Goal: Transaction & Acquisition: Book appointment/travel/reservation

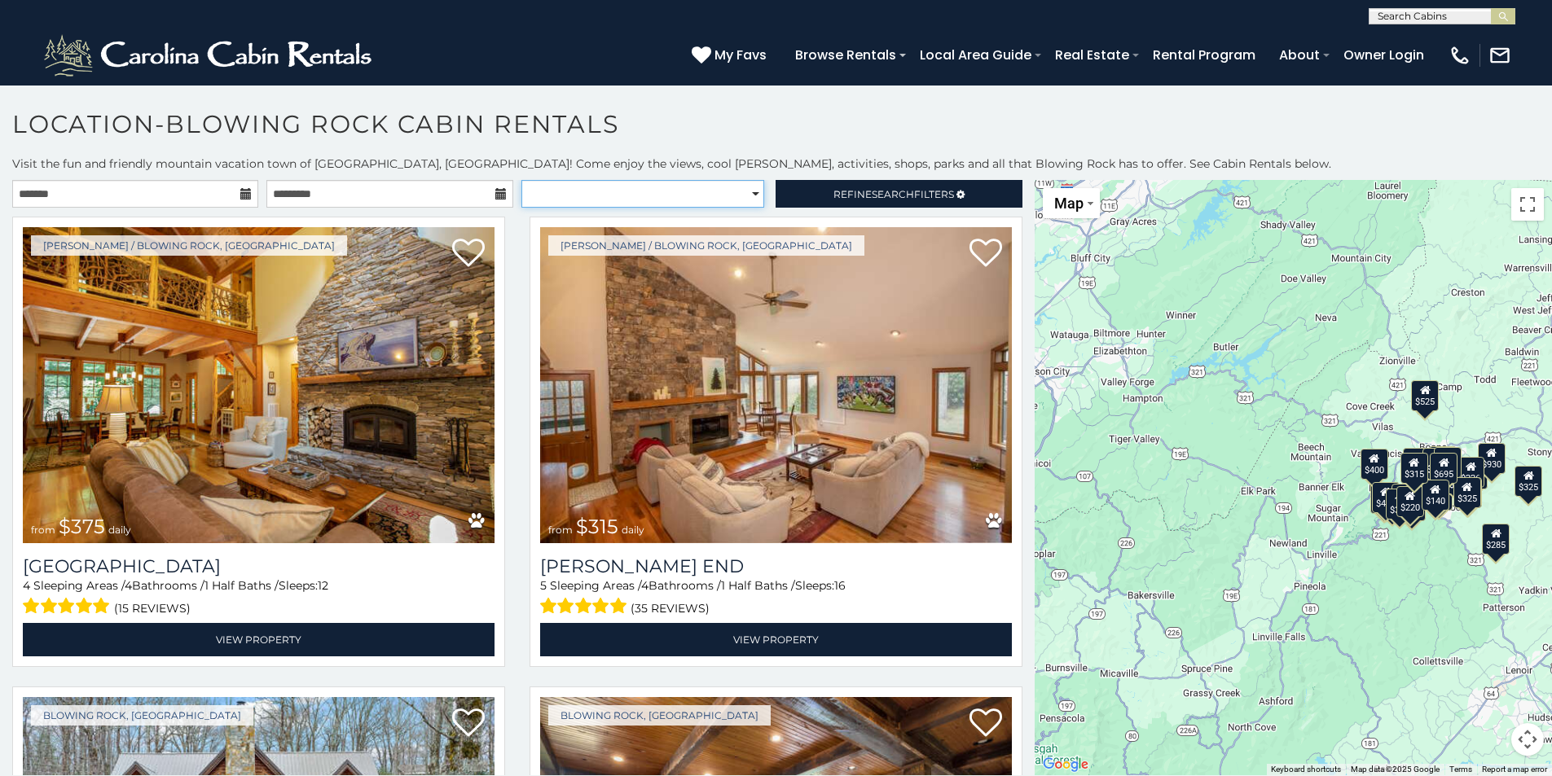
click at [745, 191] on select "**********" at bounding box center [642, 194] width 243 height 28
select select "**********"
click at [521, 180] on select "**********" at bounding box center [642, 194] width 243 height 28
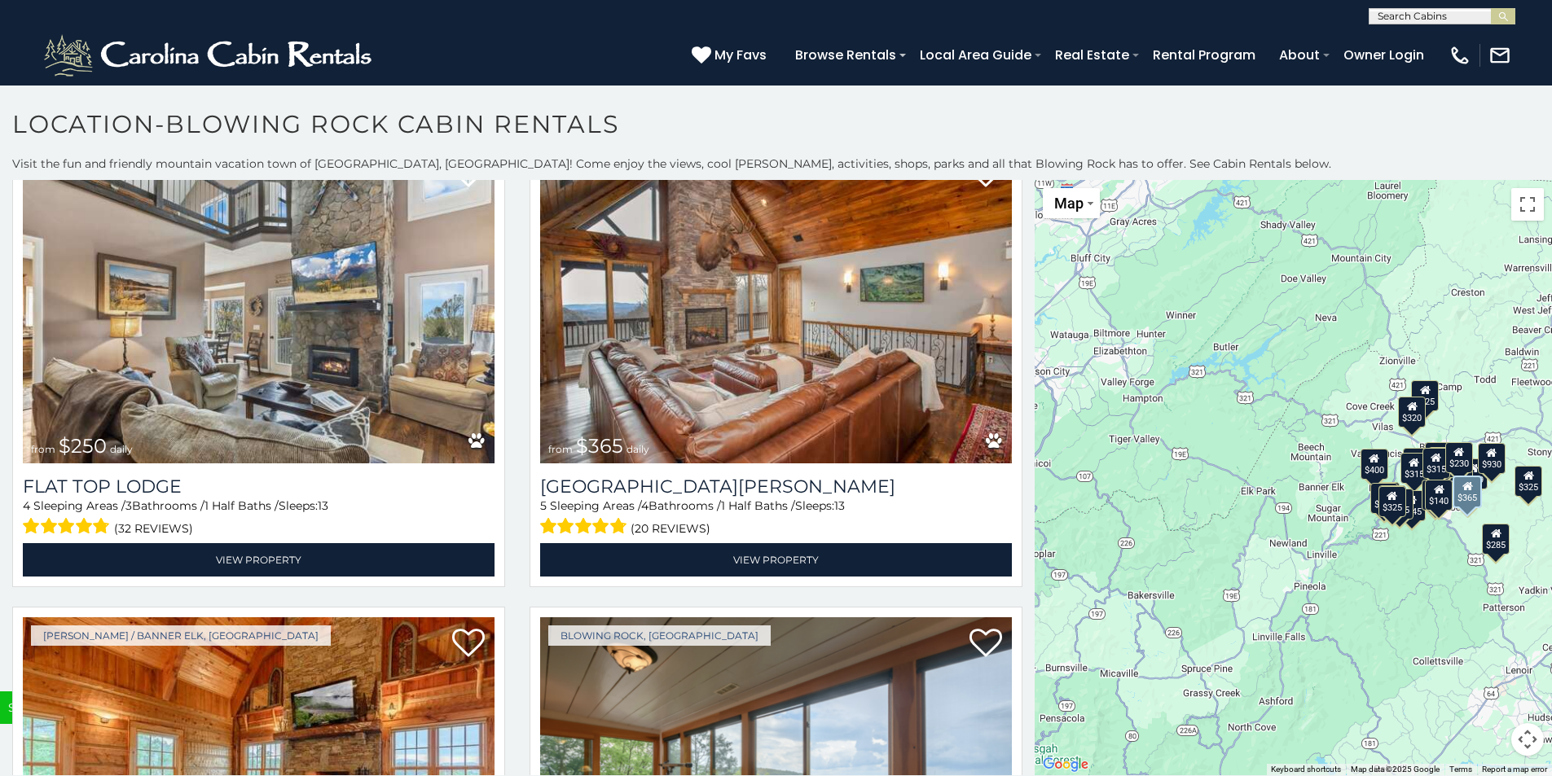
scroll to position [6424, 0]
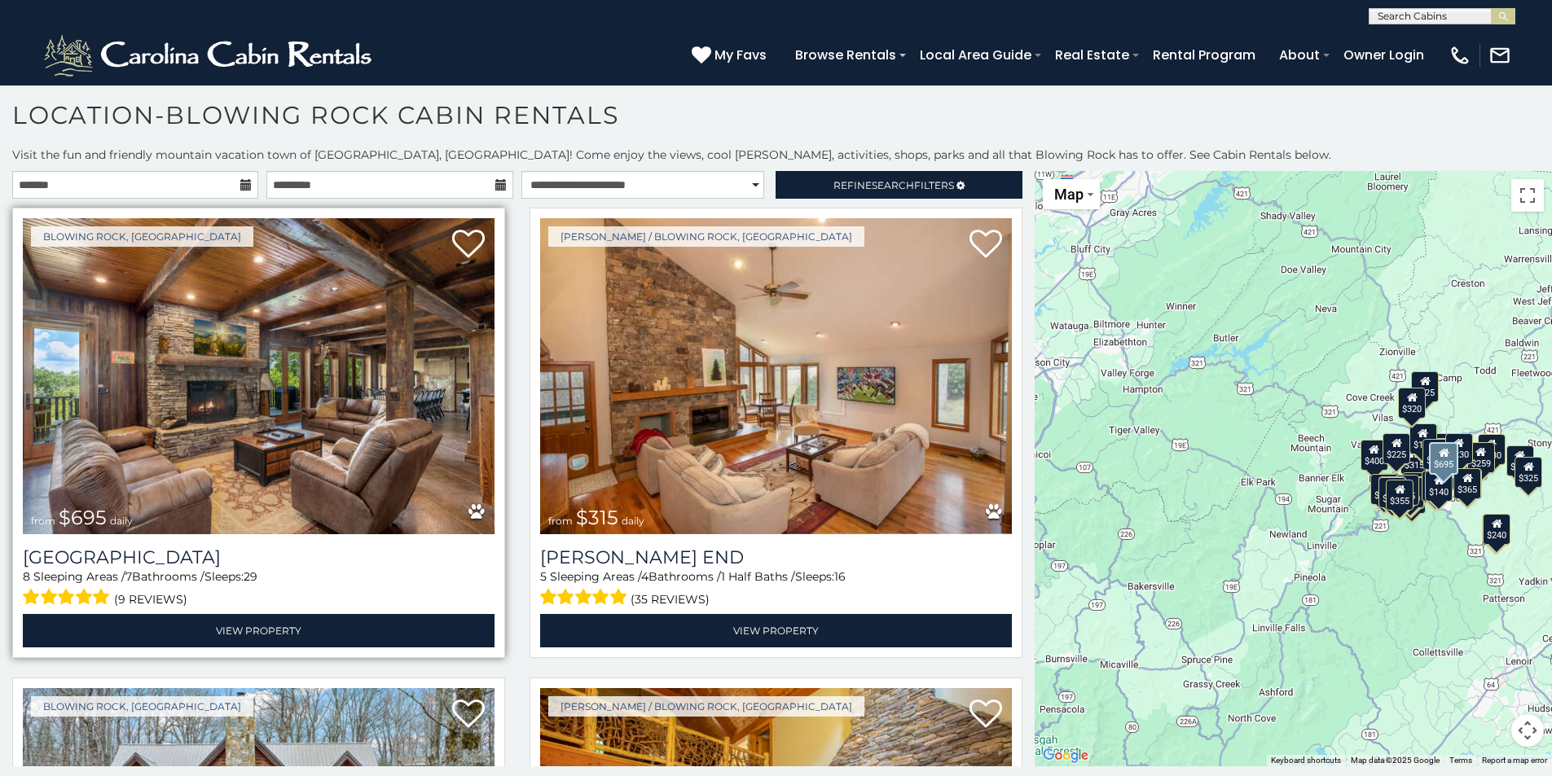
click at [294, 380] on img at bounding box center [259, 376] width 472 height 316
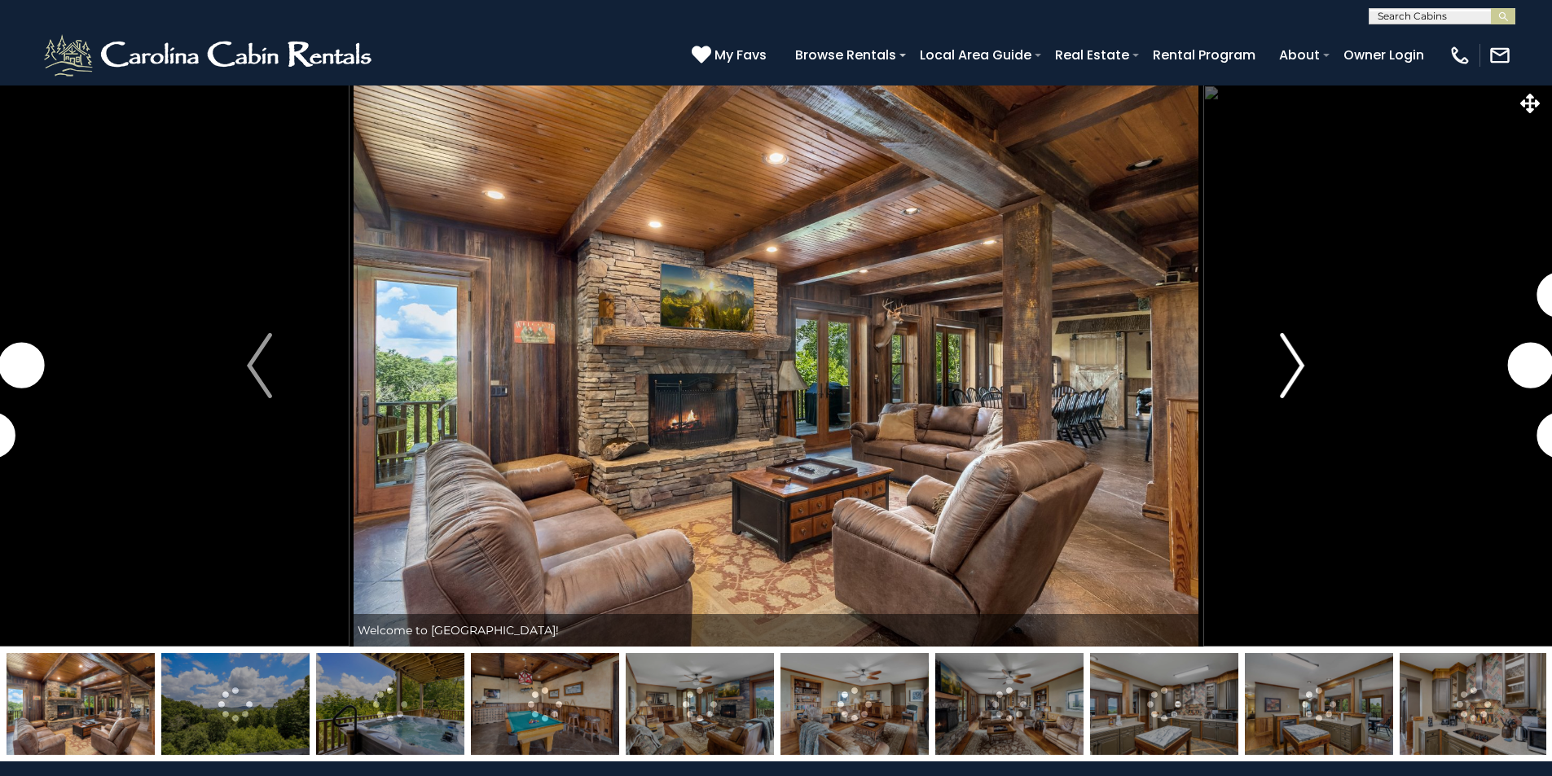
click at [1298, 359] on img "Next" at bounding box center [1292, 365] width 24 height 65
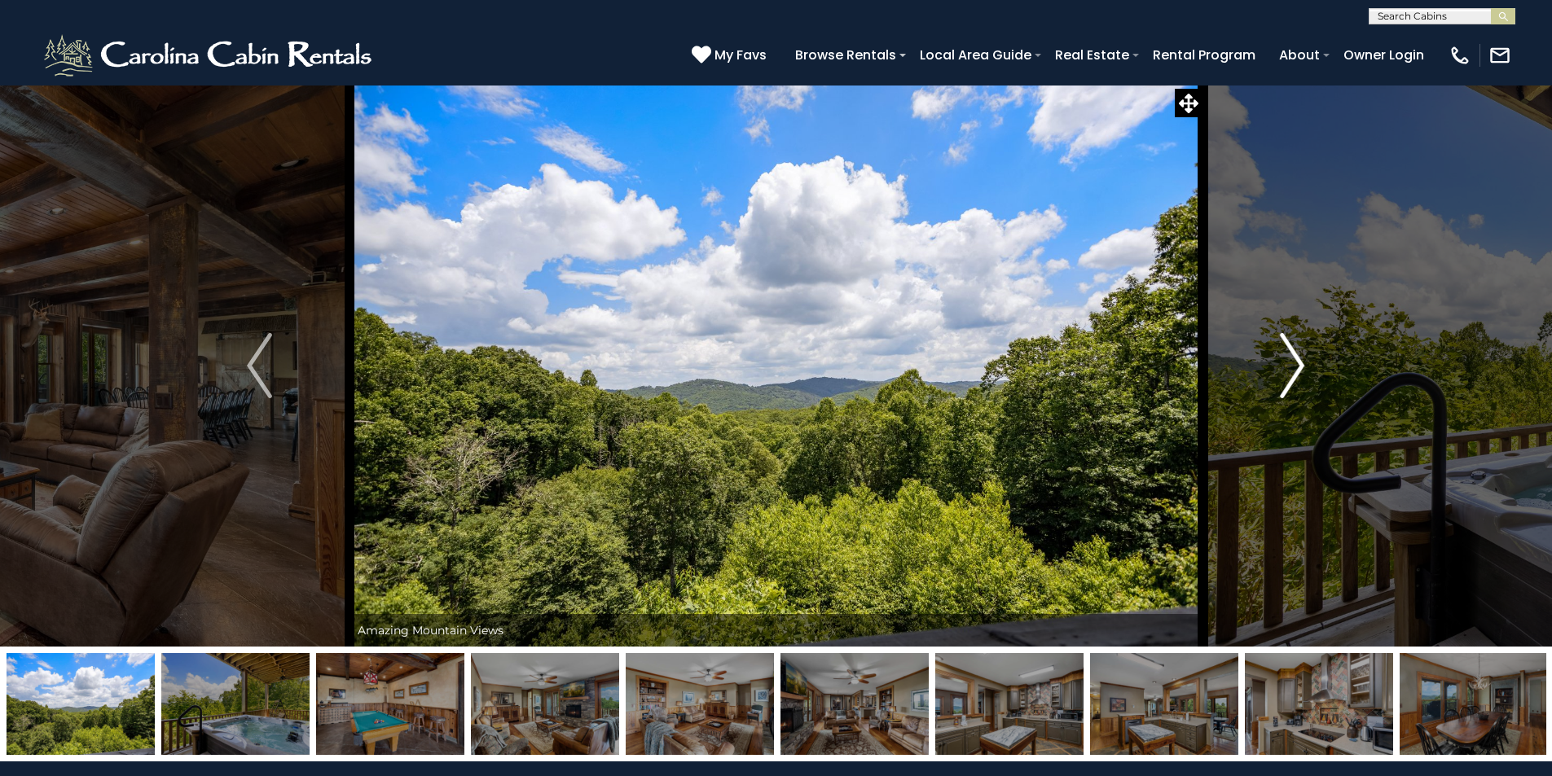
click at [1295, 362] on img "Next" at bounding box center [1292, 365] width 24 height 65
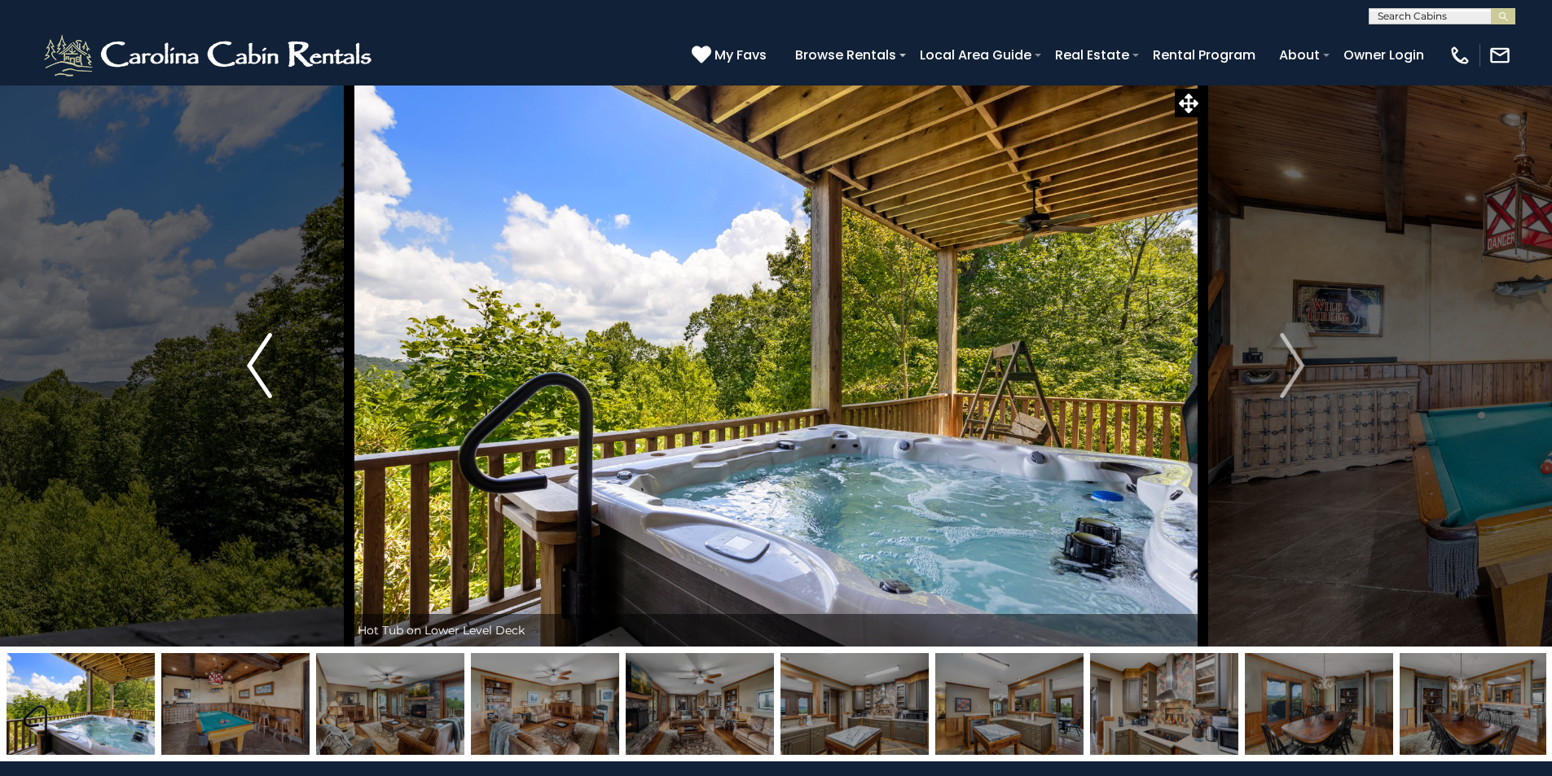
click at [254, 367] on img "Previous" at bounding box center [259, 365] width 24 height 65
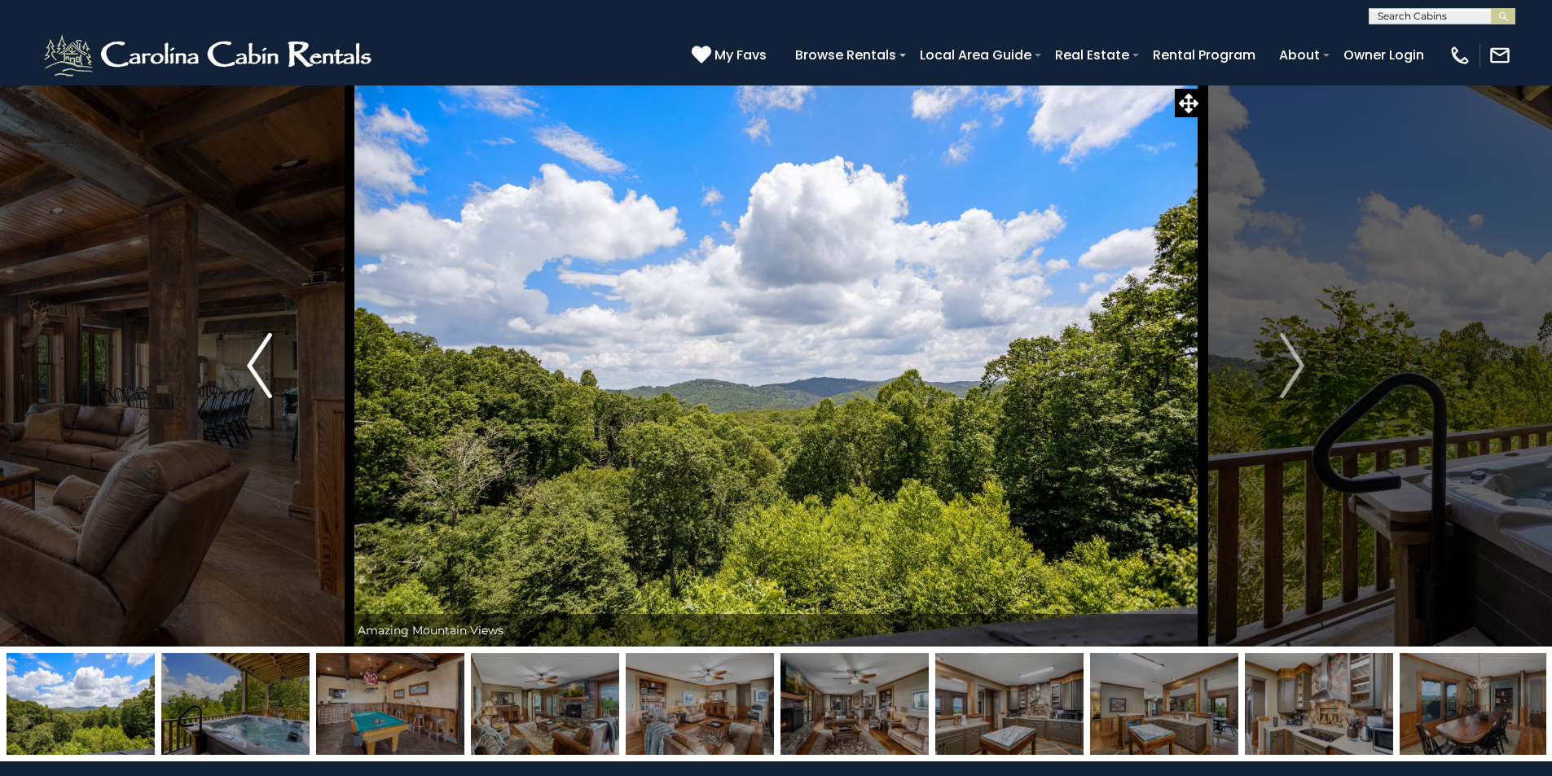
click at [249, 358] on img "Previous" at bounding box center [259, 365] width 24 height 65
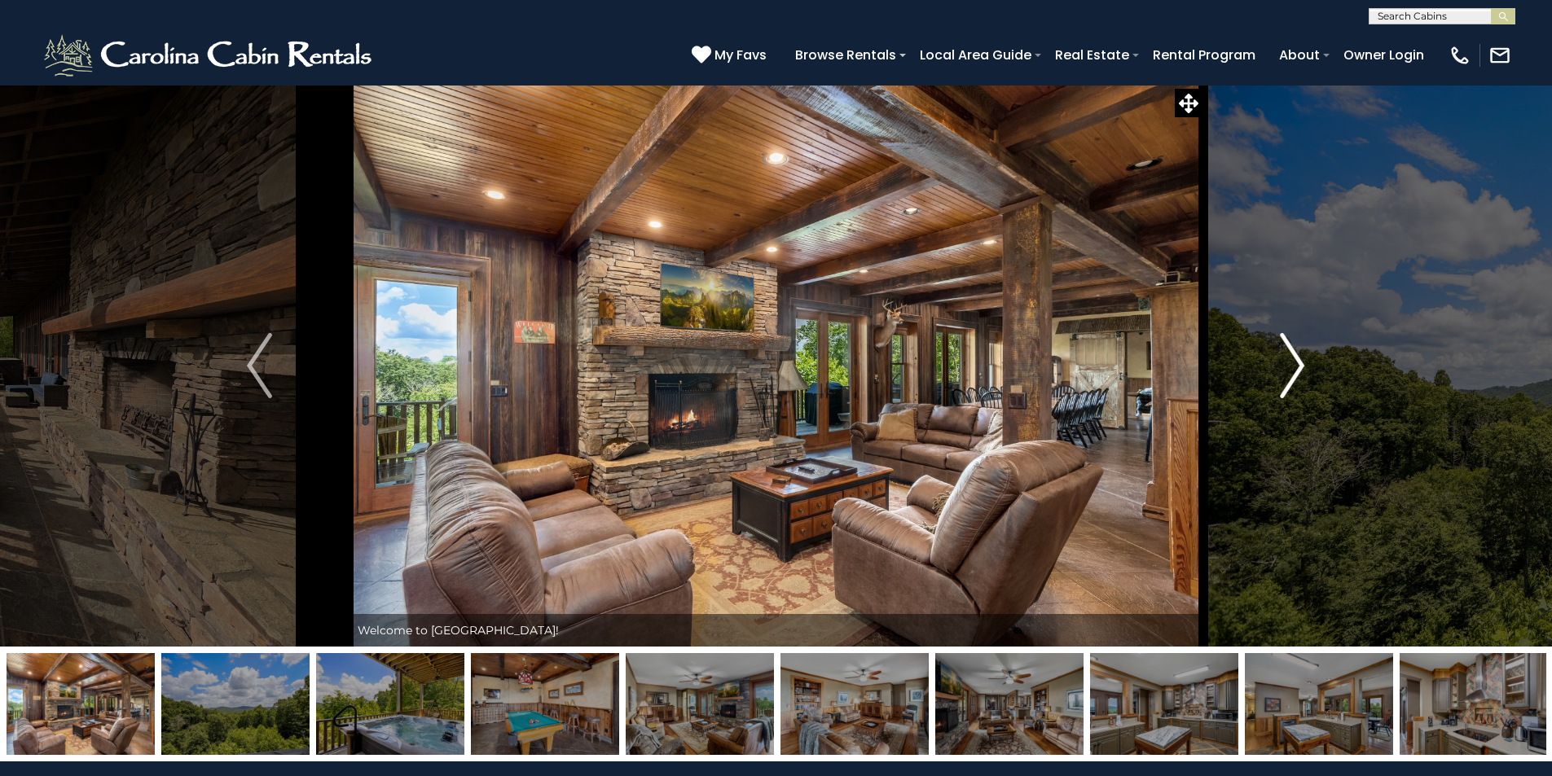
click at [1291, 359] on img "Next" at bounding box center [1292, 365] width 24 height 65
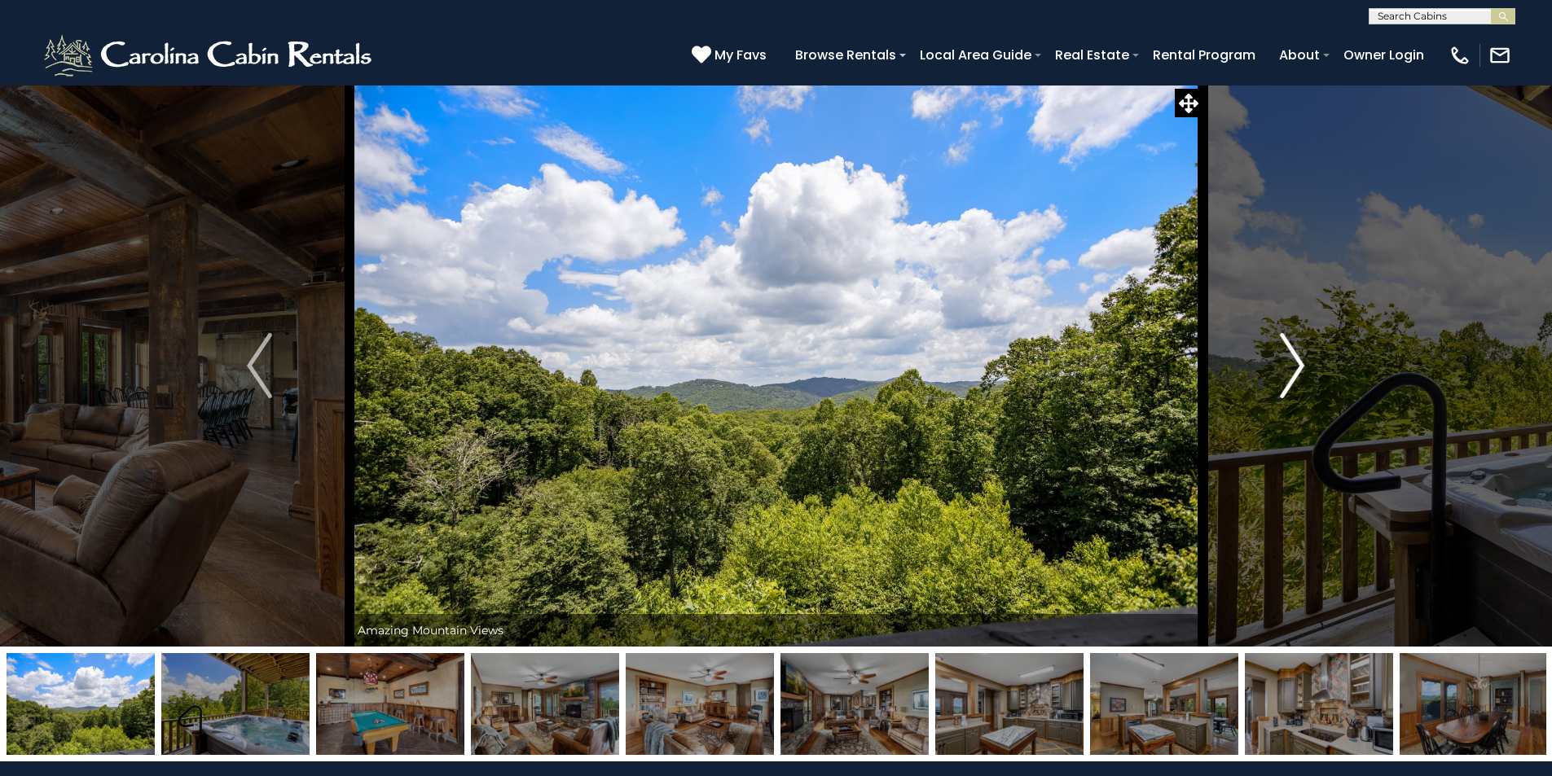
click at [1291, 359] on img "Next" at bounding box center [1292, 365] width 24 height 65
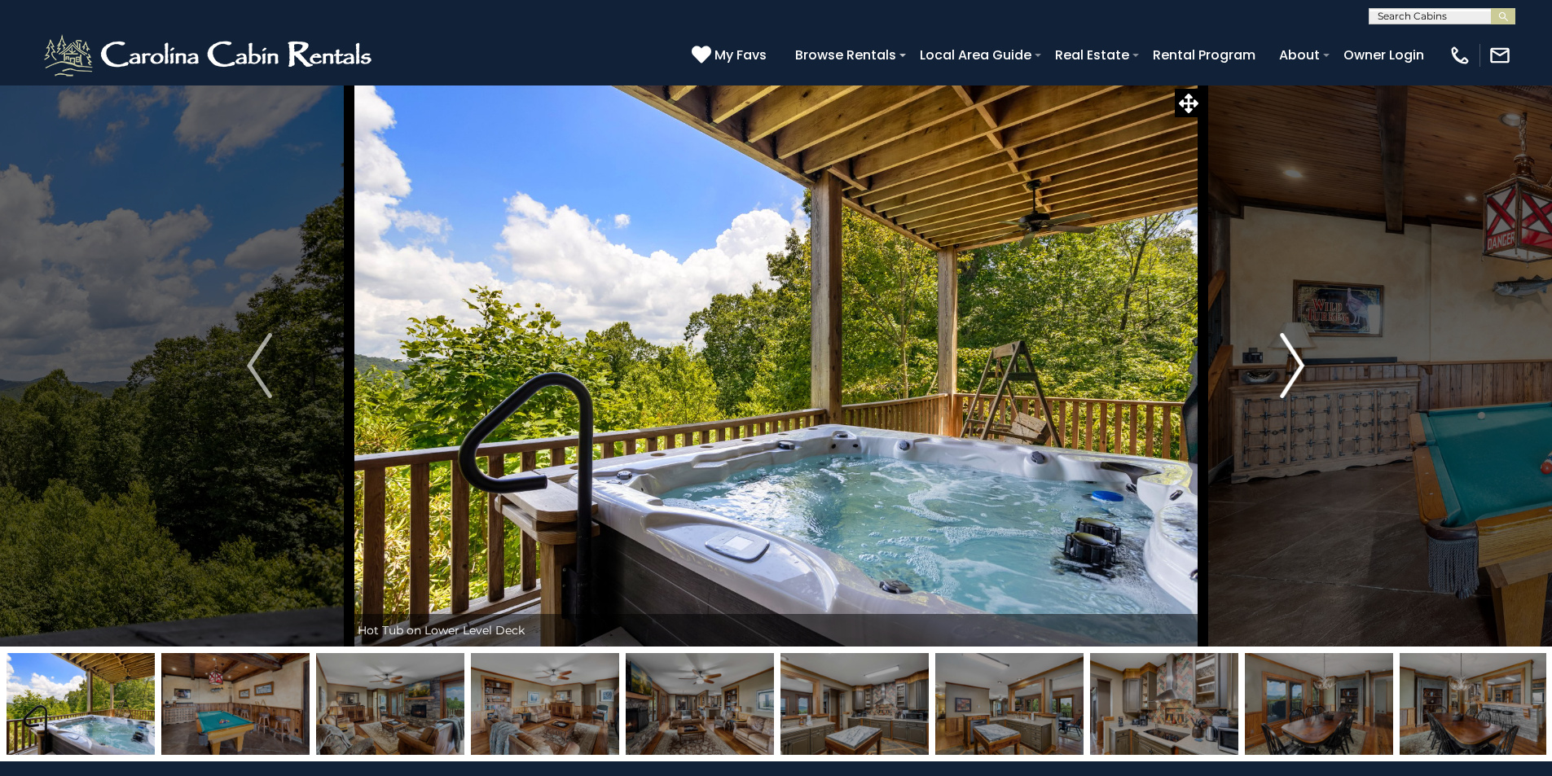
click at [1291, 359] on img "Next" at bounding box center [1292, 365] width 24 height 65
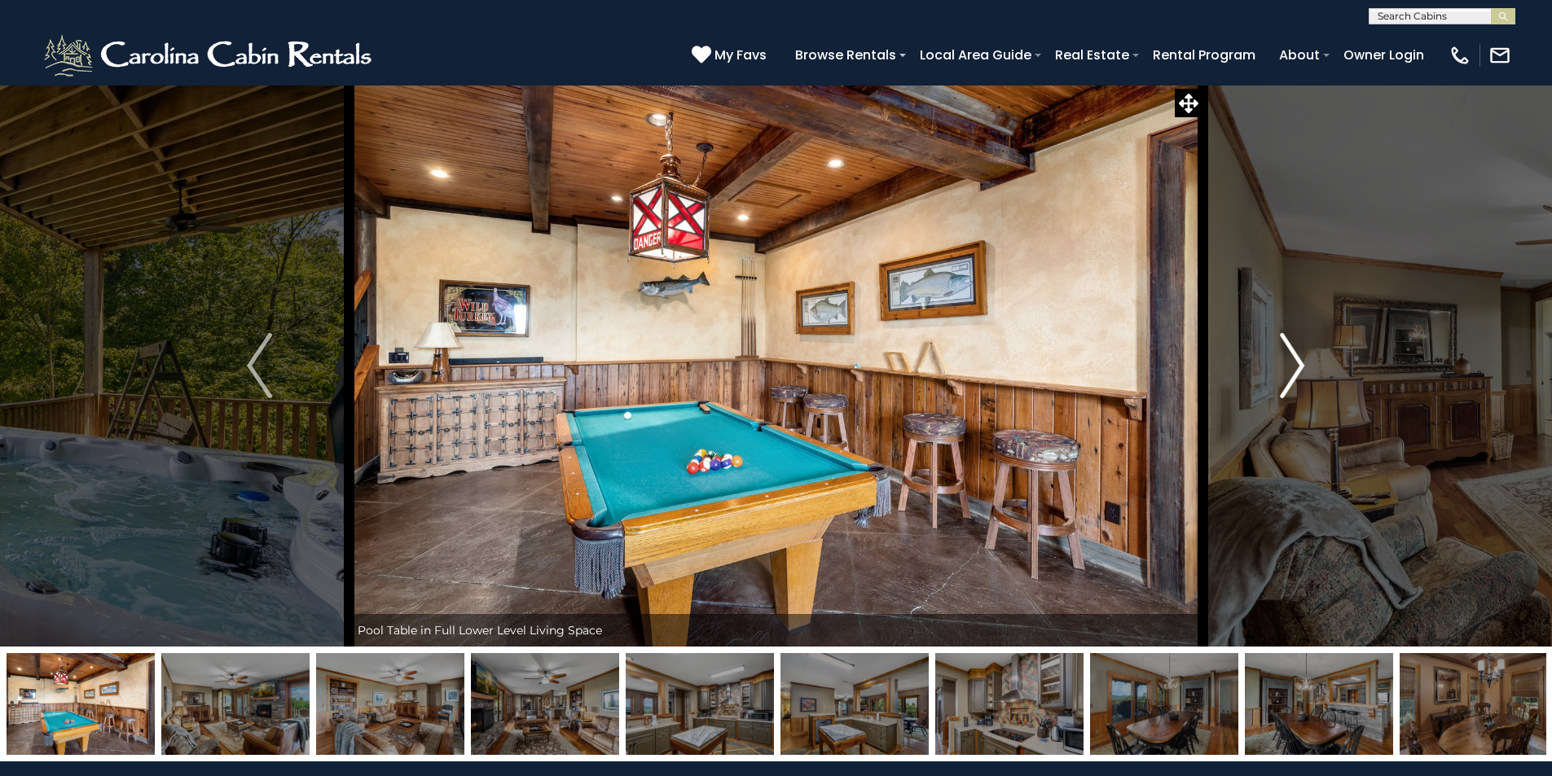
click at [1291, 359] on img "Next" at bounding box center [1292, 365] width 24 height 65
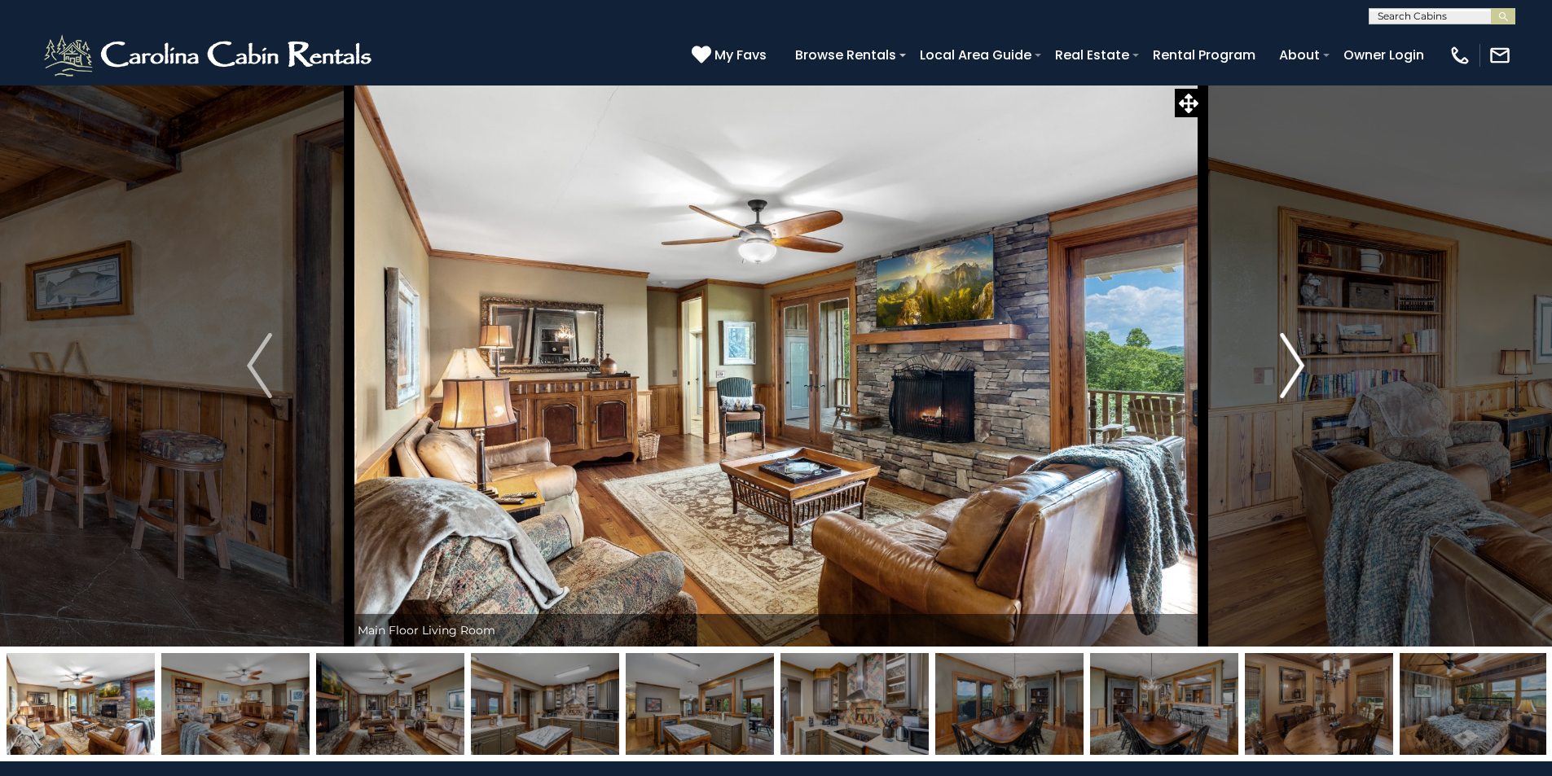
click at [1291, 359] on img "Next" at bounding box center [1292, 365] width 24 height 65
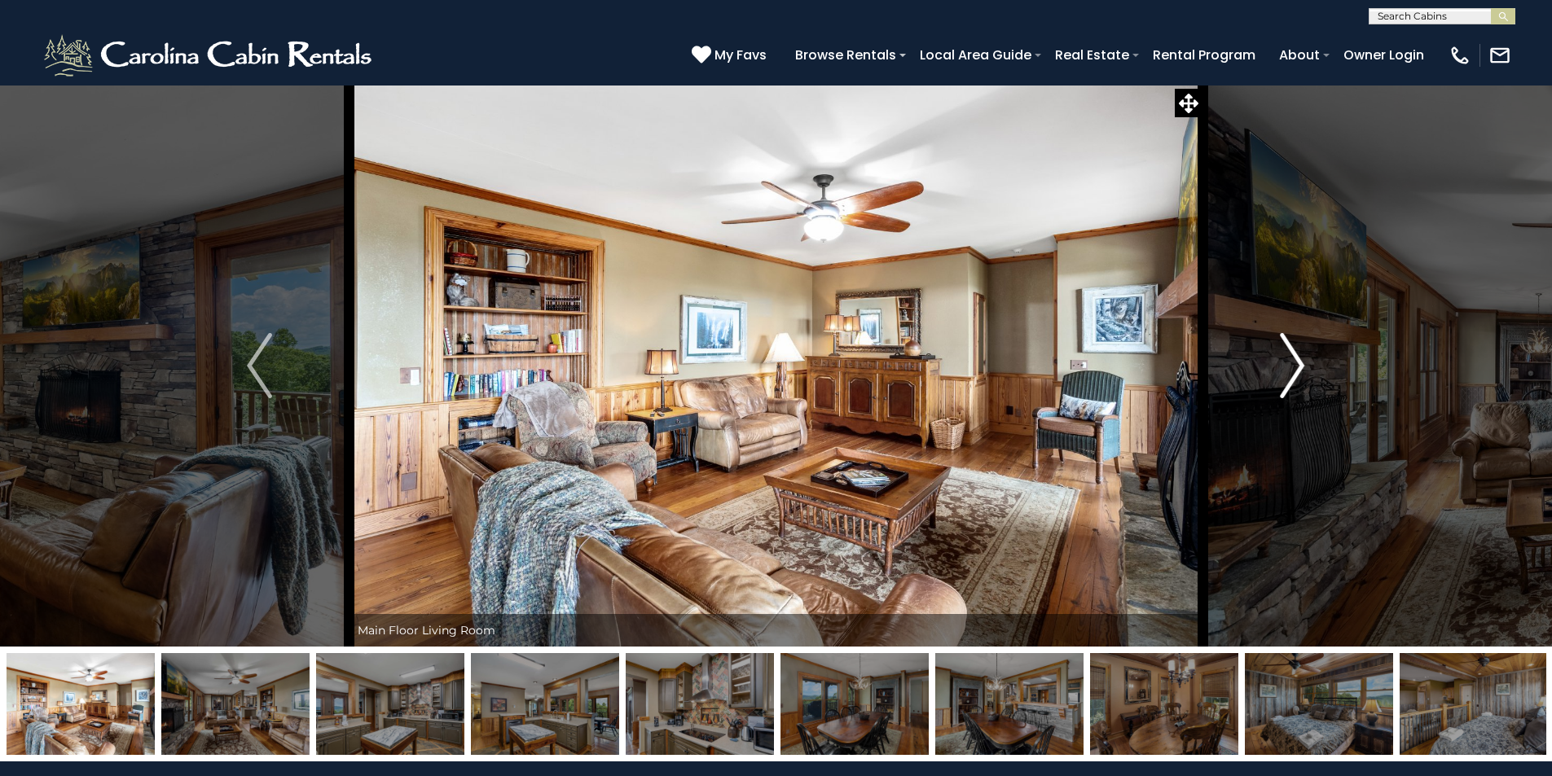
click at [1291, 359] on img "Next" at bounding box center [1292, 365] width 24 height 65
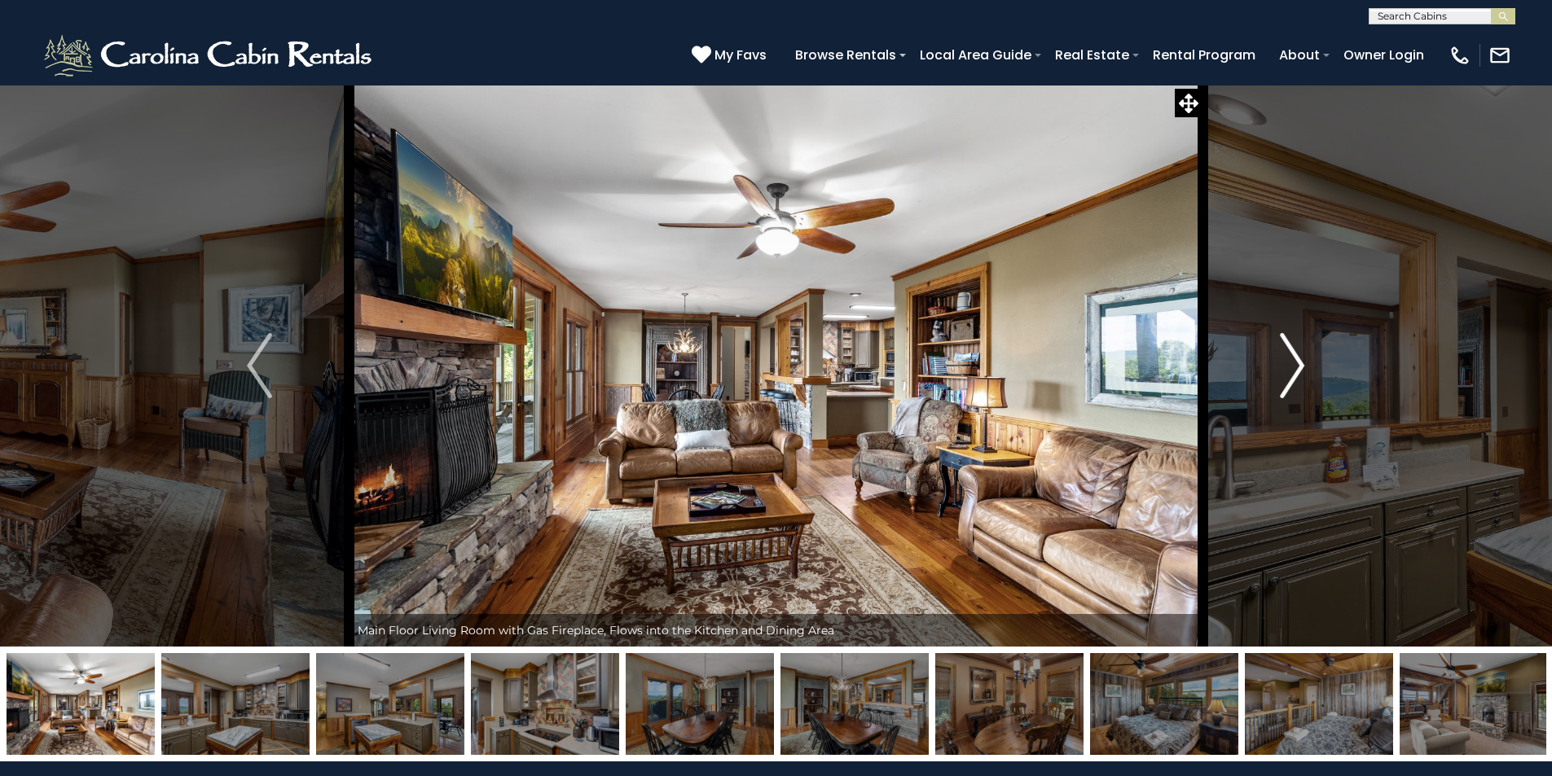
click at [1291, 359] on img "Next" at bounding box center [1292, 365] width 24 height 65
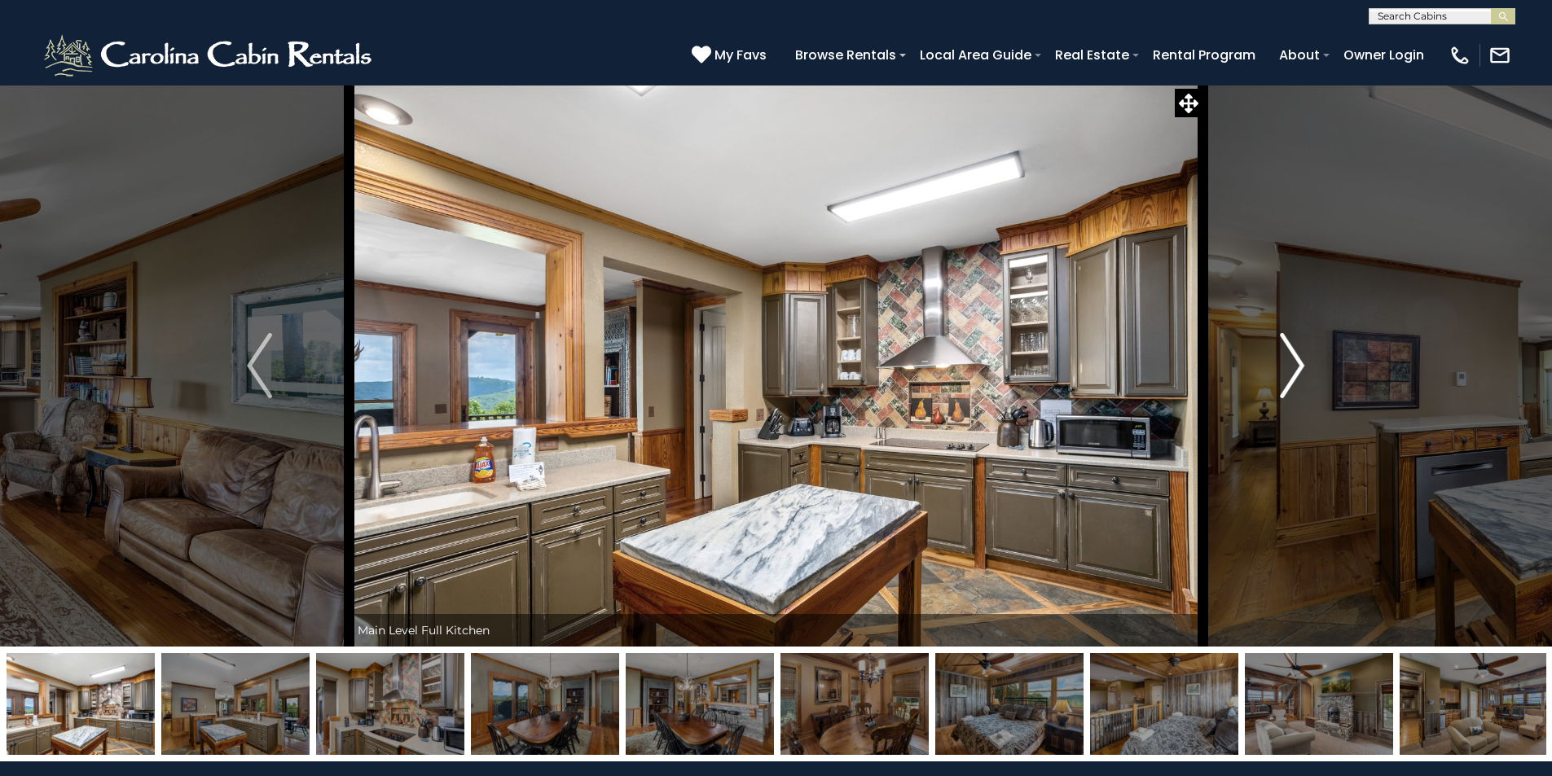
click at [1291, 359] on img "Next" at bounding box center [1292, 365] width 24 height 65
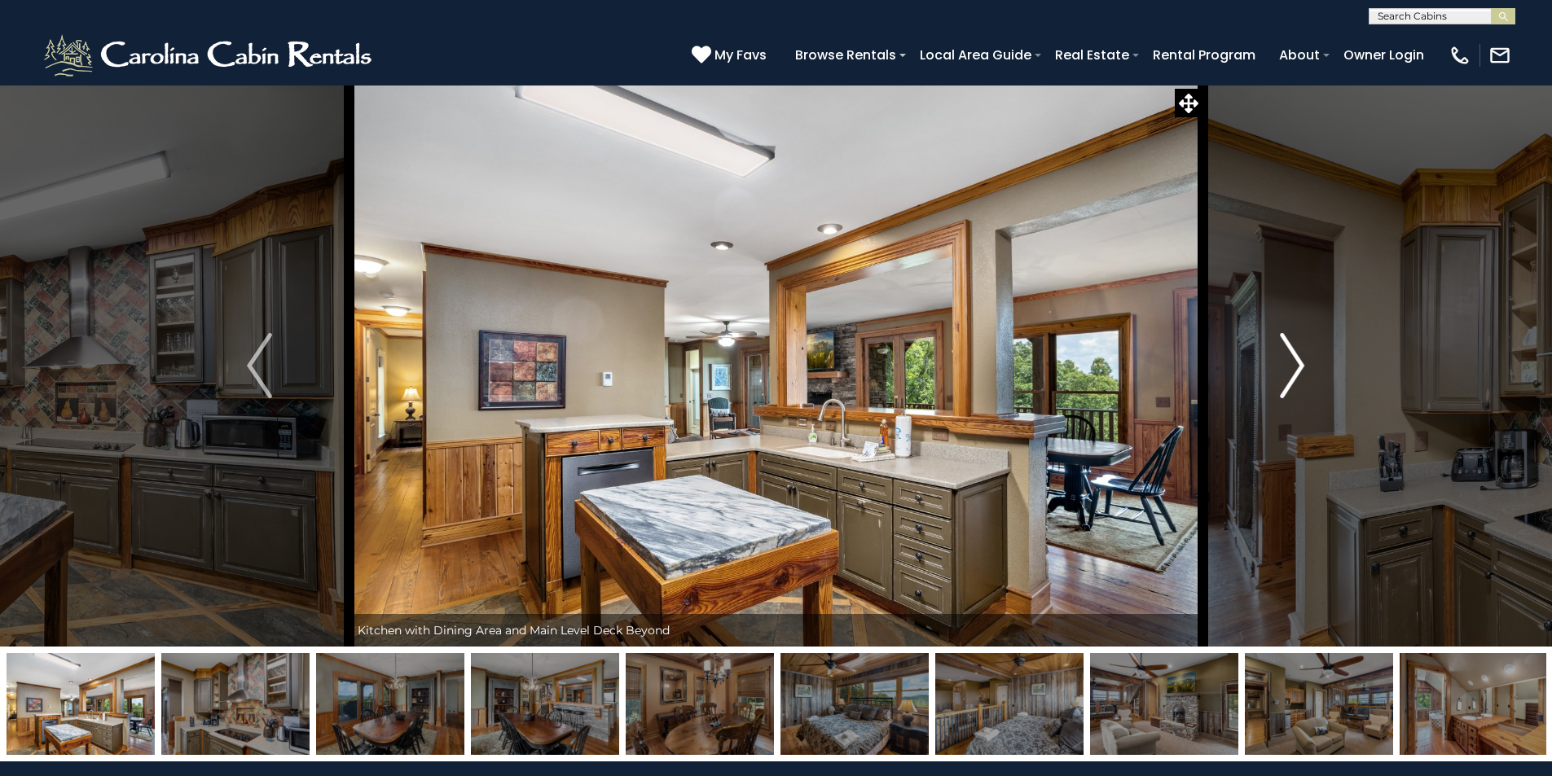
click at [1291, 359] on img "Next" at bounding box center [1292, 365] width 24 height 65
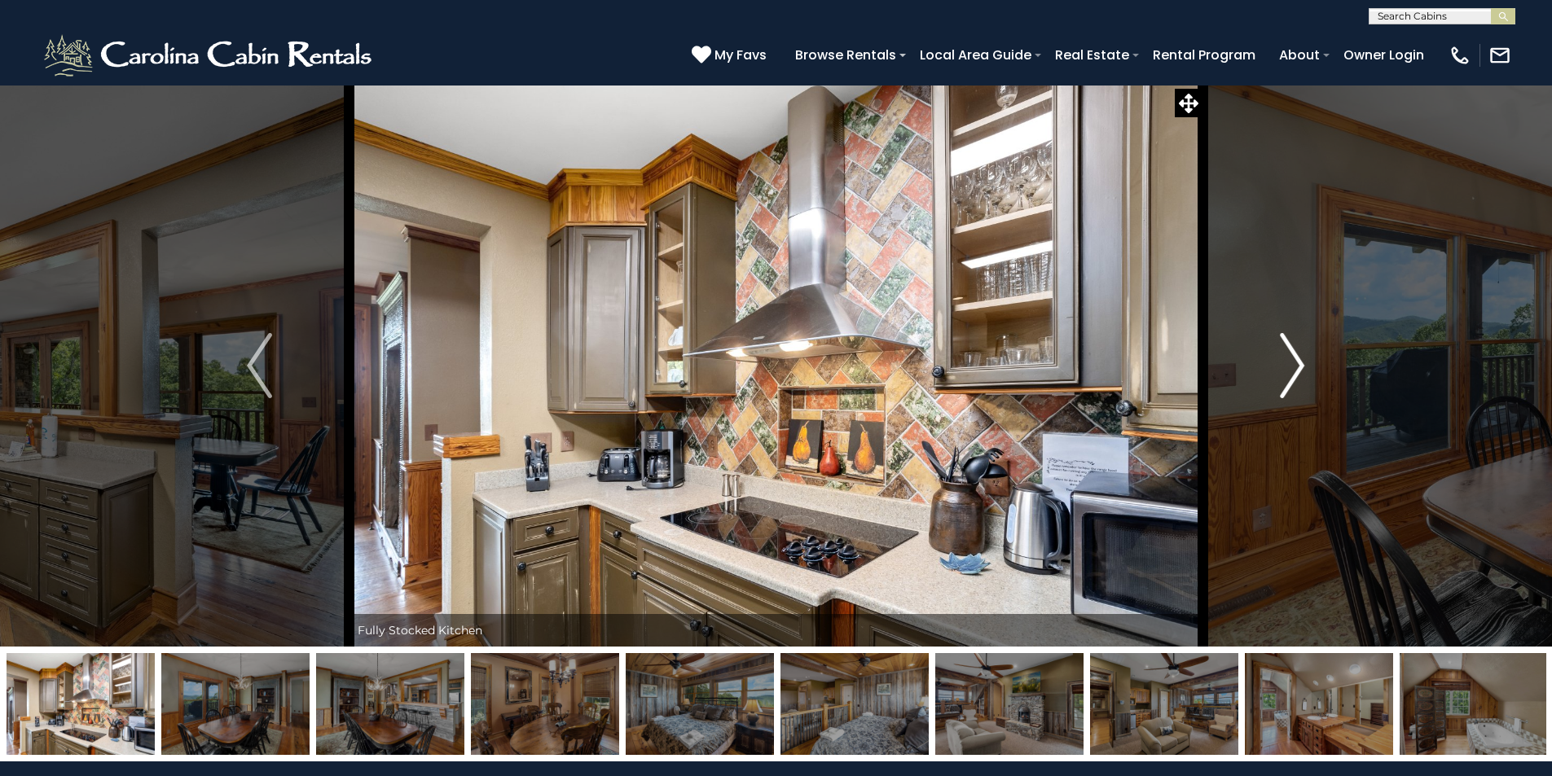
click at [1291, 359] on img "Next" at bounding box center [1292, 365] width 24 height 65
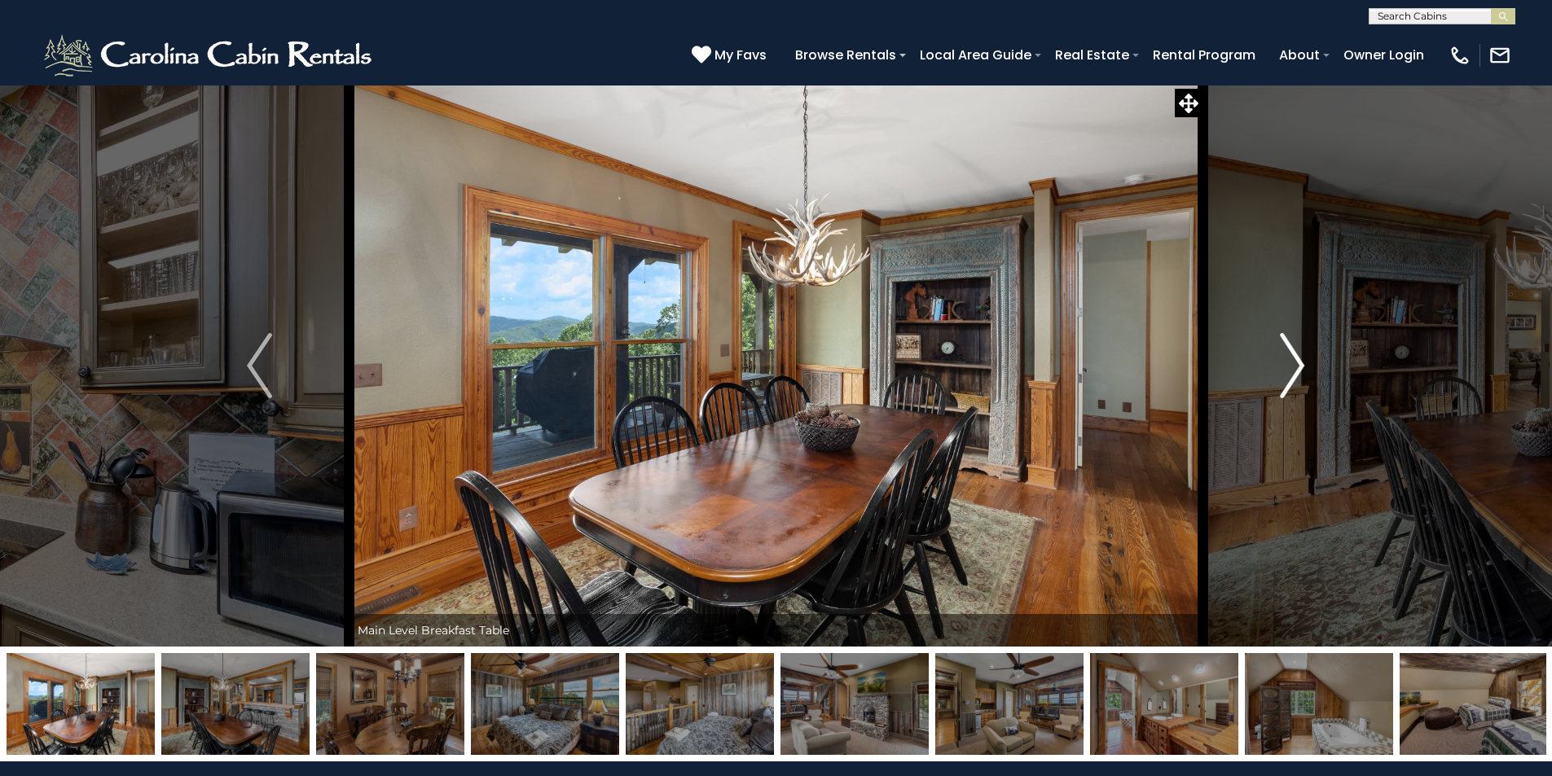
click at [1291, 359] on img "Next" at bounding box center [1292, 365] width 24 height 65
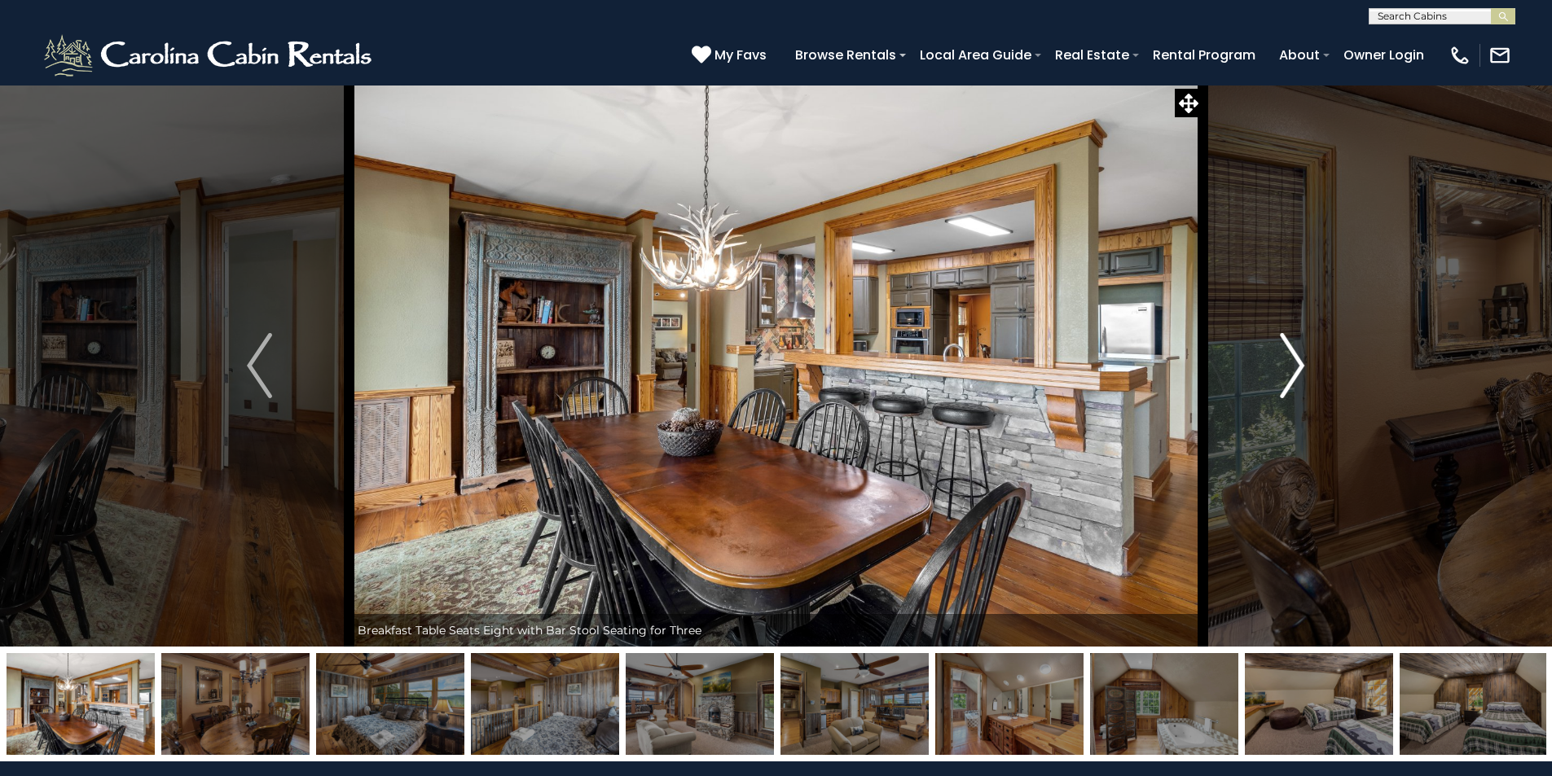
click at [1291, 359] on img "Next" at bounding box center [1292, 365] width 24 height 65
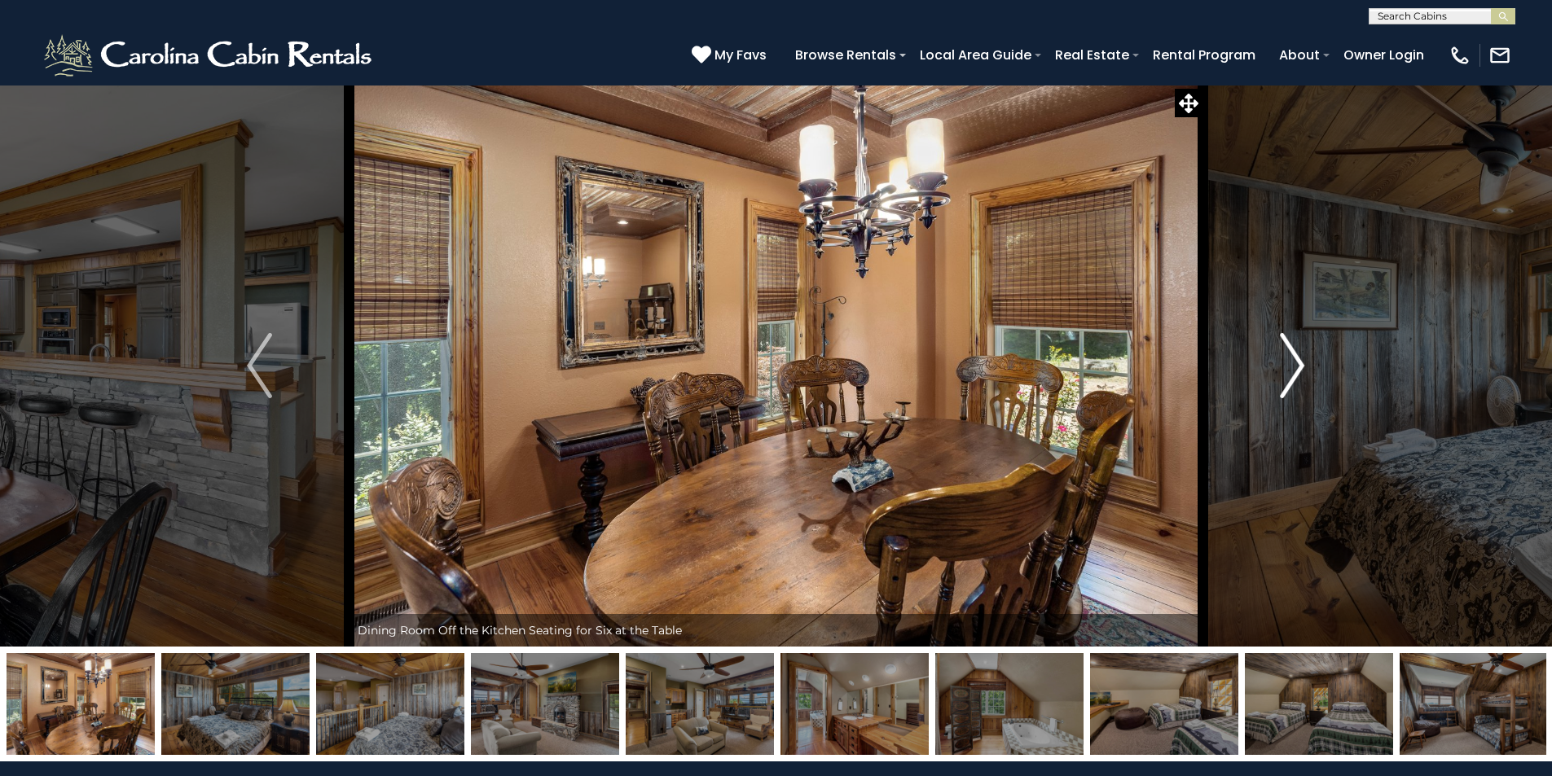
click at [1291, 359] on img "Next" at bounding box center [1292, 365] width 24 height 65
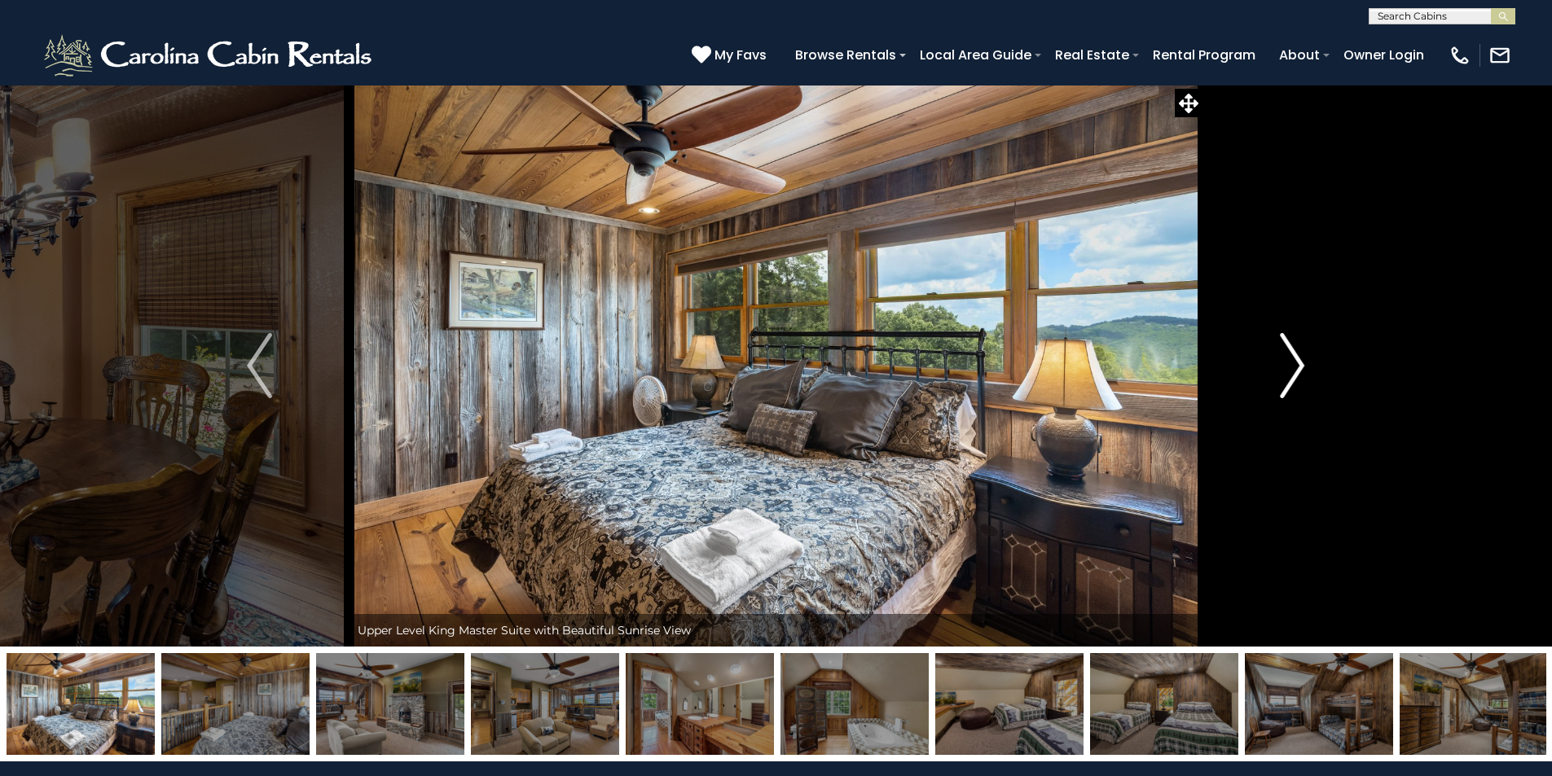
click at [1291, 359] on img "Next" at bounding box center [1292, 365] width 24 height 65
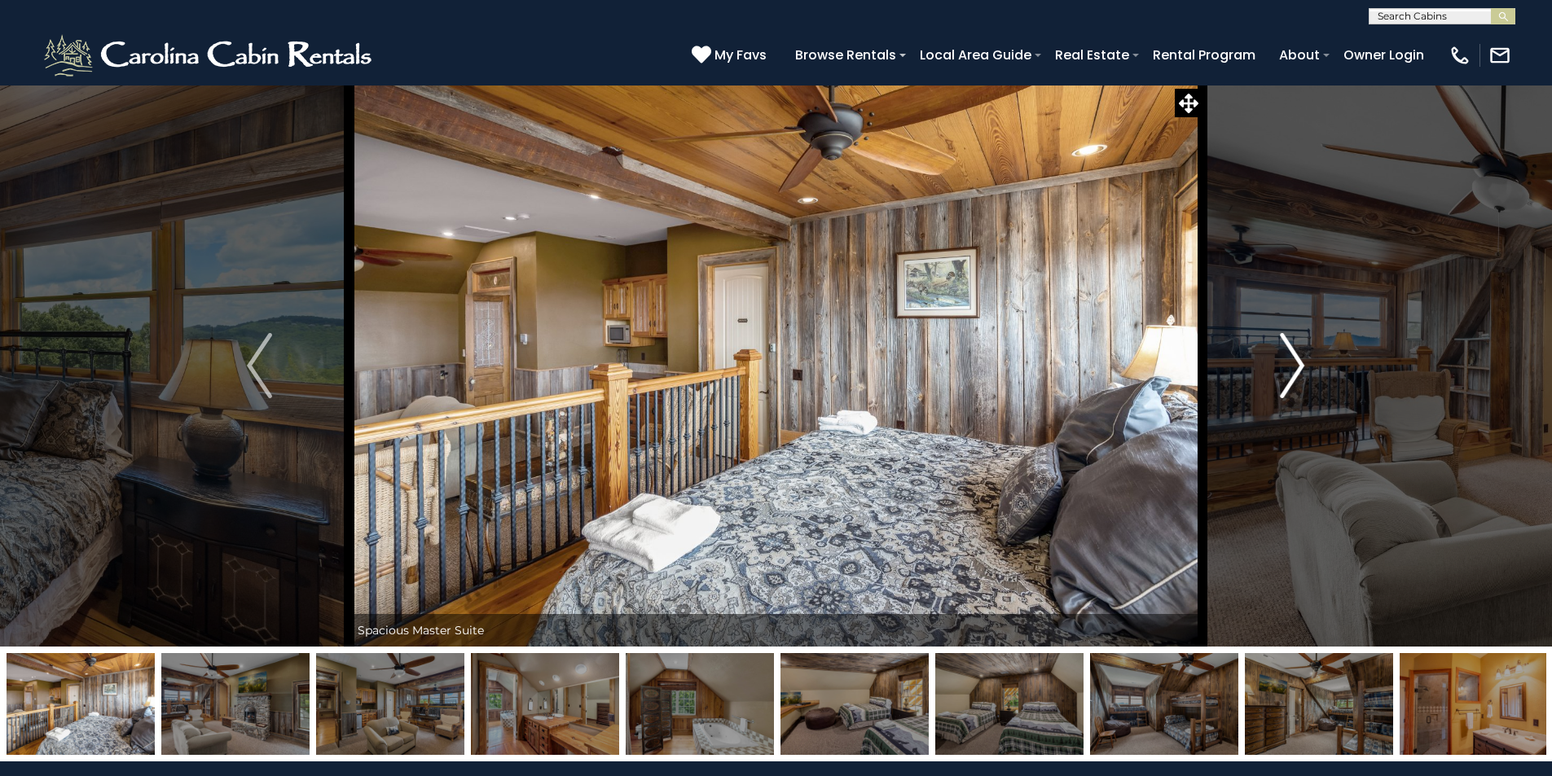
click at [1291, 359] on img "Next" at bounding box center [1292, 365] width 24 height 65
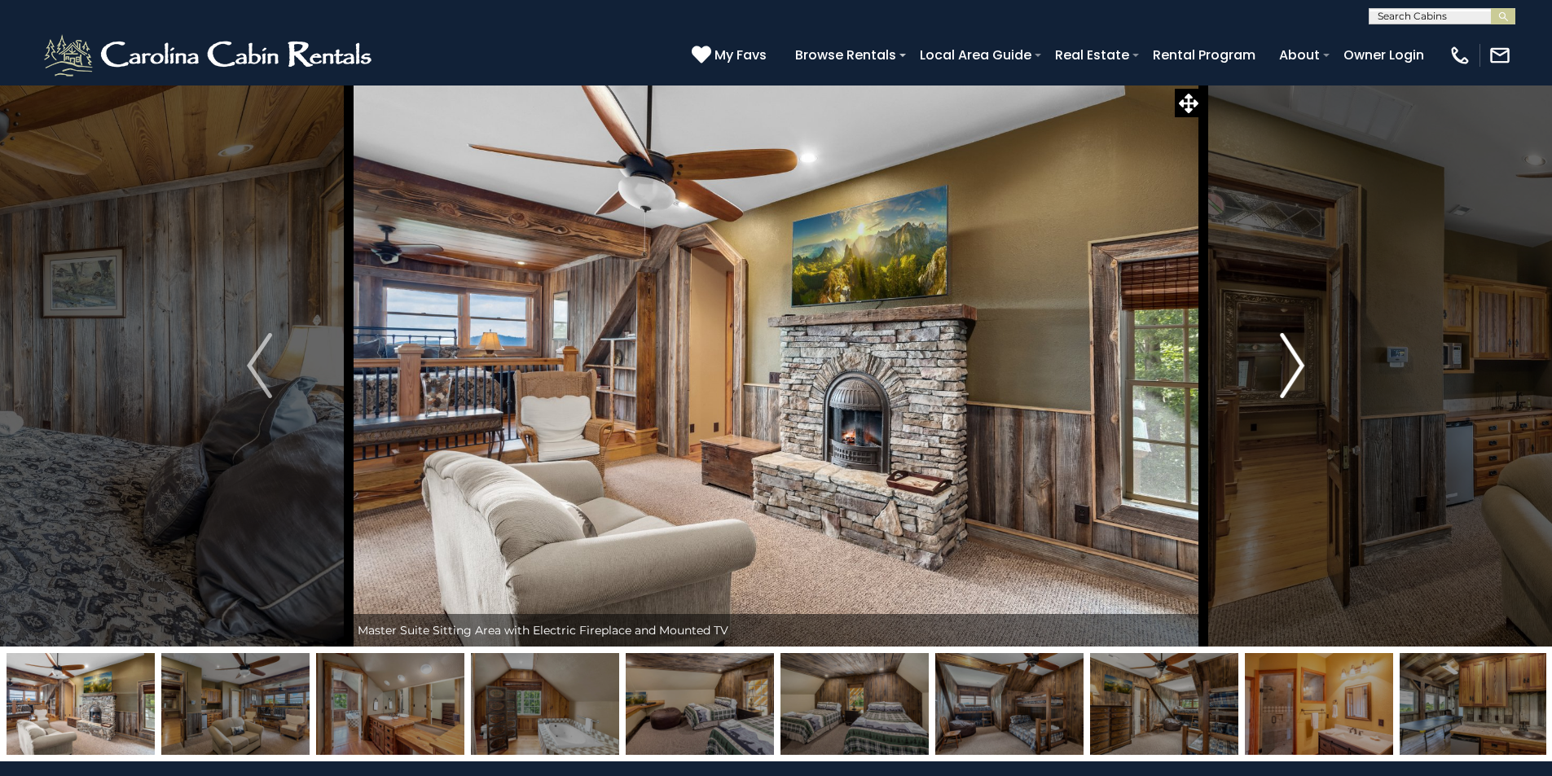
click at [1291, 359] on img "Next" at bounding box center [1292, 365] width 24 height 65
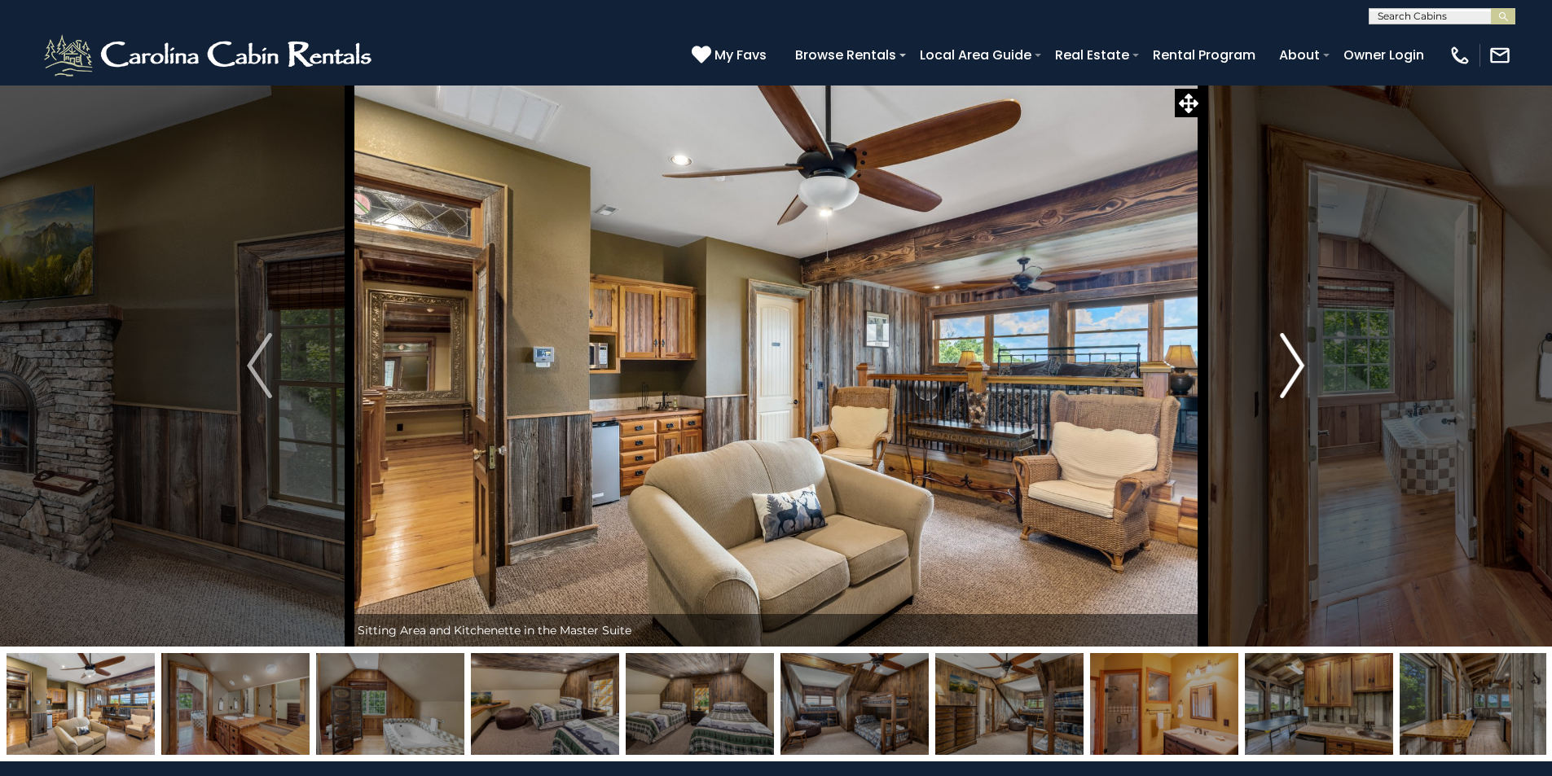
click at [1291, 359] on img "Next" at bounding box center [1292, 365] width 24 height 65
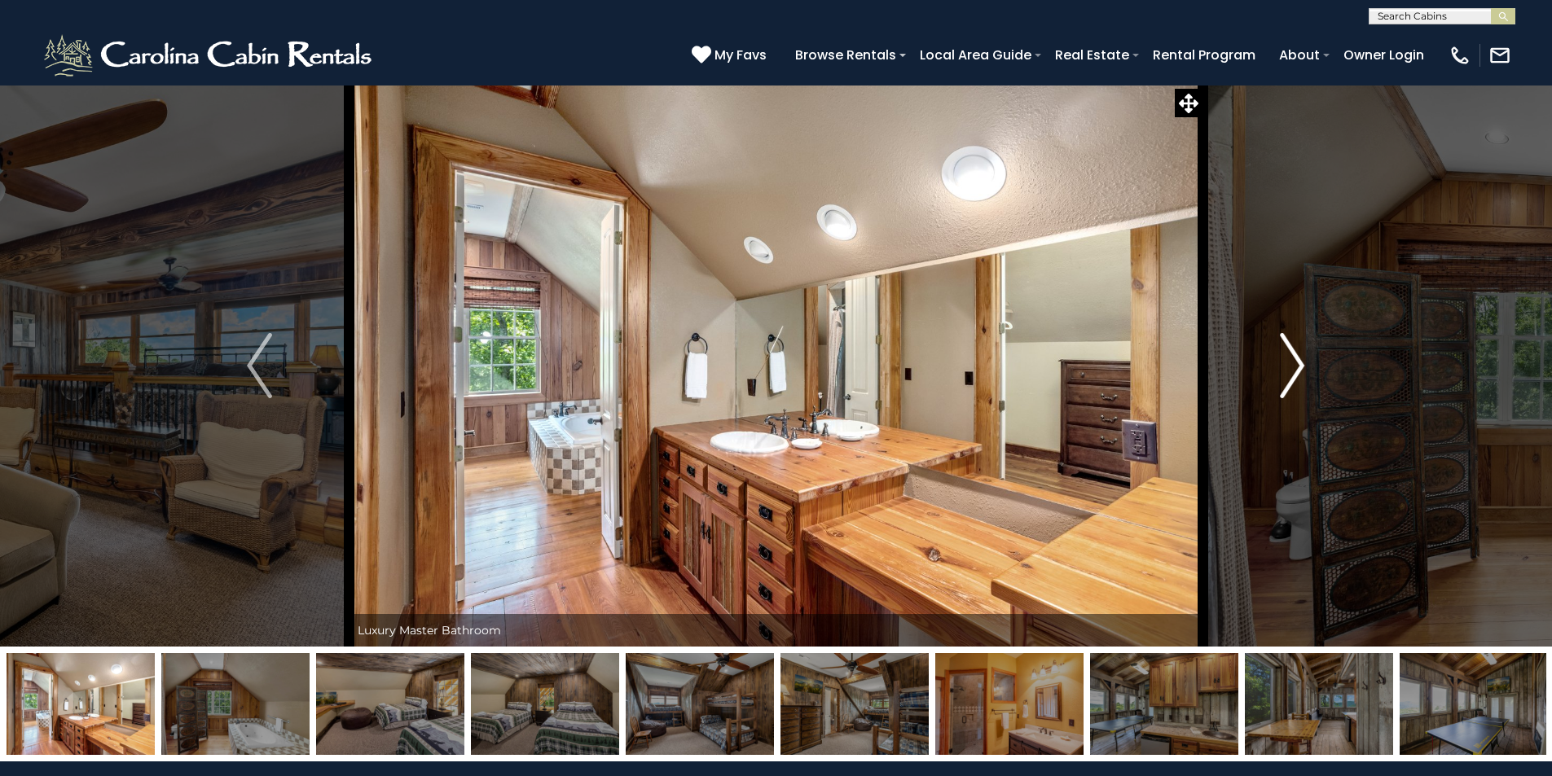
click at [1291, 359] on img "Next" at bounding box center [1292, 365] width 24 height 65
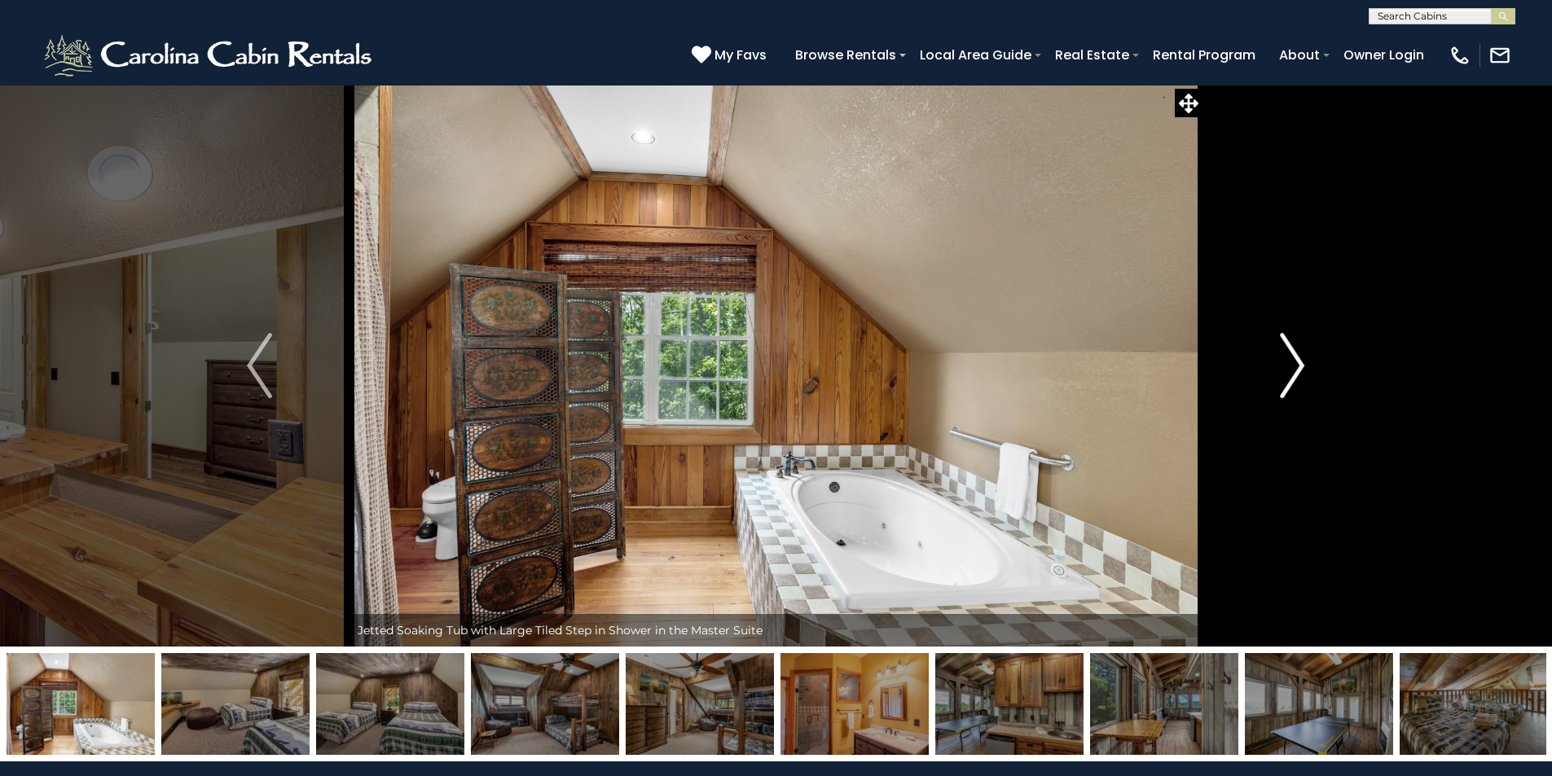
click at [1291, 359] on img "Next" at bounding box center [1292, 365] width 24 height 65
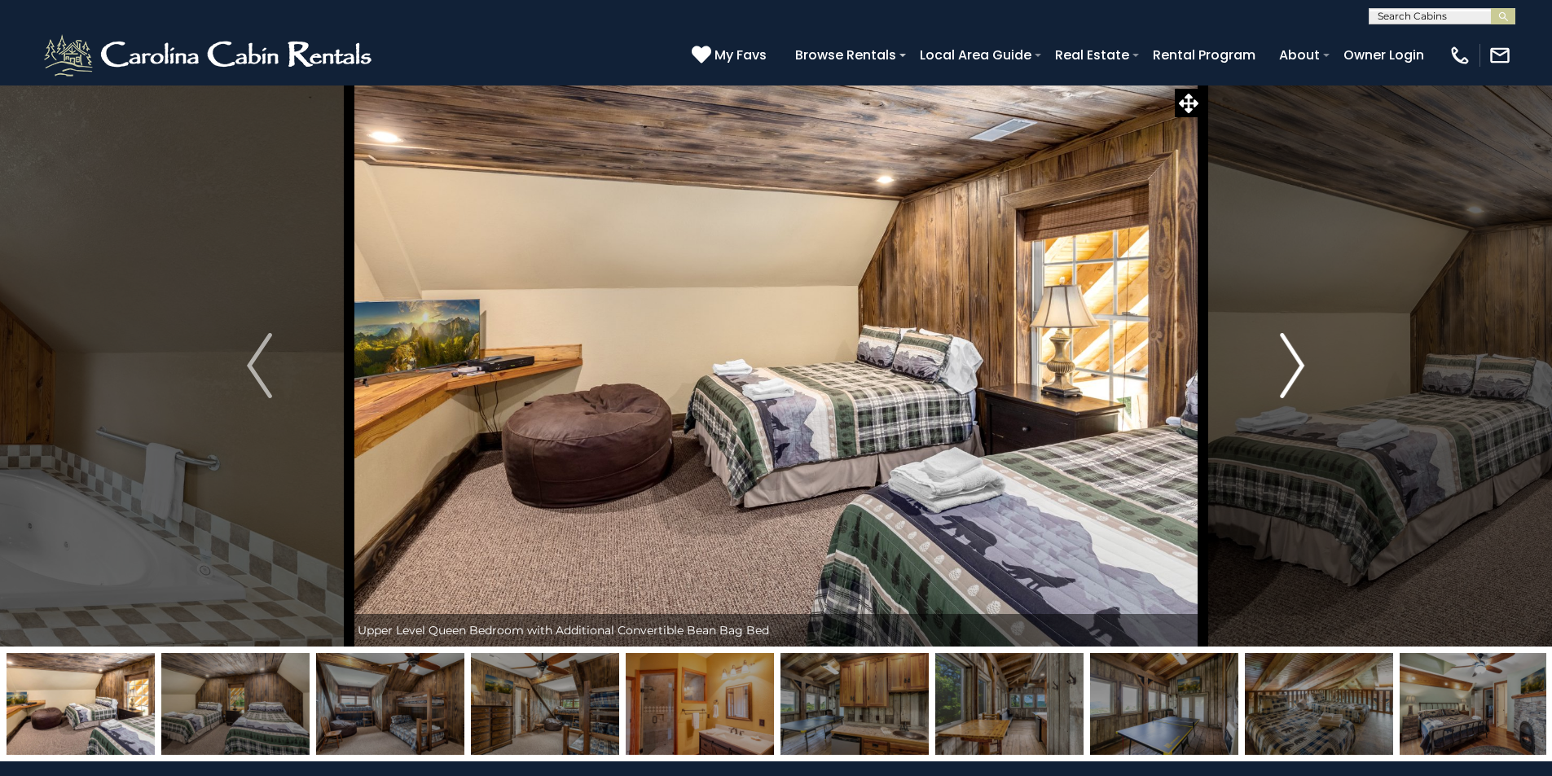
click at [1291, 359] on img "Next" at bounding box center [1292, 365] width 24 height 65
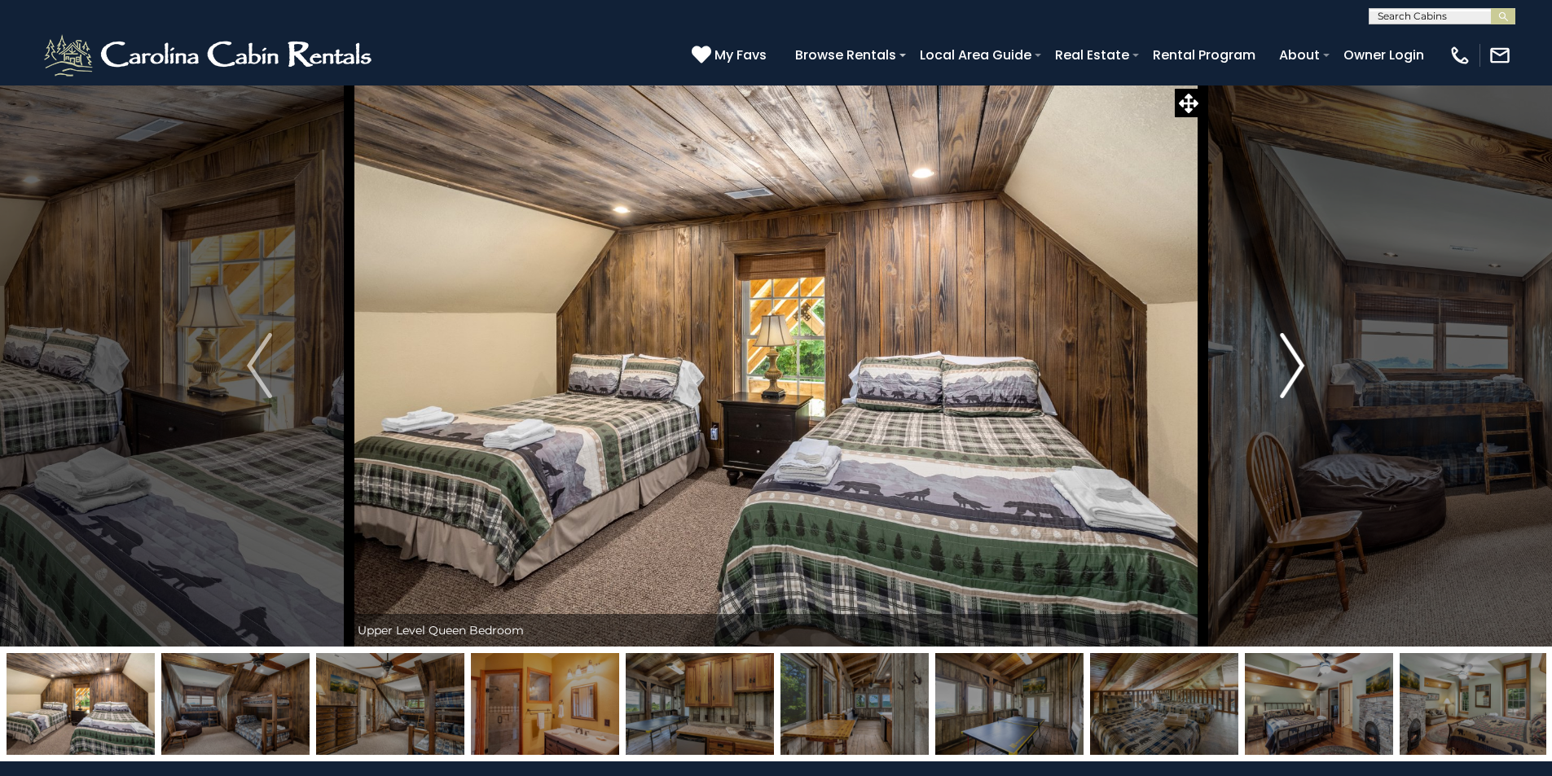
click at [1291, 359] on img "Next" at bounding box center [1292, 365] width 24 height 65
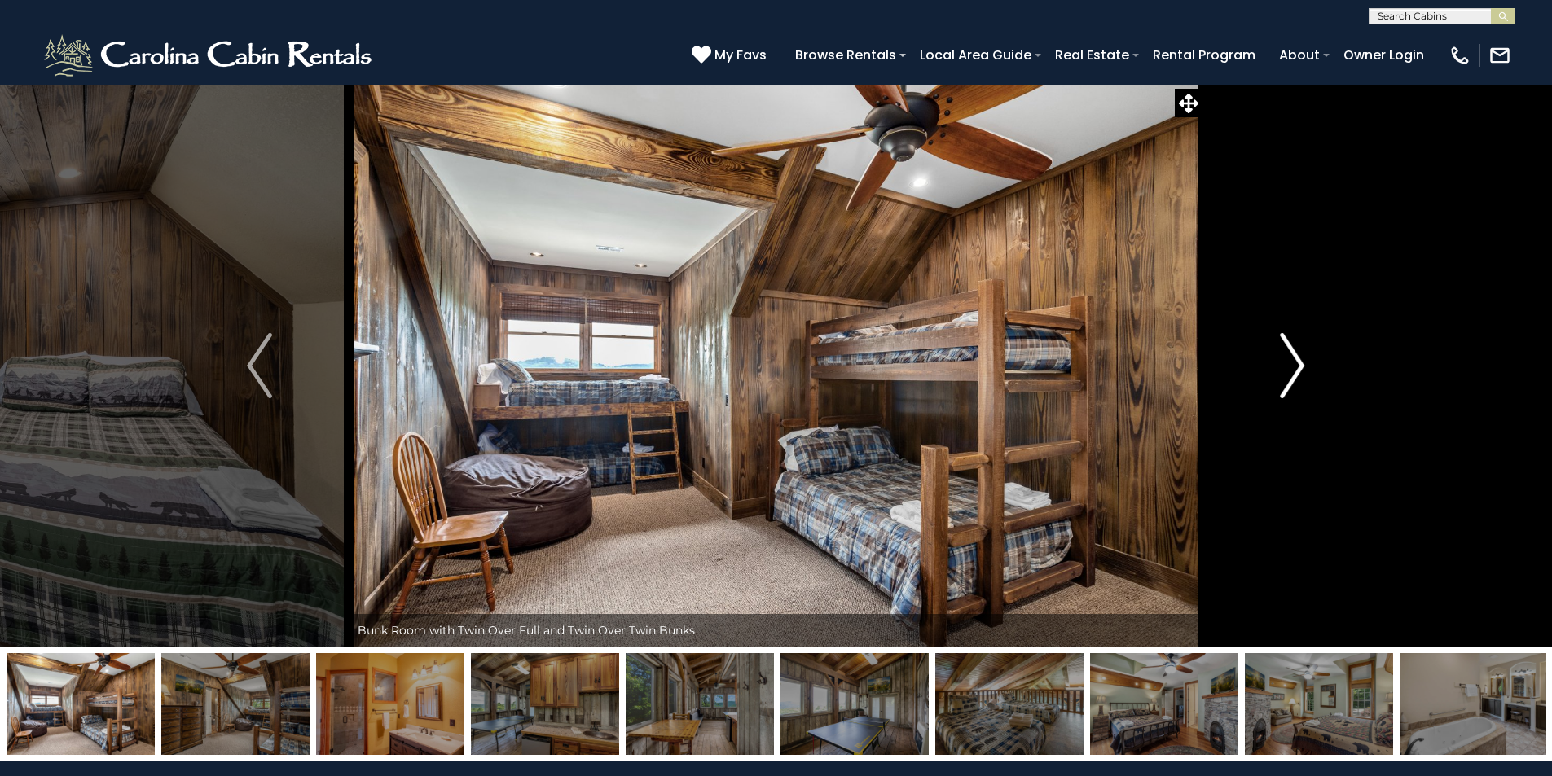
click at [1291, 359] on img "Next" at bounding box center [1292, 365] width 24 height 65
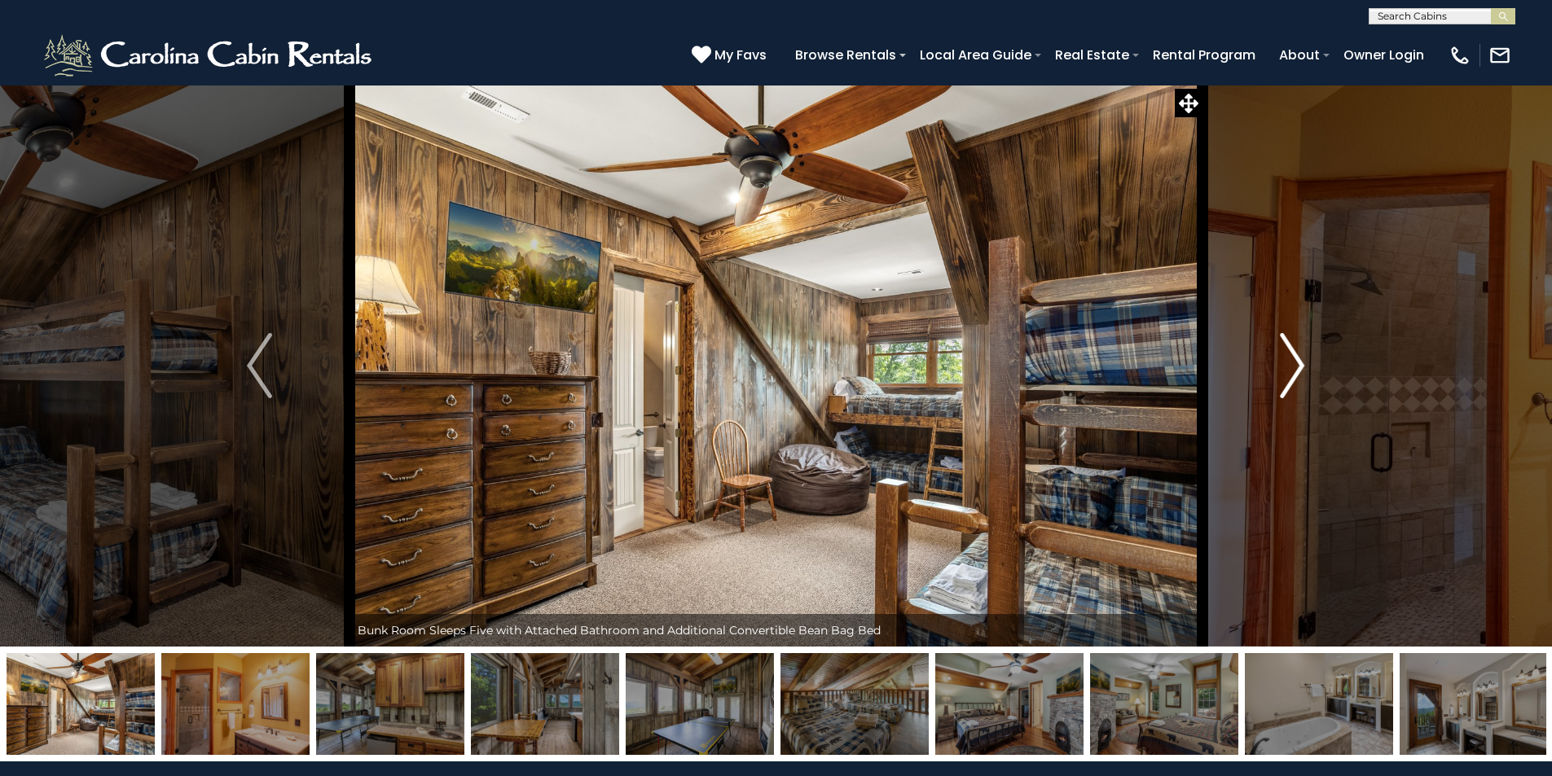
click at [1291, 359] on img "Next" at bounding box center [1292, 365] width 24 height 65
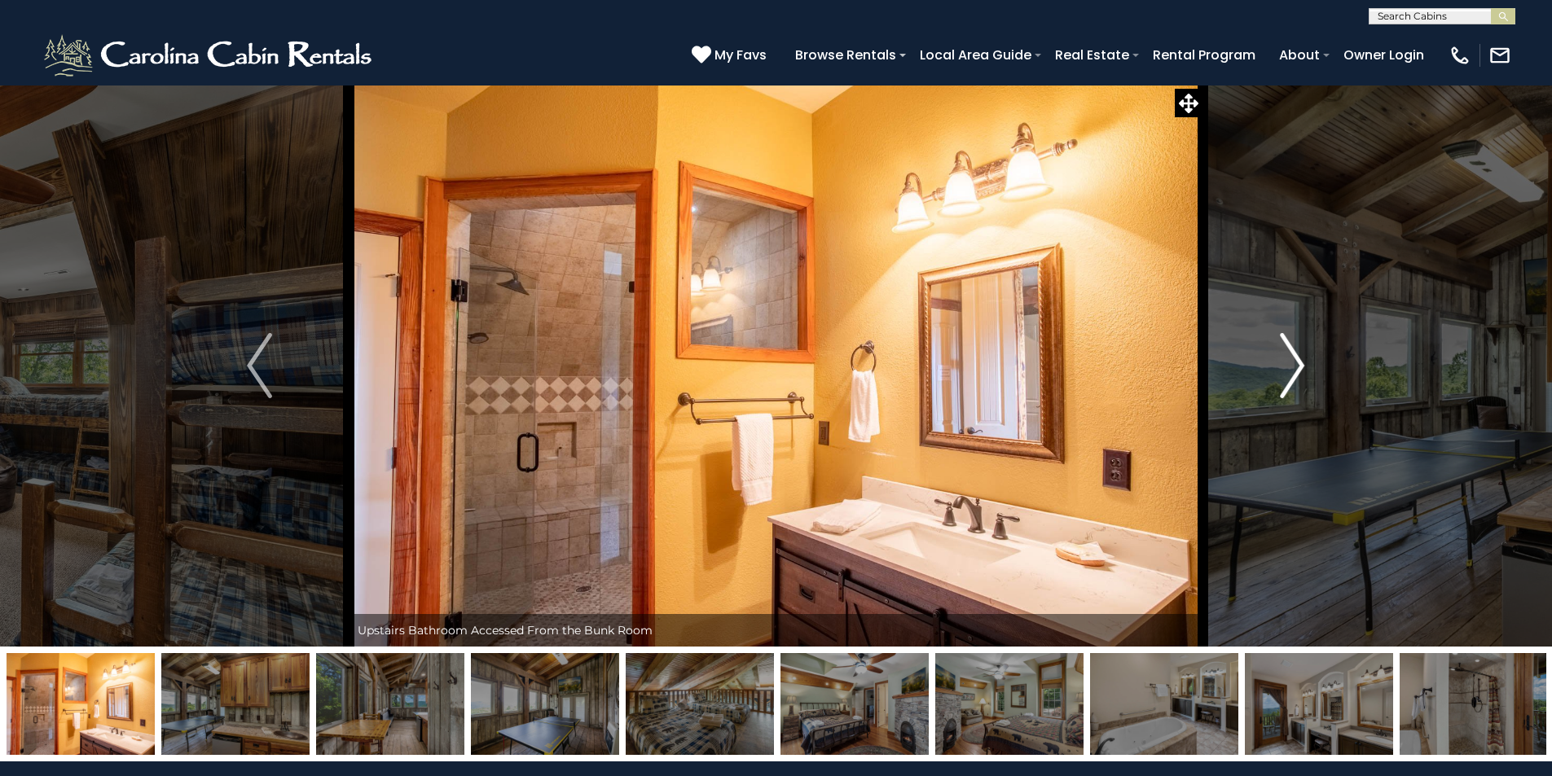
click at [1291, 359] on img "Next" at bounding box center [1292, 365] width 24 height 65
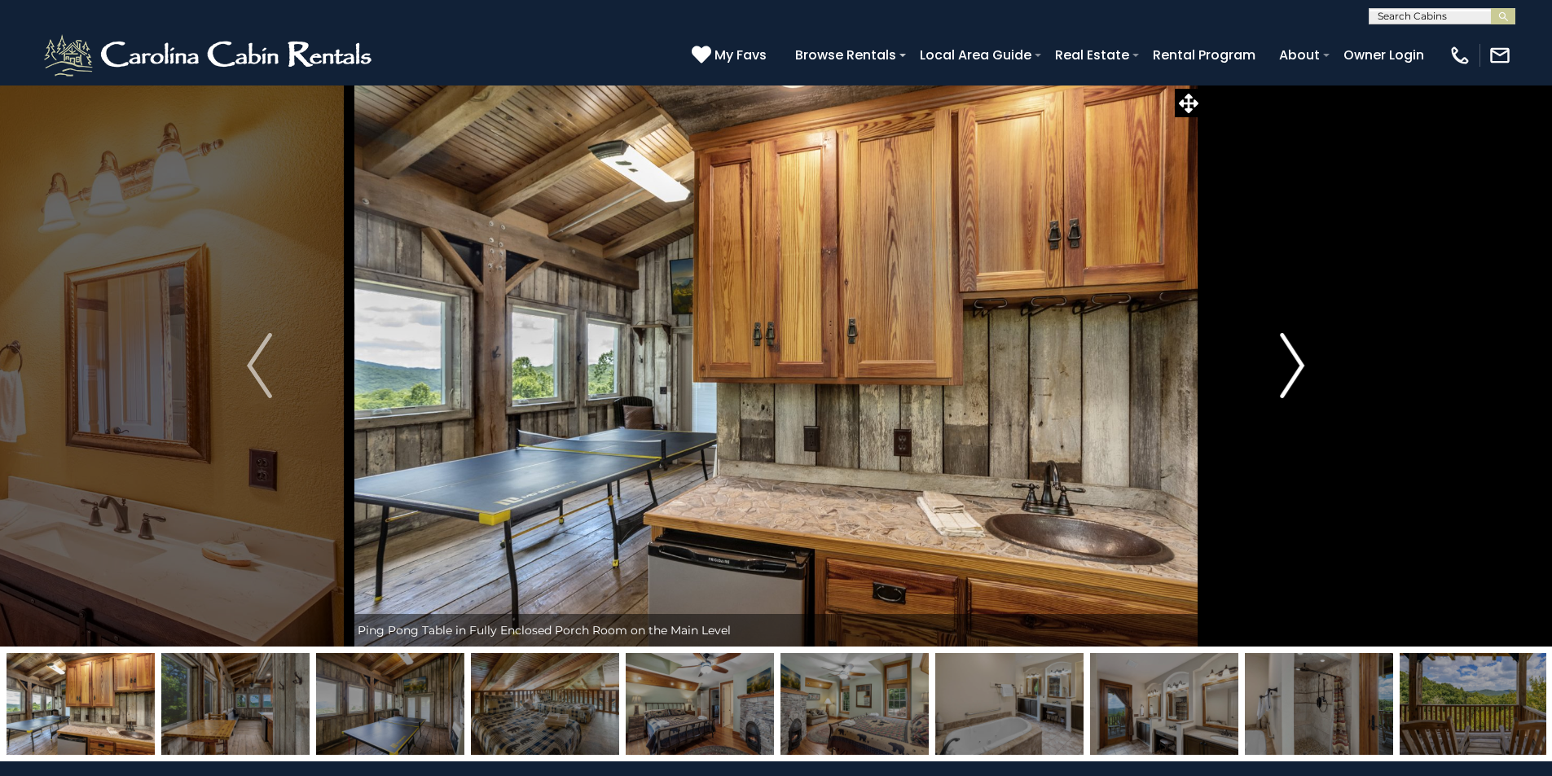
click at [1291, 359] on img "Next" at bounding box center [1292, 365] width 24 height 65
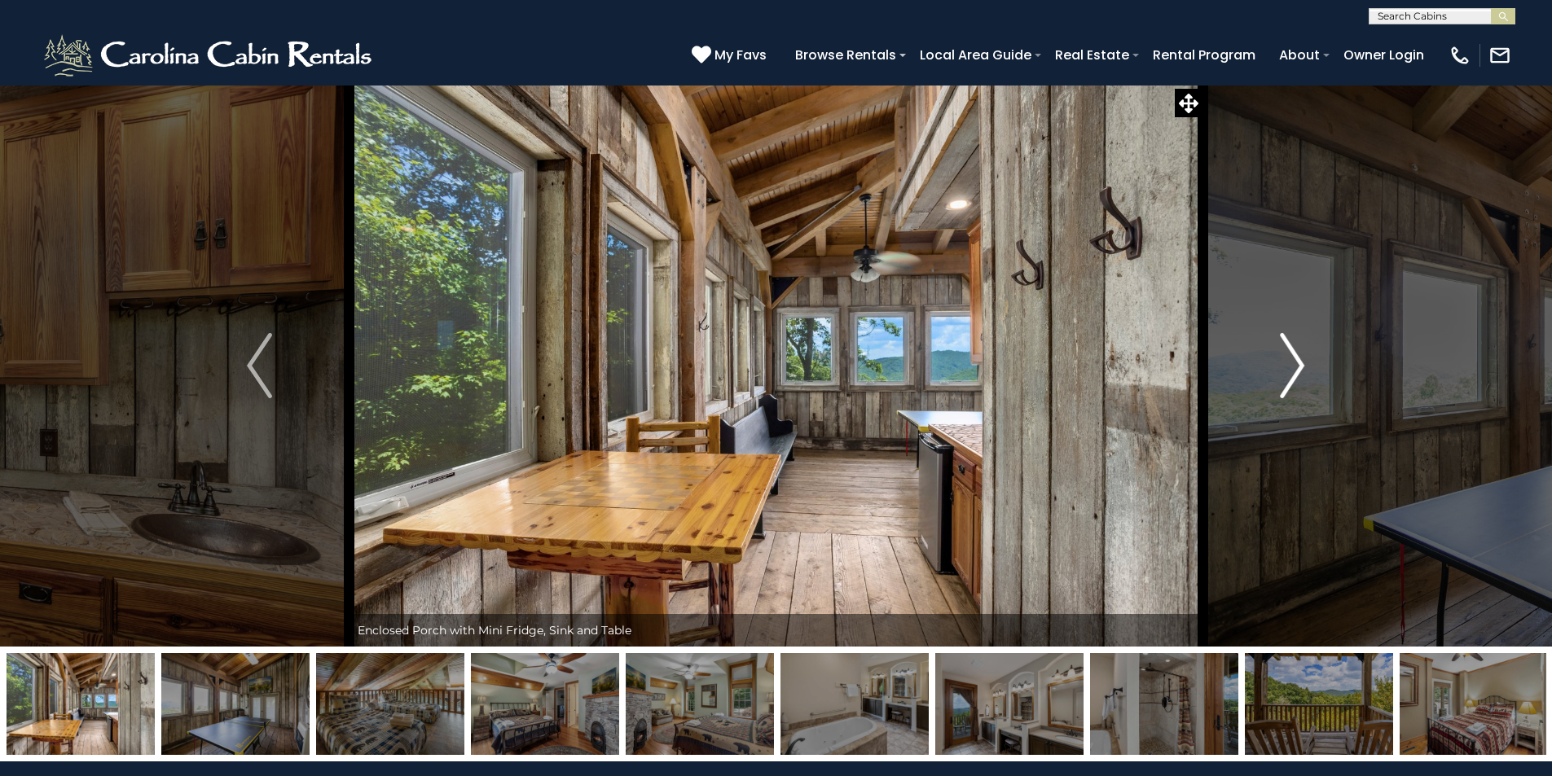
click at [1291, 359] on img "Next" at bounding box center [1292, 365] width 24 height 65
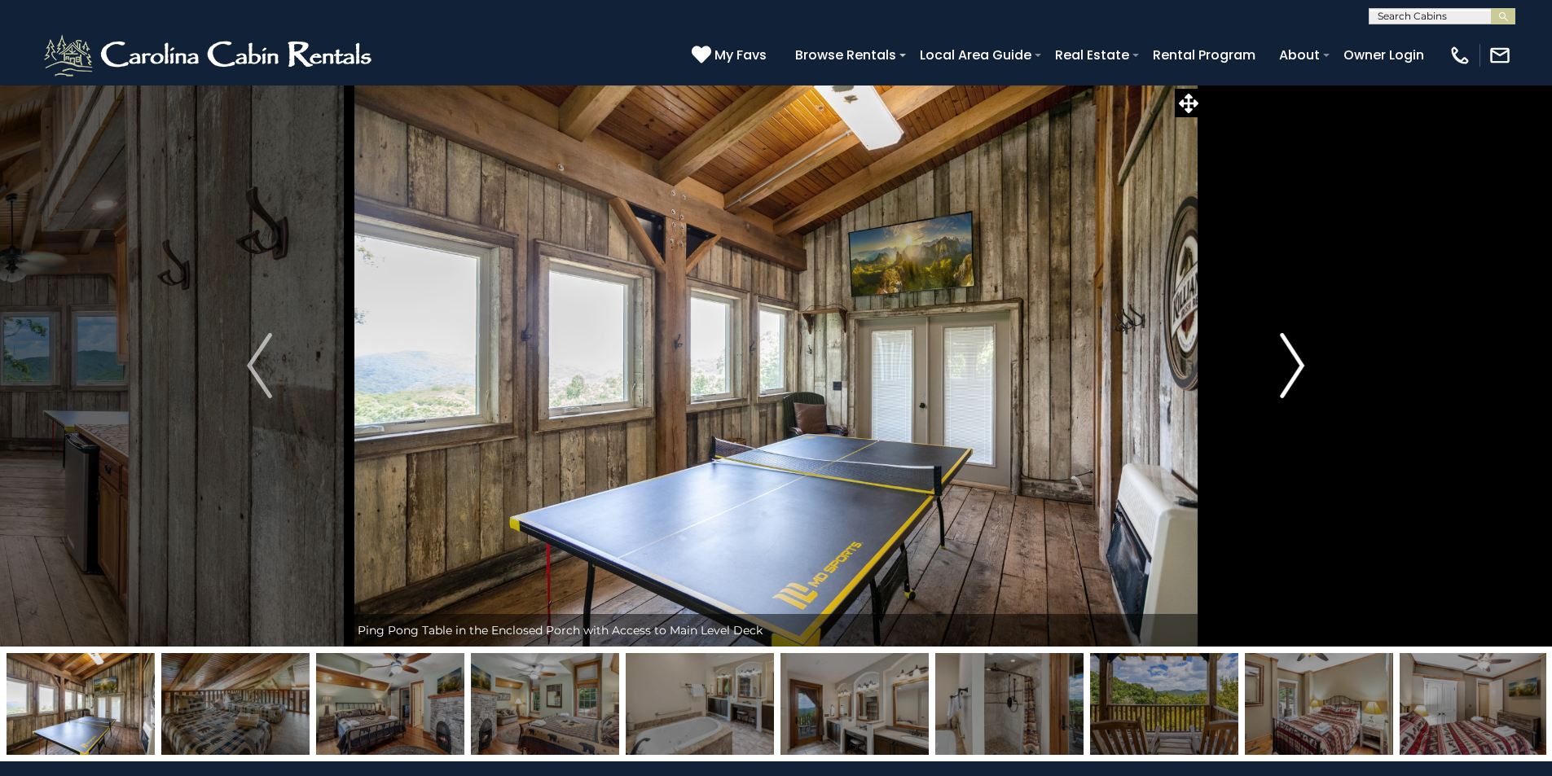
click at [1291, 359] on img "Next" at bounding box center [1292, 365] width 24 height 65
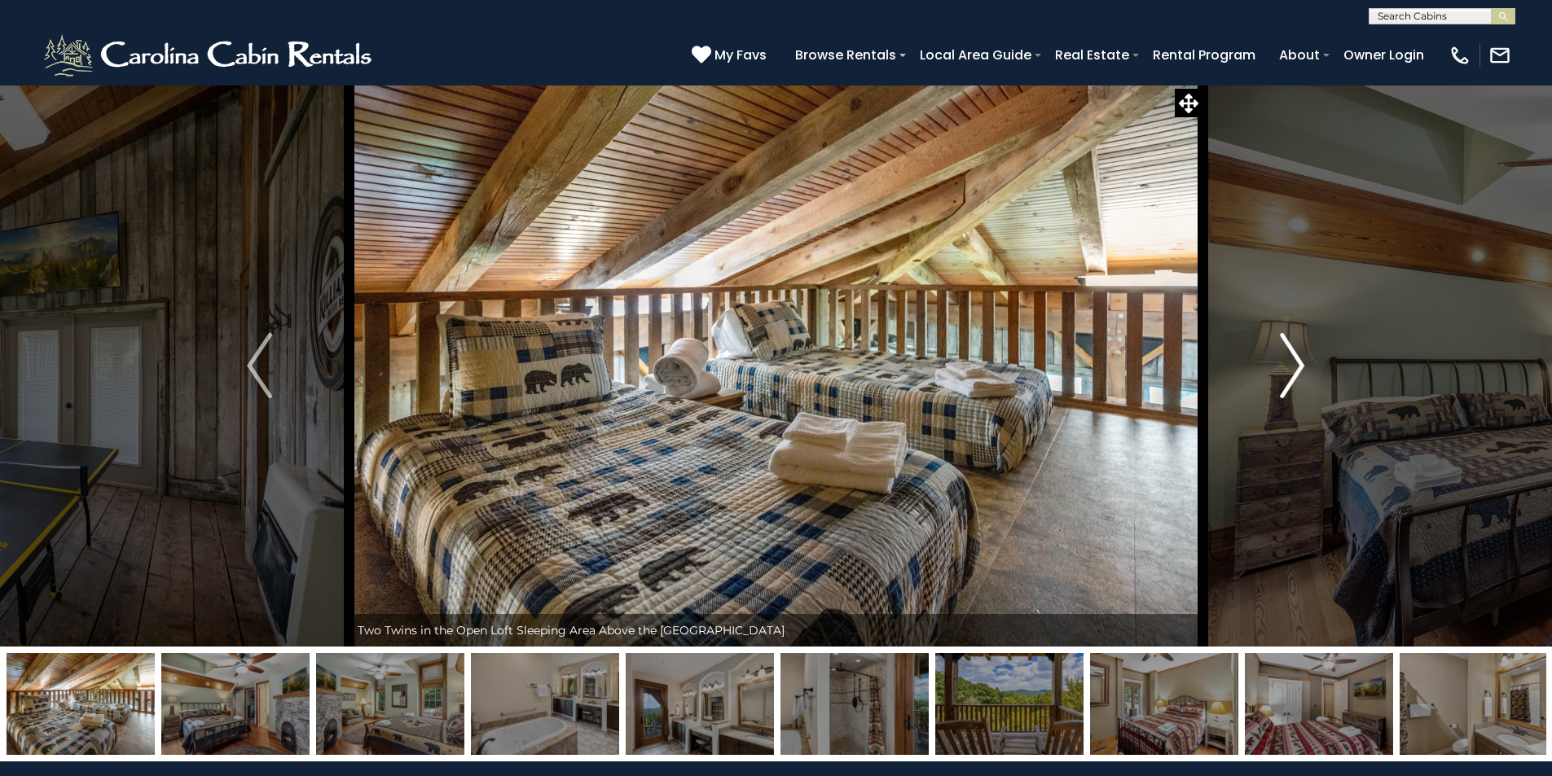
click at [1291, 359] on img "Next" at bounding box center [1292, 365] width 24 height 65
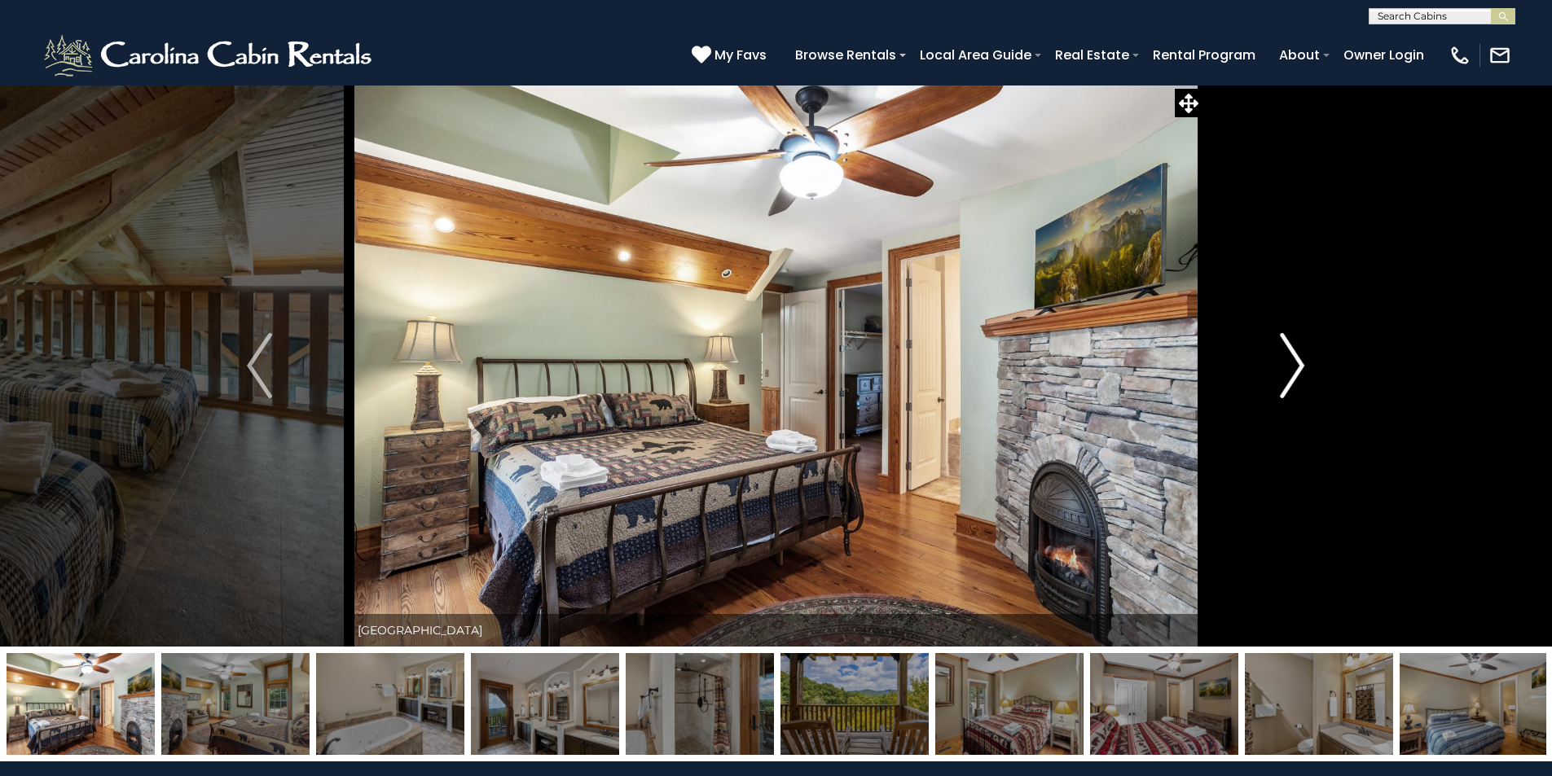
click at [1291, 359] on img "Next" at bounding box center [1292, 365] width 24 height 65
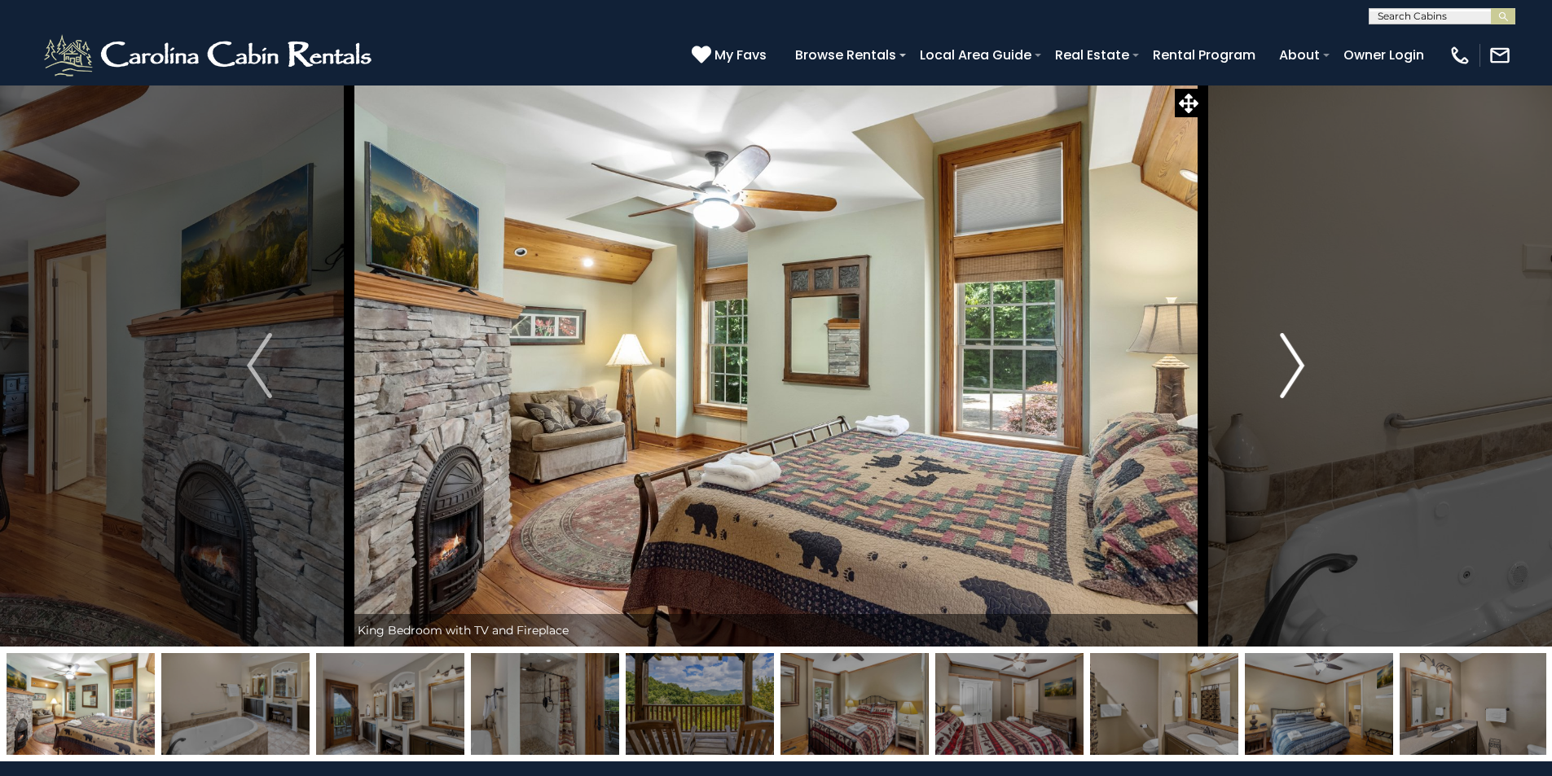
click at [1291, 359] on img "Next" at bounding box center [1292, 365] width 24 height 65
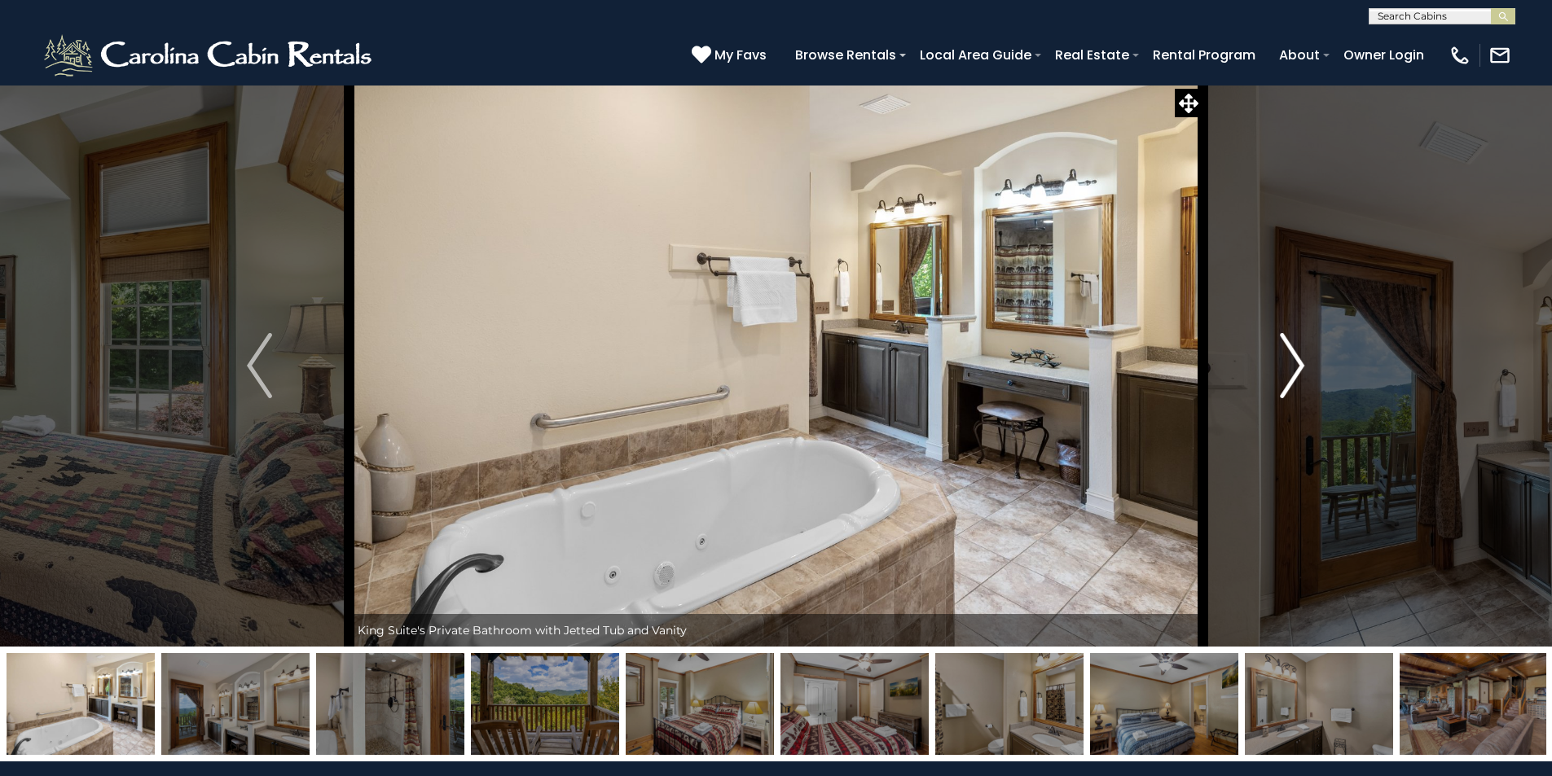
click at [1291, 359] on img "Next" at bounding box center [1292, 365] width 24 height 65
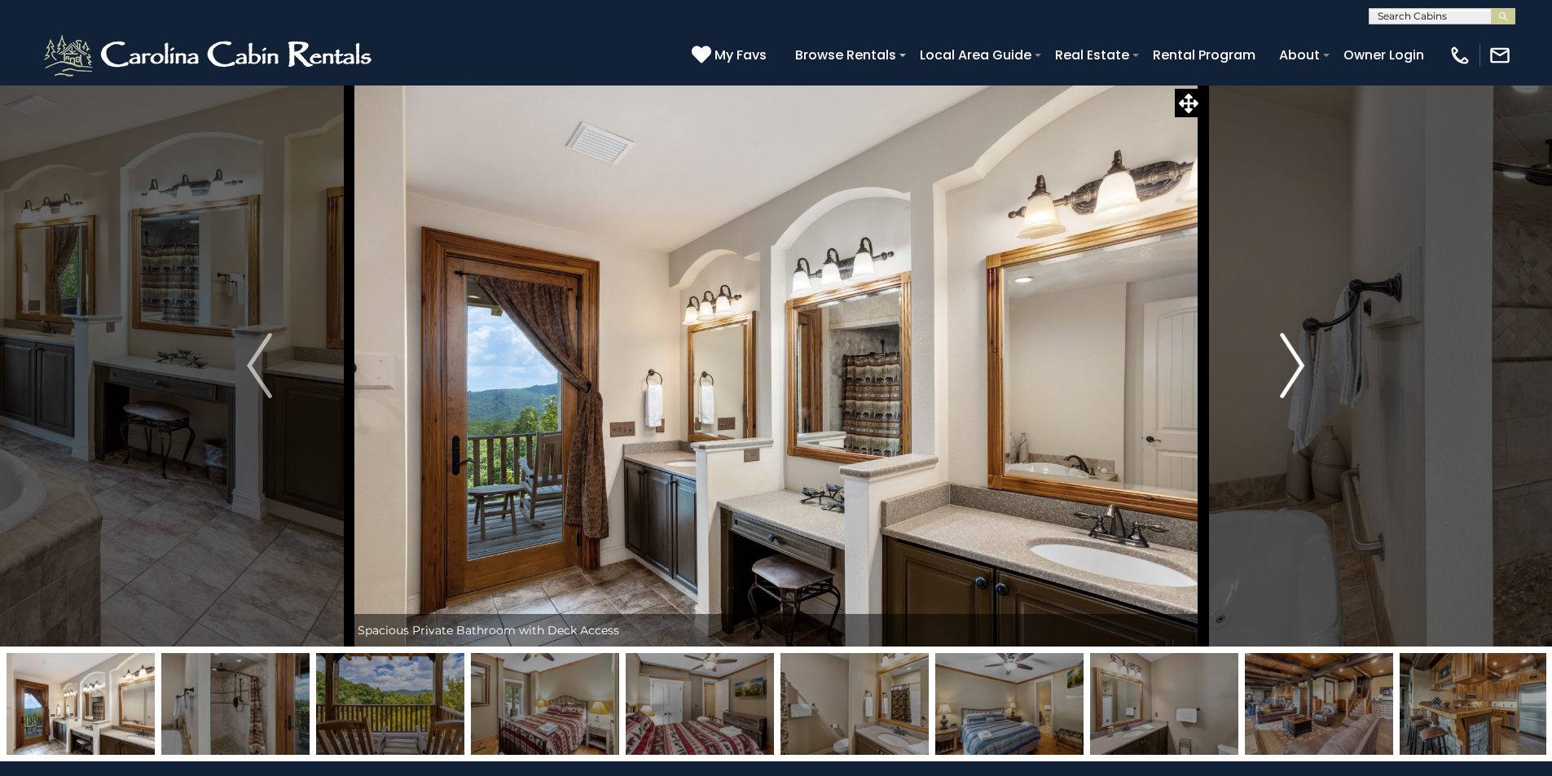
click at [1291, 359] on img "Next" at bounding box center [1292, 365] width 24 height 65
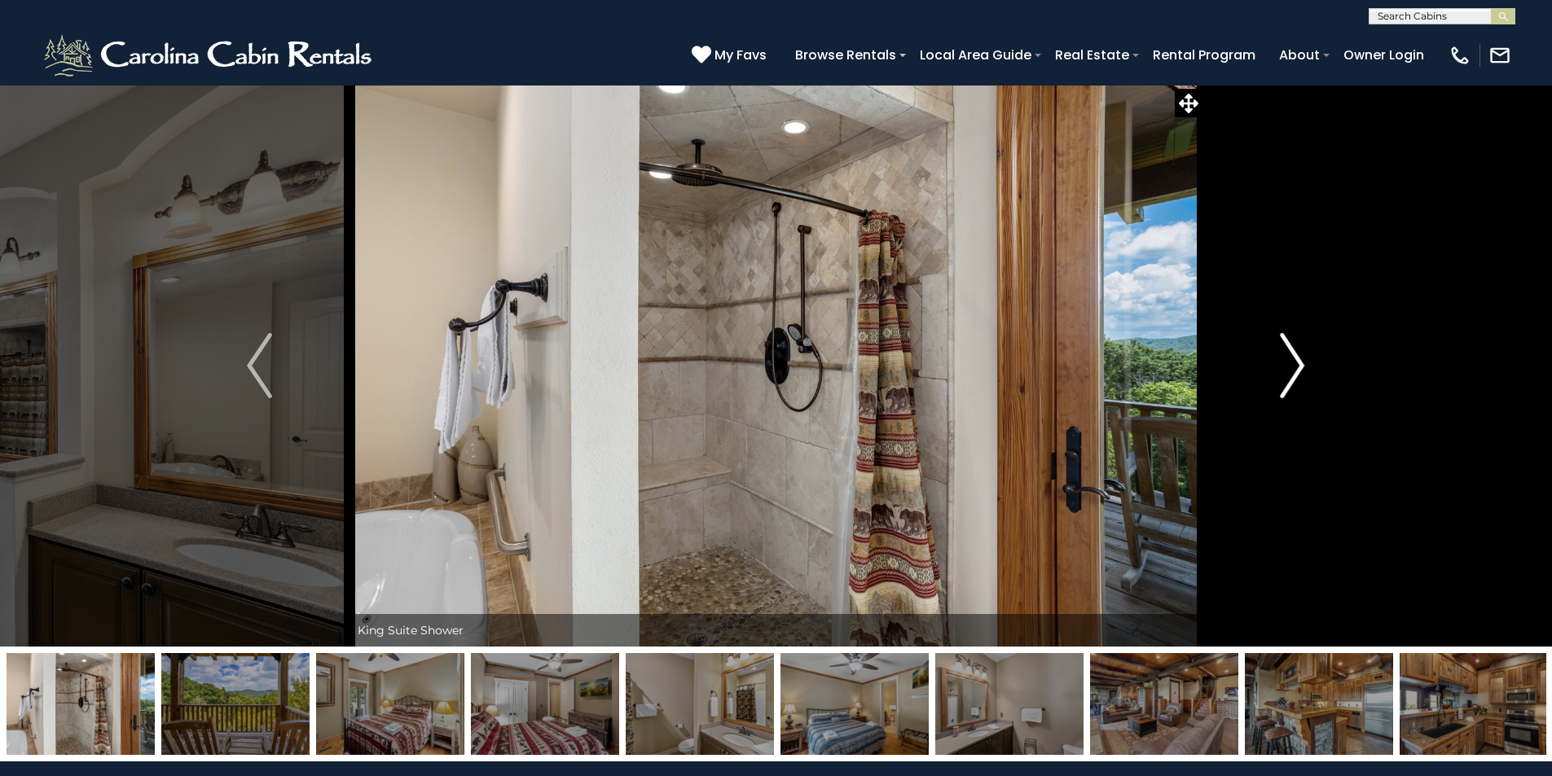
click at [1291, 359] on img "Next" at bounding box center [1292, 365] width 24 height 65
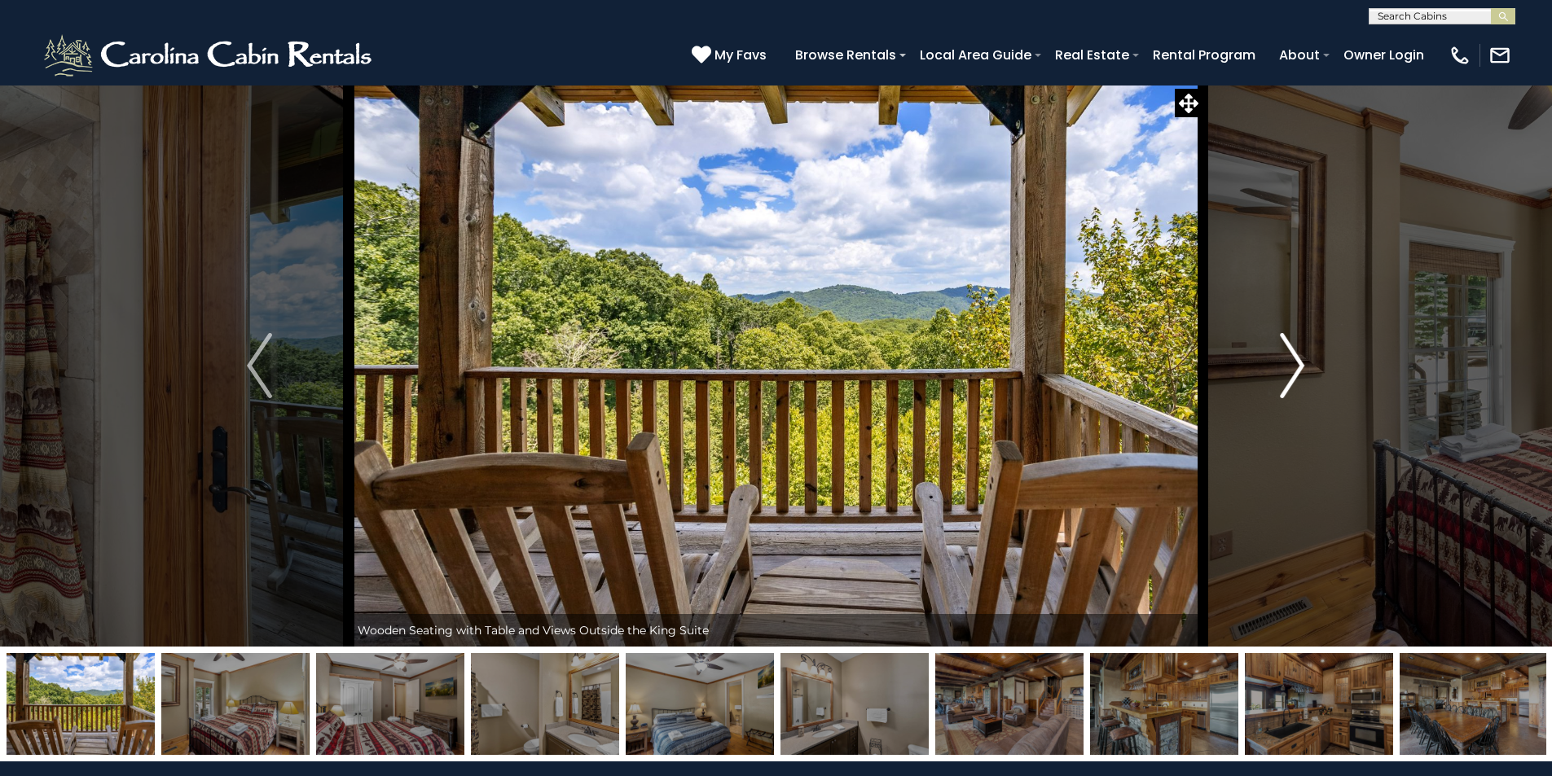
click at [1291, 359] on img "Next" at bounding box center [1292, 365] width 24 height 65
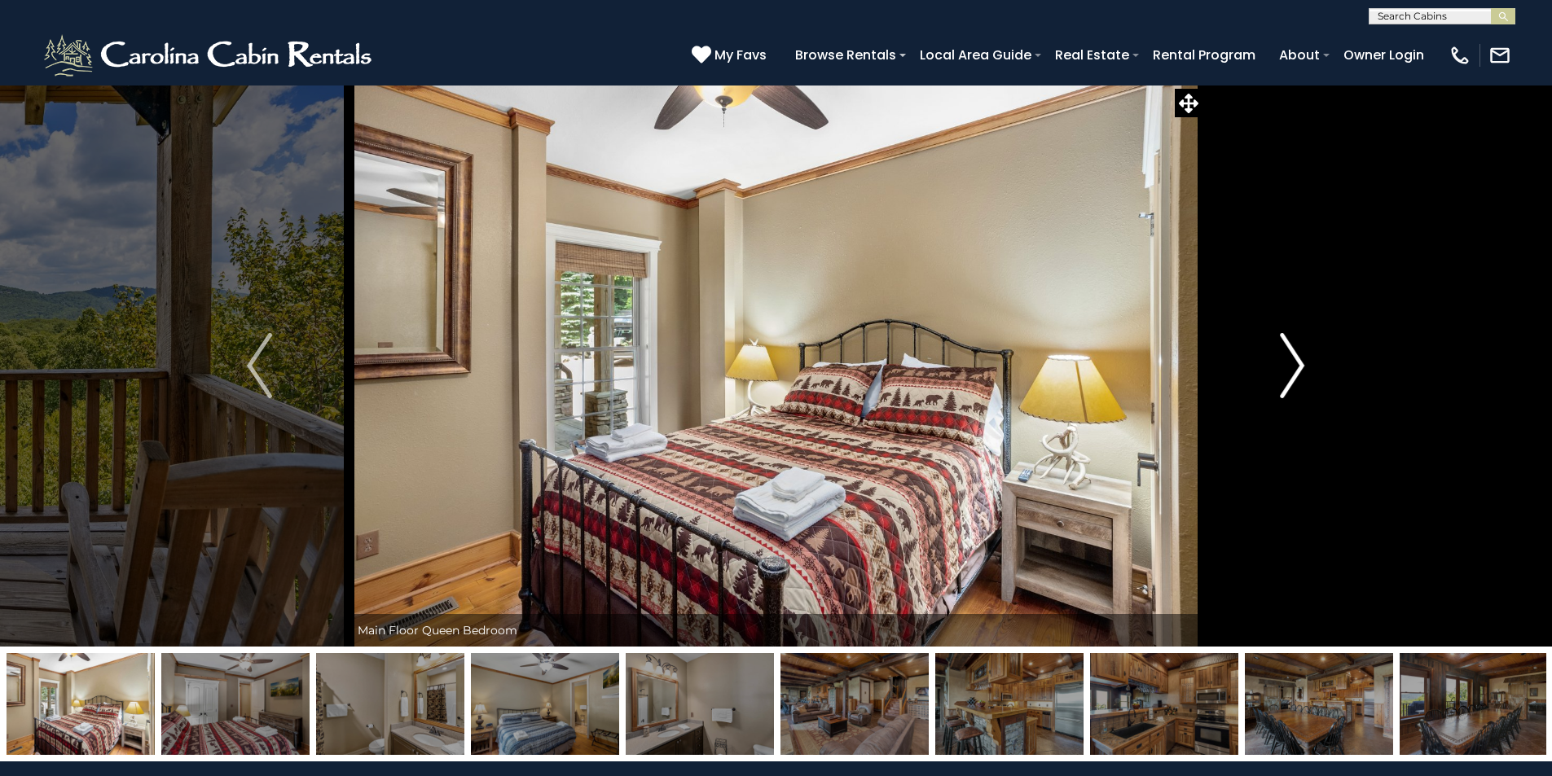
click at [1291, 359] on img "Next" at bounding box center [1292, 365] width 24 height 65
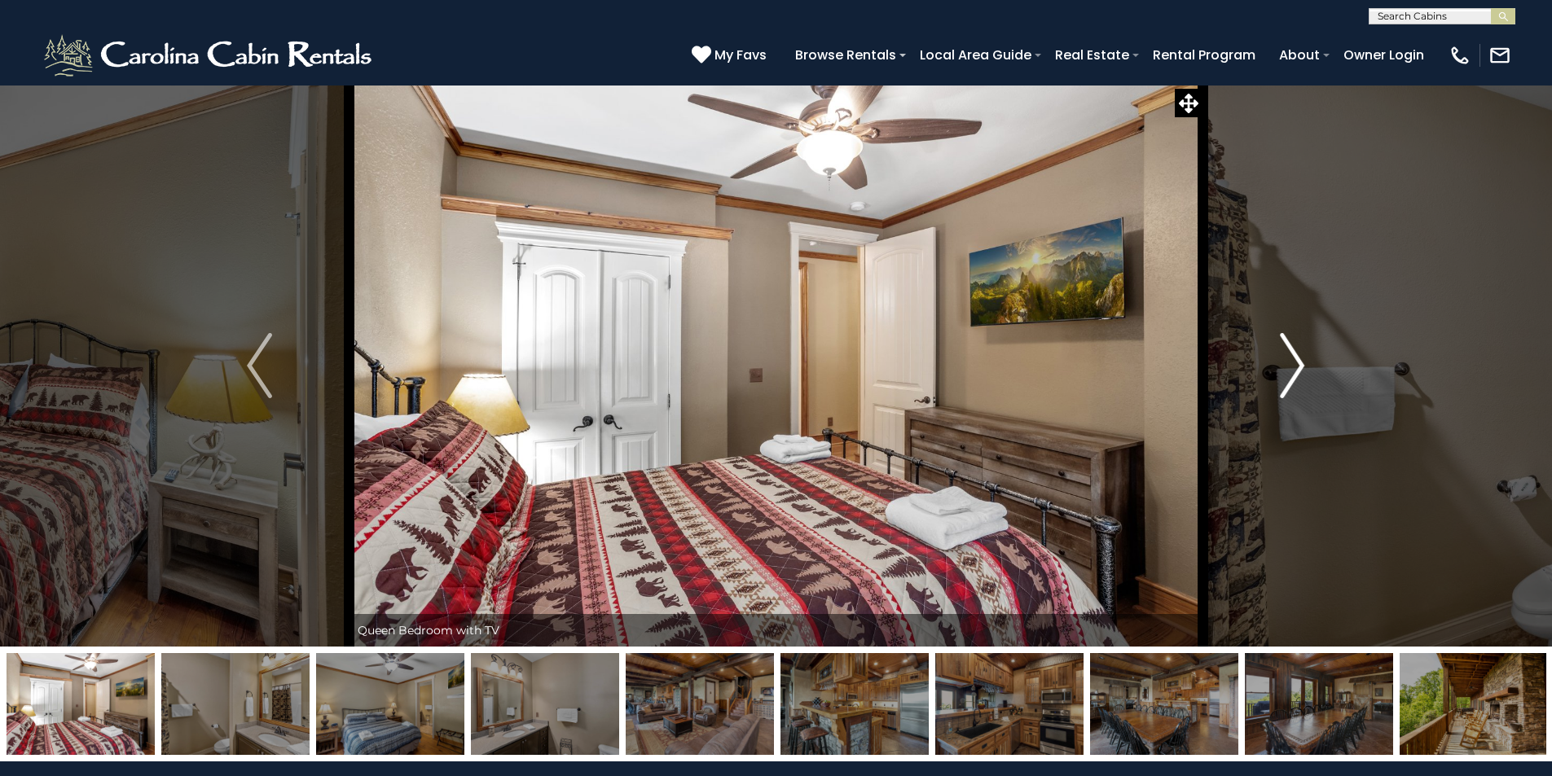
click at [1291, 359] on img "Next" at bounding box center [1292, 365] width 24 height 65
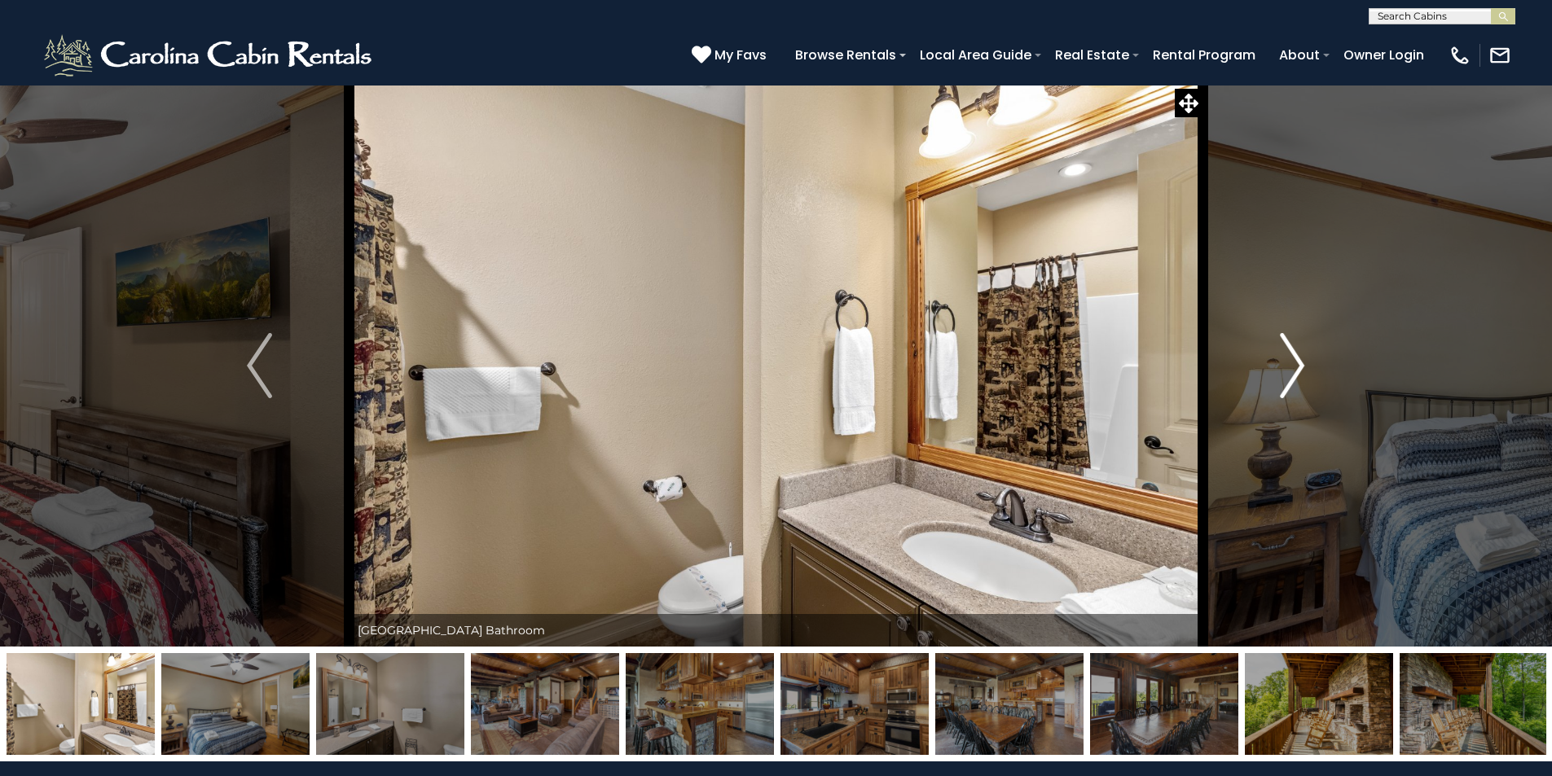
click at [1291, 359] on img "Next" at bounding box center [1292, 365] width 24 height 65
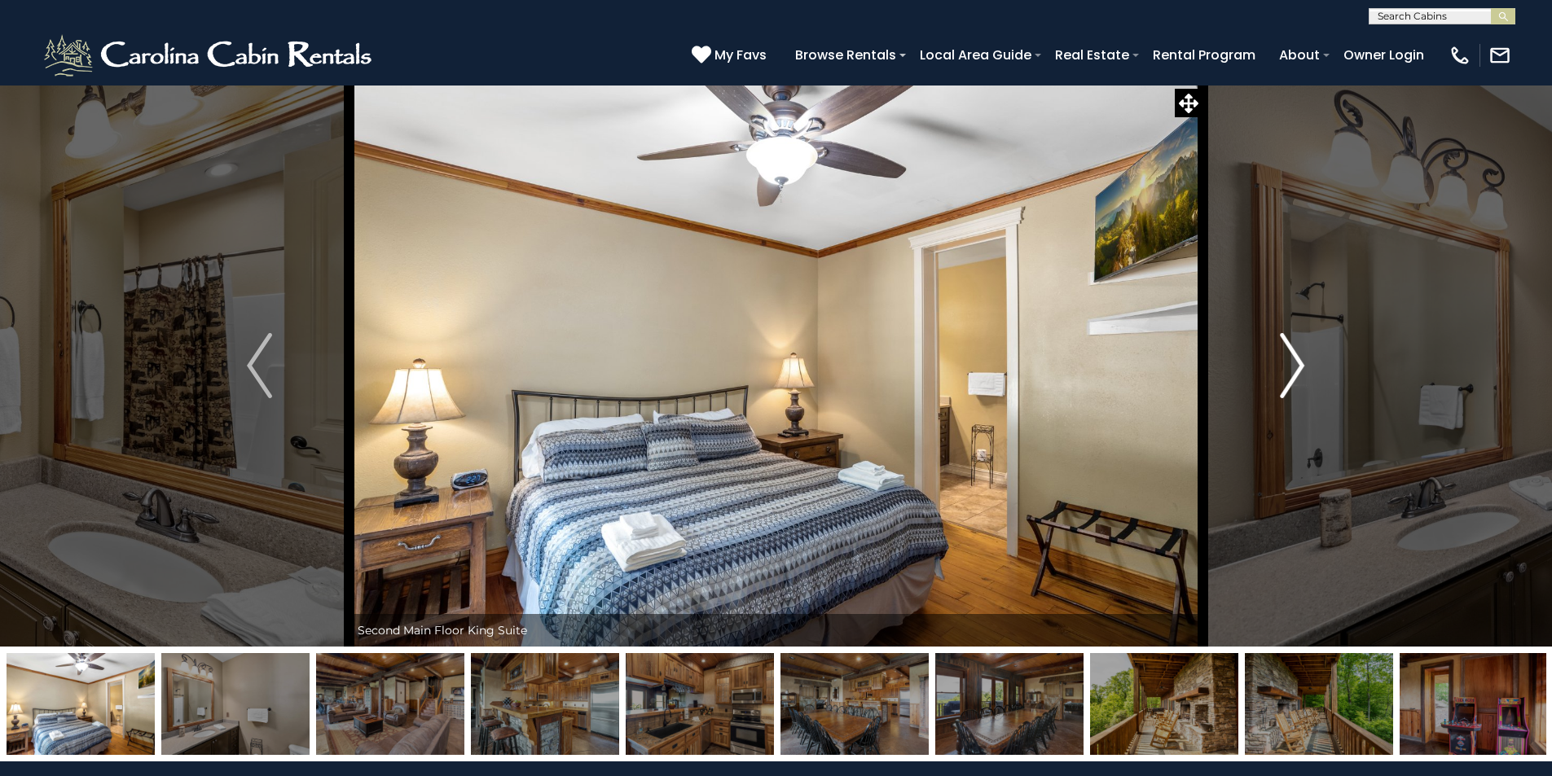
click at [1291, 359] on img "Next" at bounding box center [1292, 365] width 24 height 65
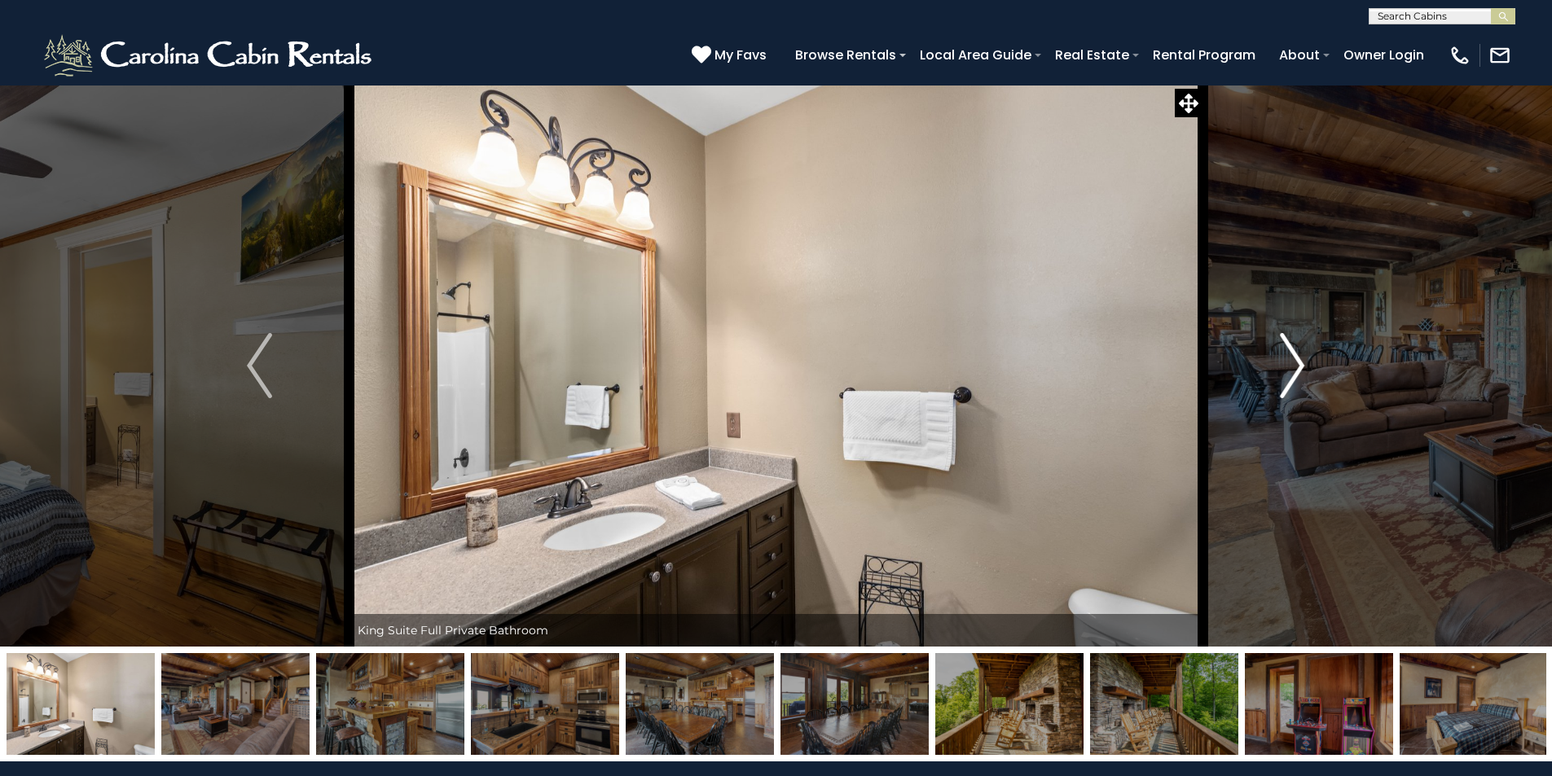
click at [1291, 359] on img "Next" at bounding box center [1292, 365] width 24 height 65
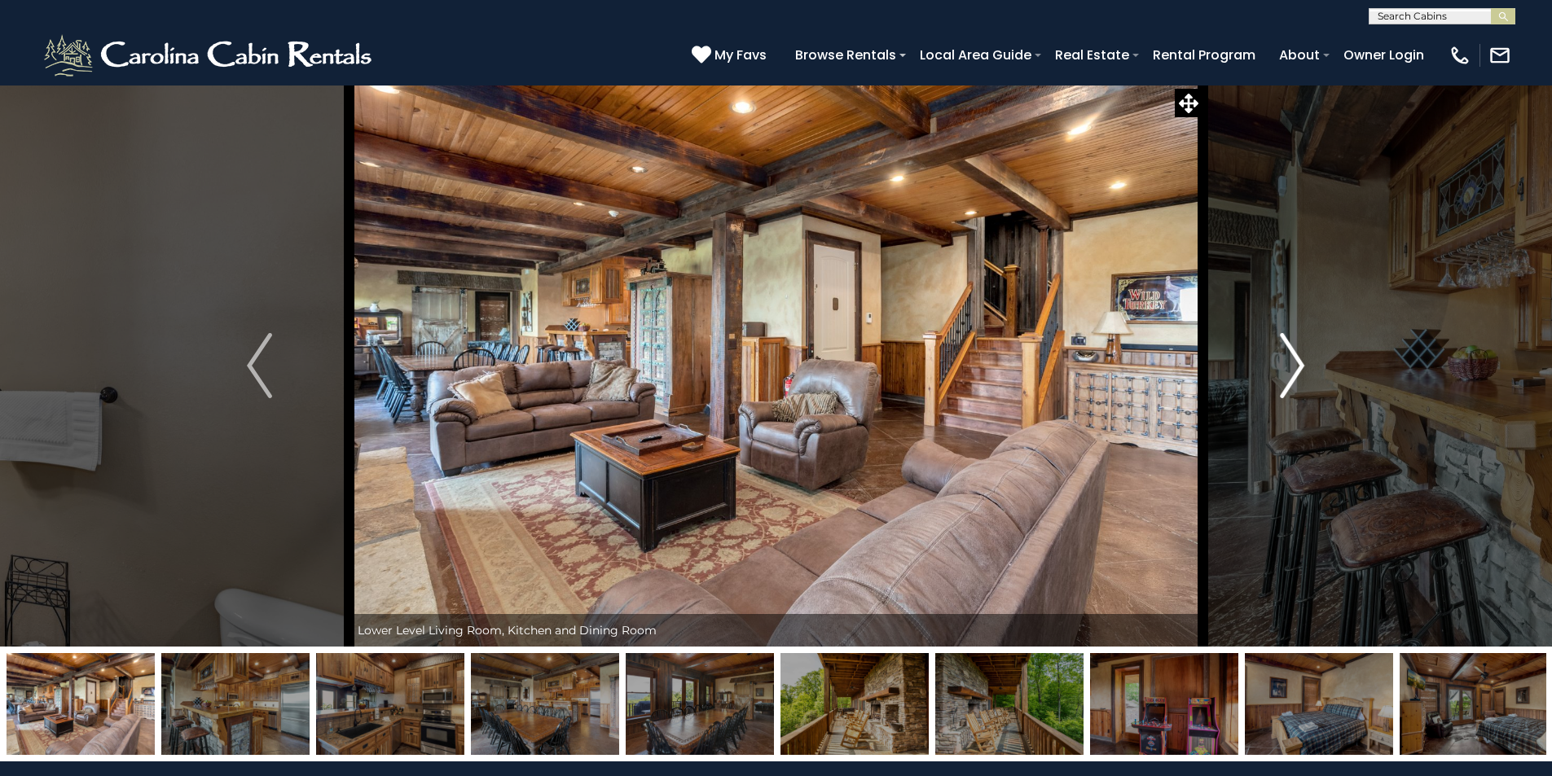
click at [1291, 359] on img "Next" at bounding box center [1292, 365] width 24 height 65
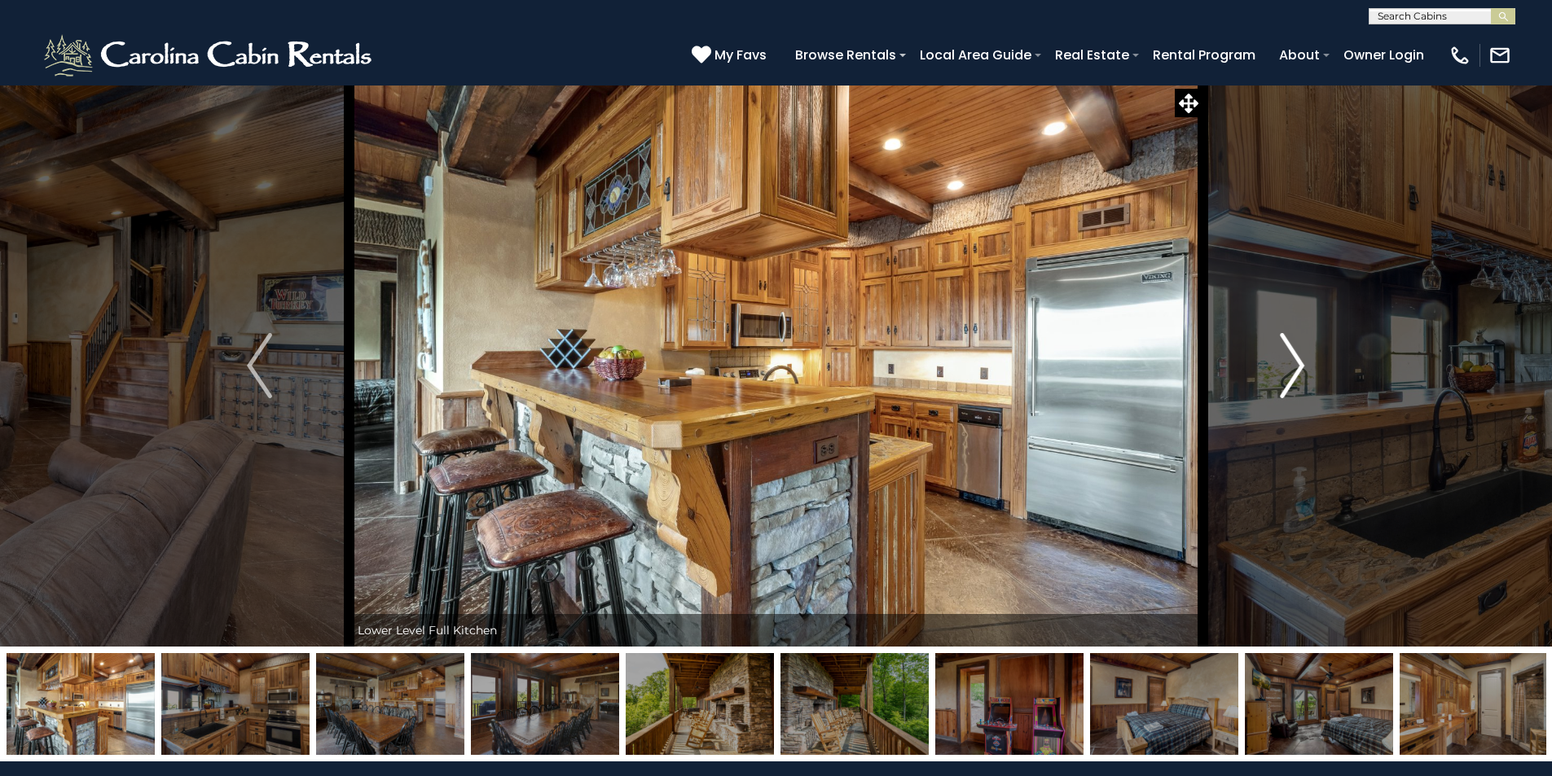
click at [1291, 359] on img "Next" at bounding box center [1292, 365] width 24 height 65
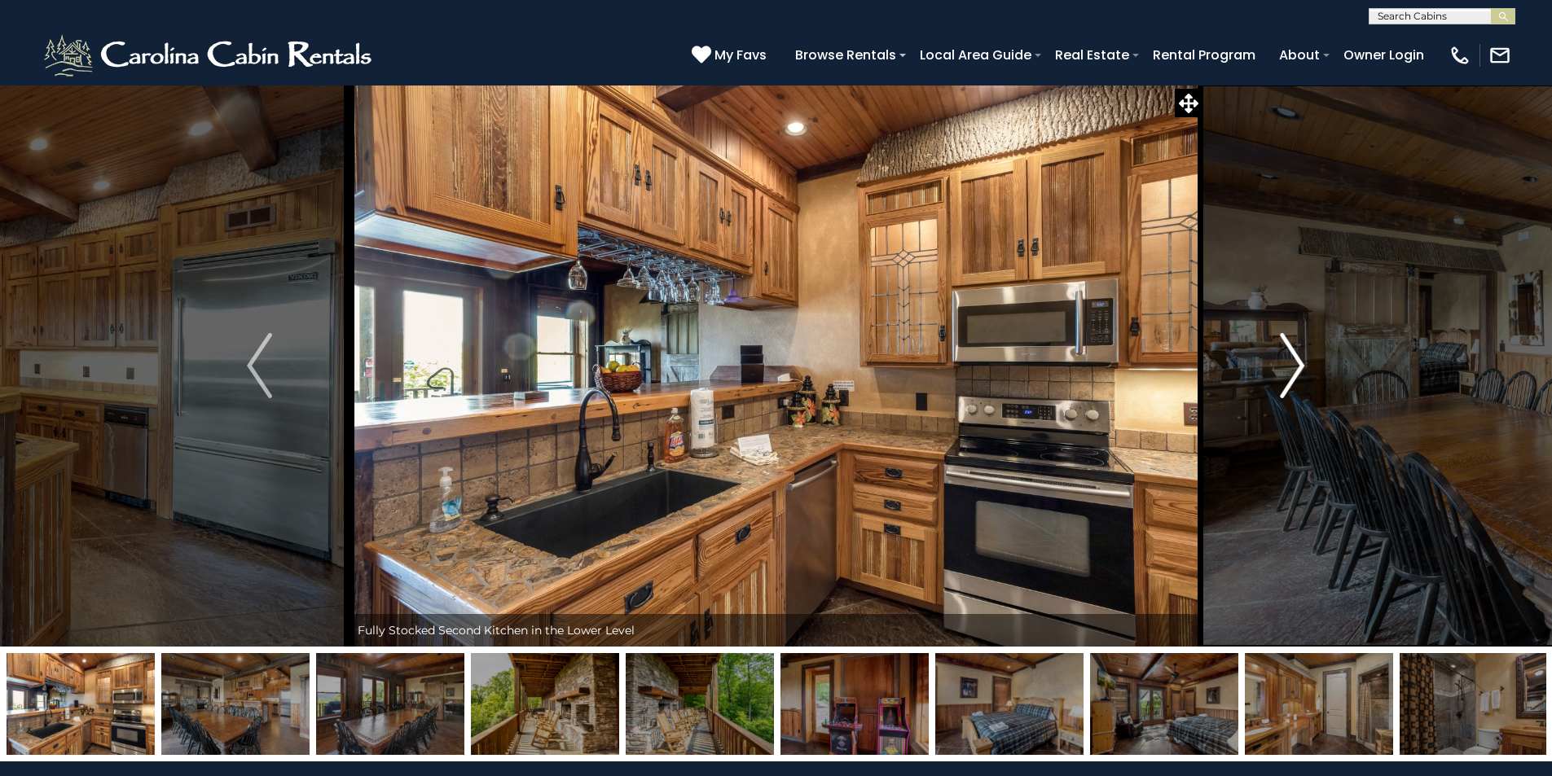
click at [1291, 359] on img "Next" at bounding box center [1292, 365] width 24 height 65
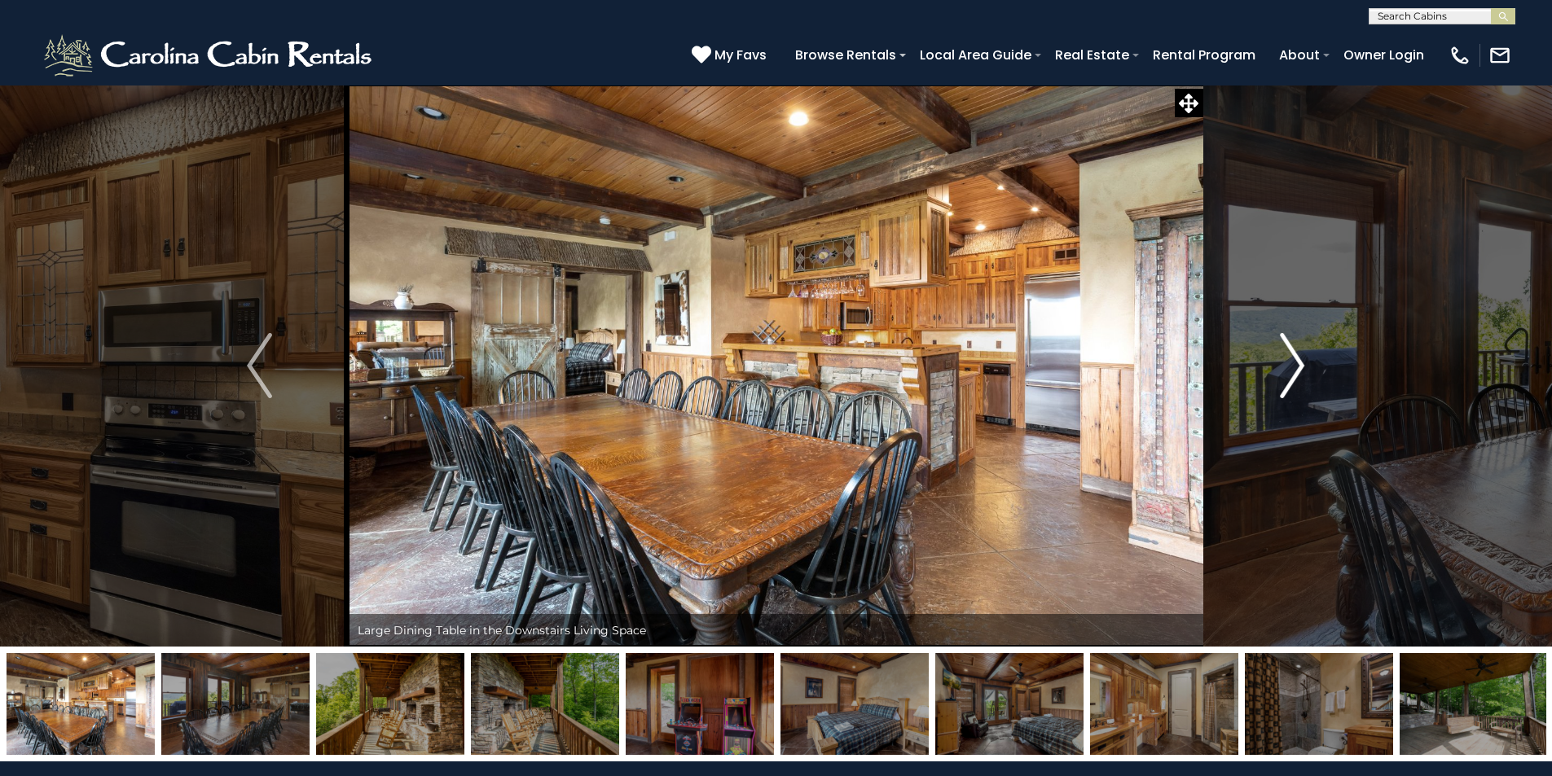
click at [1291, 359] on img "Next" at bounding box center [1292, 365] width 24 height 65
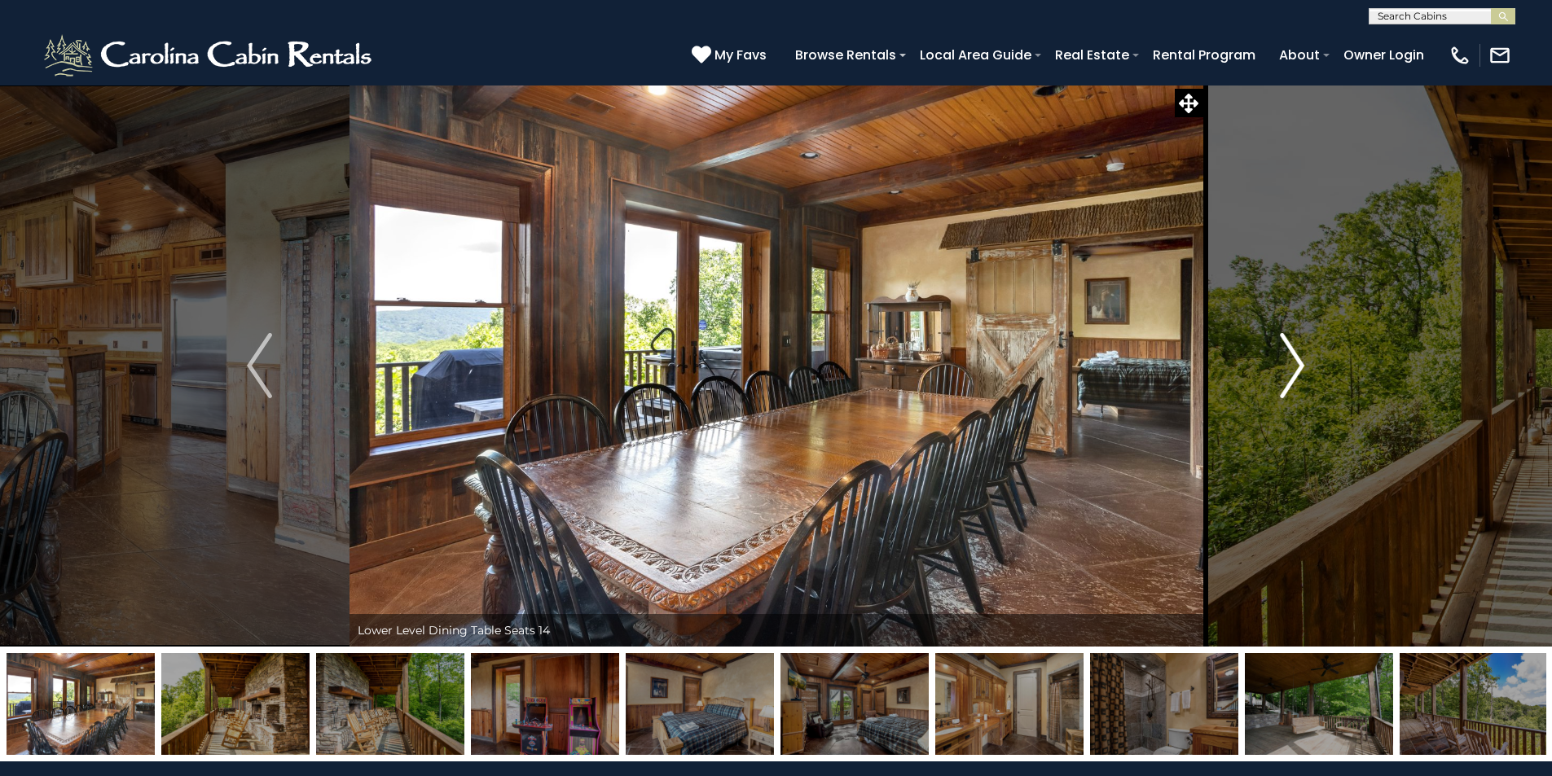
click at [1291, 359] on img "Next" at bounding box center [1292, 365] width 24 height 65
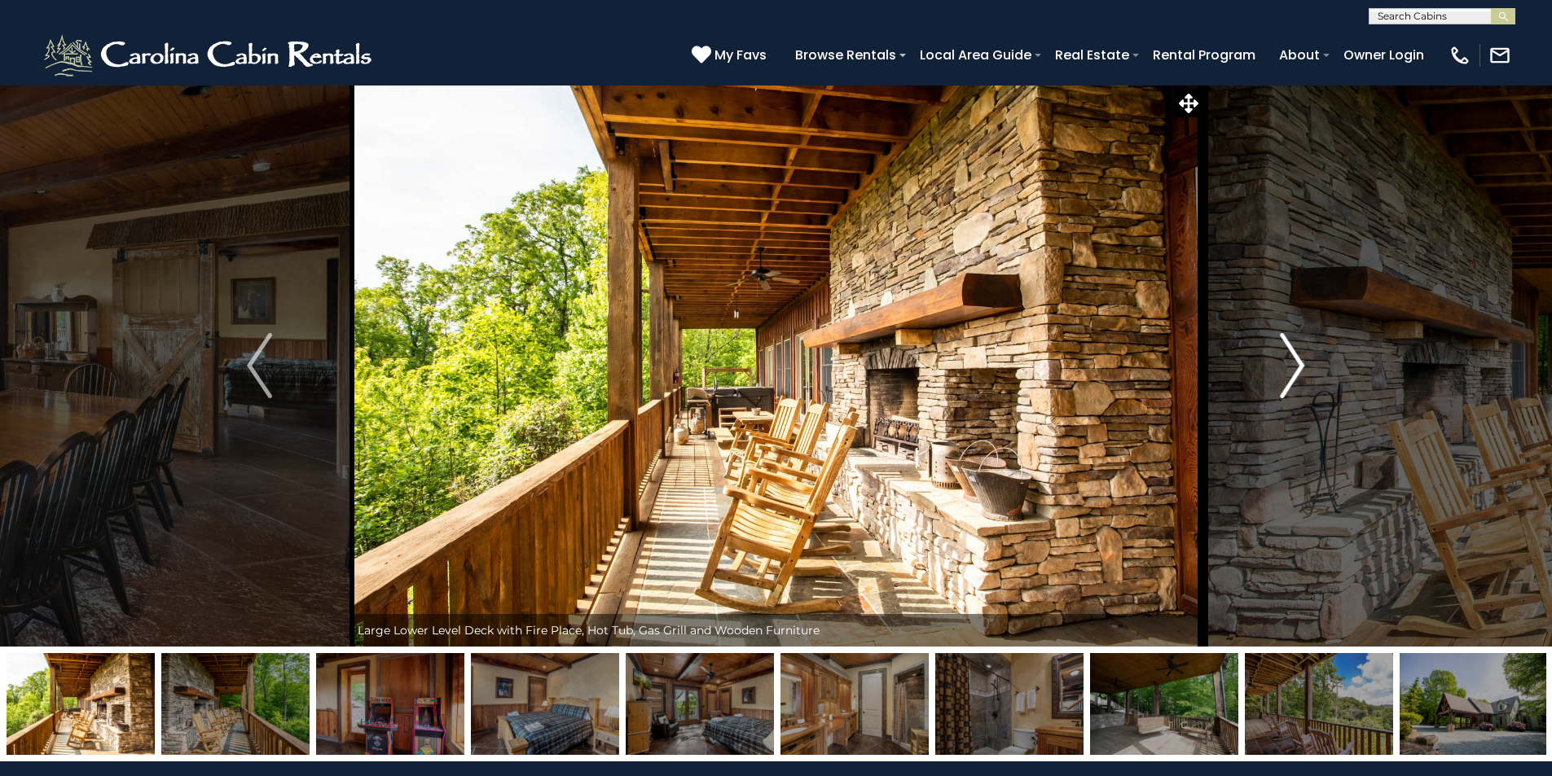
click at [1291, 359] on img "Next" at bounding box center [1292, 365] width 24 height 65
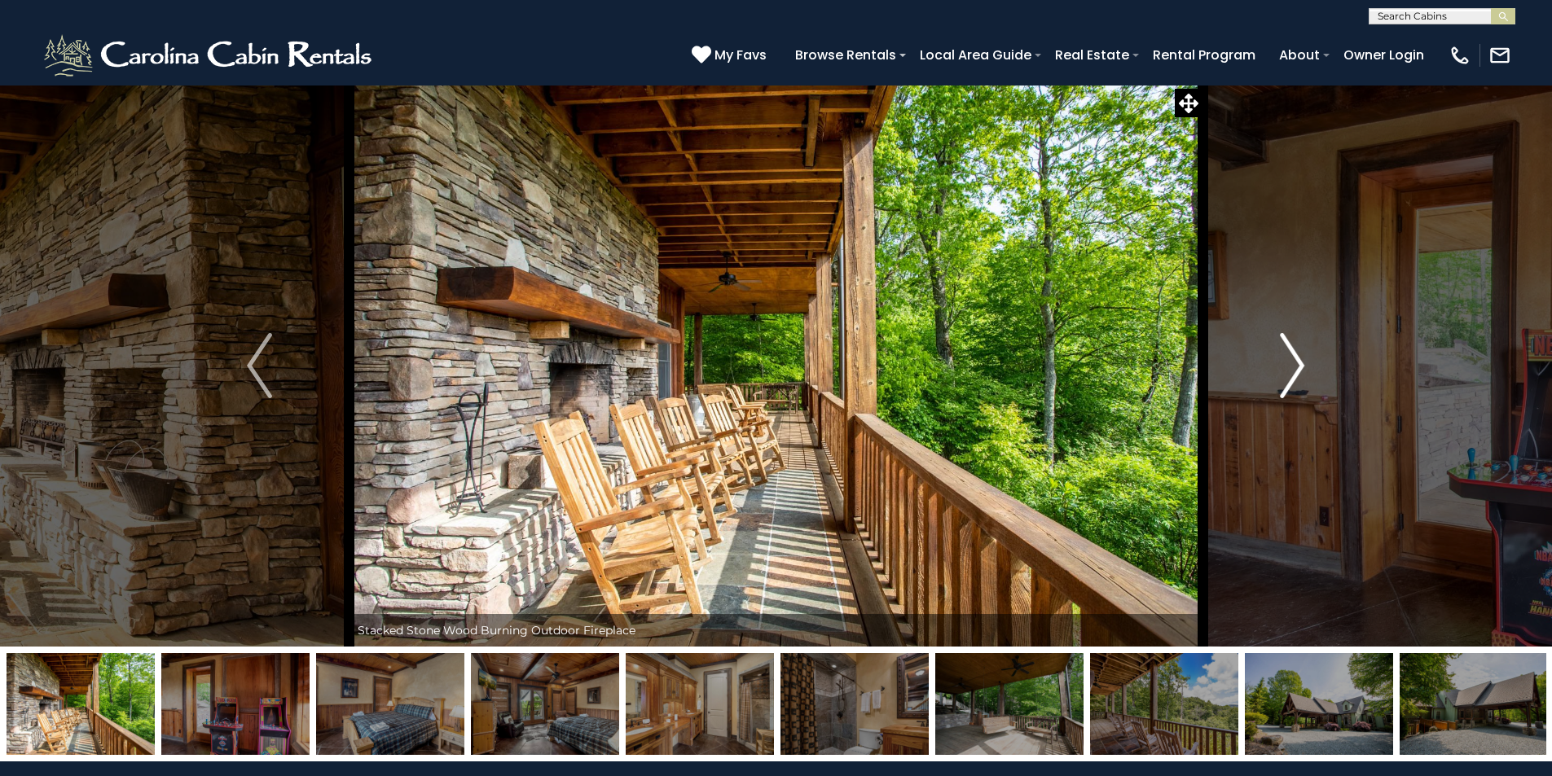
click at [1291, 359] on img "Next" at bounding box center [1292, 365] width 24 height 65
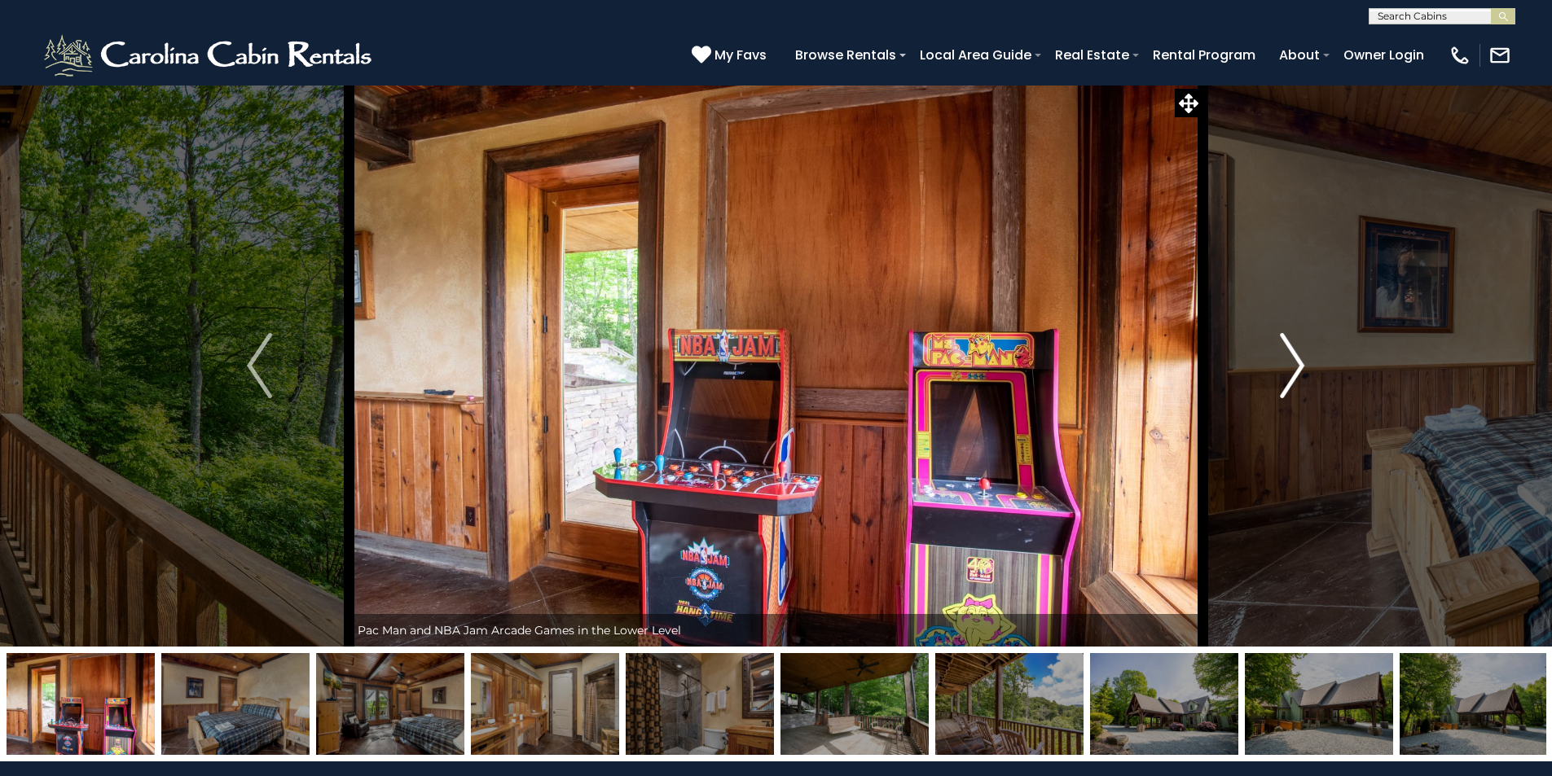
click at [1291, 359] on img "Next" at bounding box center [1292, 365] width 24 height 65
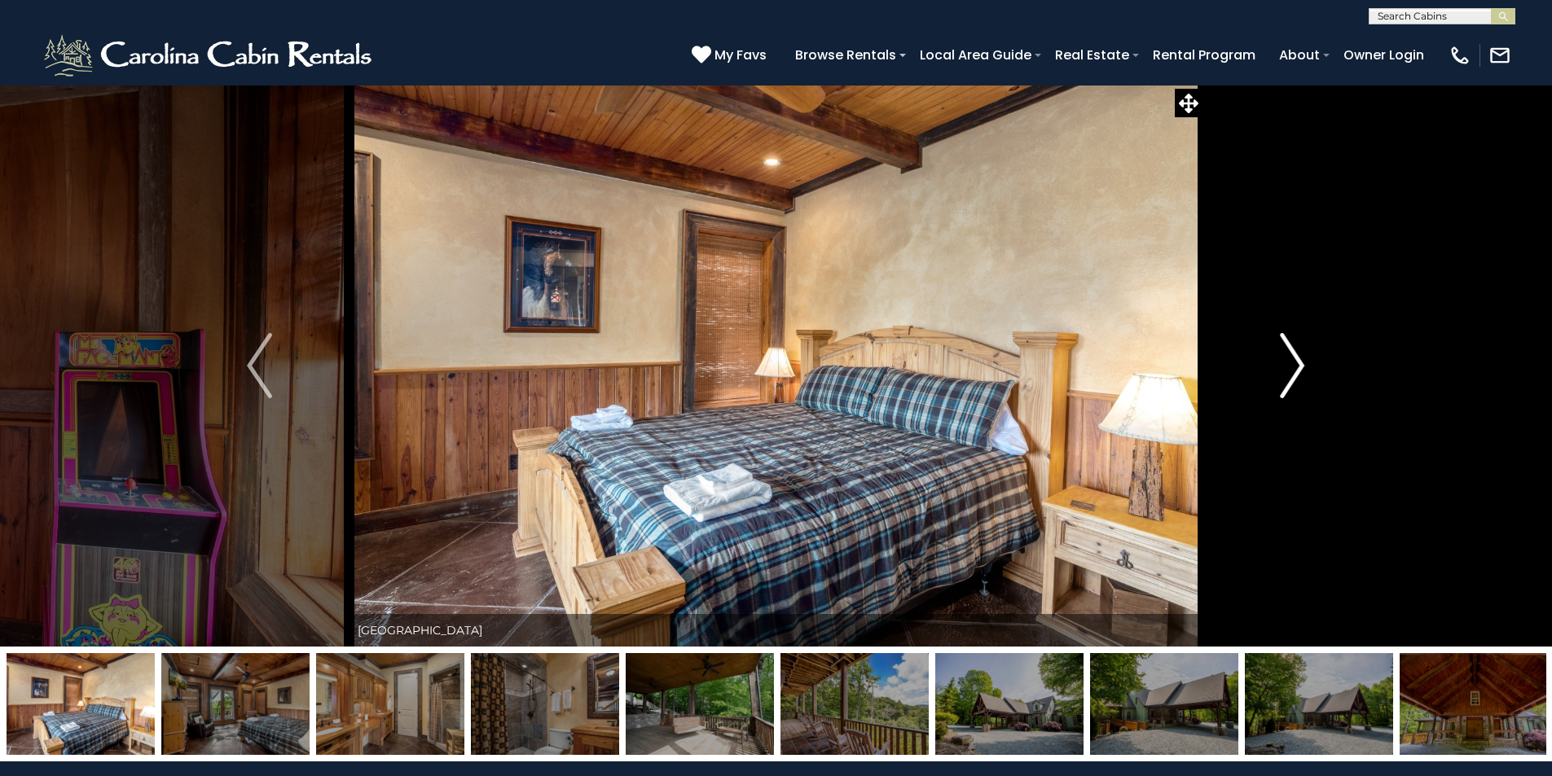
click at [1291, 359] on img "Next" at bounding box center [1292, 365] width 24 height 65
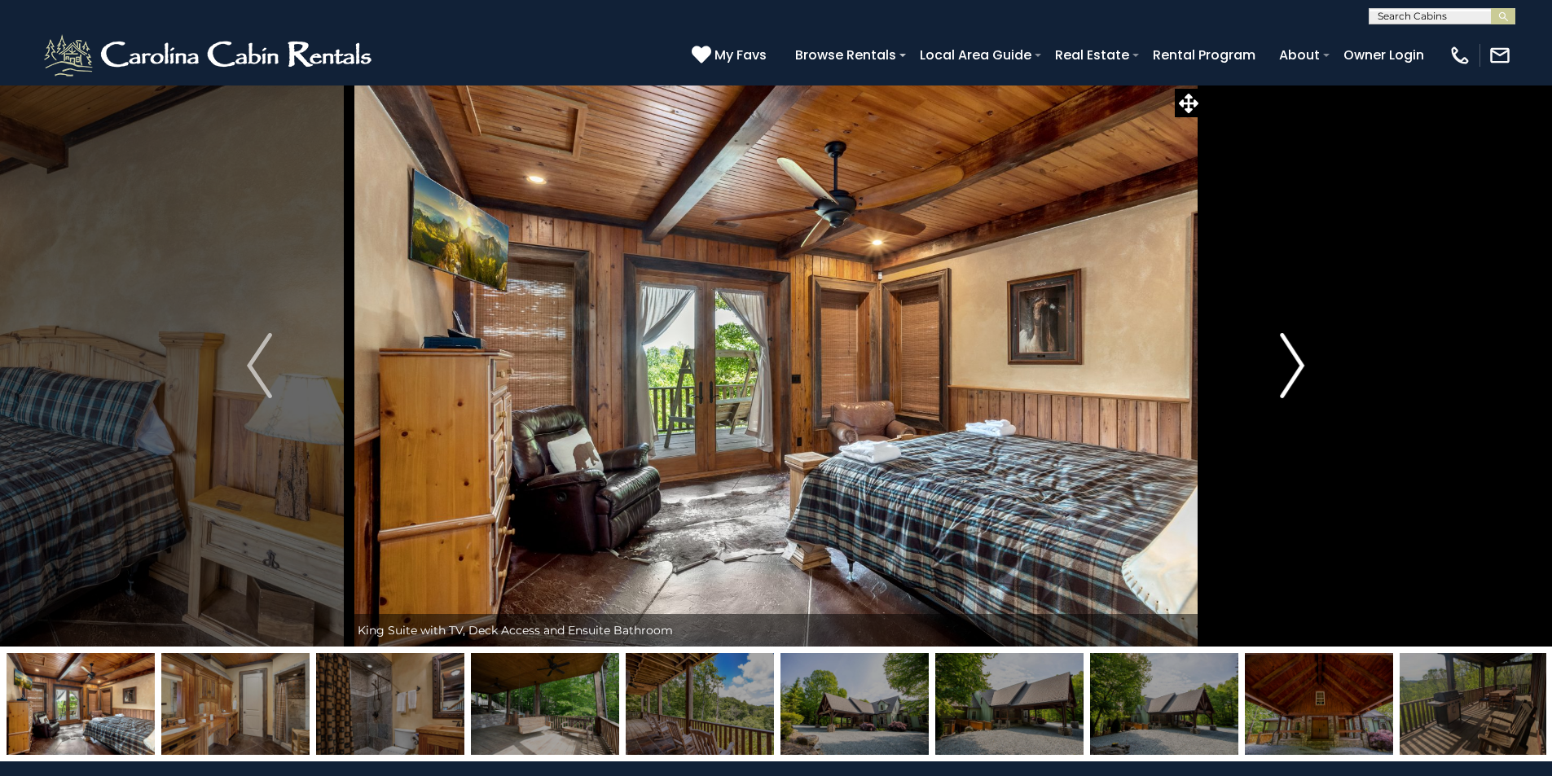
click at [1291, 359] on img "Next" at bounding box center [1292, 365] width 24 height 65
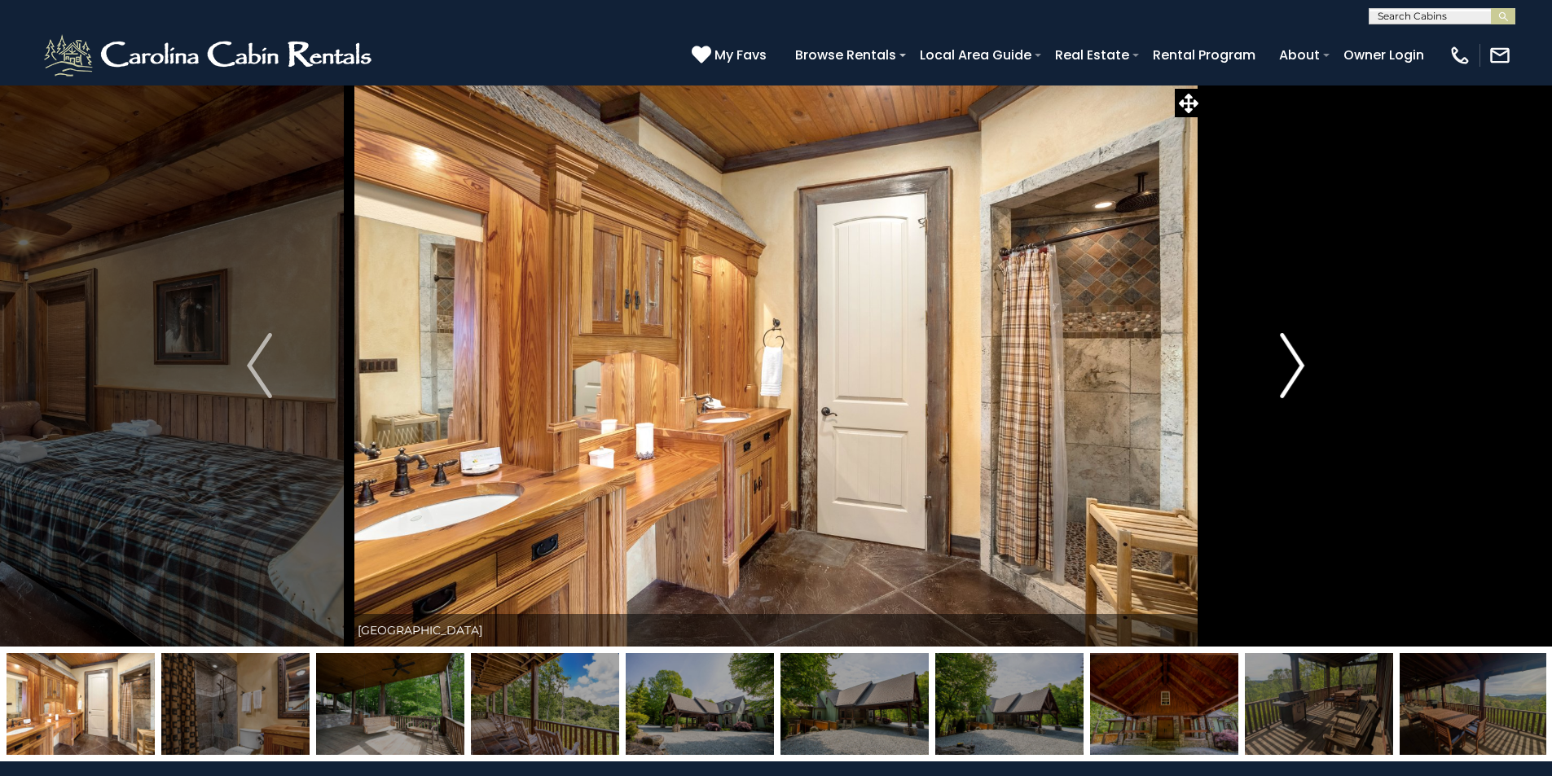
click at [1291, 359] on img "Next" at bounding box center [1292, 365] width 24 height 65
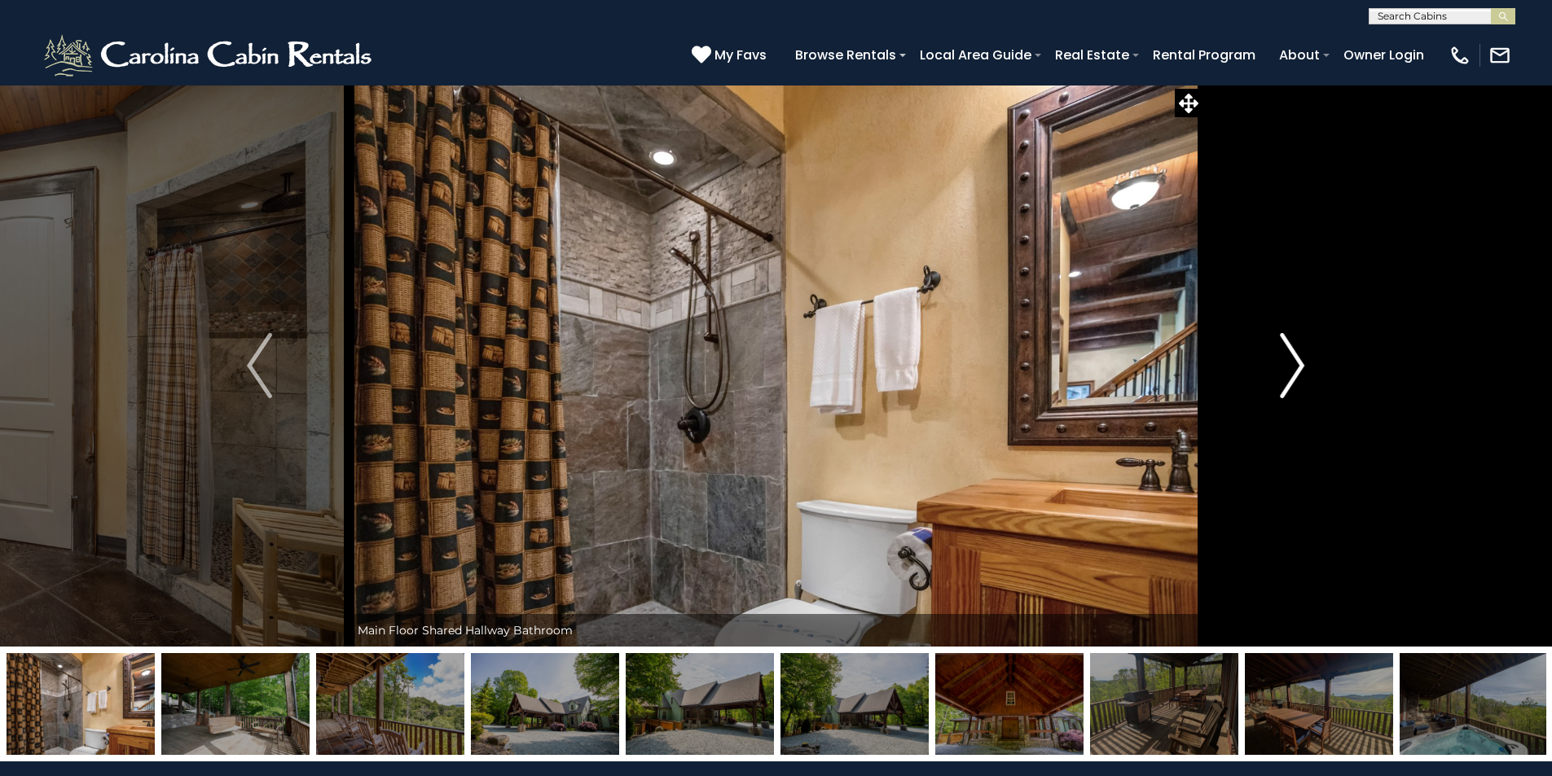
click at [1291, 359] on img "Next" at bounding box center [1292, 365] width 24 height 65
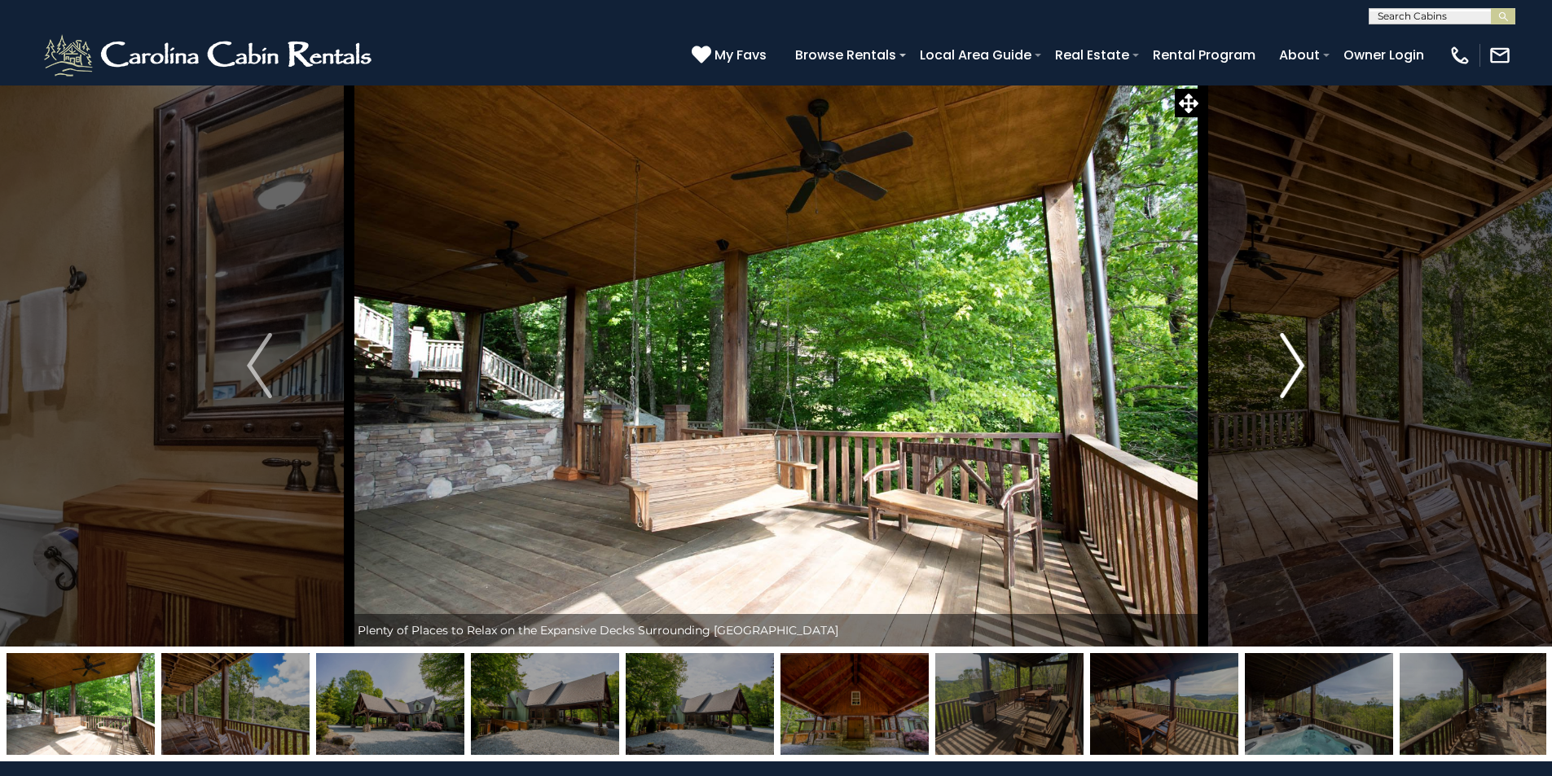
click at [1291, 359] on img "Next" at bounding box center [1292, 365] width 24 height 65
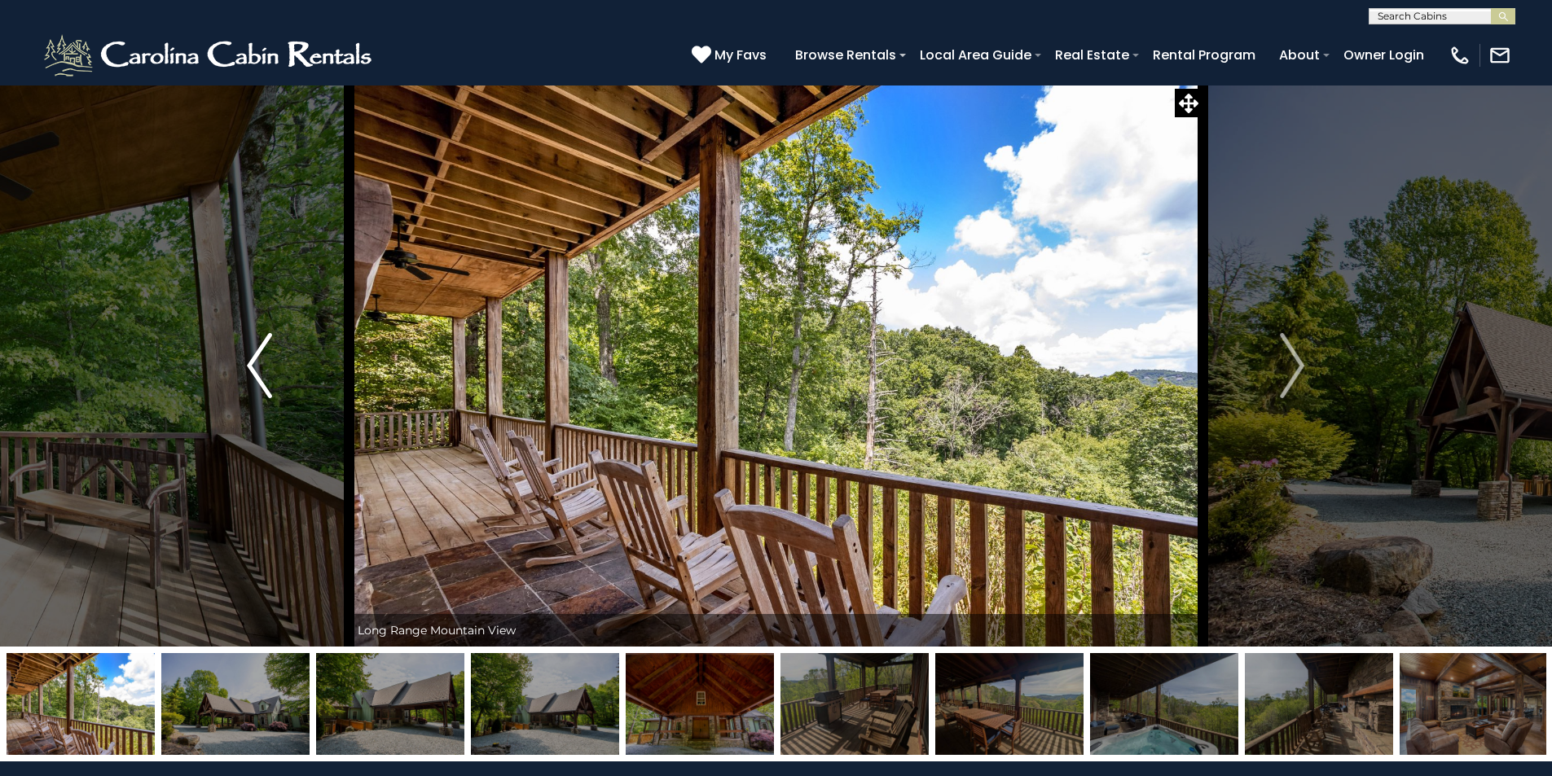
drag, startPoint x: 252, startPoint y: 361, endPoint x: 293, endPoint y: 369, distance: 42.3
click at [253, 361] on img "Previous" at bounding box center [259, 365] width 24 height 65
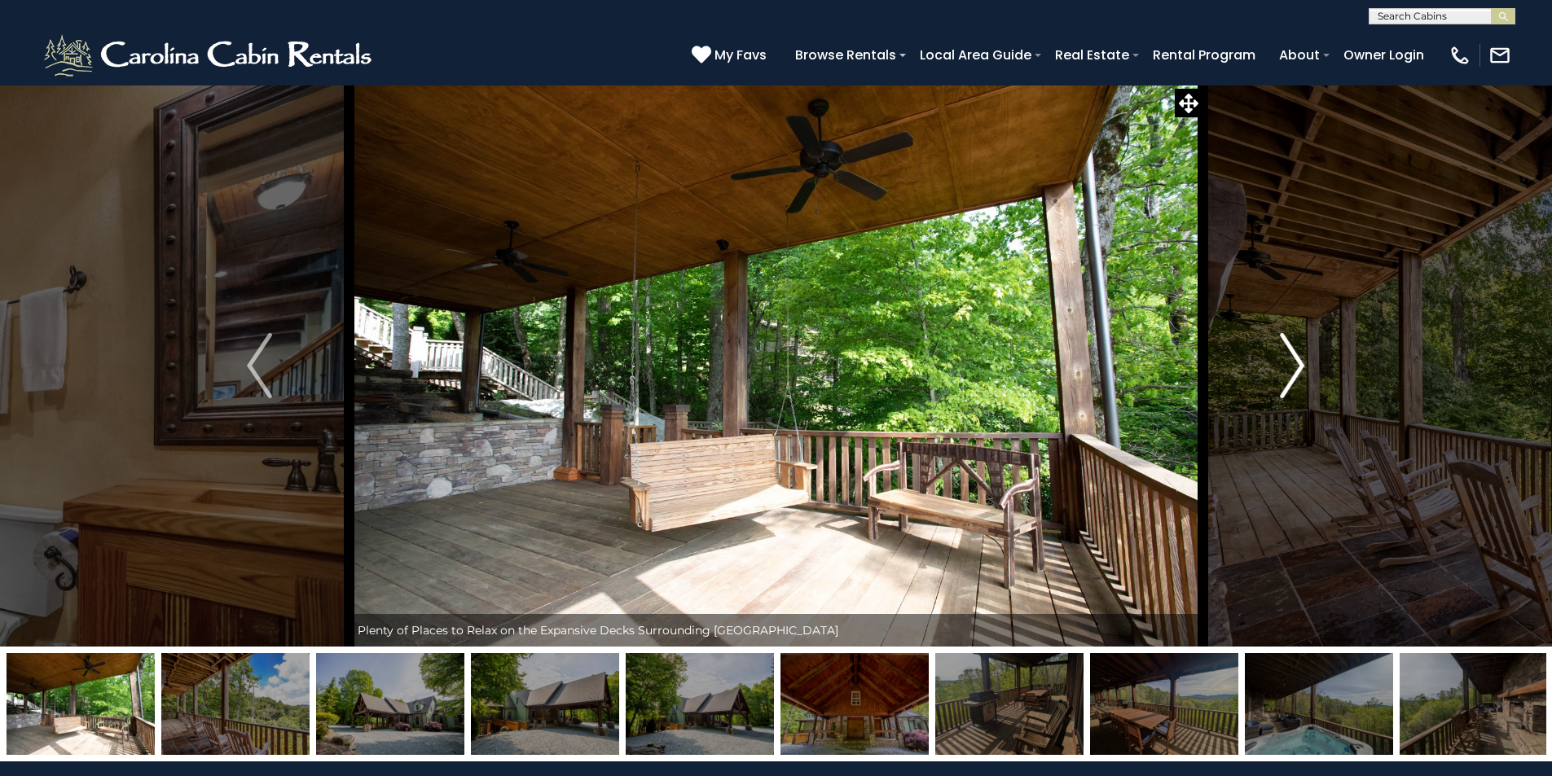
click at [1313, 369] on button "Next" at bounding box center [1291, 366] width 179 height 562
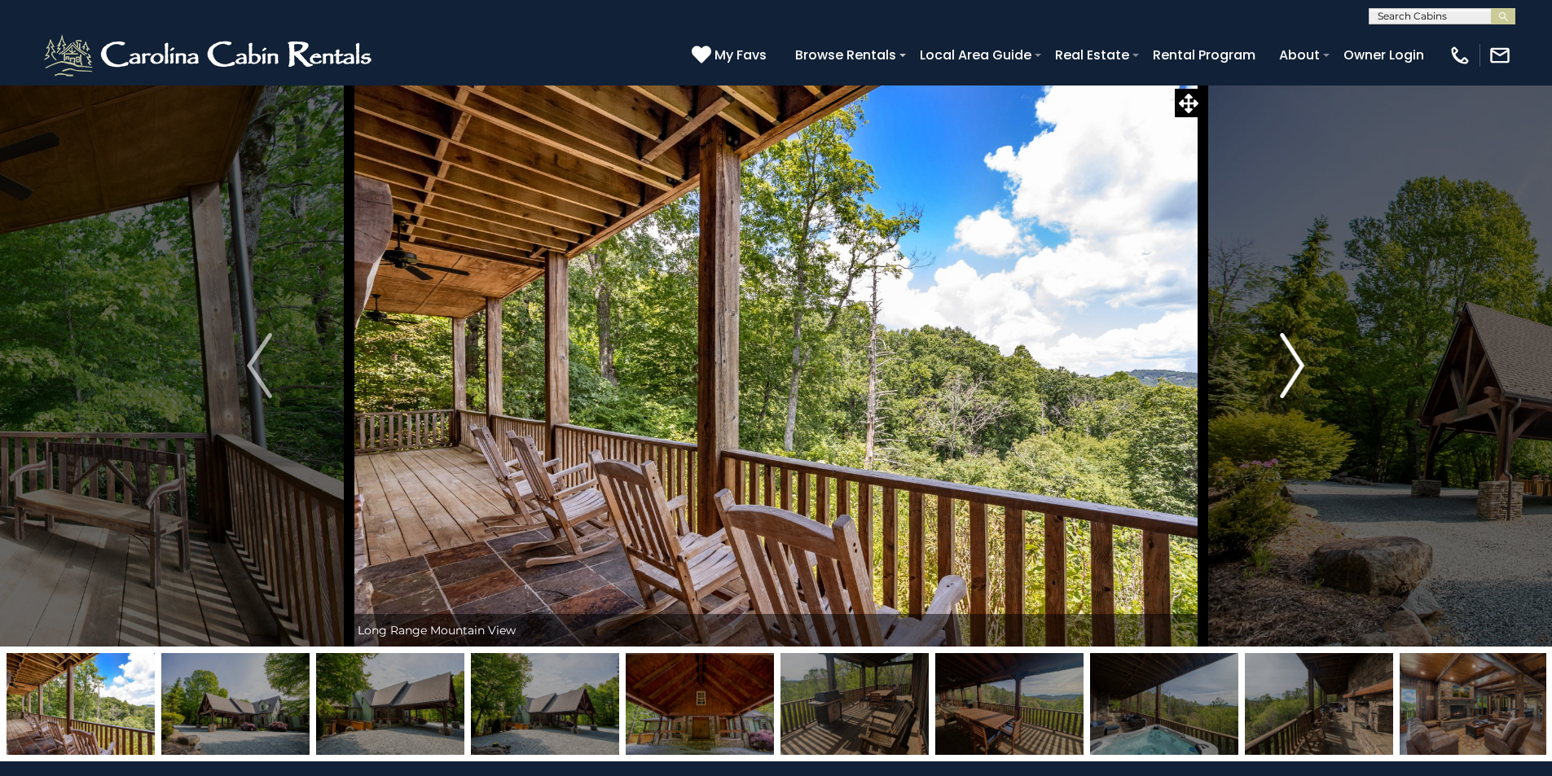
click at [1299, 365] on img "Next" at bounding box center [1292, 365] width 24 height 65
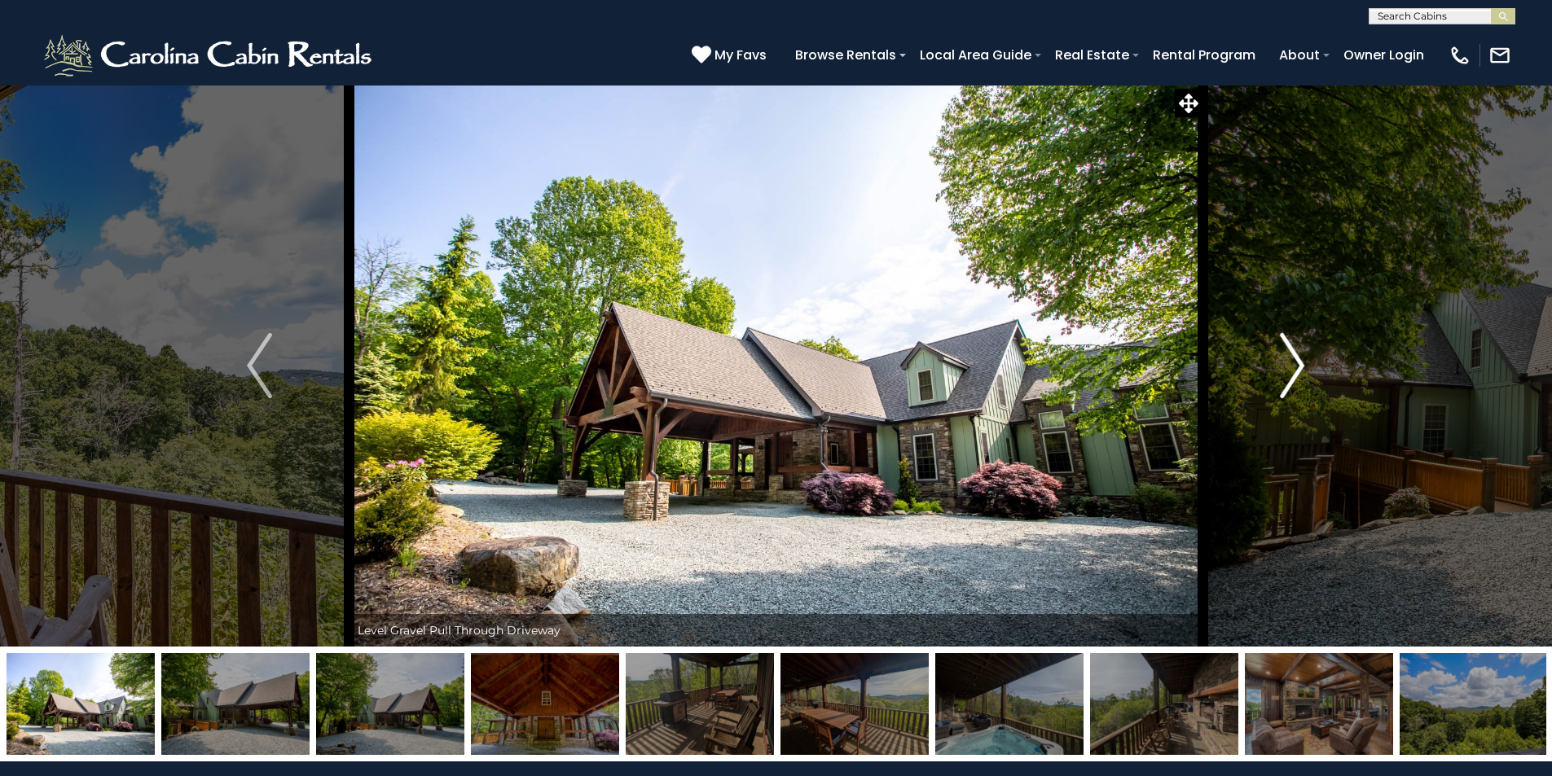
click at [1299, 365] on img "Next" at bounding box center [1292, 365] width 24 height 65
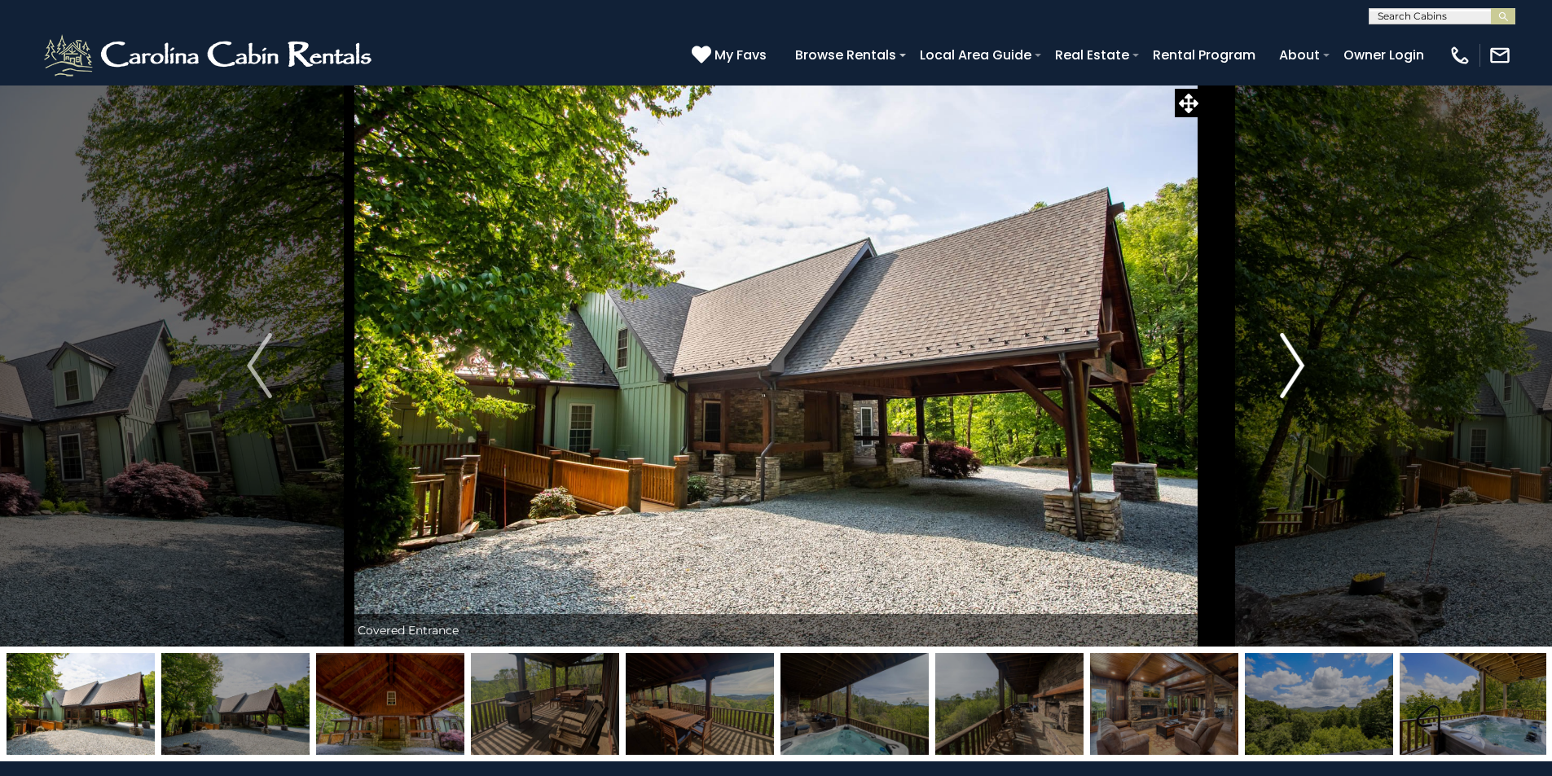
click at [1299, 365] on img "Next" at bounding box center [1292, 365] width 24 height 65
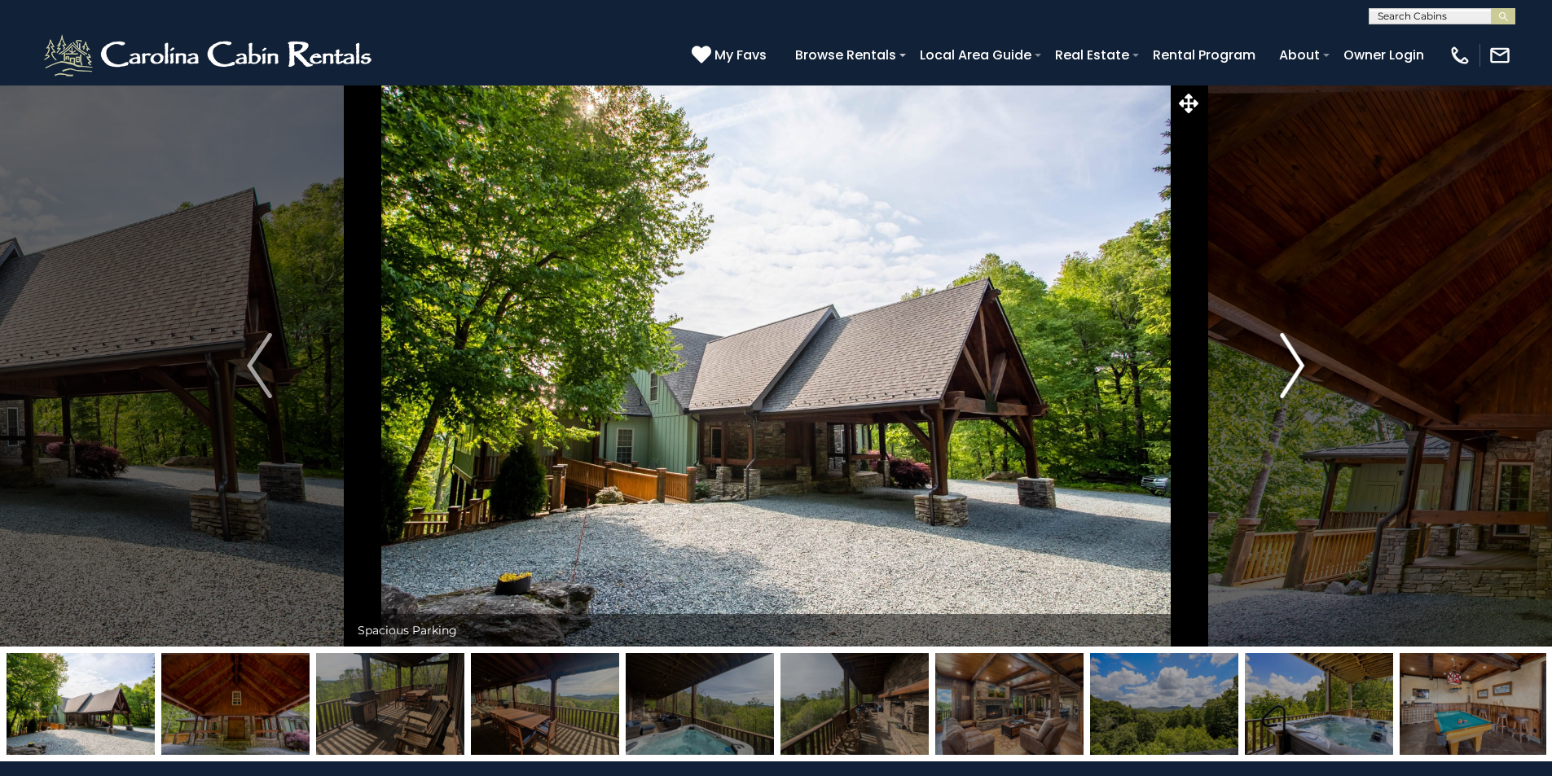
click at [1299, 365] on img "Next" at bounding box center [1292, 365] width 24 height 65
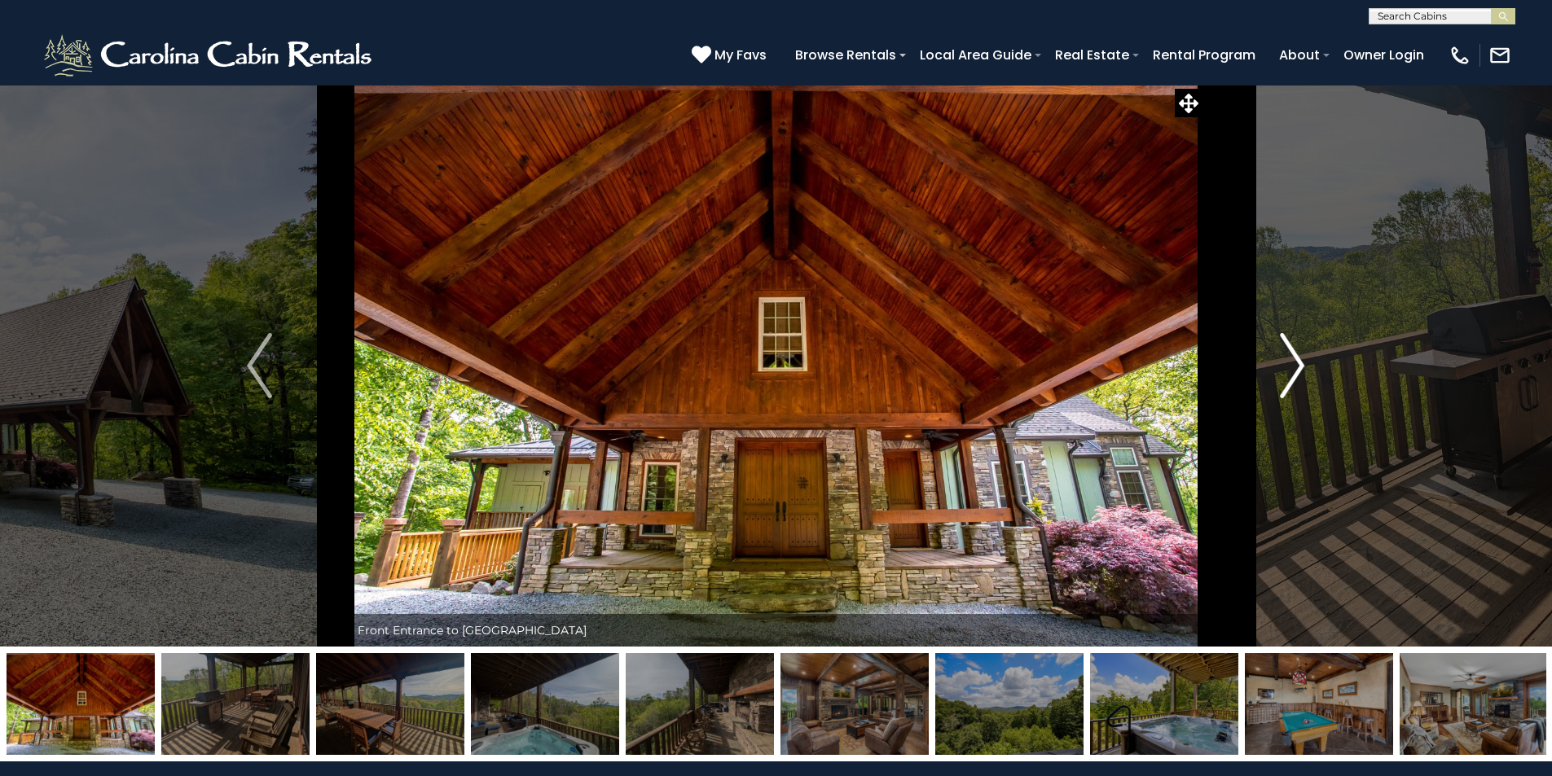
click at [1299, 365] on img "Next" at bounding box center [1292, 365] width 24 height 65
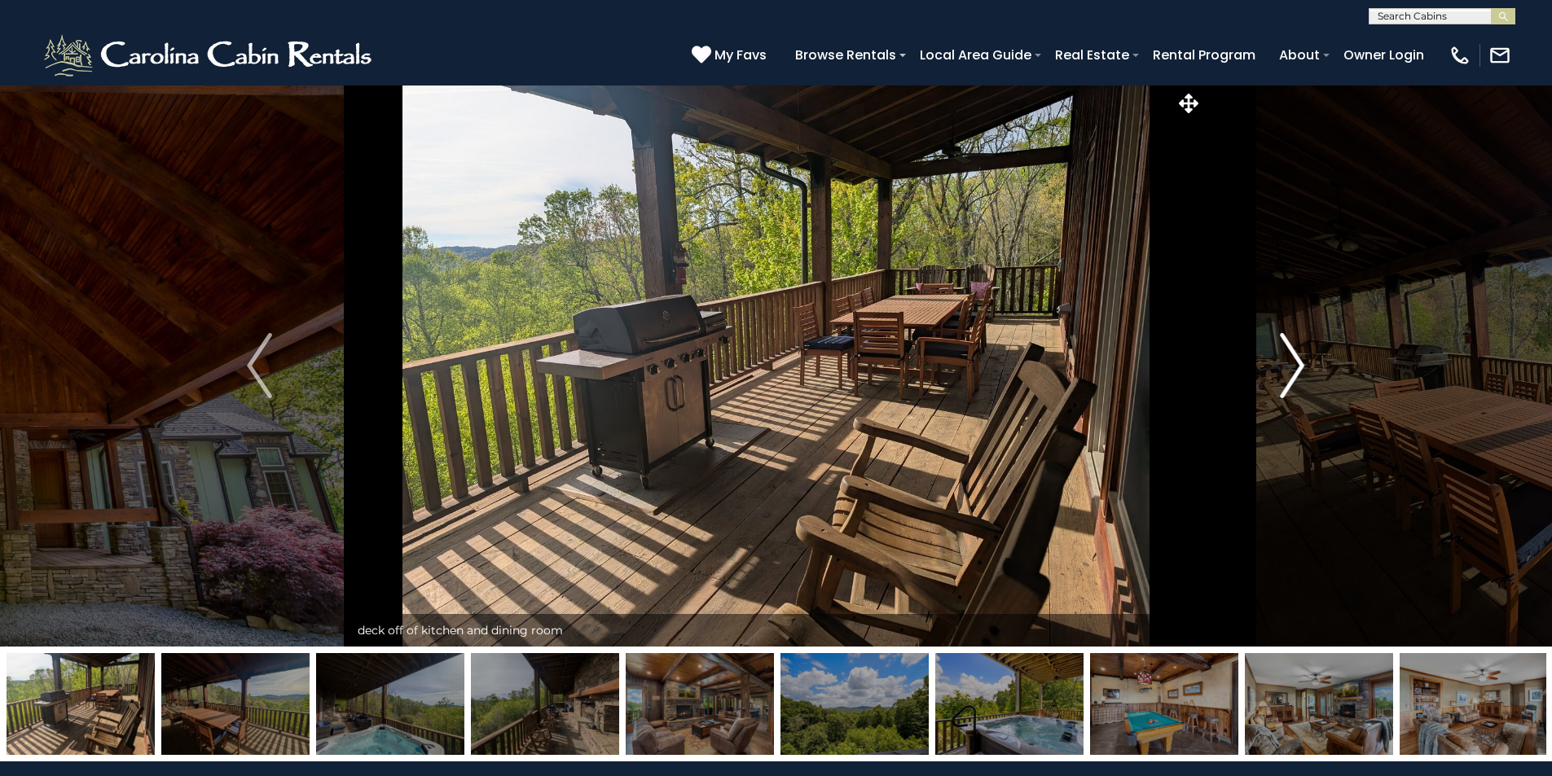
click at [1299, 365] on img "Next" at bounding box center [1292, 365] width 24 height 65
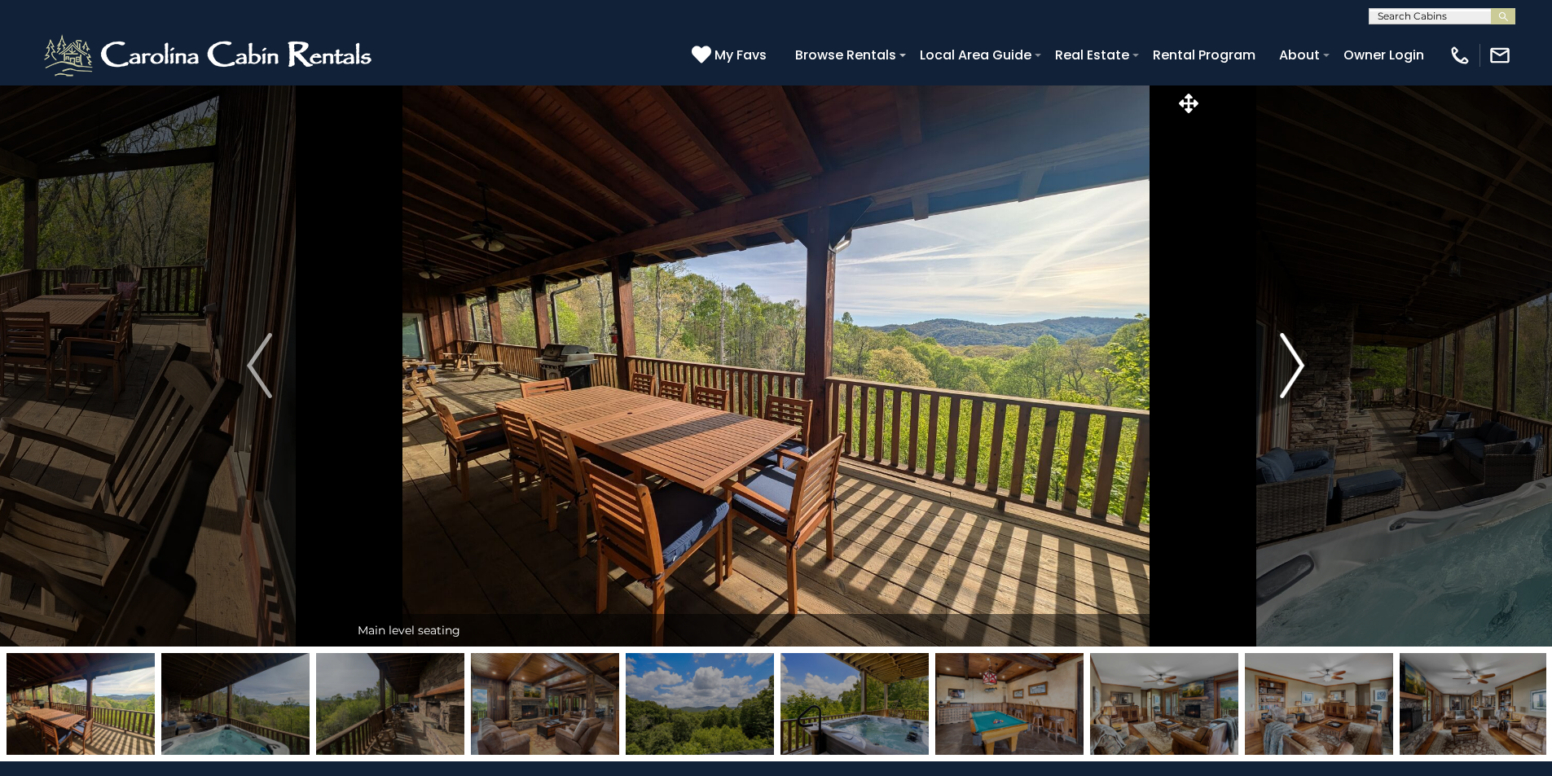
click at [1299, 365] on img "Next" at bounding box center [1292, 365] width 24 height 65
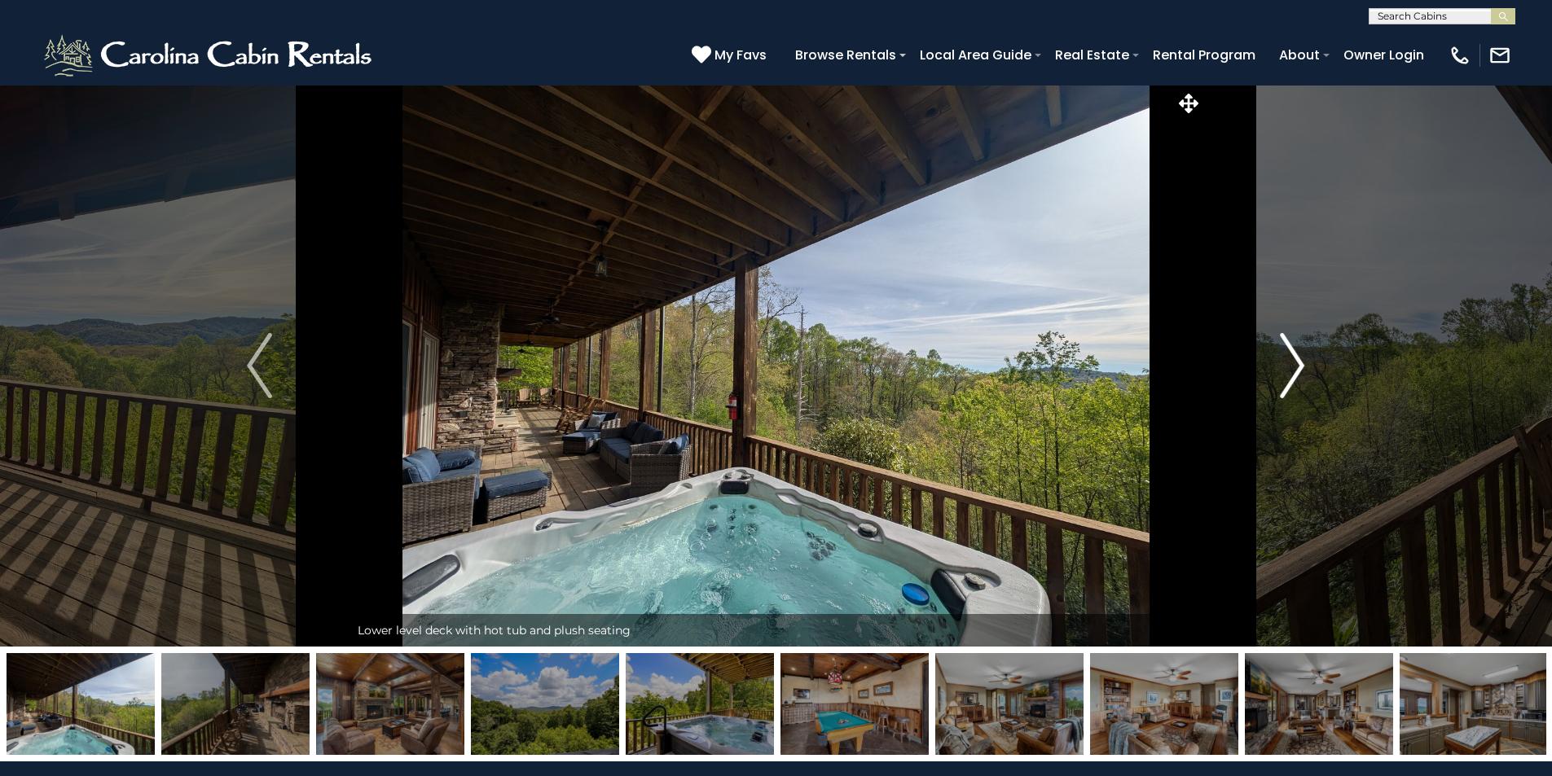
click at [1299, 365] on img "Next" at bounding box center [1292, 365] width 24 height 65
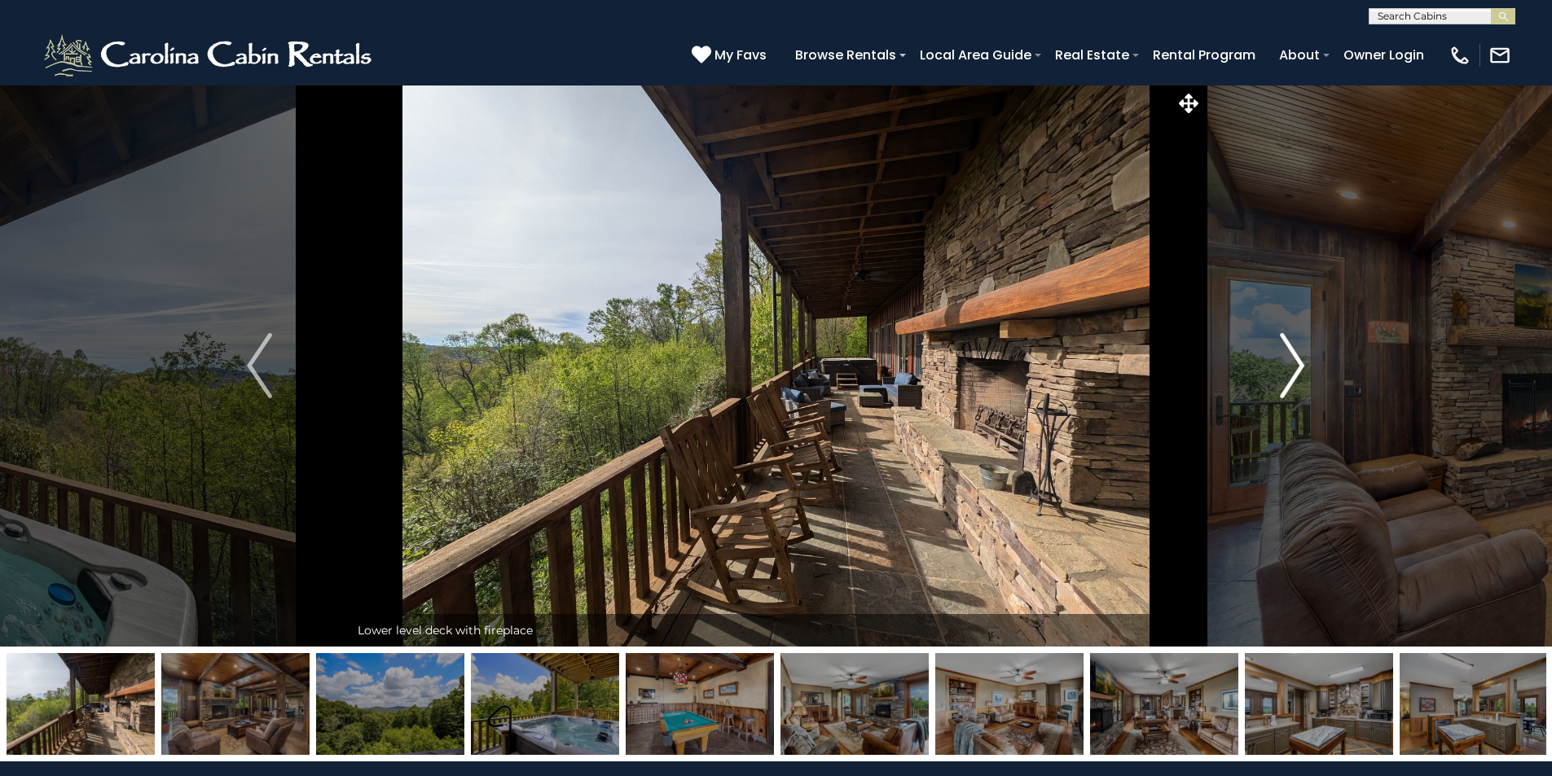
click at [1299, 365] on img "Next" at bounding box center [1292, 365] width 24 height 65
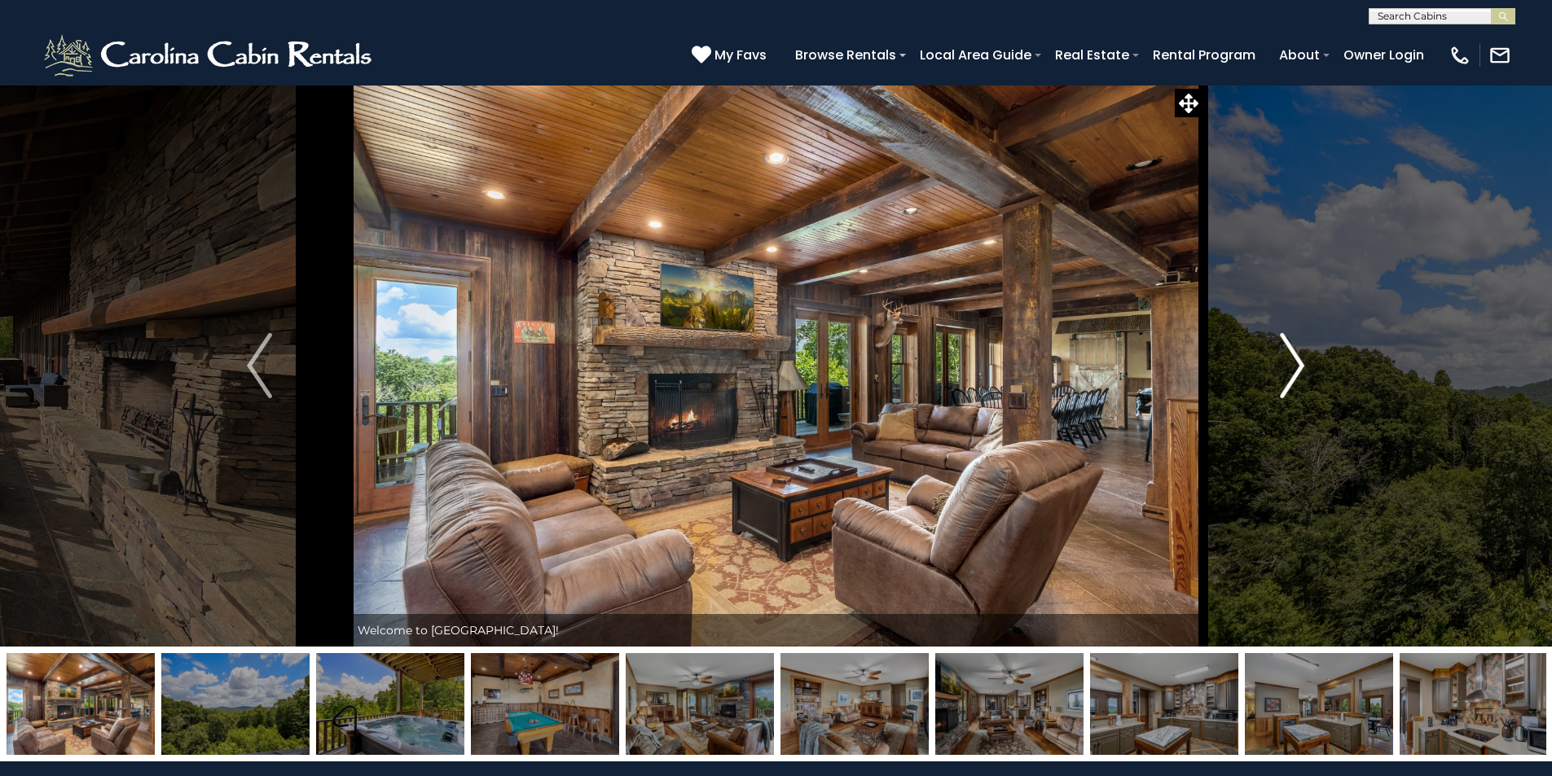
click at [1299, 365] on img "Next" at bounding box center [1292, 365] width 24 height 65
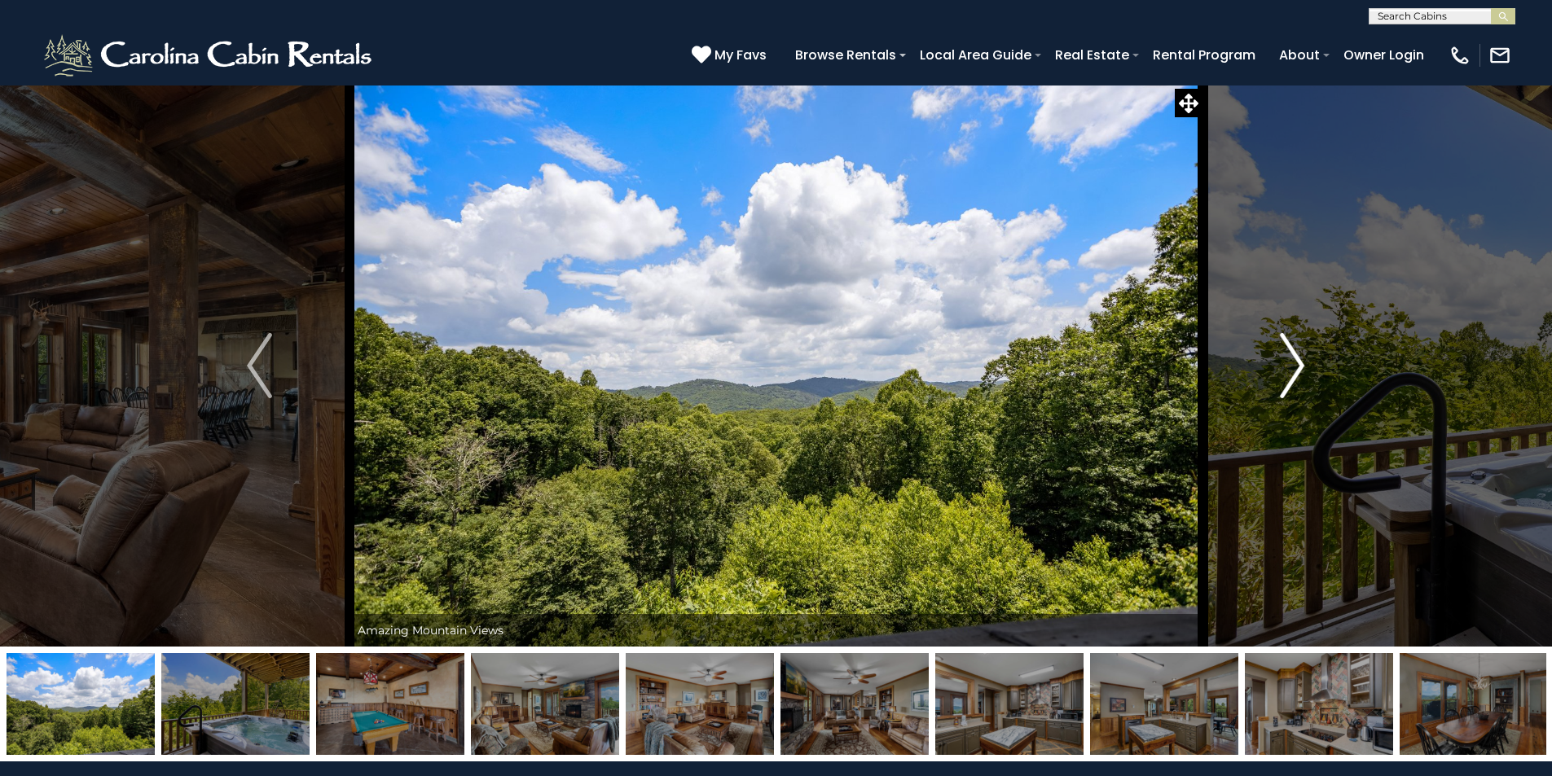
click at [1299, 365] on img "Next" at bounding box center [1292, 365] width 24 height 65
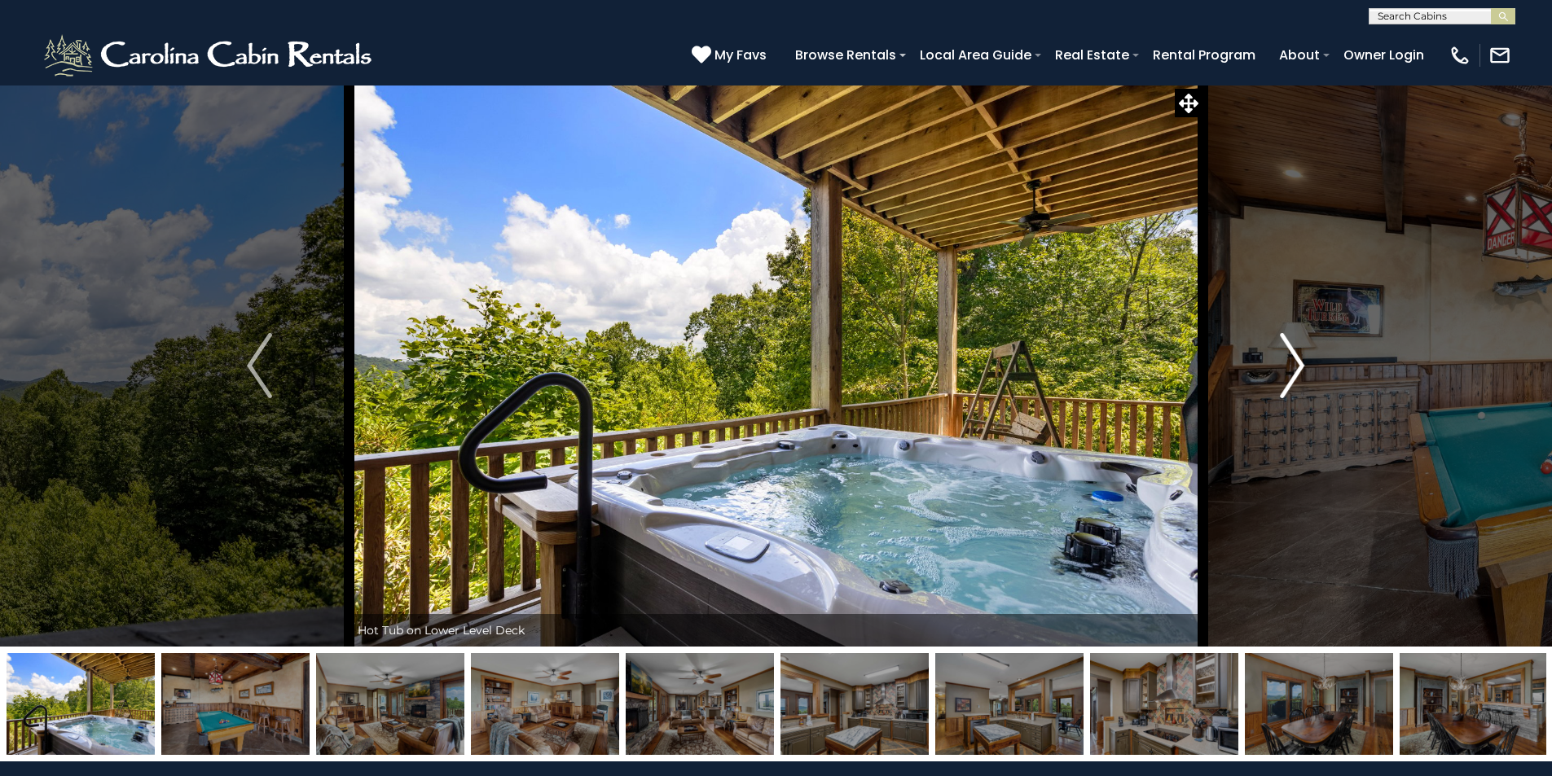
click at [1299, 365] on img "Next" at bounding box center [1292, 365] width 24 height 65
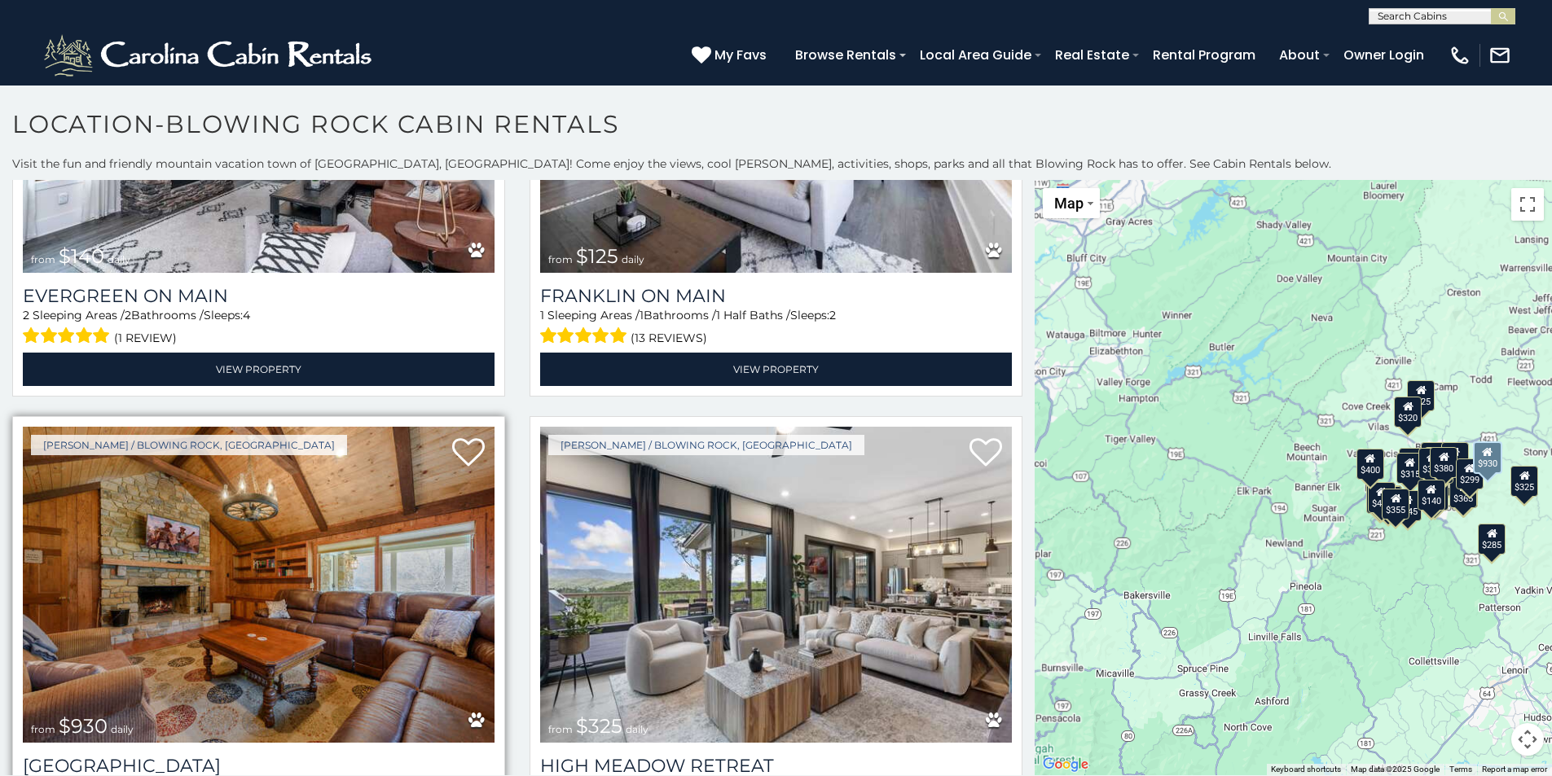
scroll to position [1874, 0]
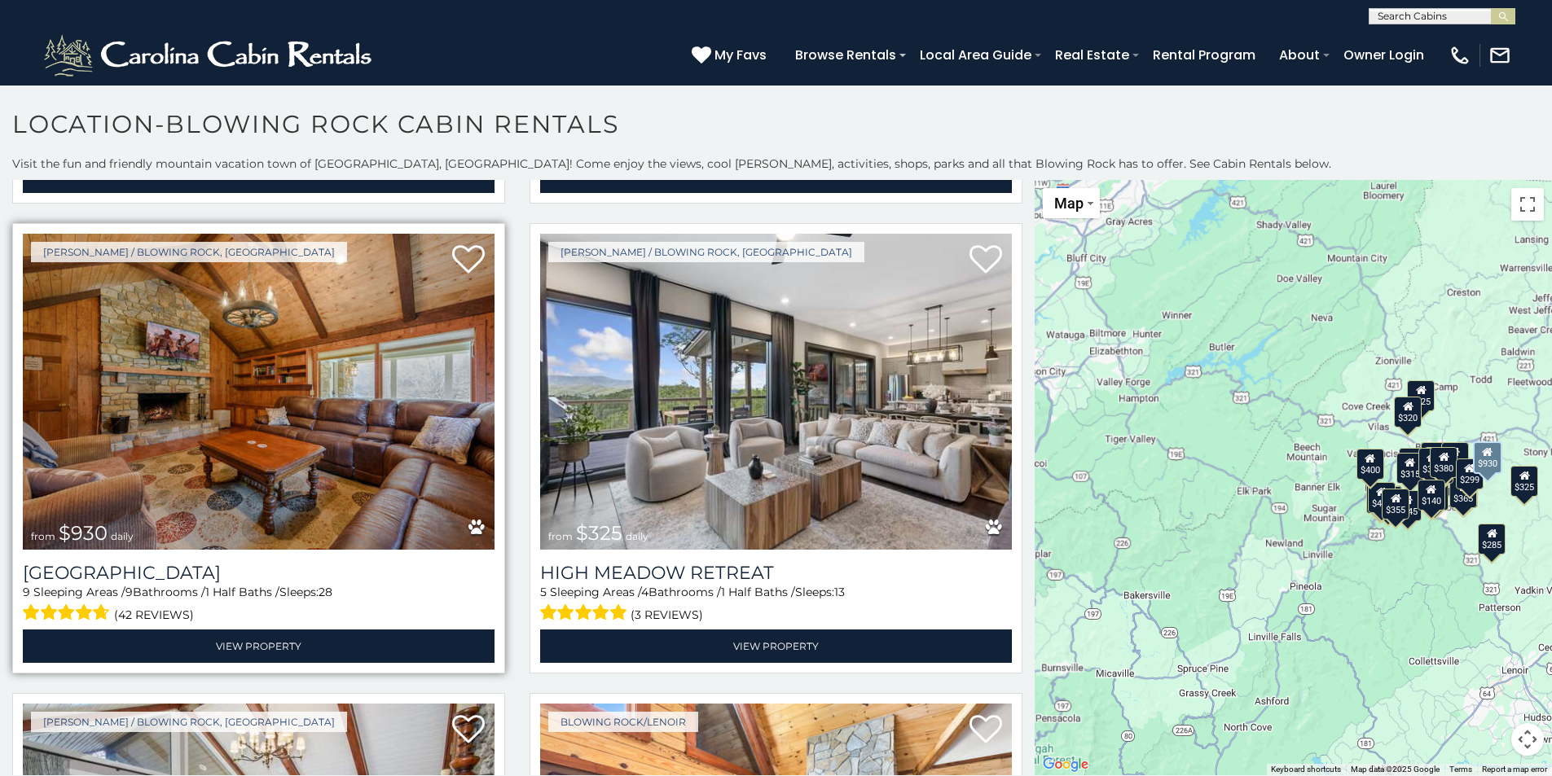
click at [292, 398] on img at bounding box center [259, 392] width 472 height 316
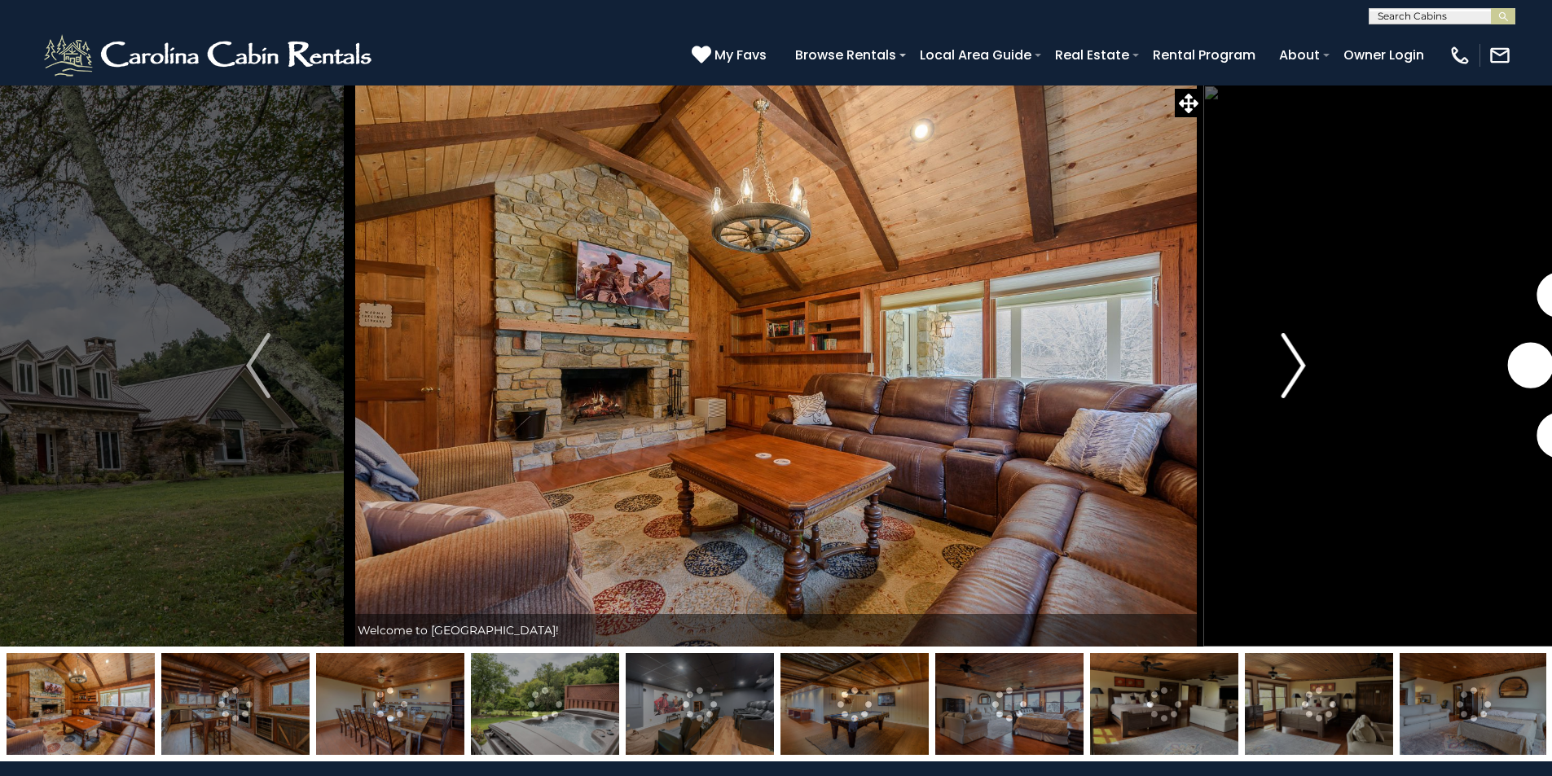
click at [1299, 363] on img "Next" at bounding box center [1293, 365] width 24 height 65
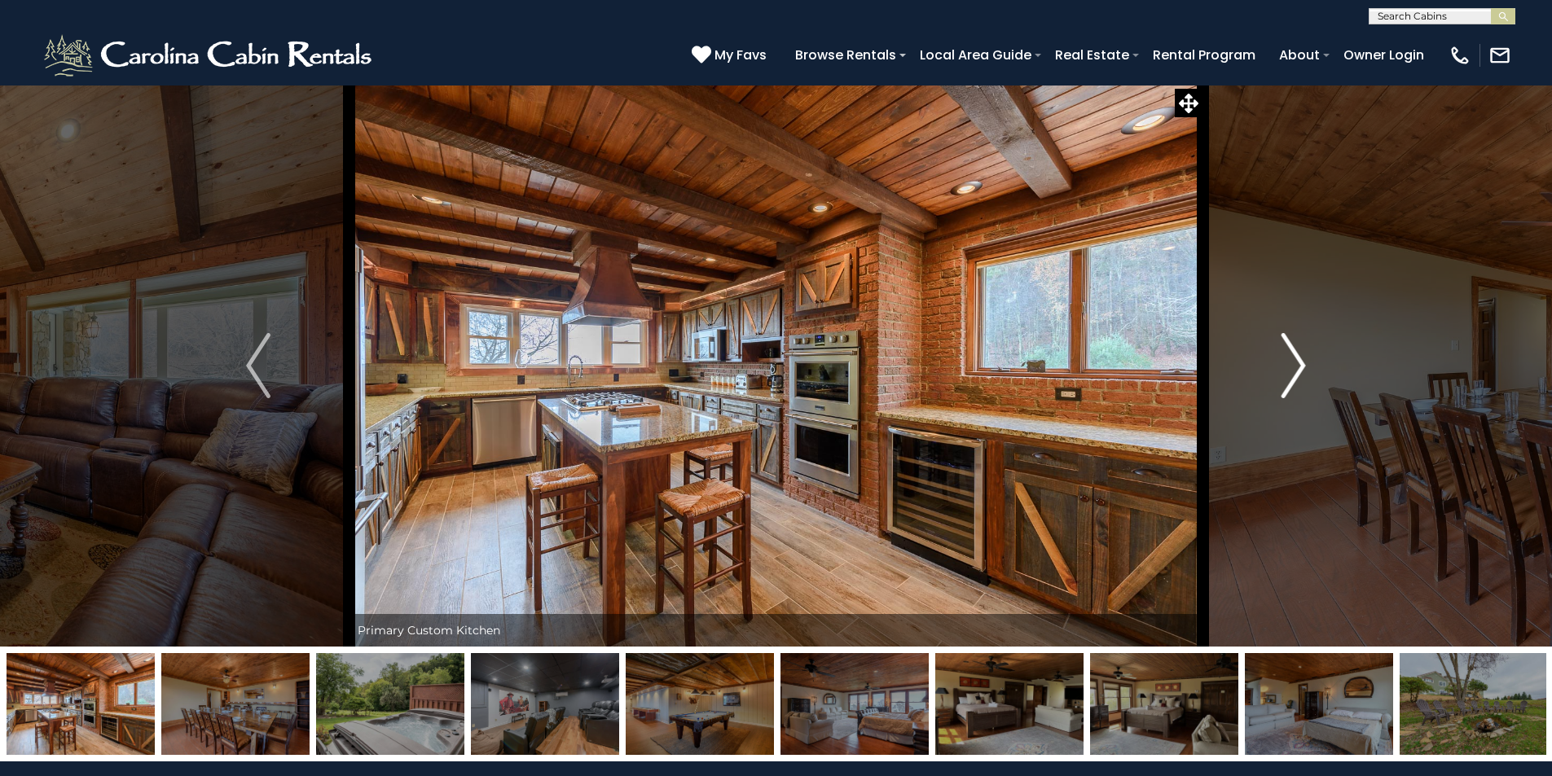
click at [1299, 363] on img "Next" at bounding box center [1293, 365] width 24 height 65
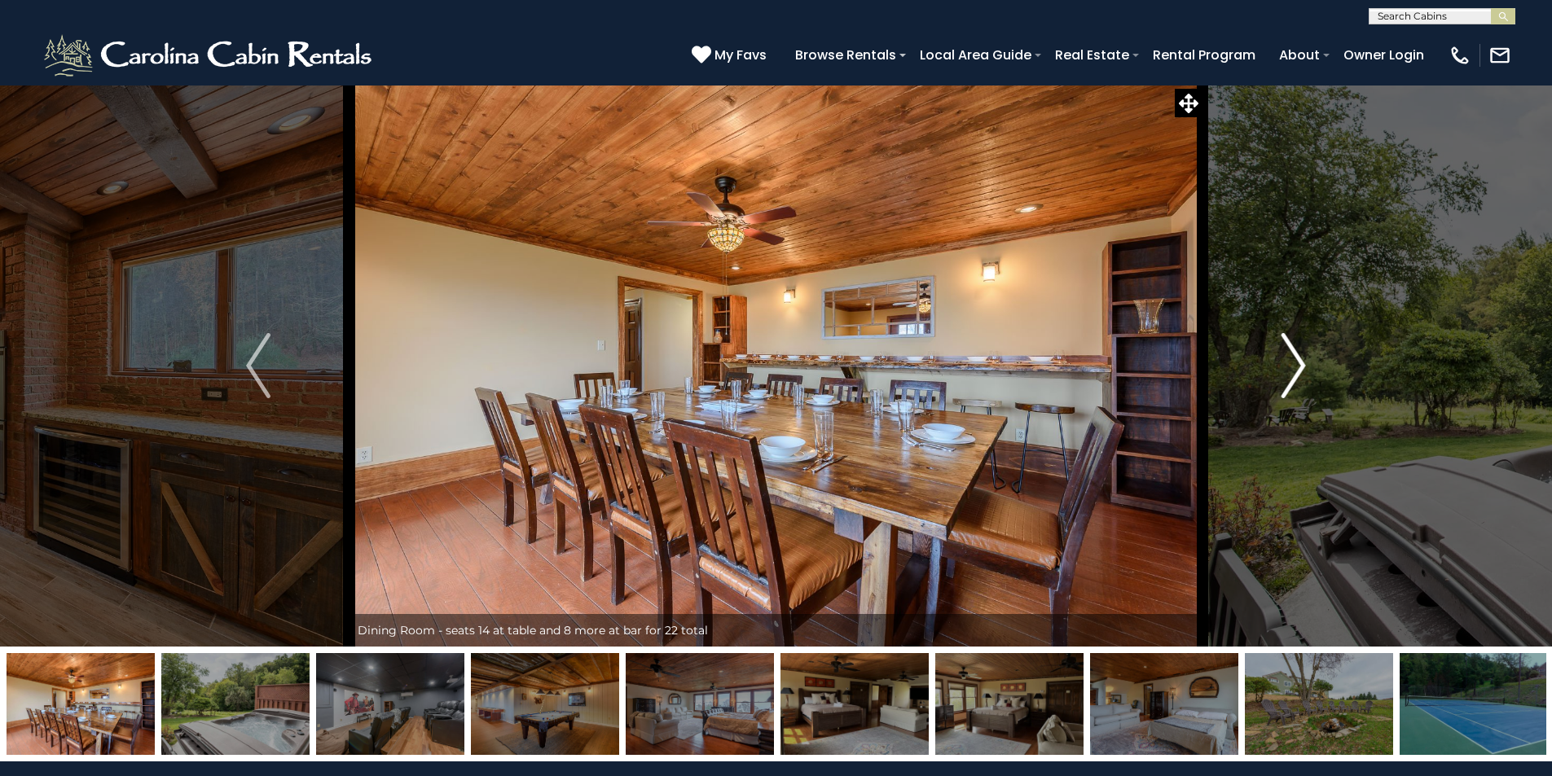
click at [1299, 363] on img "Next" at bounding box center [1293, 365] width 24 height 65
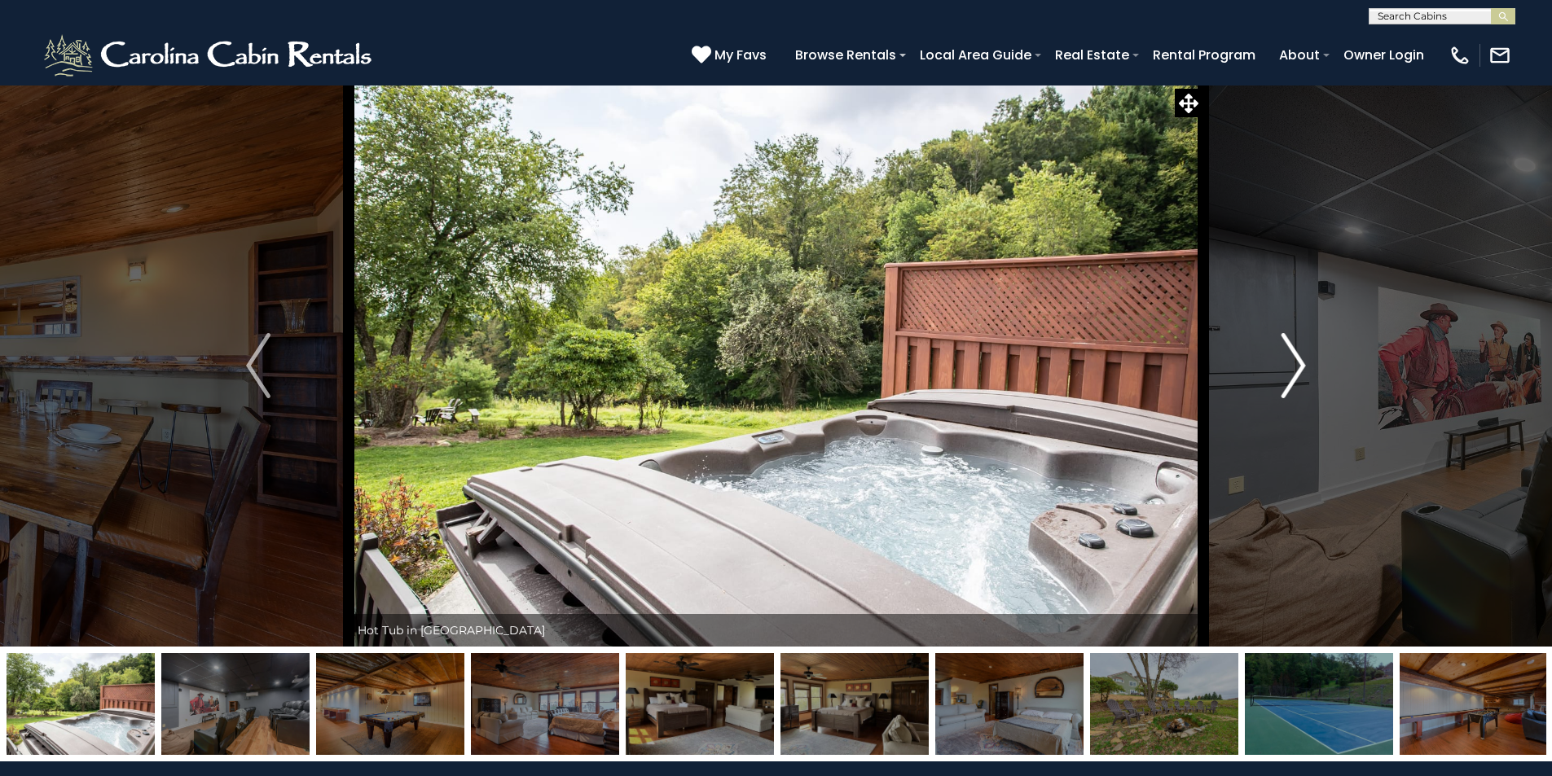
click at [1299, 363] on img "Next" at bounding box center [1293, 365] width 24 height 65
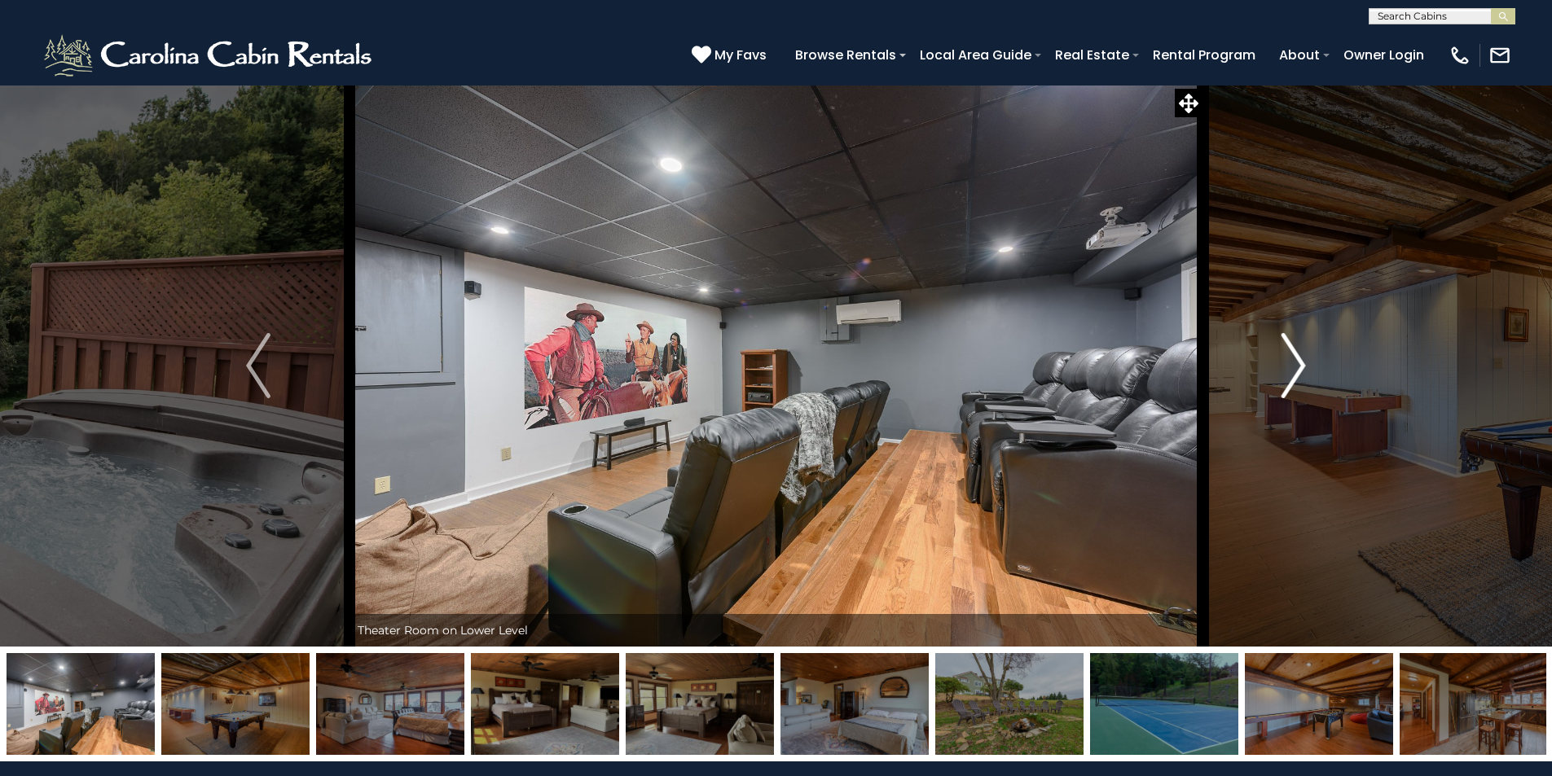
click at [1299, 363] on img "Next" at bounding box center [1293, 365] width 24 height 65
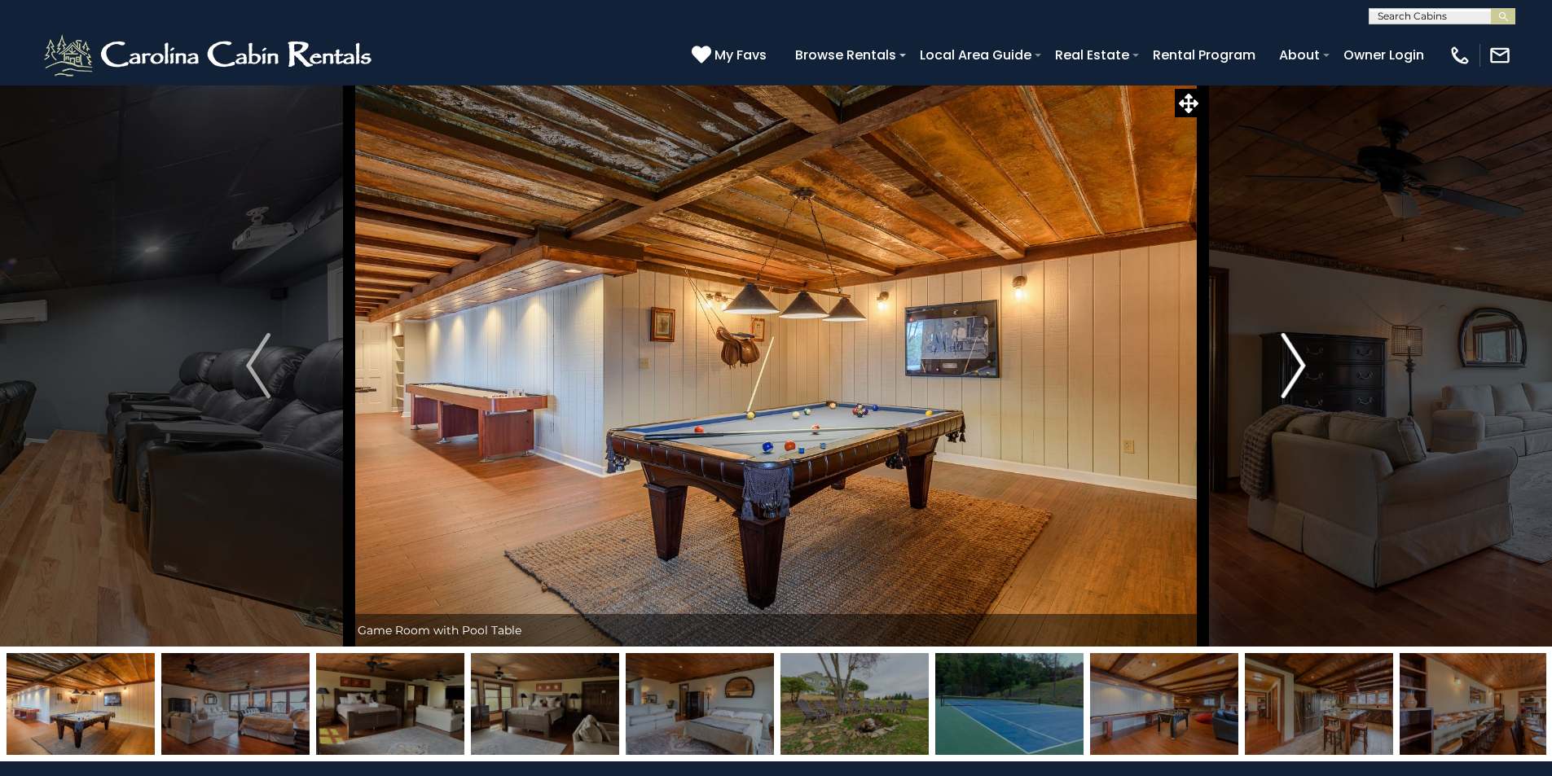
click at [1299, 363] on img "Next" at bounding box center [1293, 365] width 24 height 65
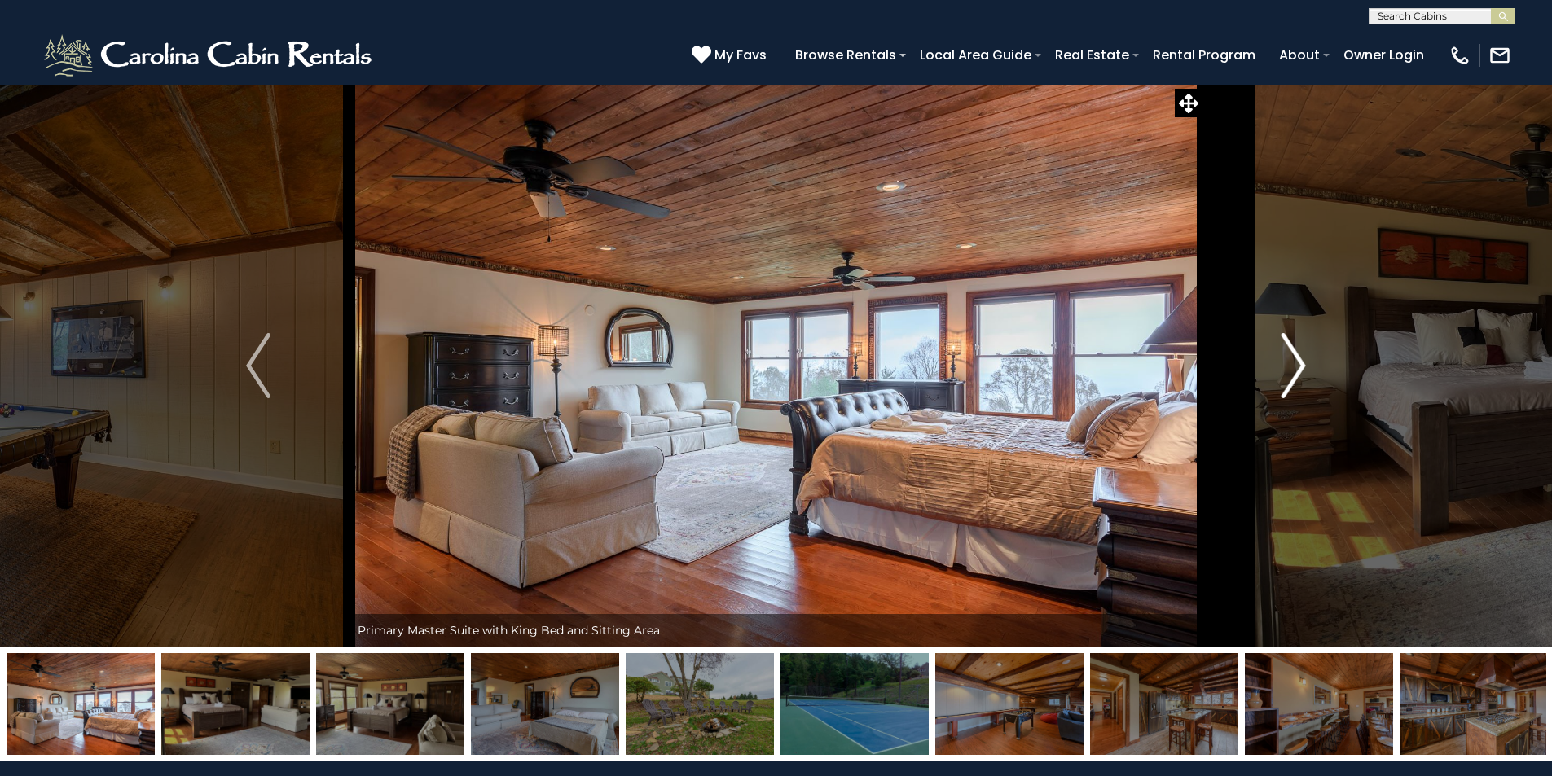
click at [1298, 350] on img "Next" at bounding box center [1293, 365] width 24 height 65
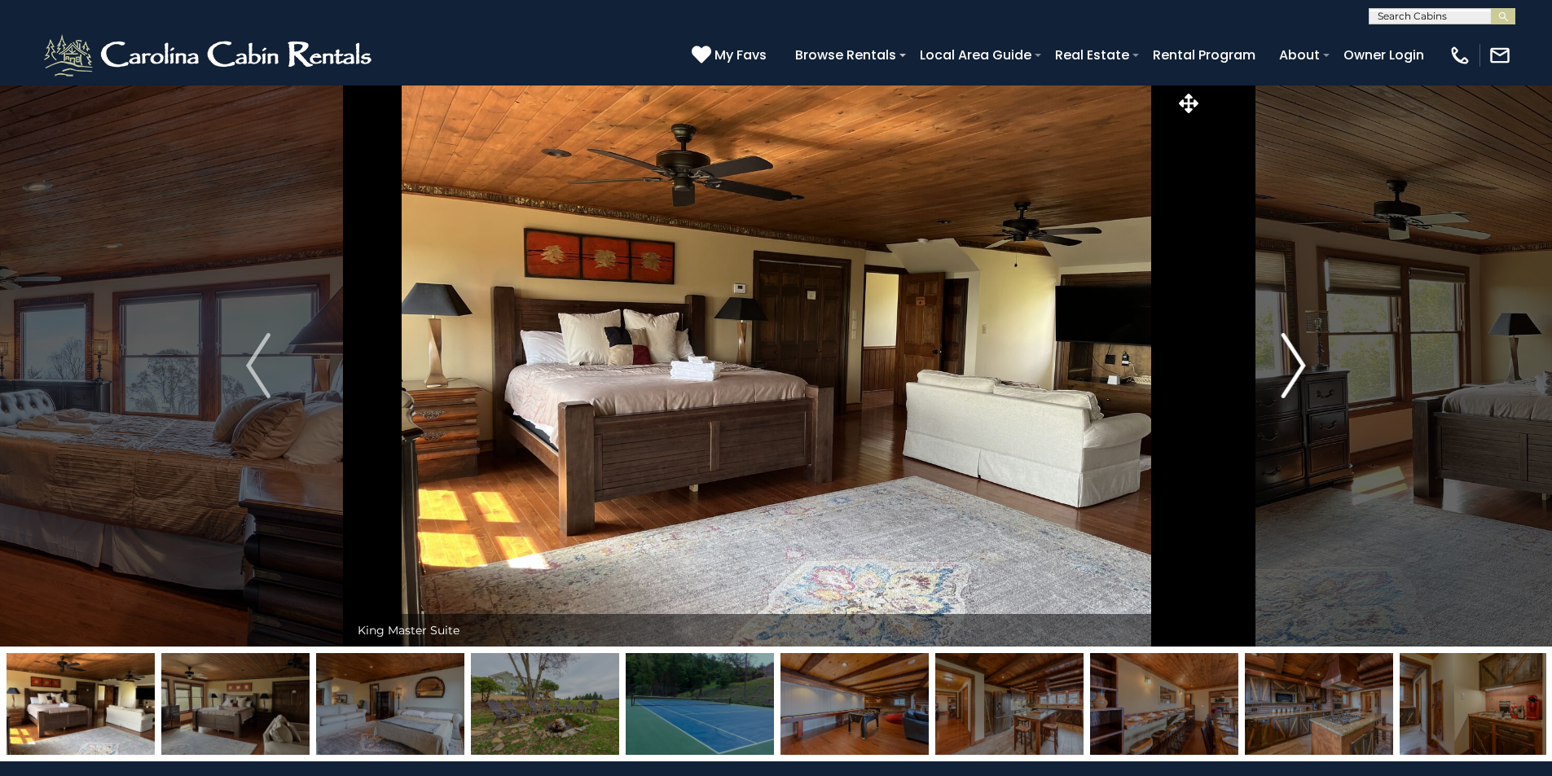
click at [1298, 350] on img "Next" at bounding box center [1293, 365] width 24 height 65
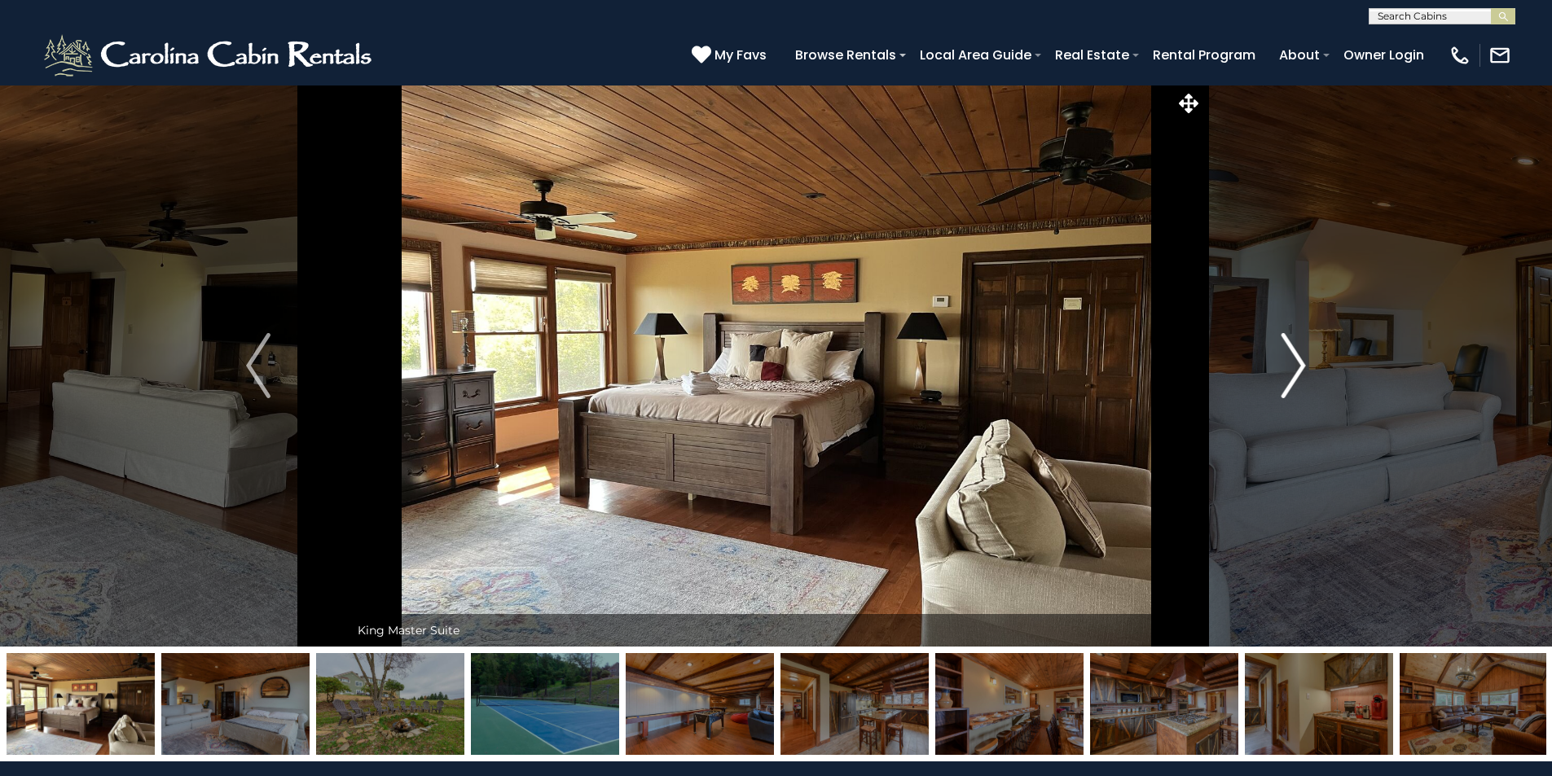
click at [1298, 350] on img "Next" at bounding box center [1293, 365] width 24 height 65
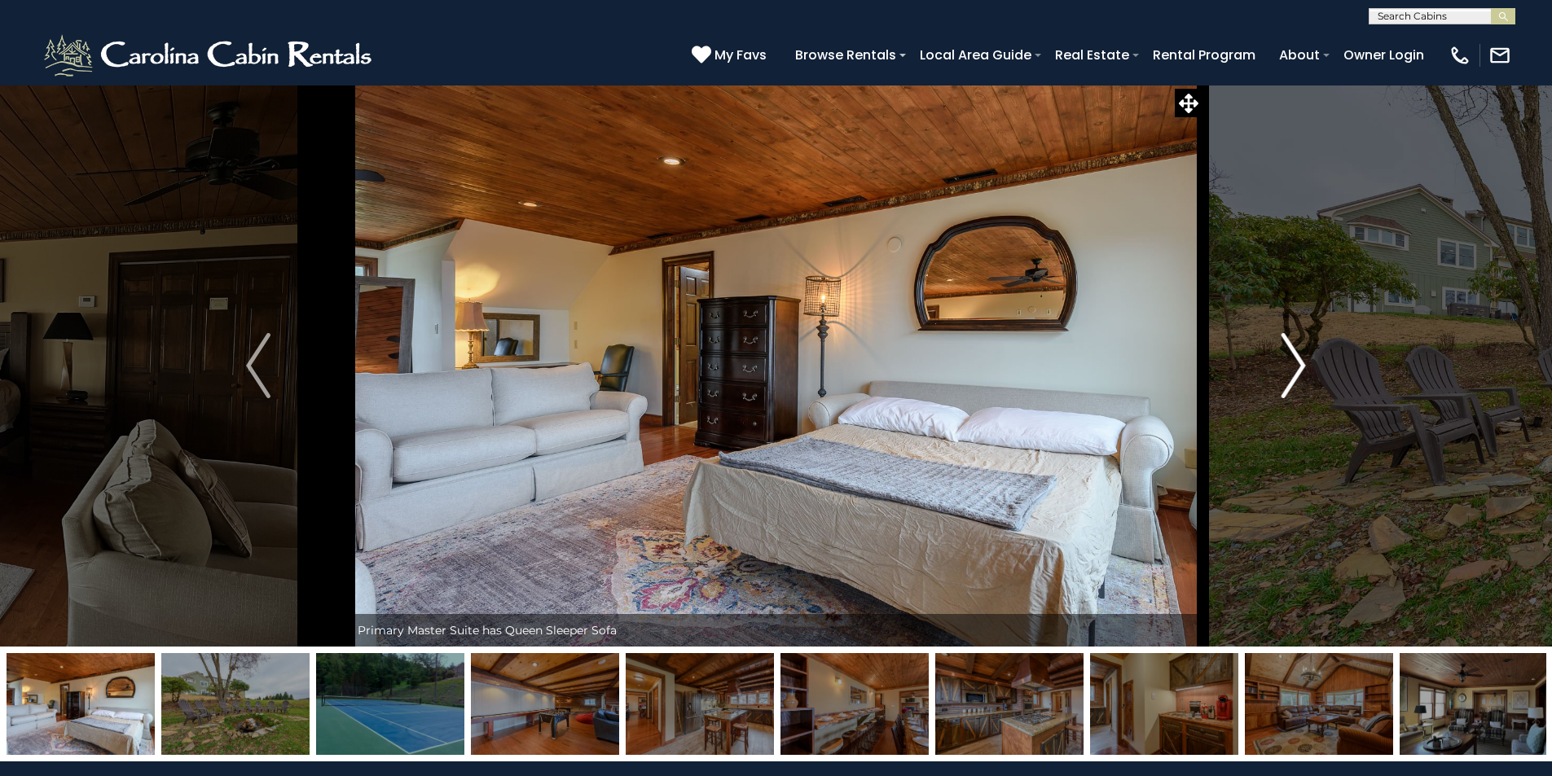
click at [1298, 350] on img "Next" at bounding box center [1293, 365] width 24 height 65
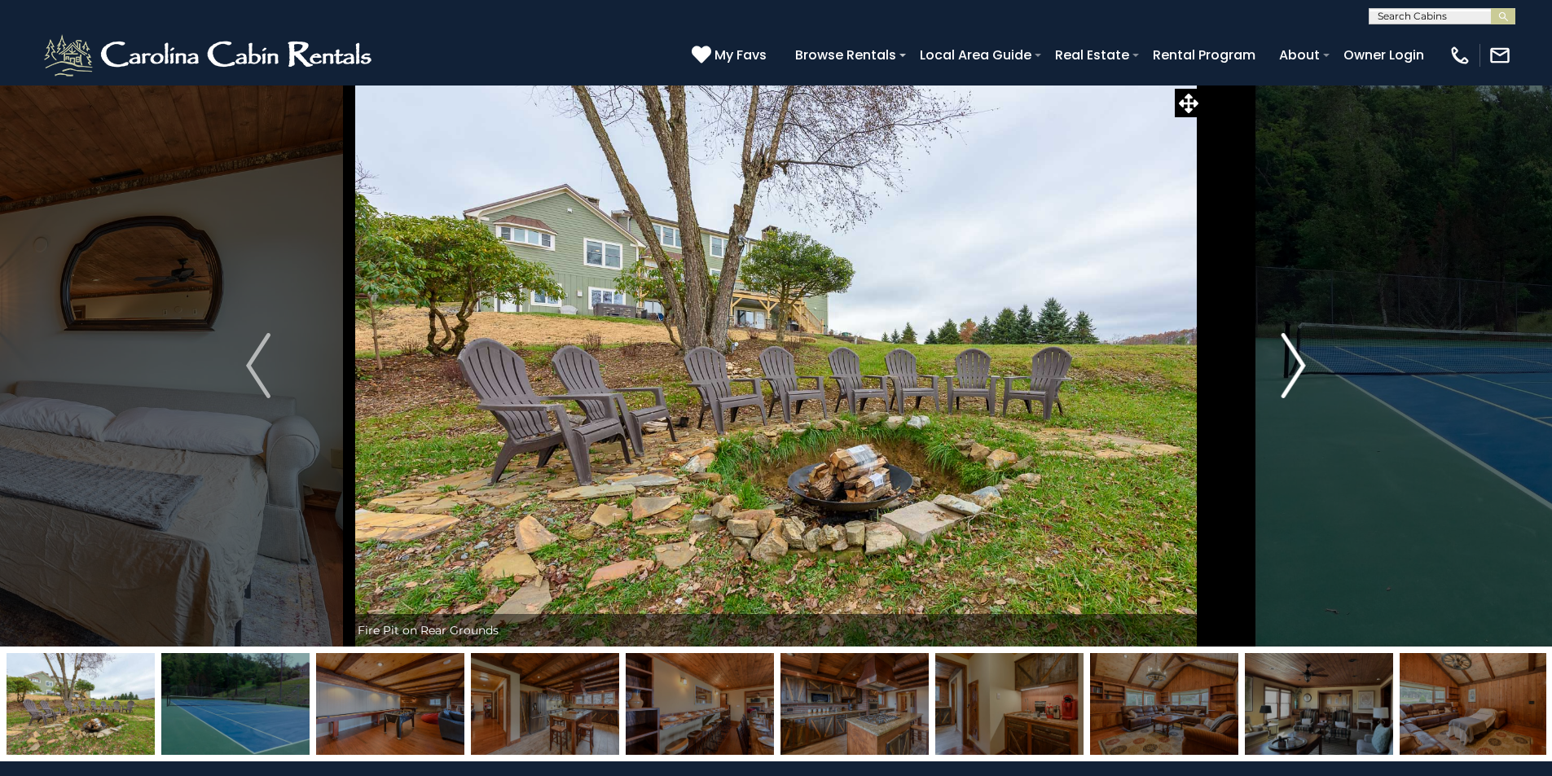
click at [1298, 350] on img "Next" at bounding box center [1293, 365] width 24 height 65
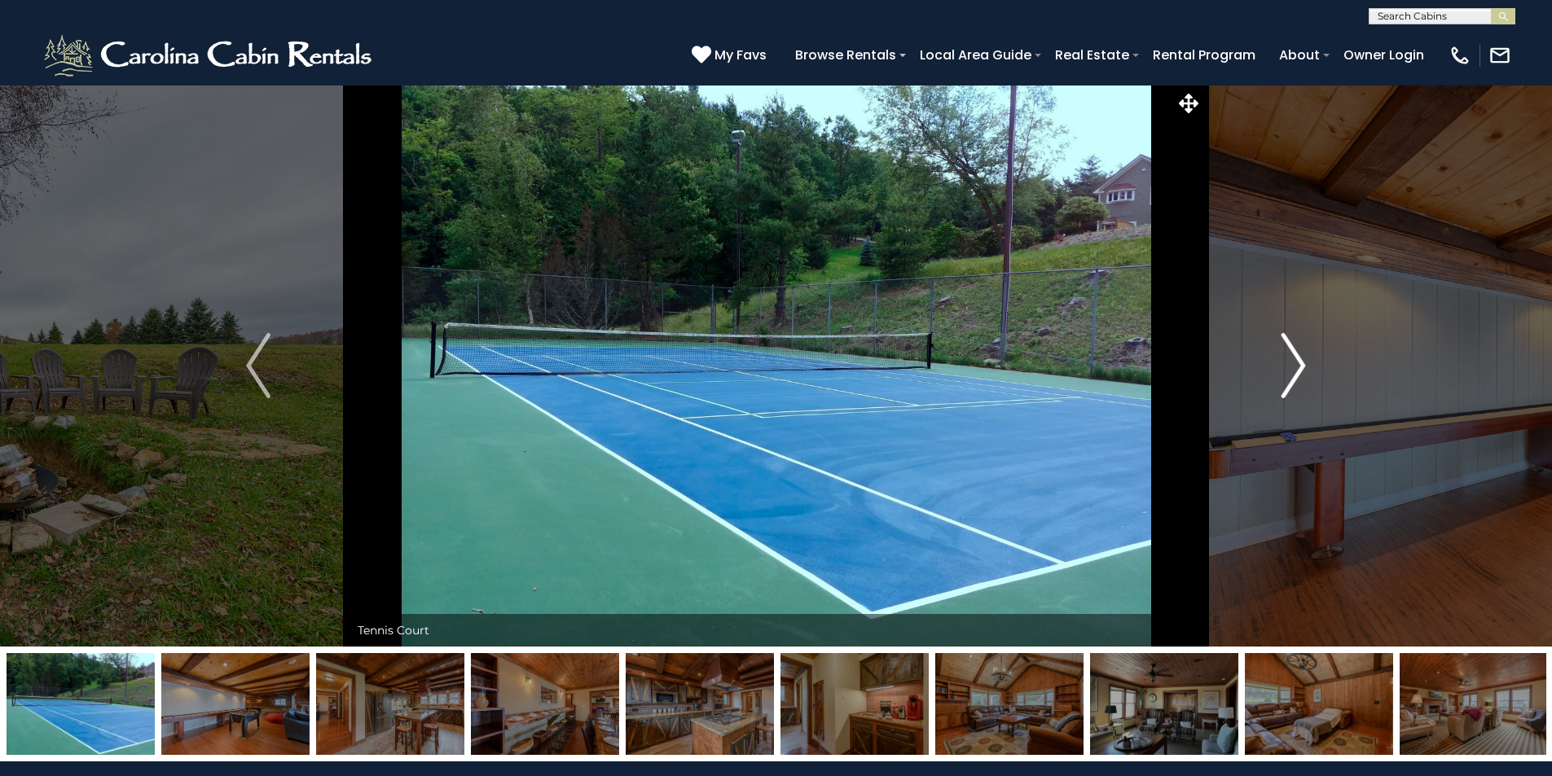
click at [1298, 350] on img "Next" at bounding box center [1293, 365] width 24 height 65
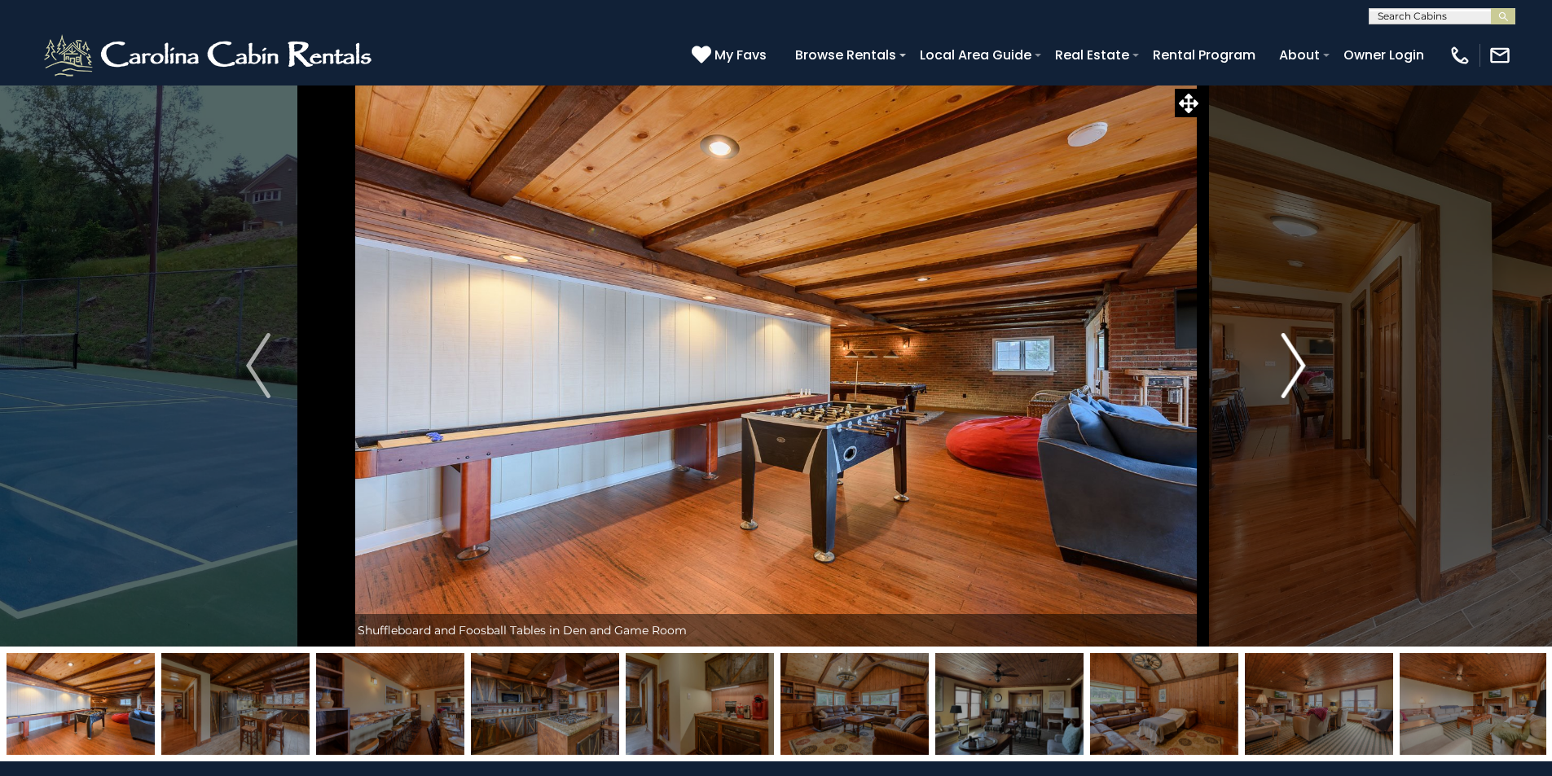
click at [1298, 350] on img "Next" at bounding box center [1293, 365] width 24 height 65
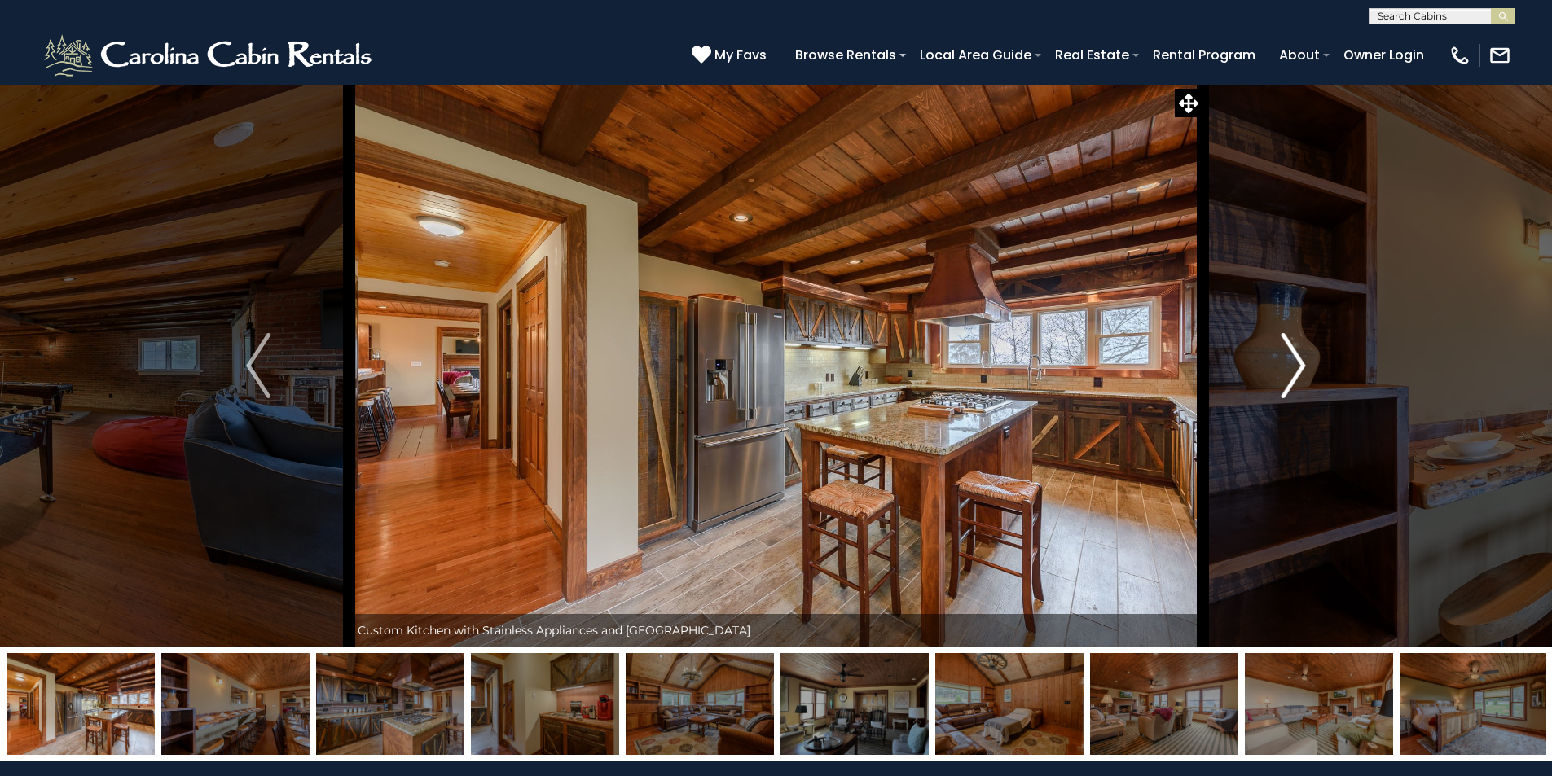
click at [1298, 350] on img "Next" at bounding box center [1293, 365] width 24 height 65
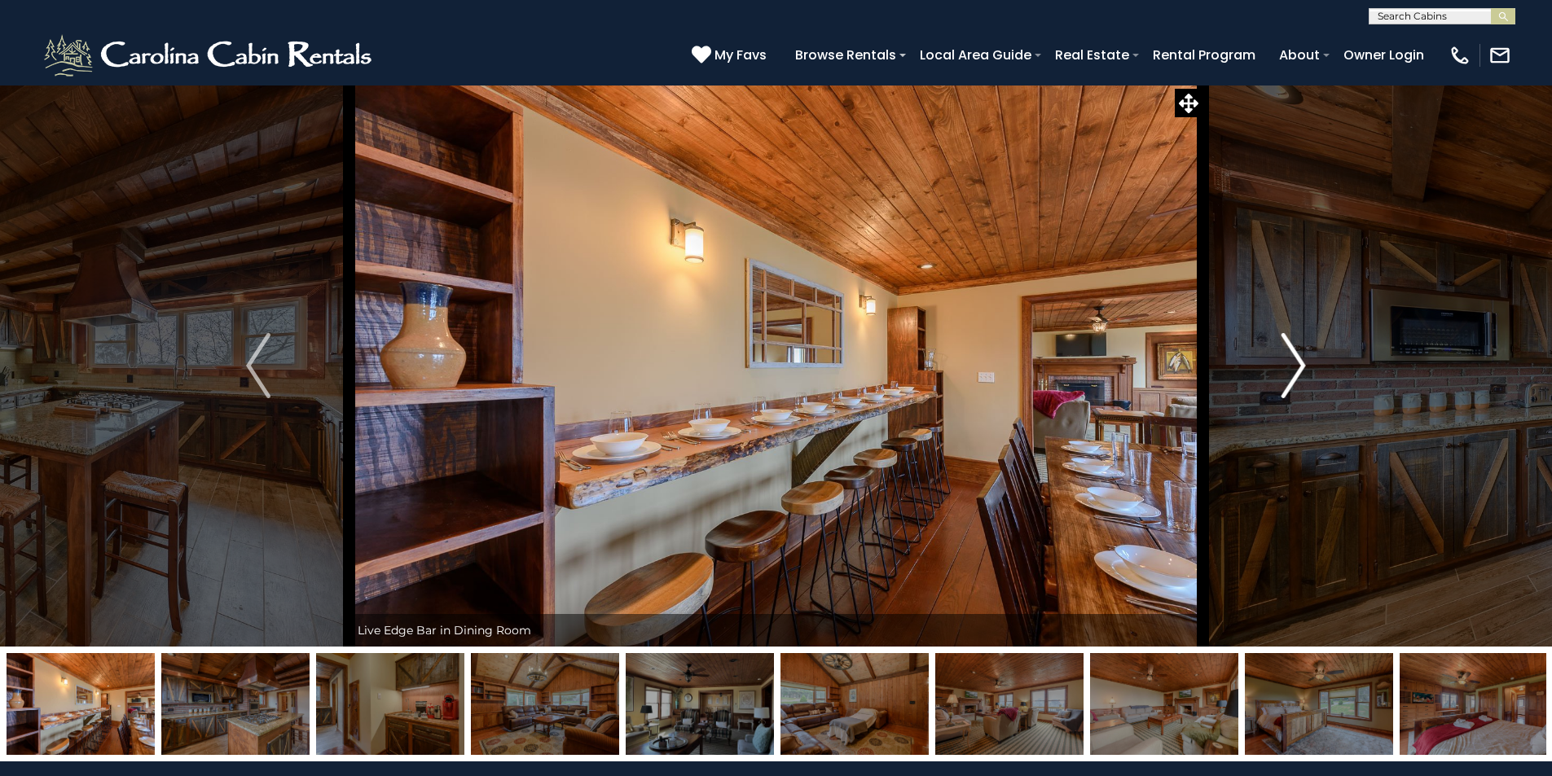
click at [1298, 350] on img "Next" at bounding box center [1293, 365] width 24 height 65
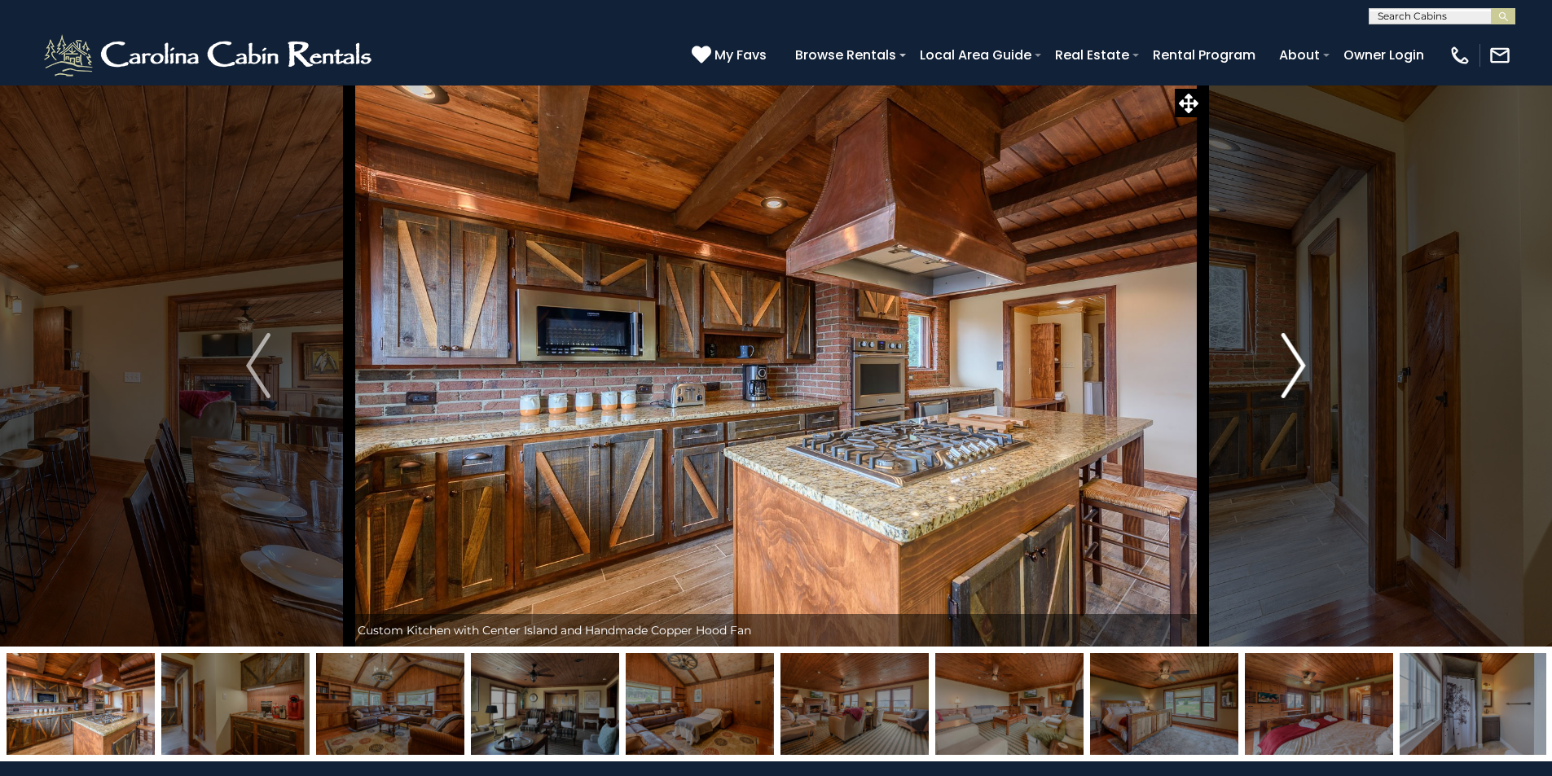
click at [1298, 350] on img "Next" at bounding box center [1293, 365] width 24 height 65
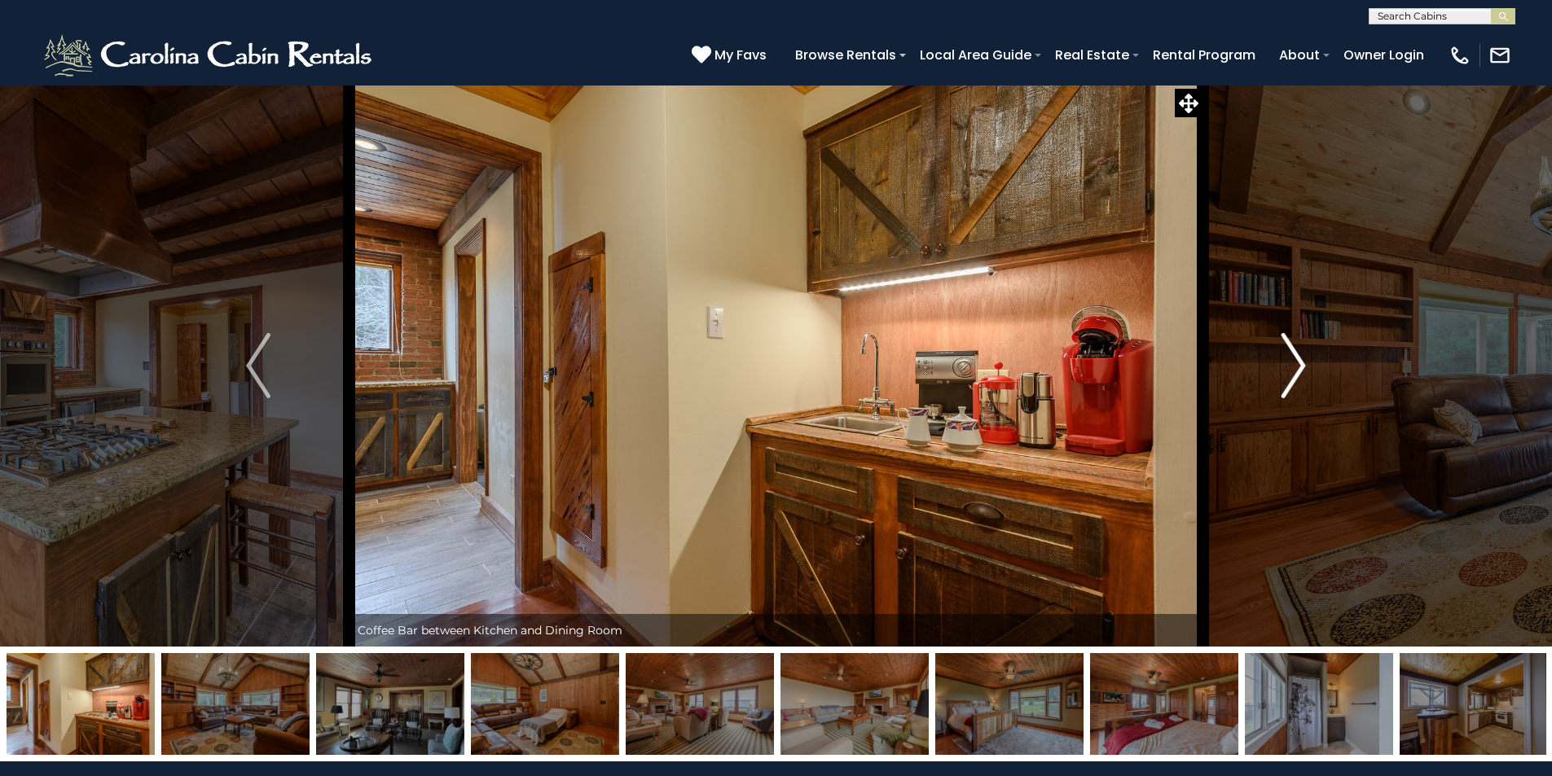
click at [1298, 350] on img "Next" at bounding box center [1293, 365] width 24 height 65
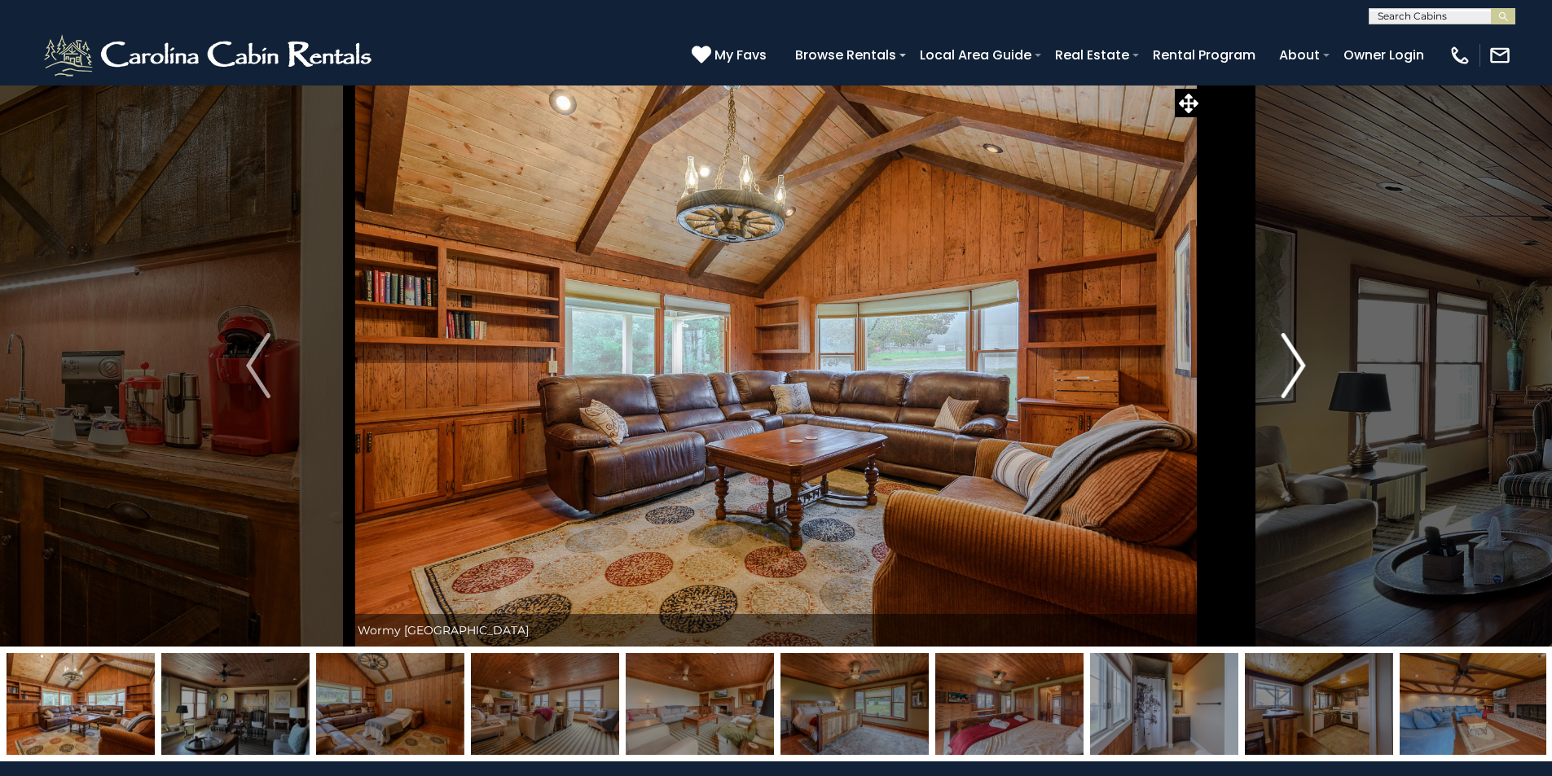
click at [1298, 350] on img "Next" at bounding box center [1293, 365] width 24 height 65
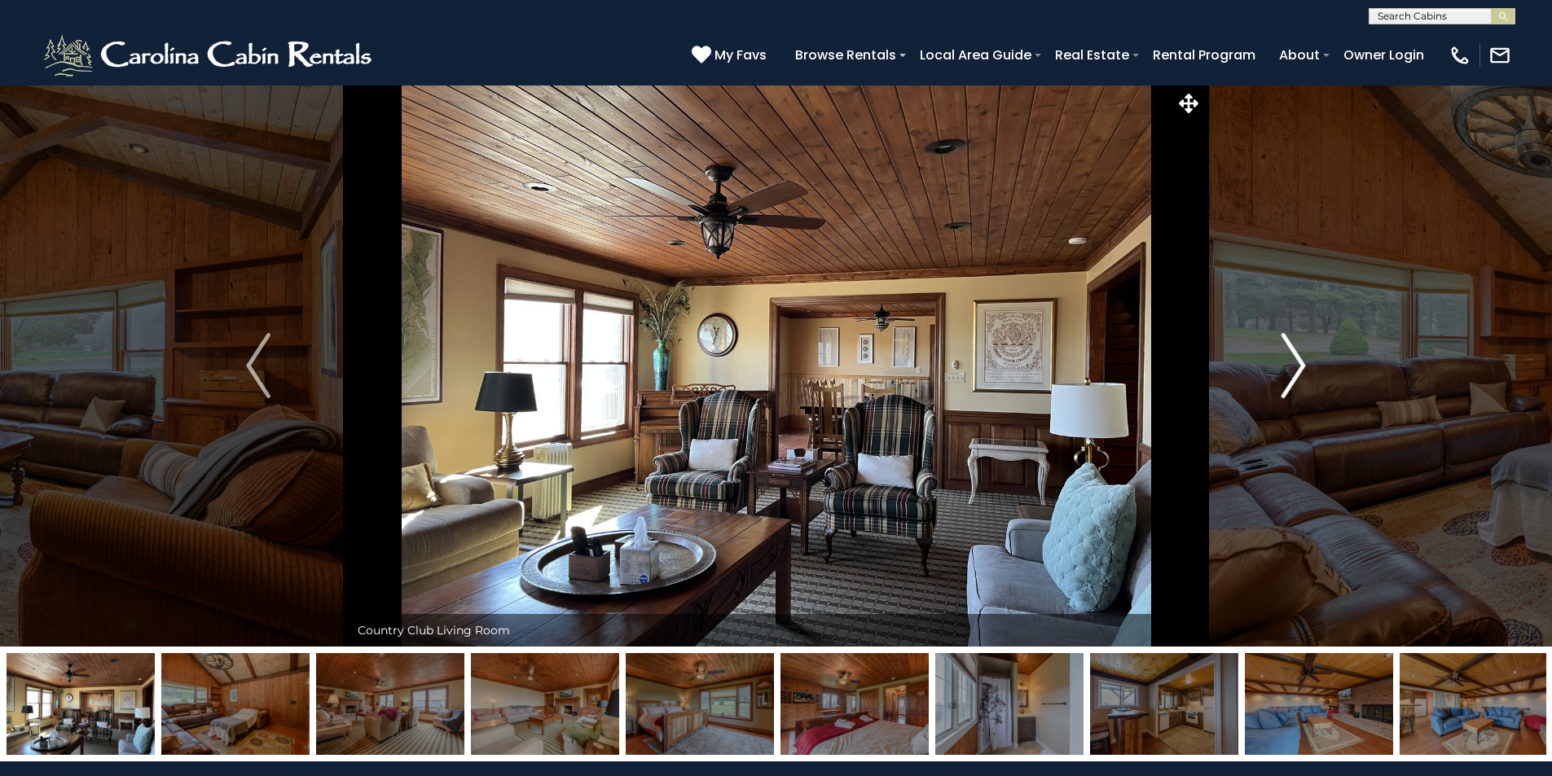
click at [1298, 350] on img "Next" at bounding box center [1293, 365] width 24 height 65
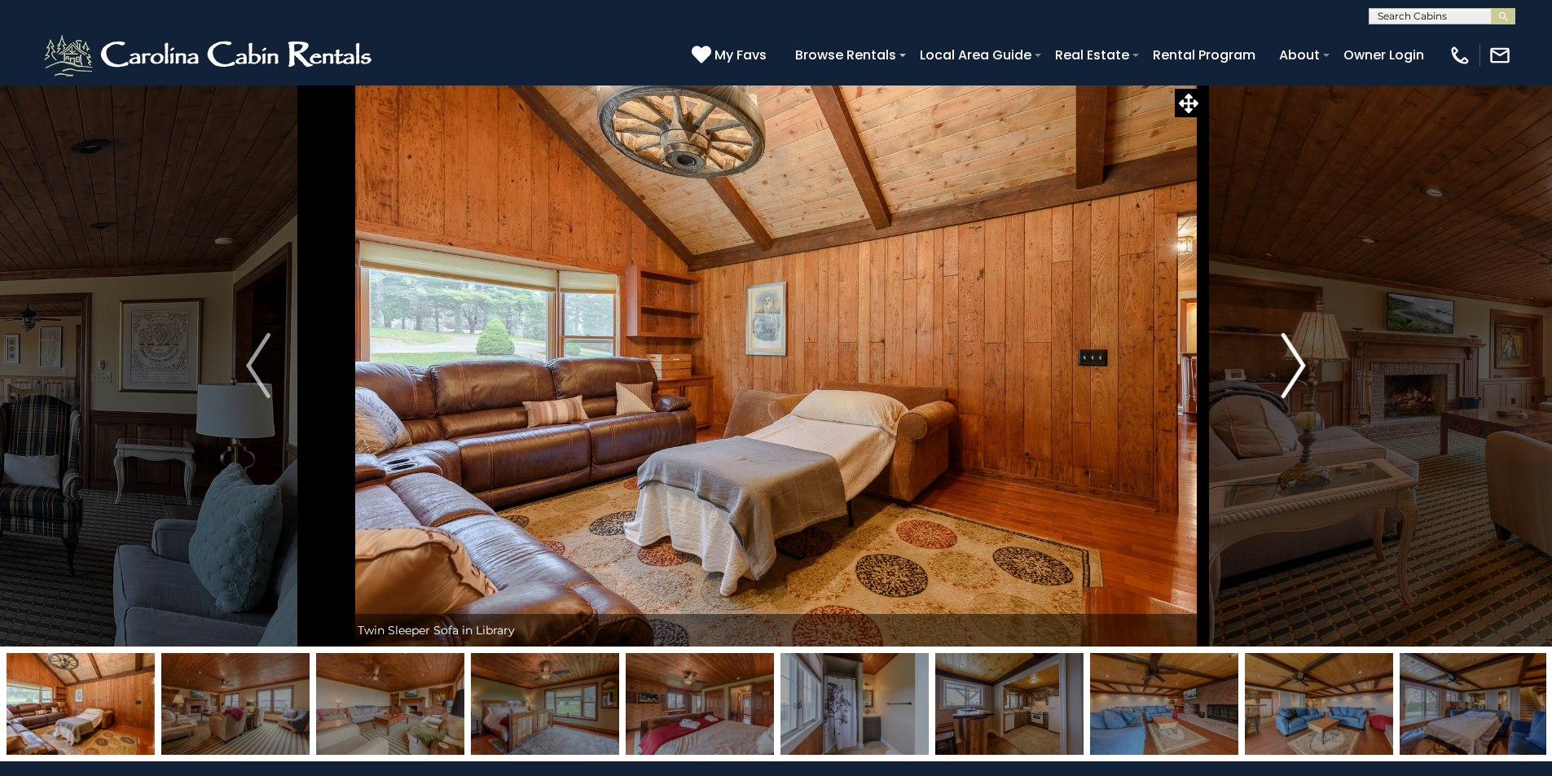
click at [1298, 350] on img "Next" at bounding box center [1293, 365] width 24 height 65
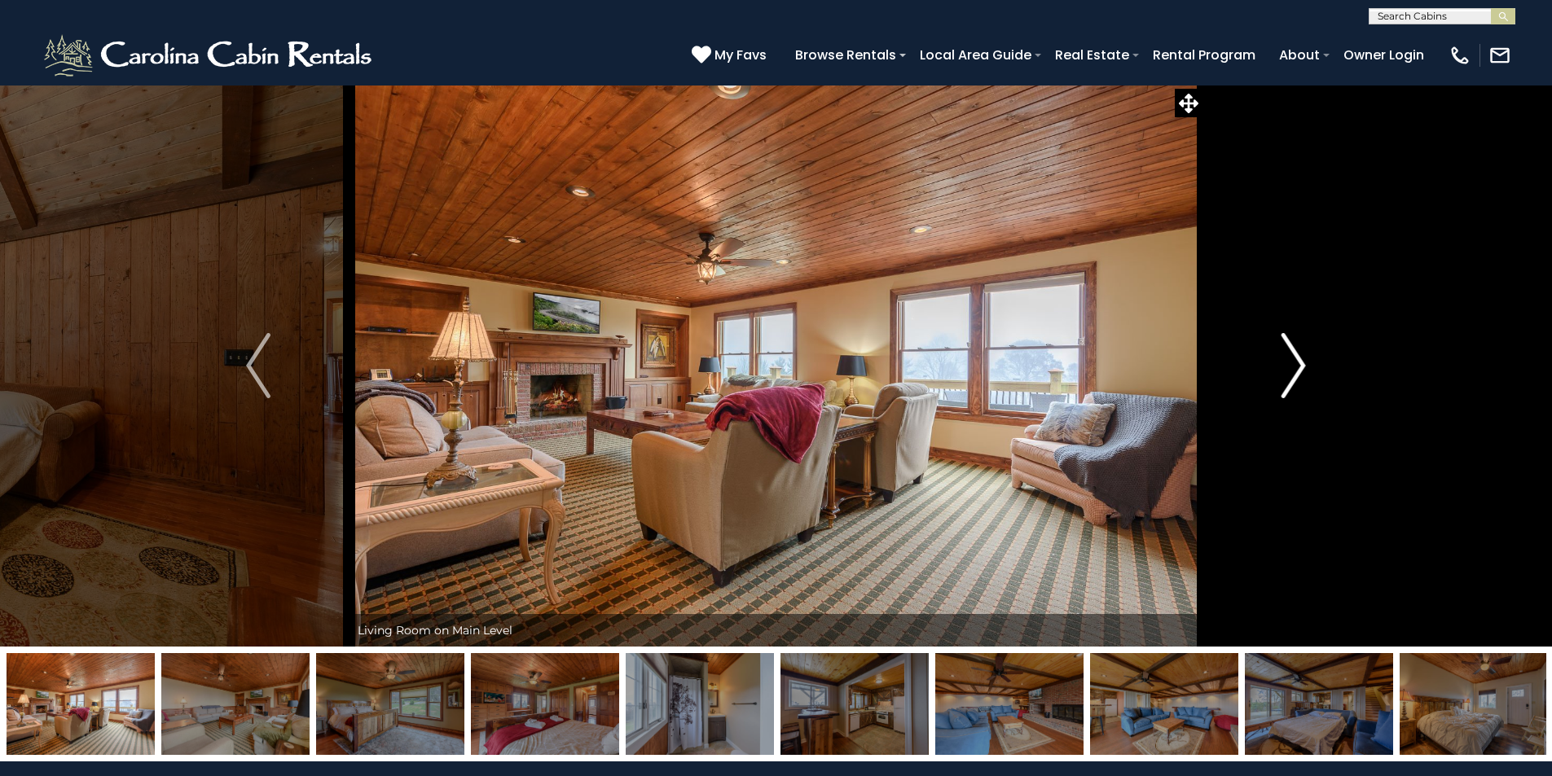
click at [1298, 350] on img "Next" at bounding box center [1293, 365] width 24 height 65
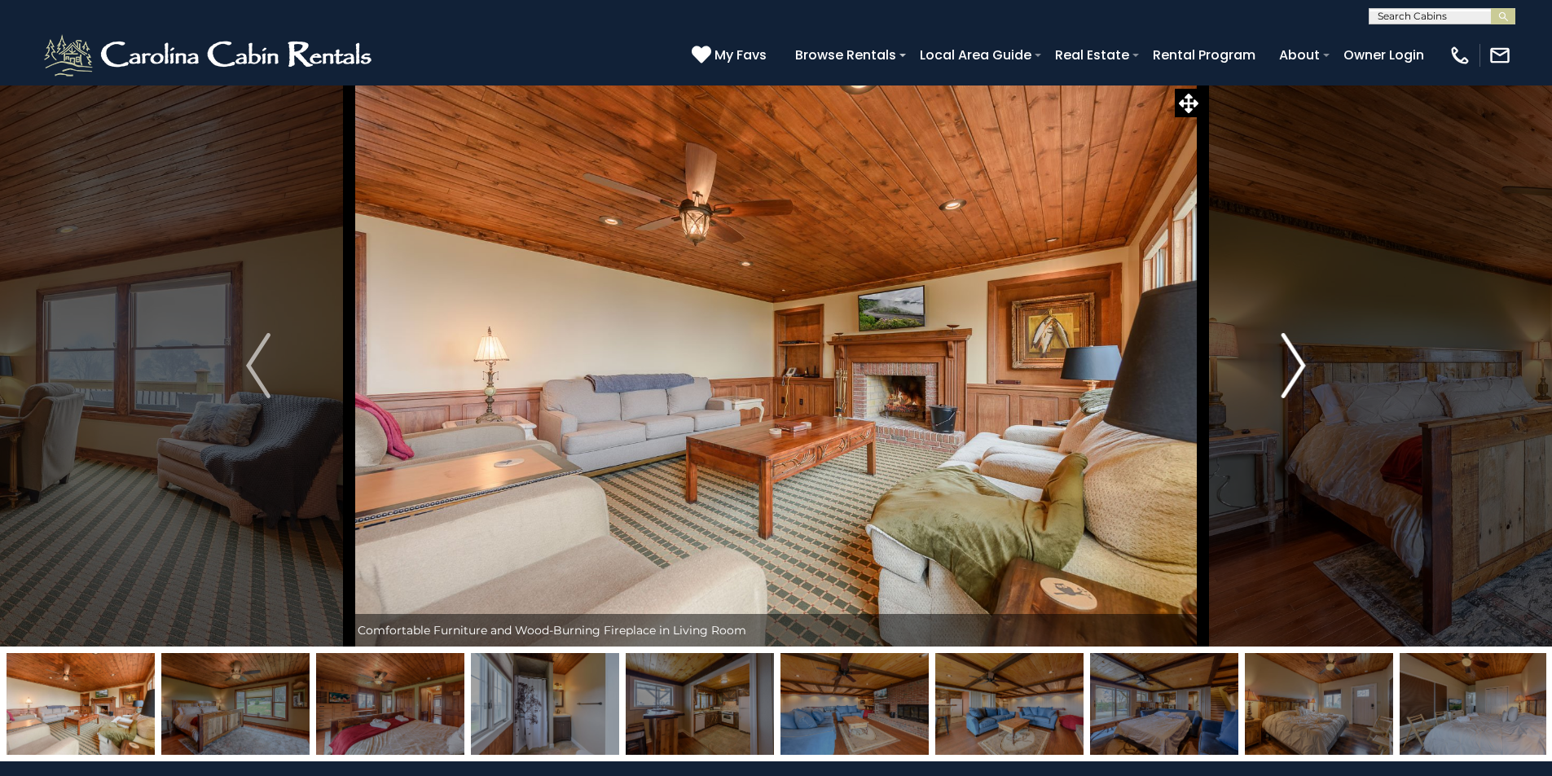
click at [1298, 350] on img "Next" at bounding box center [1293, 365] width 24 height 65
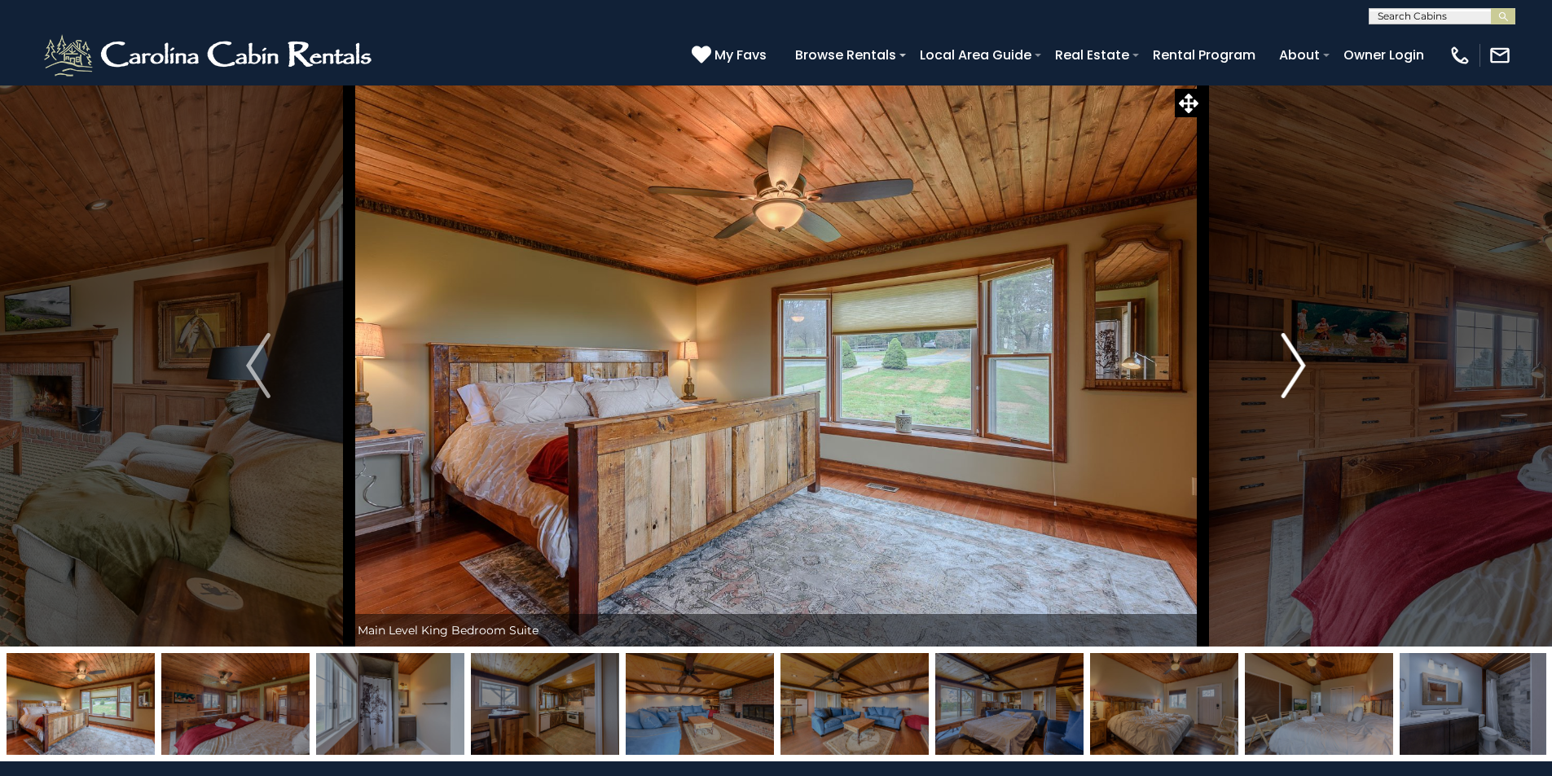
click at [1298, 350] on img "Next" at bounding box center [1293, 365] width 24 height 65
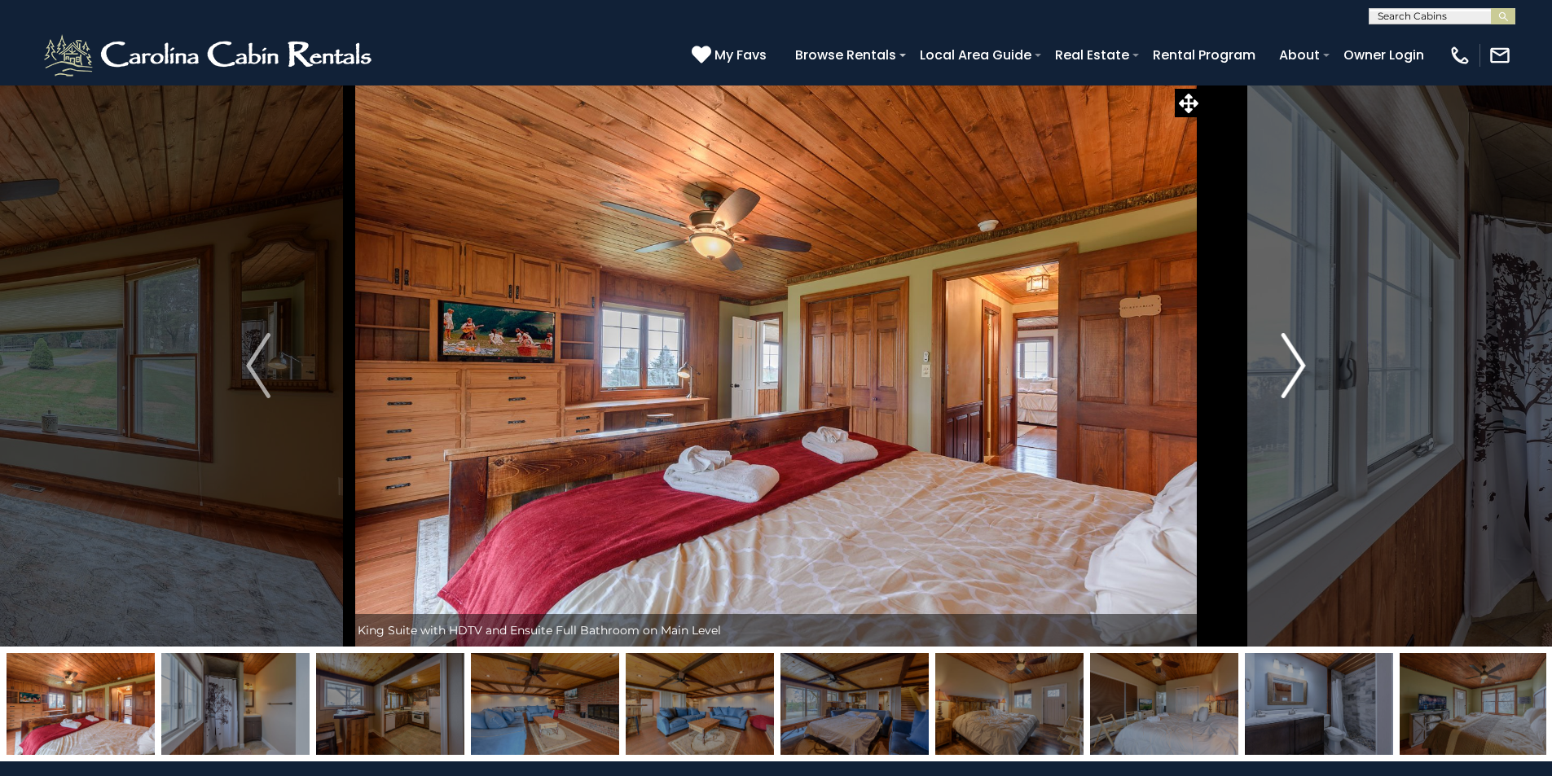
click at [1298, 350] on img "Next" at bounding box center [1293, 365] width 24 height 65
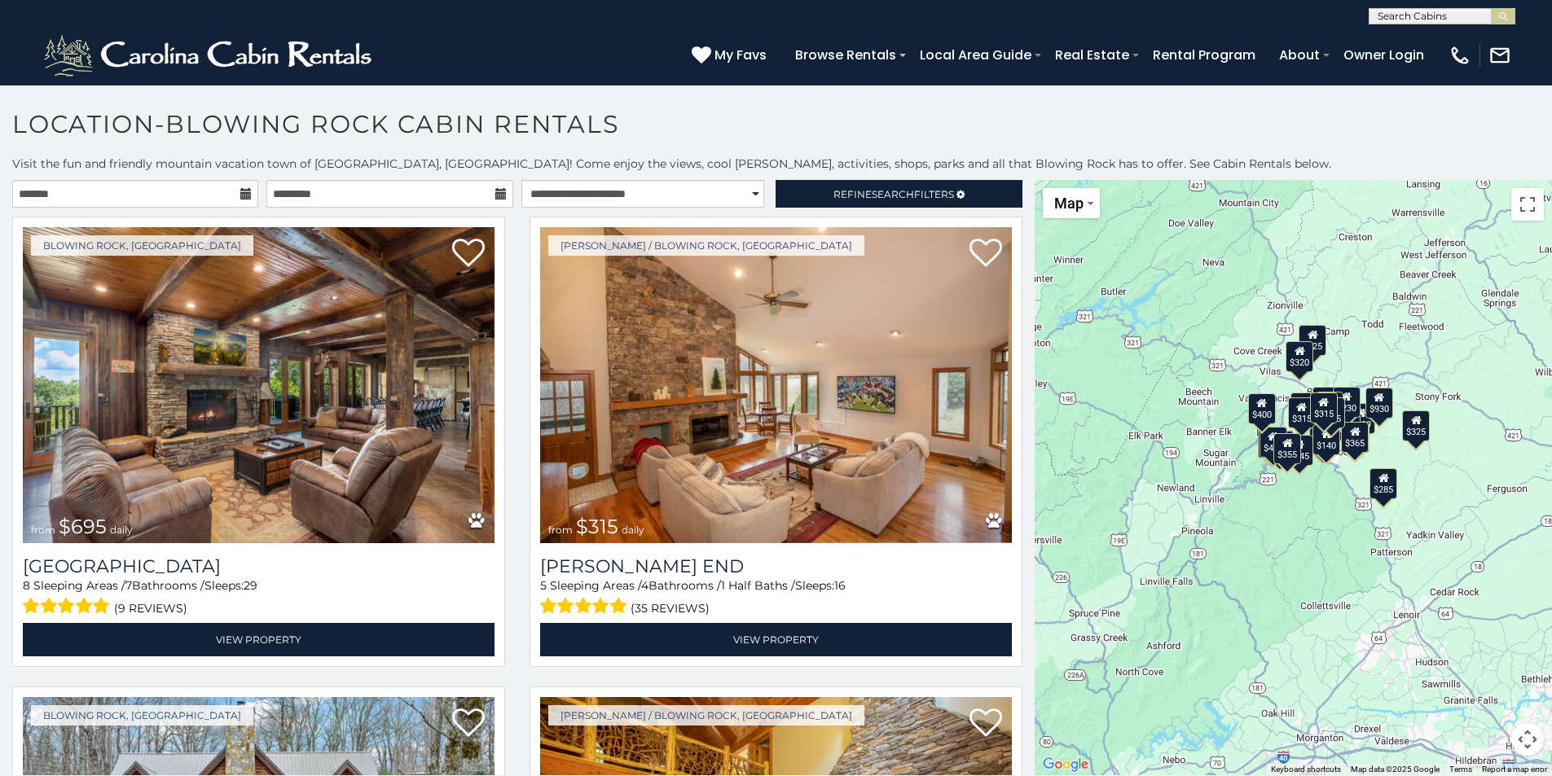
drag, startPoint x: 1338, startPoint y: 587, endPoint x: 1229, endPoint y: 529, distance: 123.9
click at [1229, 529] on div "$695 $315 $380 $375 $299 $275 $140 $125 $930 $325 $675 $285 $315 $375 $299 $325…" at bounding box center [1293, 477] width 517 height 595
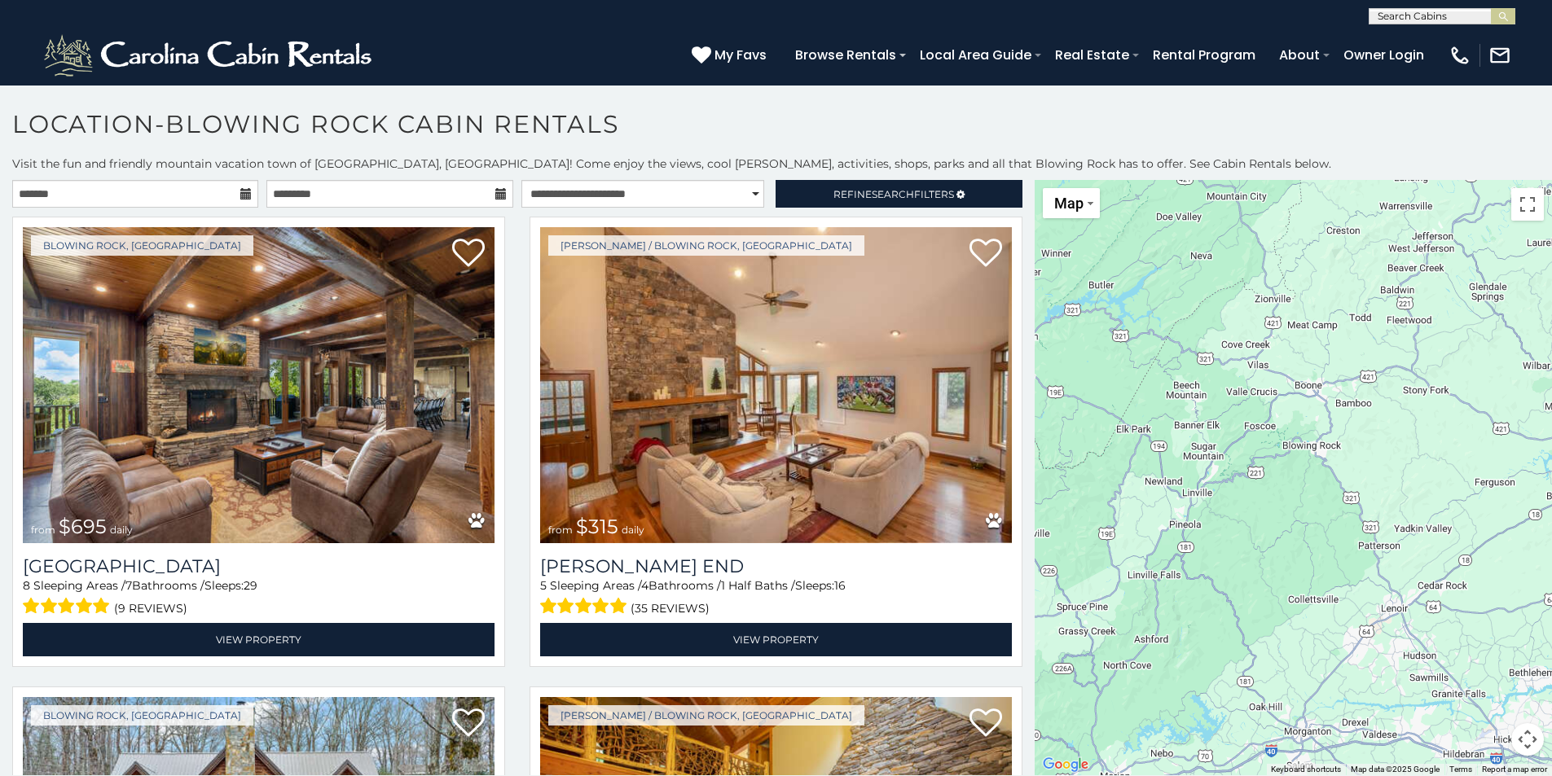
drag, startPoint x: 1281, startPoint y: 480, endPoint x: 1315, endPoint y: 573, distance: 99.5
click at [1313, 576] on div at bounding box center [1293, 477] width 517 height 595
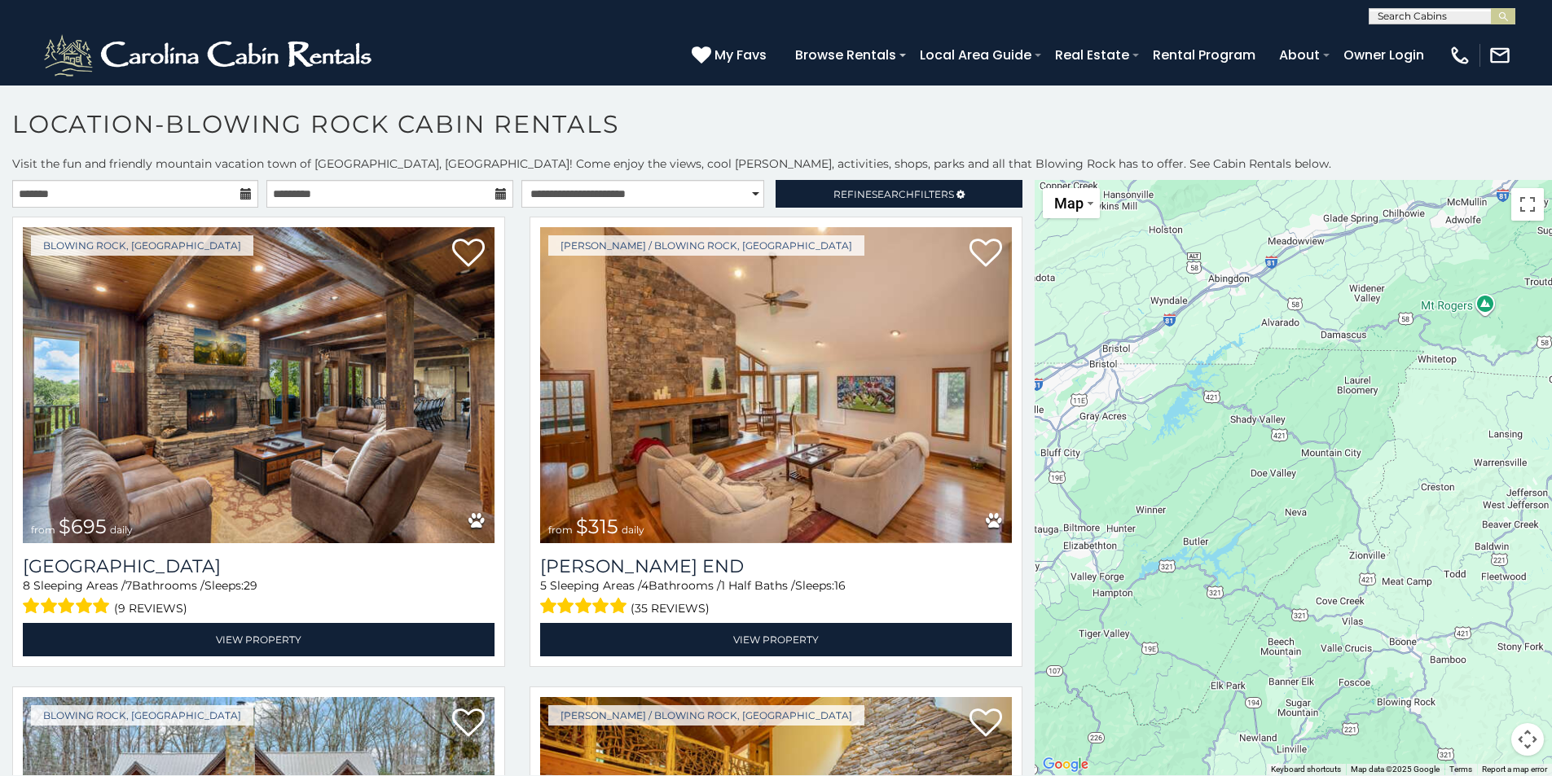
drag, startPoint x: 1287, startPoint y: 412, endPoint x: 1279, endPoint y: 388, distance: 25.8
click at [1282, 396] on div at bounding box center [1293, 477] width 517 height 595
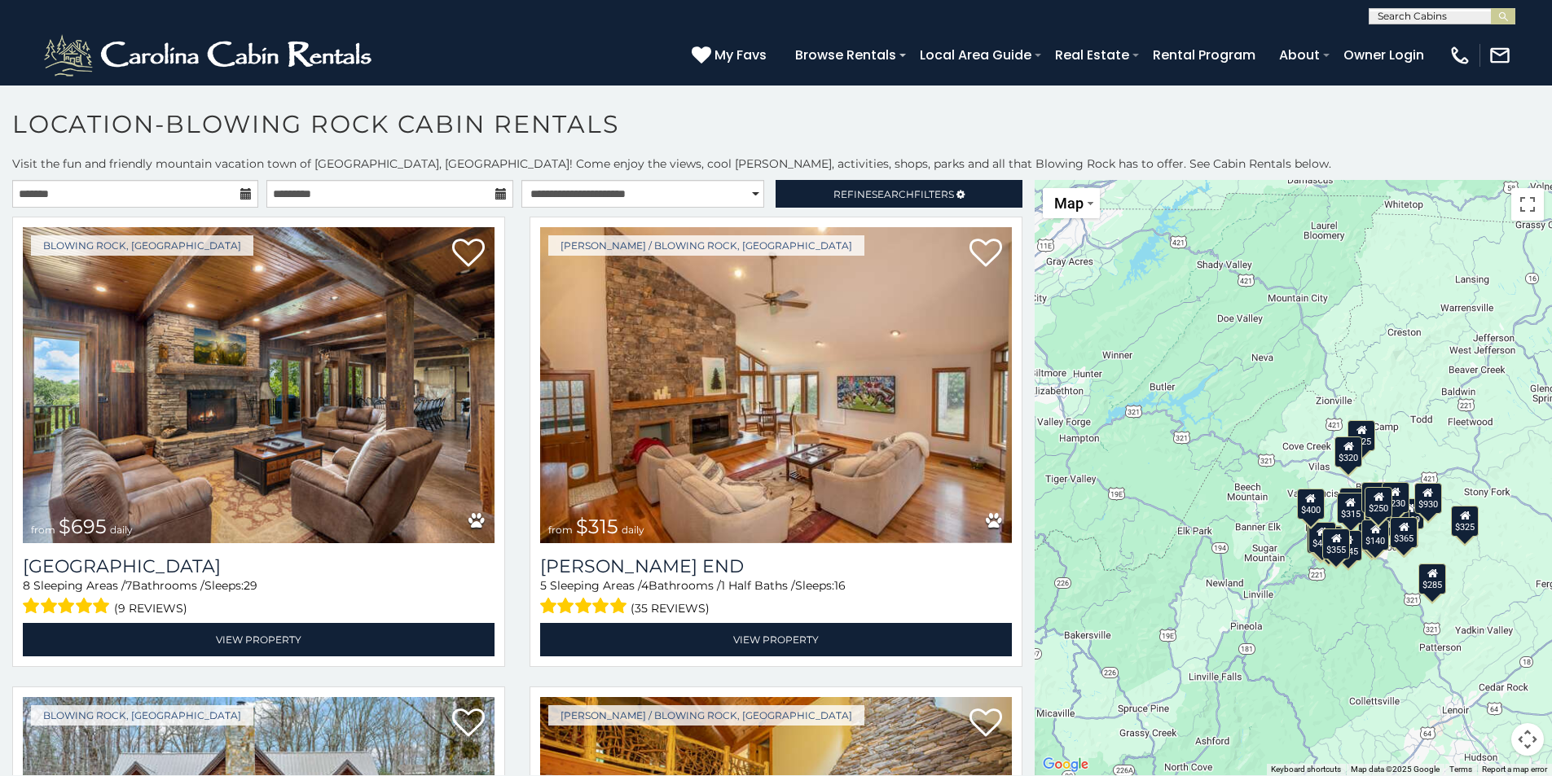
drag, startPoint x: 1254, startPoint y: 503, endPoint x: 1229, endPoint y: 375, distance: 130.2
click at [1229, 375] on div "$695 $315 $380 $375 $299 $275 $140 $125 $930 $325 $675 $285 $315 $375 $299 $325…" at bounding box center [1293, 477] width 517 height 595
click at [1422, 502] on div "$930" at bounding box center [1427, 496] width 28 height 31
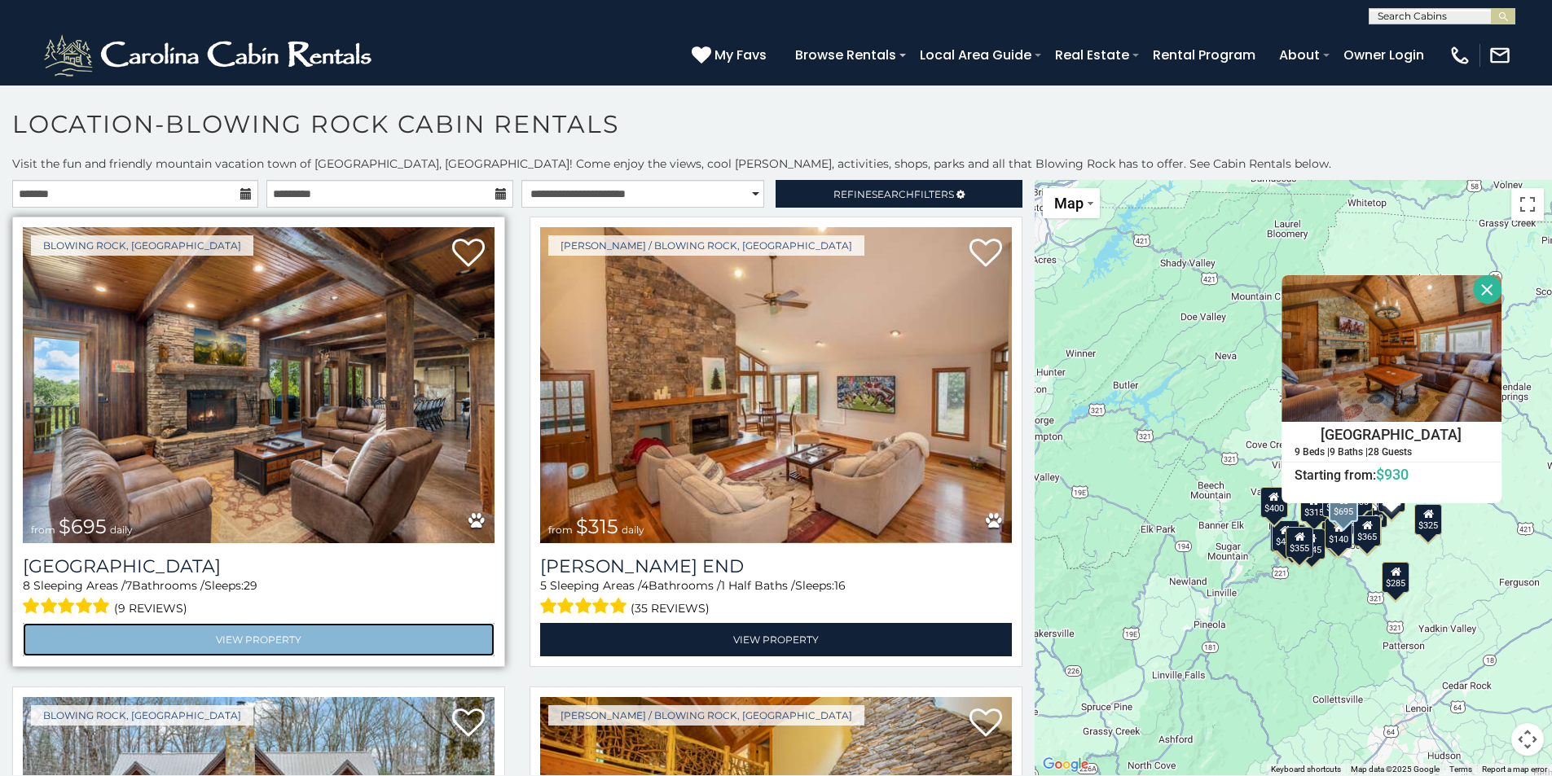
click at [236, 637] on link "View Property" at bounding box center [259, 639] width 472 height 33
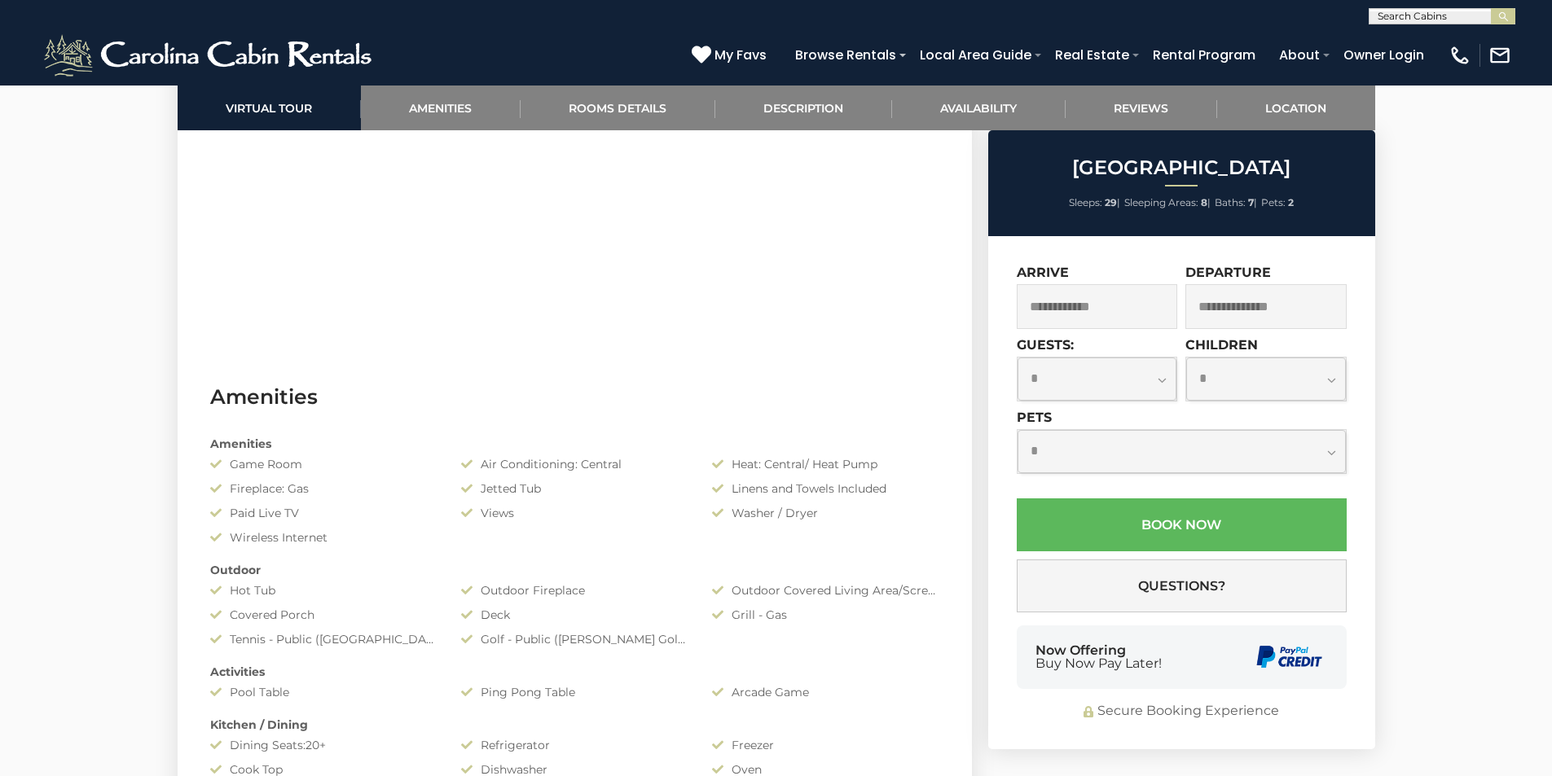
scroll to position [1059, 0]
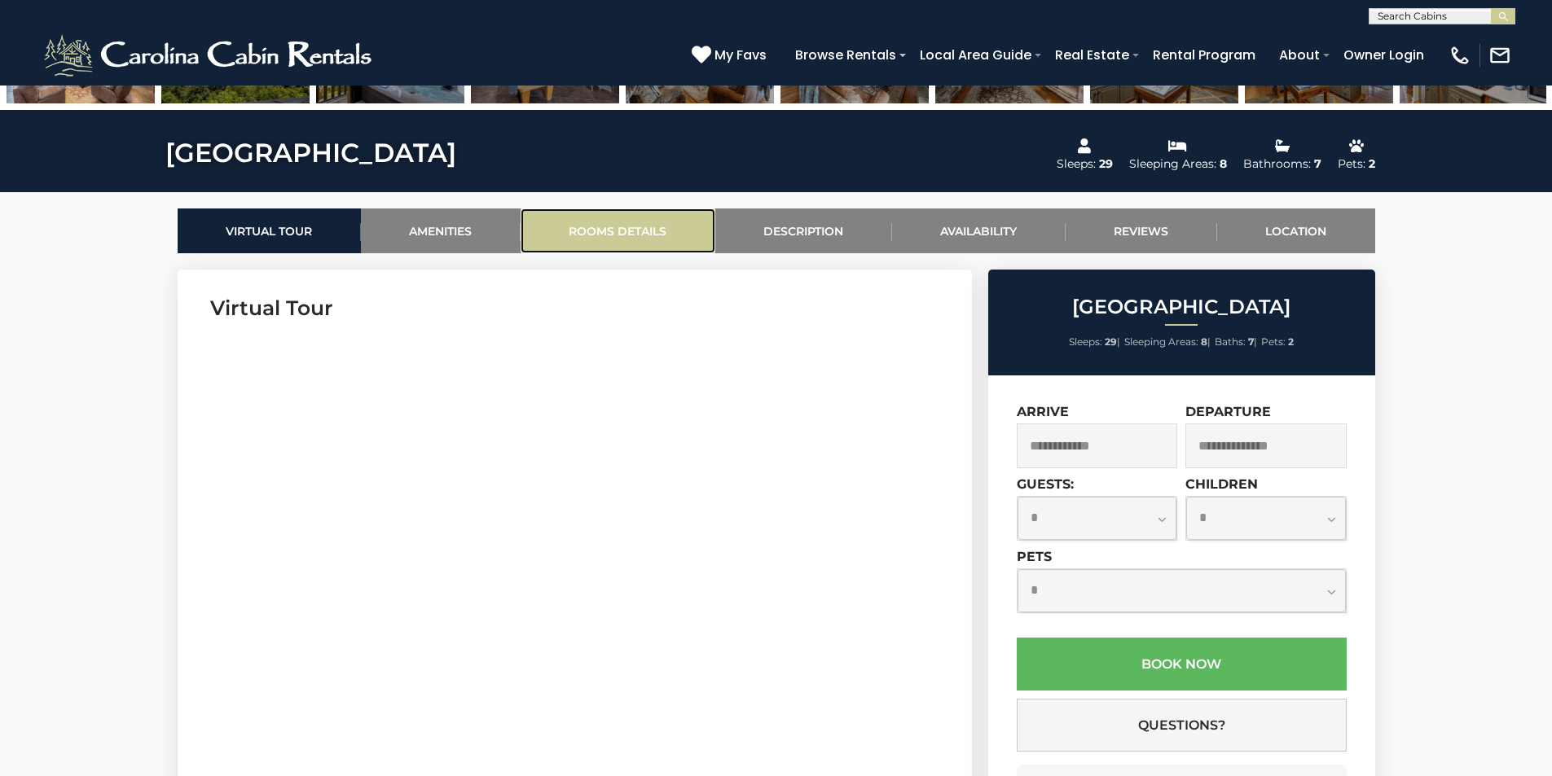
click at [626, 233] on link "Rooms Details" at bounding box center [618, 231] width 195 height 45
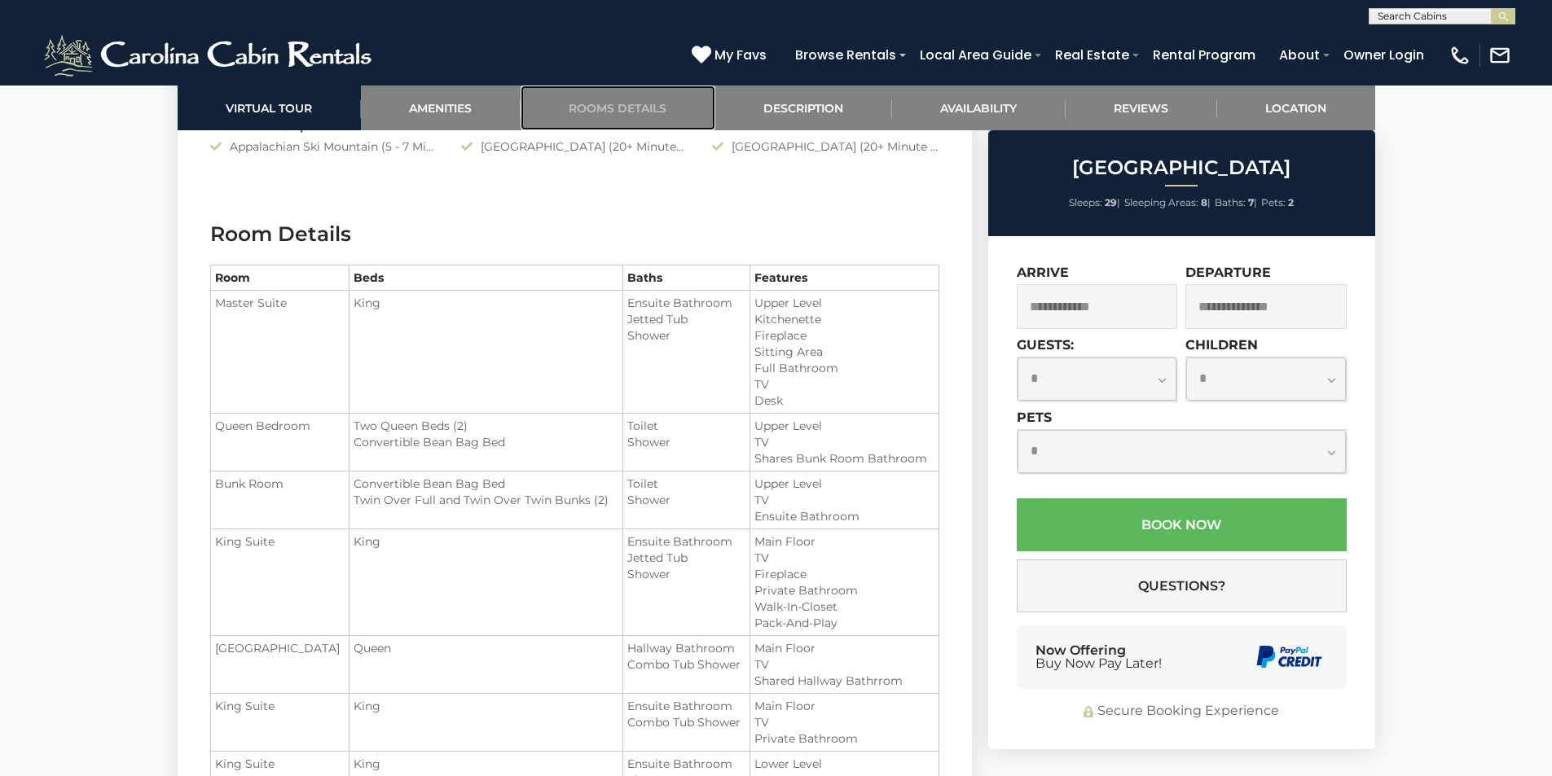
scroll to position [1829, 0]
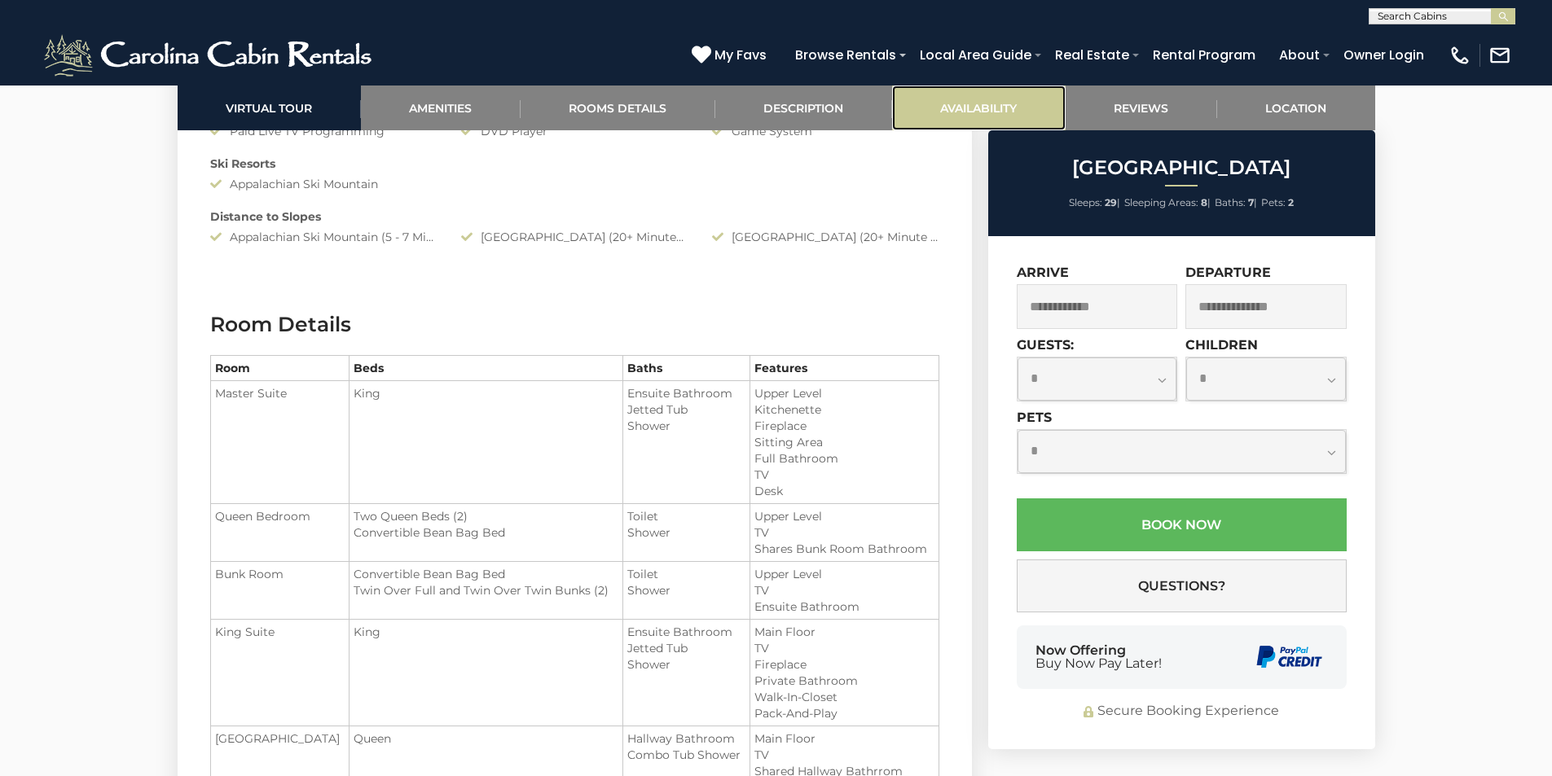
click at [984, 99] on link "Availability" at bounding box center [979, 108] width 174 height 45
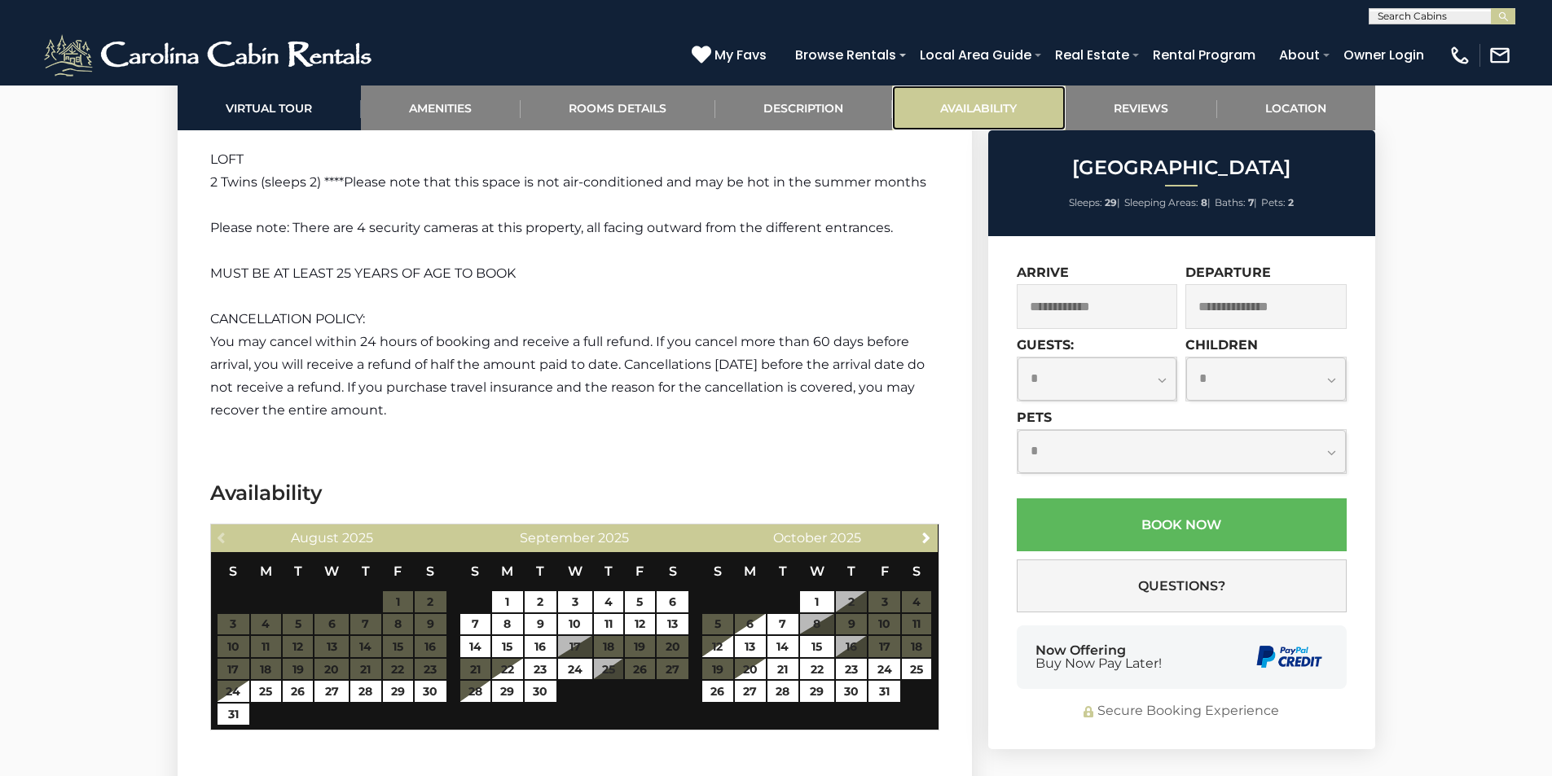
scroll to position [4805, 0]
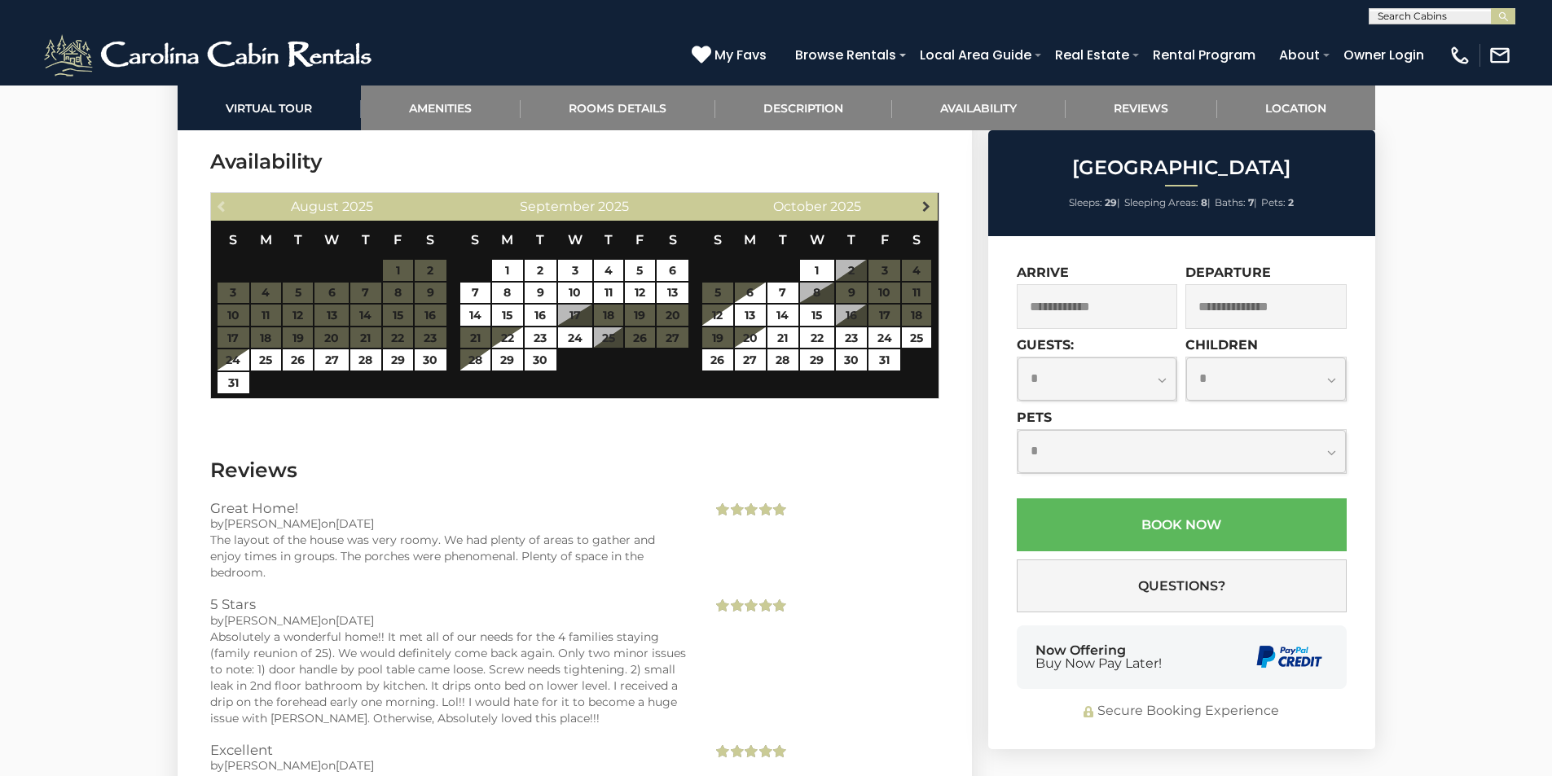
click at [924, 209] on span "Next" at bounding box center [926, 206] width 13 height 13
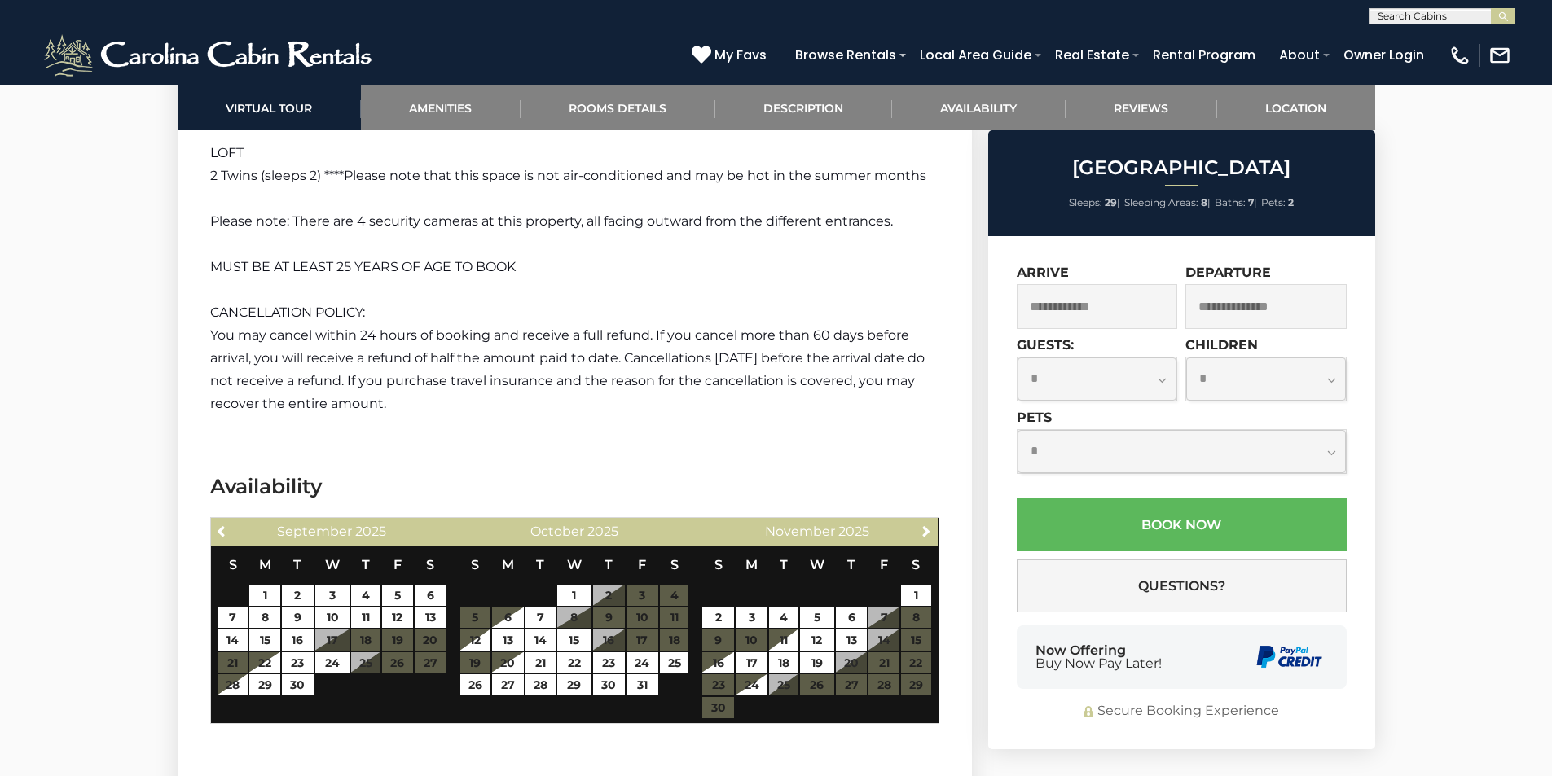
scroll to position [4642, 0]
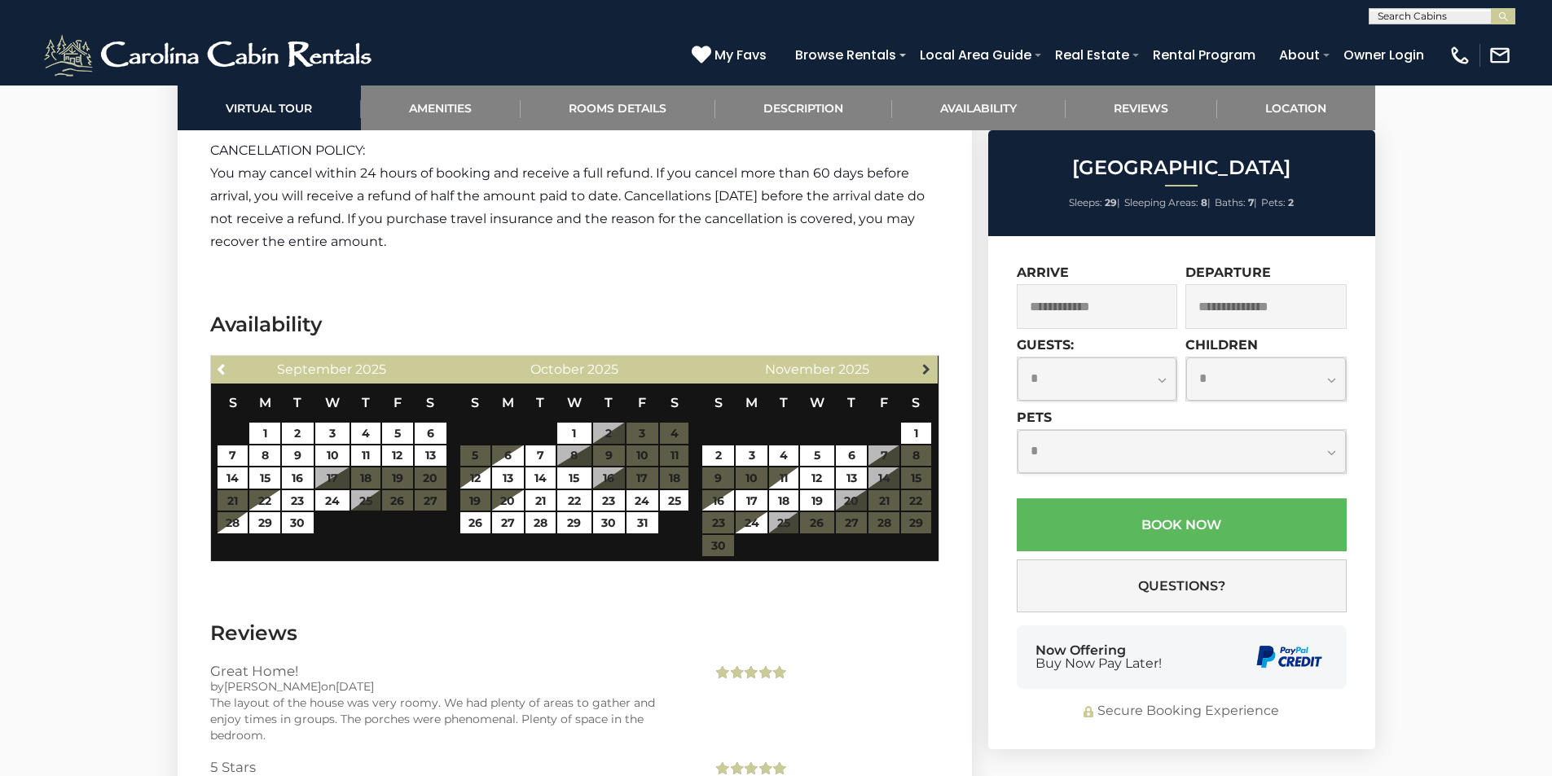
click at [929, 362] on span "Next" at bounding box center [926, 368] width 13 height 13
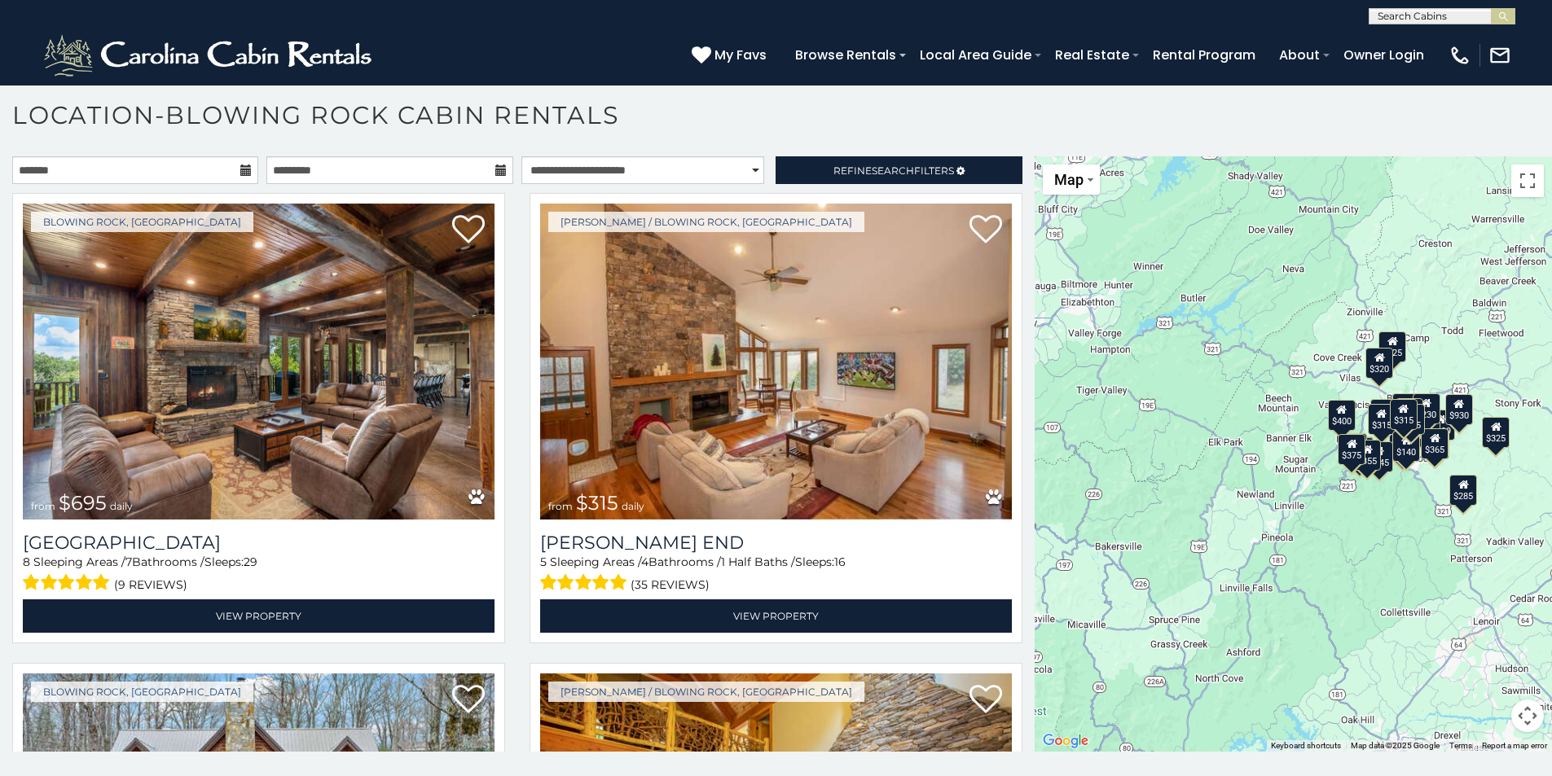
drag, startPoint x: 1327, startPoint y: 471, endPoint x: 1297, endPoint y: 438, distance: 44.4
click at [1297, 438] on div "$695 $315 $380 $375 $299 $275 $140 $125 $930 $325 $675 $285 $315 $375 $299 $325…" at bounding box center [1293, 453] width 517 height 595
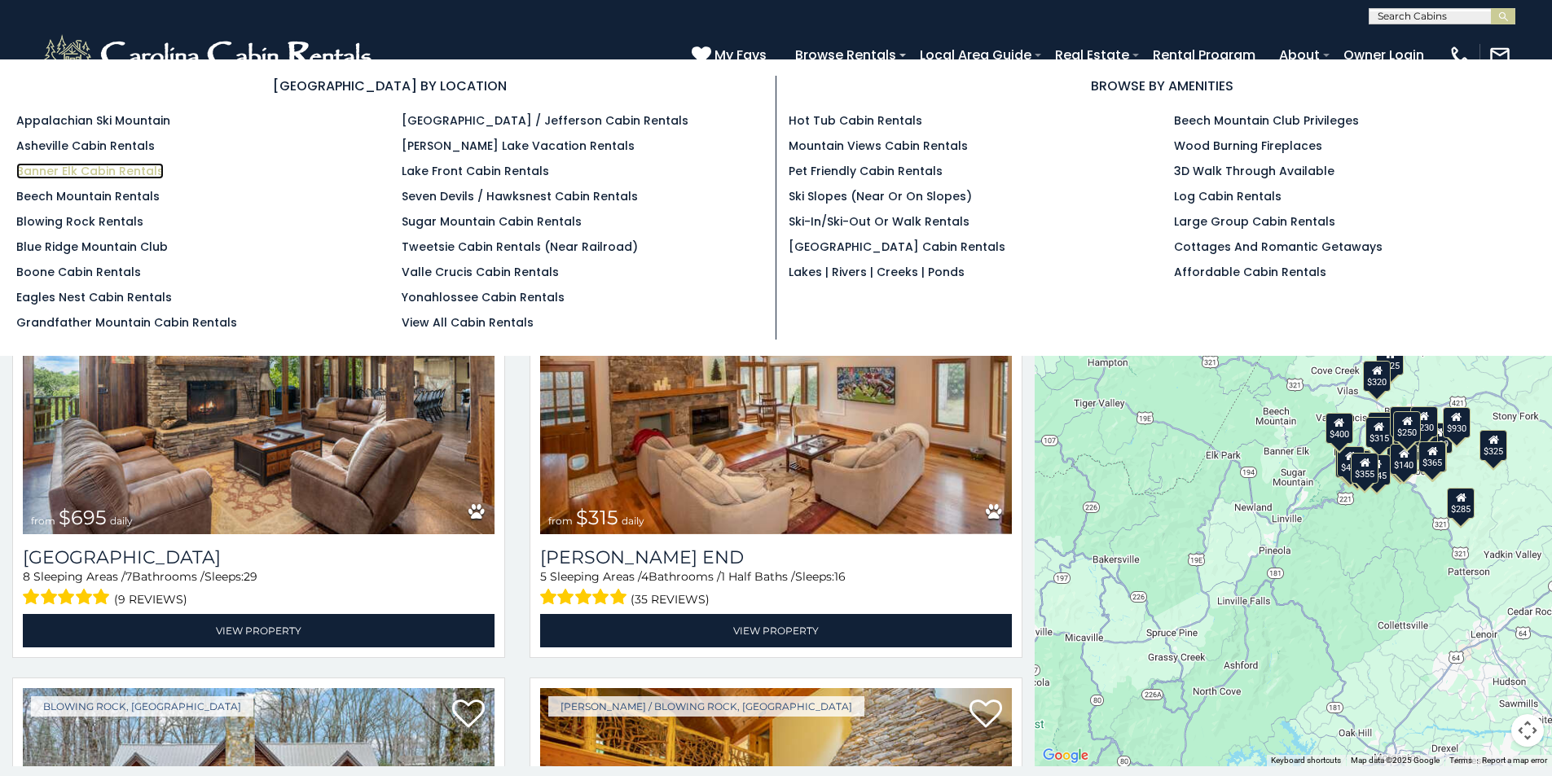
click at [99, 169] on link "Banner Elk Cabin Rentals" at bounding box center [89, 171] width 147 height 16
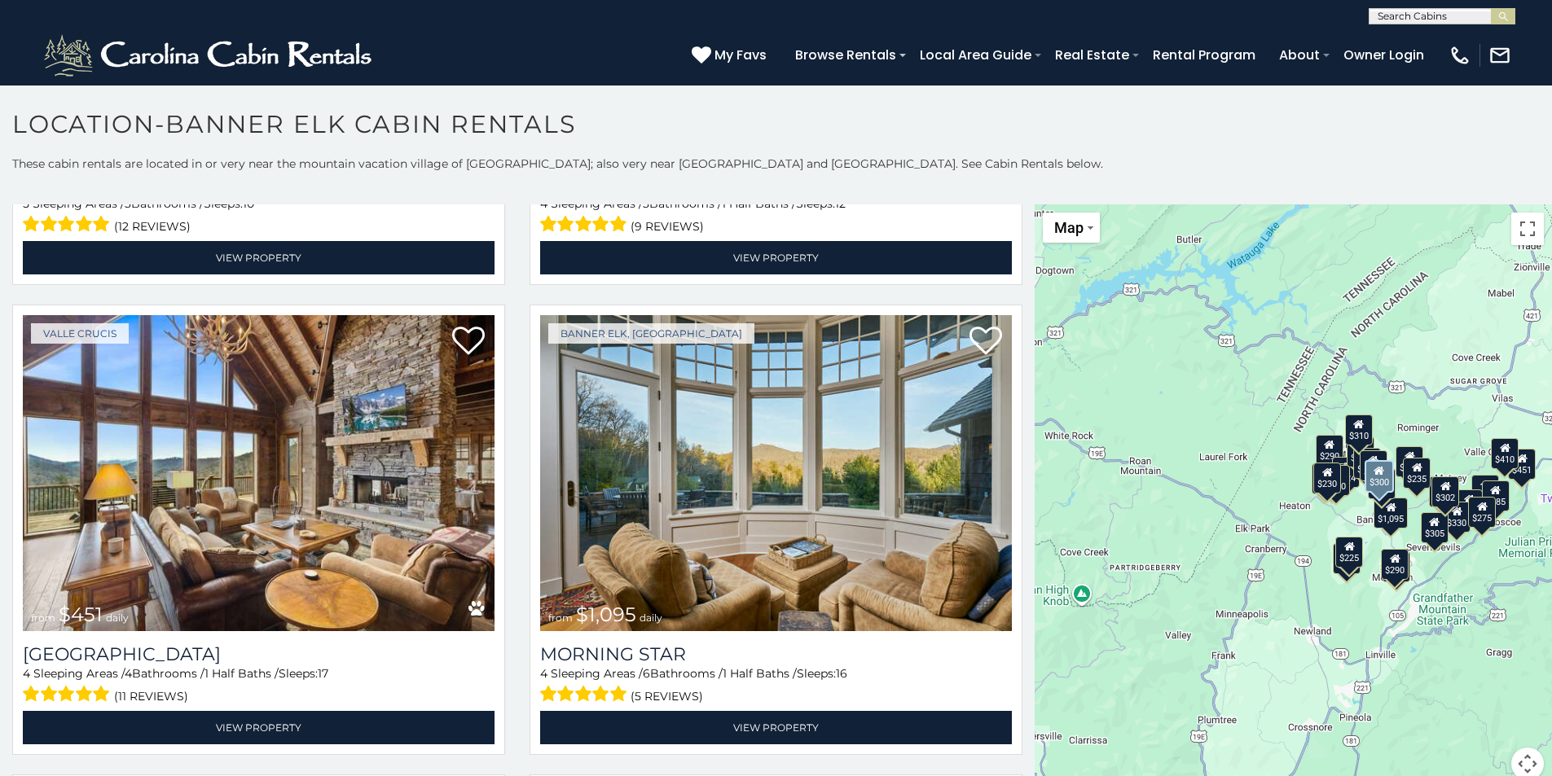
scroll to position [407, 0]
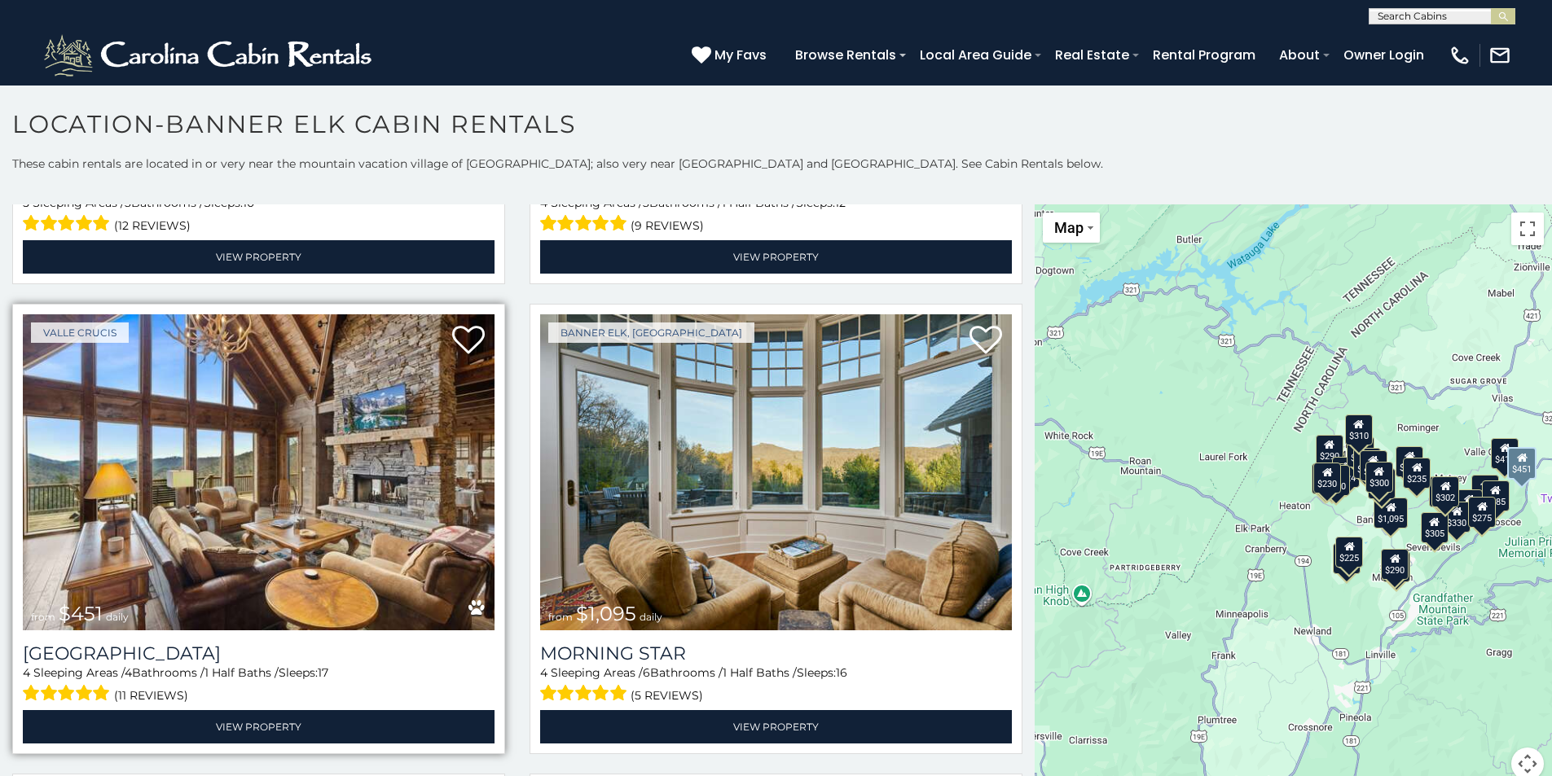
click at [330, 457] on img at bounding box center [259, 472] width 472 height 316
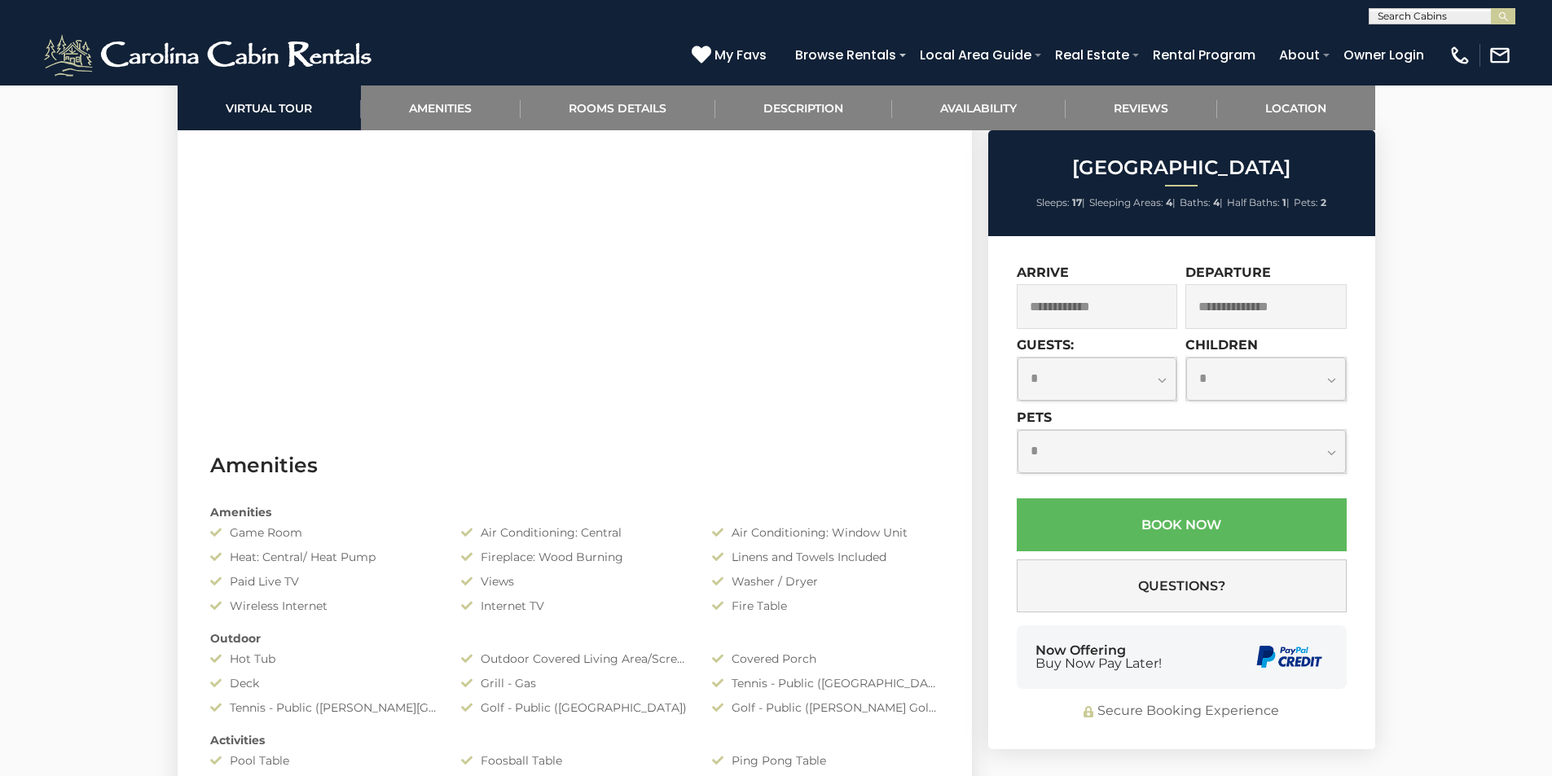
scroll to position [1140, 0]
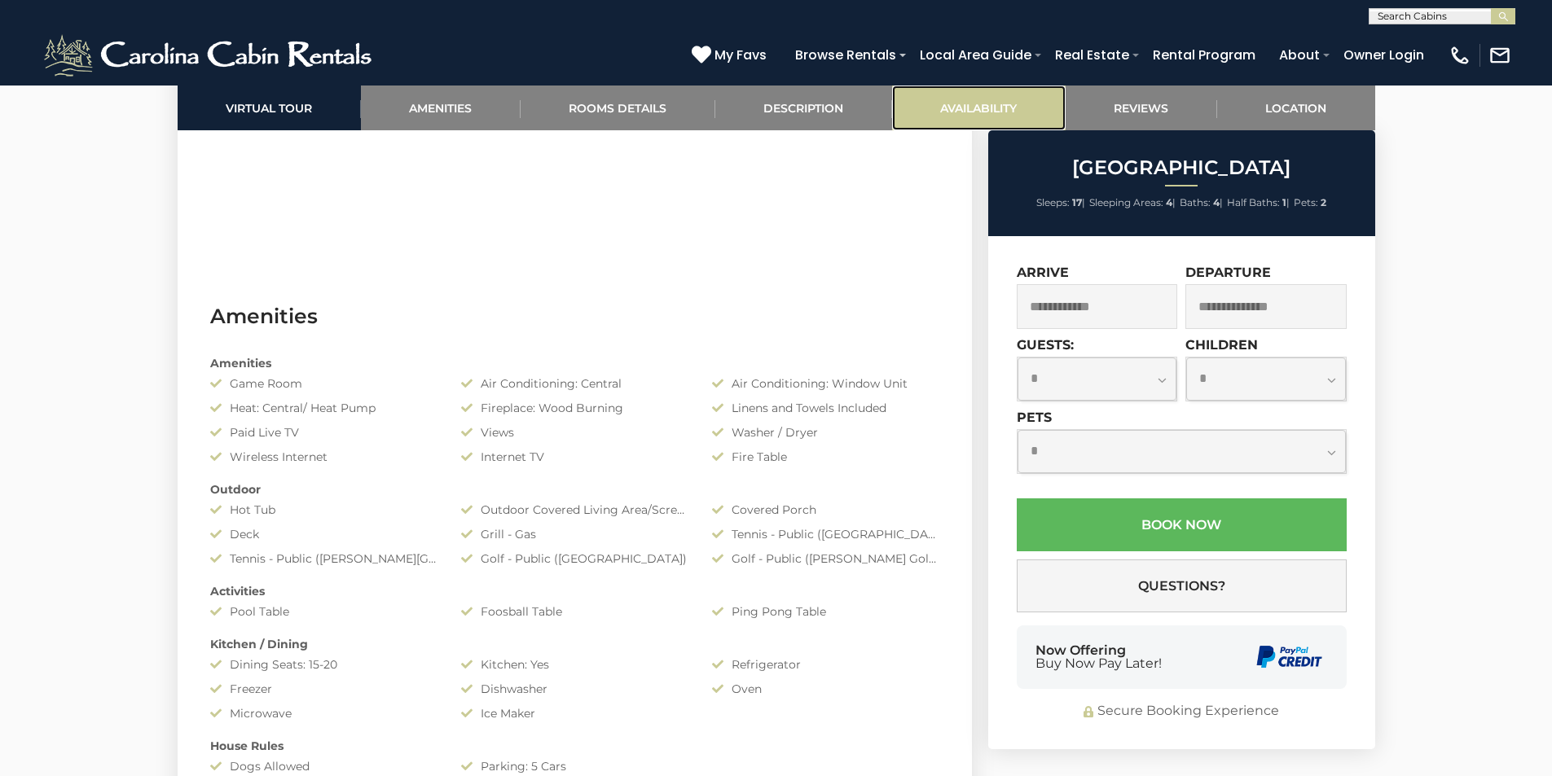
click at [1007, 108] on link "Availability" at bounding box center [979, 108] width 174 height 45
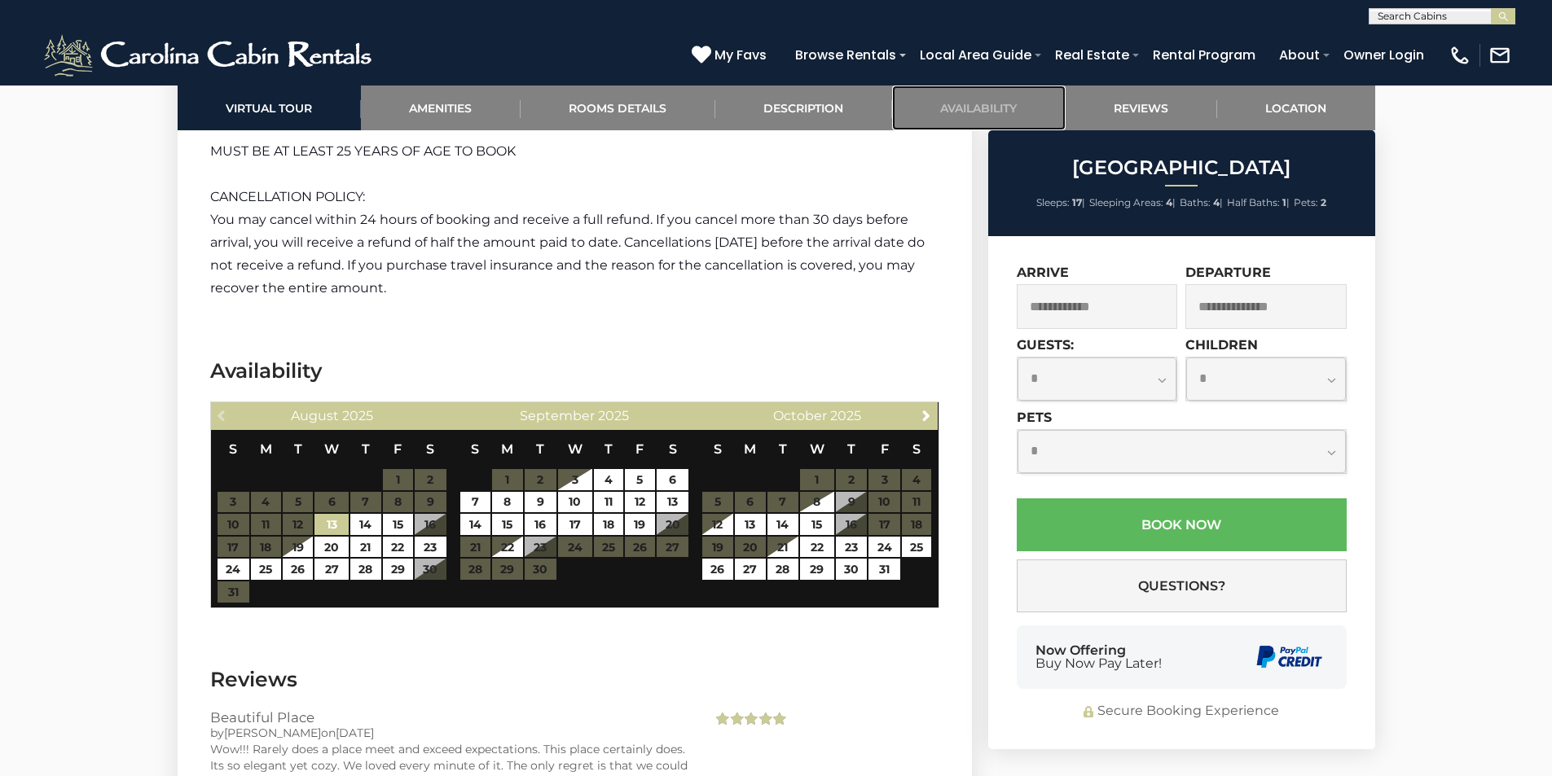
scroll to position [3401, 0]
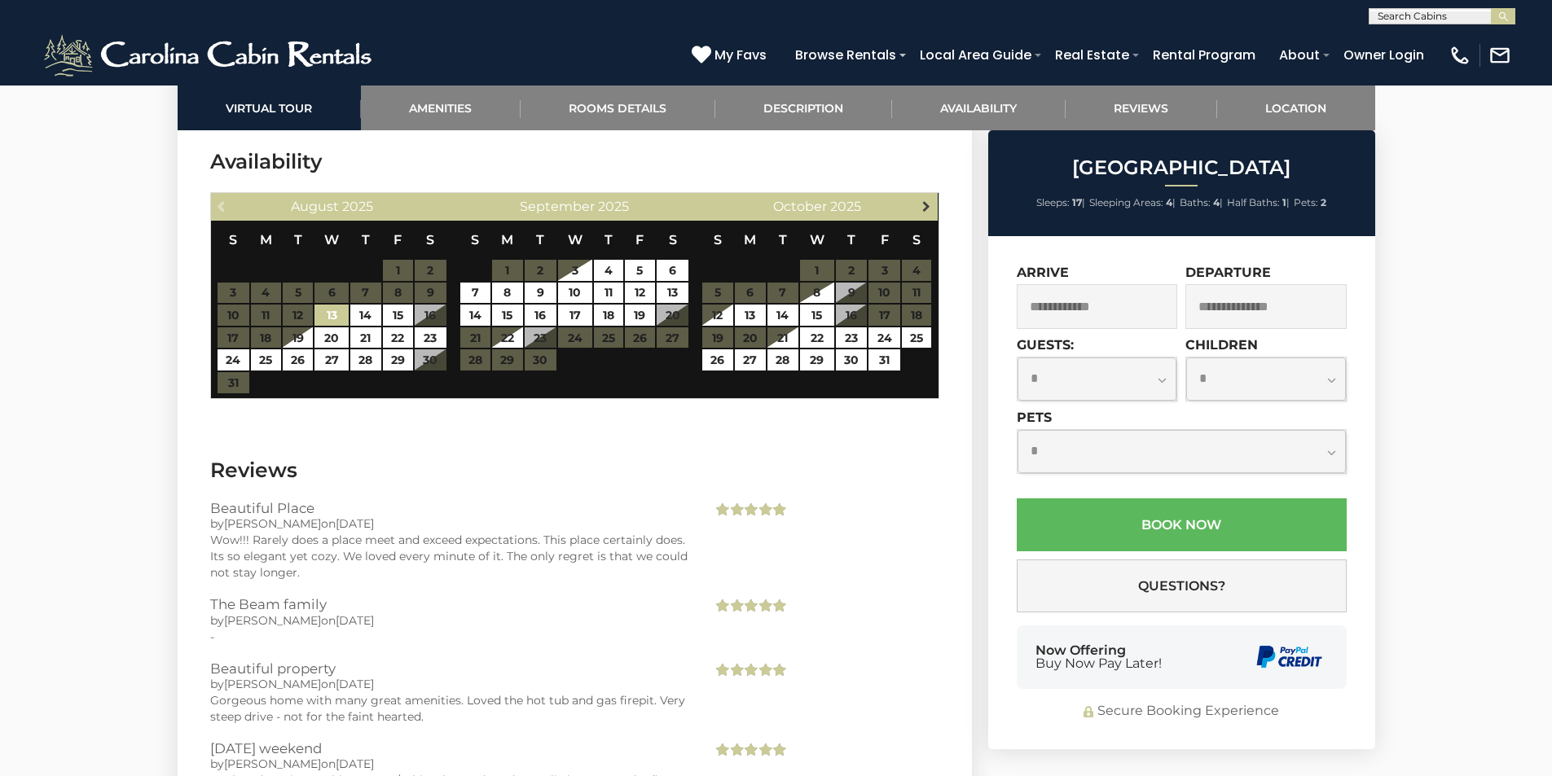
click at [928, 201] on span "Next" at bounding box center [926, 206] width 13 height 13
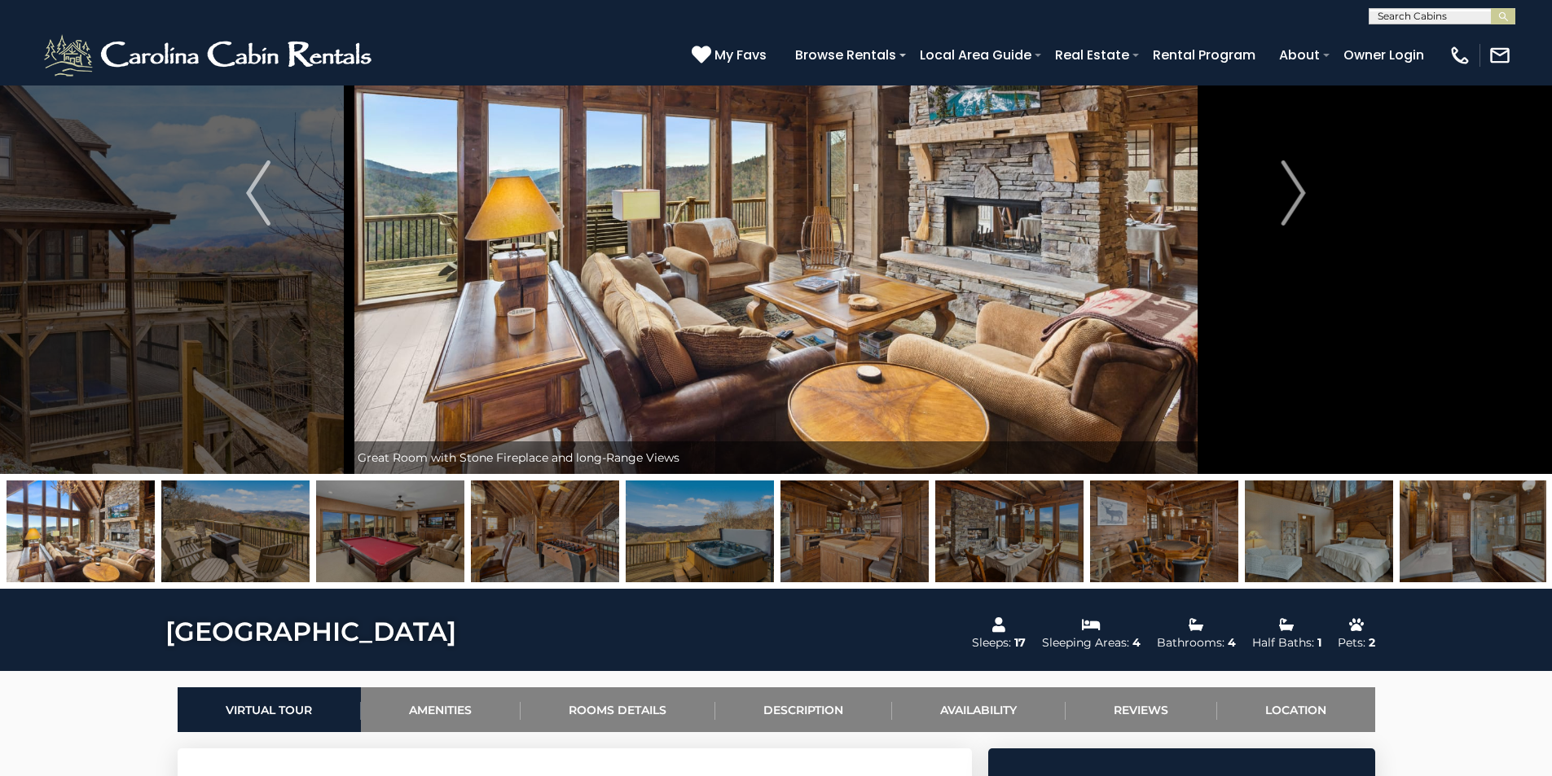
scroll to position [61, 0]
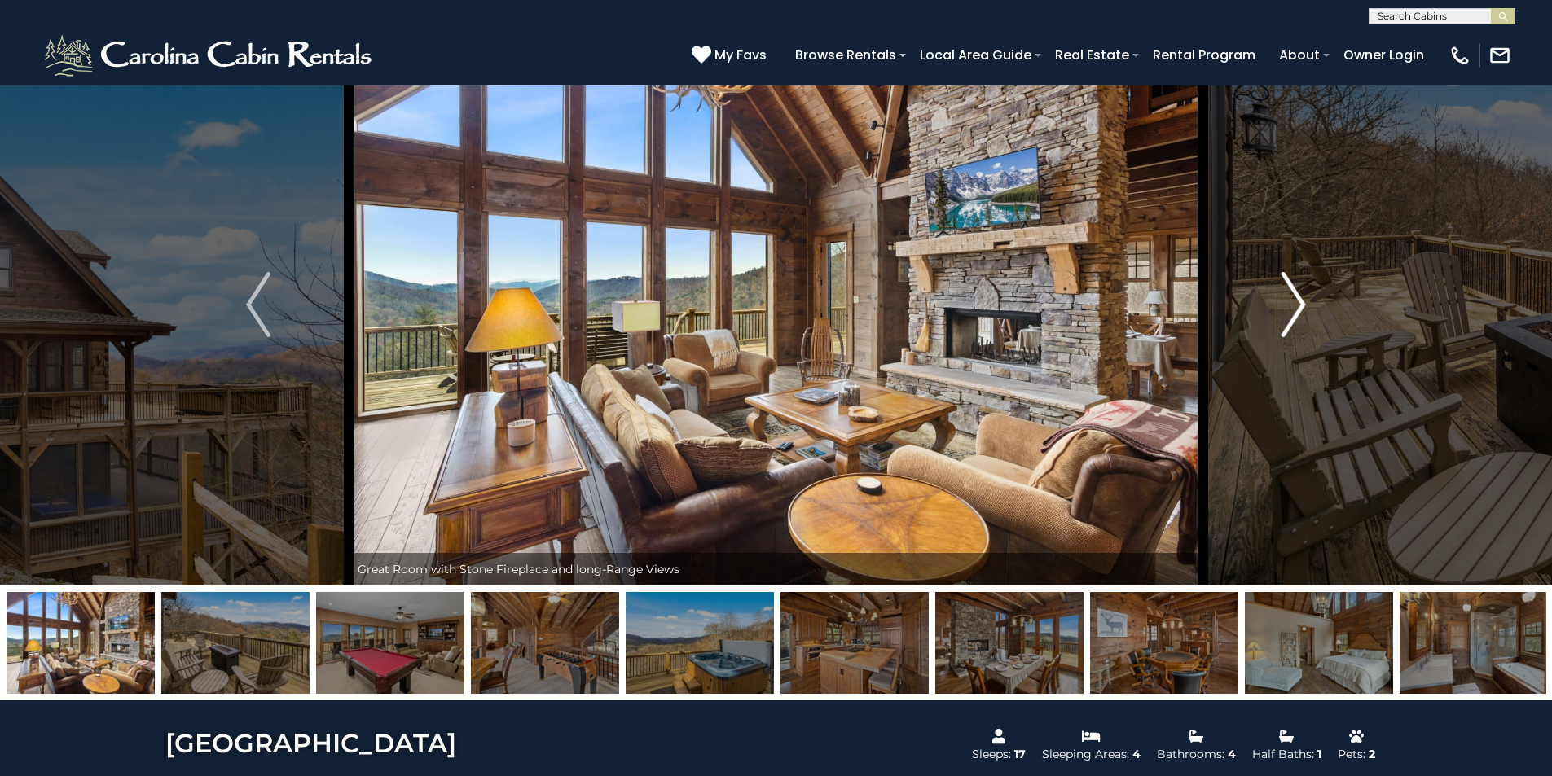
click at [1298, 293] on img "Next" at bounding box center [1293, 304] width 24 height 65
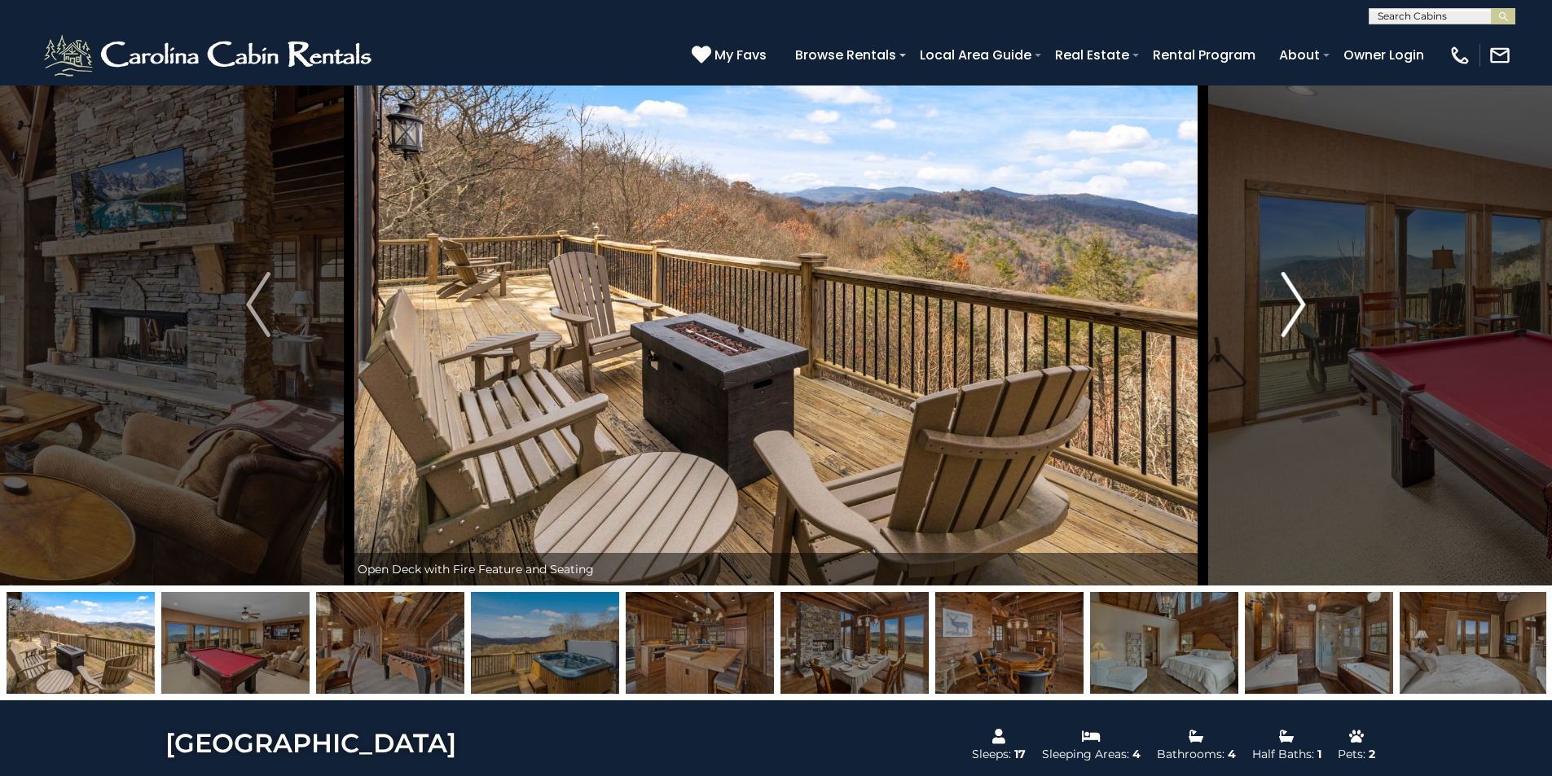
click at [1296, 298] on img "Next" at bounding box center [1293, 304] width 24 height 65
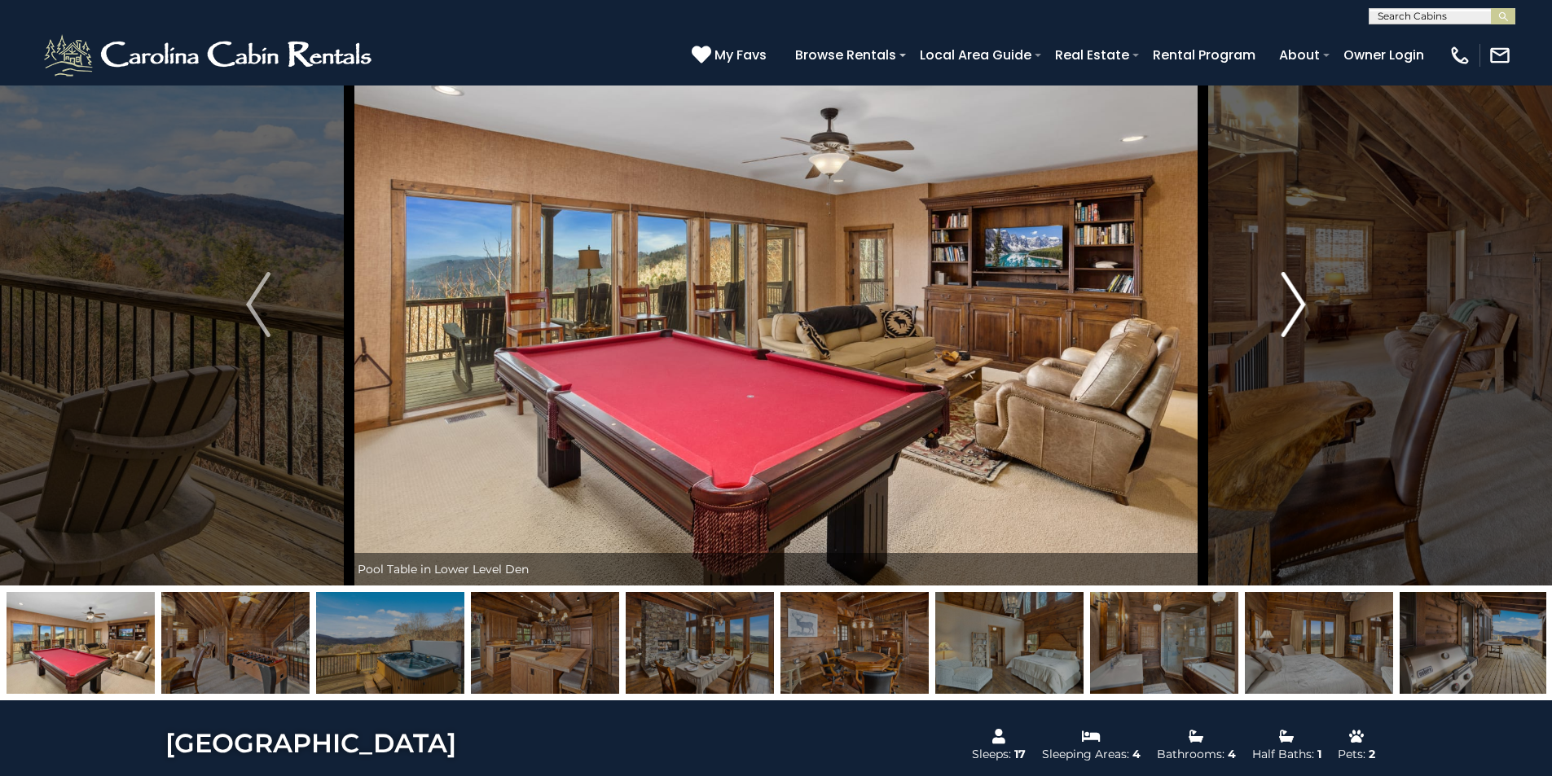
click at [1296, 298] on img "Next" at bounding box center [1293, 304] width 24 height 65
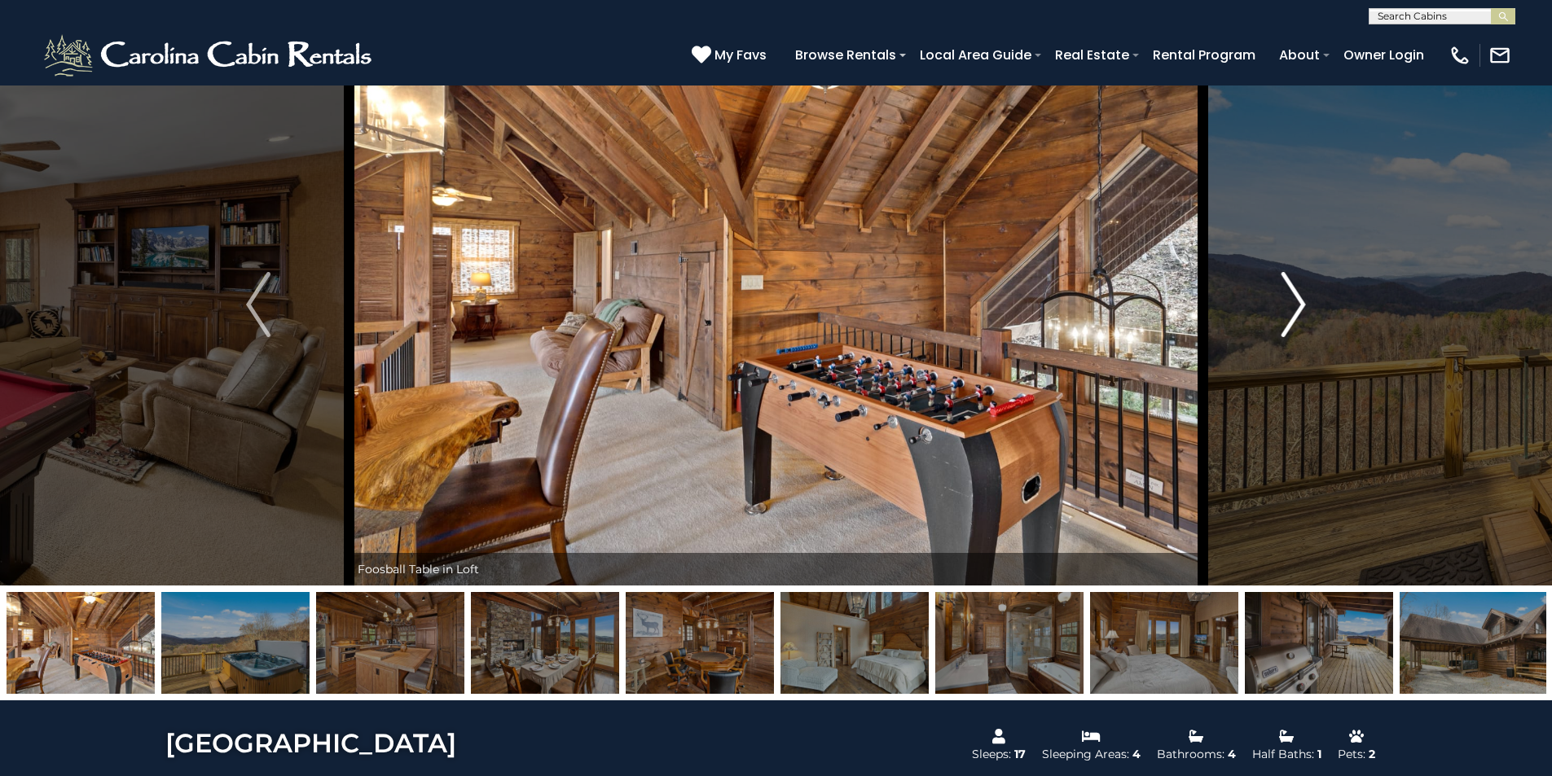
click at [1296, 298] on img "Next" at bounding box center [1293, 304] width 24 height 65
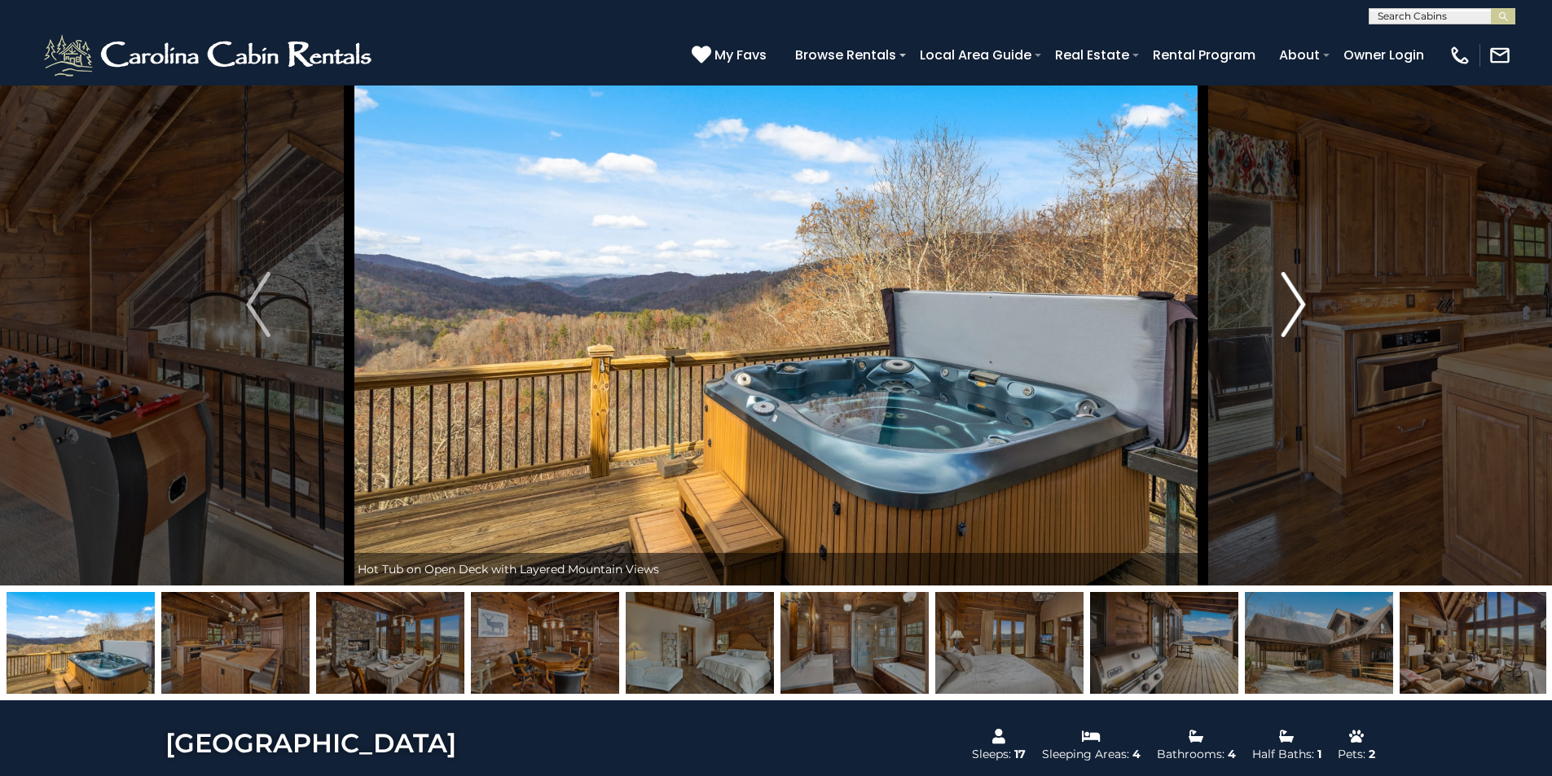
click at [1296, 298] on img "Next" at bounding box center [1293, 304] width 24 height 65
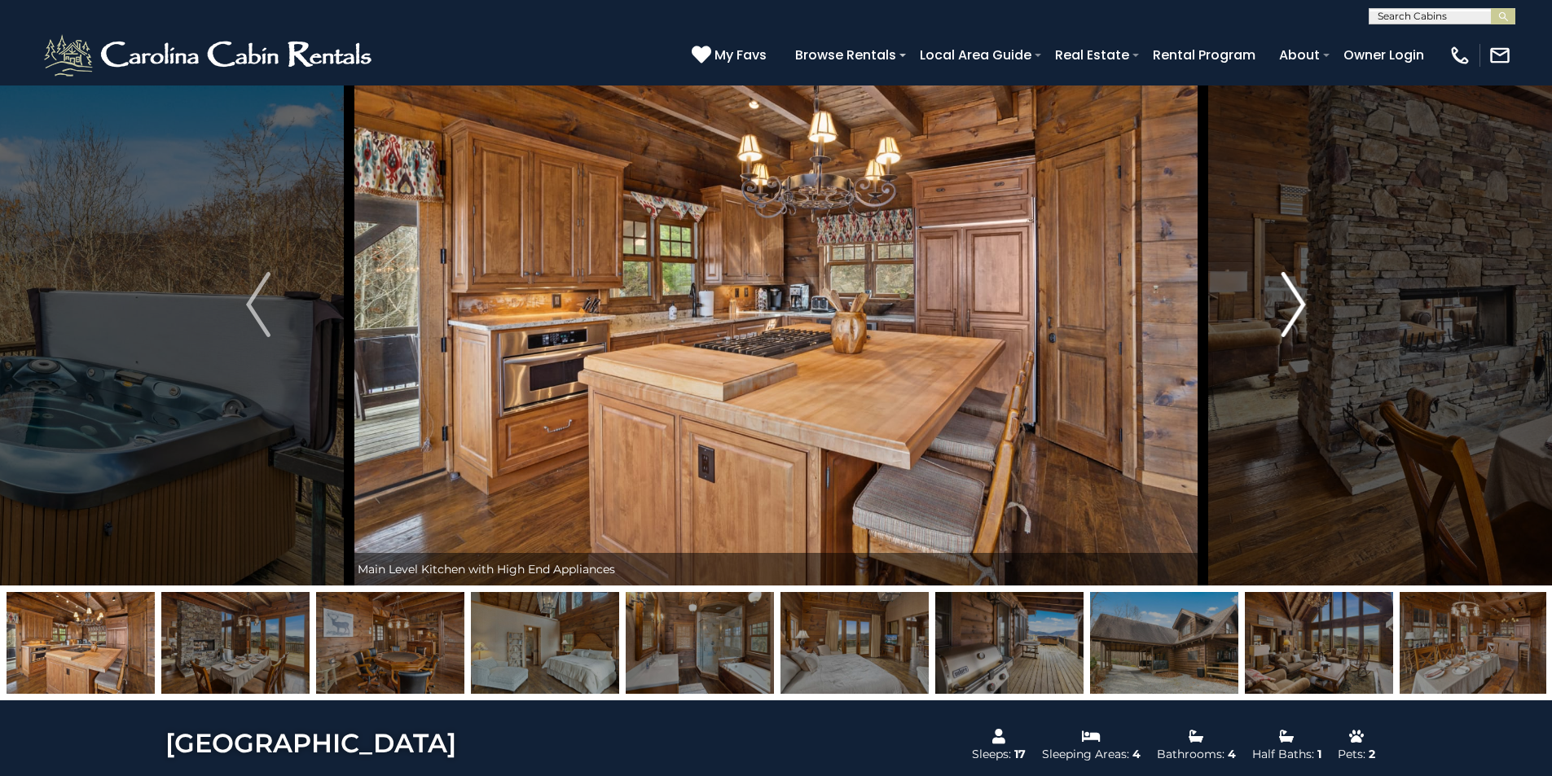
click at [1296, 298] on img "Next" at bounding box center [1293, 304] width 24 height 65
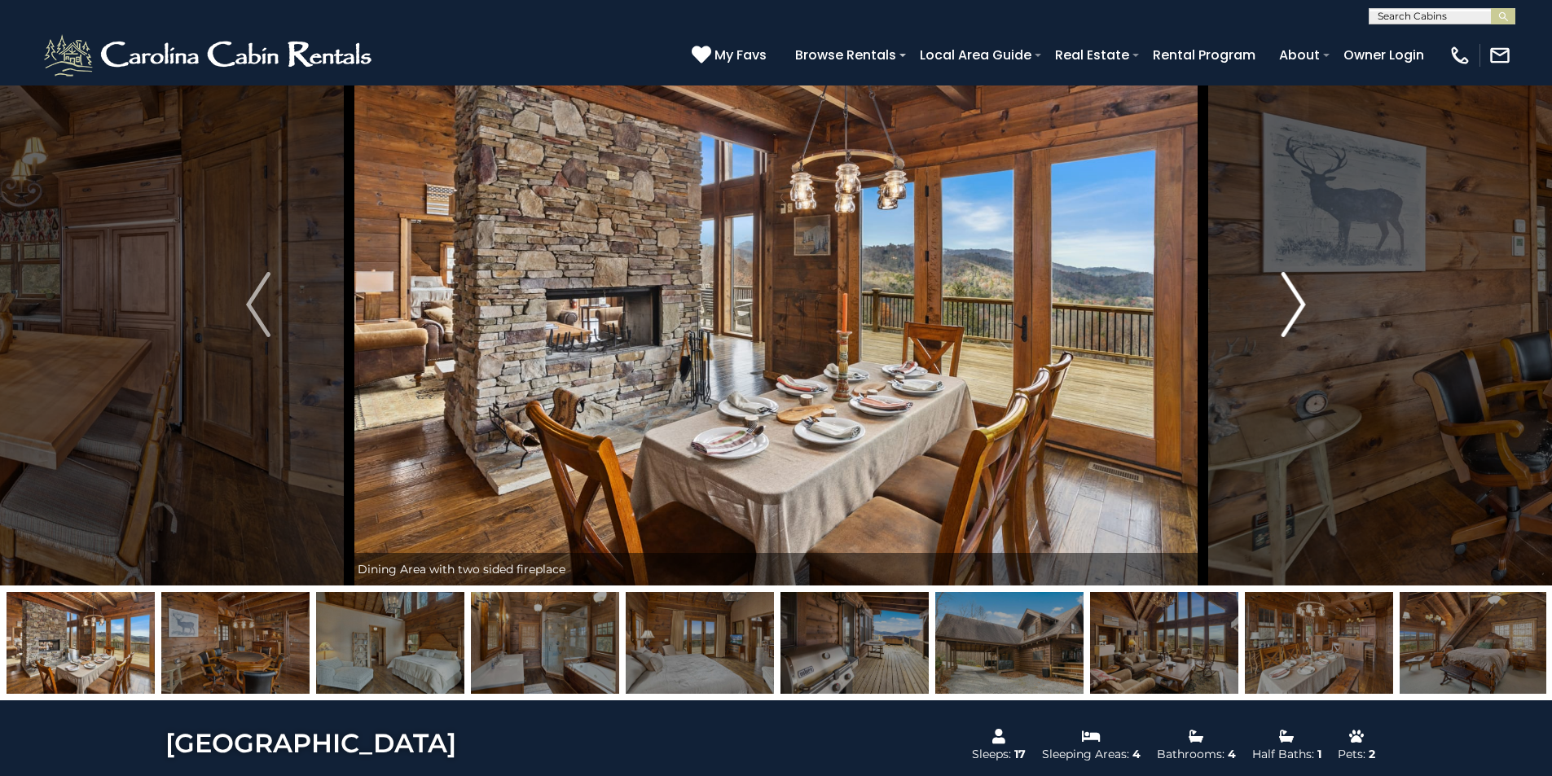
click at [1296, 298] on img "Next" at bounding box center [1293, 304] width 24 height 65
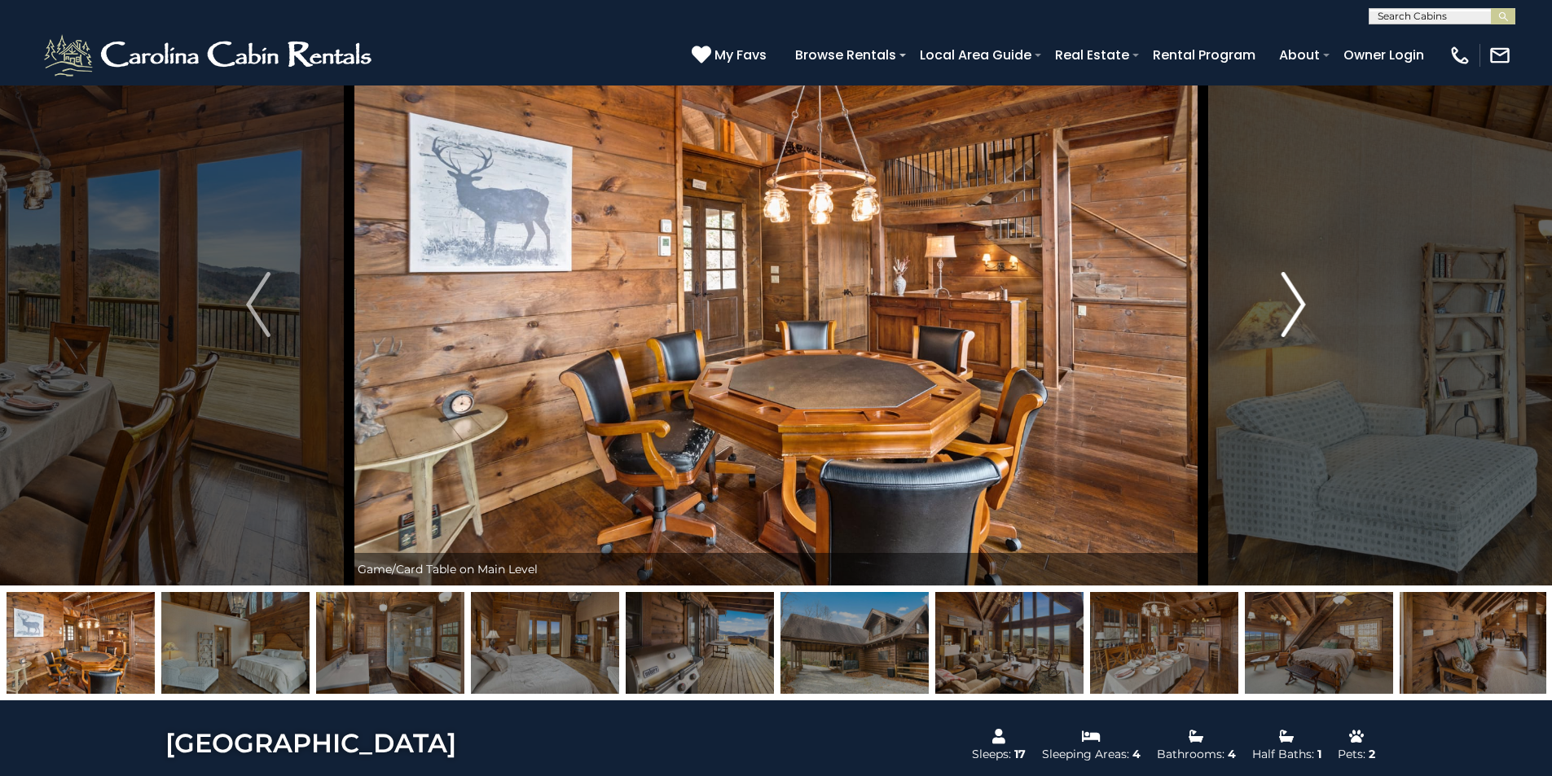
click at [1296, 298] on img "Next" at bounding box center [1293, 304] width 24 height 65
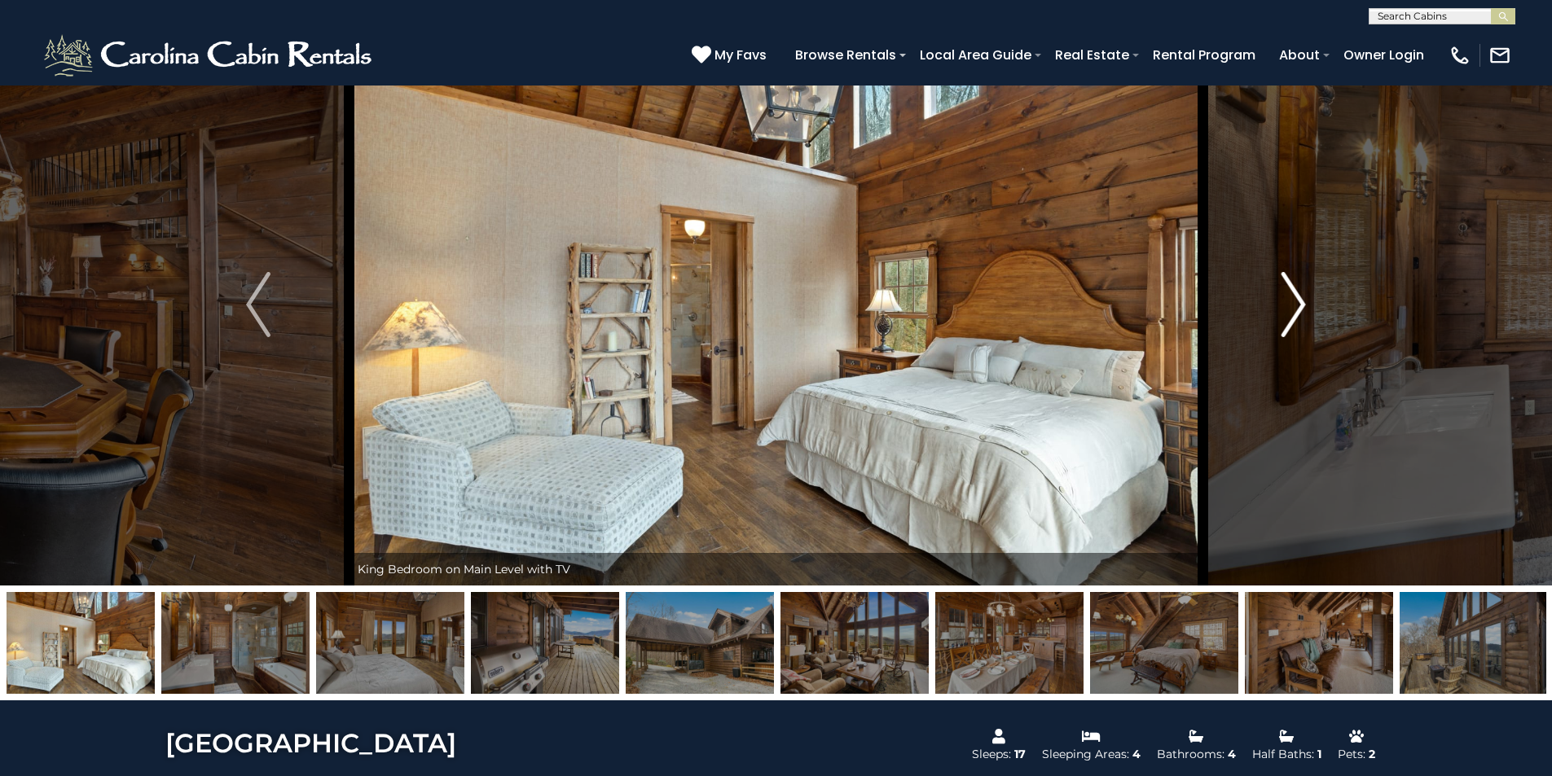
click at [1296, 298] on img "Next" at bounding box center [1293, 304] width 24 height 65
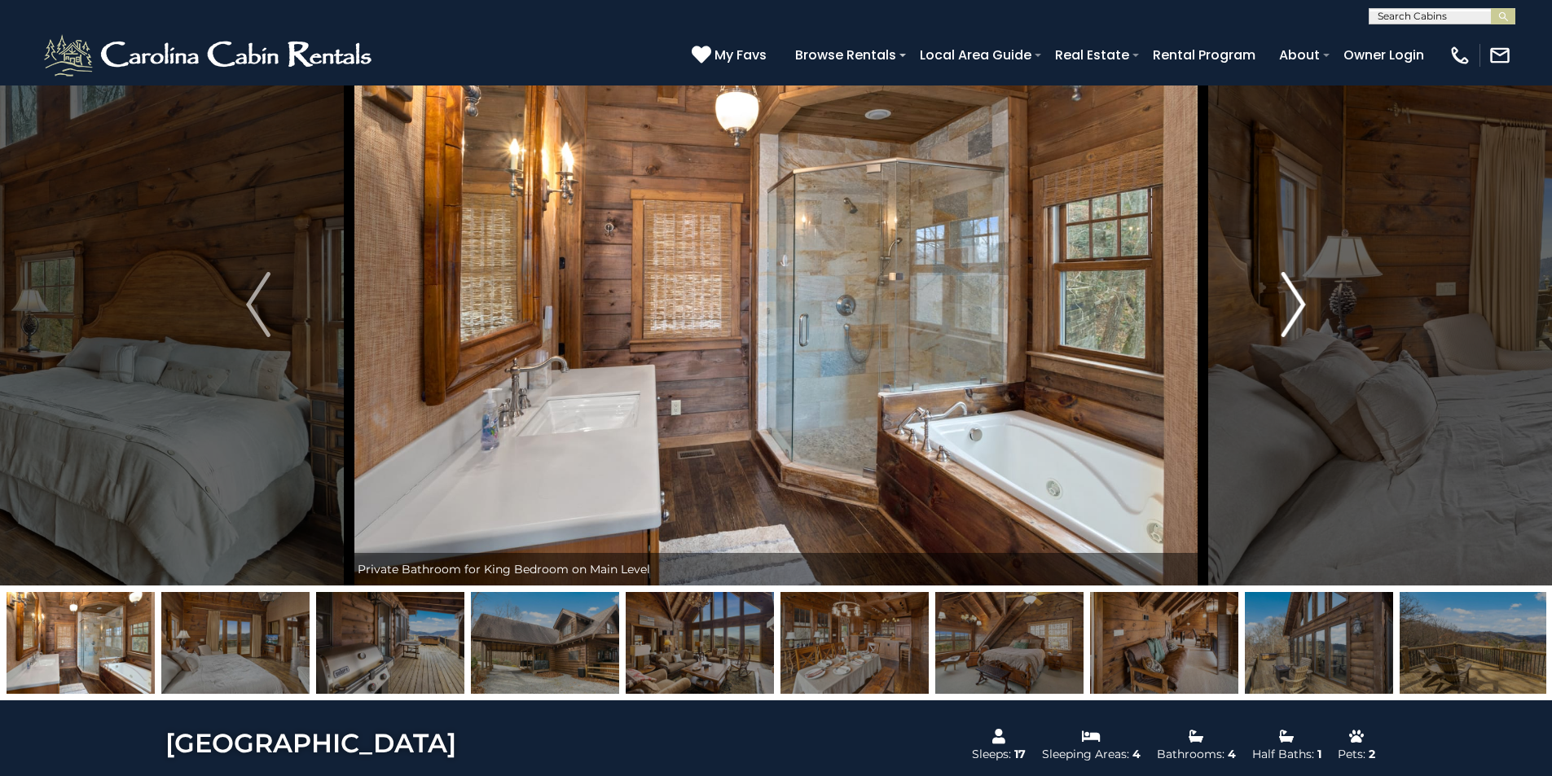
click at [1296, 298] on img "Next" at bounding box center [1293, 304] width 24 height 65
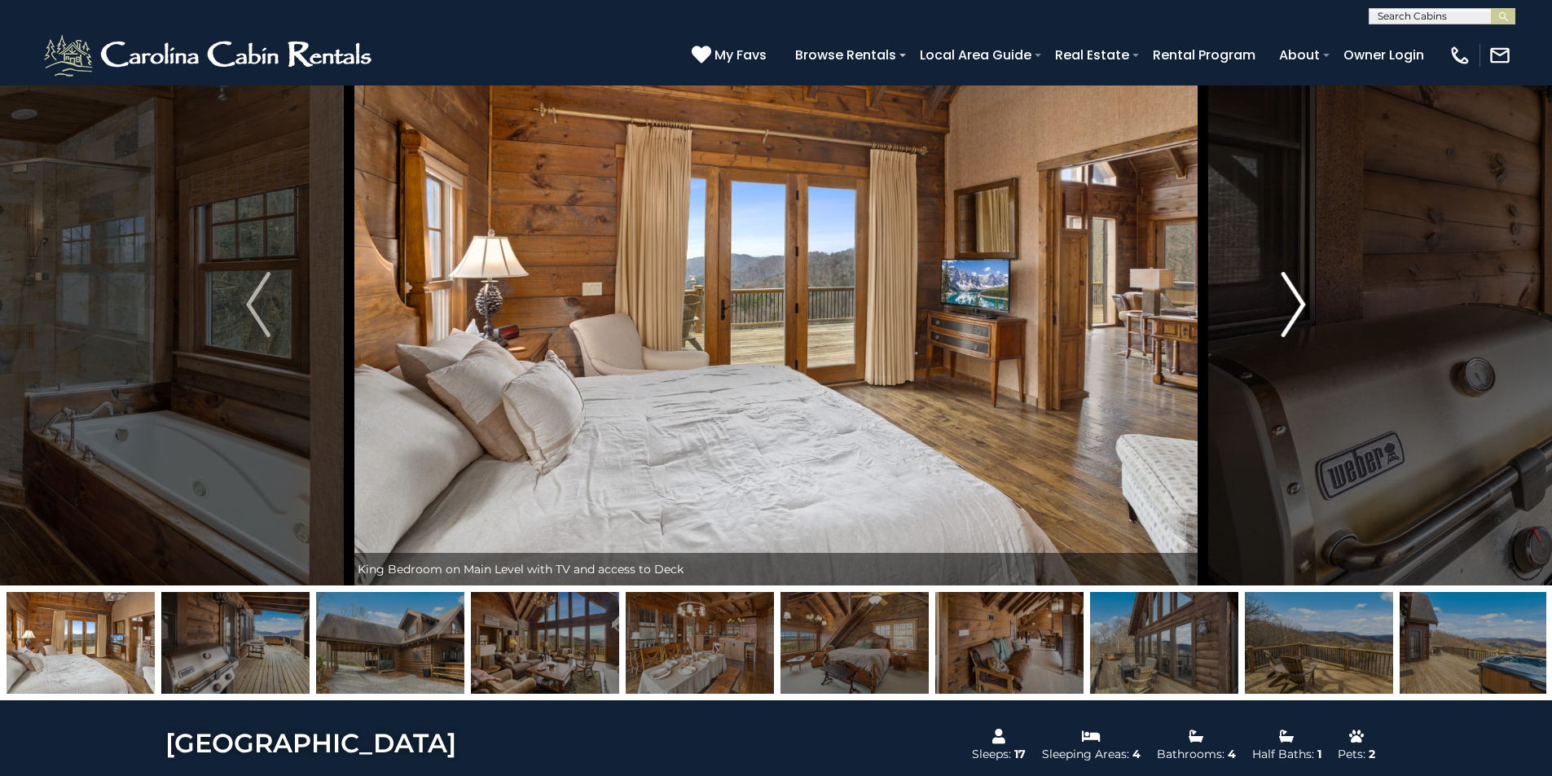
click at [1296, 298] on img "Next" at bounding box center [1293, 304] width 24 height 65
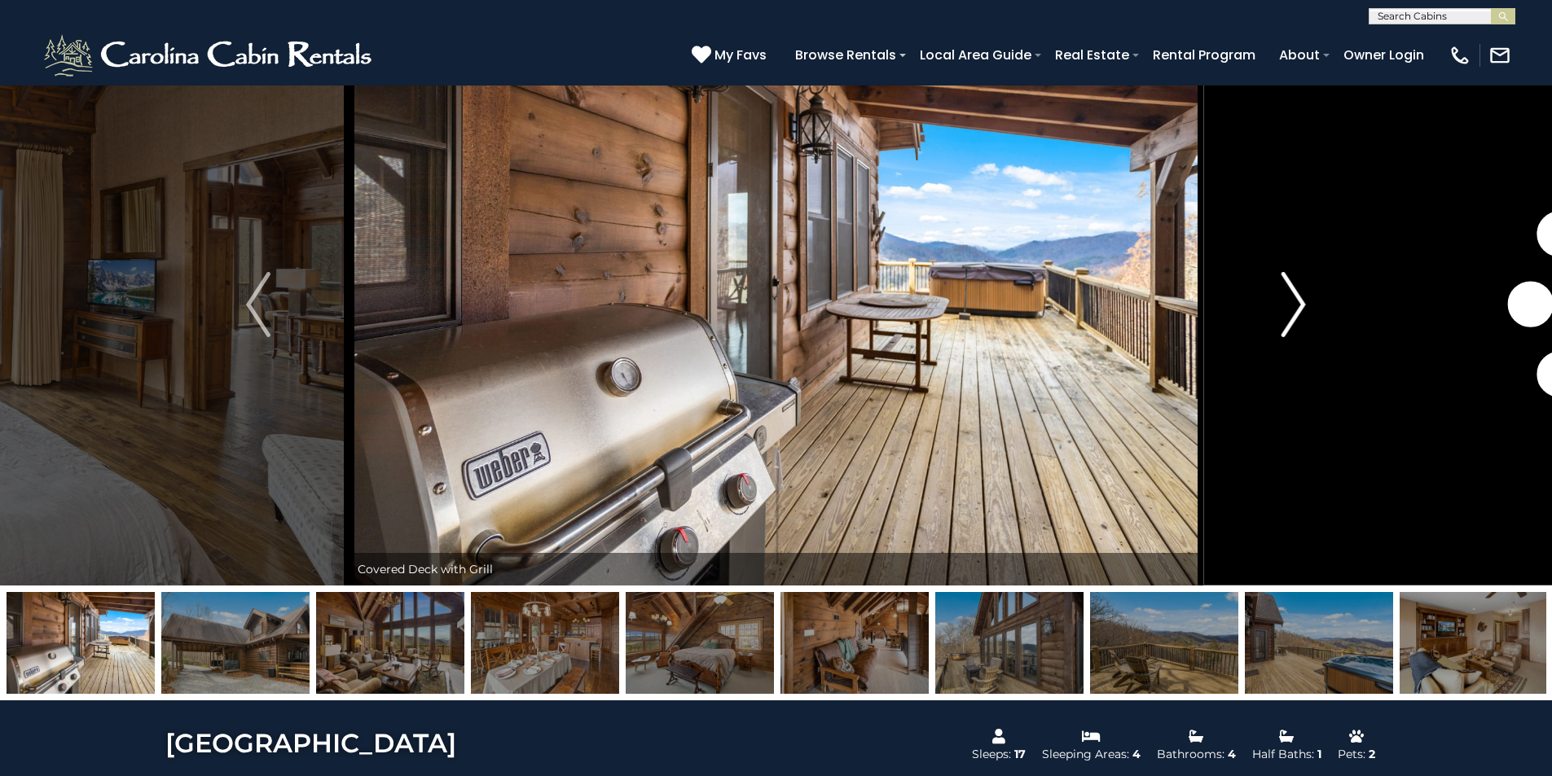
click at [1296, 298] on img "Next" at bounding box center [1293, 304] width 24 height 65
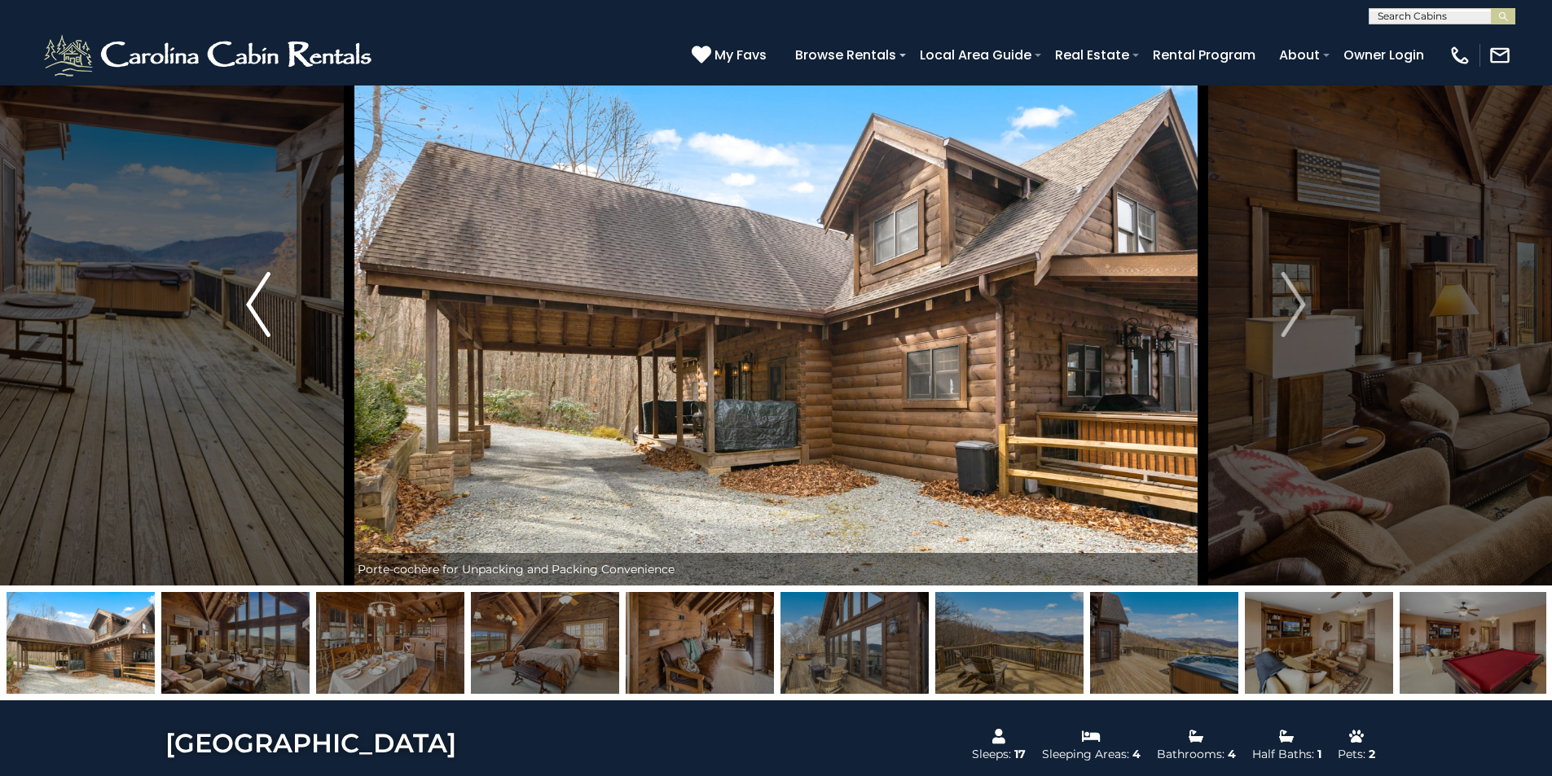
click at [251, 305] on img "Previous" at bounding box center [258, 304] width 24 height 65
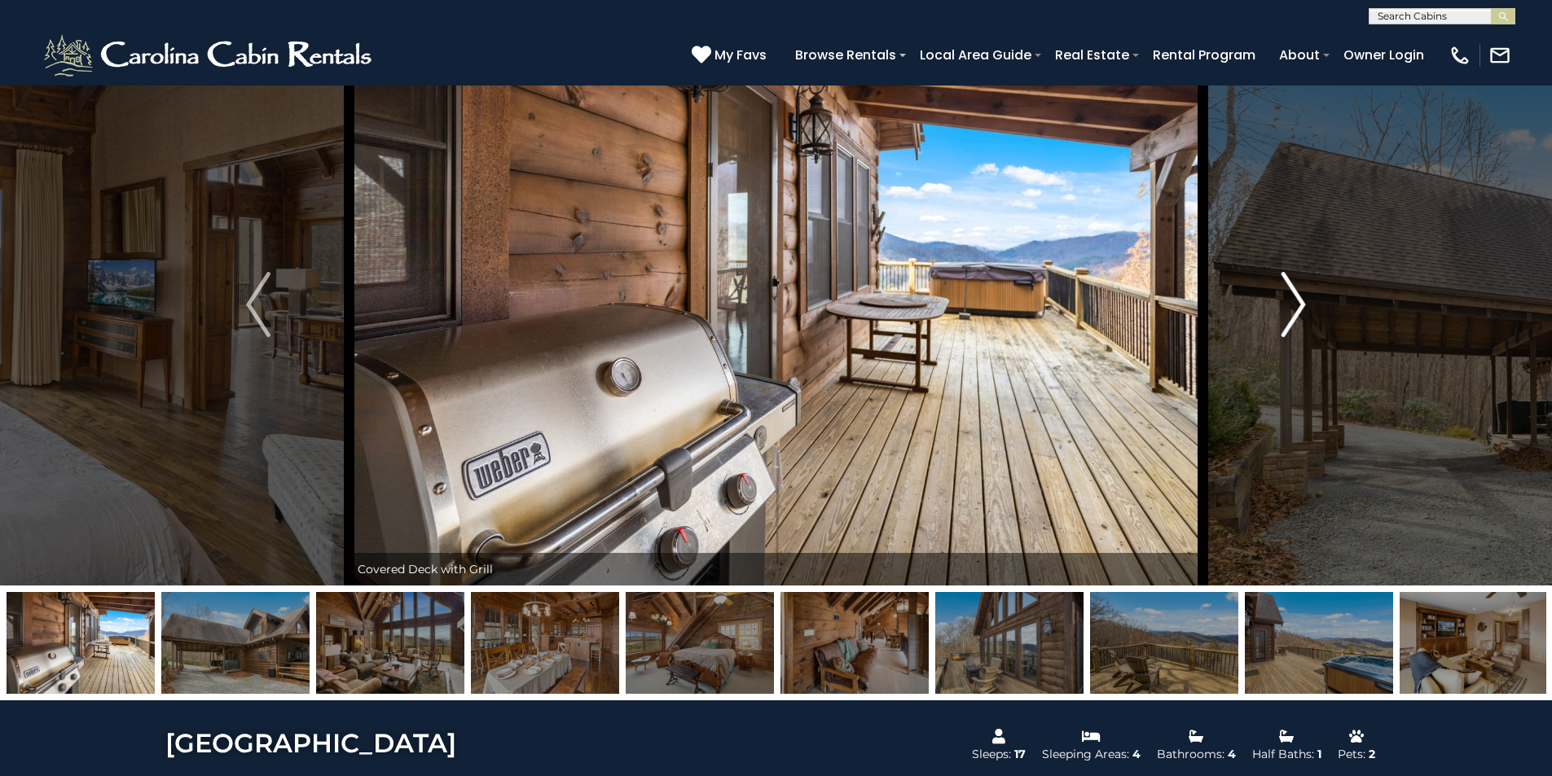
click at [1296, 297] on img "Next" at bounding box center [1293, 304] width 24 height 65
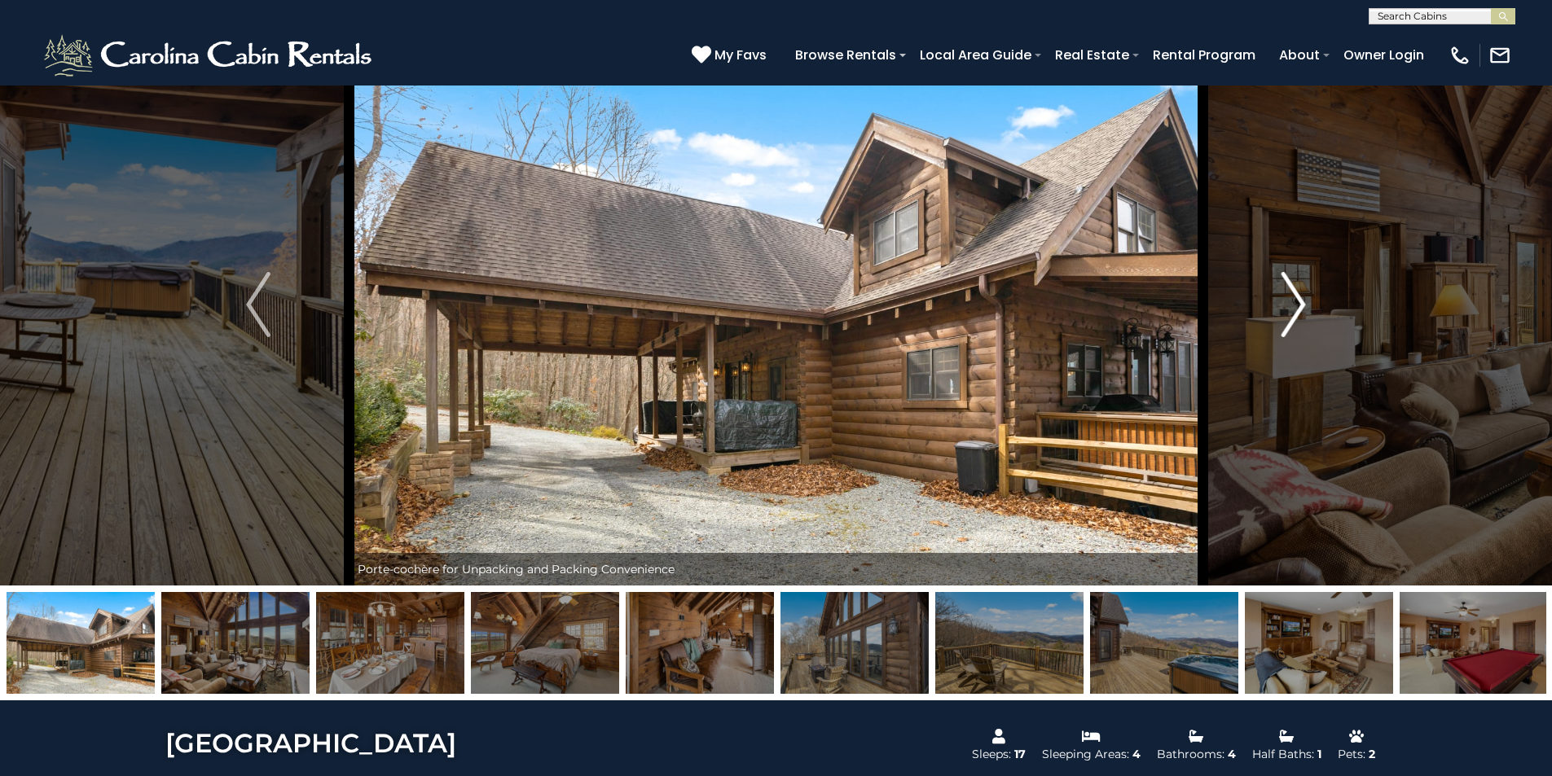
click at [1296, 297] on img "Next" at bounding box center [1293, 304] width 24 height 65
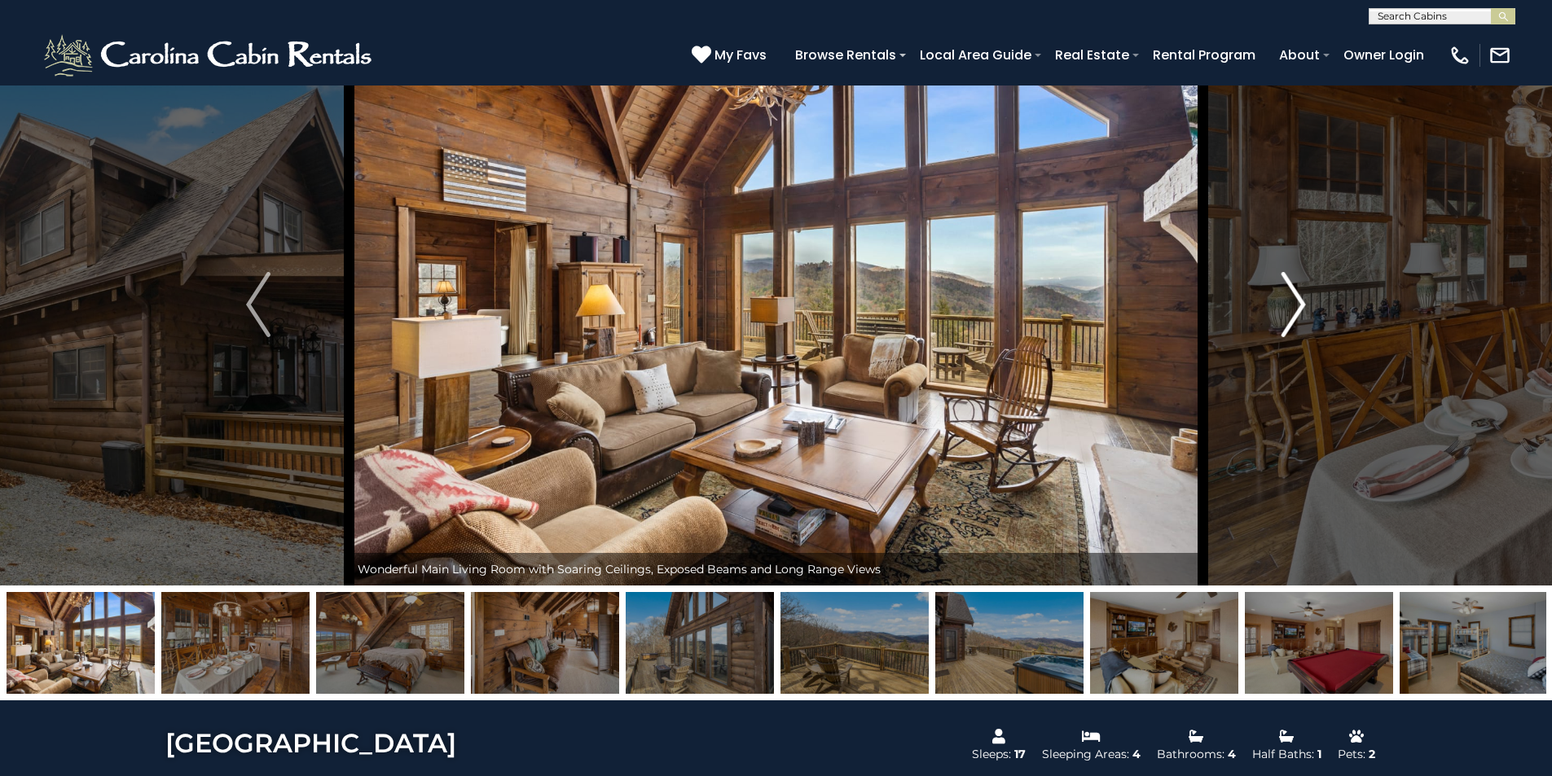
click at [1296, 297] on img "Next" at bounding box center [1293, 304] width 24 height 65
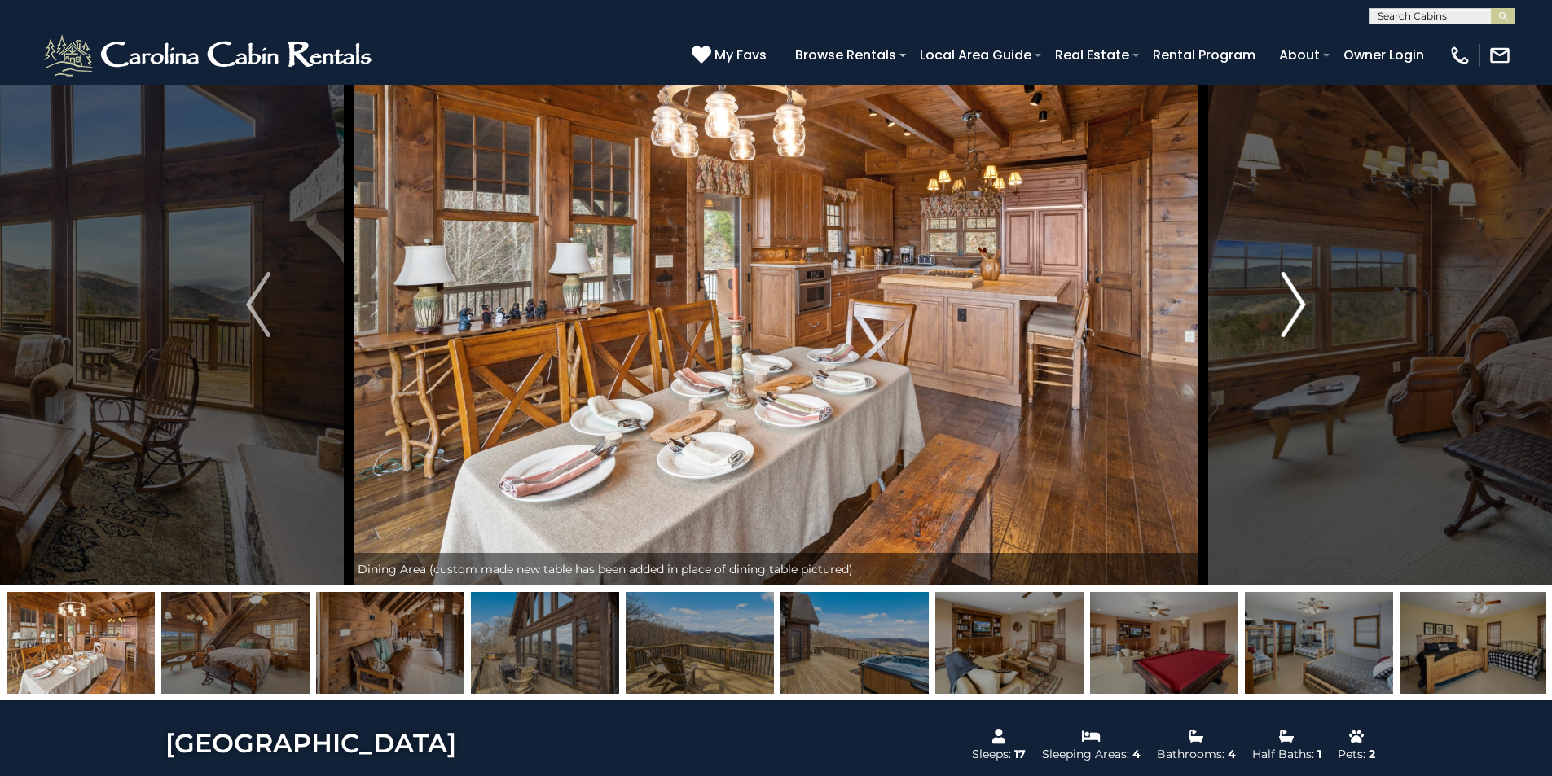
click at [1296, 297] on img "Next" at bounding box center [1293, 304] width 24 height 65
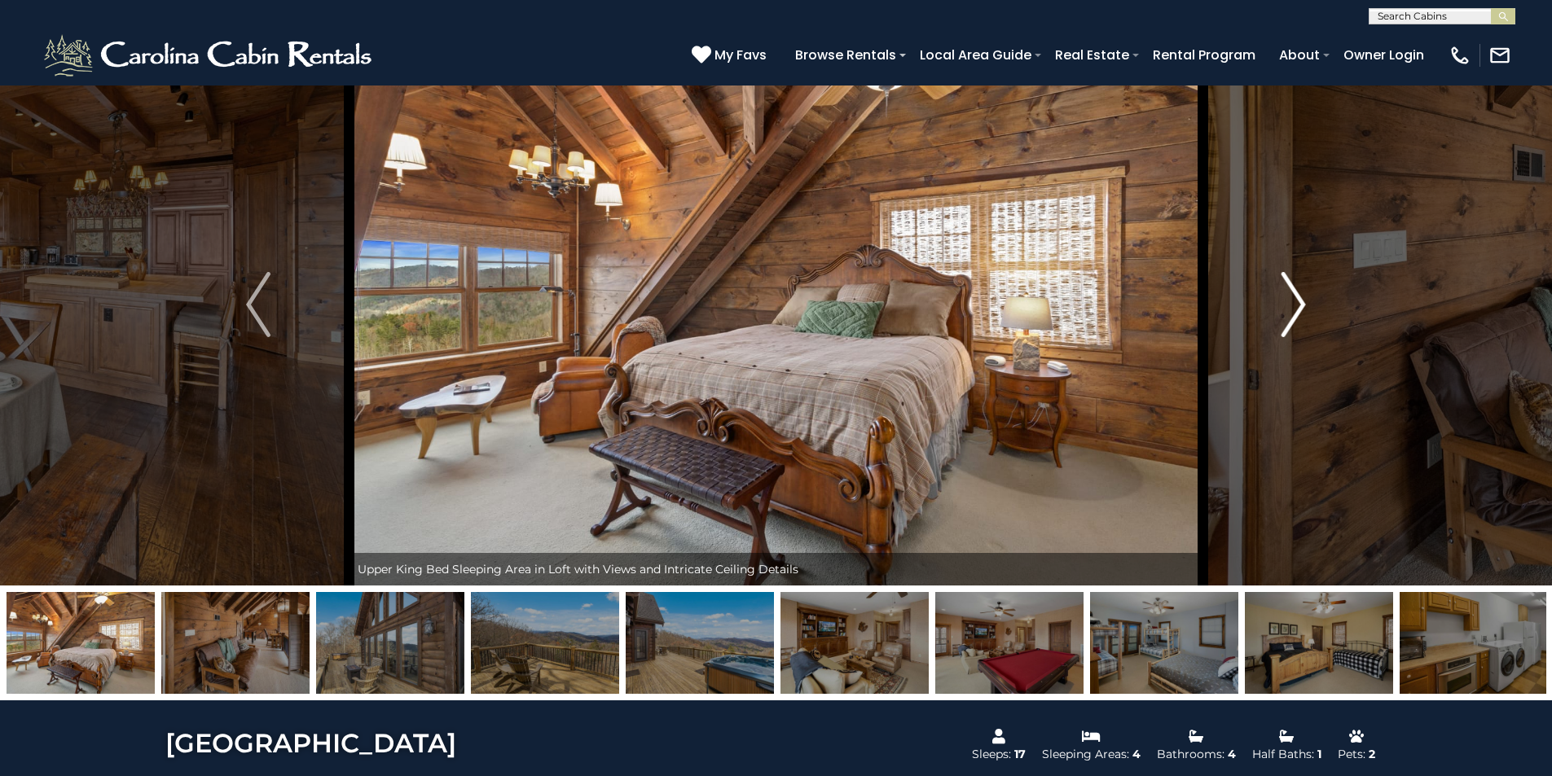
click at [1296, 297] on img "Next" at bounding box center [1293, 304] width 24 height 65
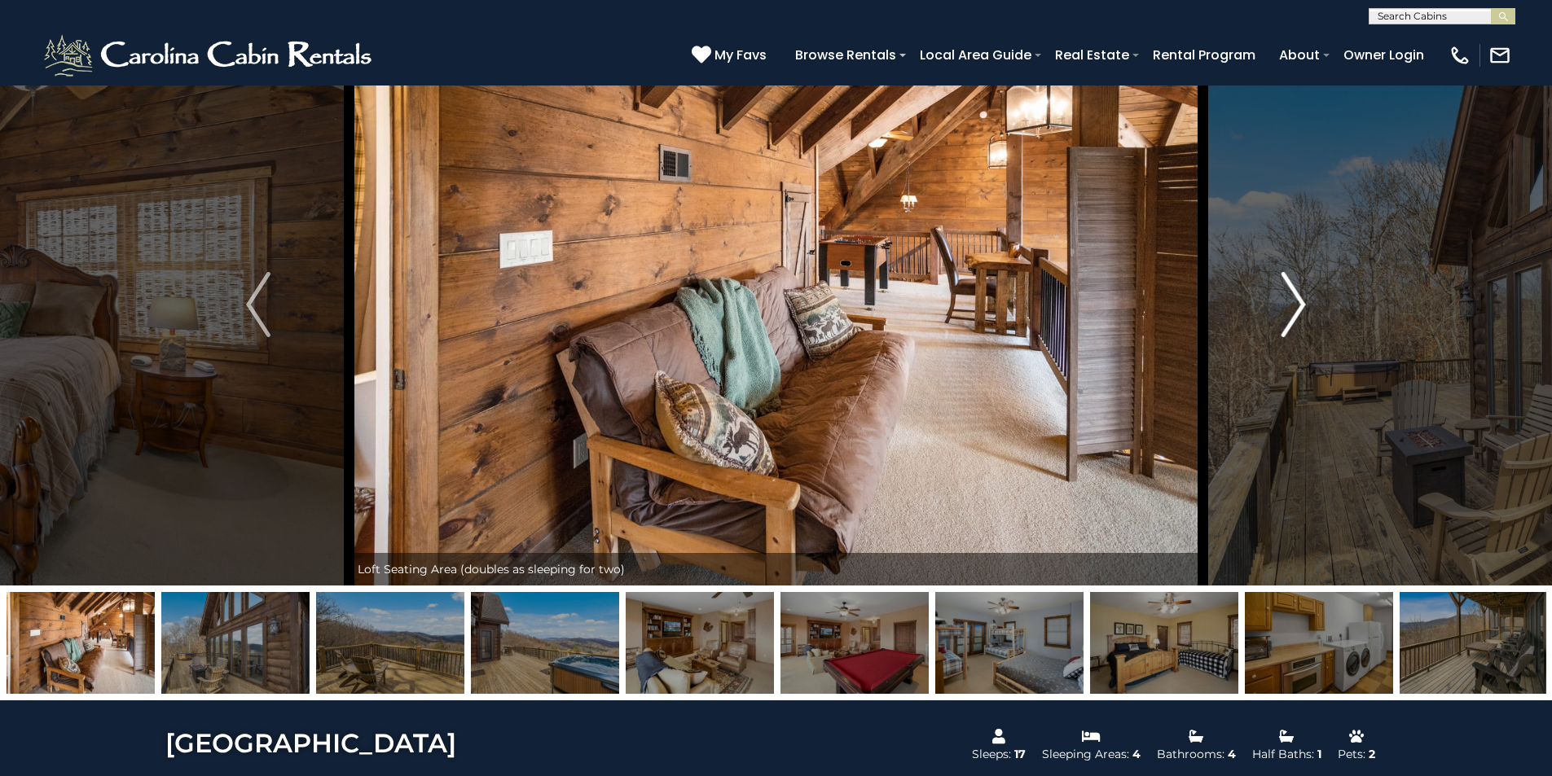
click at [1296, 297] on img "Next" at bounding box center [1293, 304] width 24 height 65
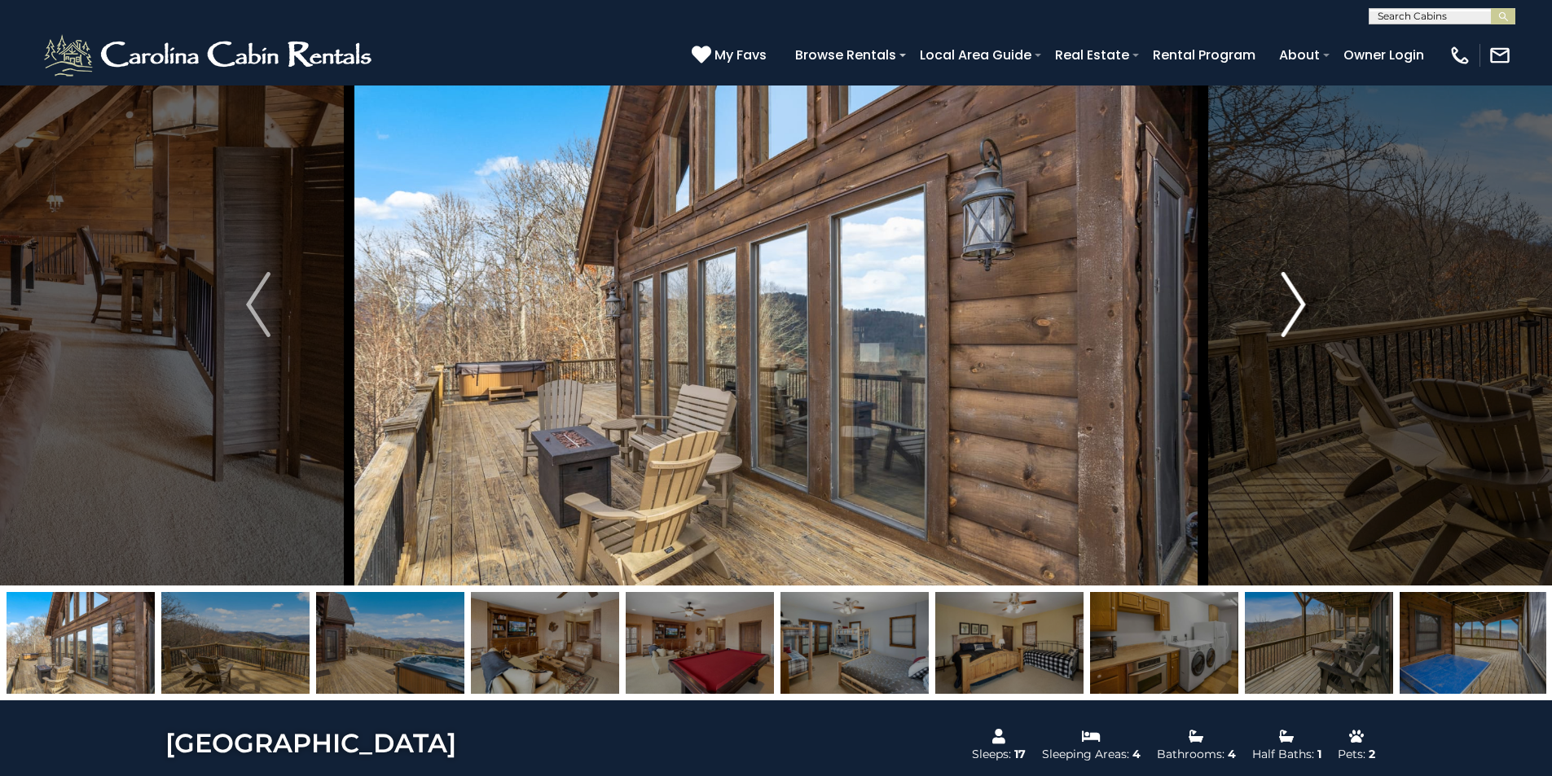
click at [1296, 297] on img "Next" at bounding box center [1293, 304] width 24 height 65
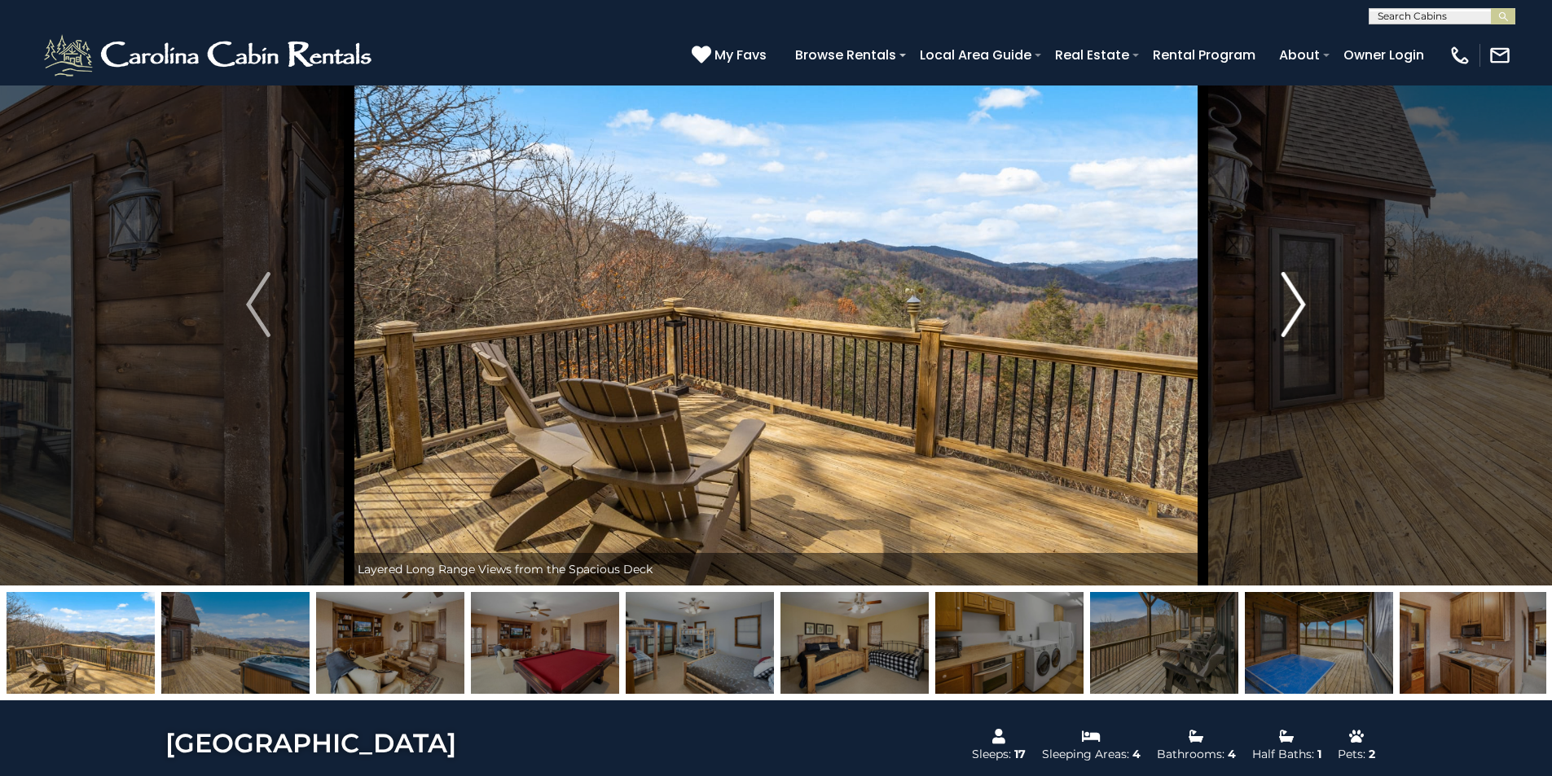
click at [1296, 297] on img "Next" at bounding box center [1293, 304] width 24 height 65
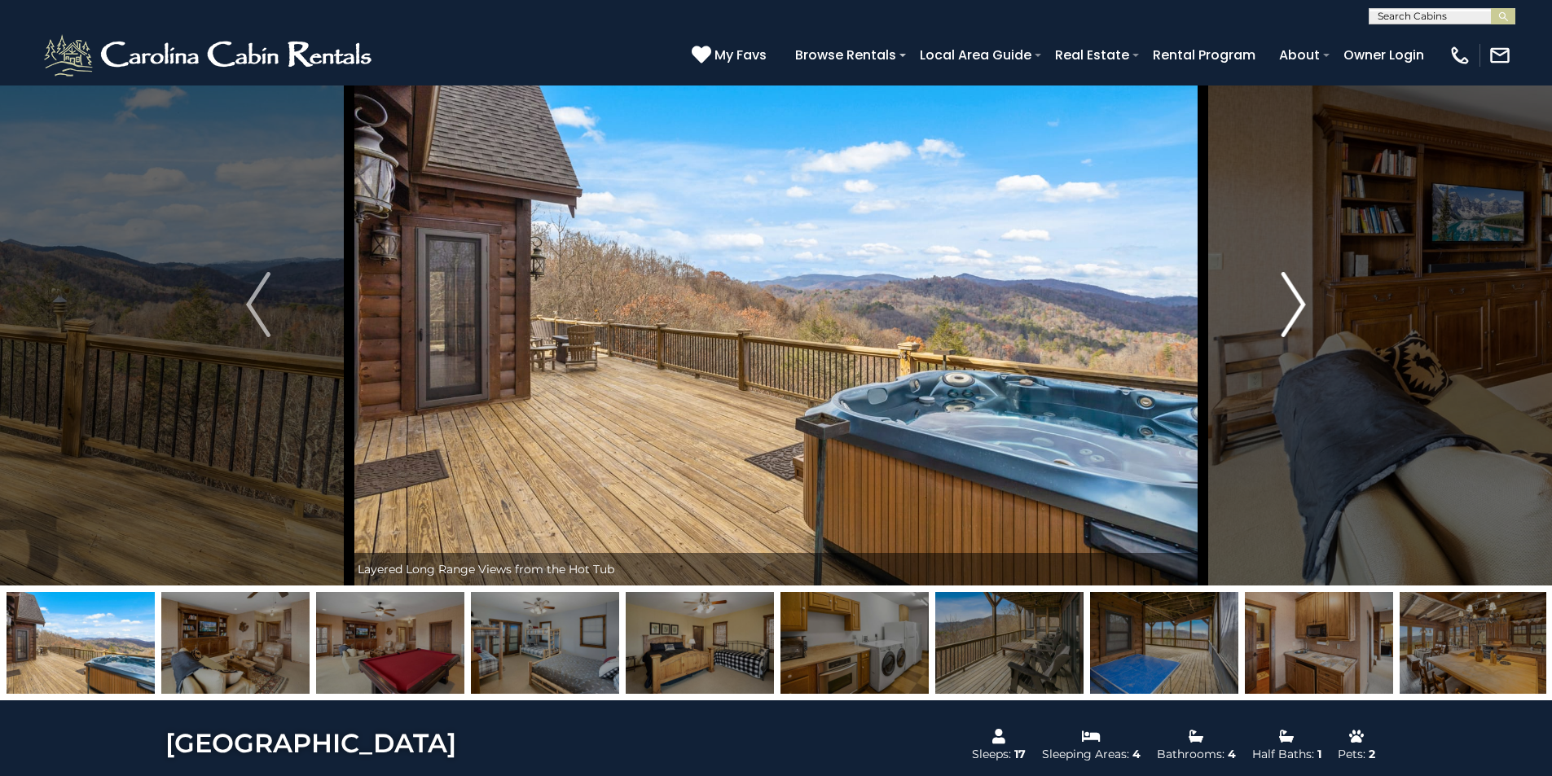
click at [1296, 297] on img "Next" at bounding box center [1293, 304] width 24 height 65
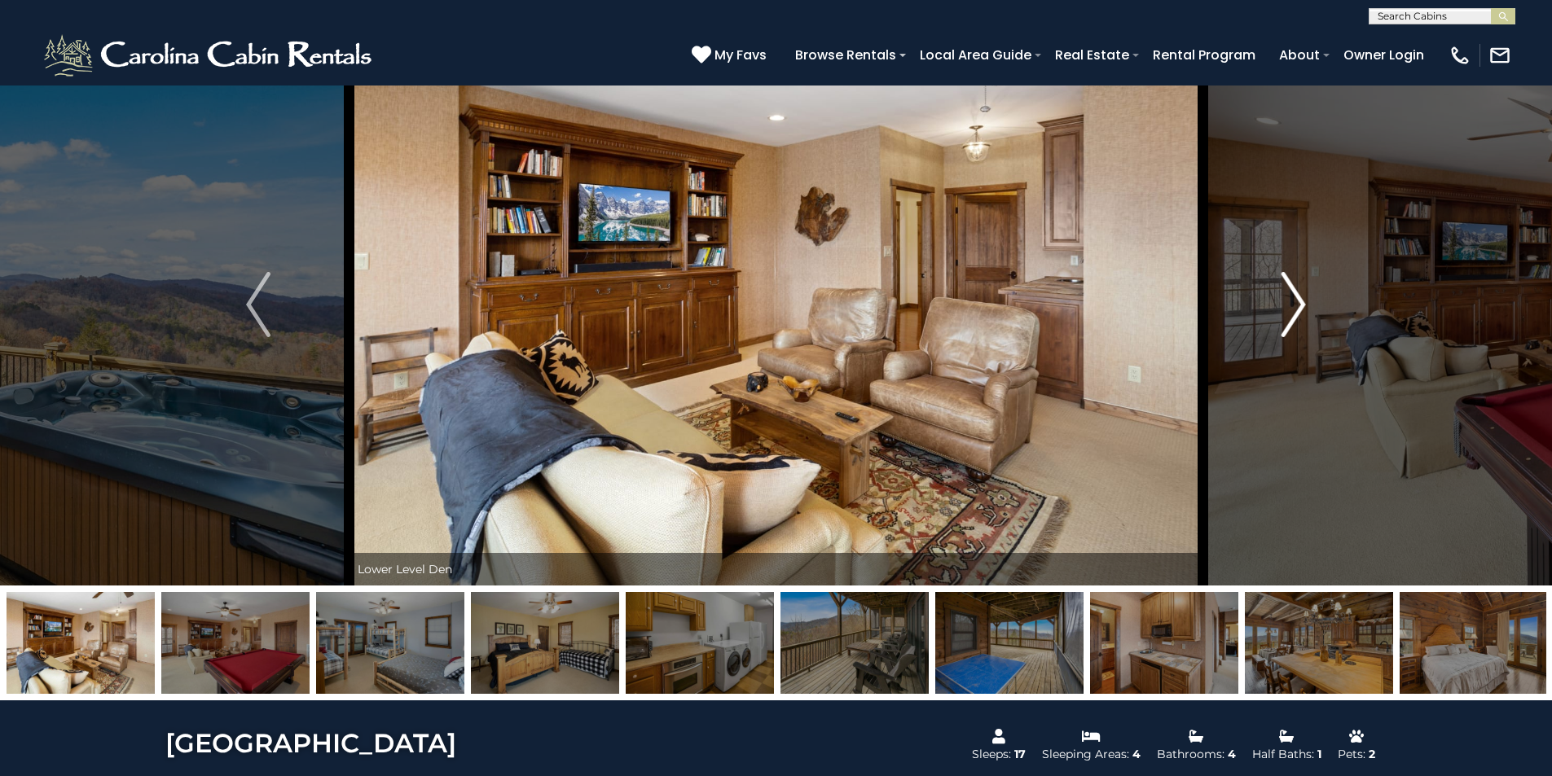
click at [1296, 297] on img "Next" at bounding box center [1293, 304] width 24 height 65
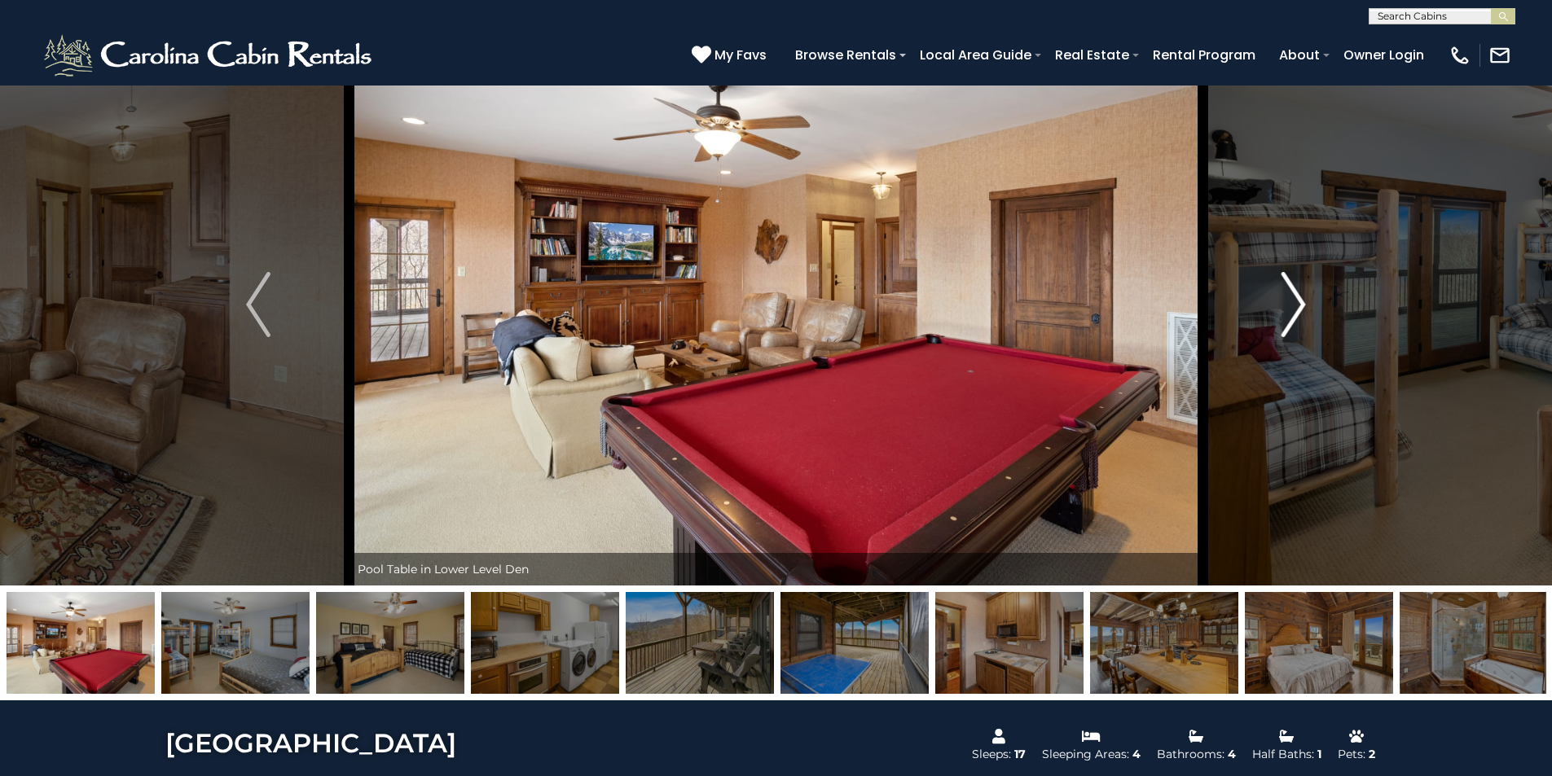
click at [1296, 297] on img "Next" at bounding box center [1293, 304] width 24 height 65
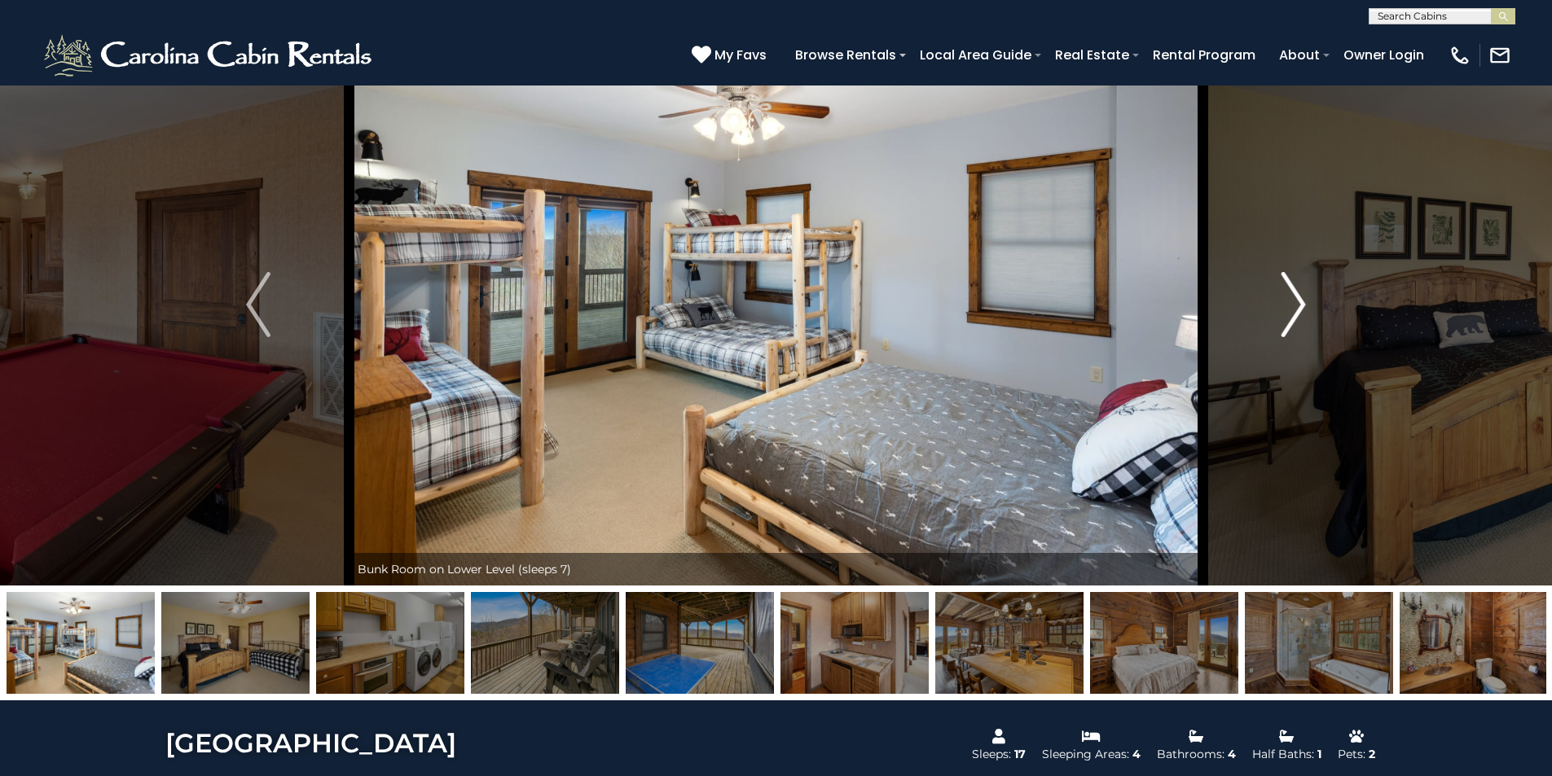
click at [1296, 297] on img "Next" at bounding box center [1293, 304] width 24 height 65
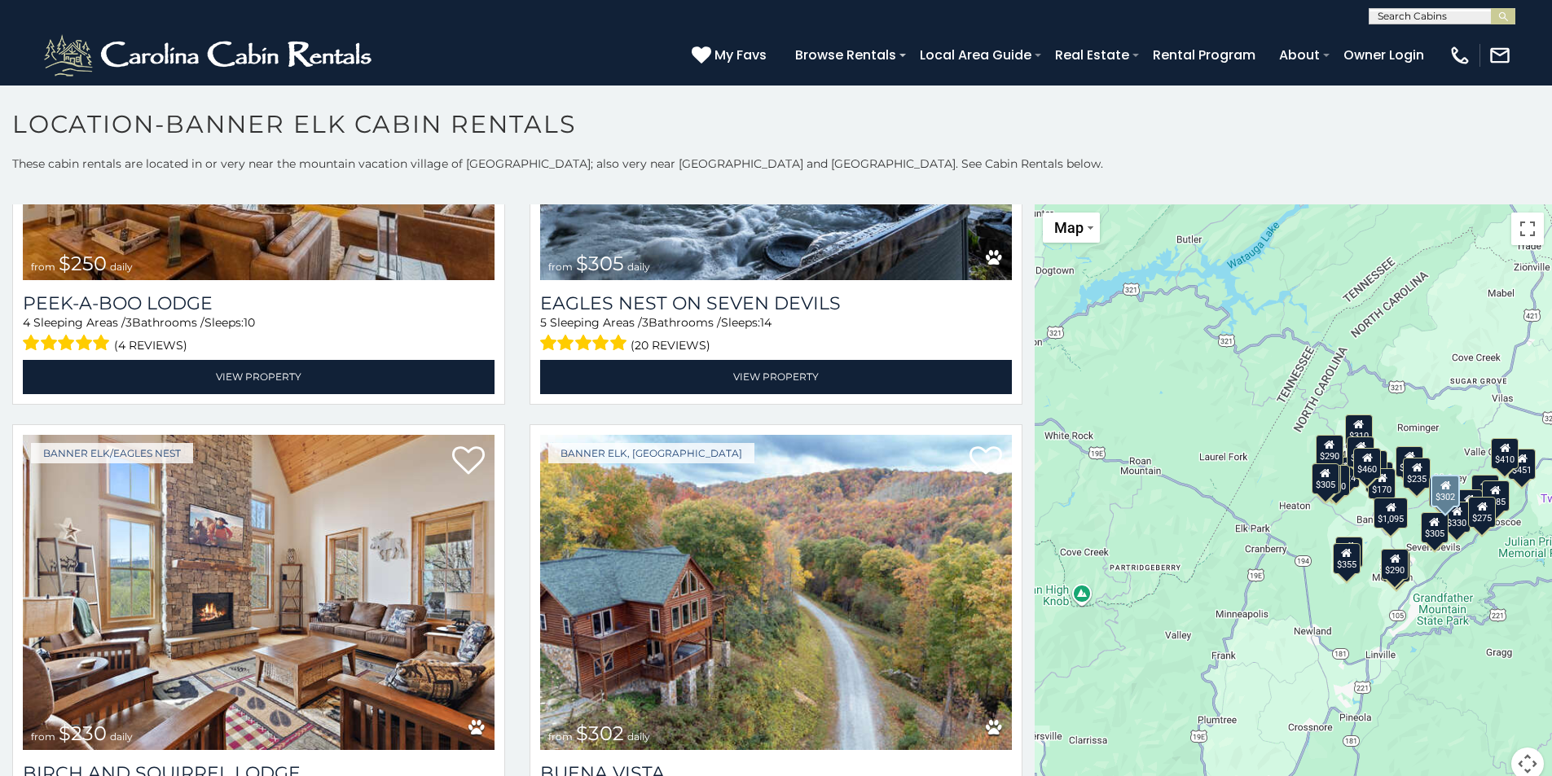
scroll to position [5865, 0]
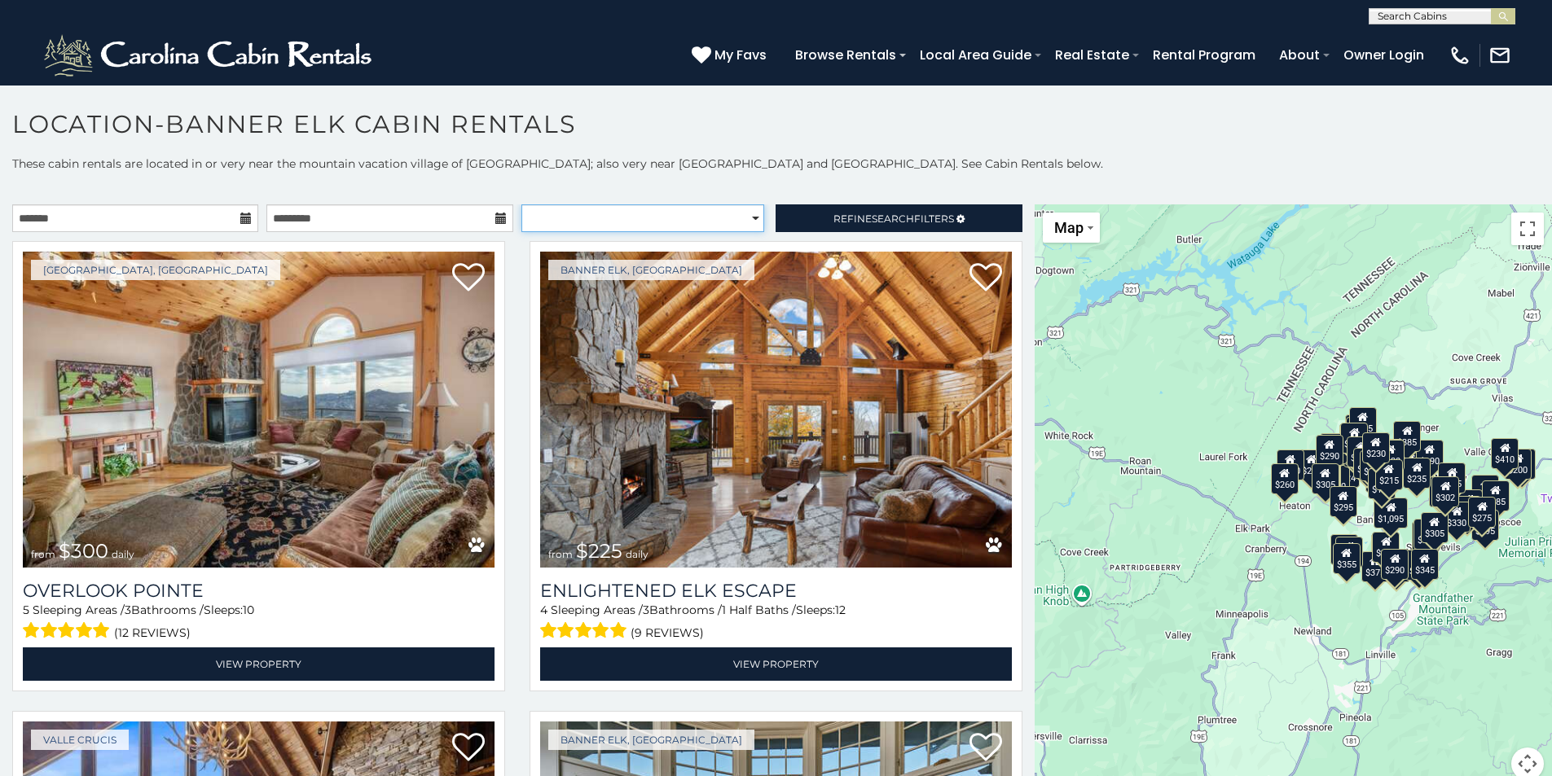
click at [738, 212] on select "**********" at bounding box center [642, 218] width 243 height 28
select select "**********"
click at [521, 204] on select "**********" at bounding box center [642, 218] width 243 height 28
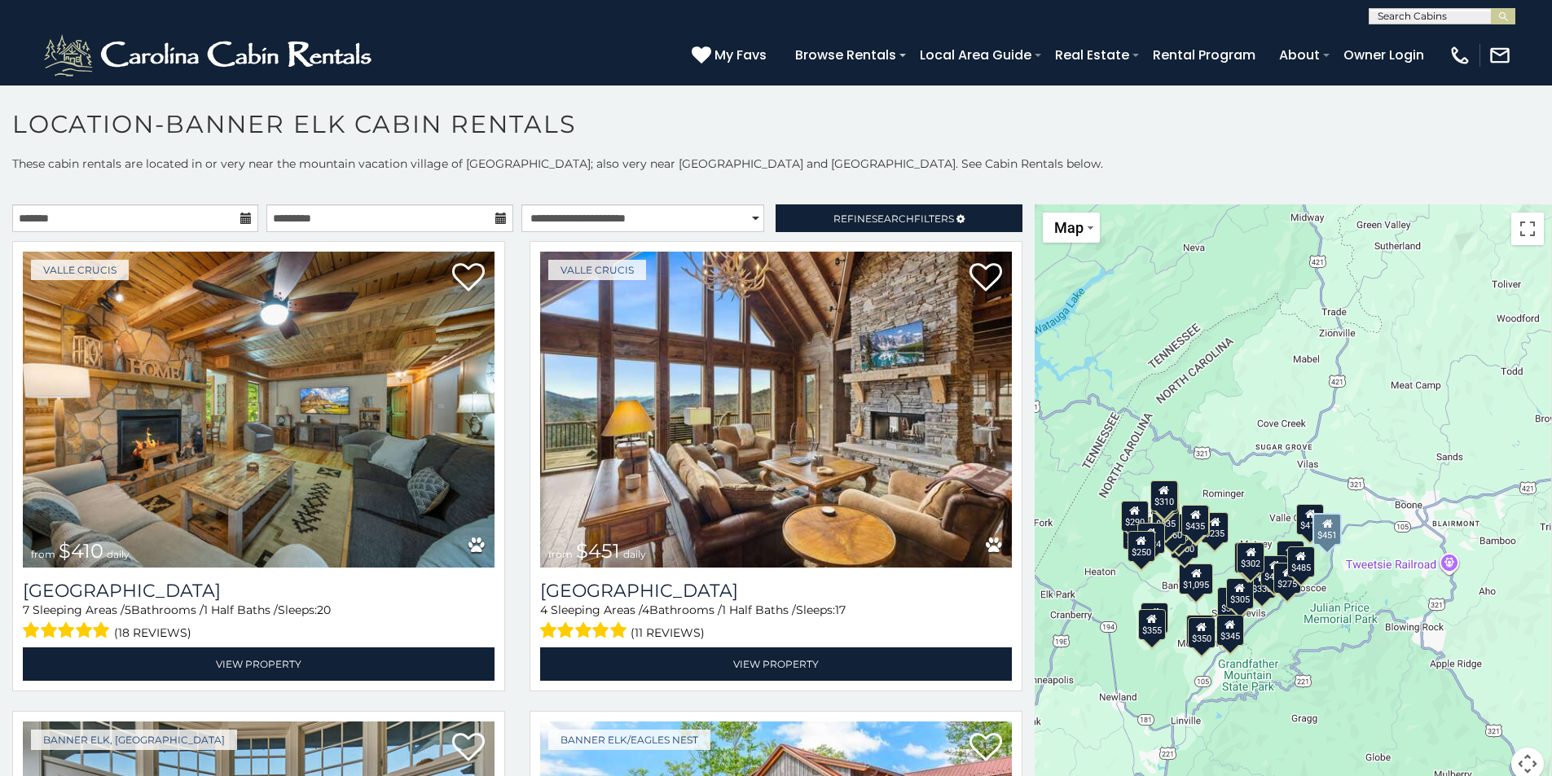
drag, startPoint x: 1214, startPoint y: 534, endPoint x: 1021, endPoint y: 600, distance: 204.0
click at [1021, 204] on main "**********" at bounding box center [776, 204] width 1552 height 0
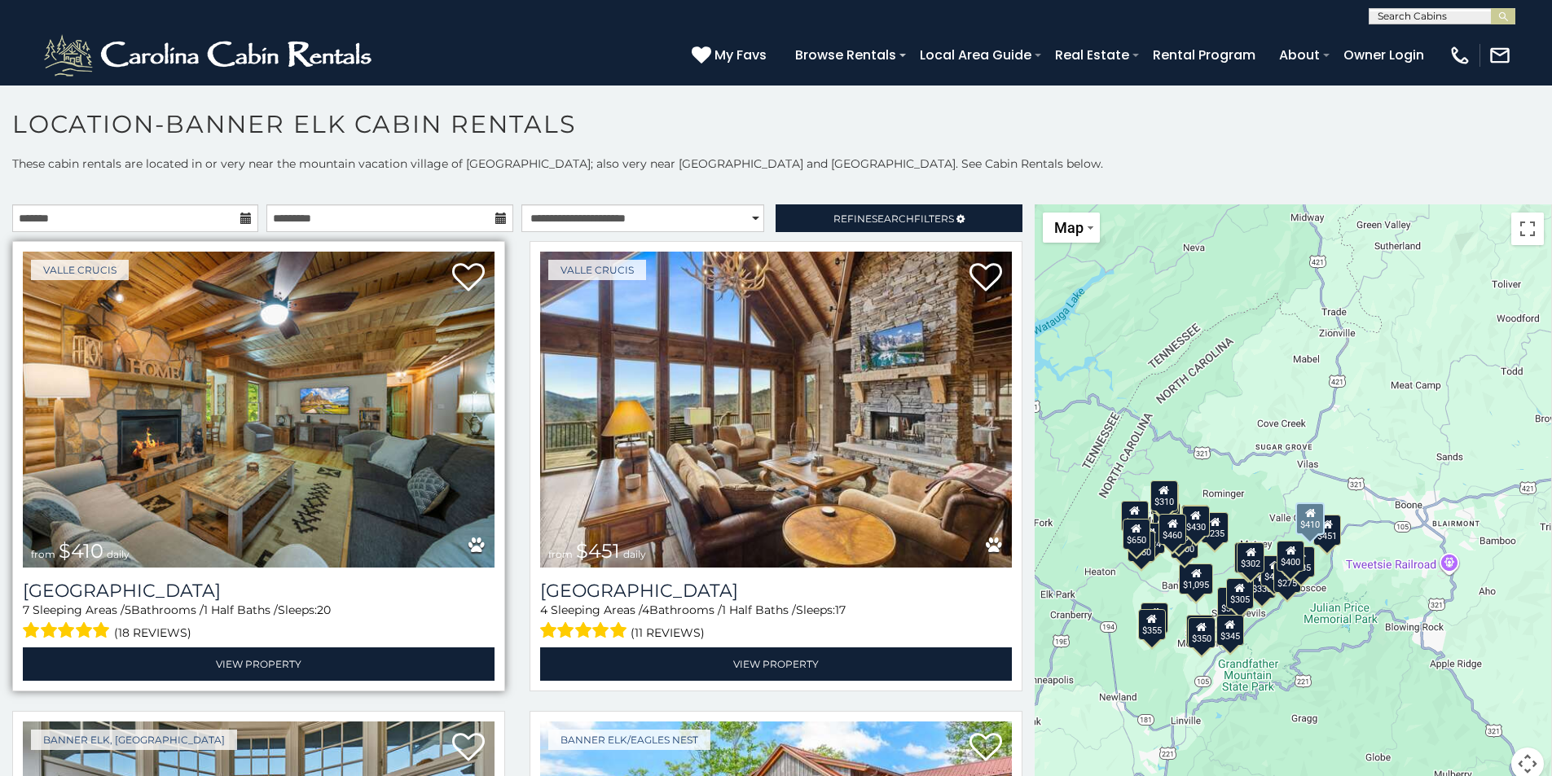
click at [249, 368] on img at bounding box center [259, 410] width 472 height 316
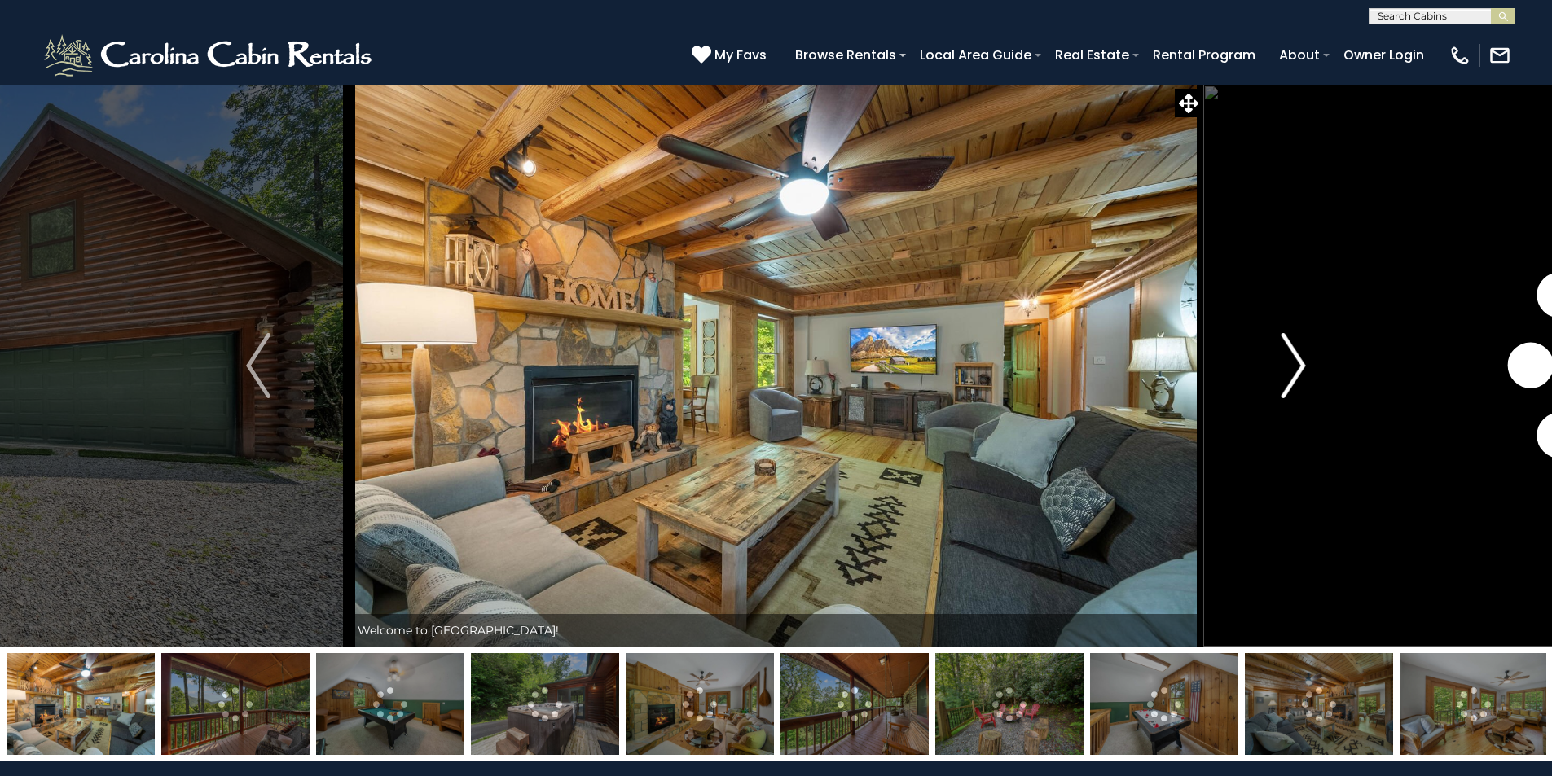
click at [1299, 360] on img "Next" at bounding box center [1293, 365] width 24 height 65
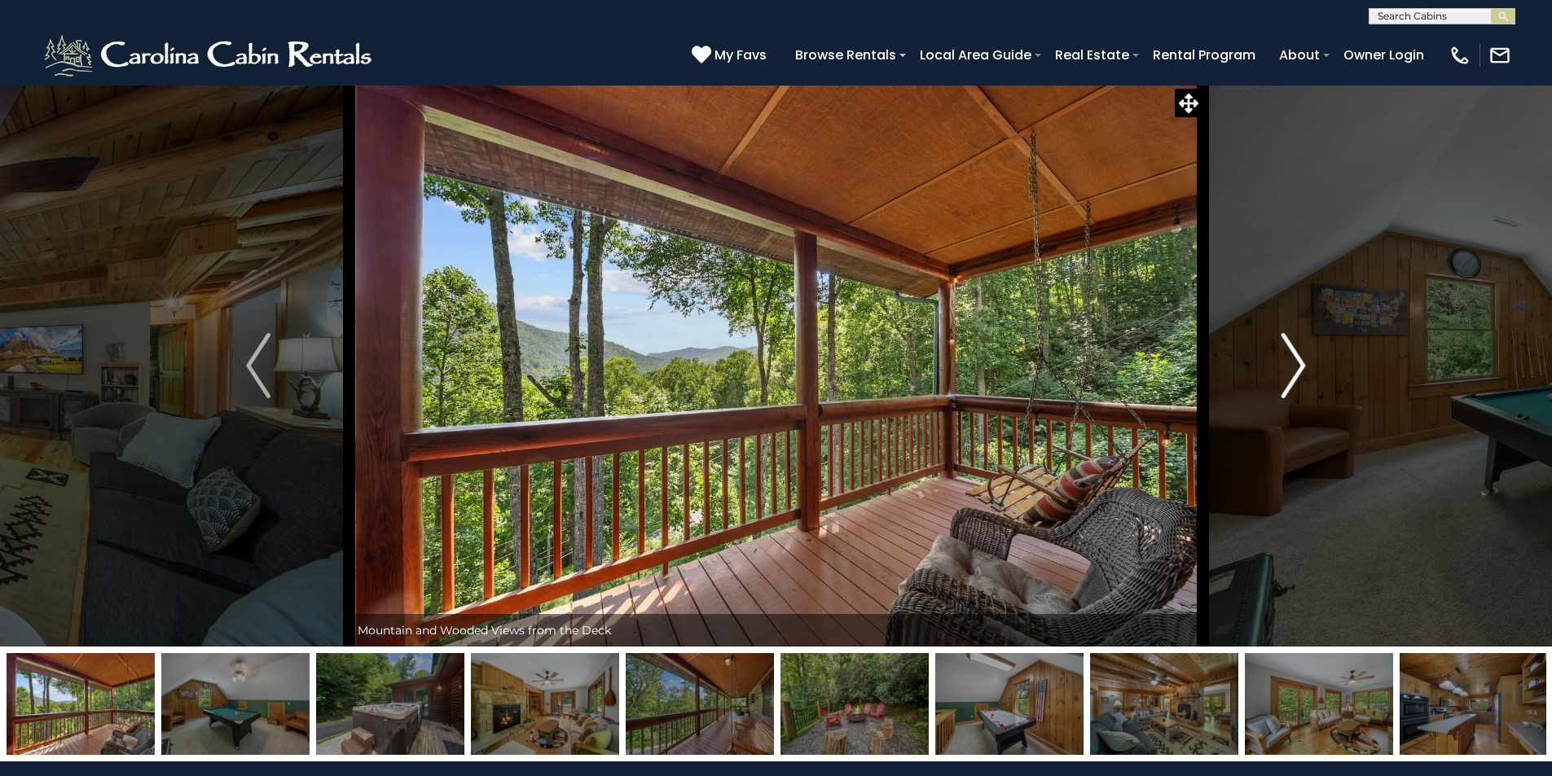
click at [1299, 360] on img "Next" at bounding box center [1293, 365] width 24 height 65
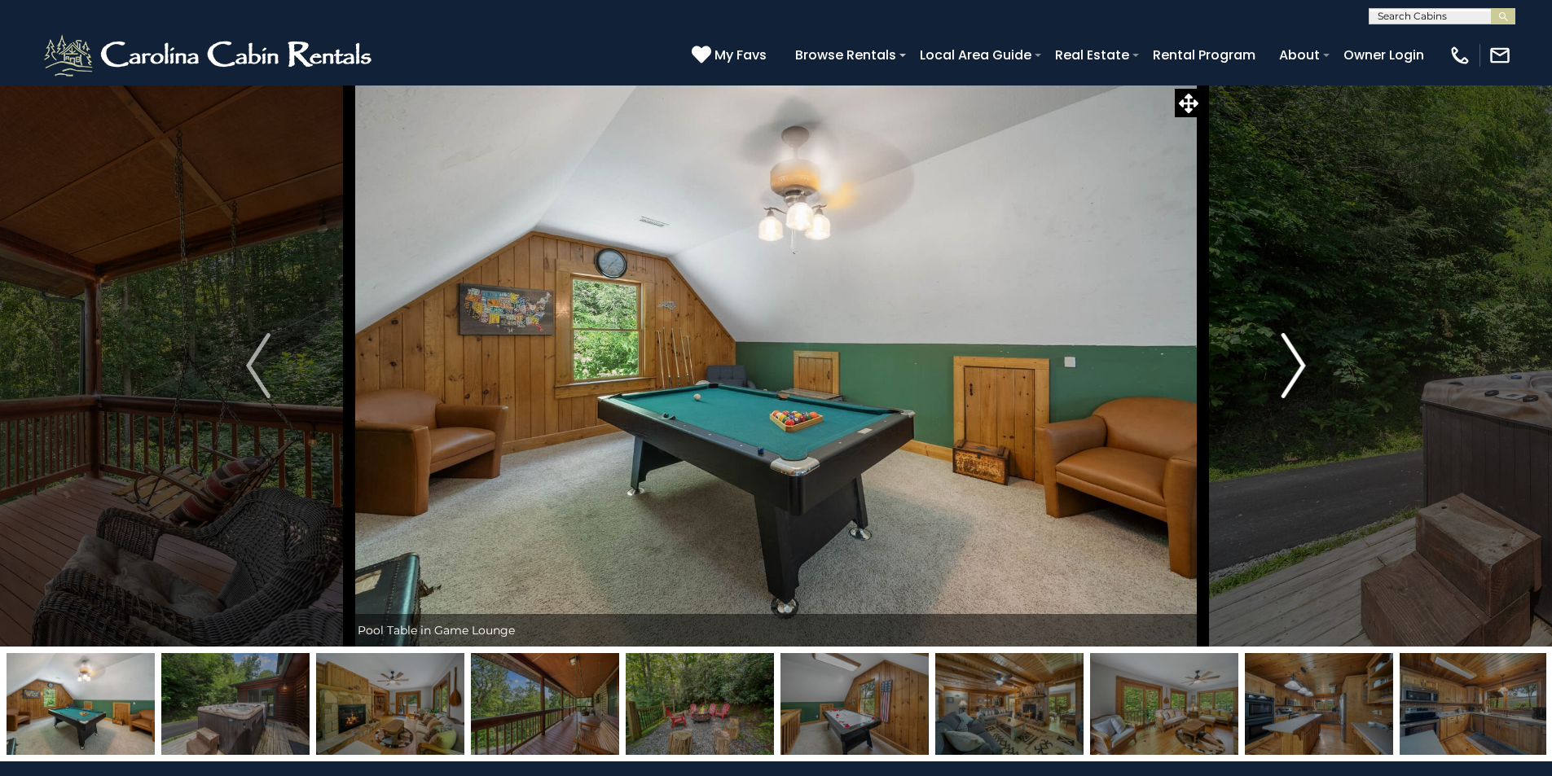
click at [1299, 360] on img "Next" at bounding box center [1293, 365] width 24 height 65
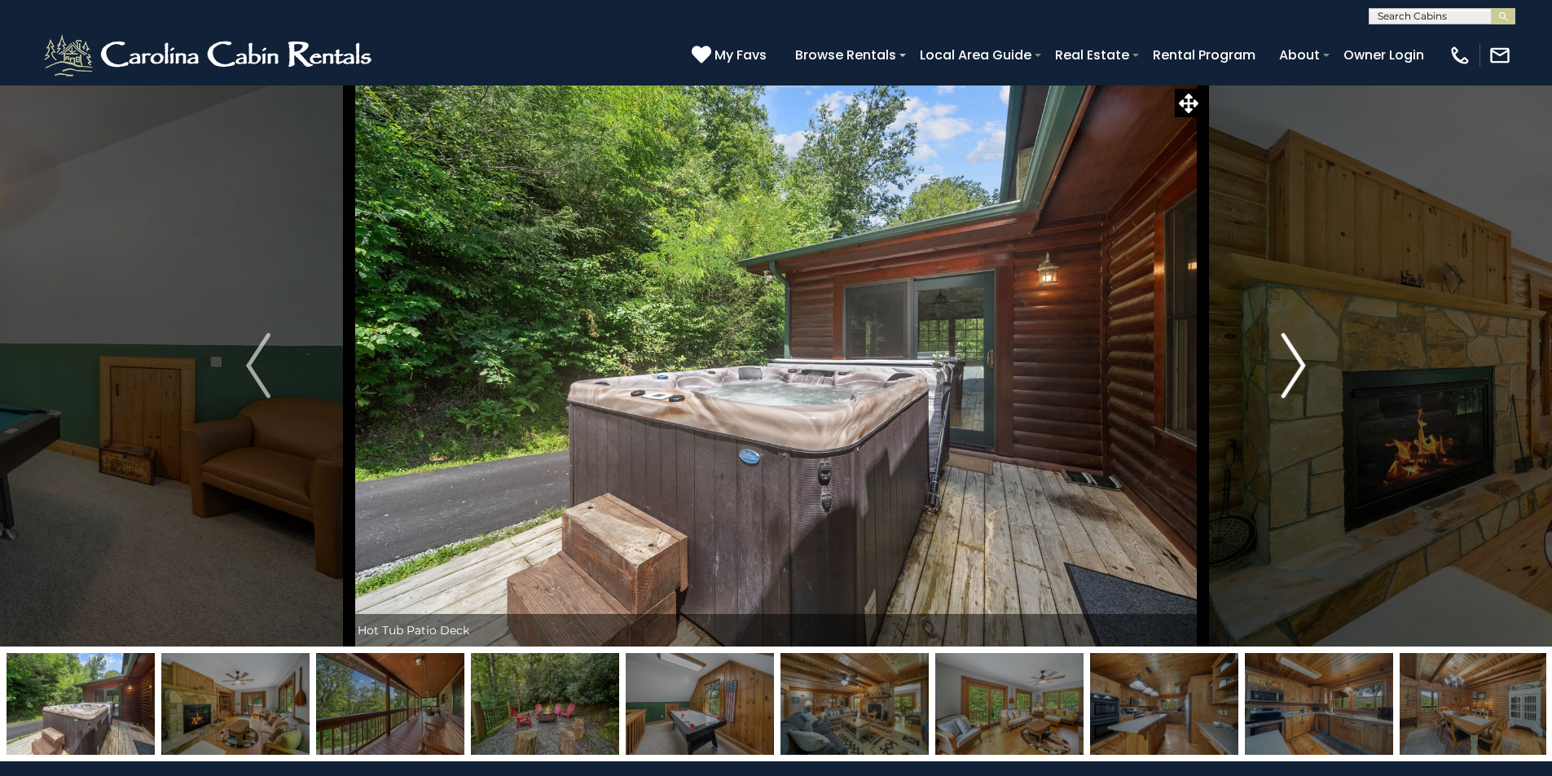
click at [1299, 360] on img "Next" at bounding box center [1293, 365] width 24 height 65
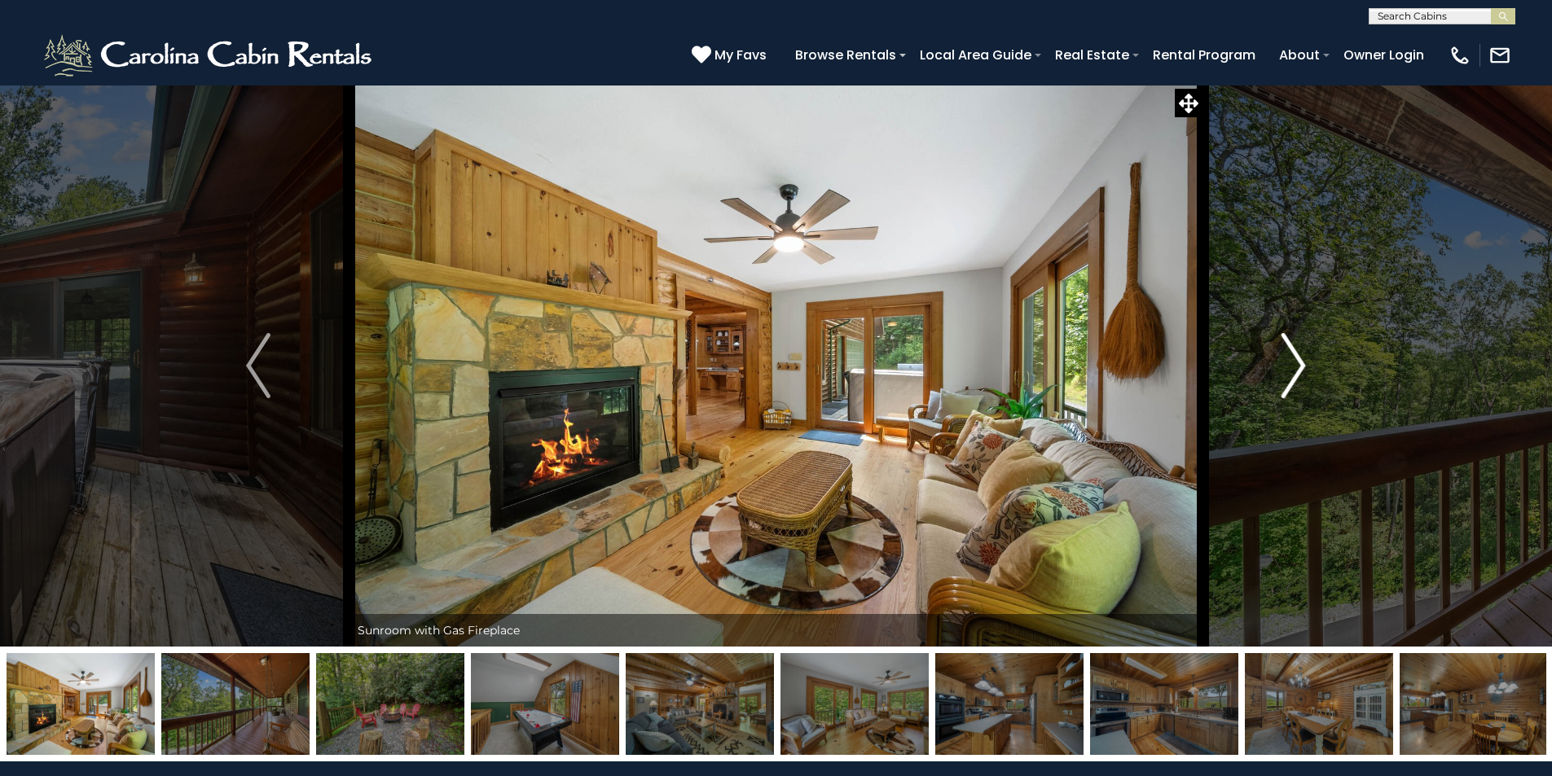
click at [1299, 360] on img "Next" at bounding box center [1293, 365] width 24 height 65
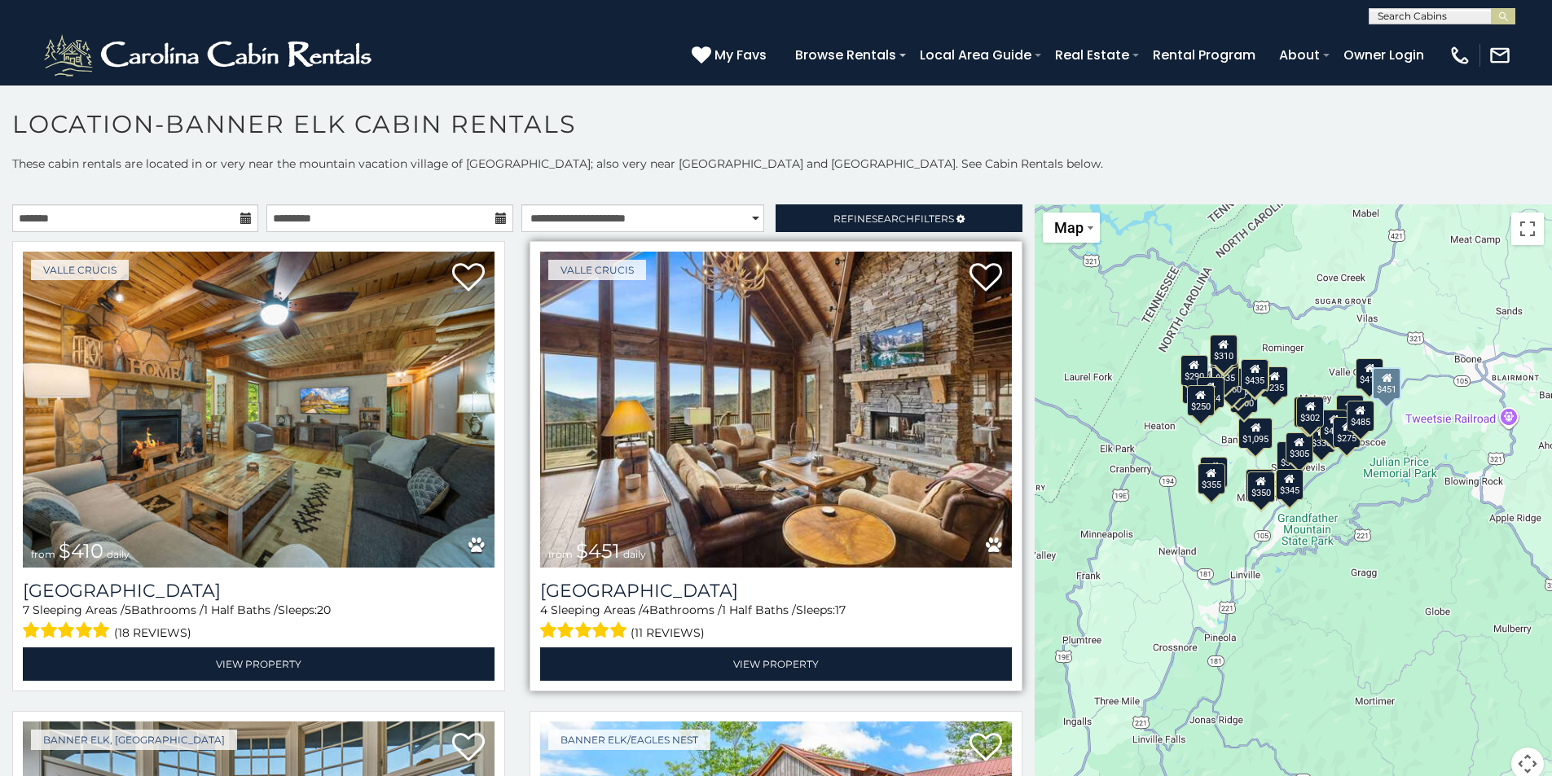
drag, startPoint x: 1104, startPoint y: 474, endPoint x: 959, endPoint y: 392, distance: 166.7
click at [959, 204] on main "**********" at bounding box center [776, 204] width 1552 height 0
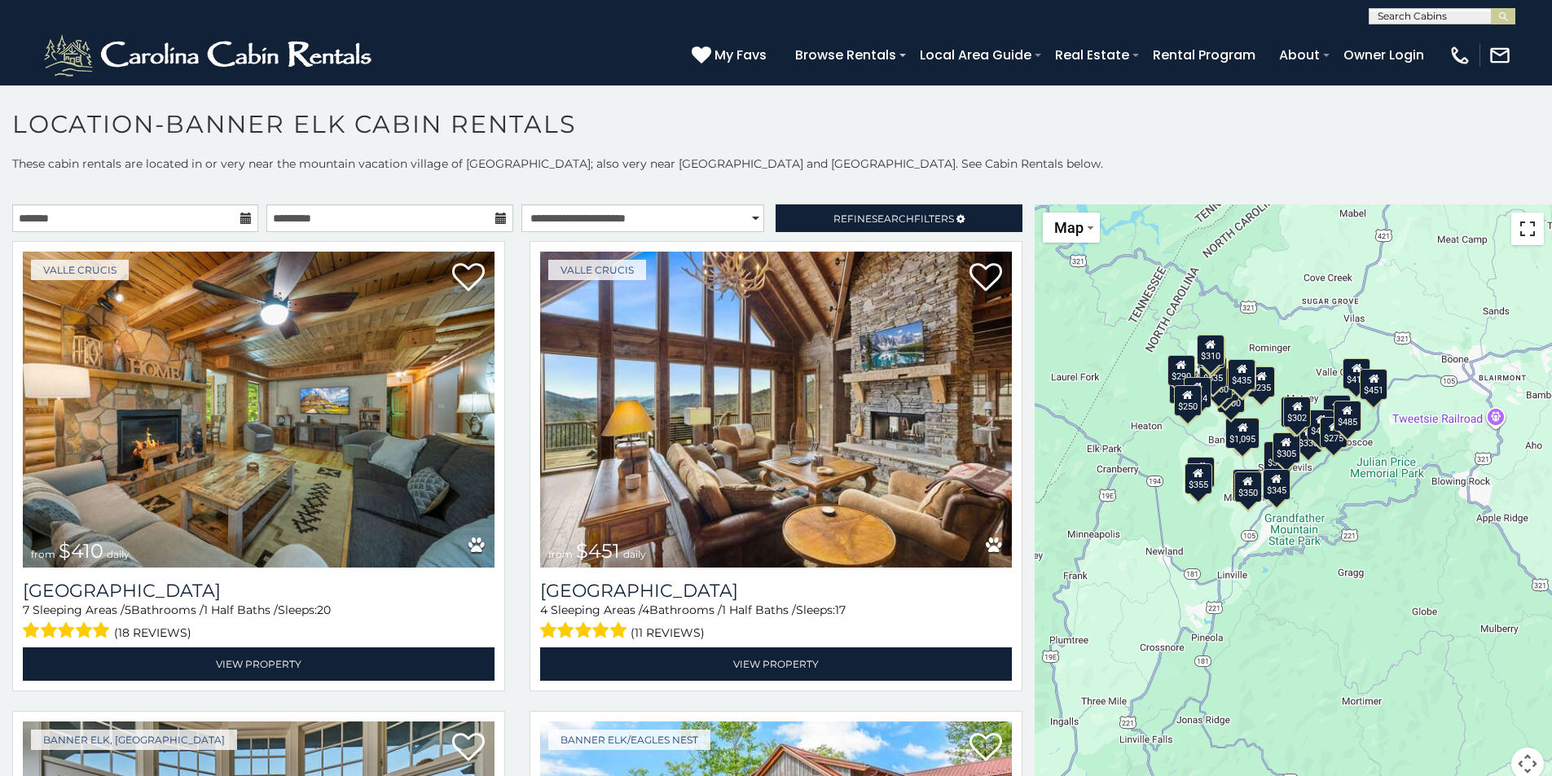
click at [1520, 231] on button "Toggle fullscreen view" at bounding box center [1527, 229] width 33 height 33
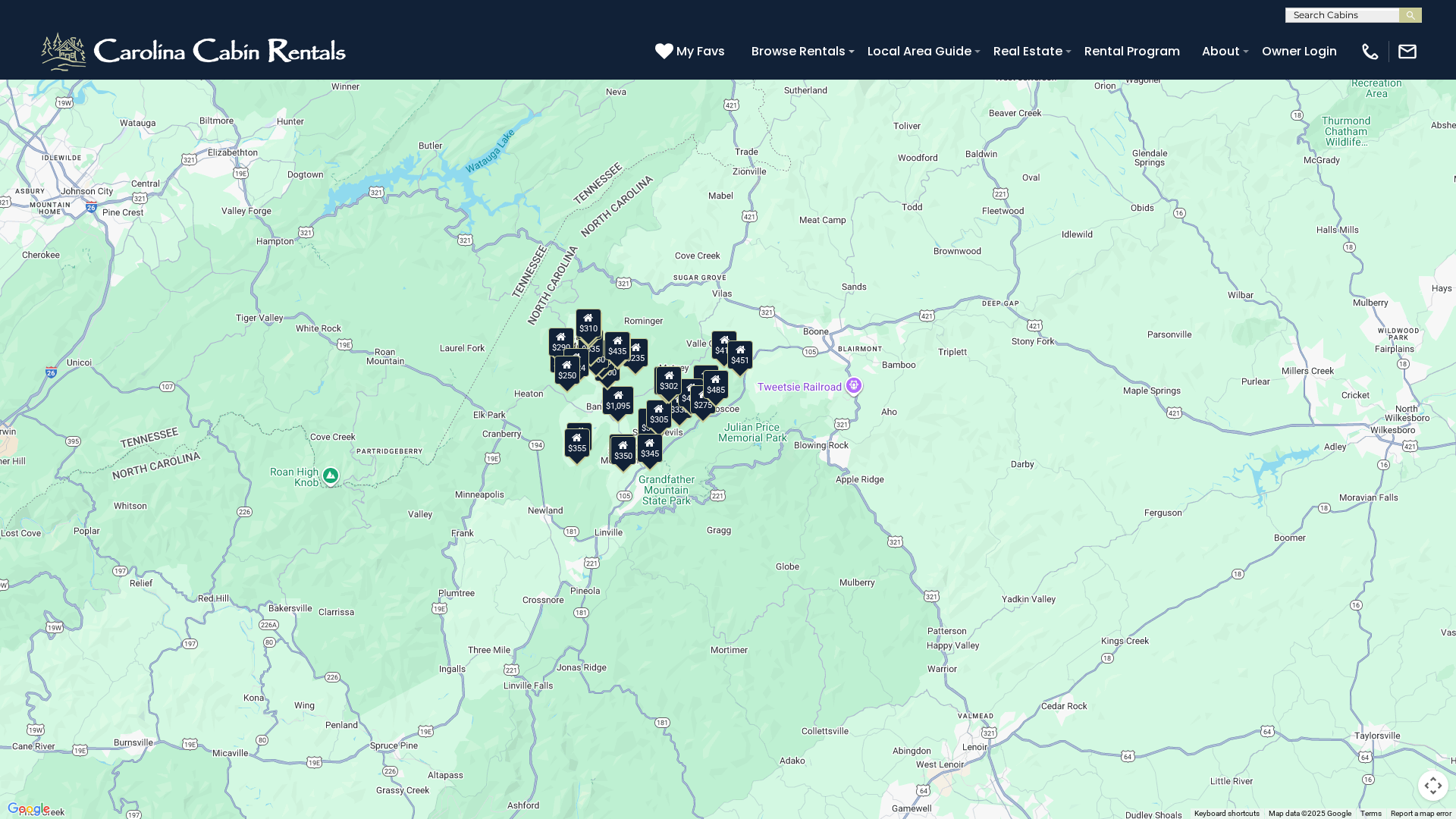
drag, startPoint x: 881, startPoint y: 449, endPoint x: 799, endPoint y: 545, distance: 126.3
click at [799, 545] on div "$410 $451 $1,095 $650 $235 $225 $400 $355 $300 $570 $430 $460 $375 $290 $330 $5…" at bounding box center [728, 410] width 1456 height 819
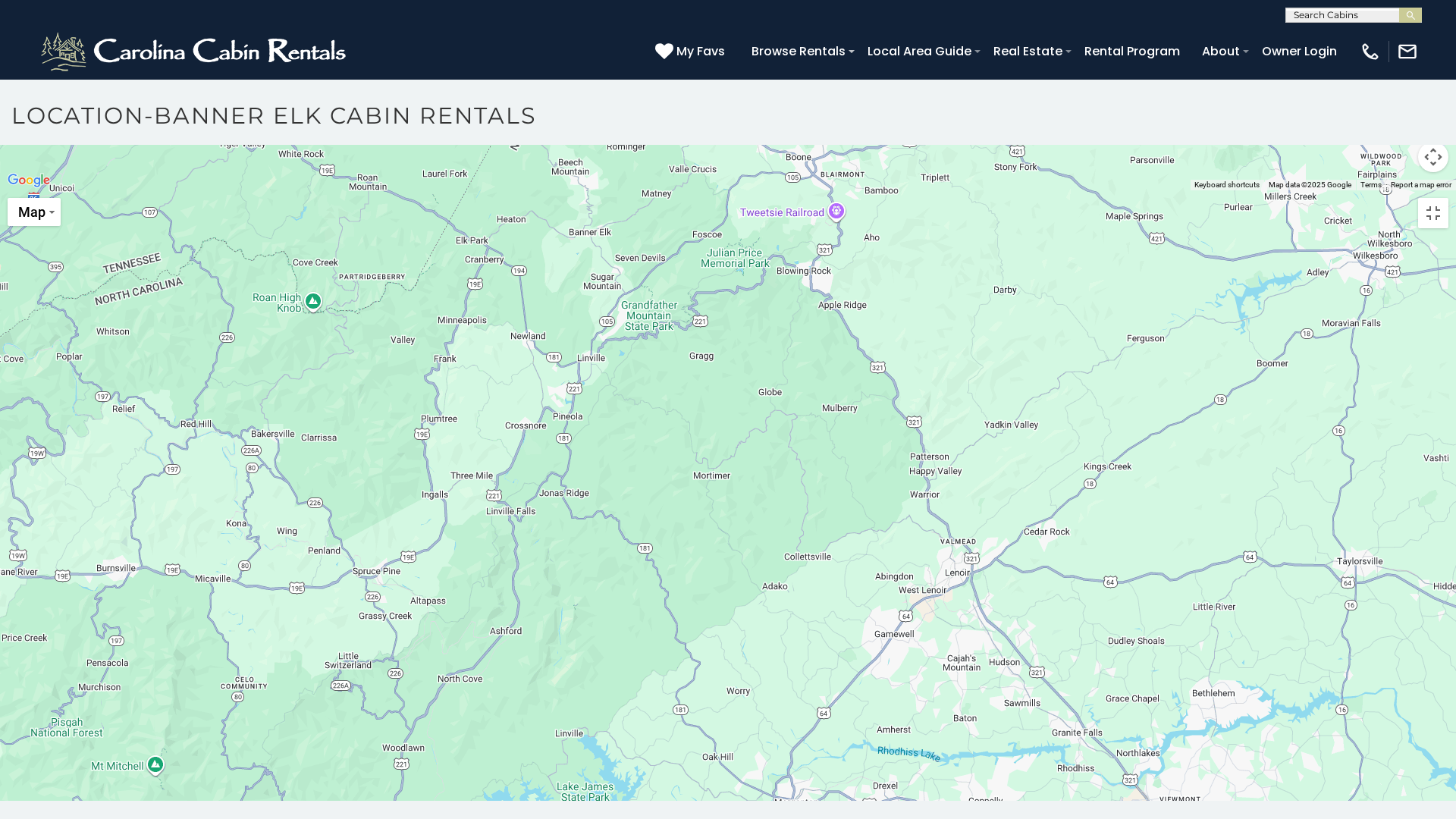
drag, startPoint x: 861, startPoint y: 464, endPoint x: 865, endPoint y: 474, distance: 10.8
click at [865, 190] on div at bounding box center [728, 190] width 1456 height 0
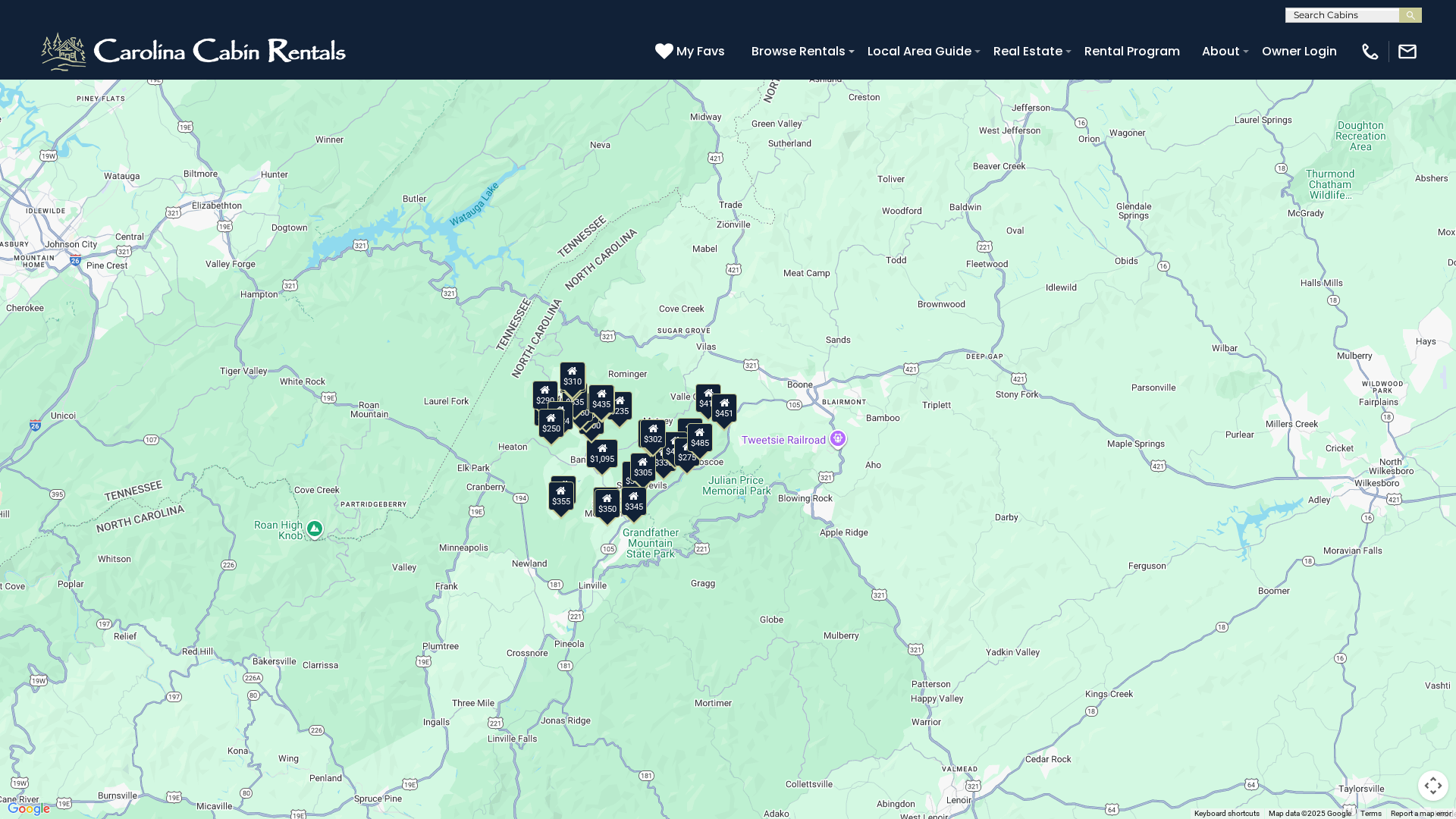
click at [814, 507] on div "$410 $451 $1,095 $650 $235 $225 $400 $355 $300 $570 $430 $460 $375 $290 $330 $5…" at bounding box center [728, 410] width 1456 height 819
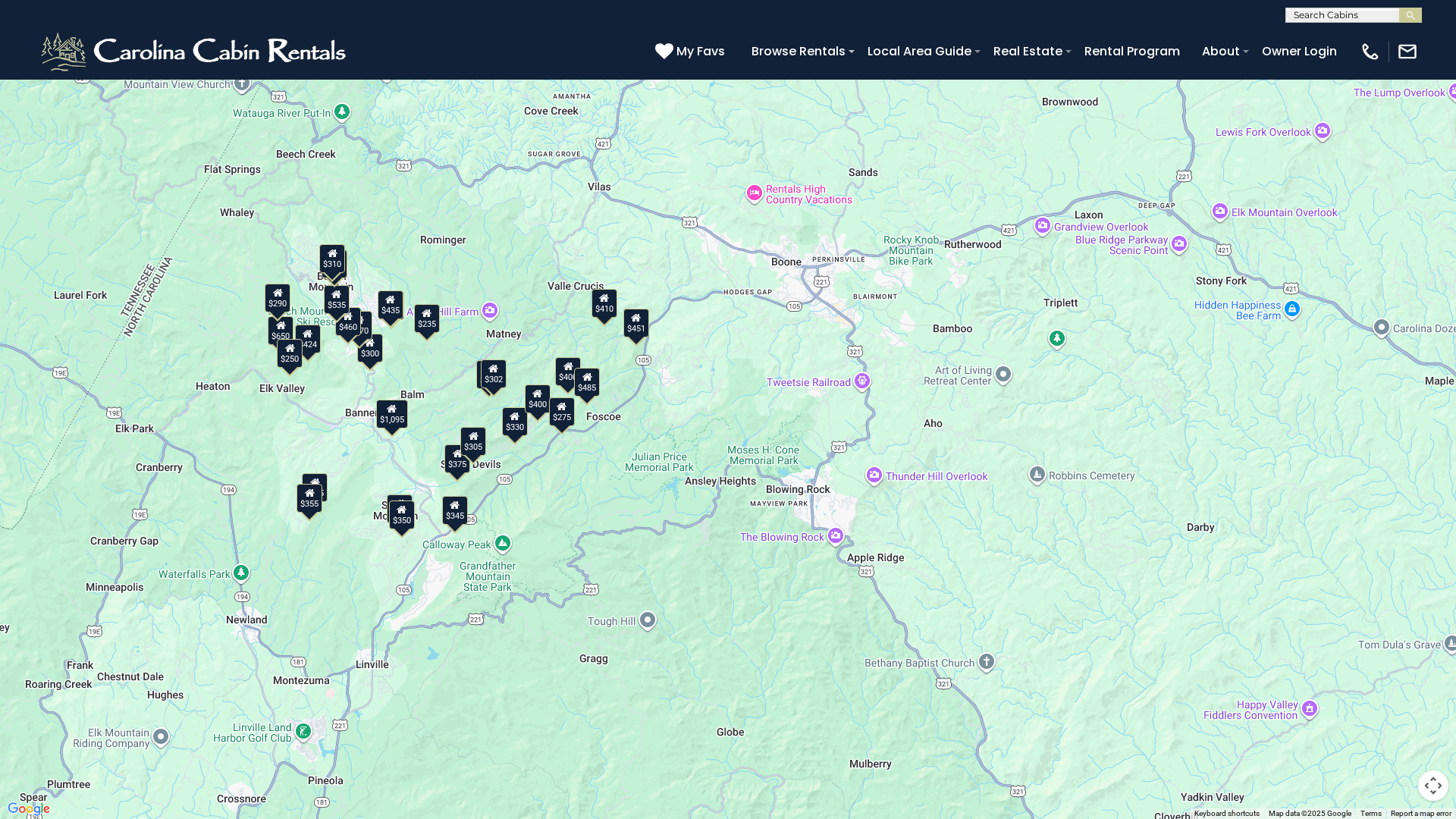
click at [1437, 24] on button "Toggle fullscreen view" at bounding box center [1433, 22] width 31 height 31
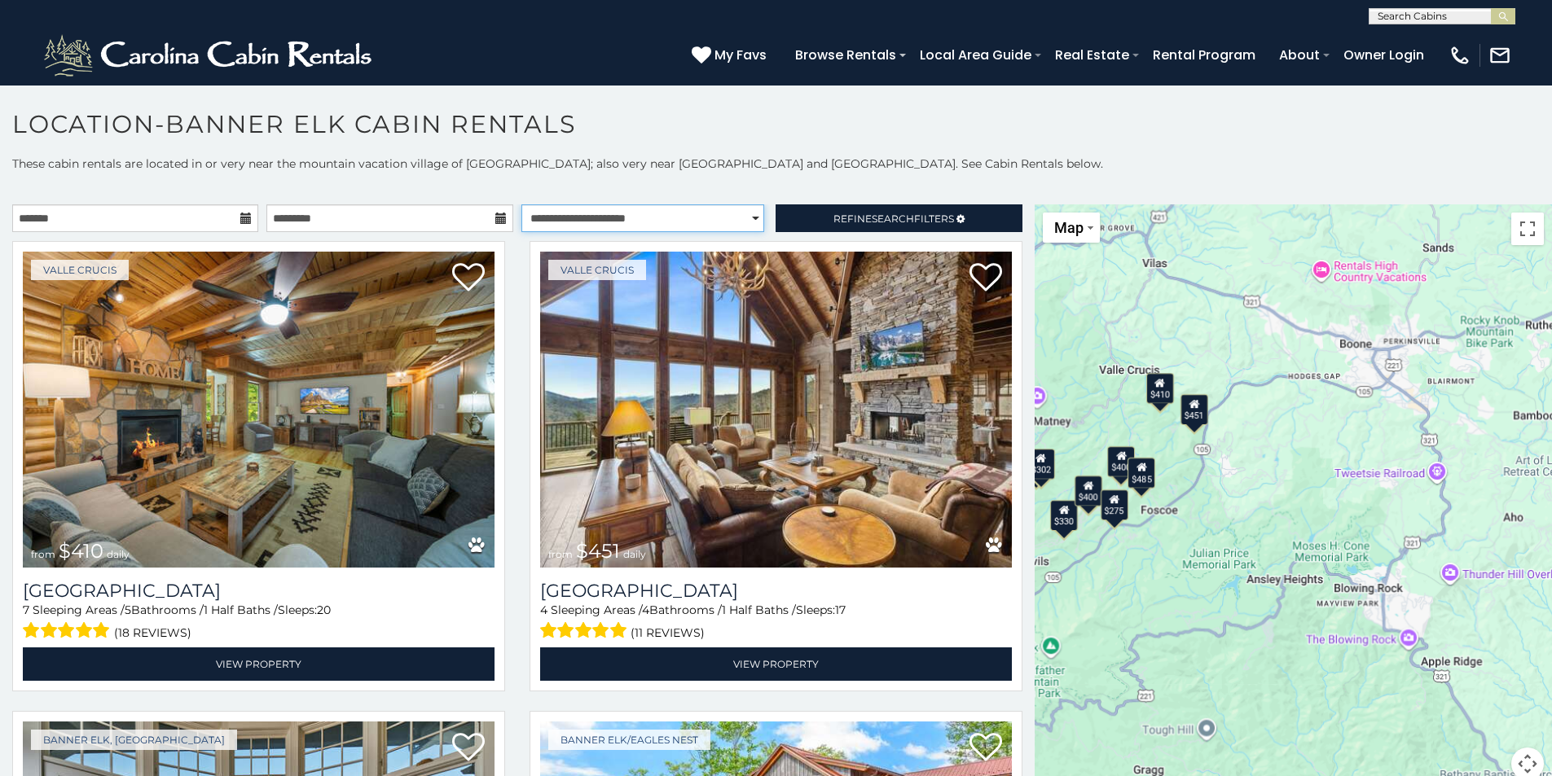
click at [741, 217] on select "**********" at bounding box center [642, 218] width 243 height 28
click at [830, 104] on section "**********" at bounding box center [776, 435] width 1552 height 701
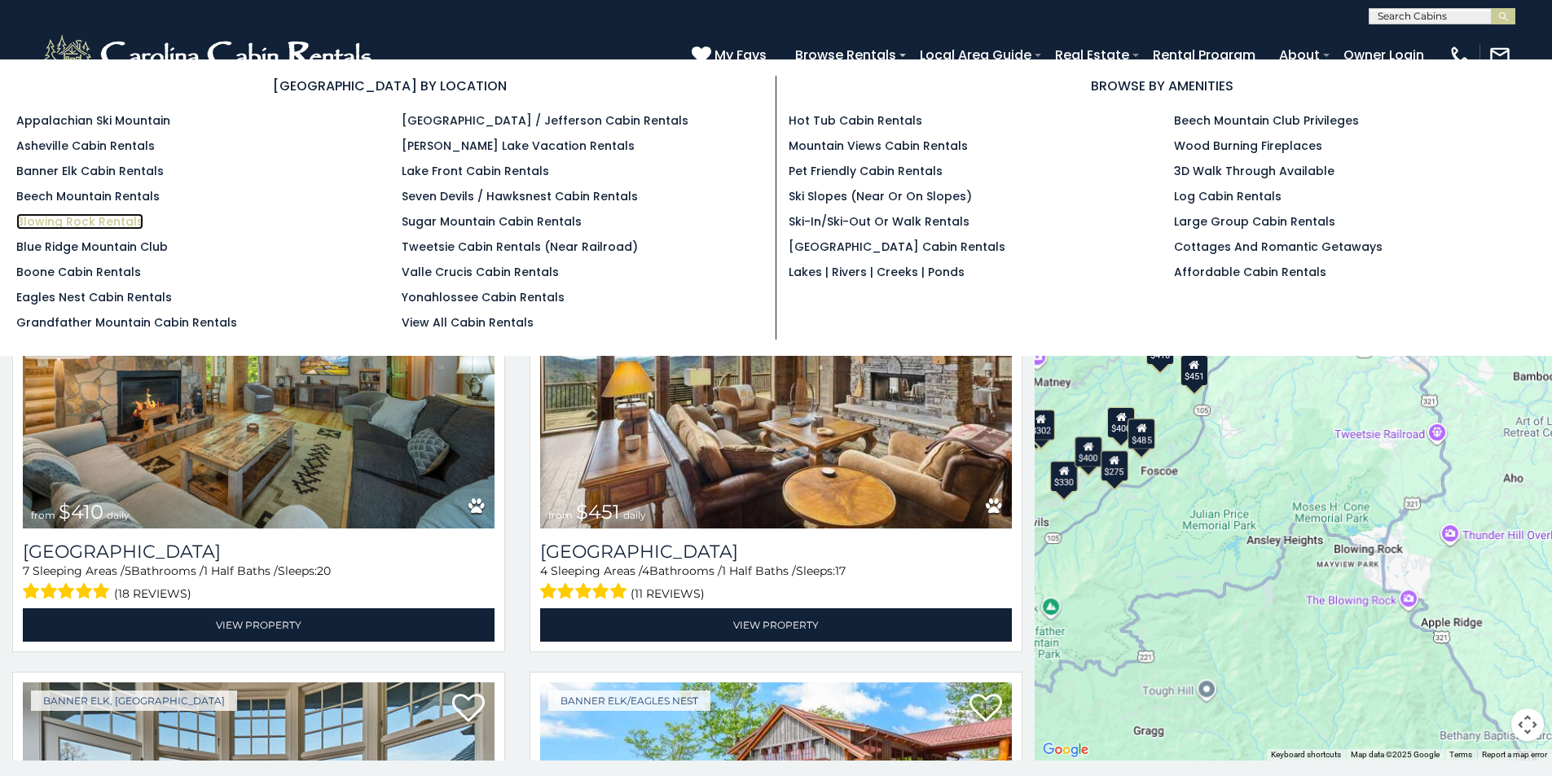
click at [96, 218] on link "Blowing Rock Rentals" at bounding box center [79, 221] width 127 height 16
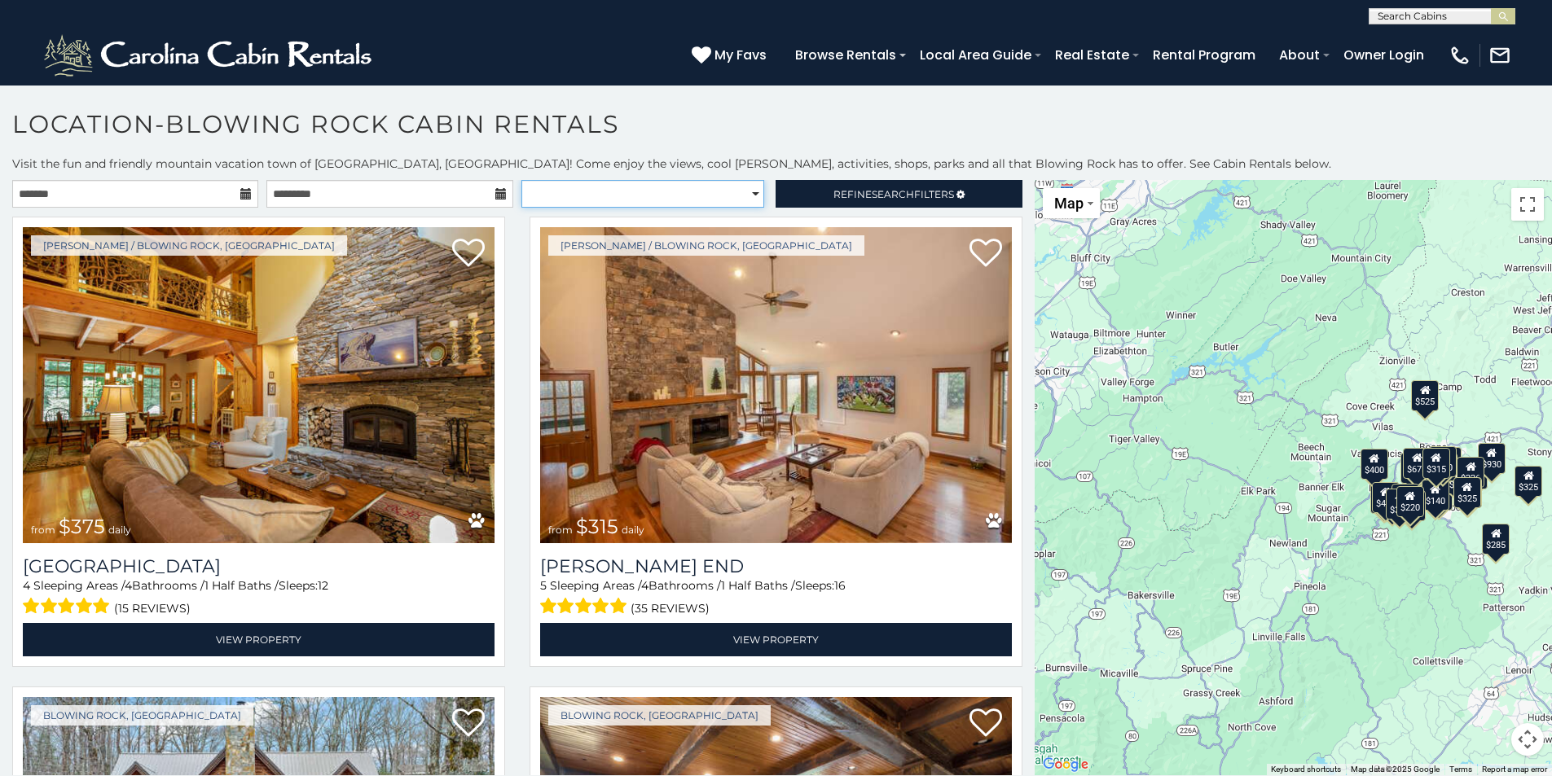
click at [747, 193] on select "**********" at bounding box center [642, 194] width 243 height 28
select select "**********"
click at [521, 180] on select "**********" at bounding box center [642, 194] width 243 height 28
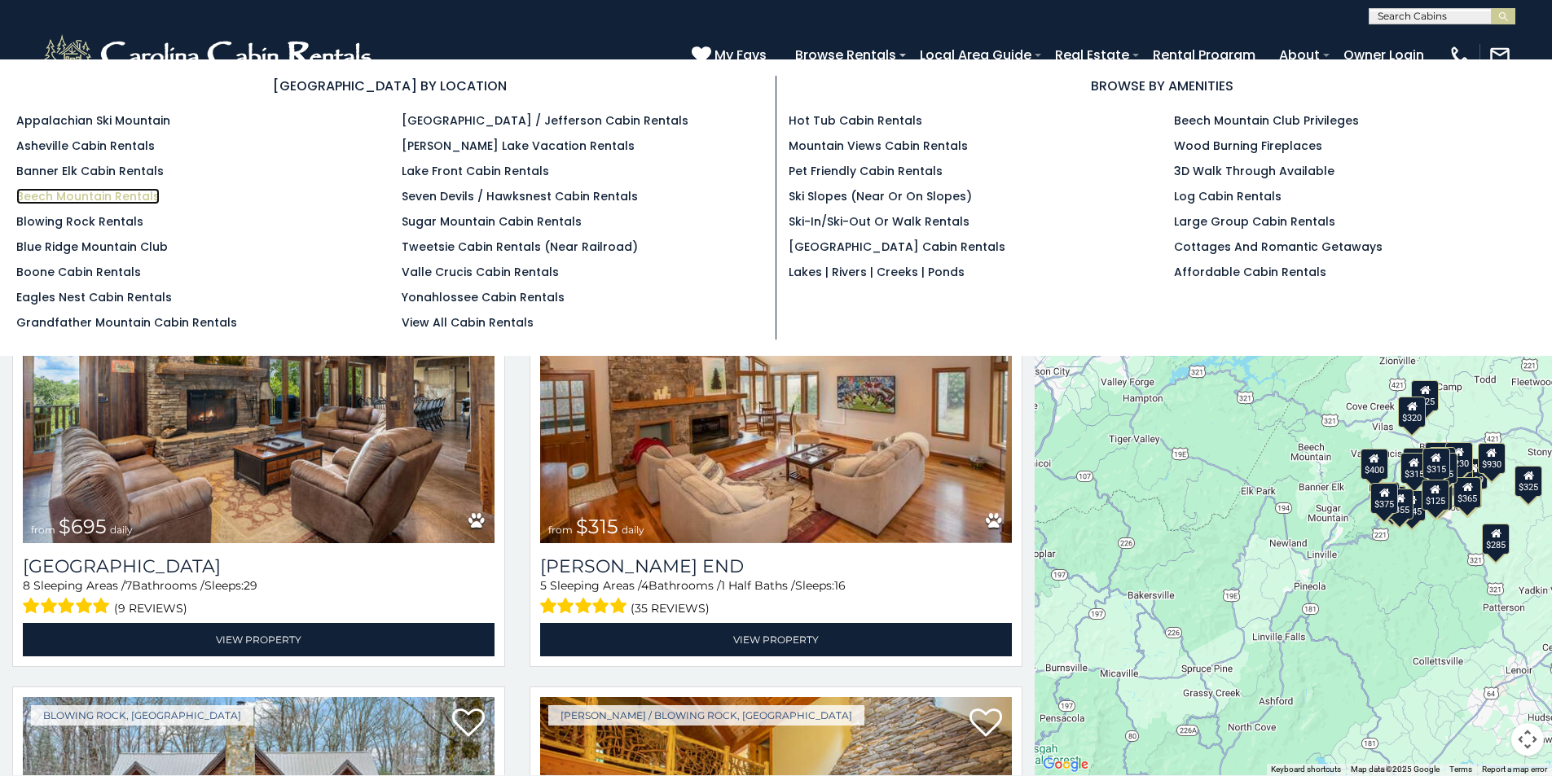
click at [124, 192] on link "Beech Mountain Rentals" at bounding box center [87, 196] width 143 height 16
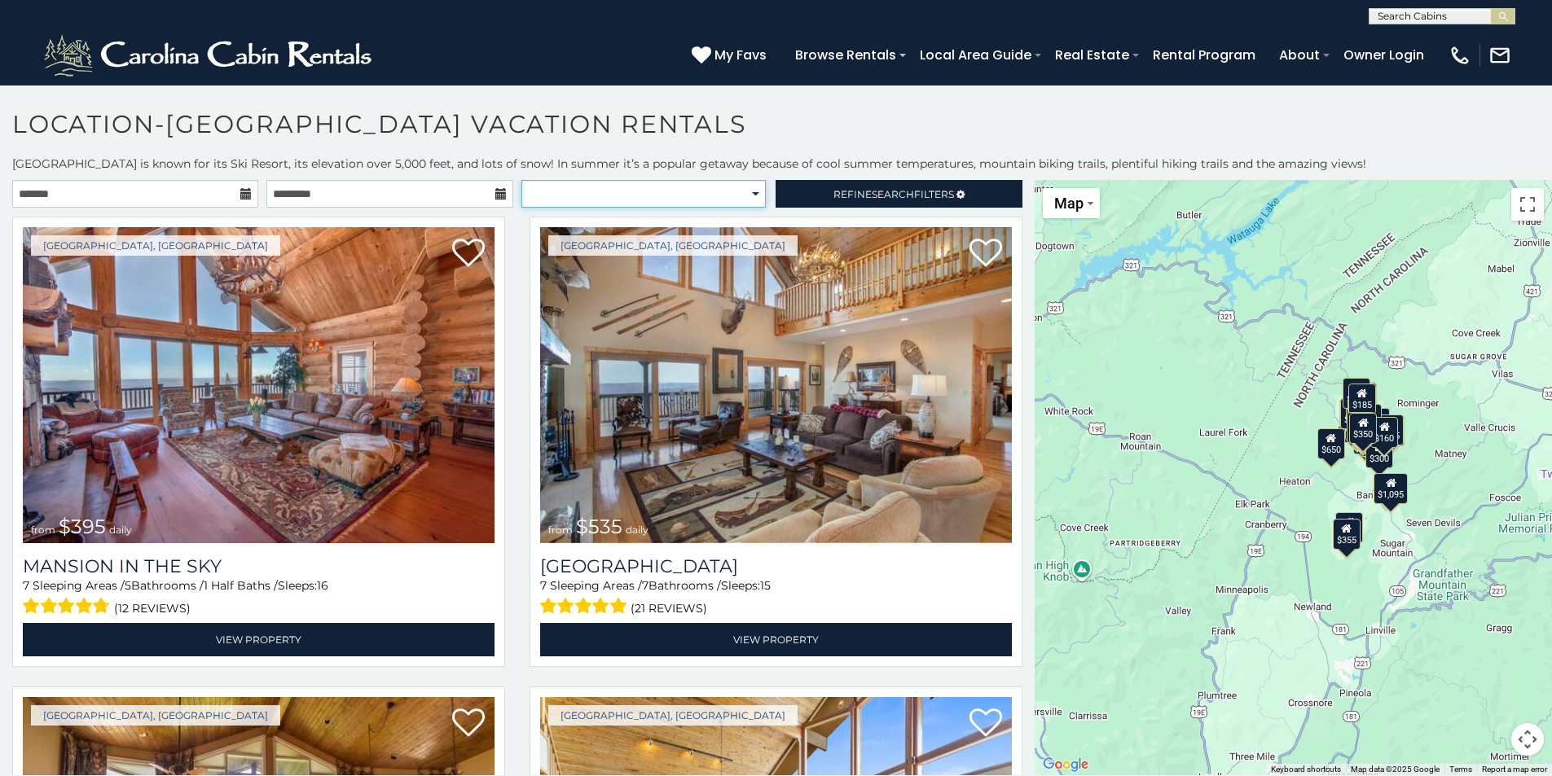
click at [745, 192] on select "**********" at bounding box center [643, 194] width 244 height 28
select select "**********"
click at [521, 180] on select "**********" at bounding box center [643, 194] width 244 height 28
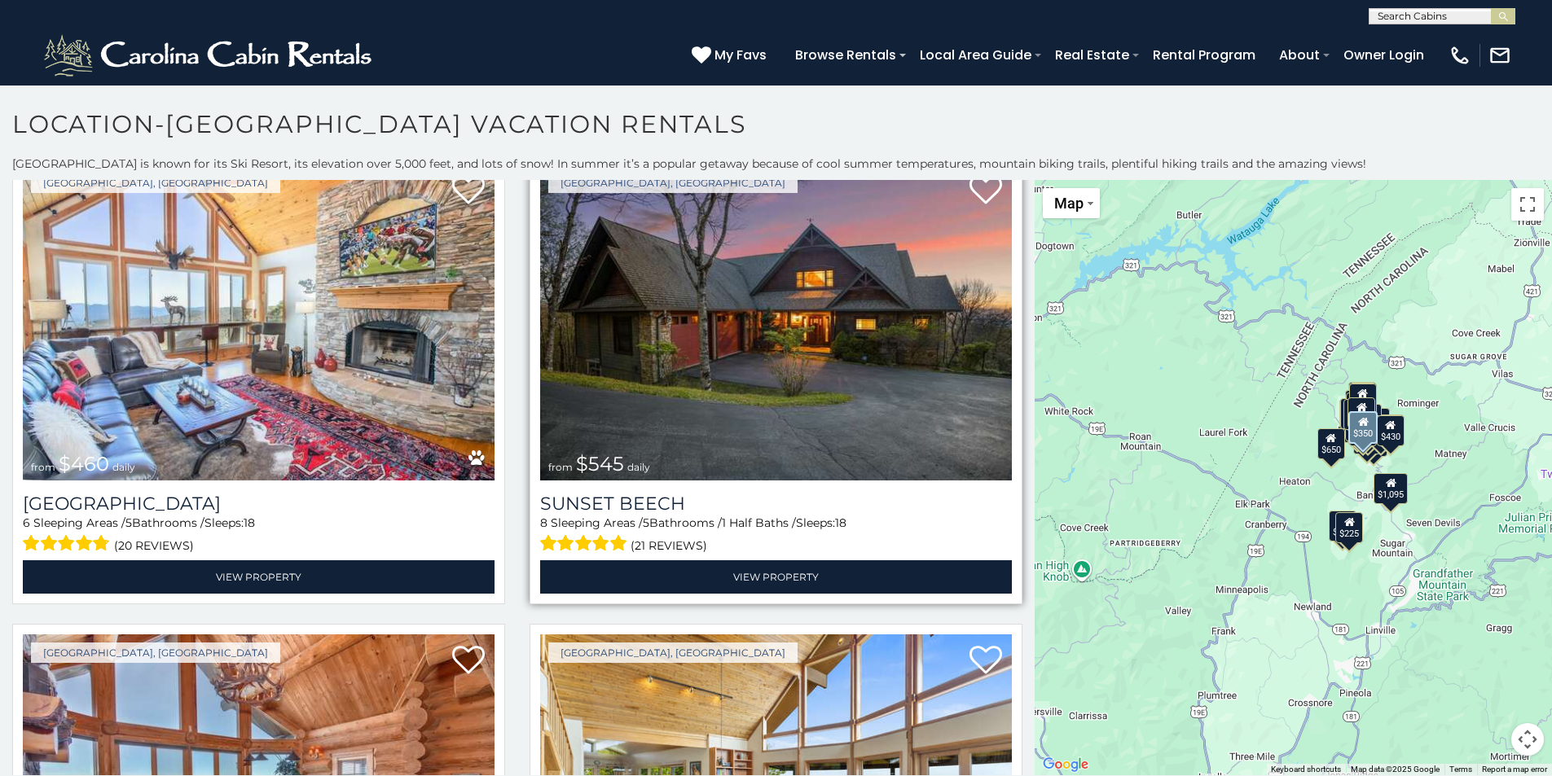
scroll to position [489, 0]
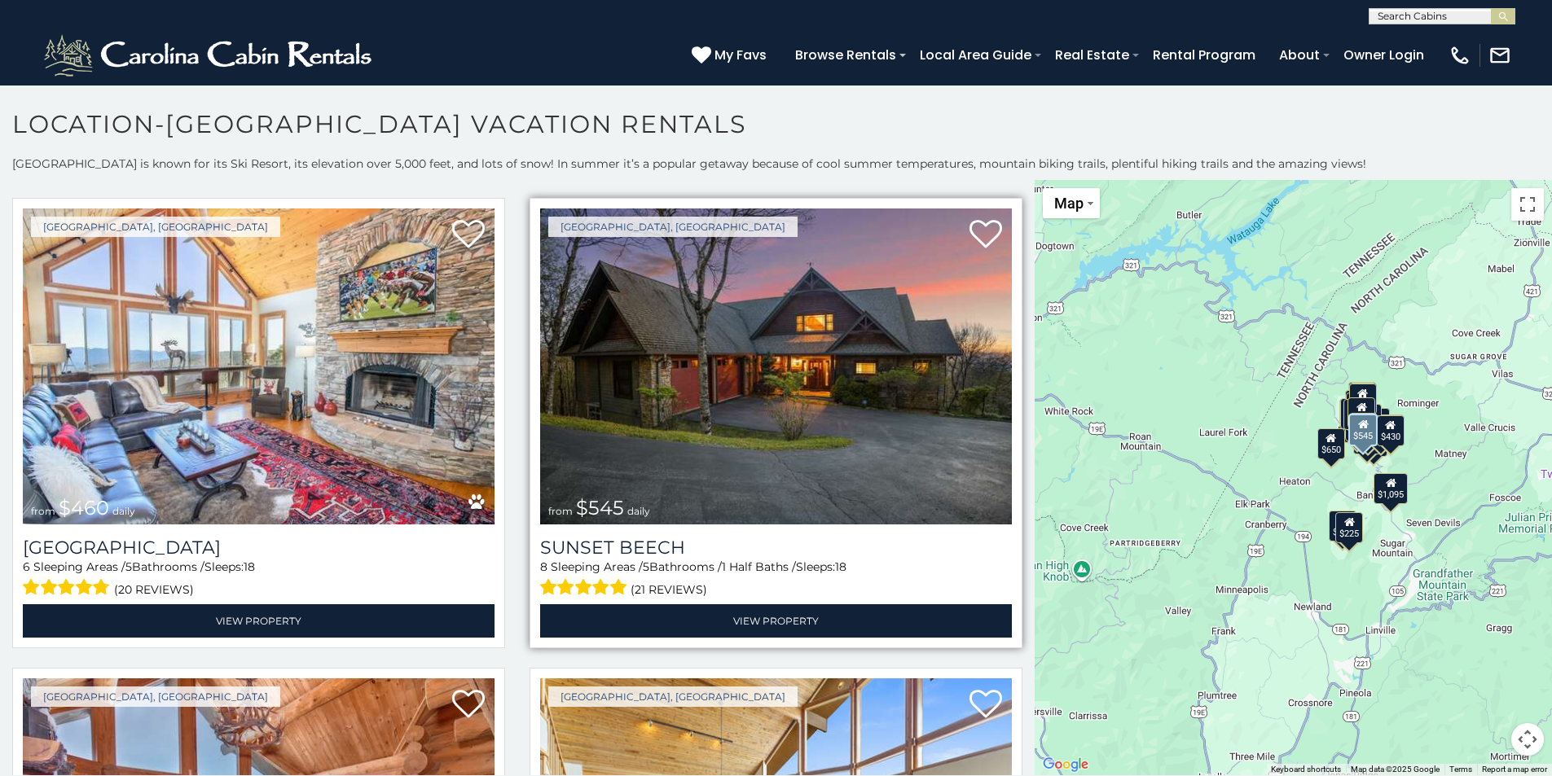
click at [771, 326] on img at bounding box center [776, 367] width 472 height 316
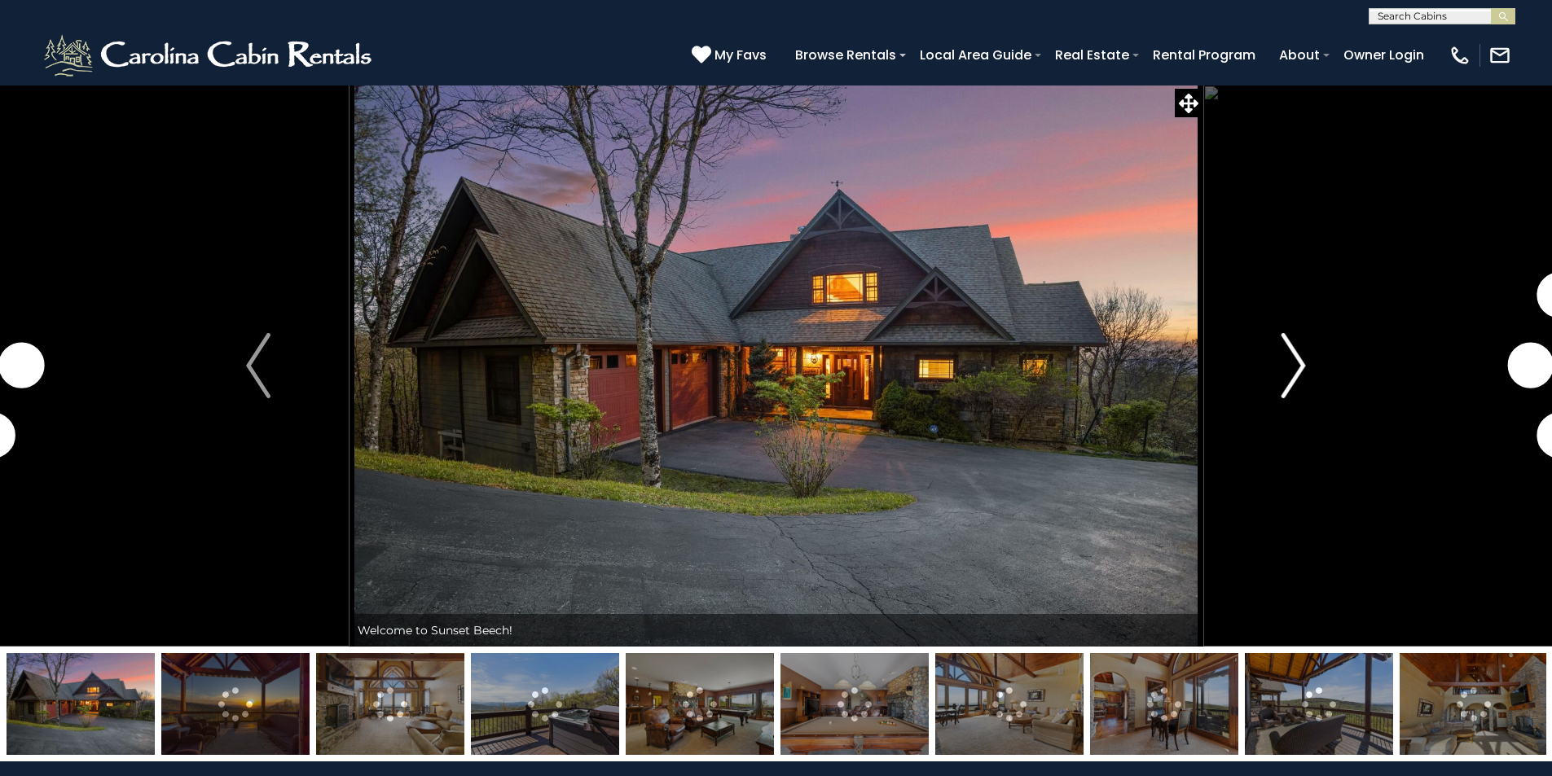
click at [1294, 372] on img "Next" at bounding box center [1293, 365] width 24 height 65
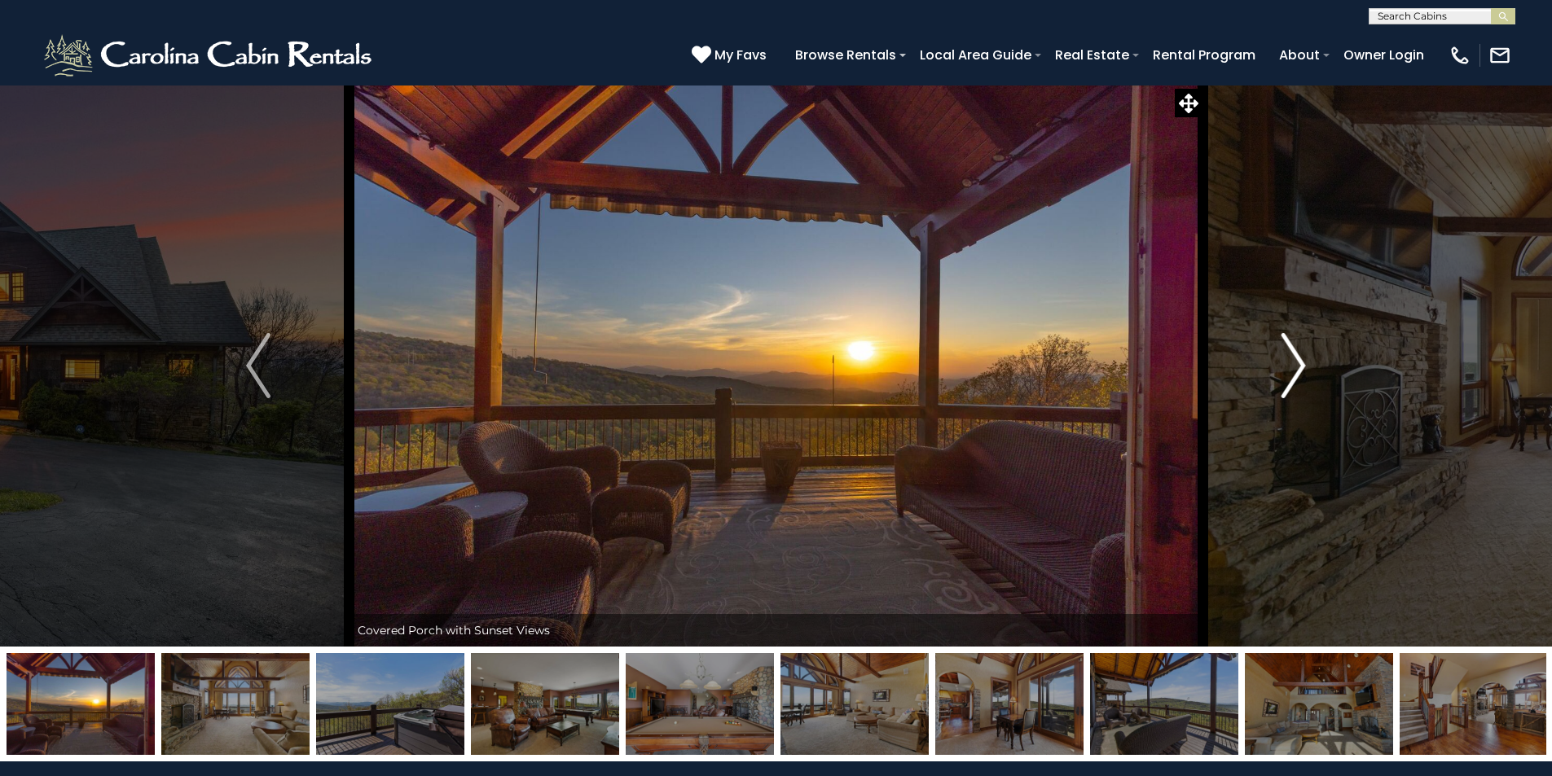
click at [1294, 372] on img "Next" at bounding box center [1293, 365] width 24 height 65
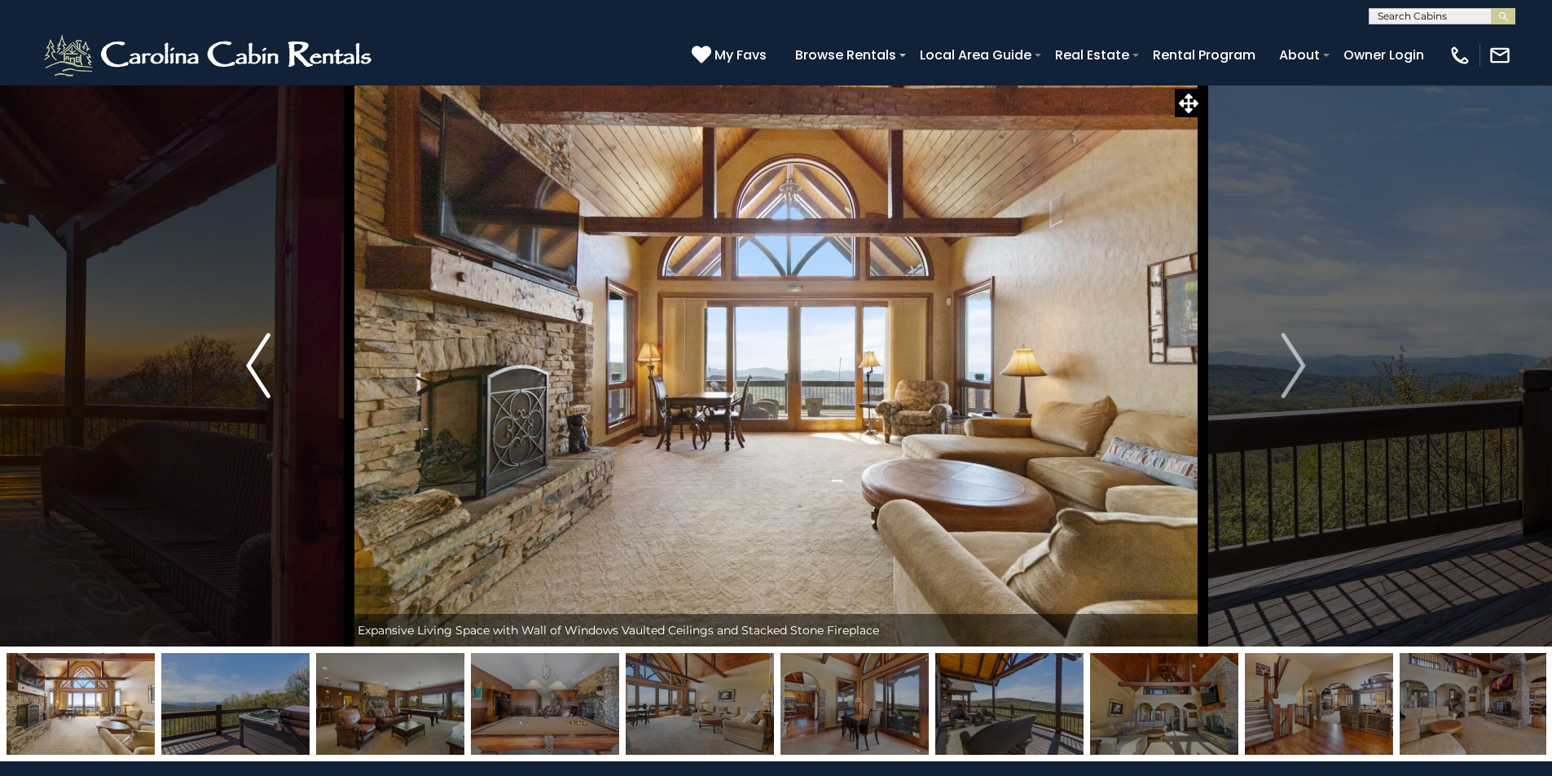
click at [259, 360] on img "Previous" at bounding box center [258, 365] width 24 height 65
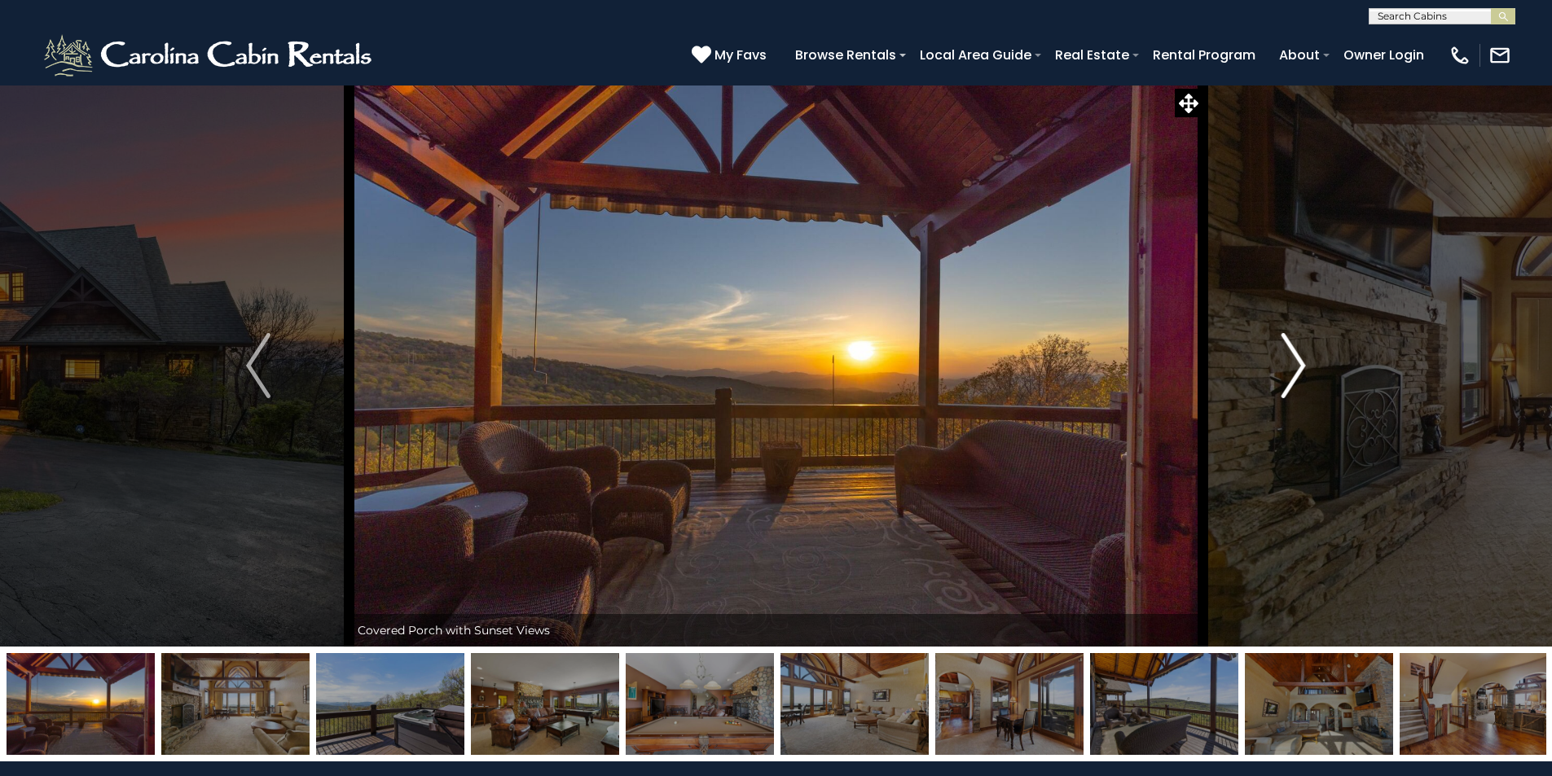
click at [1297, 360] on img "Next" at bounding box center [1293, 365] width 24 height 65
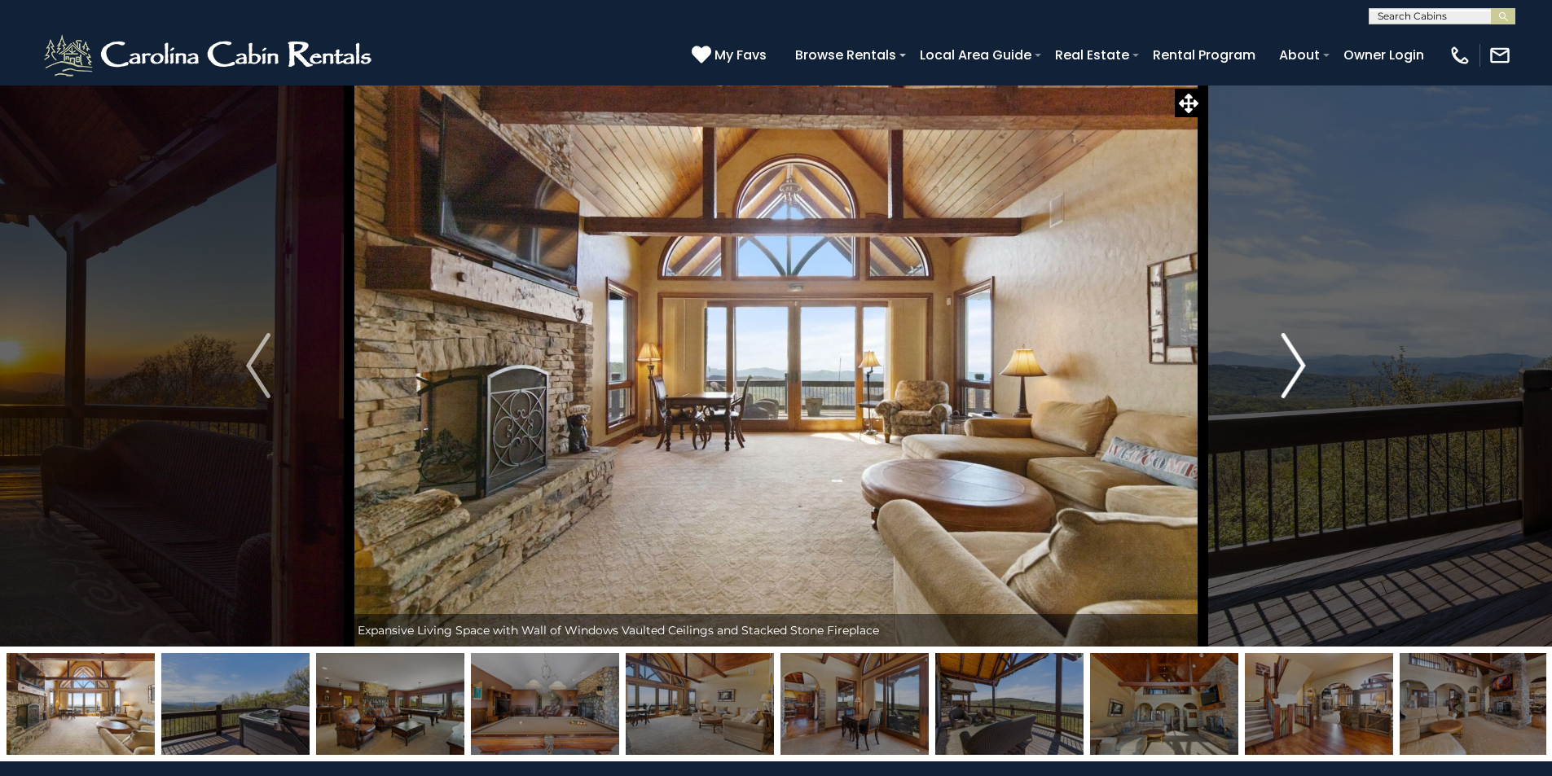
click at [1298, 360] on img "Next" at bounding box center [1293, 365] width 24 height 65
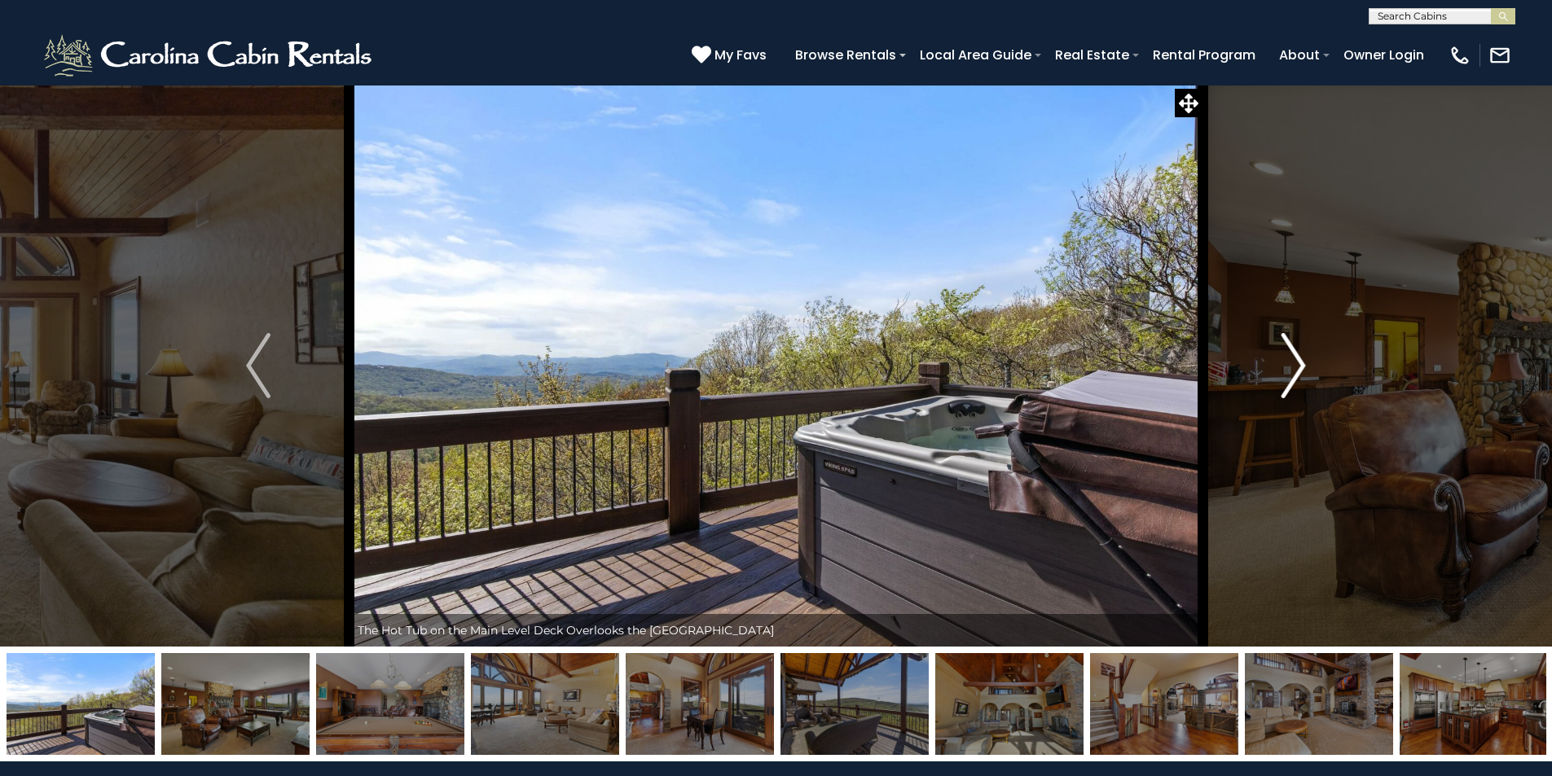
click at [1298, 360] on img "Next" at bounding box center [1293, 365] width 24 height 65
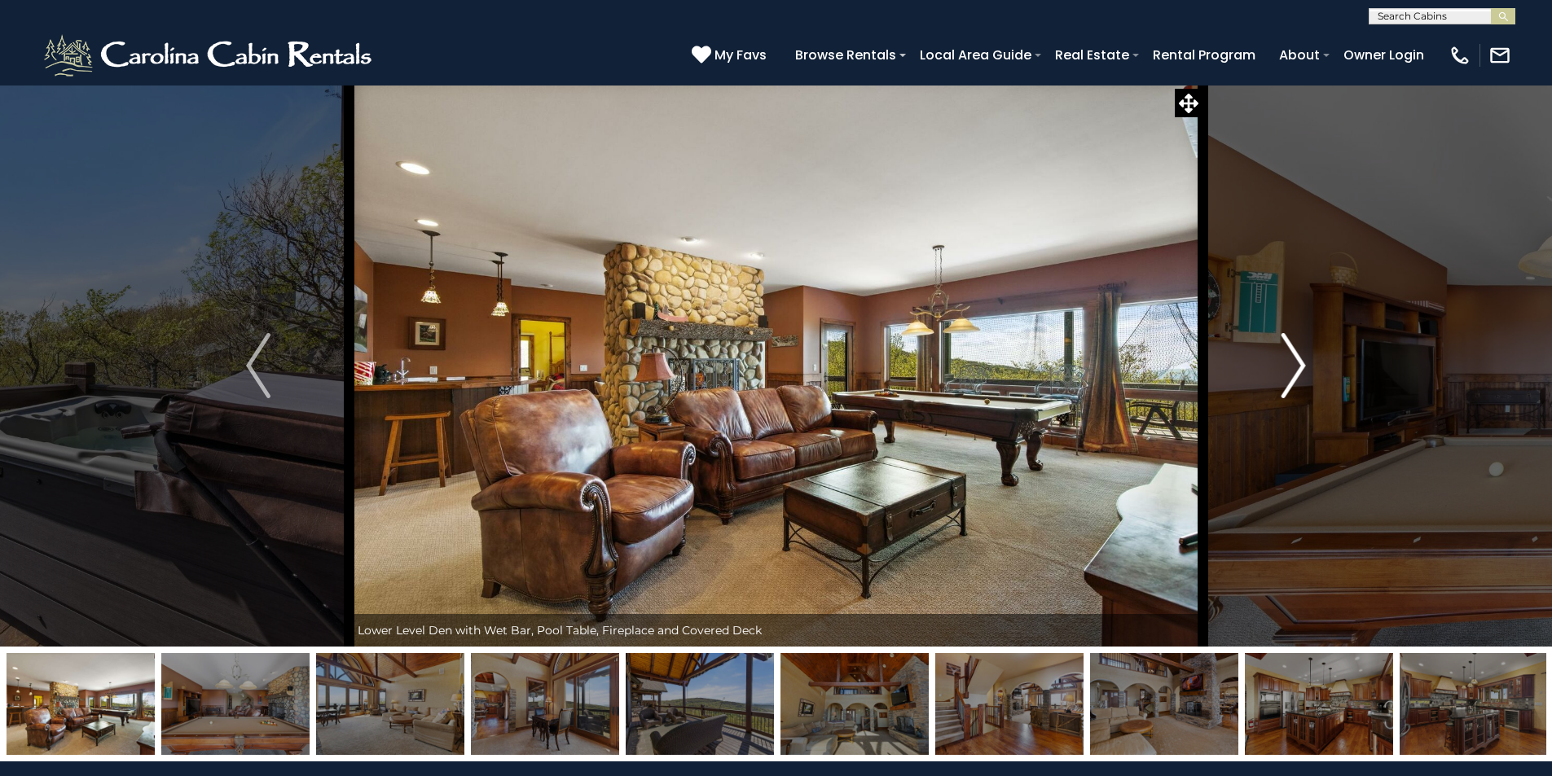
click at [1298, 360] on img "Next" at bounding box center [1293, 365] width 24 height 65
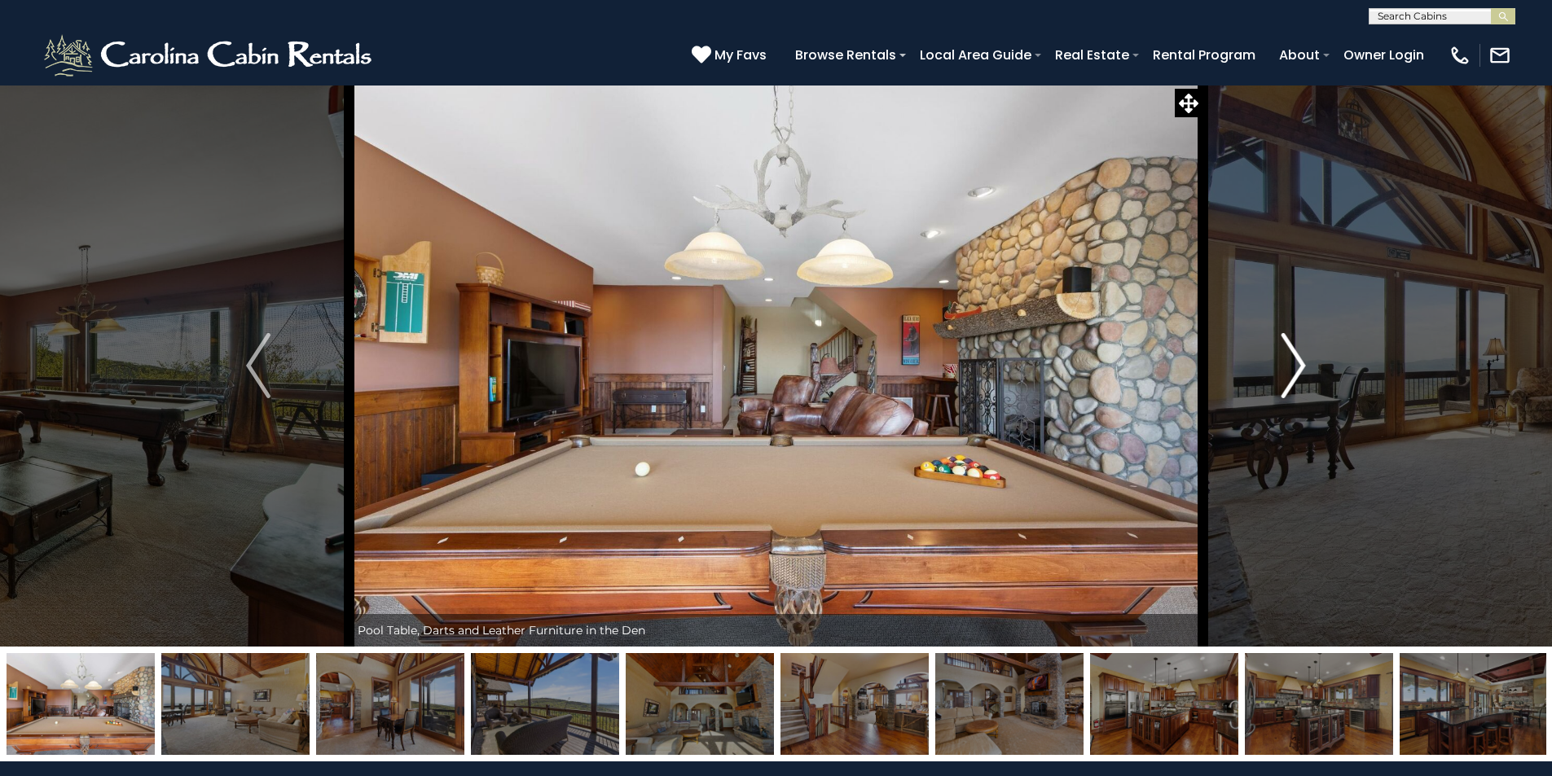
click at [1298, 360] on img "Next" at bounding box center [1293, 365] width 24 height 65
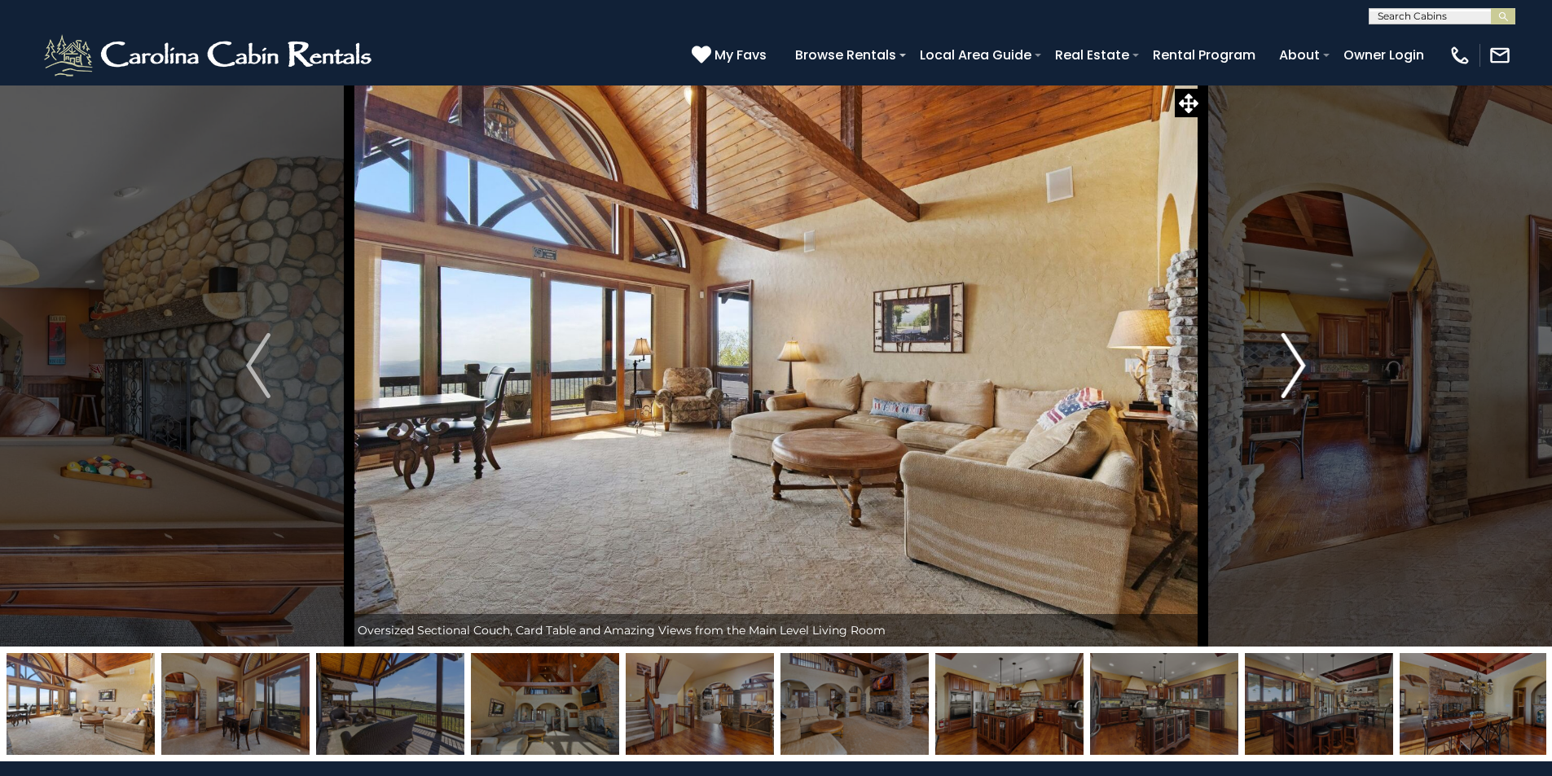
click at [1298, 360] on img "Next" at bounding box center [1293, 365] width 24 height 65
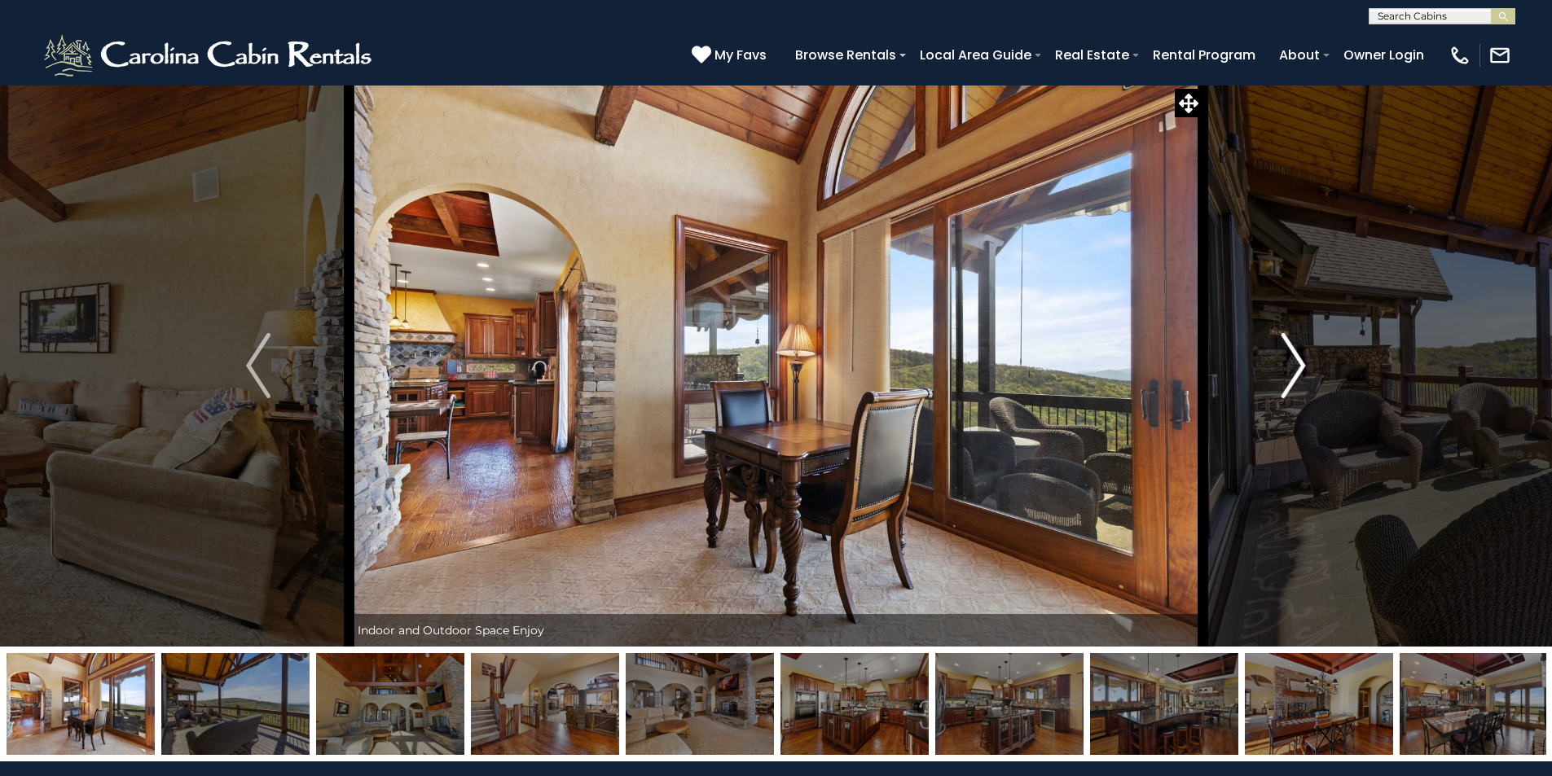
click at [1298, 360] on img "Next" at bounding box center [1293, 365] width 24 height 65
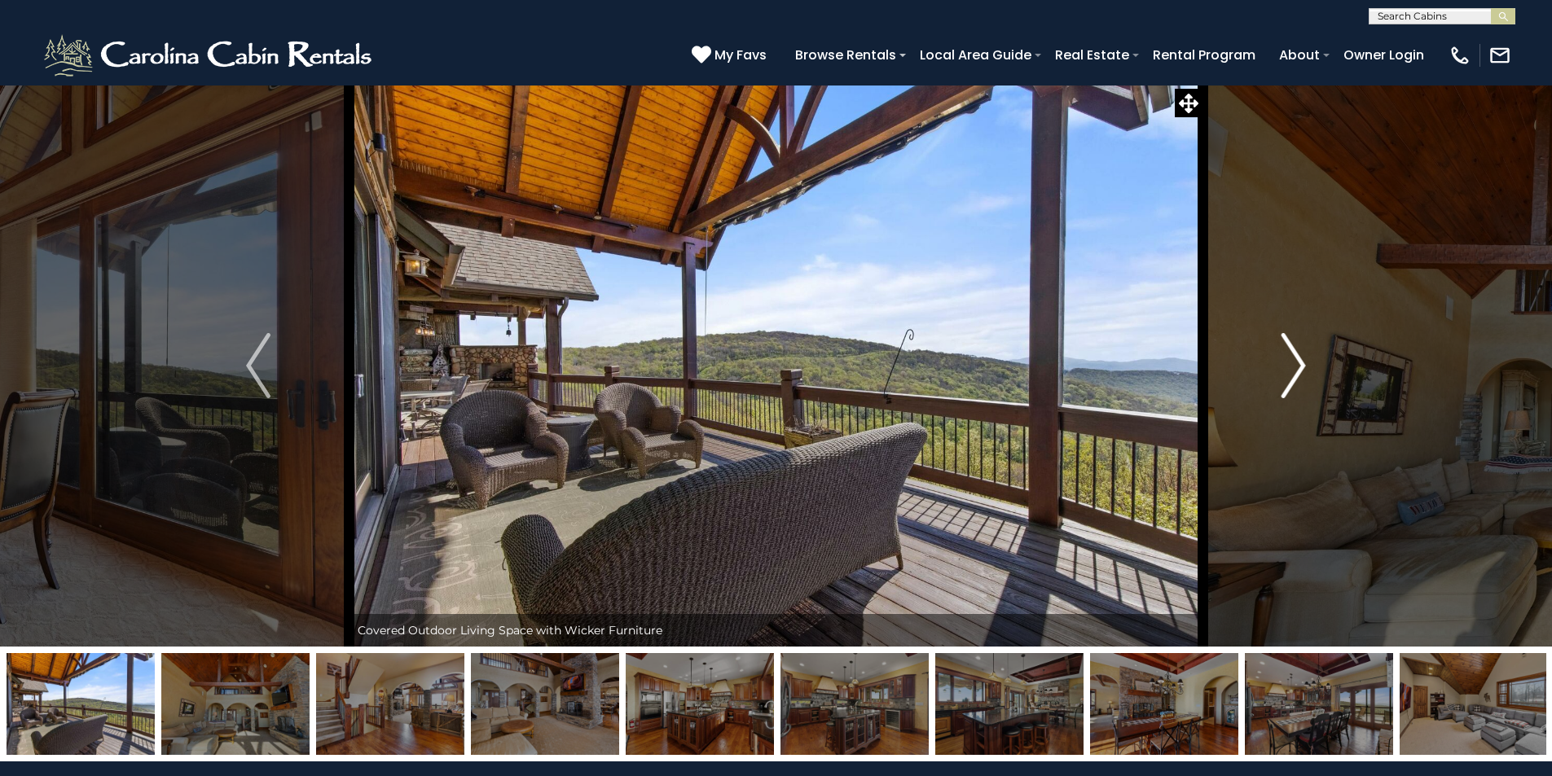
click at [1298, 360] on img "Next" at bounding box center [1293, 365] width 24 height 65
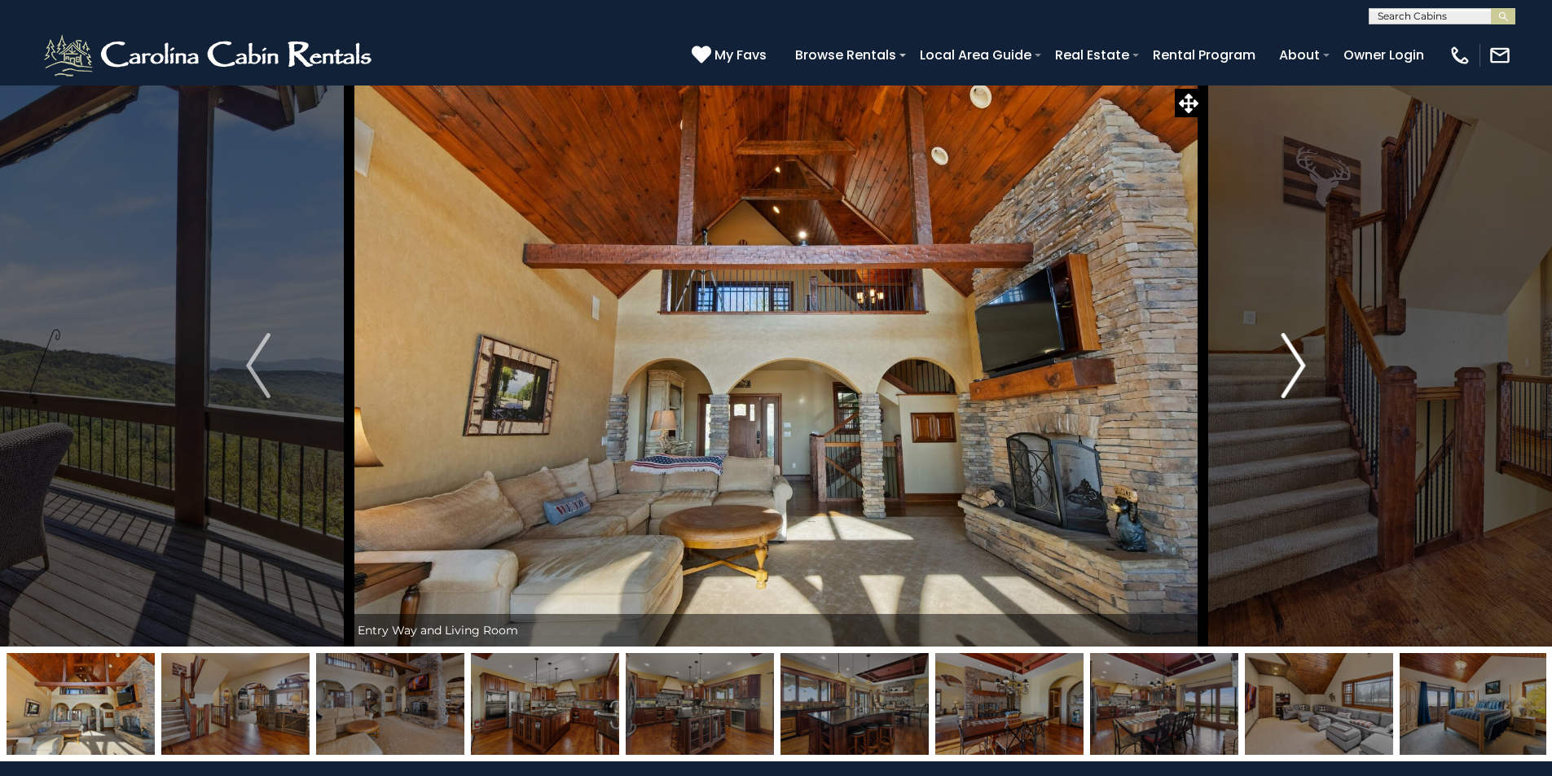
click at [1298, 360] on img "Next" at bounding box center [1293, 365] width 24 height 65
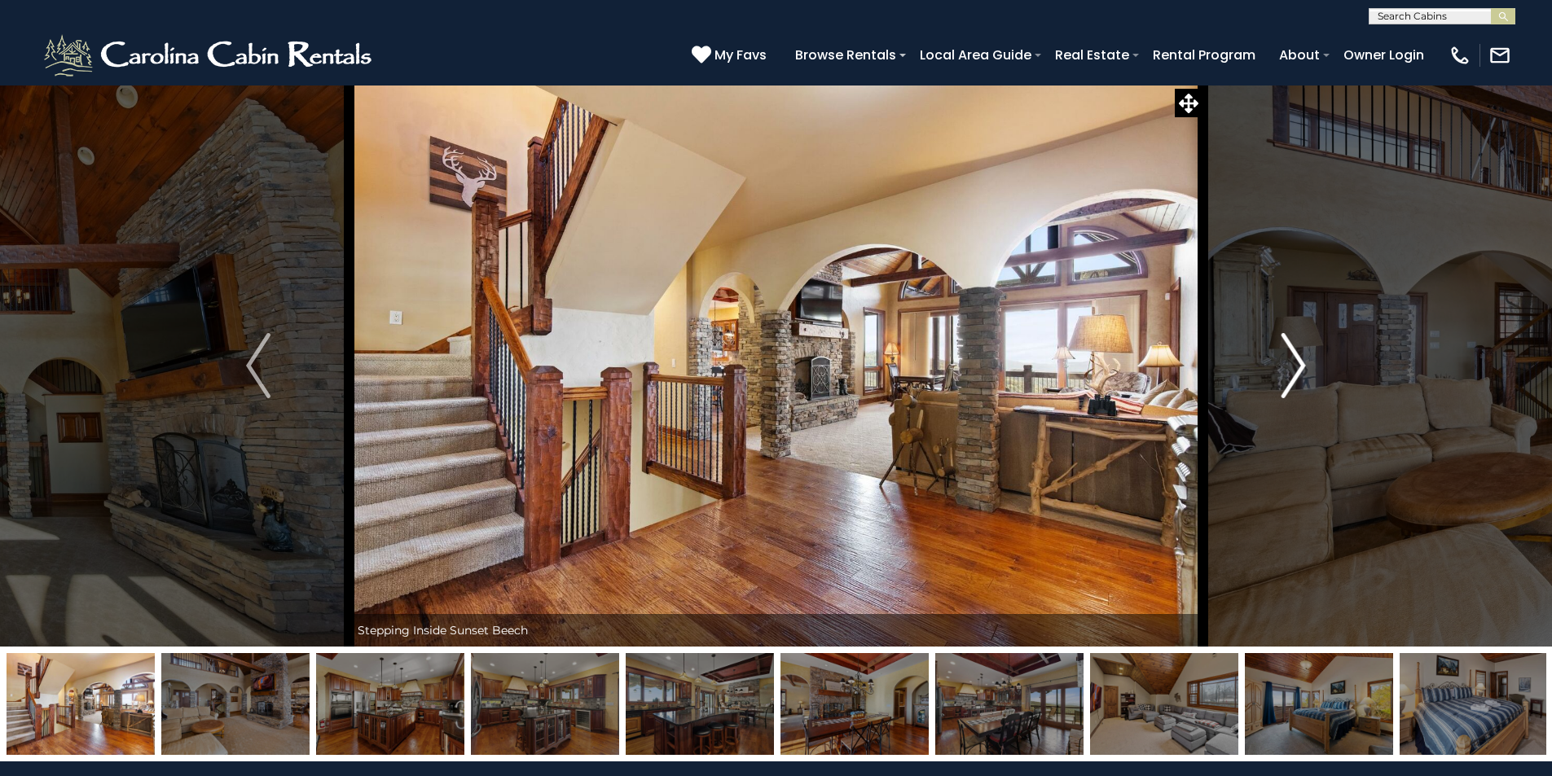
click at [1298, 360] on img "Next" at bounding box center [1293, 365] width 24 height 65
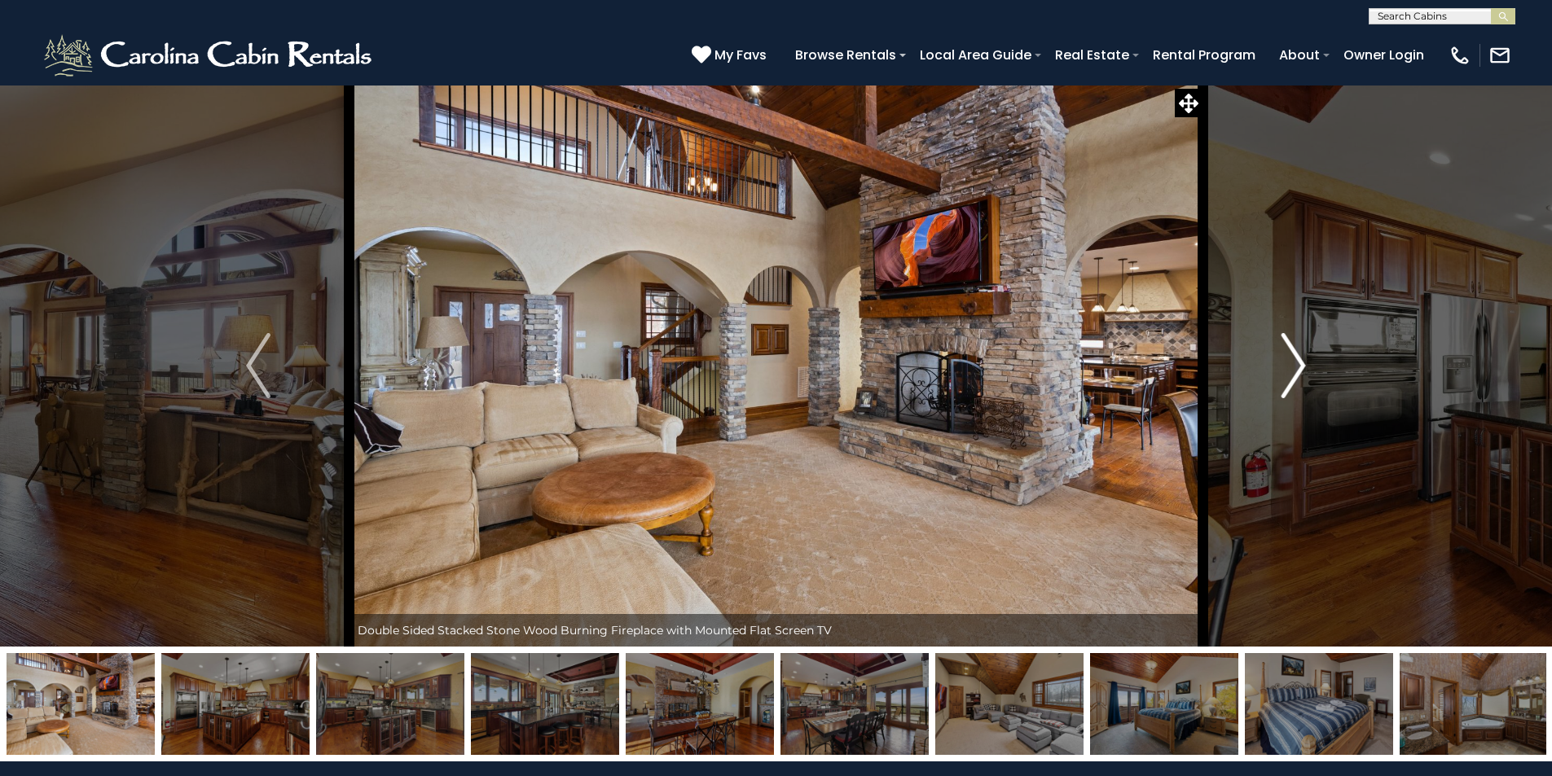
click at [1298, 360] on img "Next" at bounding box center [1293, 365] width 24 height 65
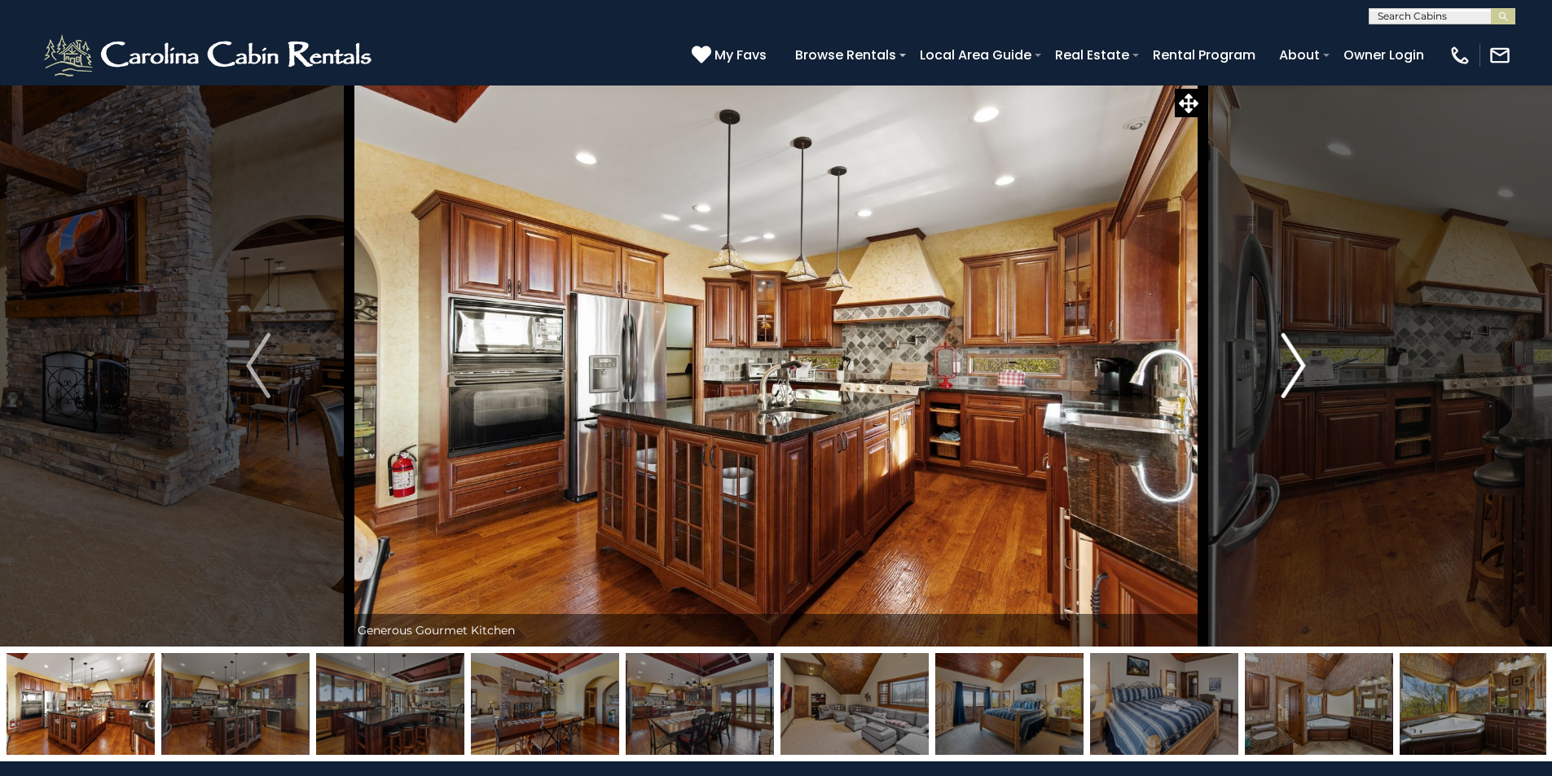
click at [1298, 360] on img "Next" at bounding box center [1293, 365] width 24 height 65
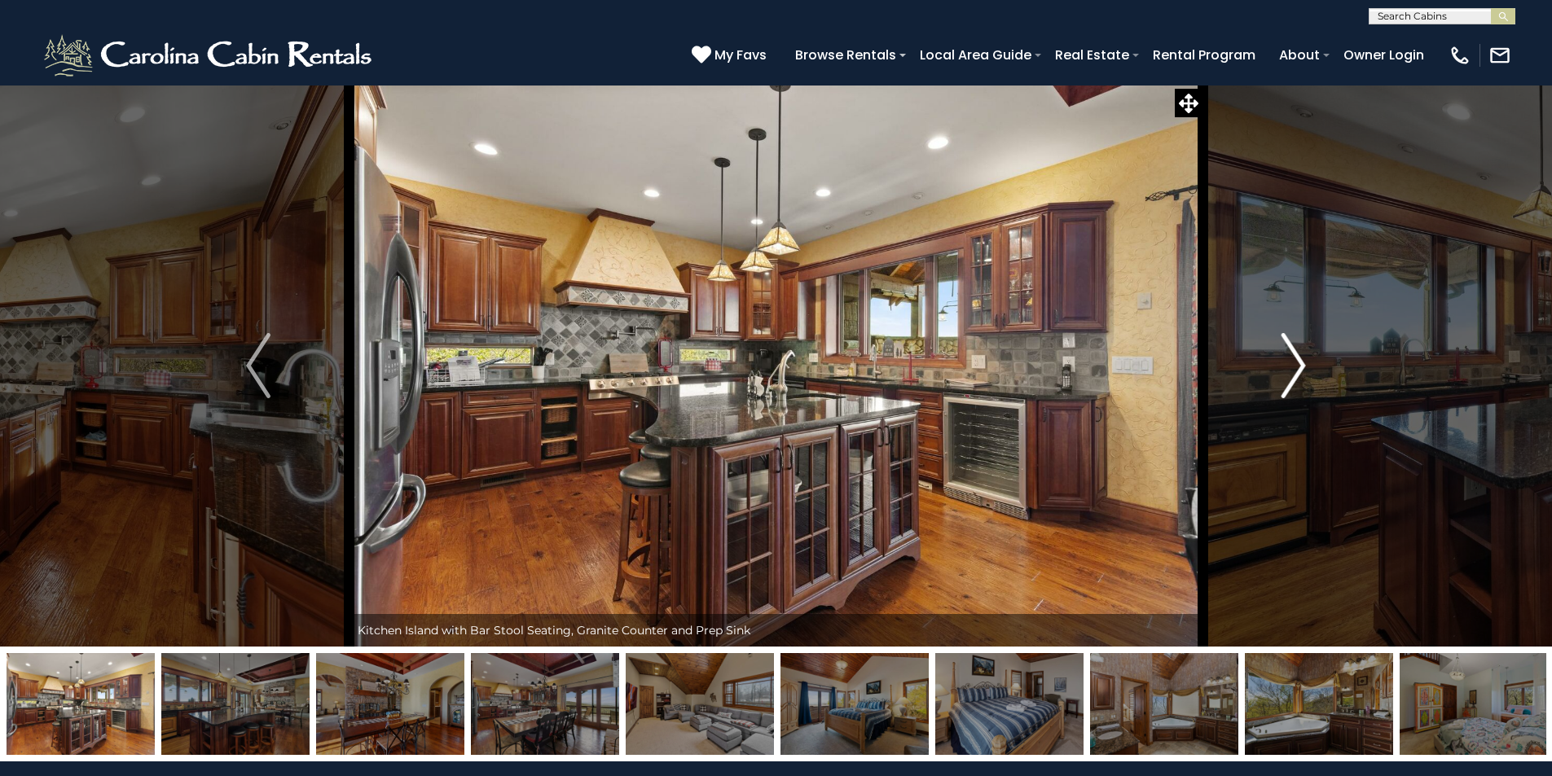
click at [1298, 360] on img "Next" at bounding box center [1293, 365] width 24 height 65
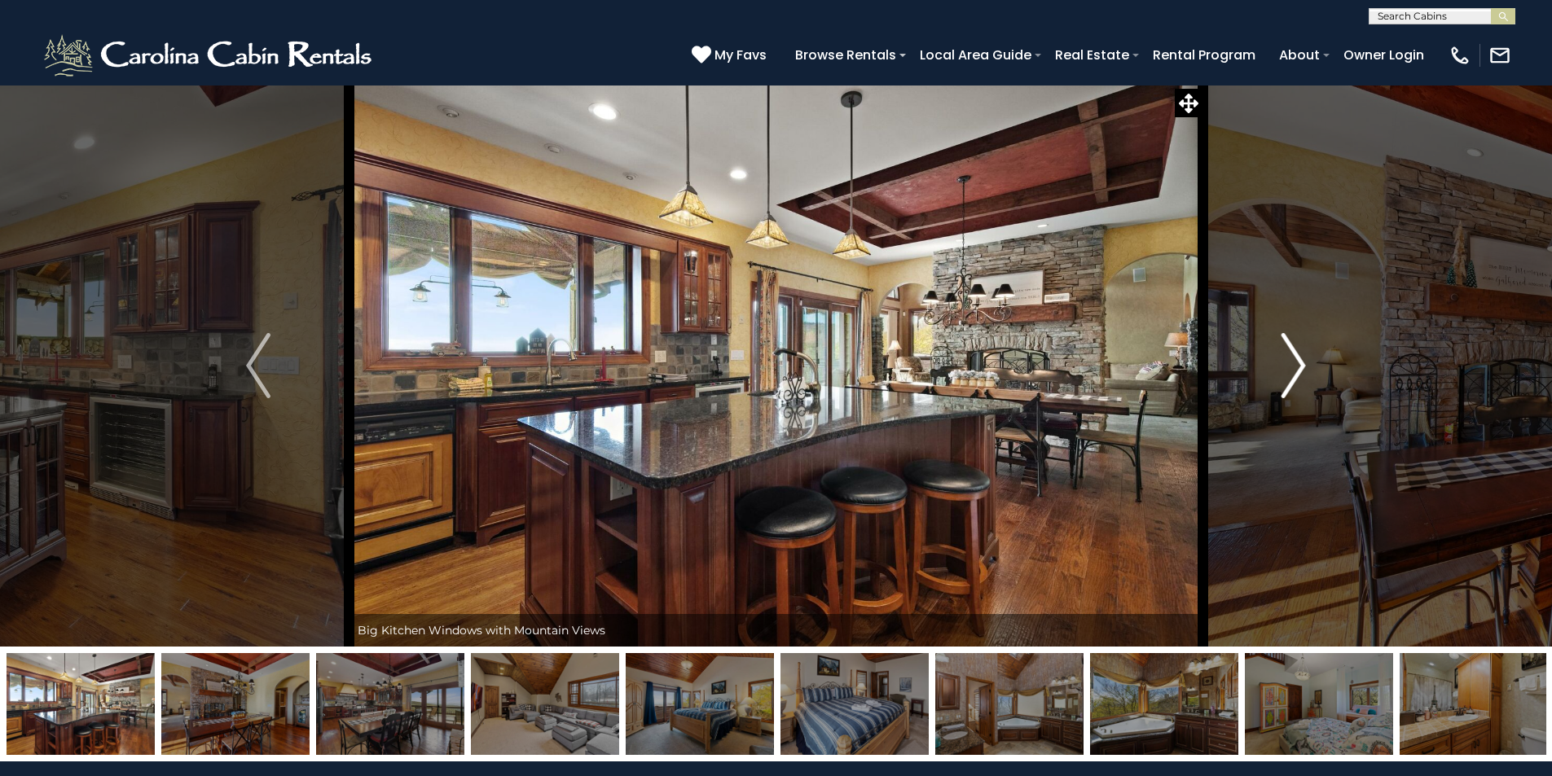
click at [1298, 360] on img "Next" at bounding box center [1293, 365] width 24 height 65
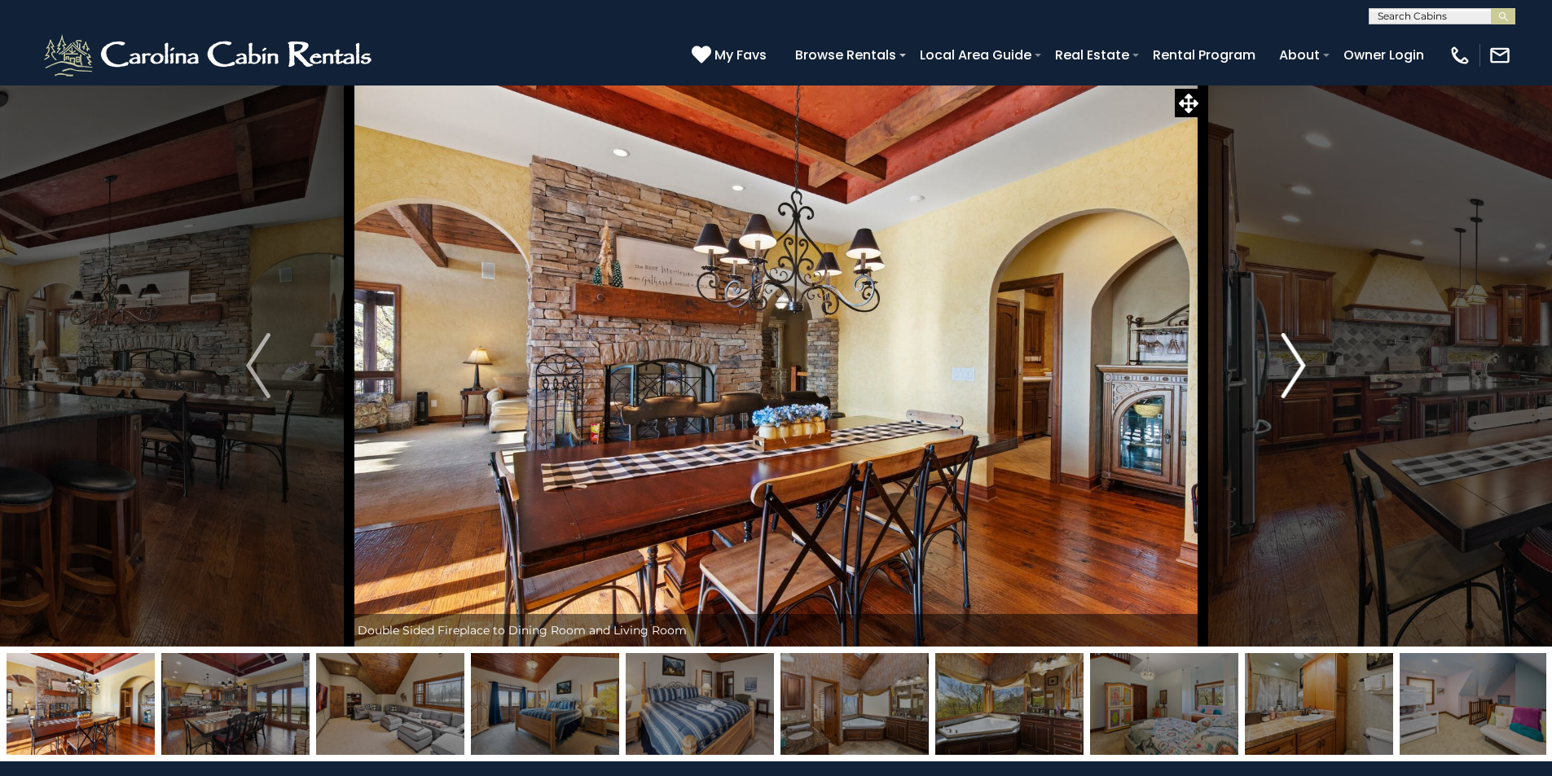
click at [1298, 360] on img "Next" at bounding box center [1293, 365] width 24 height 65
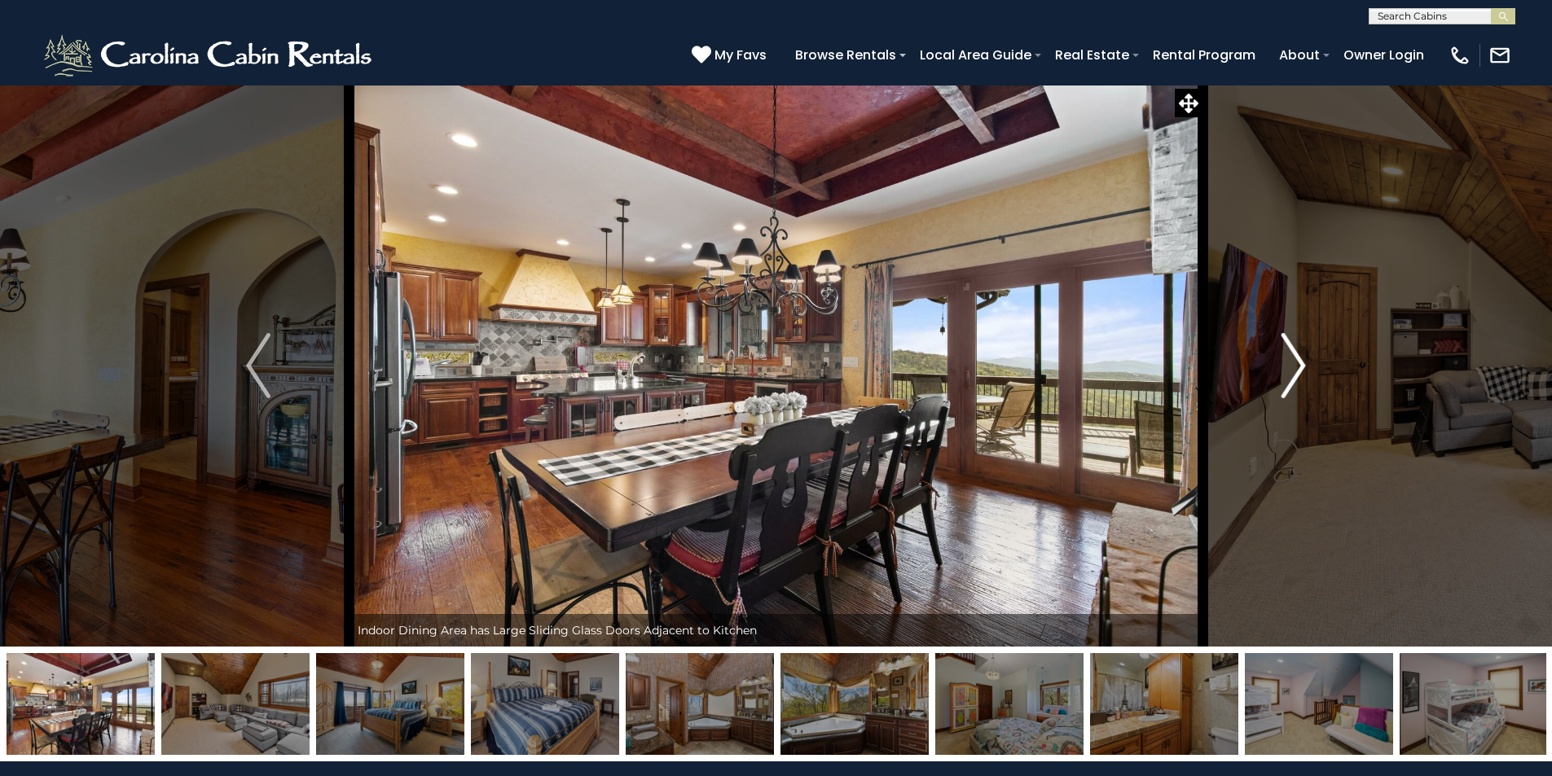
click at [1298, 360] on img "Next" at bounding box center [1293, 365] width 24 height 65
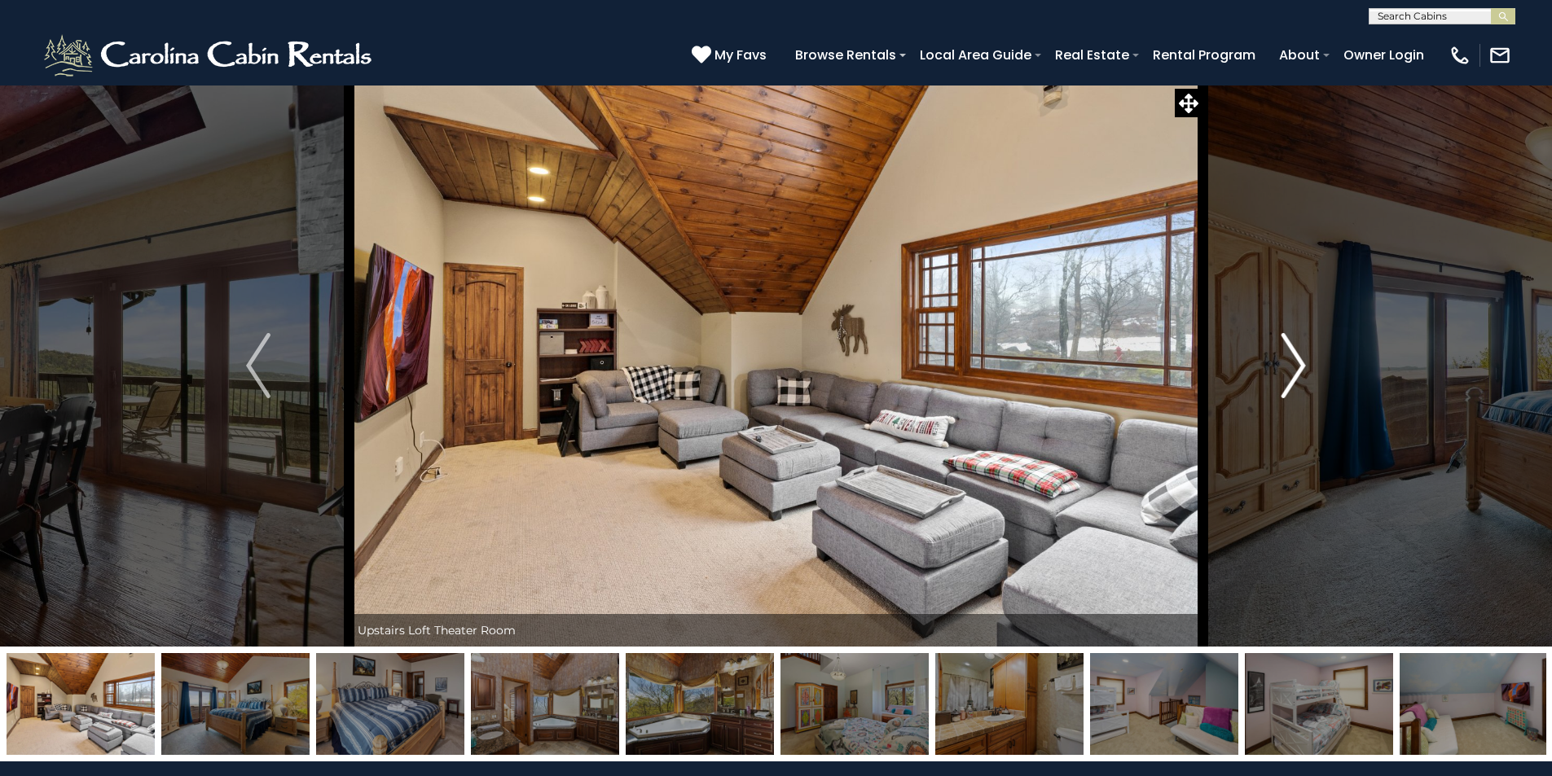
click at [1298, 360] on img "Next" at bounding box center [1293, 365] width 24 height 65
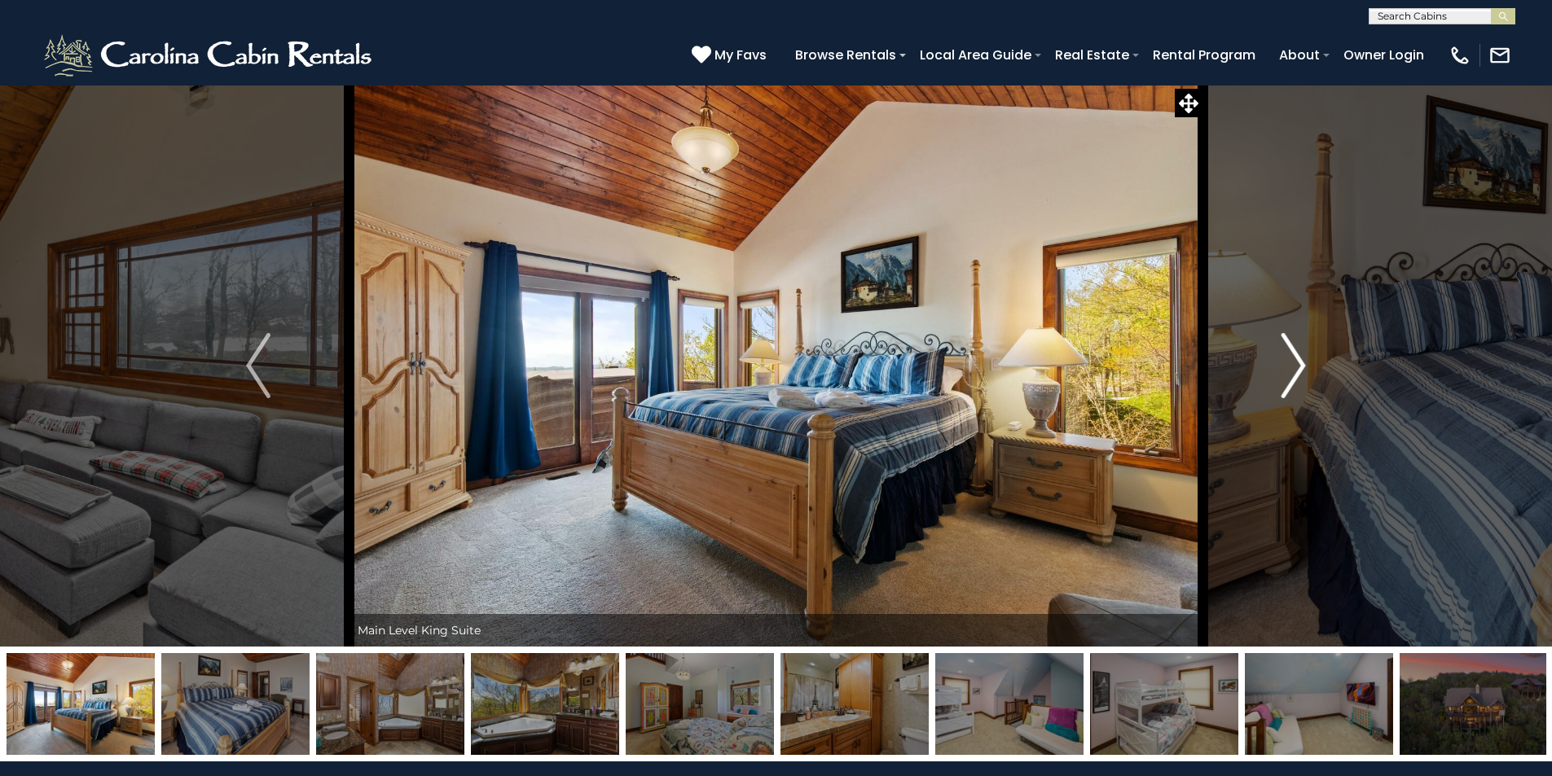
click at [1298, 360] on img "Next" at bounding box center [1293, 365] width 24 height 65
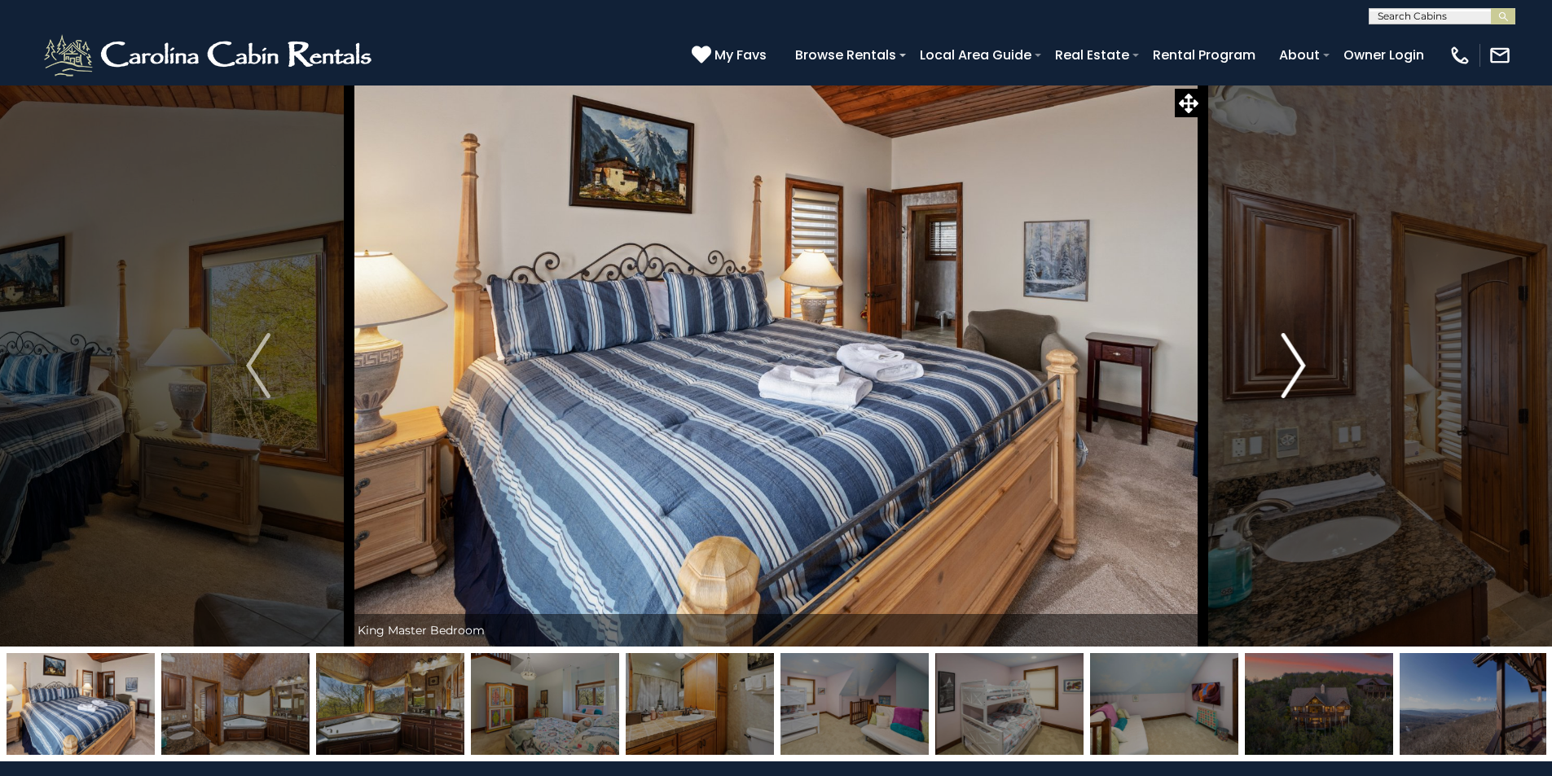
click at [1298, 360] on img "Next" at bounding box center [1293, 365] width 24 height 65
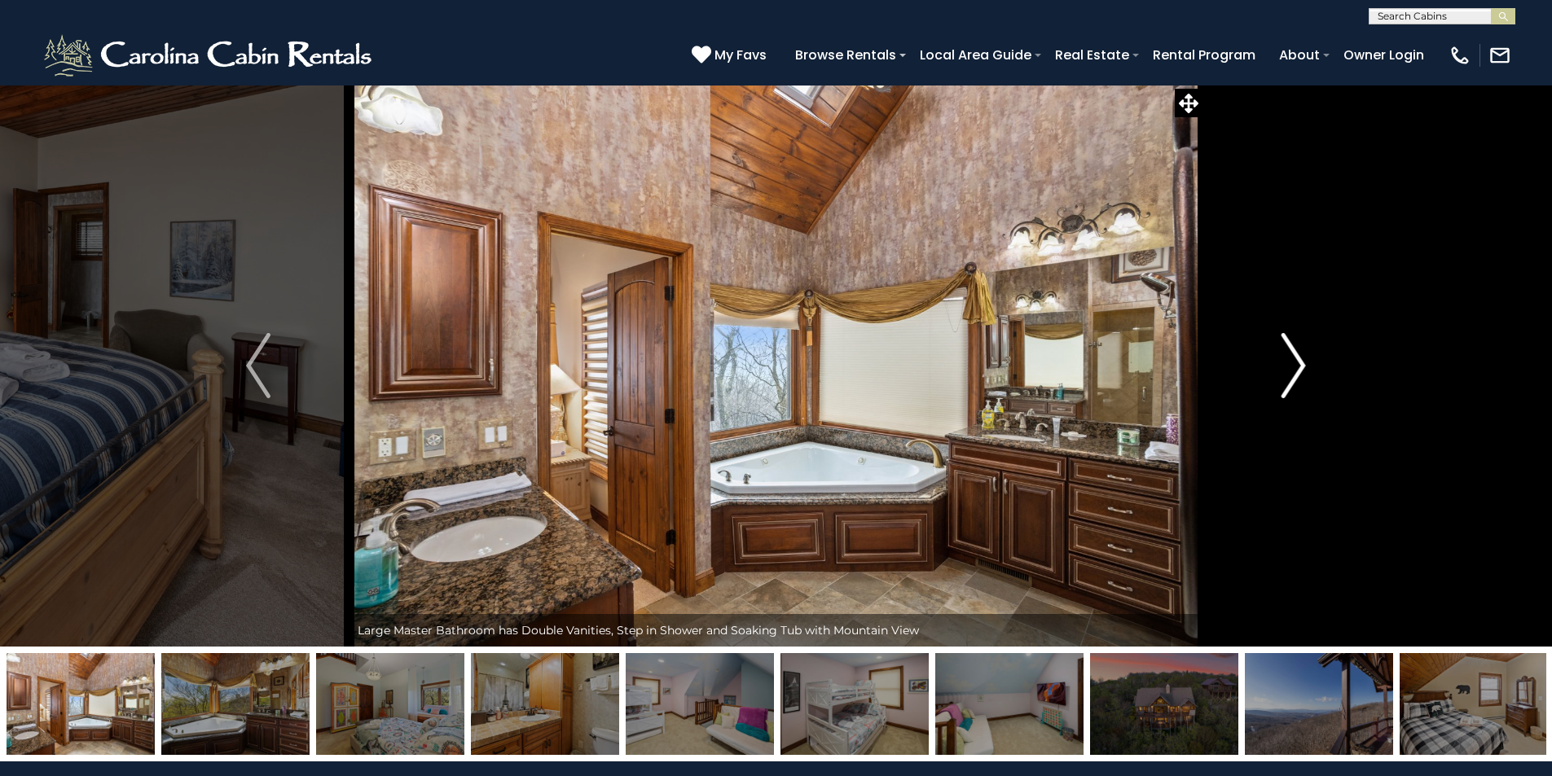
click at [1298, 360] on img "Next" at bounding box center [1293, 365] width 24 height 65
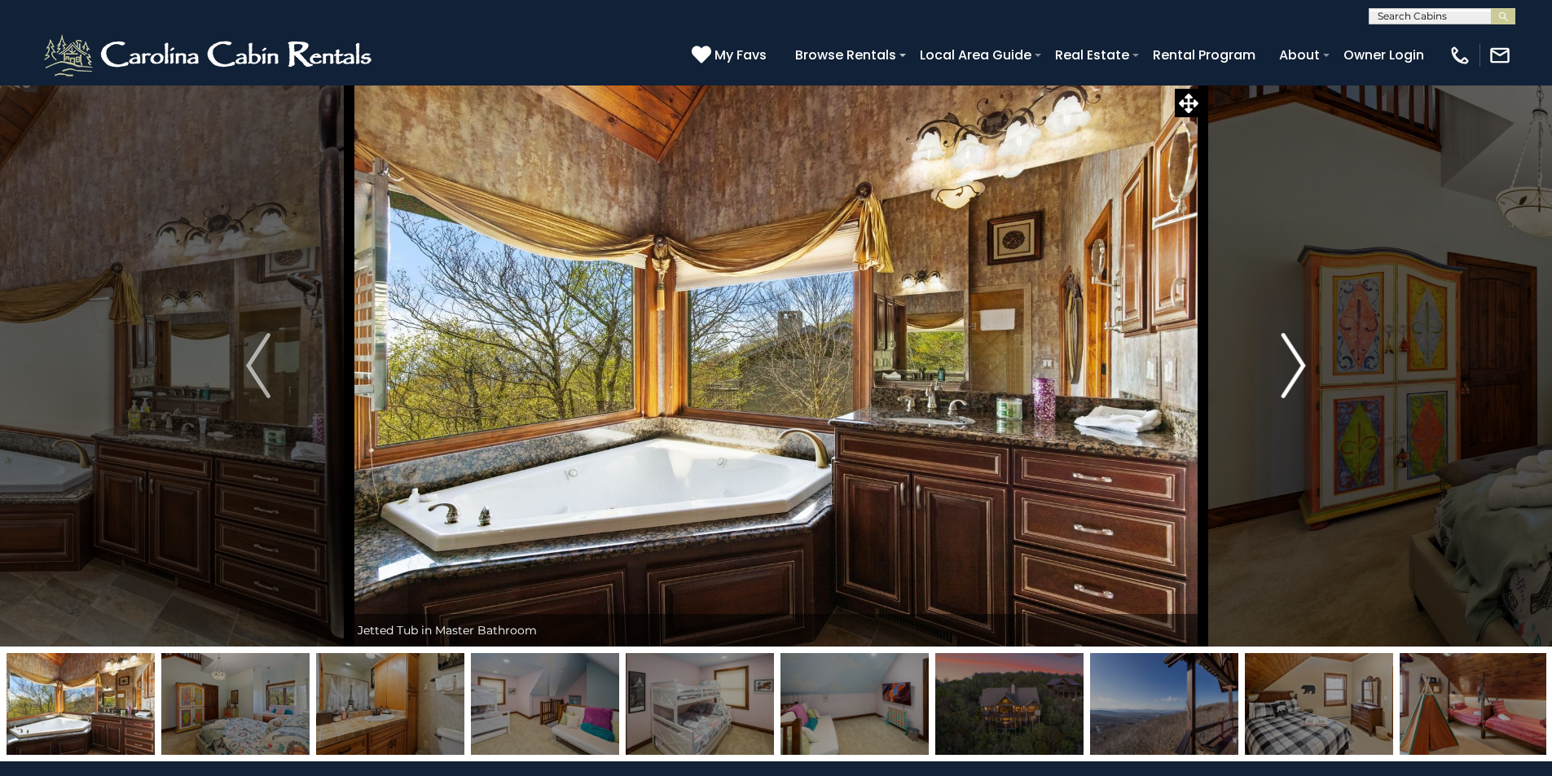
click at [1298, 360] on img "Next" at bounding box center [1293, 365] width 24 height 65
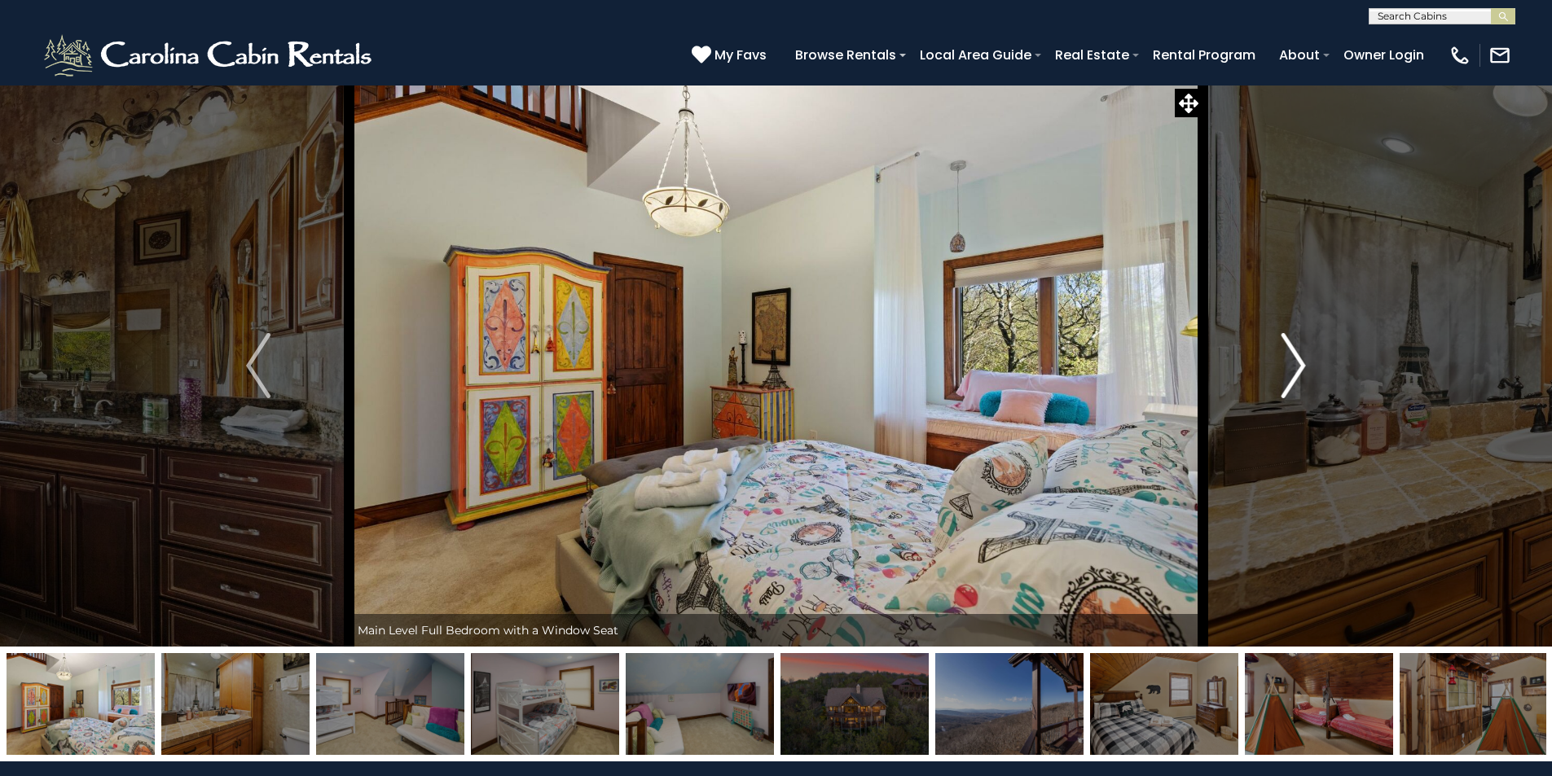
click at [1298, 360] on img "Next" at bounding box center [1293, 365] width 24 height 65
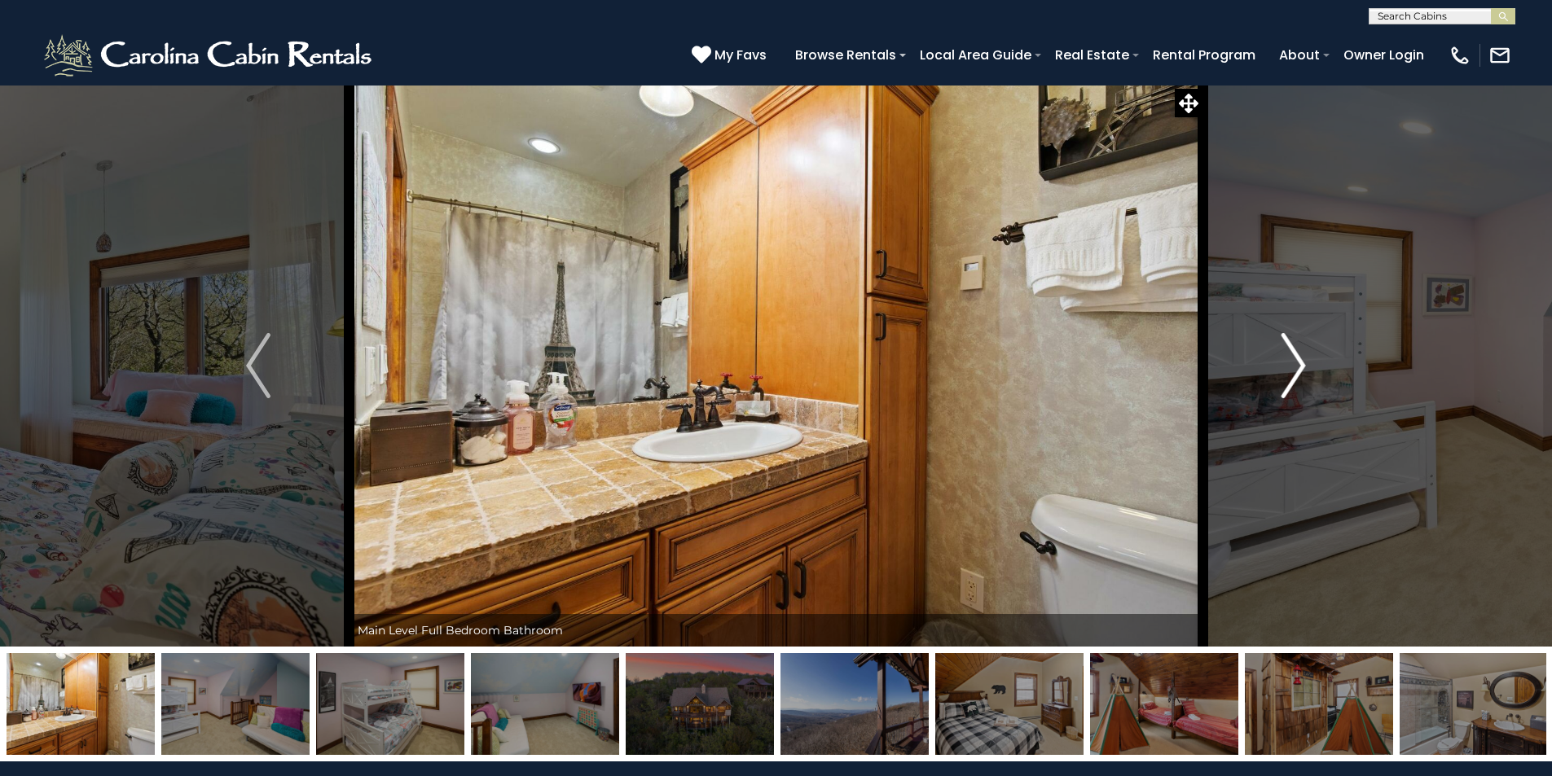
click at [1298, 360] on img "Next" at bounding box center [1293, 365] width 24 height 65
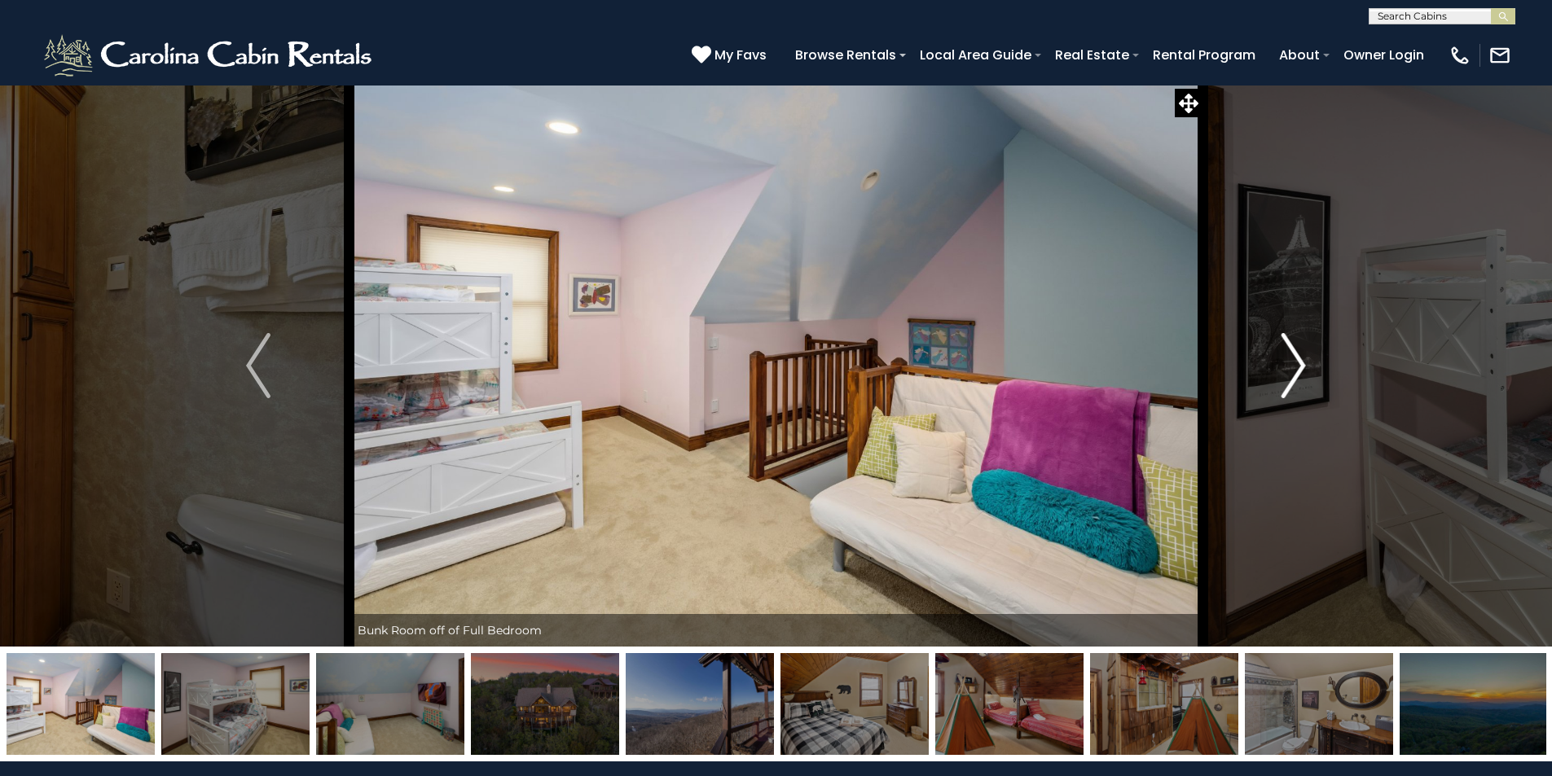
click at [1298, 360] on img "Next" at bounding box center [1293, 365] width 24 height 65
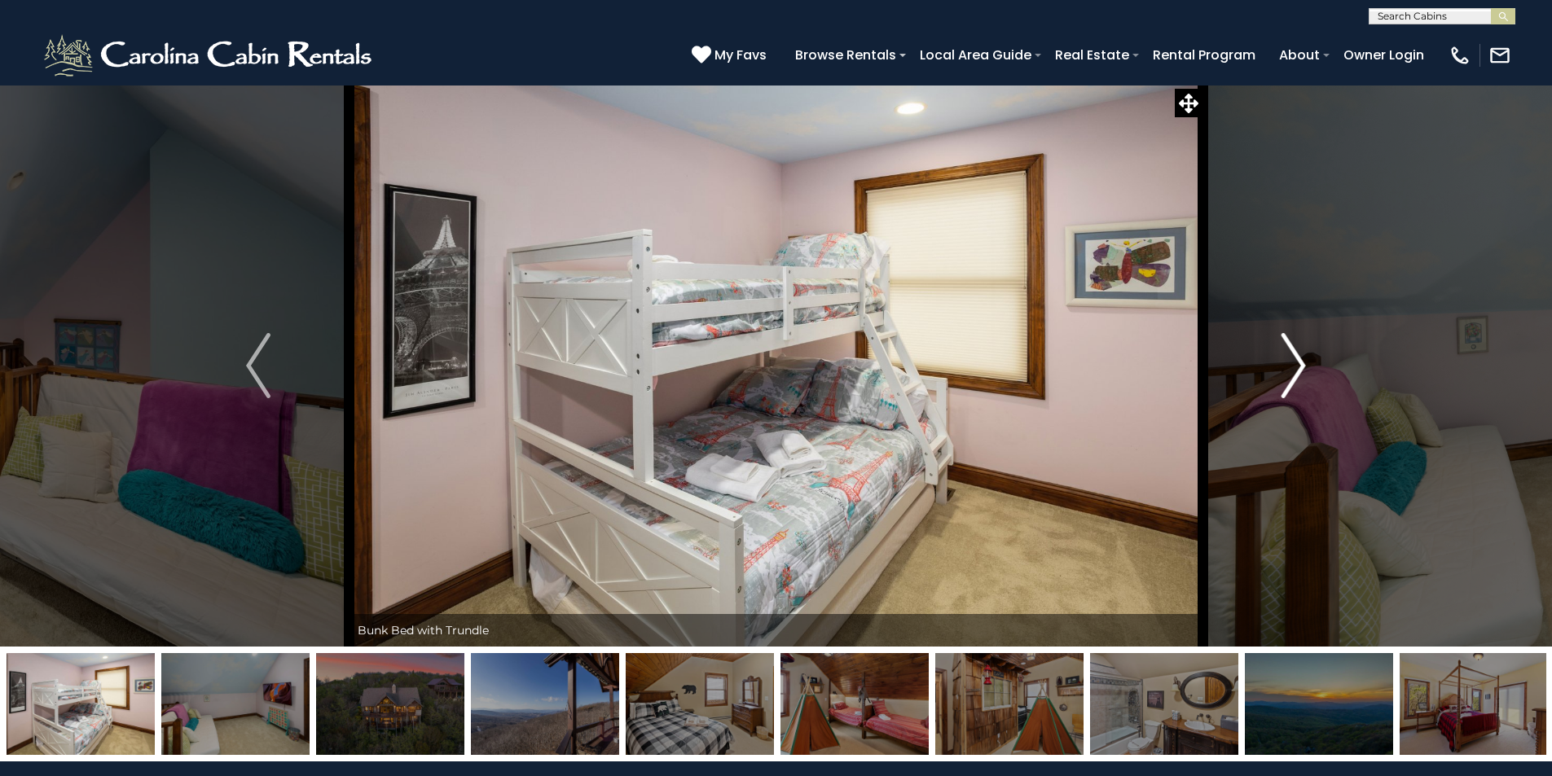
click at [1298, 360] on img "Next" at bounding box center [1293, 365] width 24 height 65
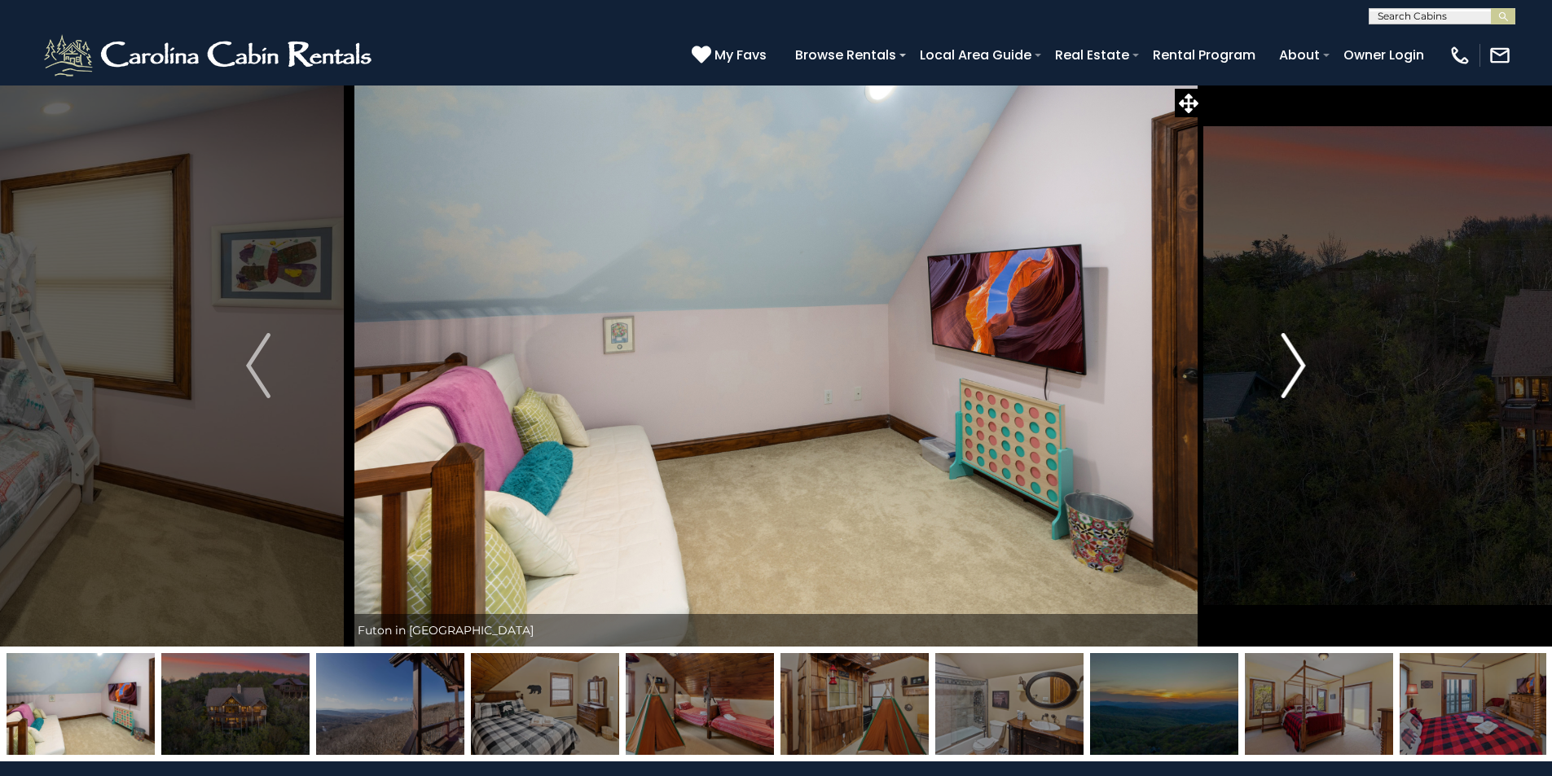
click at [1298, 360] on img "Next" at bounding box center [1293, 365] width 24 height 65
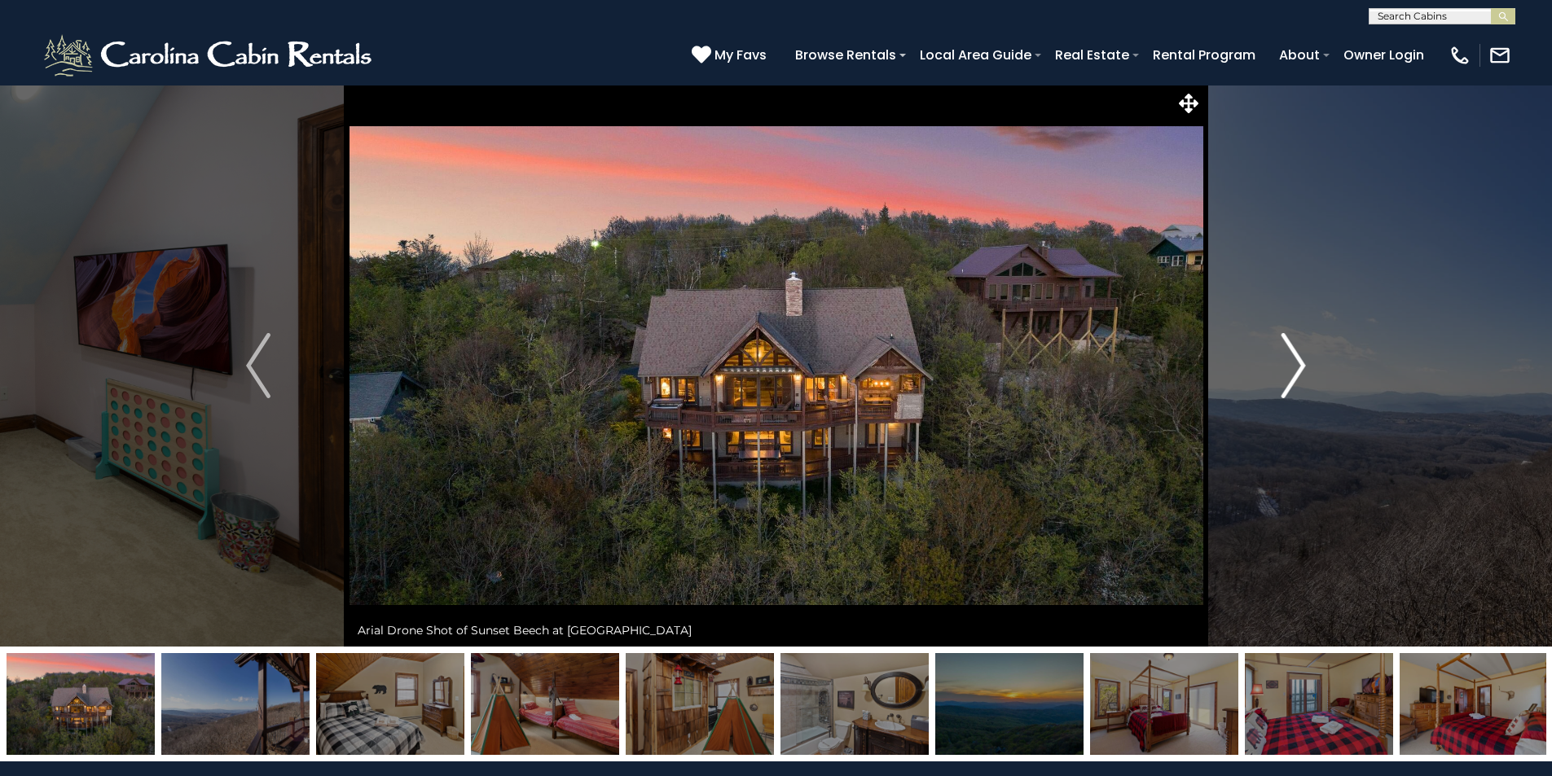
click at [1298, 360] on img "Next" at bounding box center [1293, 365] width 24 height 65
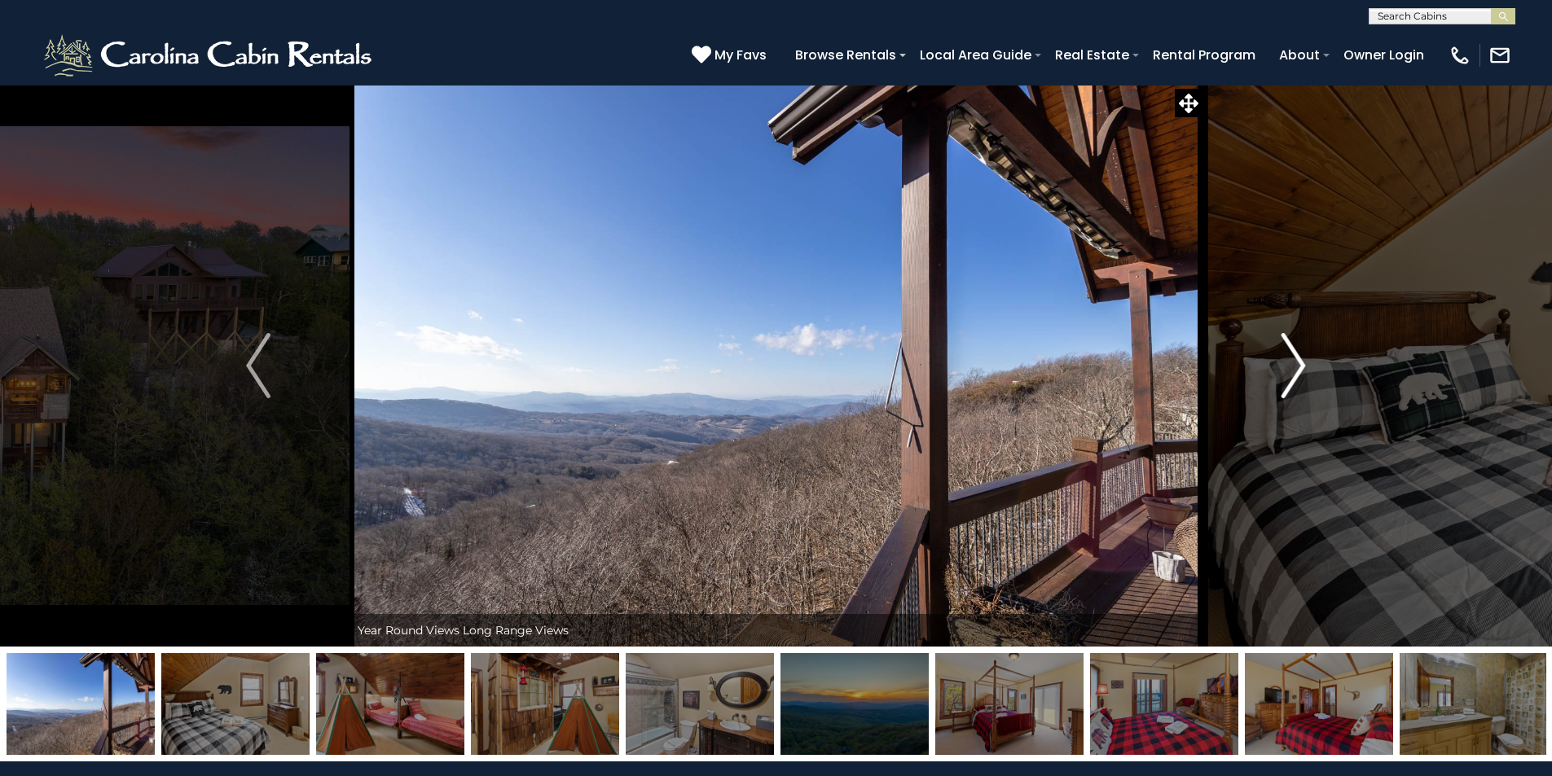
click at [1298, 360] on img "Next" at bounding box center [1293, 365] width 24 height 65
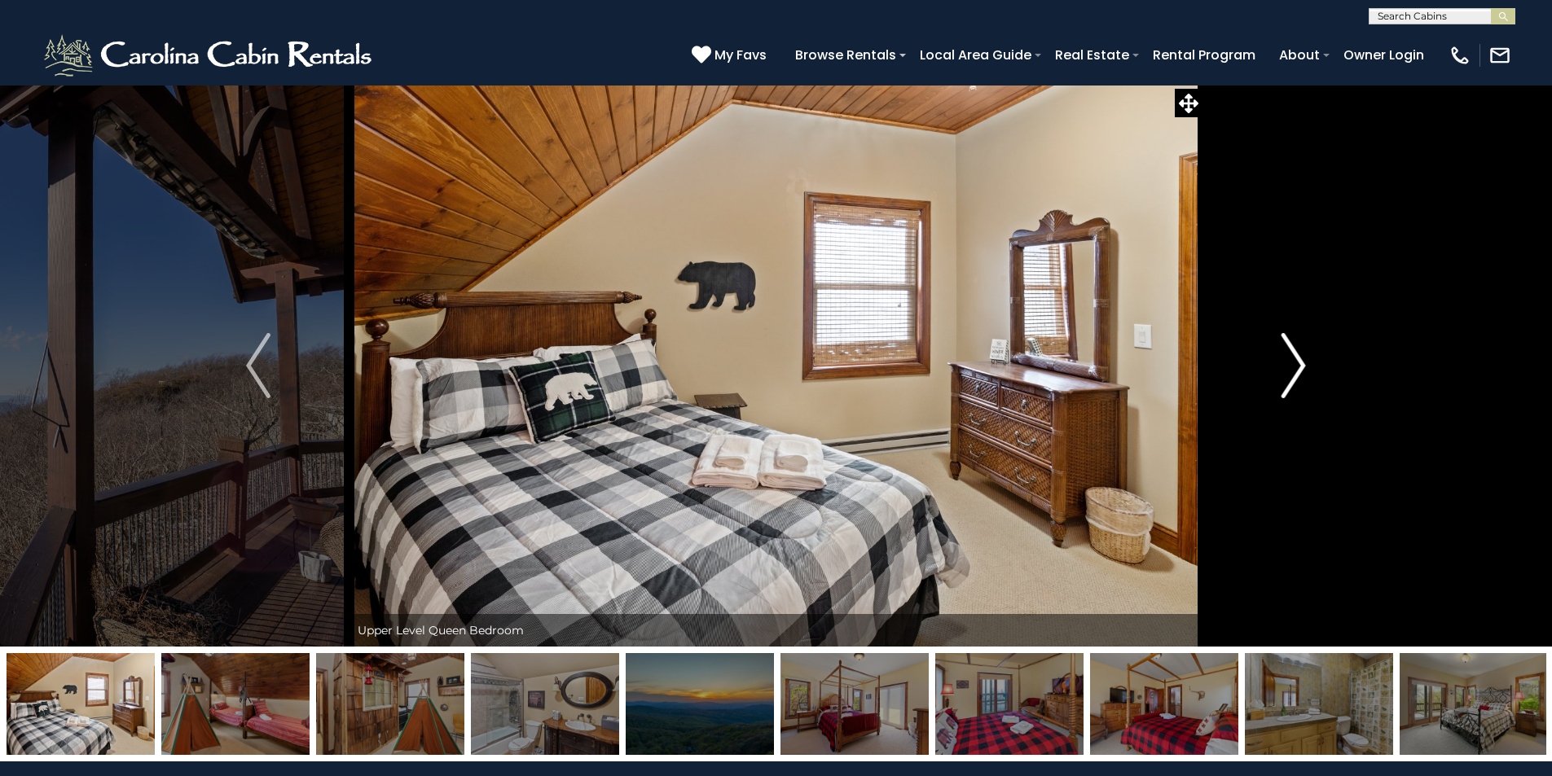
click at [1298, 360] on img "Next" at bounding box center [1293, 365] width 24 height 65
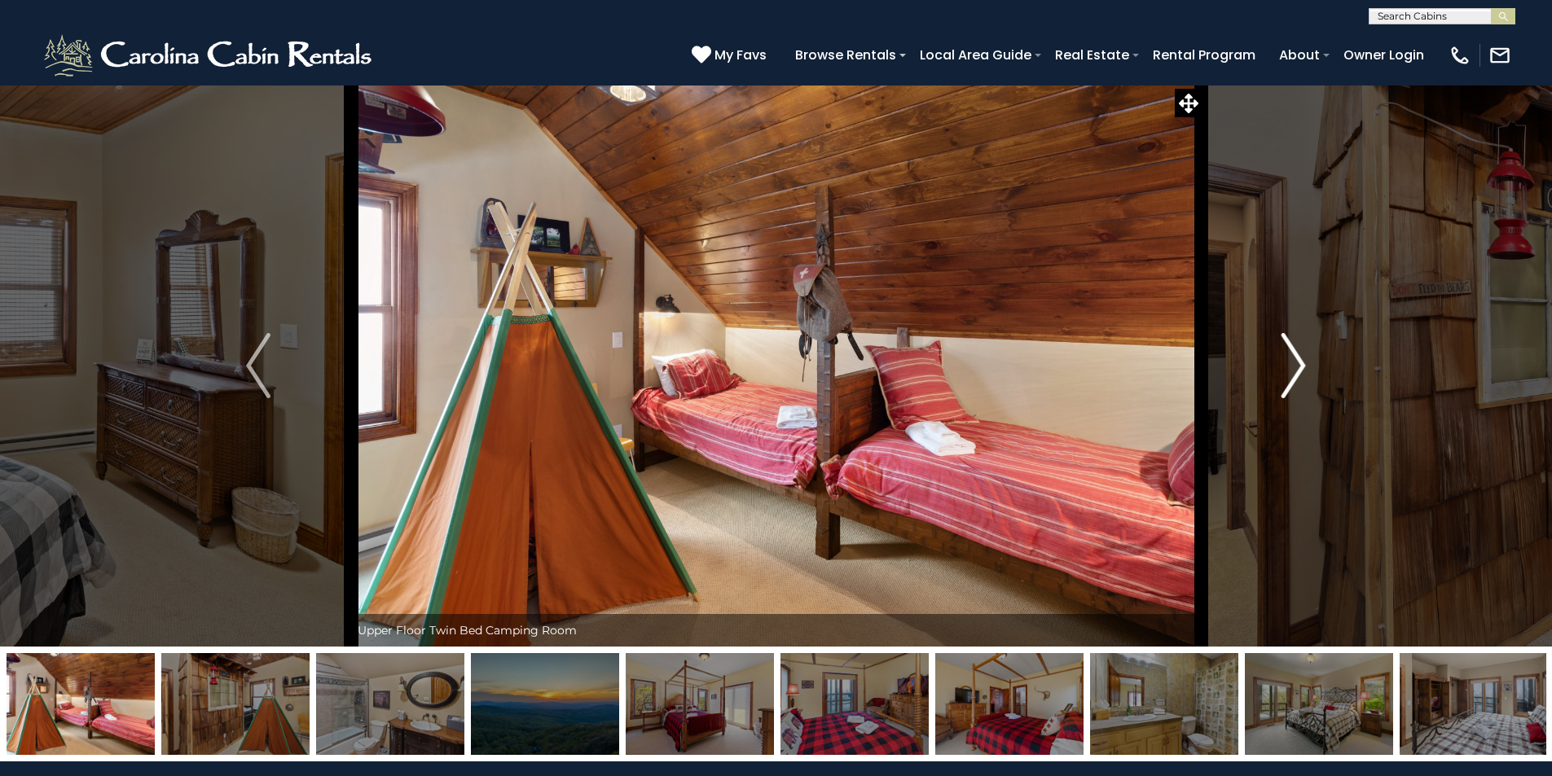
click at [1298, 360] on img "Next" at bounding box center [1293, 365] width 24 height 65
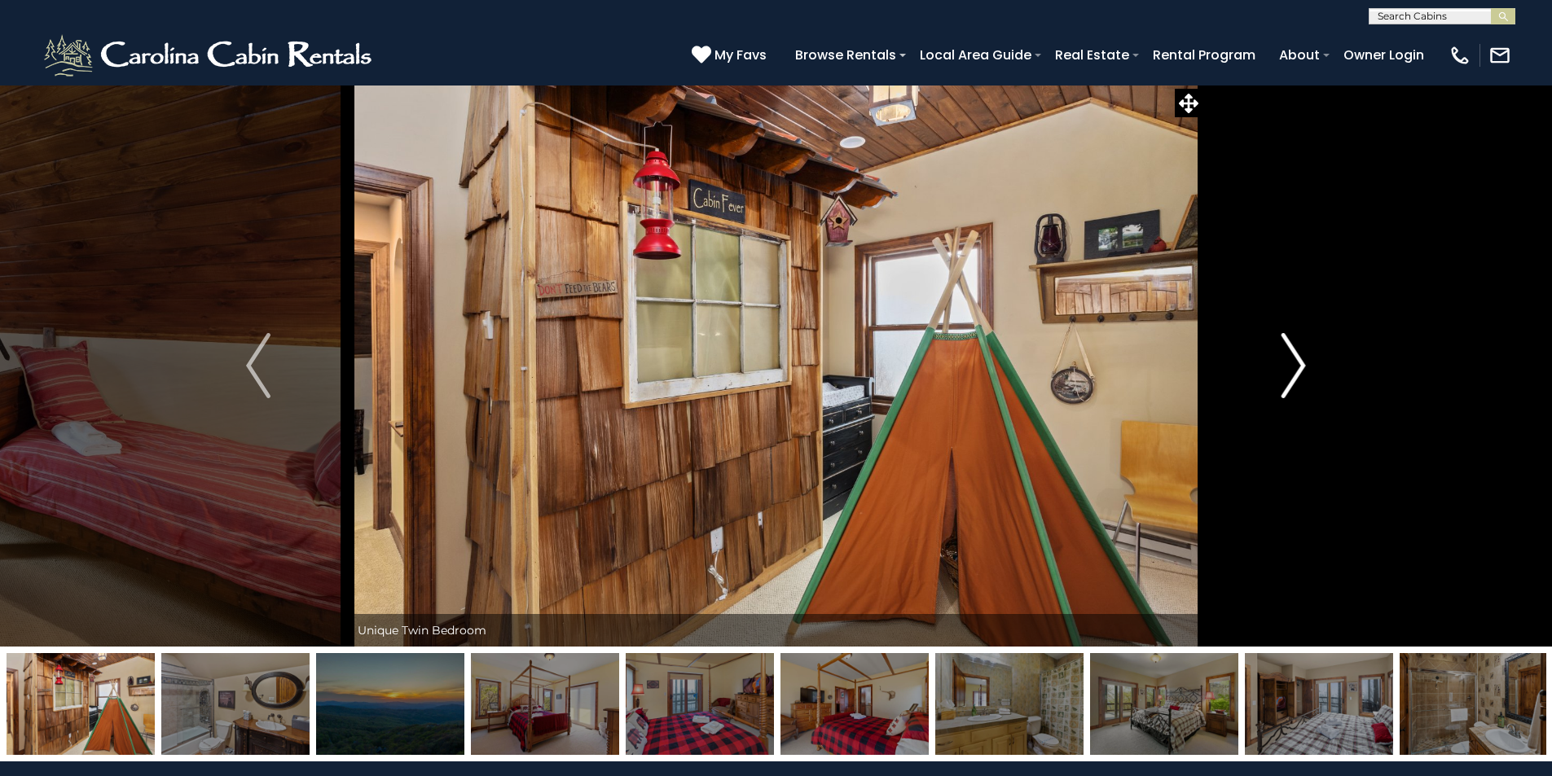
click at [1298, 360] on img "Next" at bounding box center [1293, 365] width 24 height 65
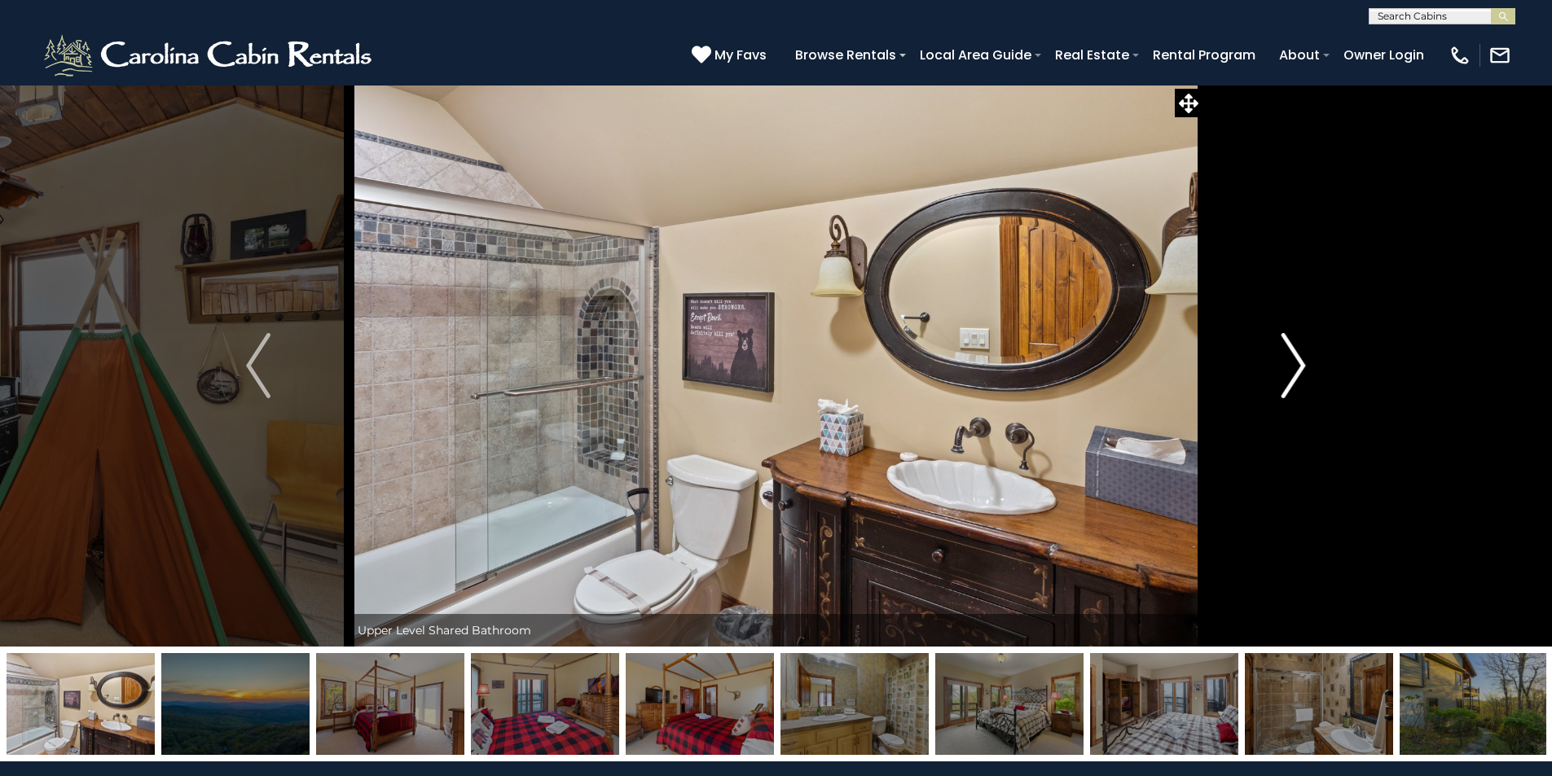
click at [1298, 360] on img "Next" at bounding box center [1293, 365] width 24 height 65
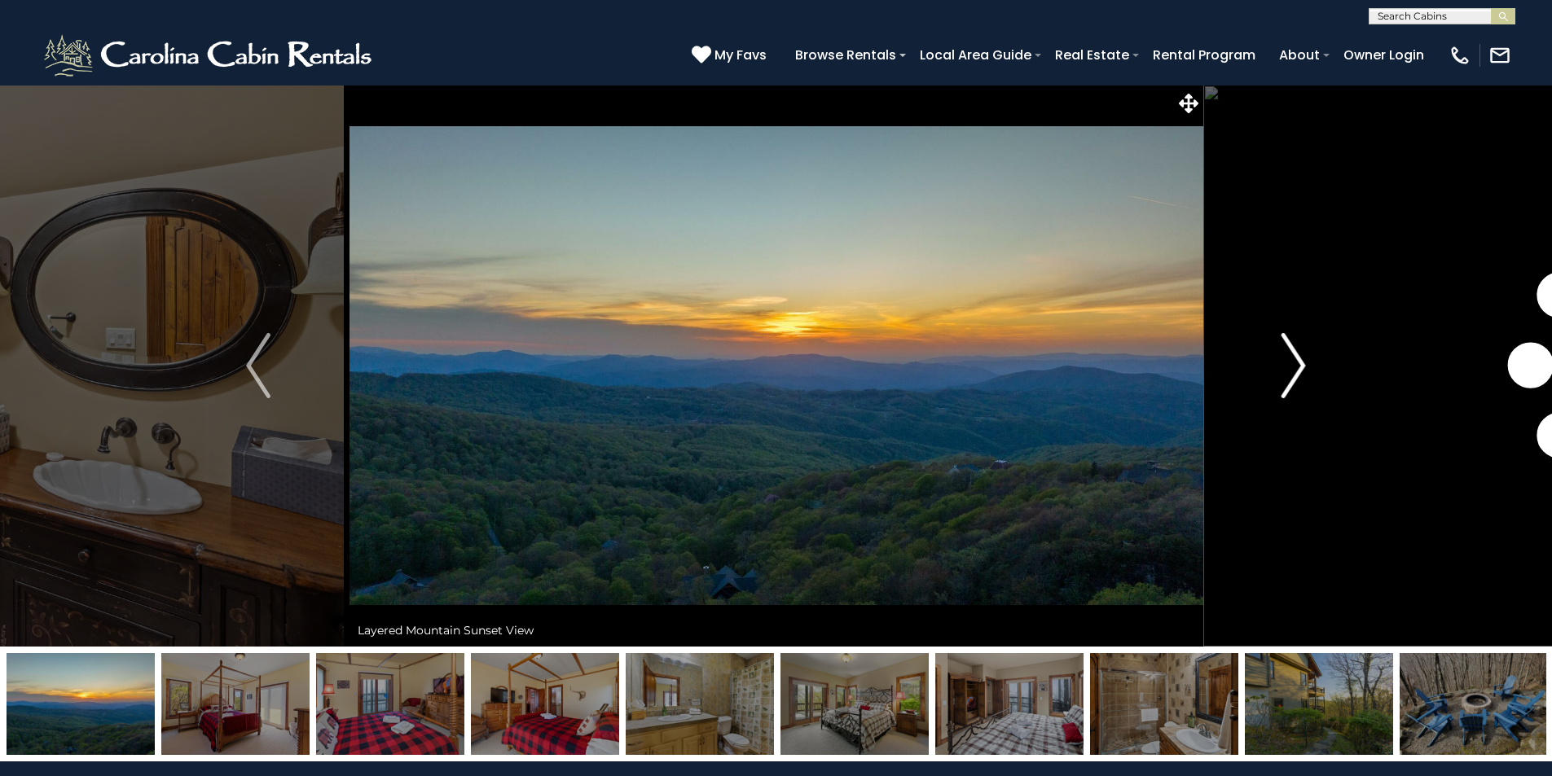
click at [1298, 360] on img "Next" at bounding box center [1293, 365] width 24 height 65
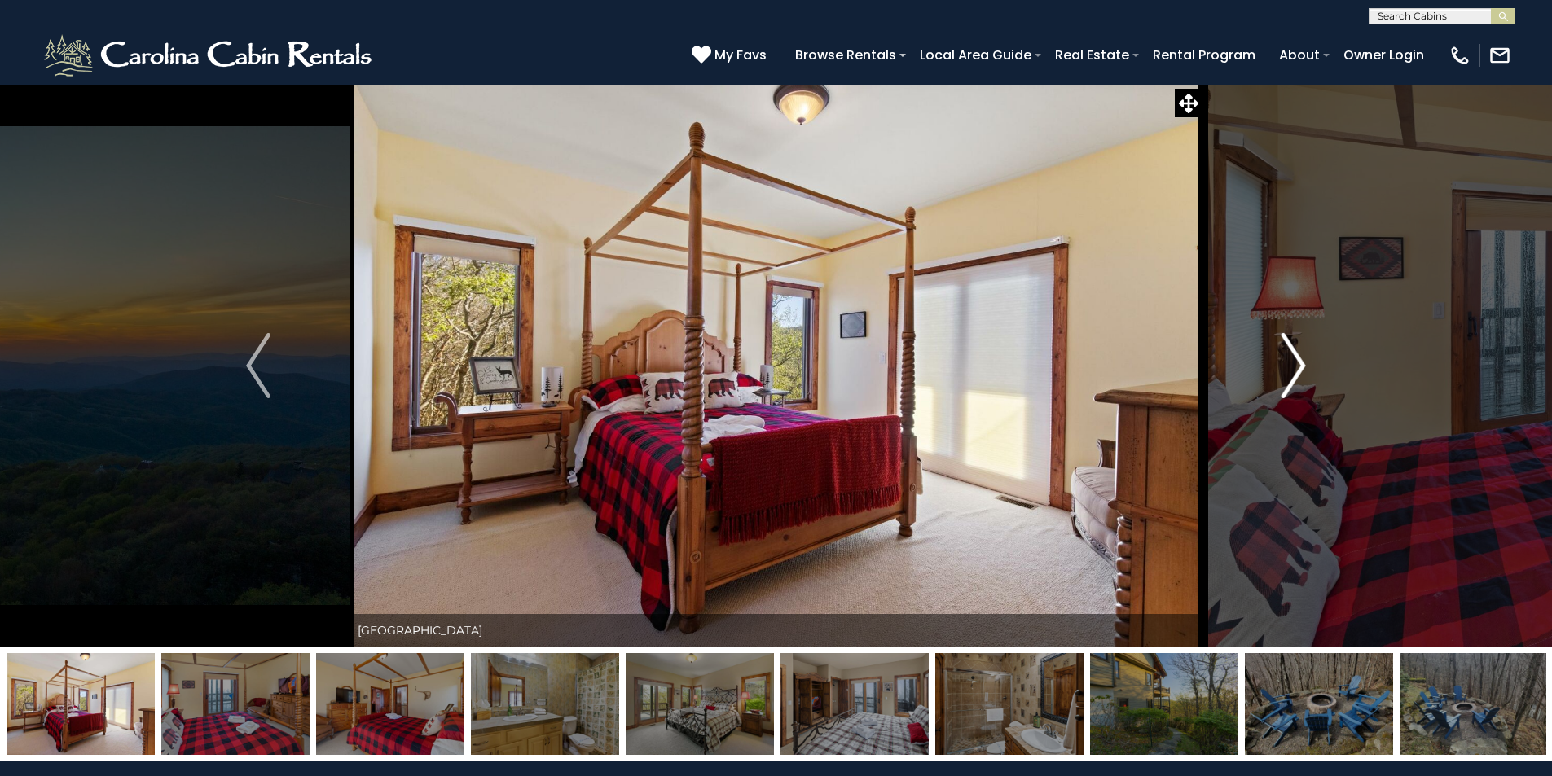
click at [1298, 360] on img "Next" at bounding box center [1293, 365] width 24 height 65
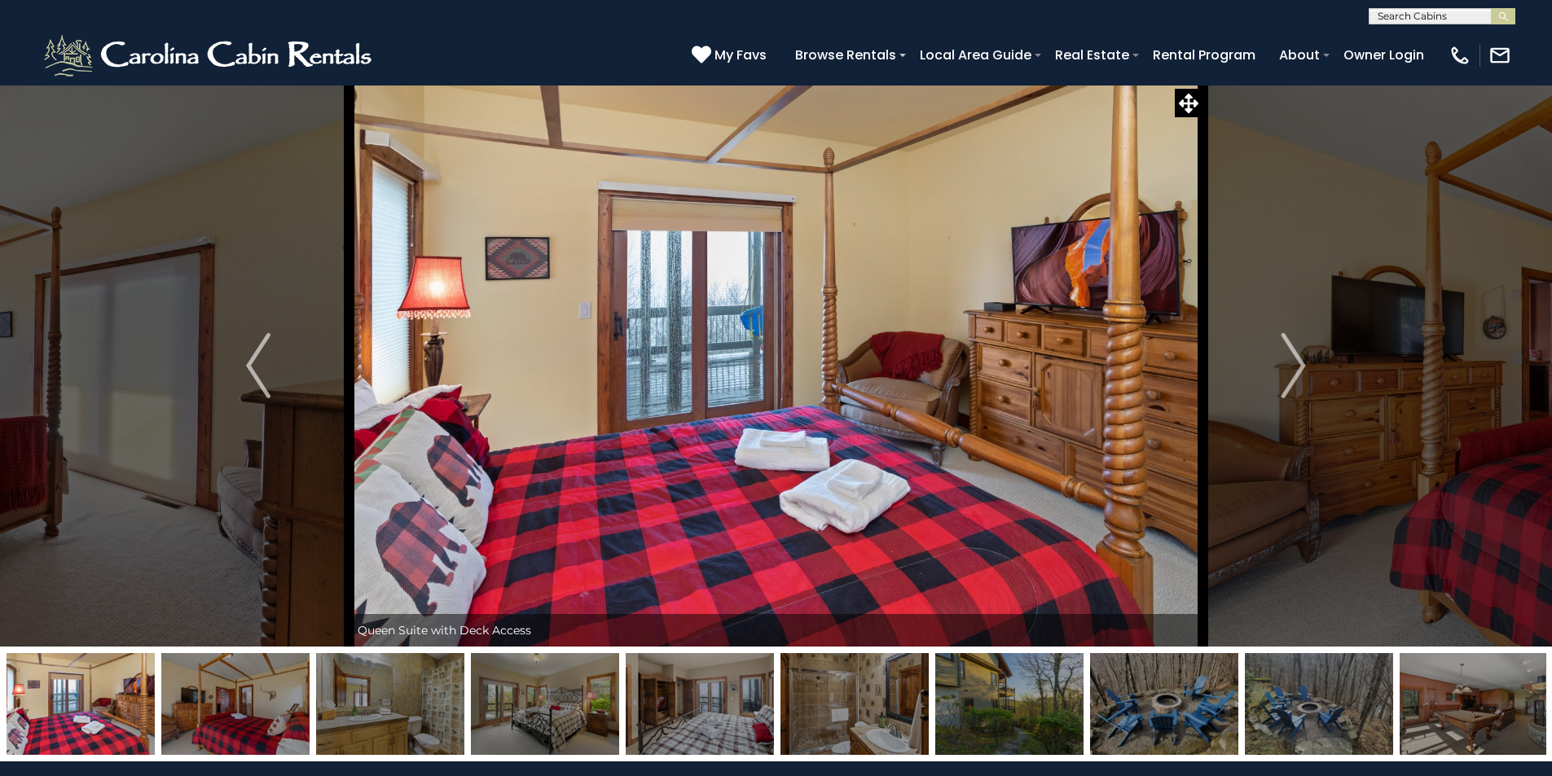
scroll to position [14, 0]
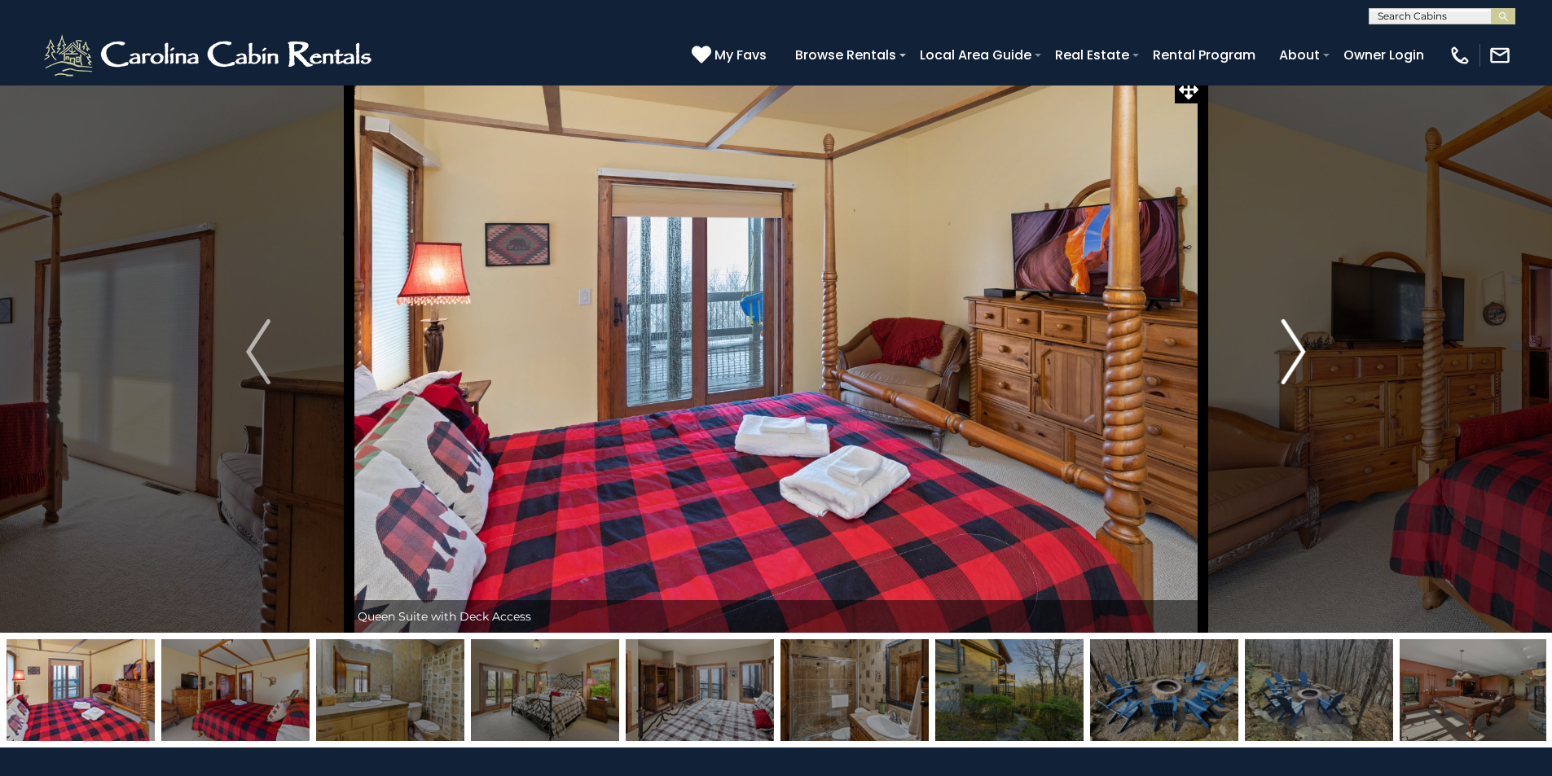
click at [1292, 350] on img "Next" at bounding box center [1293, 351] width 24 height 65
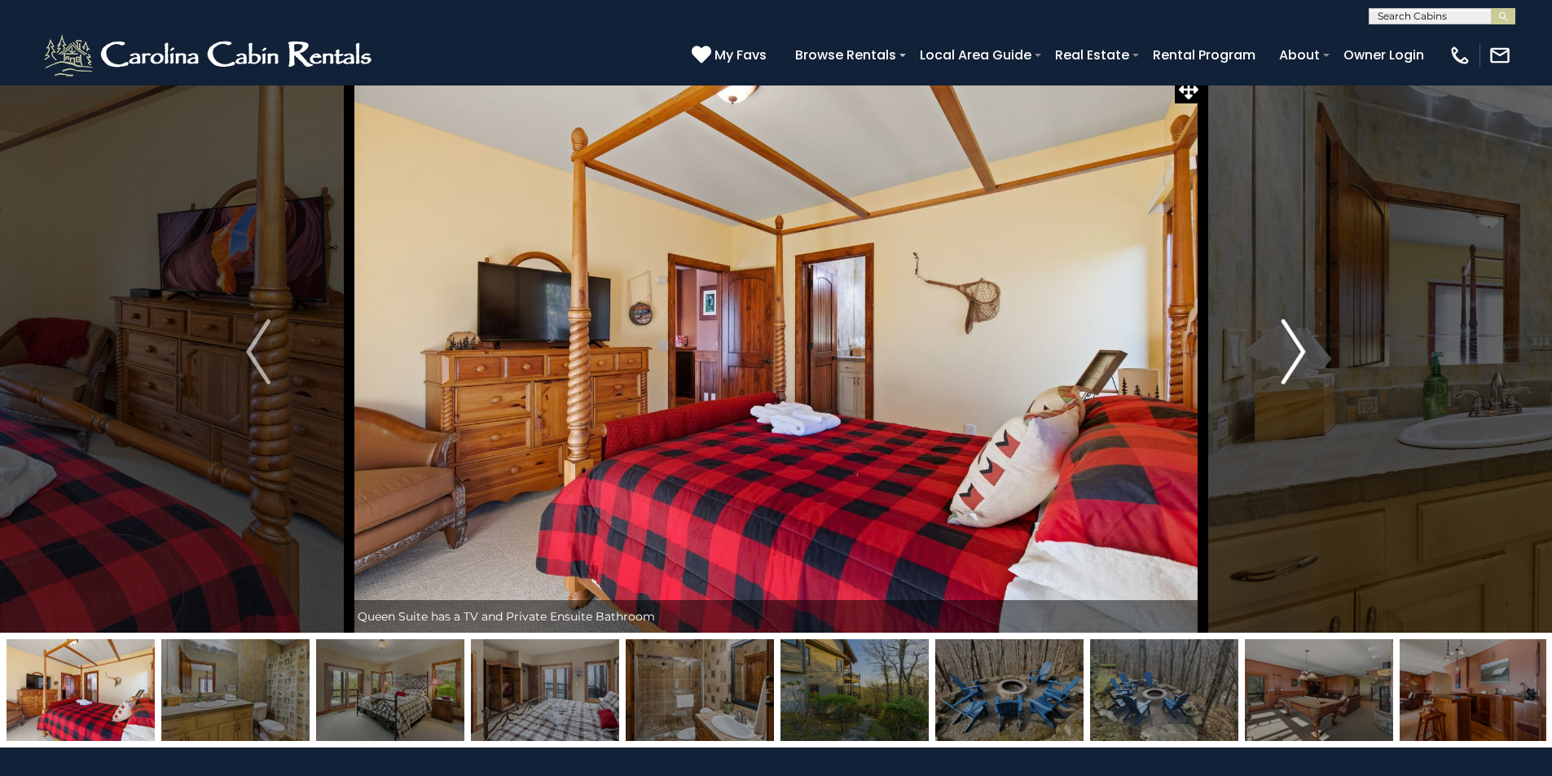
click at [1292, 350] on img "Next" at bounding box center [1293, 351] width 24 height 65
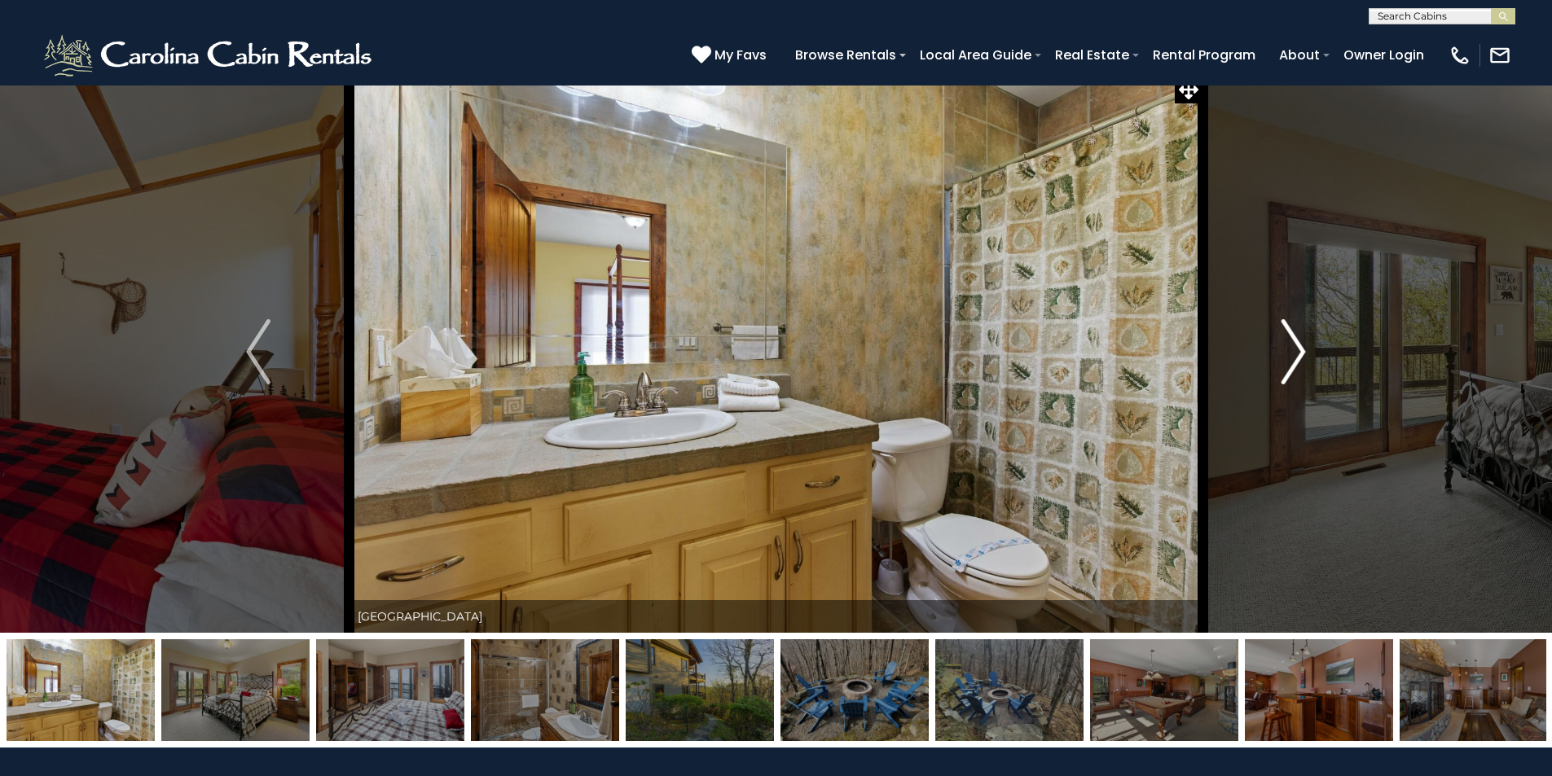
click at [1292, 350] on img "Next" at bounding box center [1293, 351] width 24 height 65
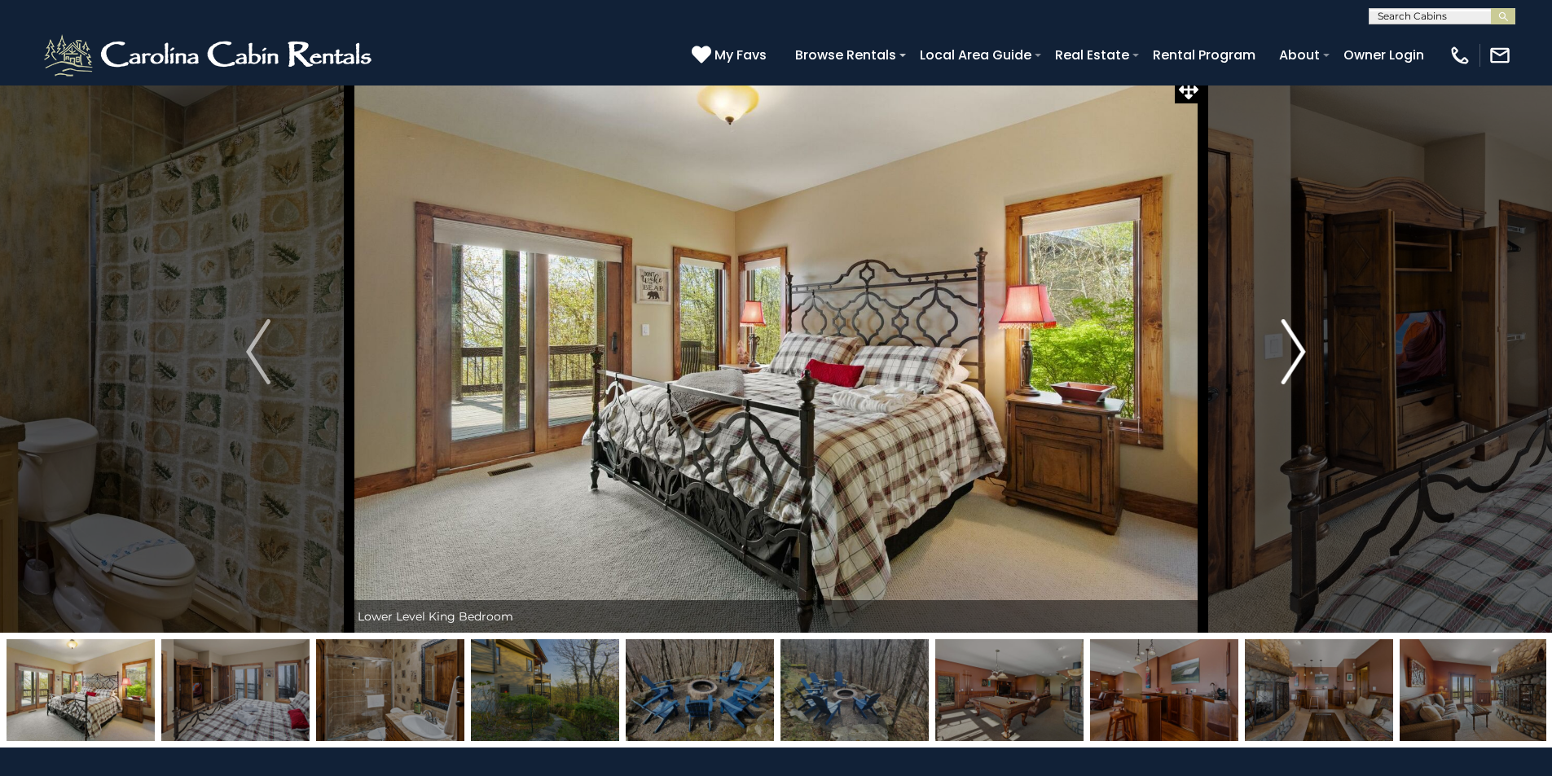
click at [1292, 350] on img "Next" at bounding box center [1293, 351] width 24 height 65
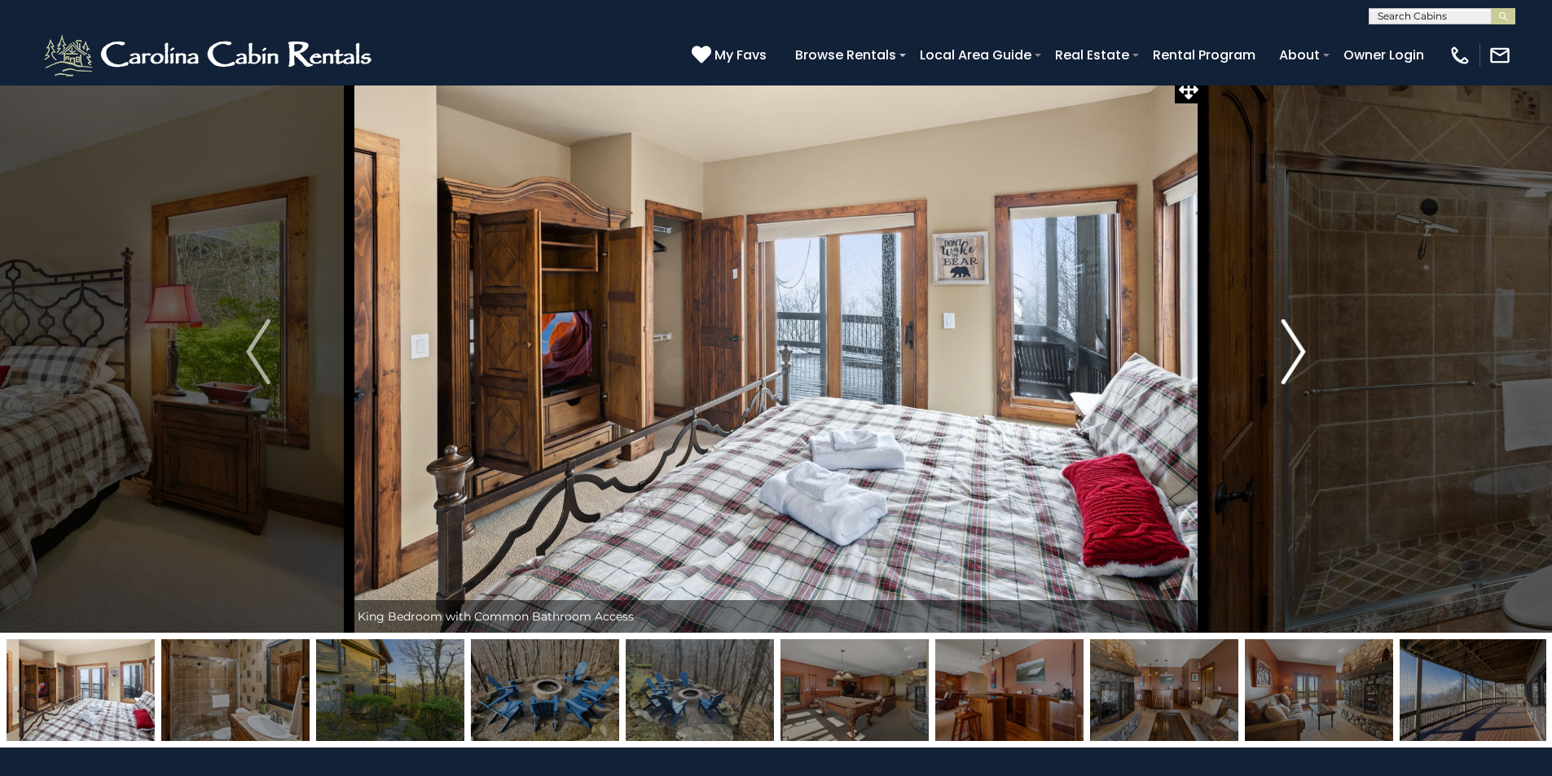
click at [1292, 350] on img "Next" at bounding box center [1293, 351] width 24 height 65
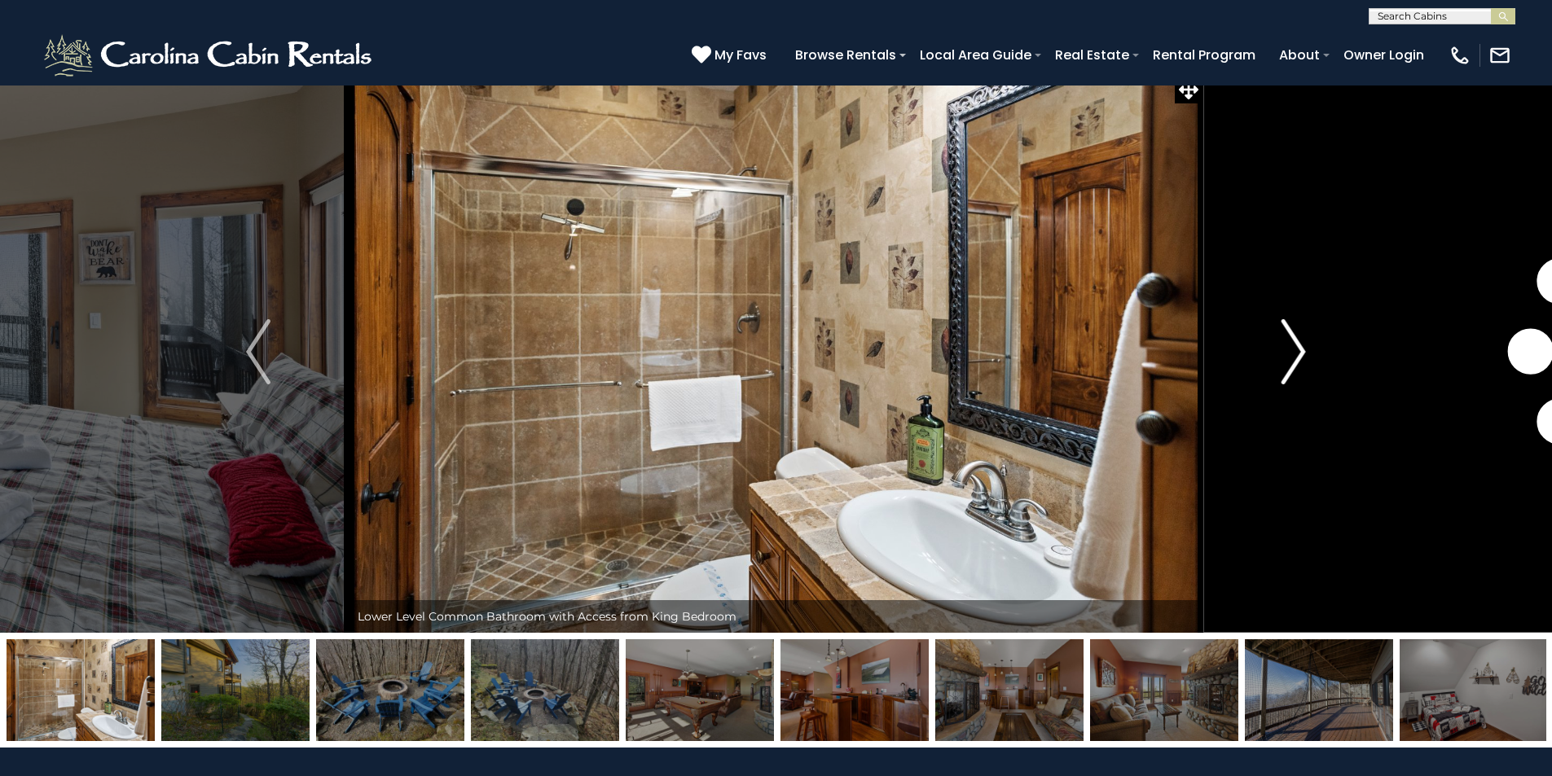
click at [1291, 350] on img "Next" at bounding box center [1293, 351] width 24 height 65
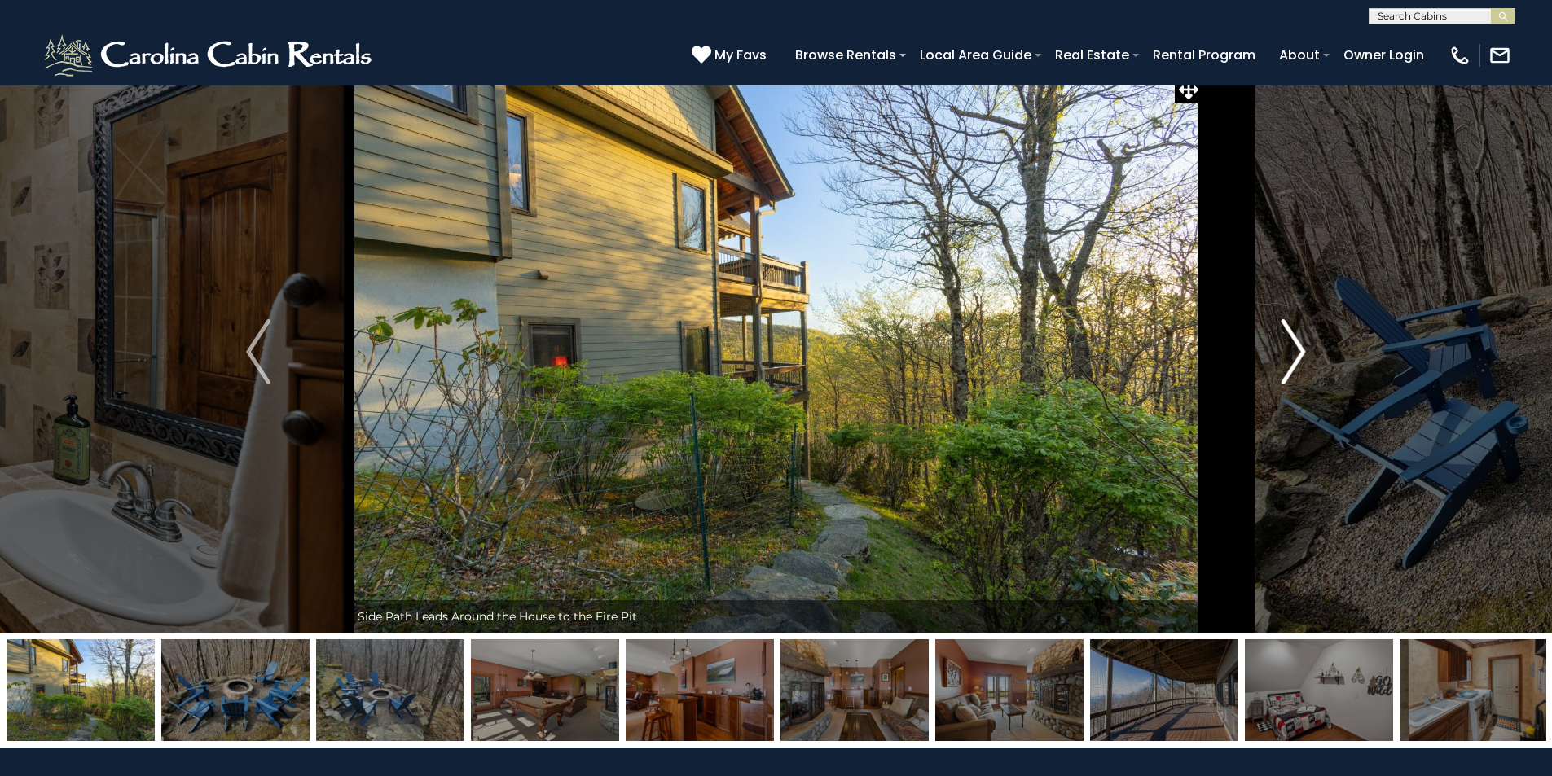
click at [1291, 350] on img "Next" at bounding box center [1293, 351] width 24 height 65
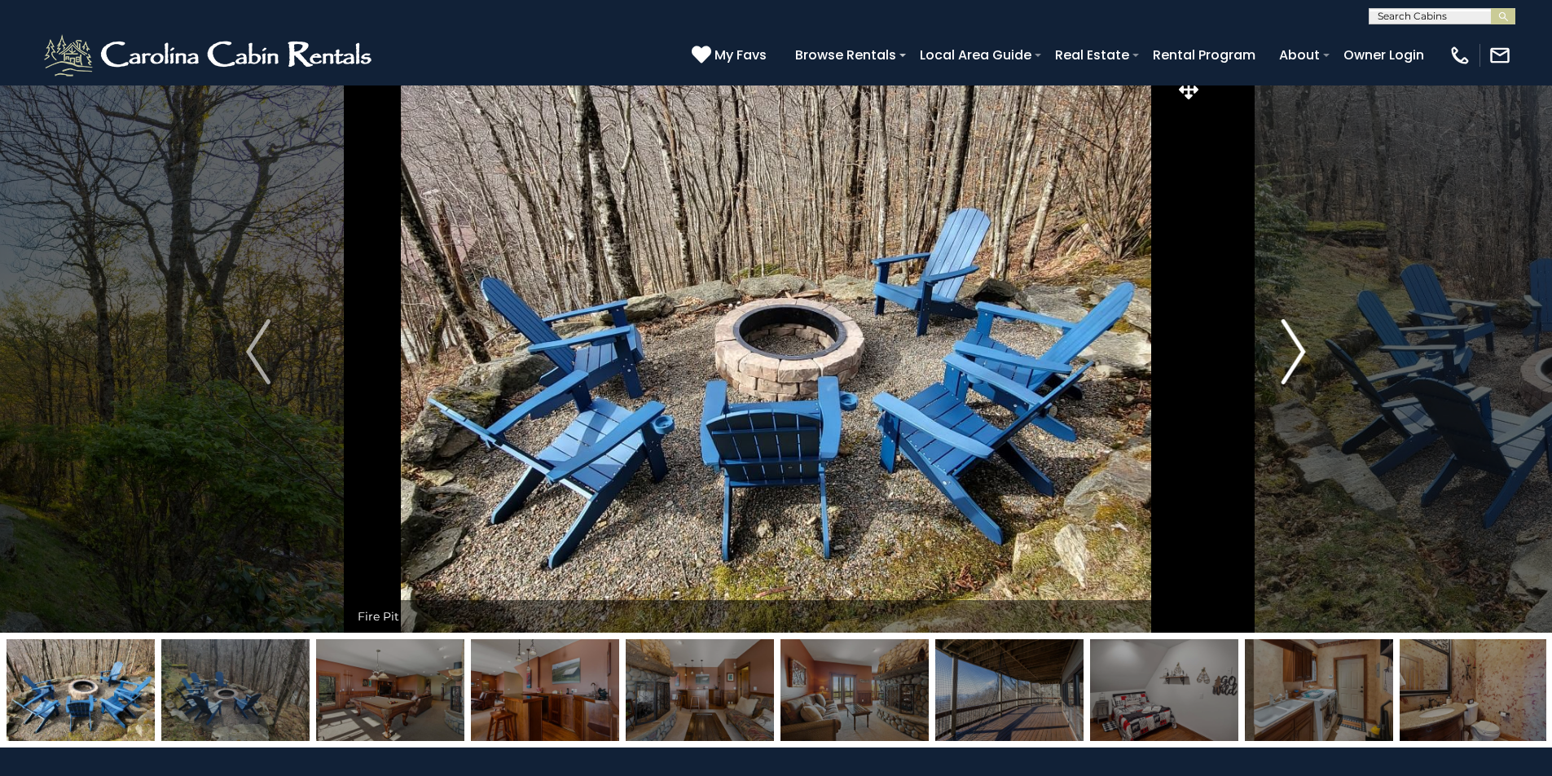
click at [1291, 350] on img "Next" at bounding box center [1293, 351] width 24 height 65
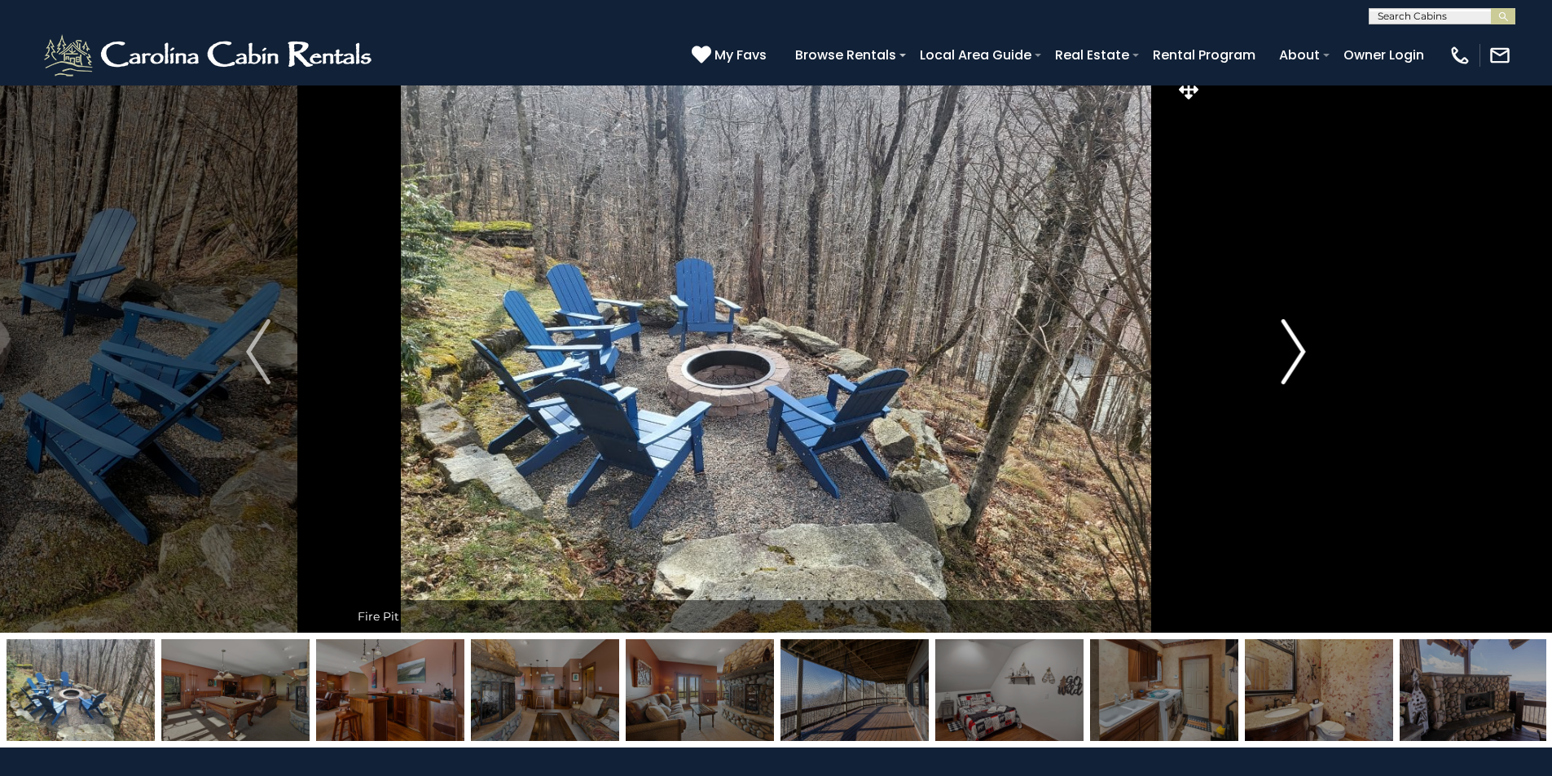
click at [1291, 350] on img "Next" at bounding box center [1293, 351] width 24 height 65
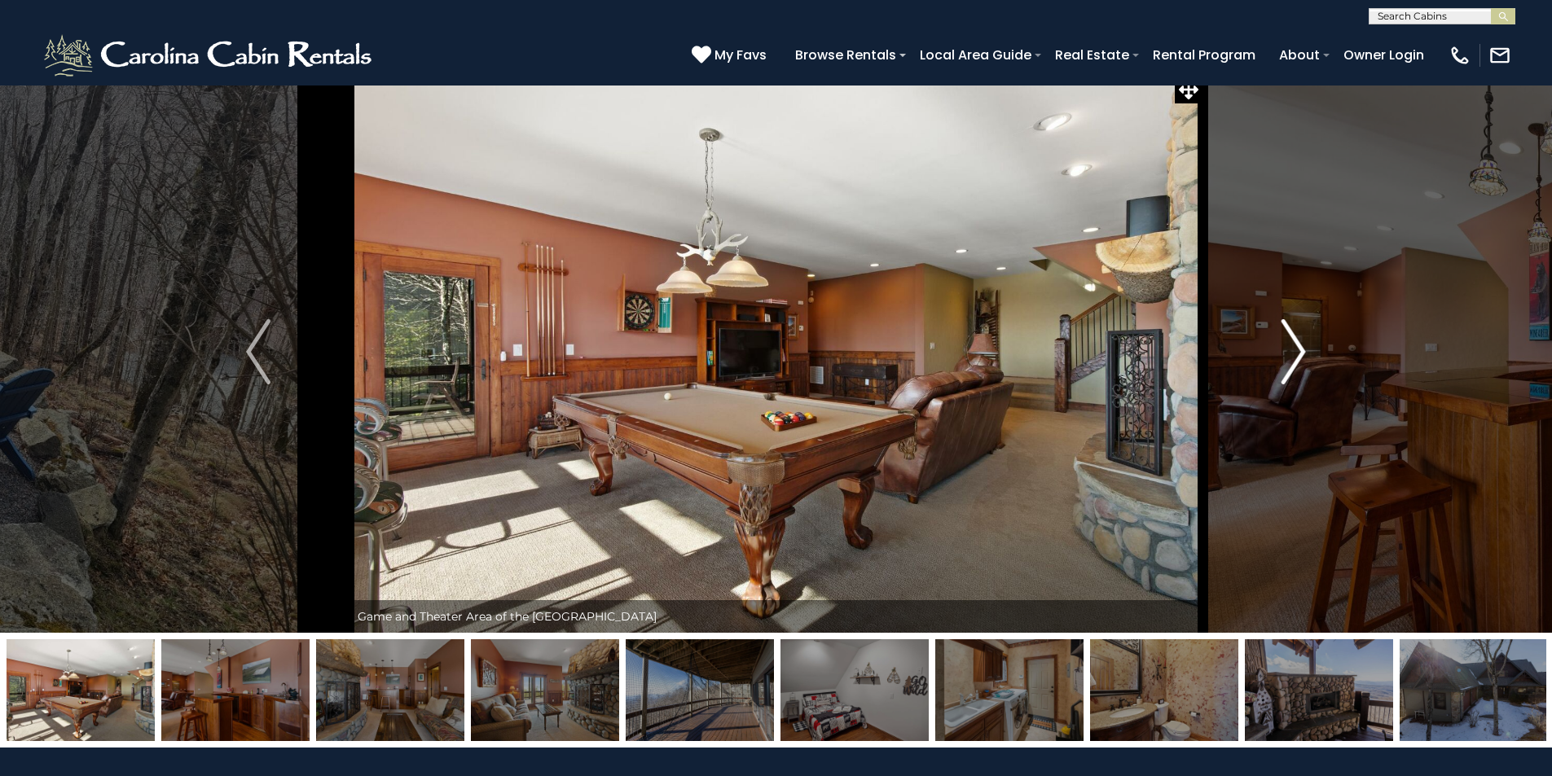
click at [1291, 350] on img "Next" at bounding box center [1293, 351] width 24 height 65
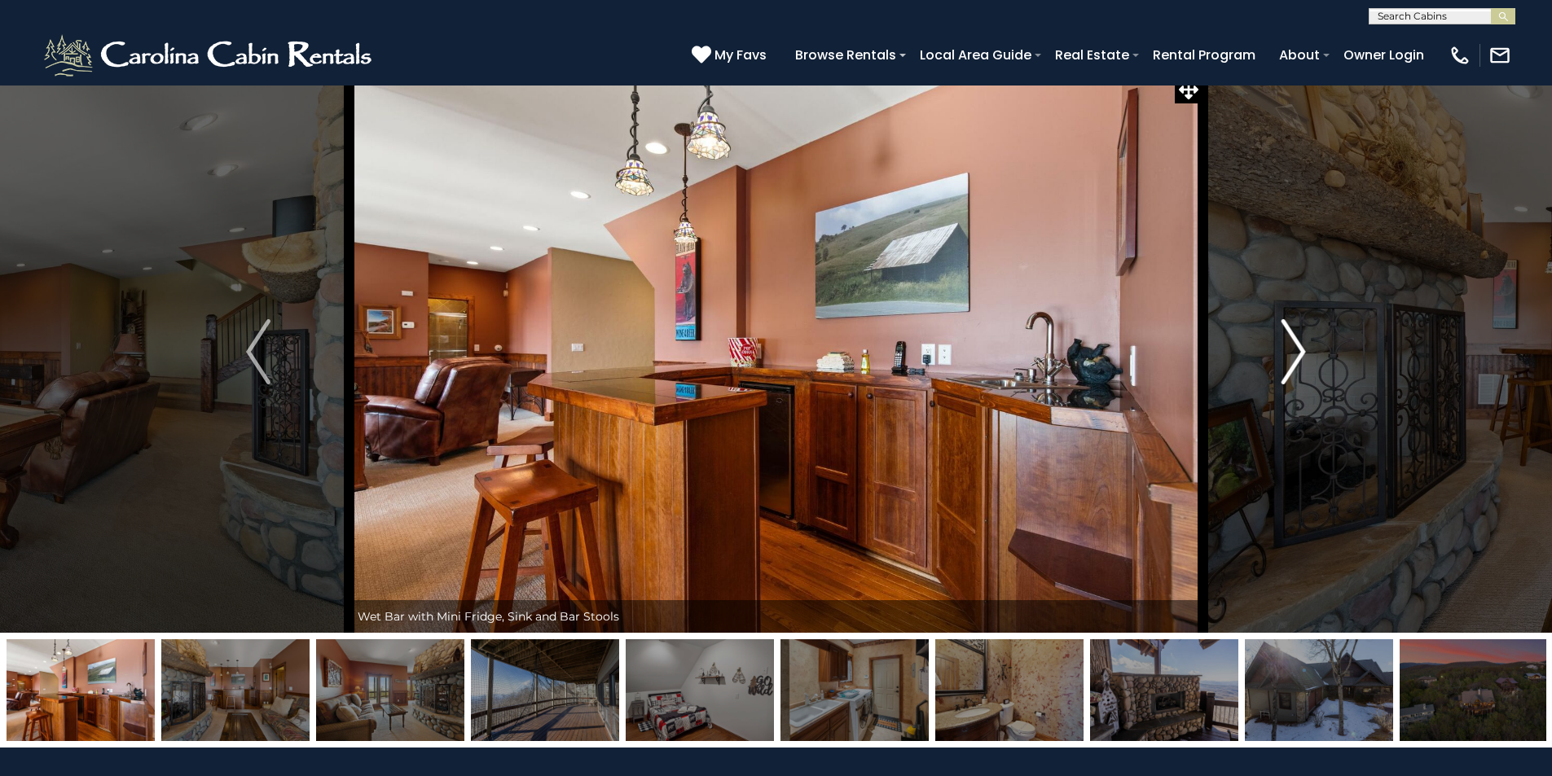
click at [1291, 350] on img "Next" at bounding box center [1293, 351] width 24 height 65
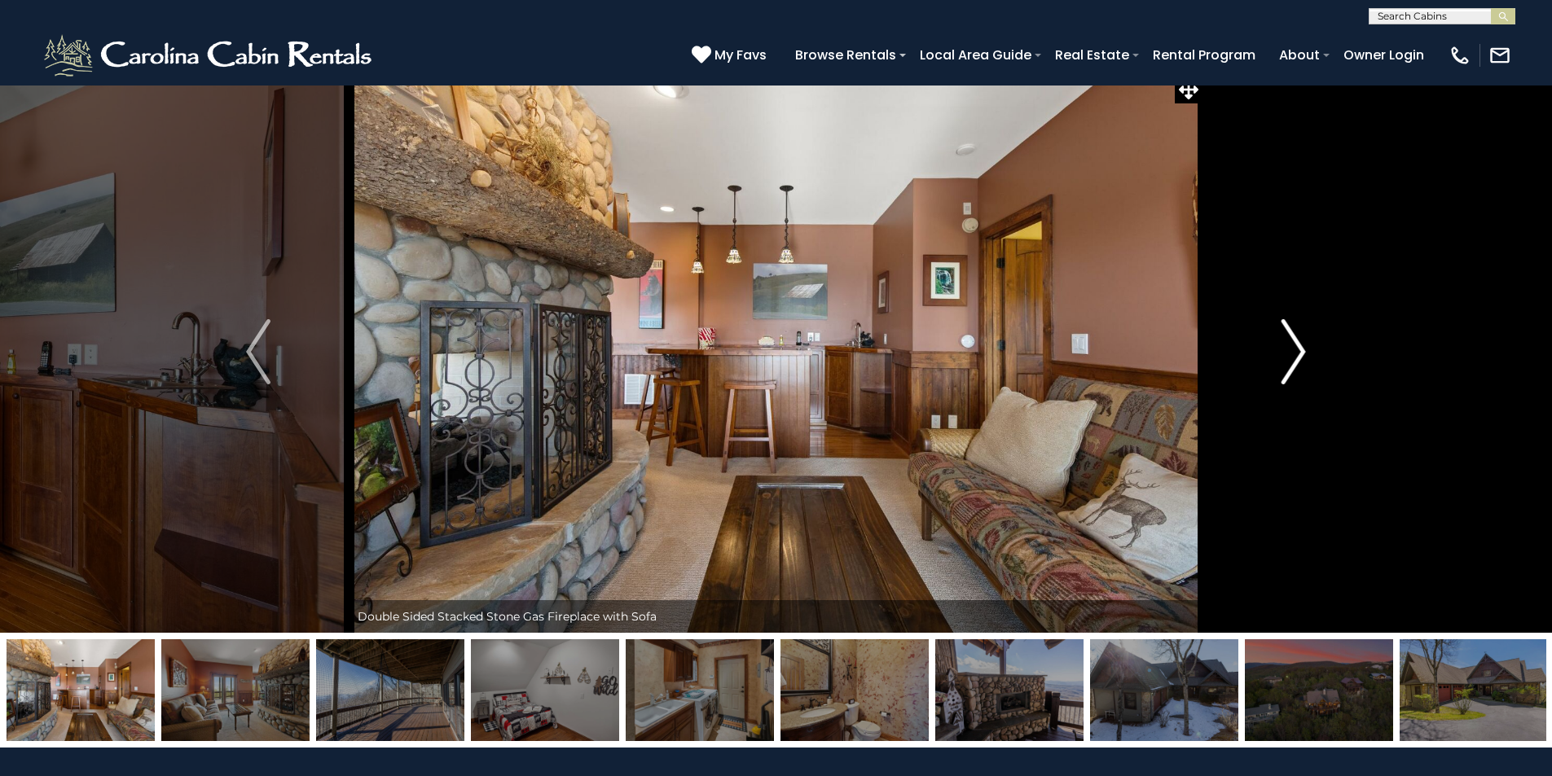
click at [1291, 350] on img "Next" at bounding box center [1293, 351] width 24 height 65
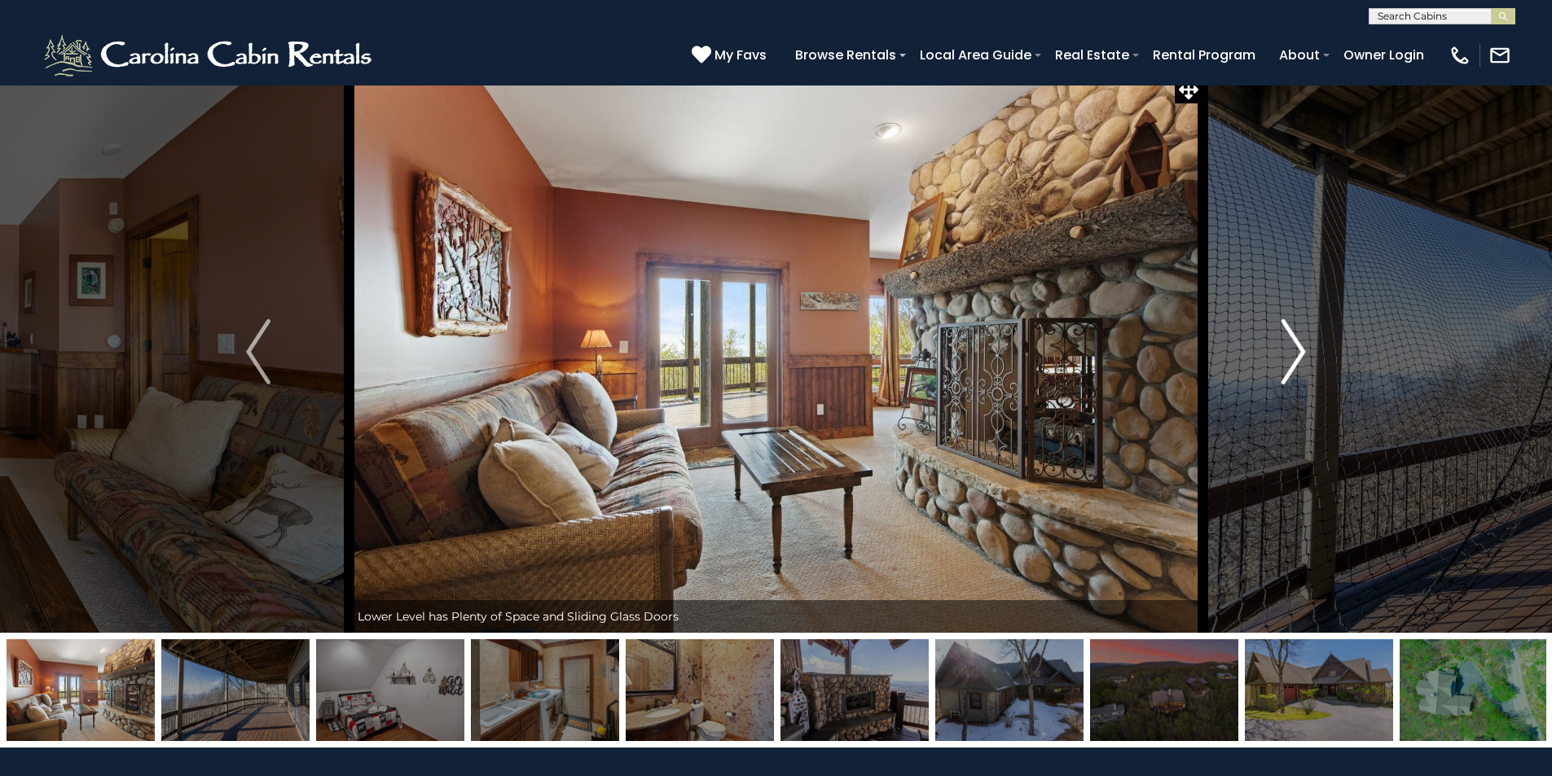
click at [1291, 350] on img "Next" at bounding box center [1293, 351] width 24 height 65
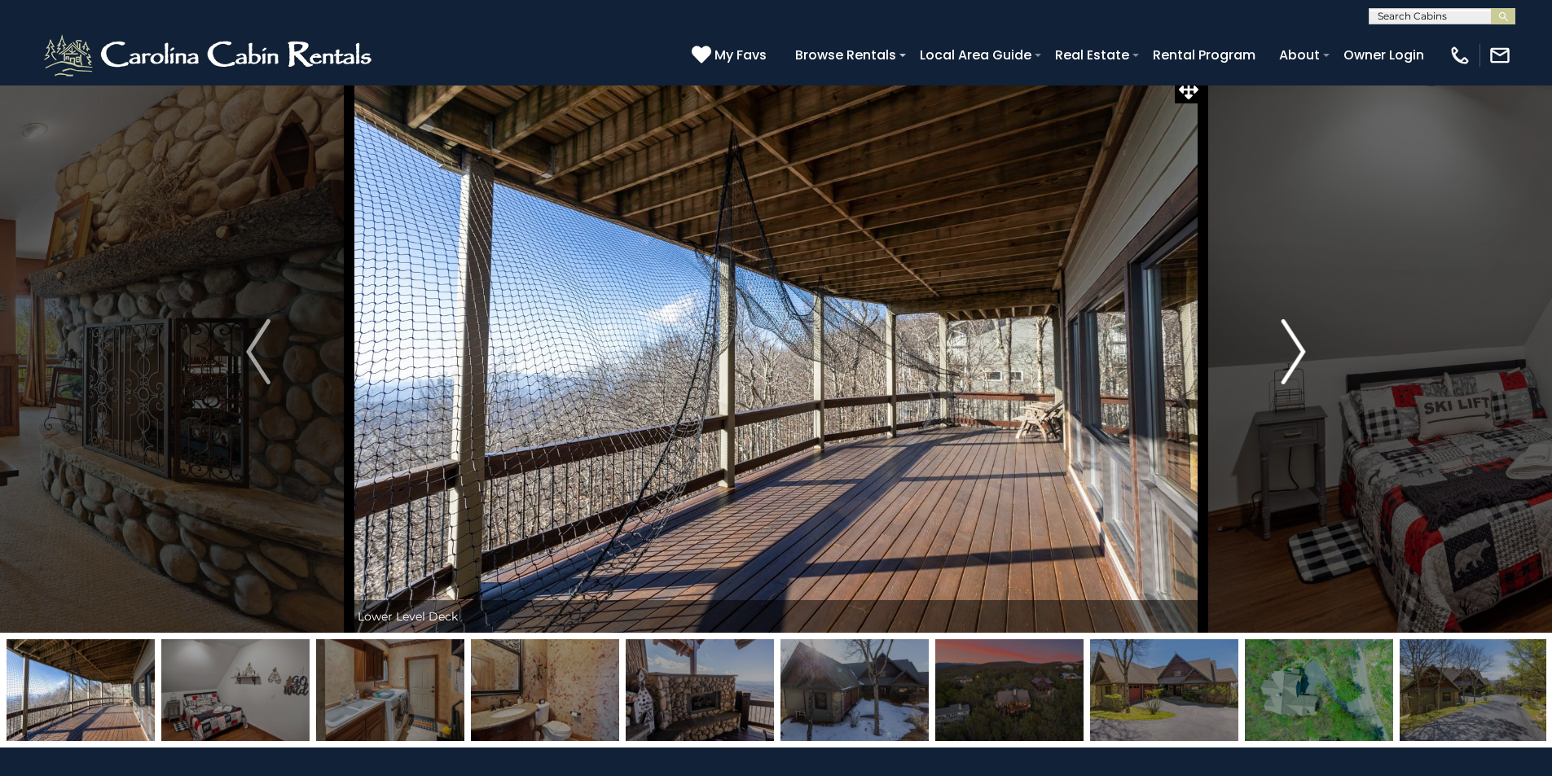
click at [1291, 350] on img "Next" at bounding box center [1293, 351] width 24 height 65
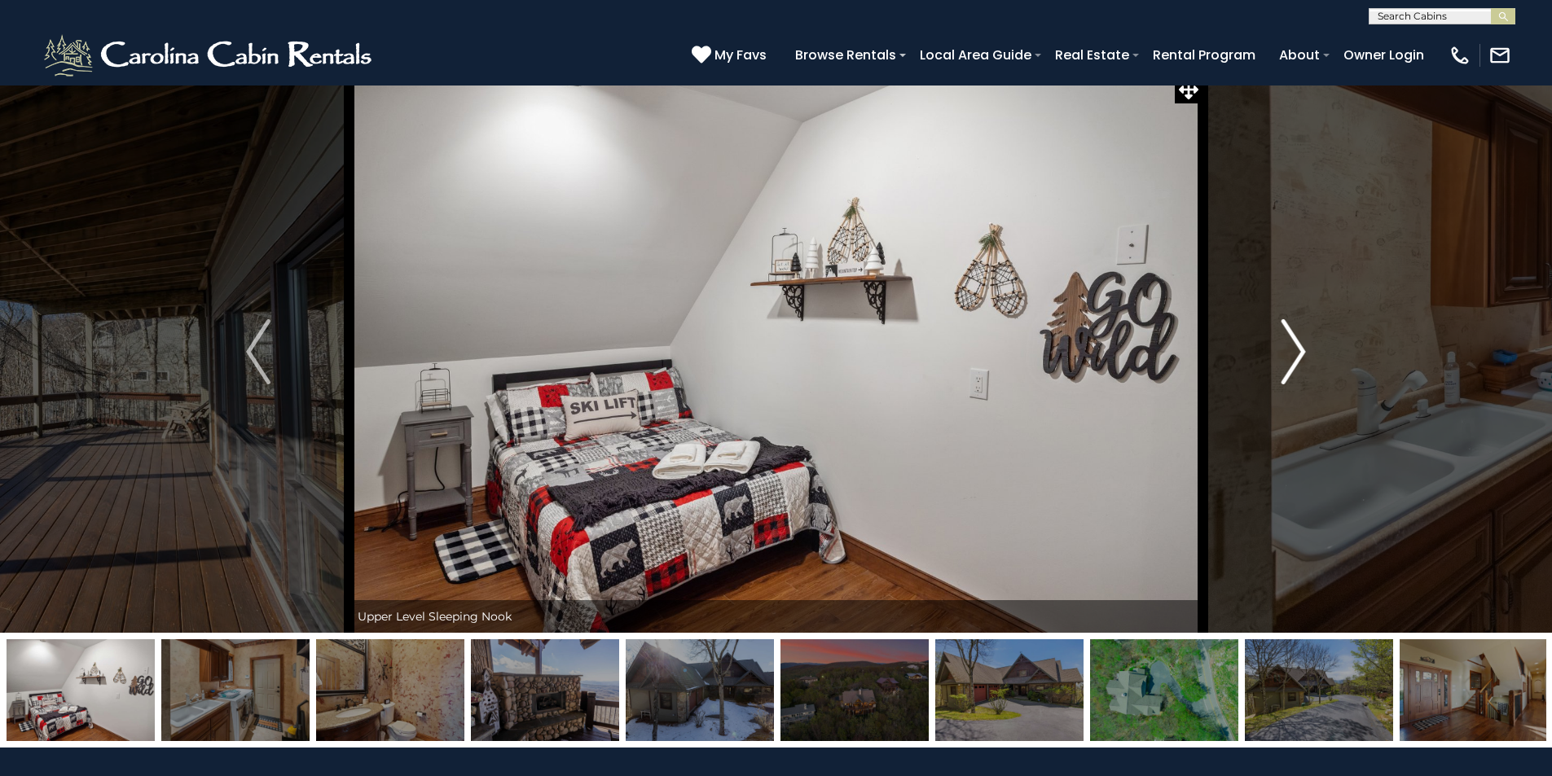
click at [1291, 350] on img "Next" at bounding box center [1293, 351] width 24 height 65
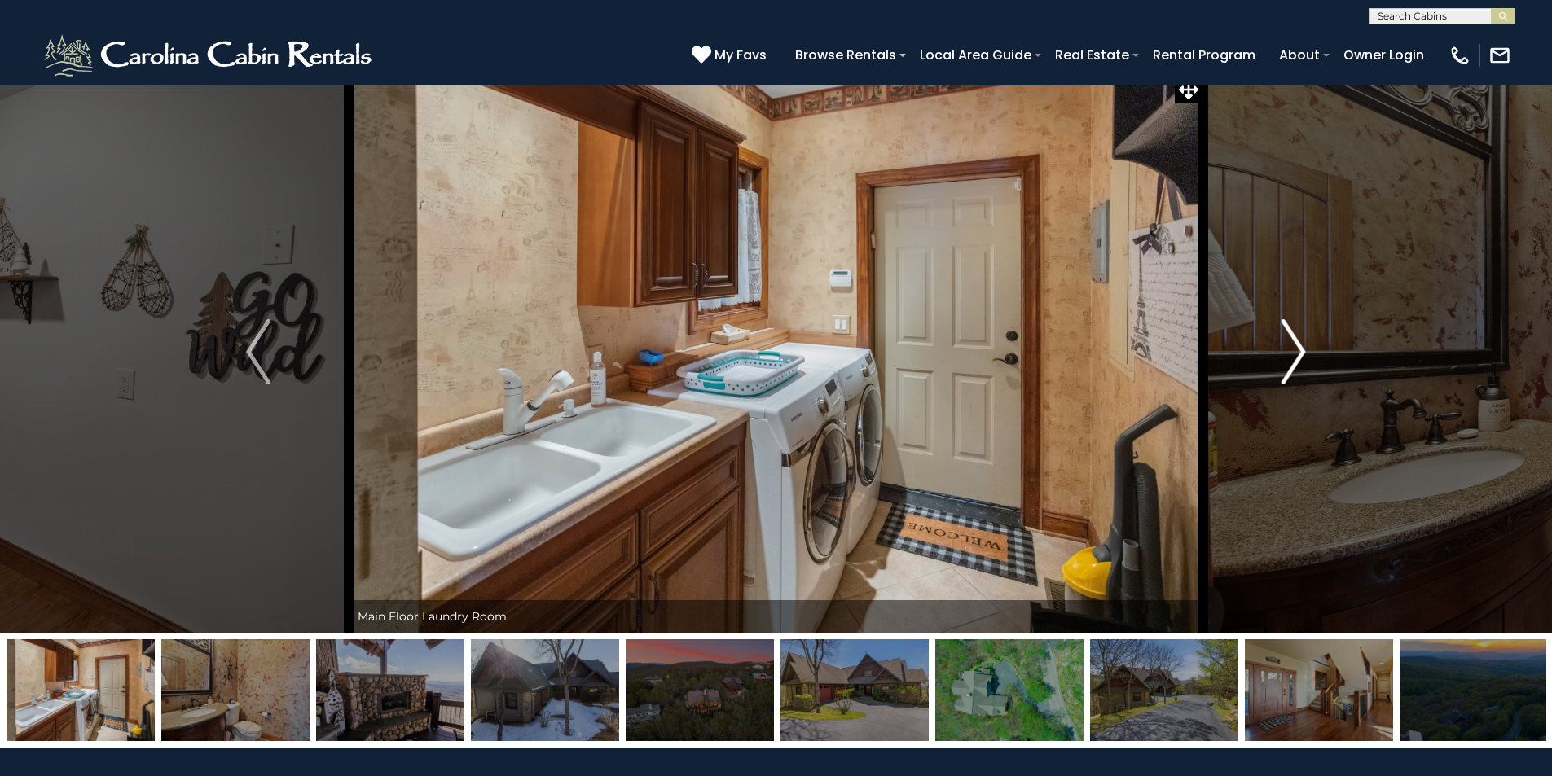
click at [1291, 350] on img "Next" at bounding box center [1293, 351] width 24 height 65
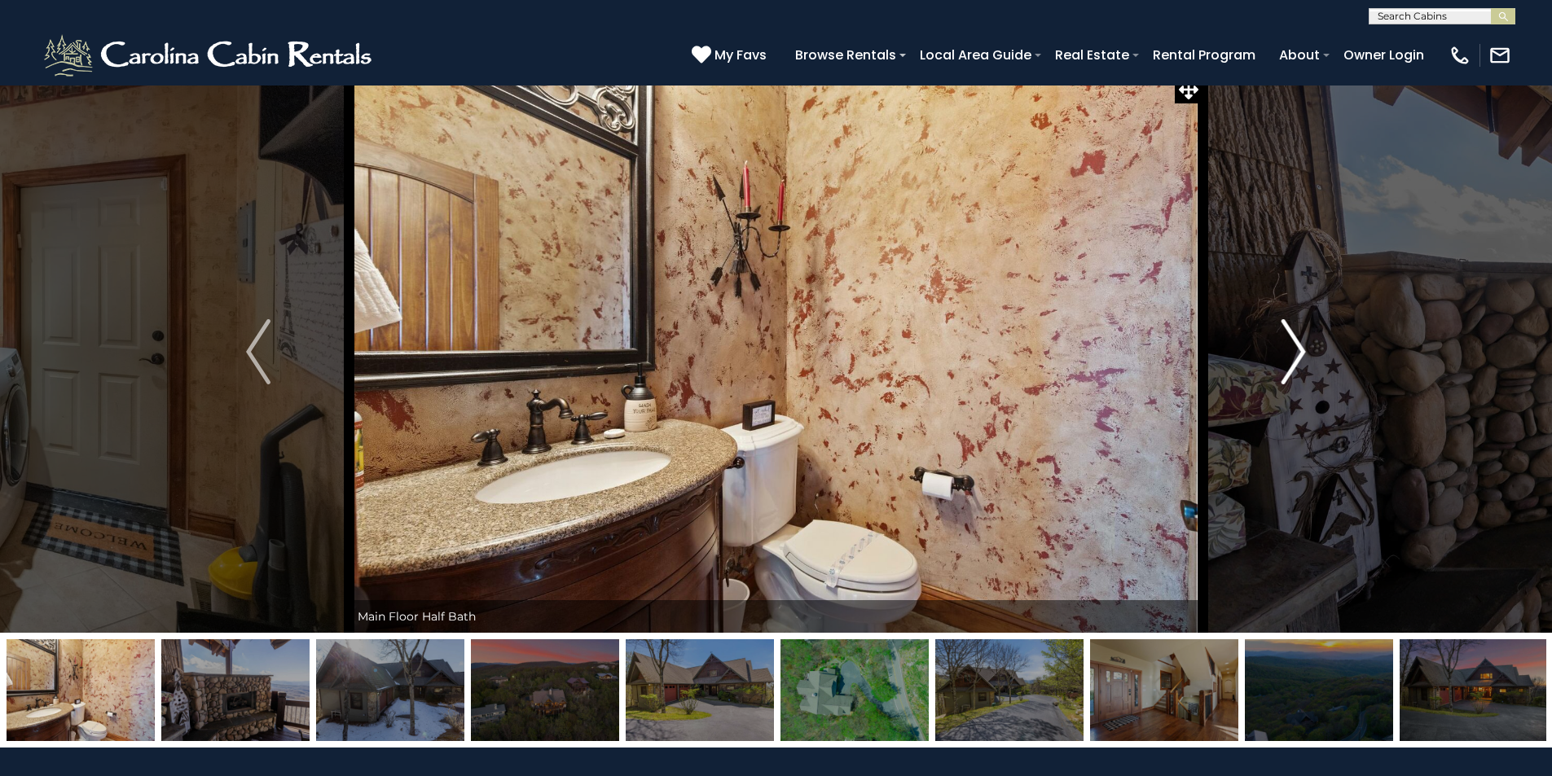
click at [1291, 350] on img "Next" at bounding box center [1293, 351] width 24 height 65
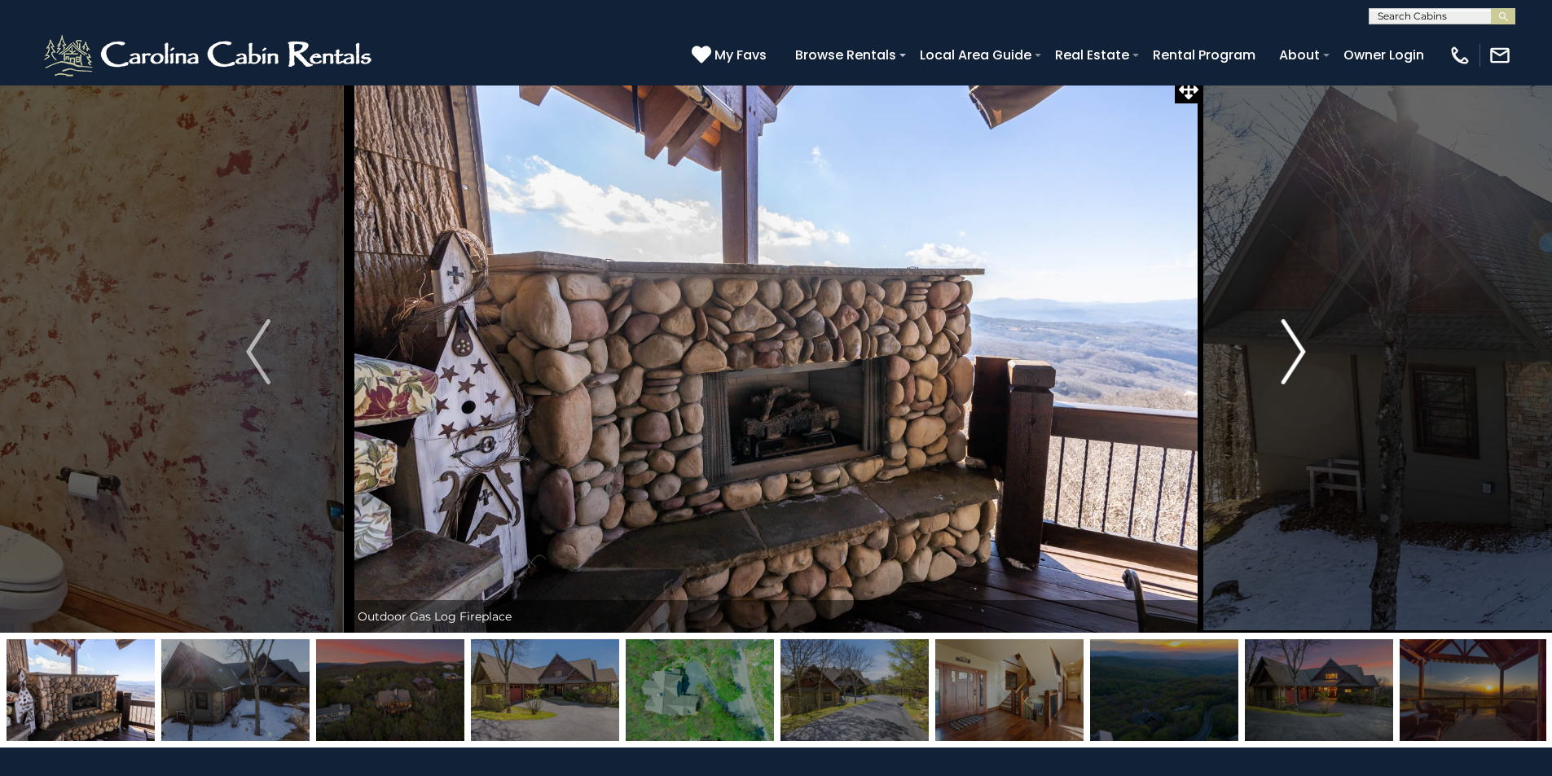
click at [1294, 350] on img "Next" at bounding box center [1293, 351] width 24 height 65
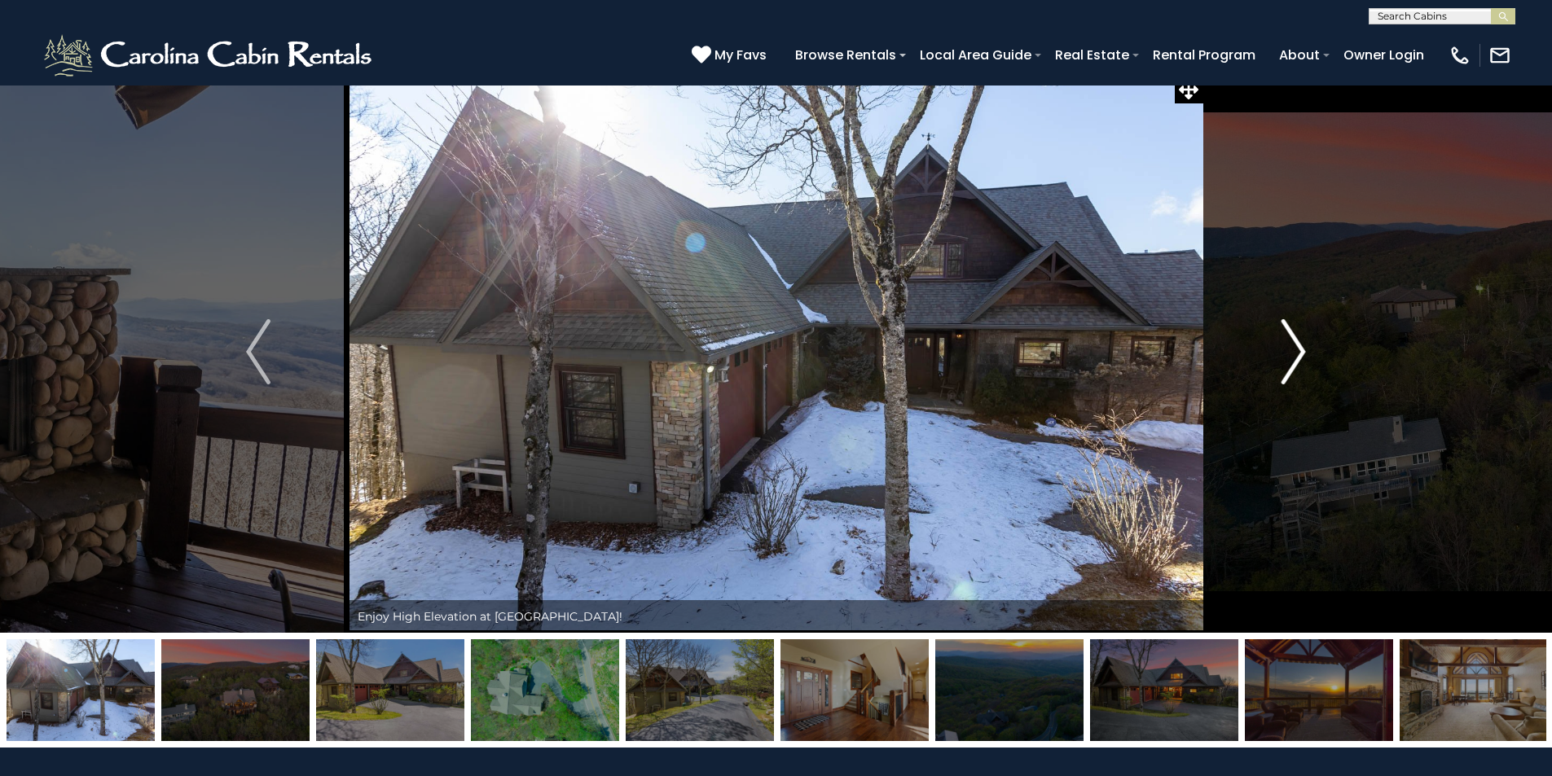
click at [1294, 350] on img "Next" at bounding box center [1293, 351] width 24 height 65
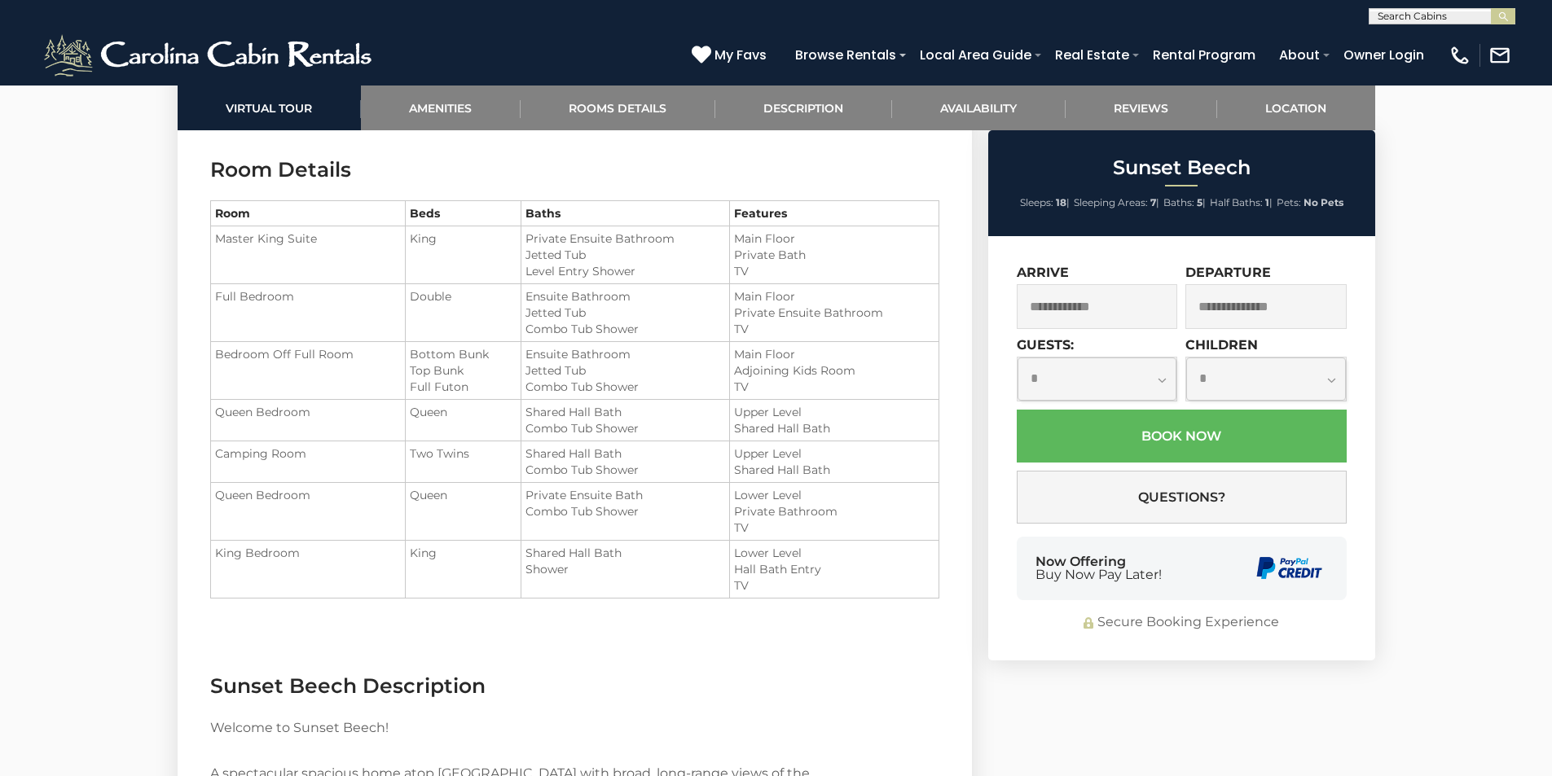
scroll to position [2449, 0]
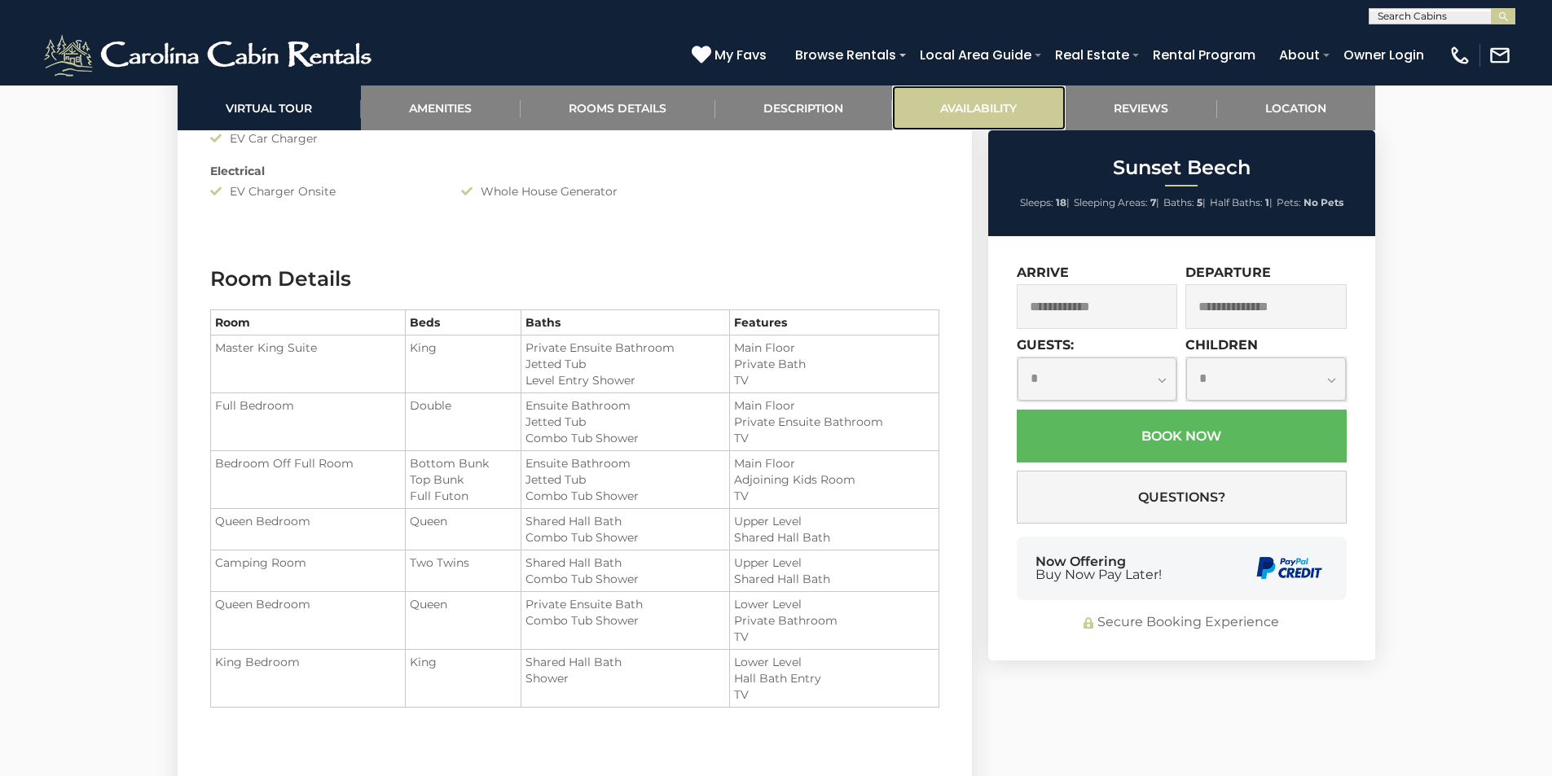
click at [998, 108] on link "Availability" at bounding box center [979, 108] width 174 height 45
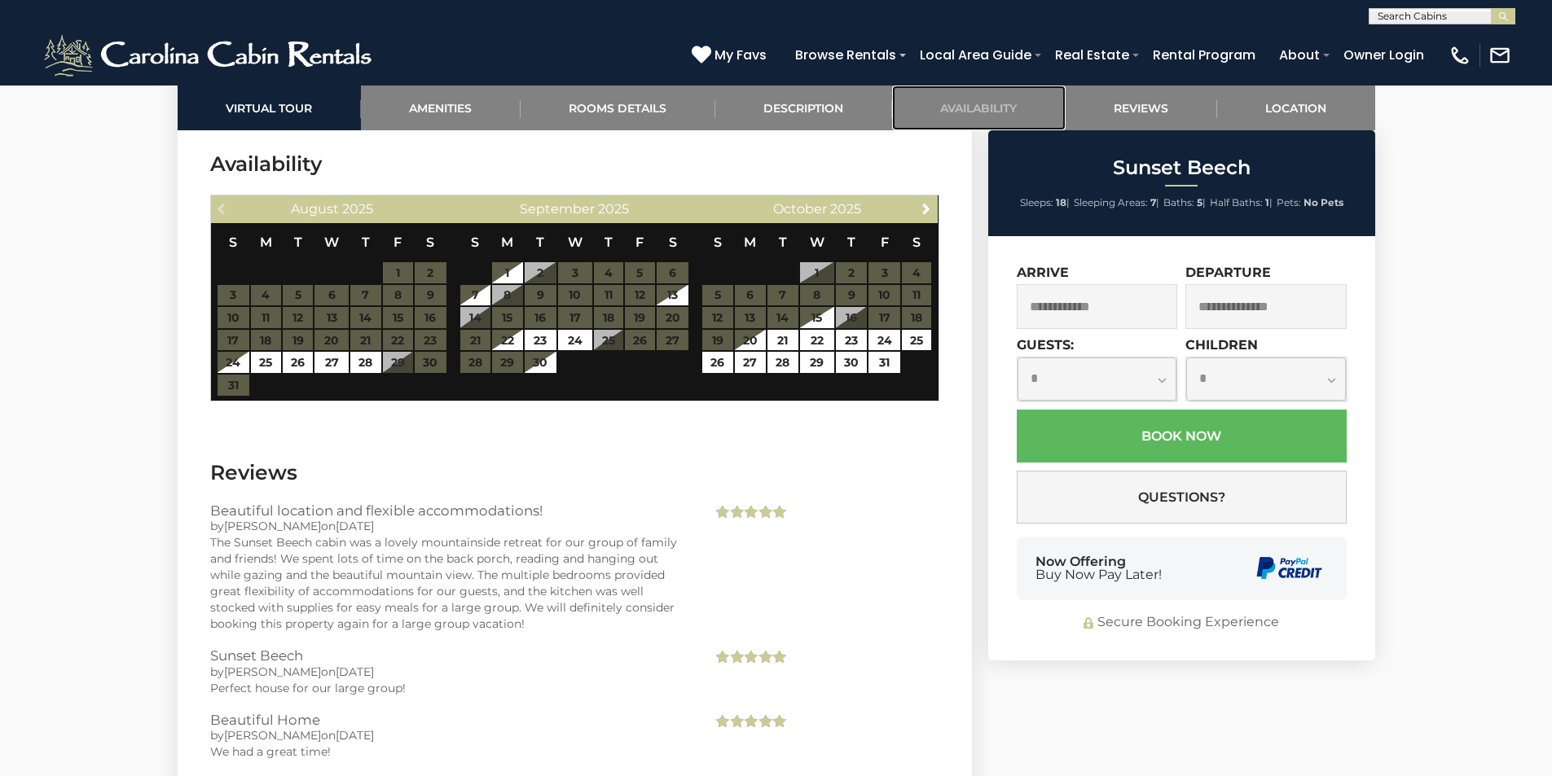
scroll to position [4494, 0]
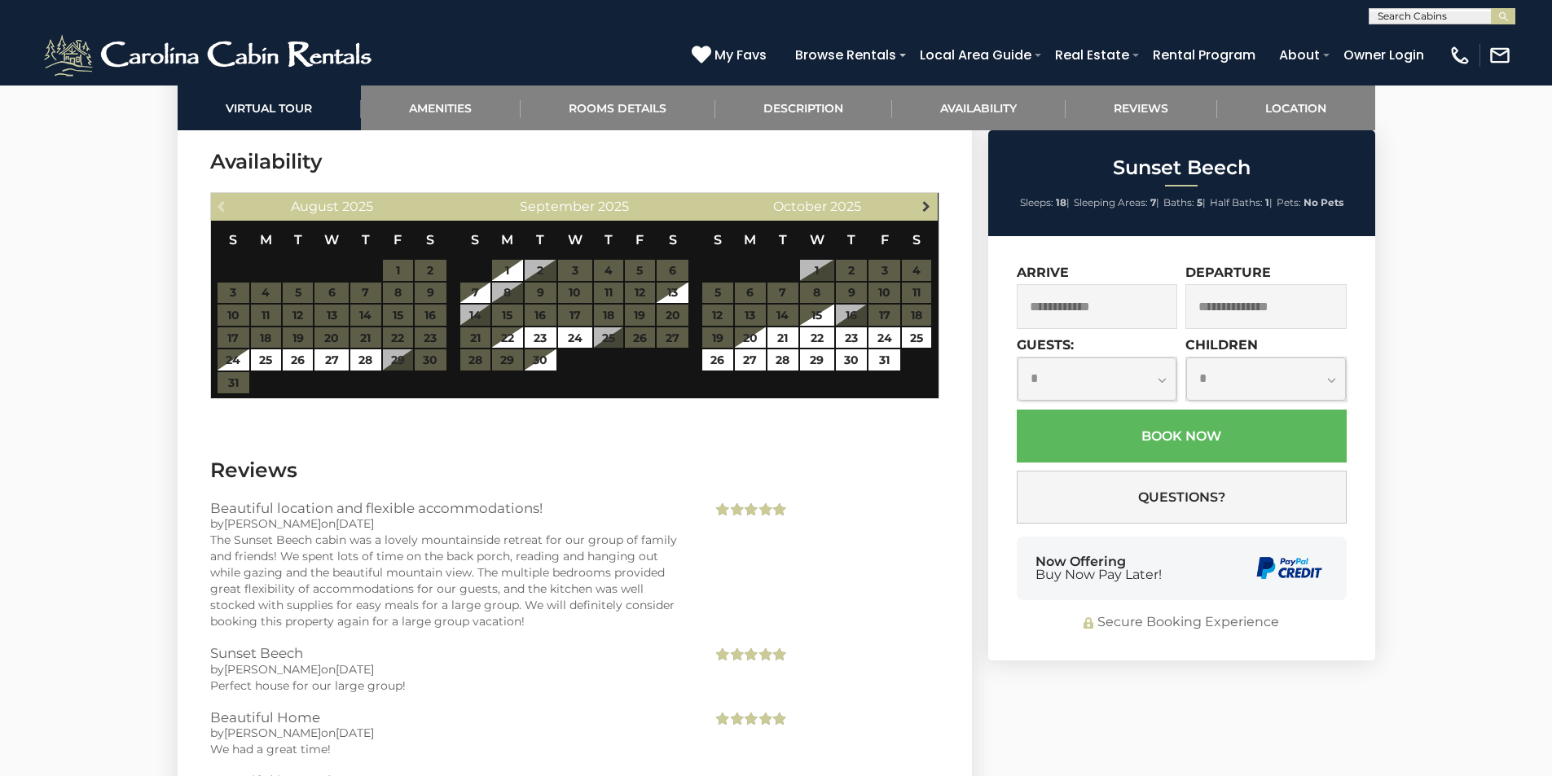
click at [929, 209] on span "Next" at bounding box center [926, 206] width 13 height 13
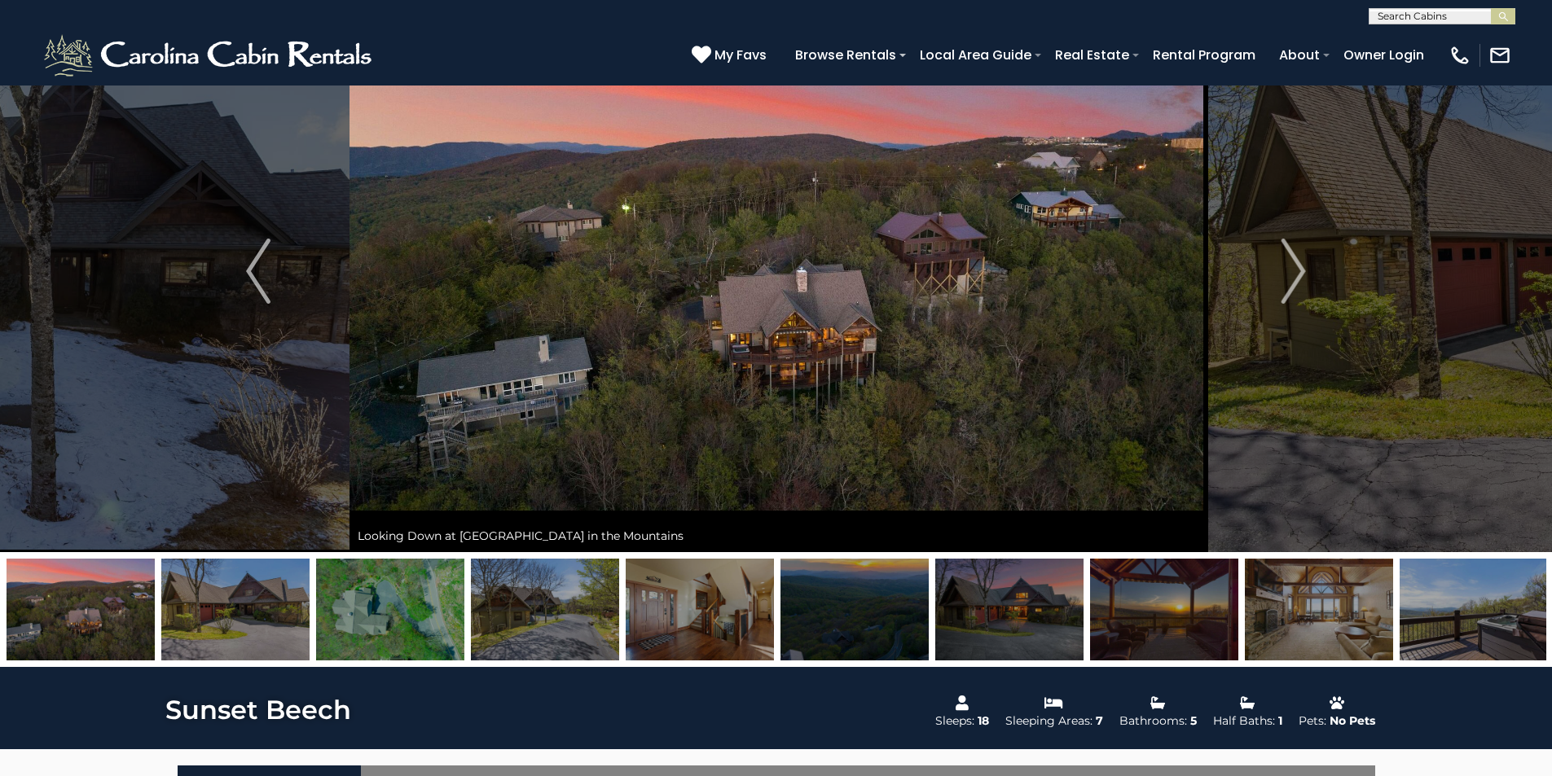
scroll to position [54, 0]
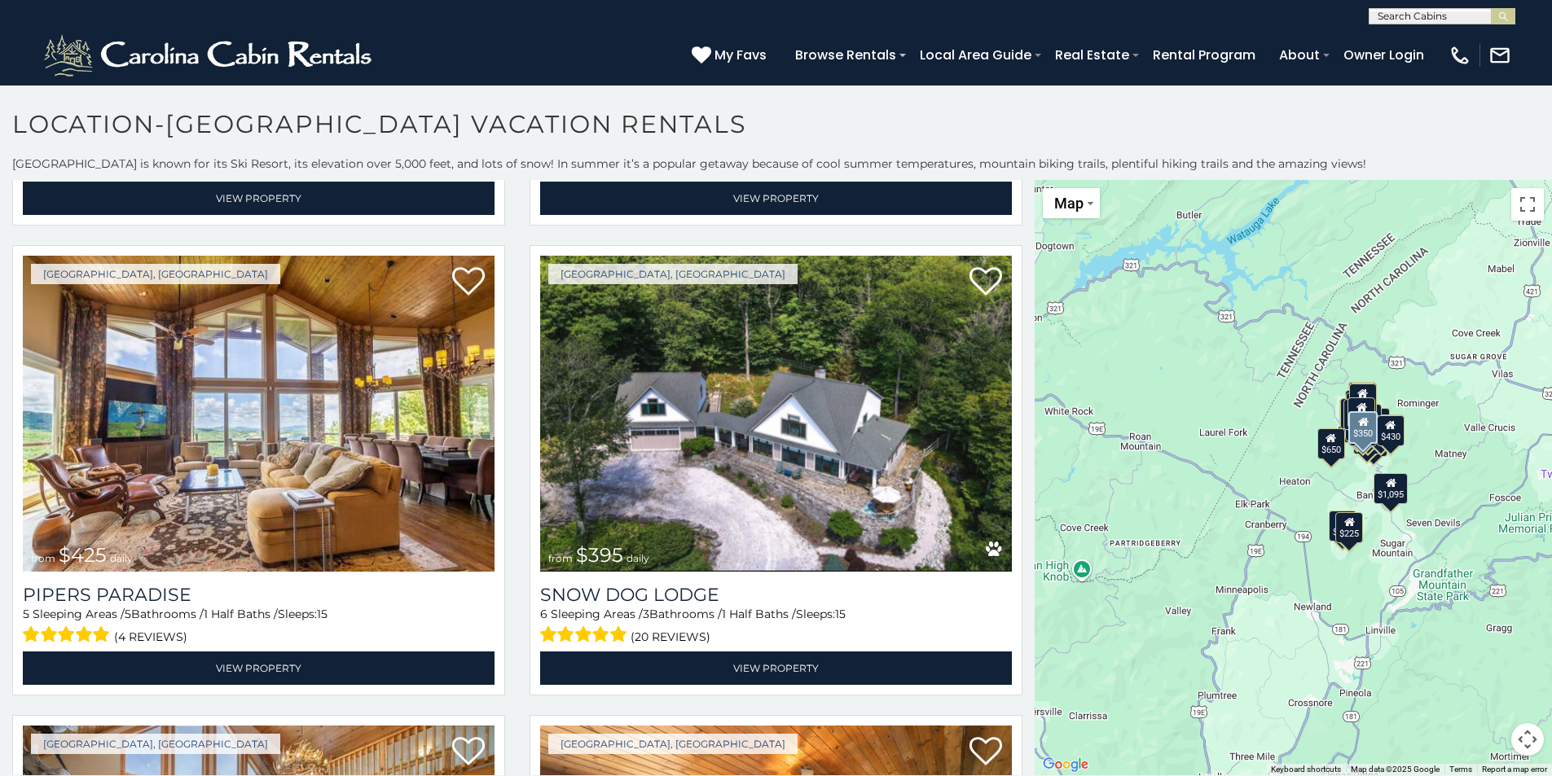
scroll to position [1385, 0]
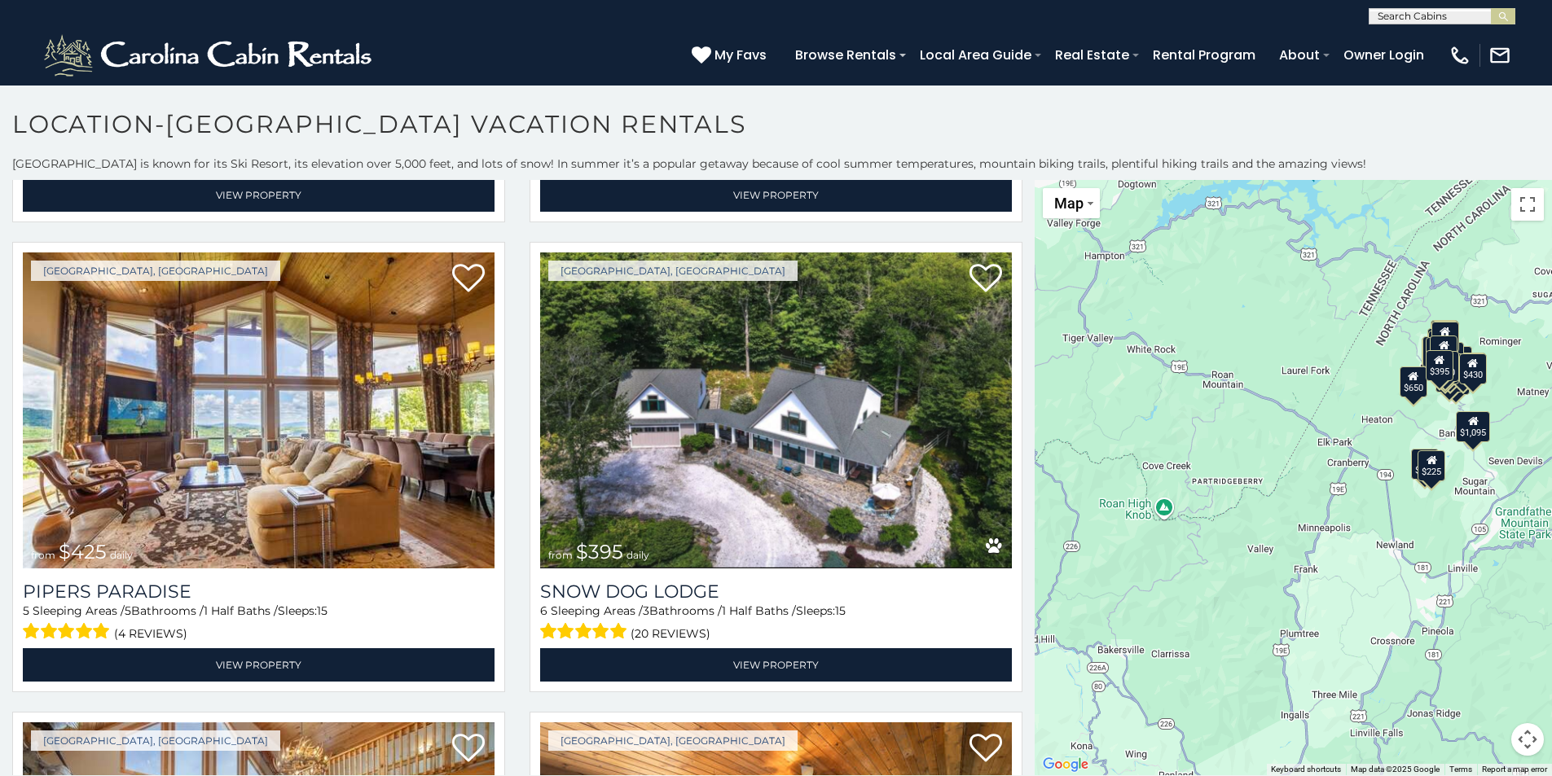
drag, startPoint x: 1442, startPoint y: 607, endPoint x: 1524, endPoint y: 542, distance: 105.0
click at [1524, 542] on div "$570 $430 $460 $545 $395 $350 $425 $395 $535 $325 $310 $230 $390 $425 $650 $325…" at bounding box center [1293, 477] width 517 height 595
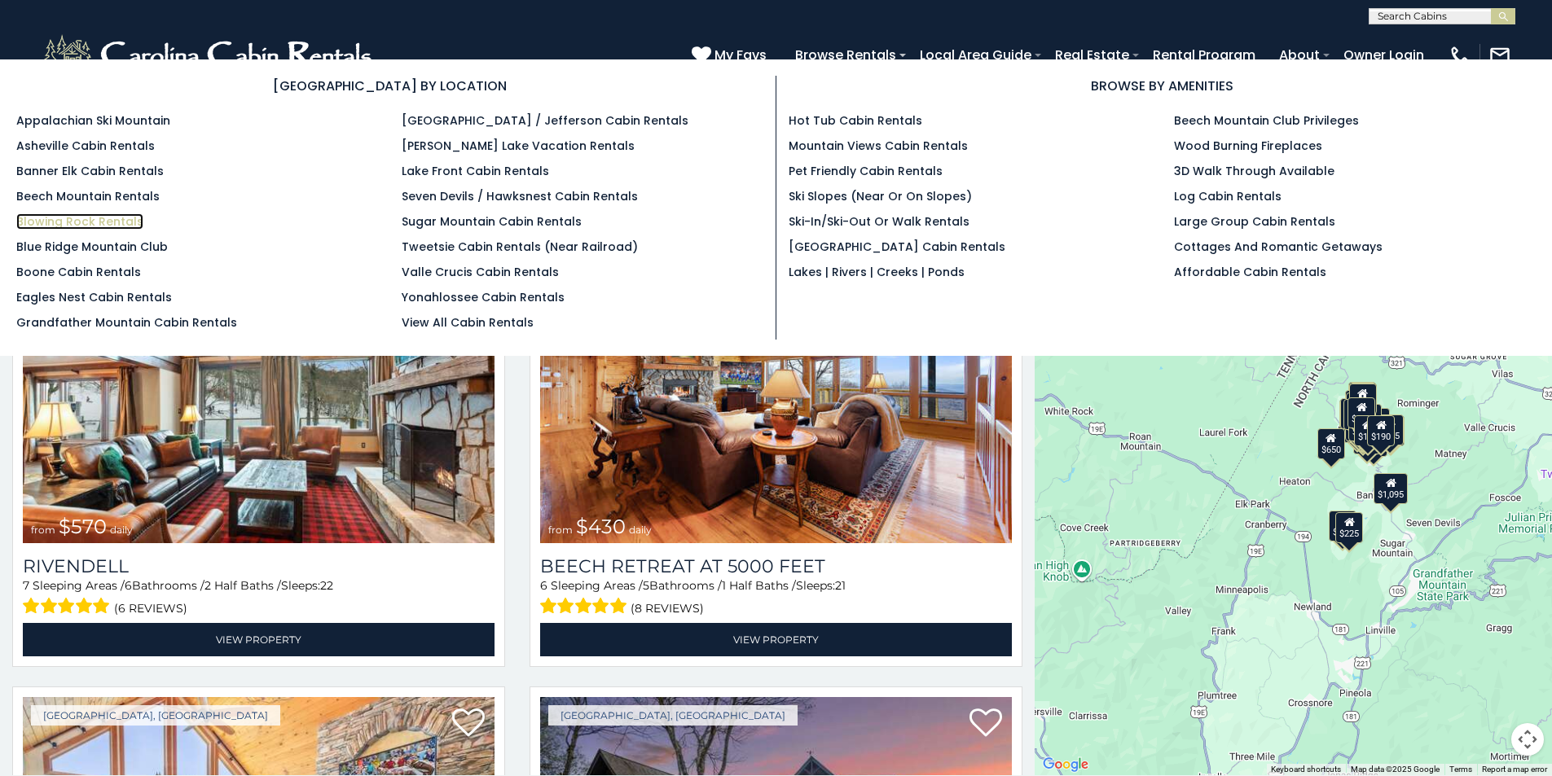
click at [96, 222] on link "Blowing Rock Rentals" at bounding box center [79, 221] width 127 height 16
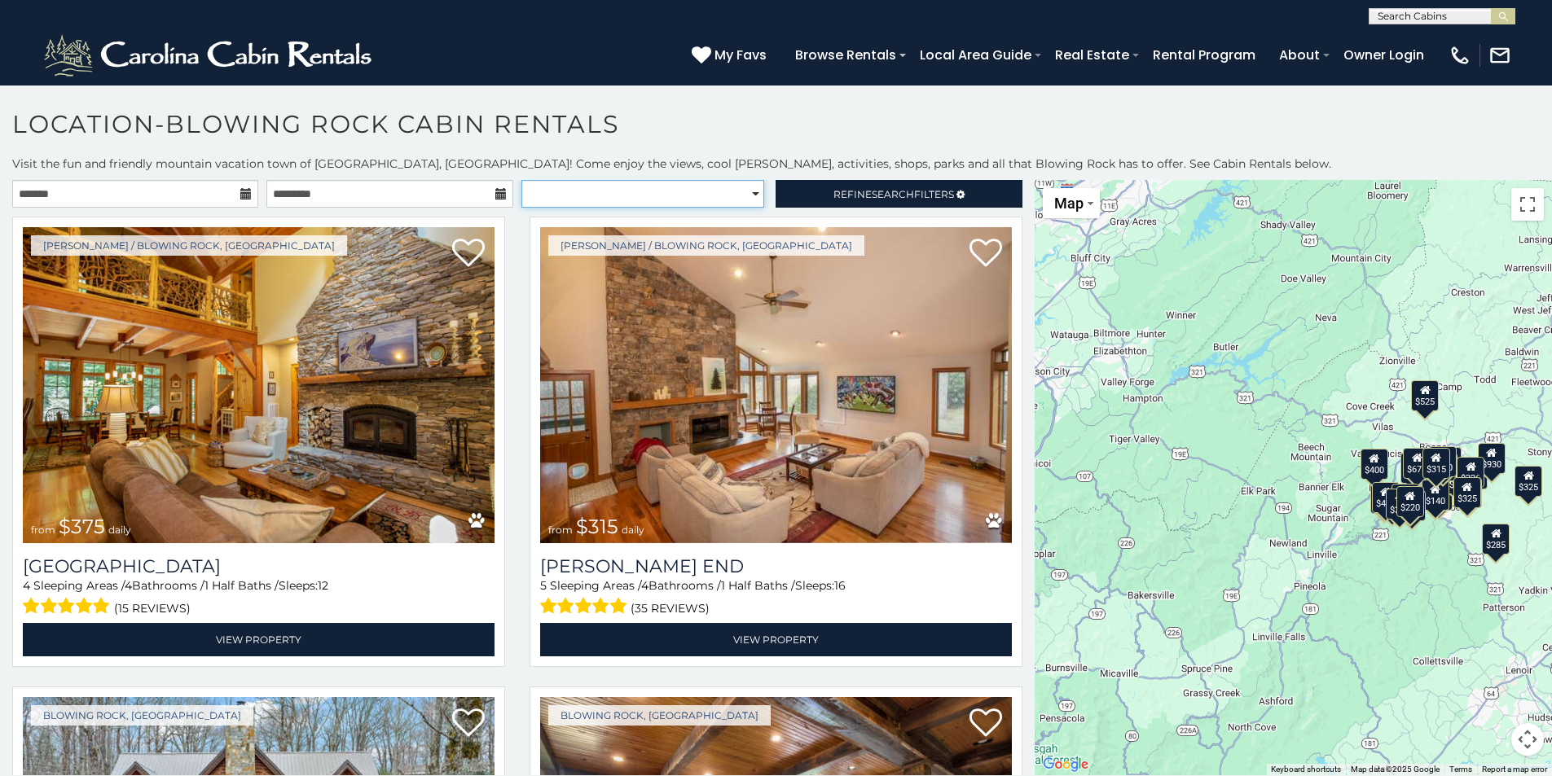
click at [745, 193] on select "**********" at bounding box center [642, 194] width 243 height 28
select select "**********"
click at [521, 180] on select "**********" at bounding box center [642, 194] width 243 height 28
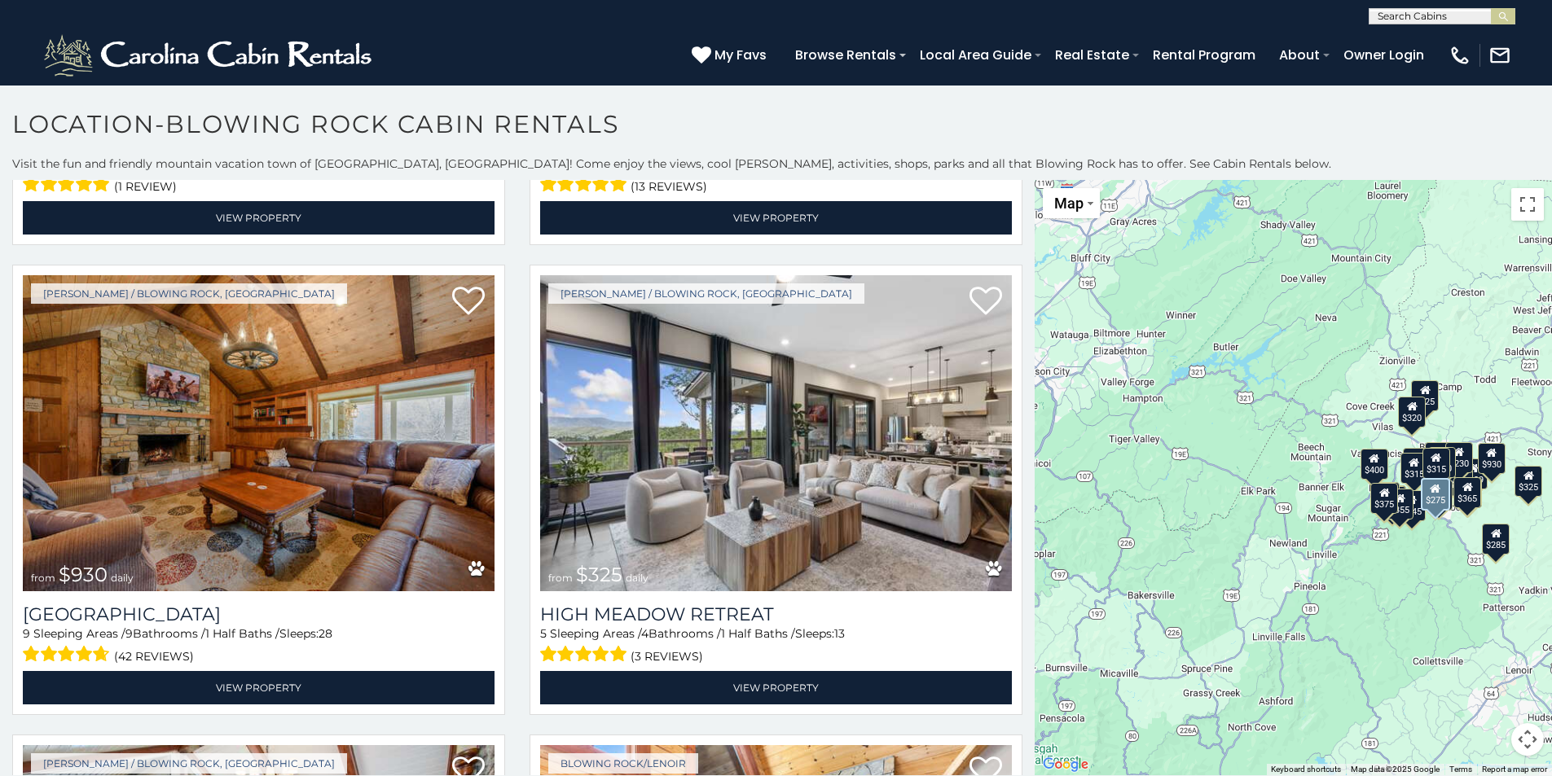
scroll to position [1955, 0]
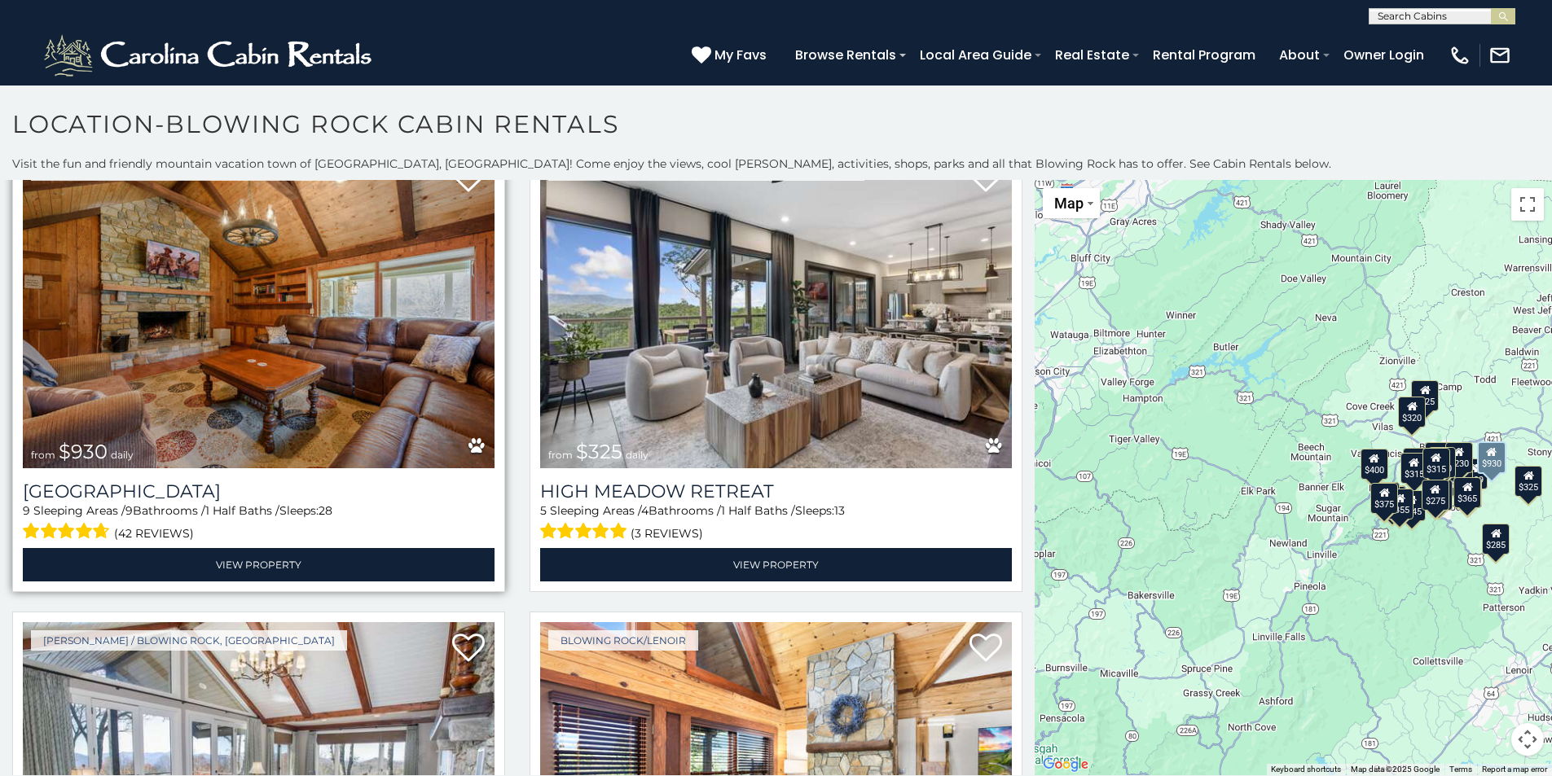
click at [271, 358] on img at bounding box center [259, 310] width 472 height 316
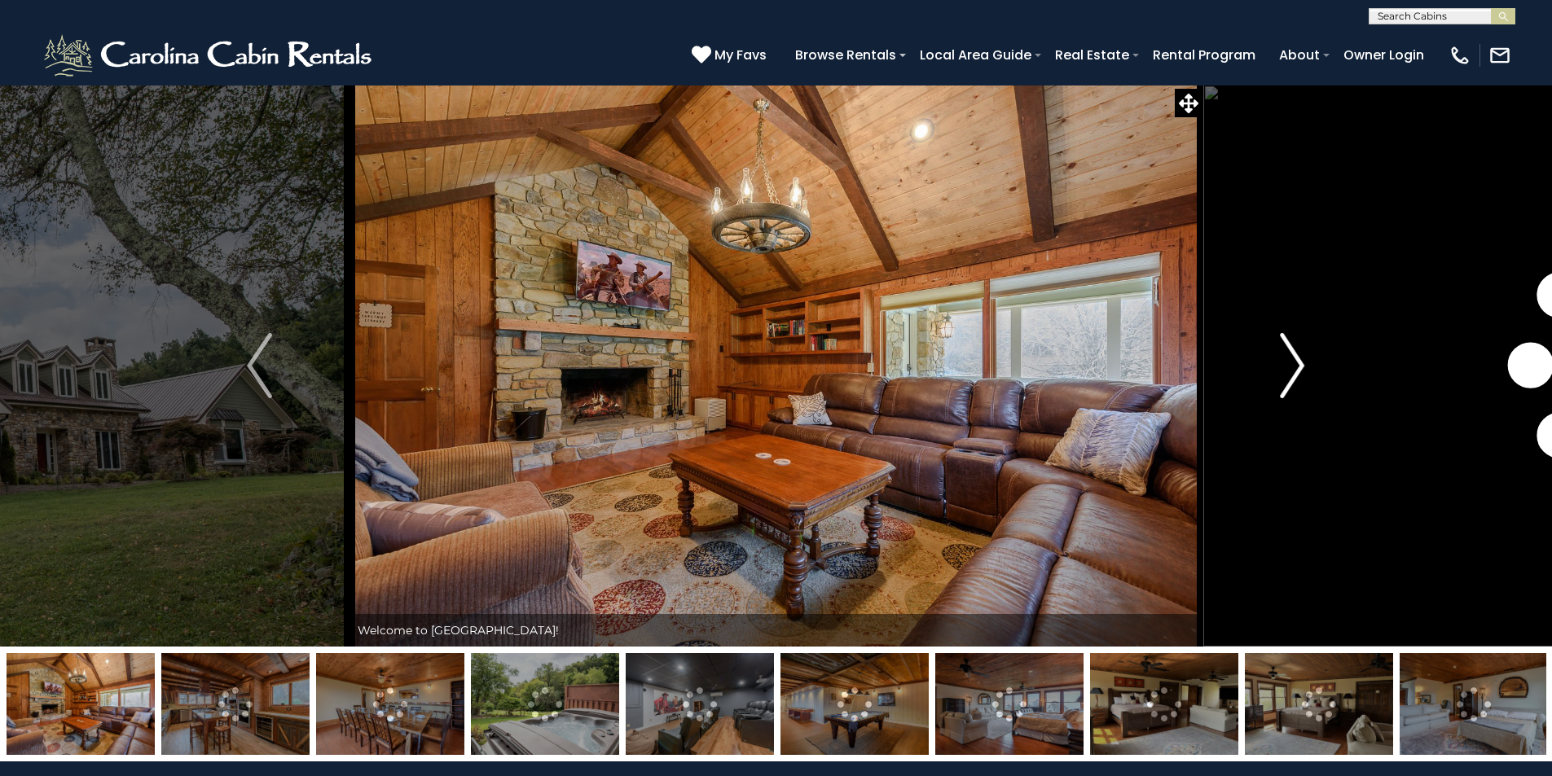
click at [1314, 364] on button "Next" at bounding box center [1291, 366] width 179 height 562
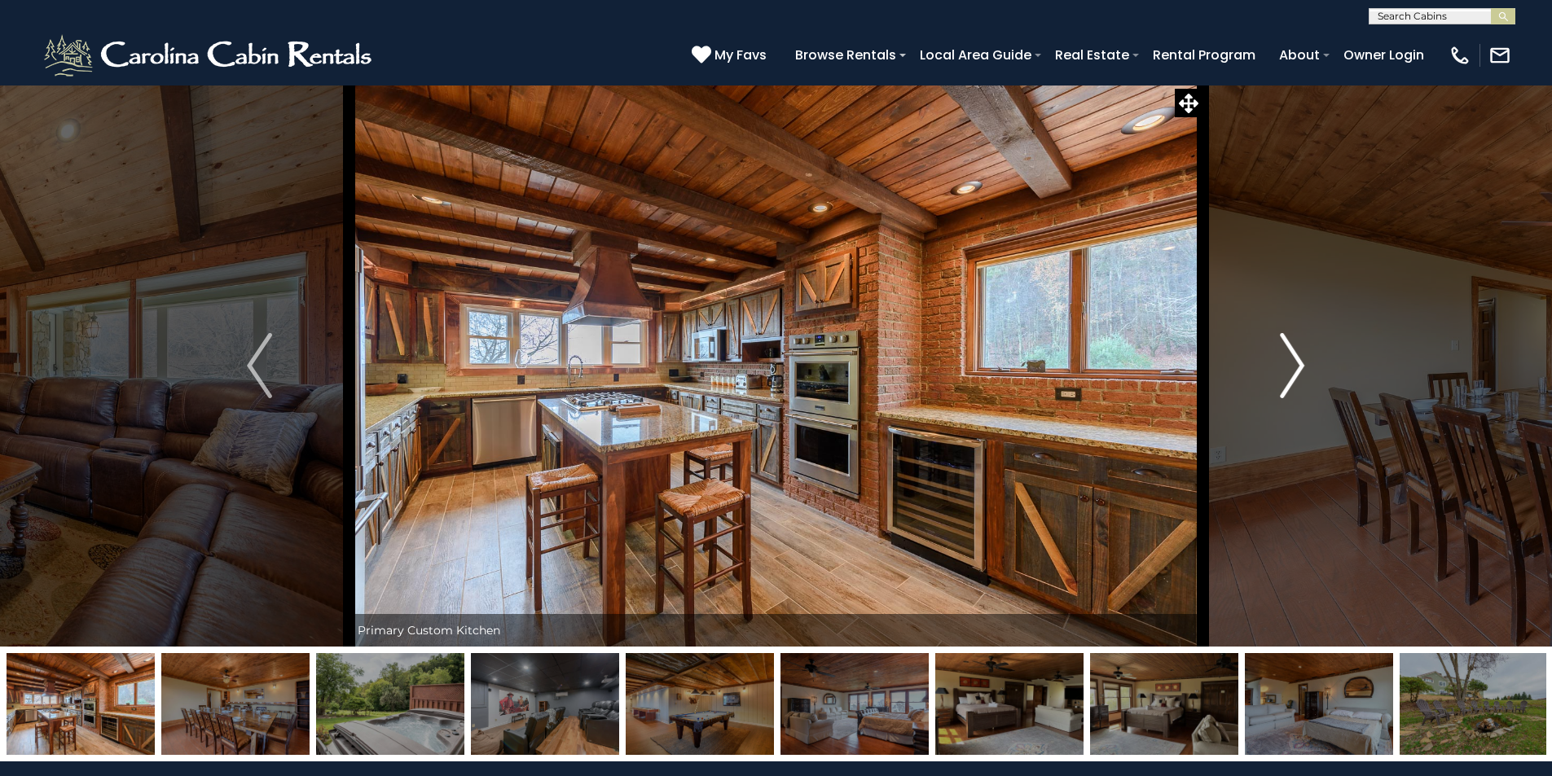
click at [1296, 366] on img "Next" at bounding box center [1292, 365] width 24 height 65
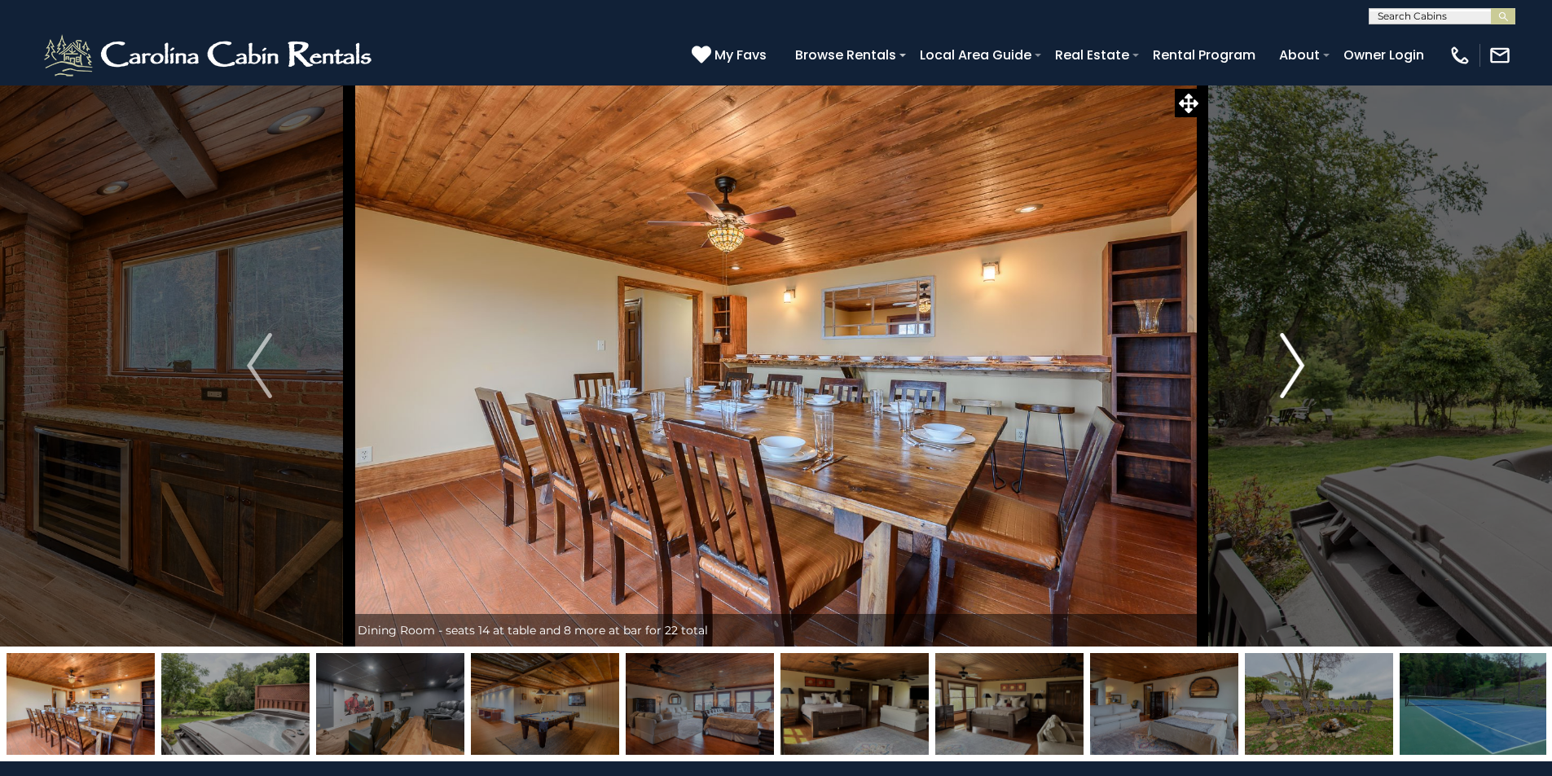
click at [1296, 366] on img "Next" at bounding box center [1292, 365] width 24 height 65
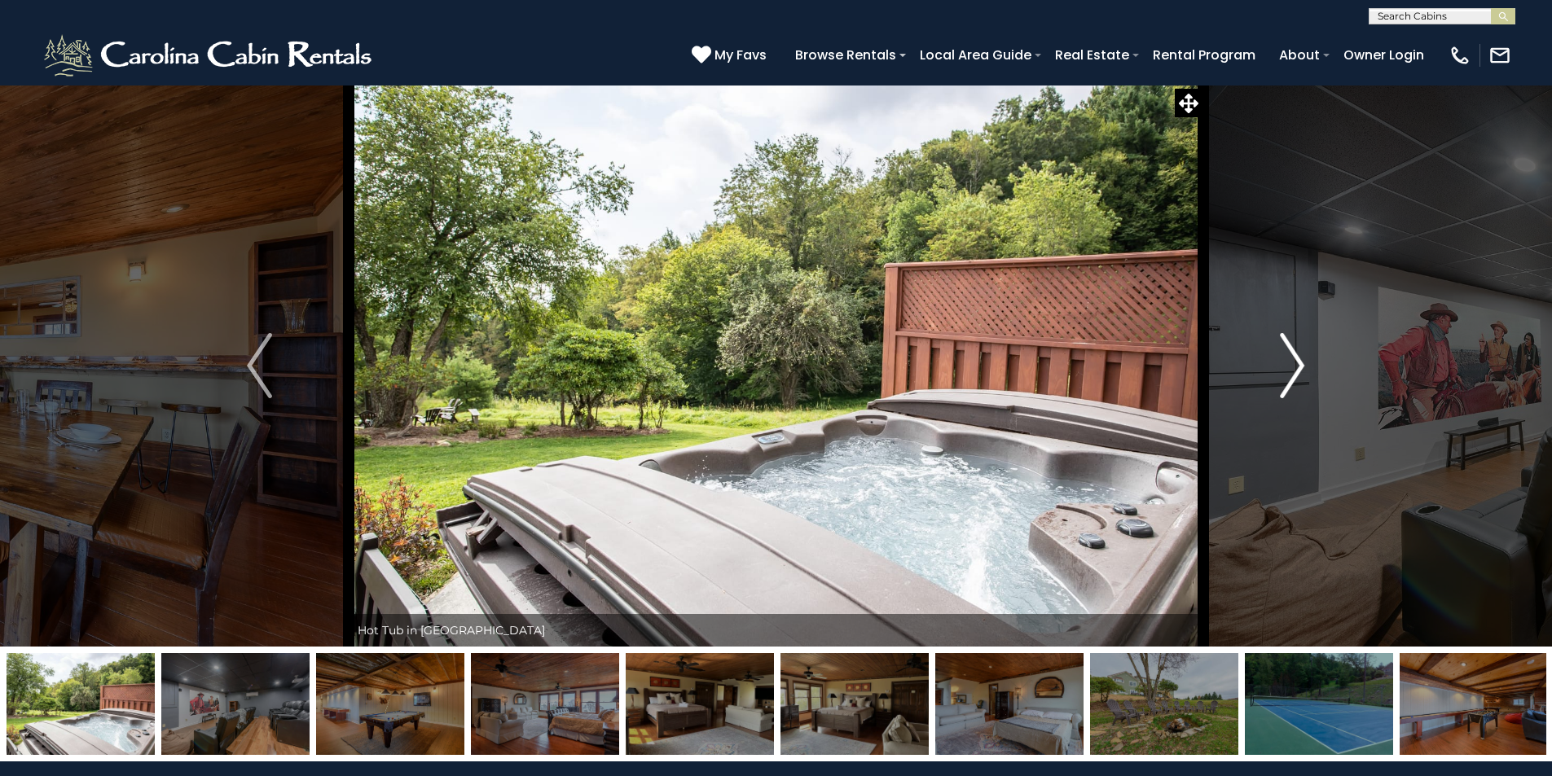
click at [1296, 366] on img "Next" at bounding box center [1292, 365] width 24 height 65
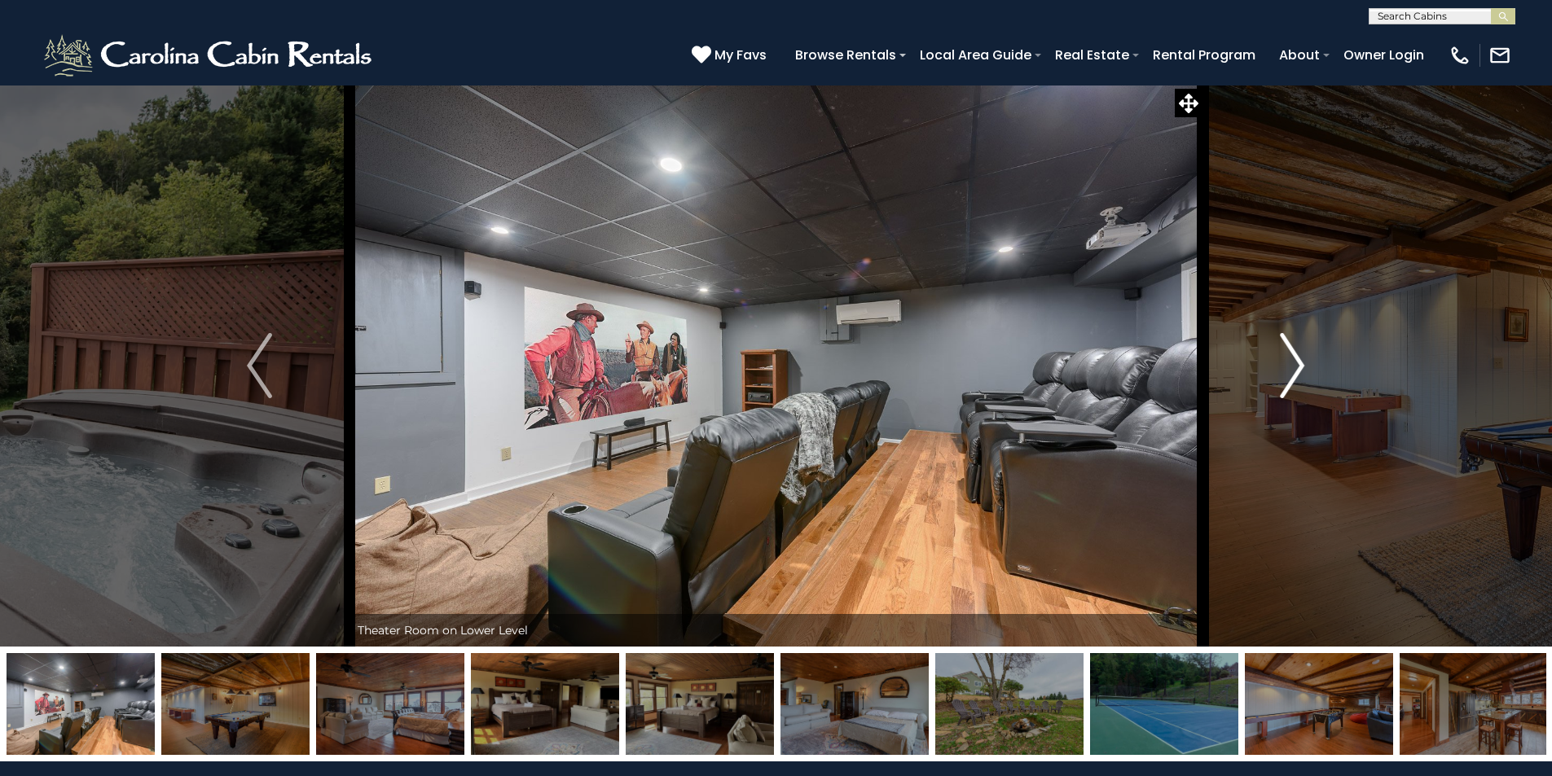
click at [1296, 366] on img "Next" at bounding box center [1292, 365] width 24 height 65
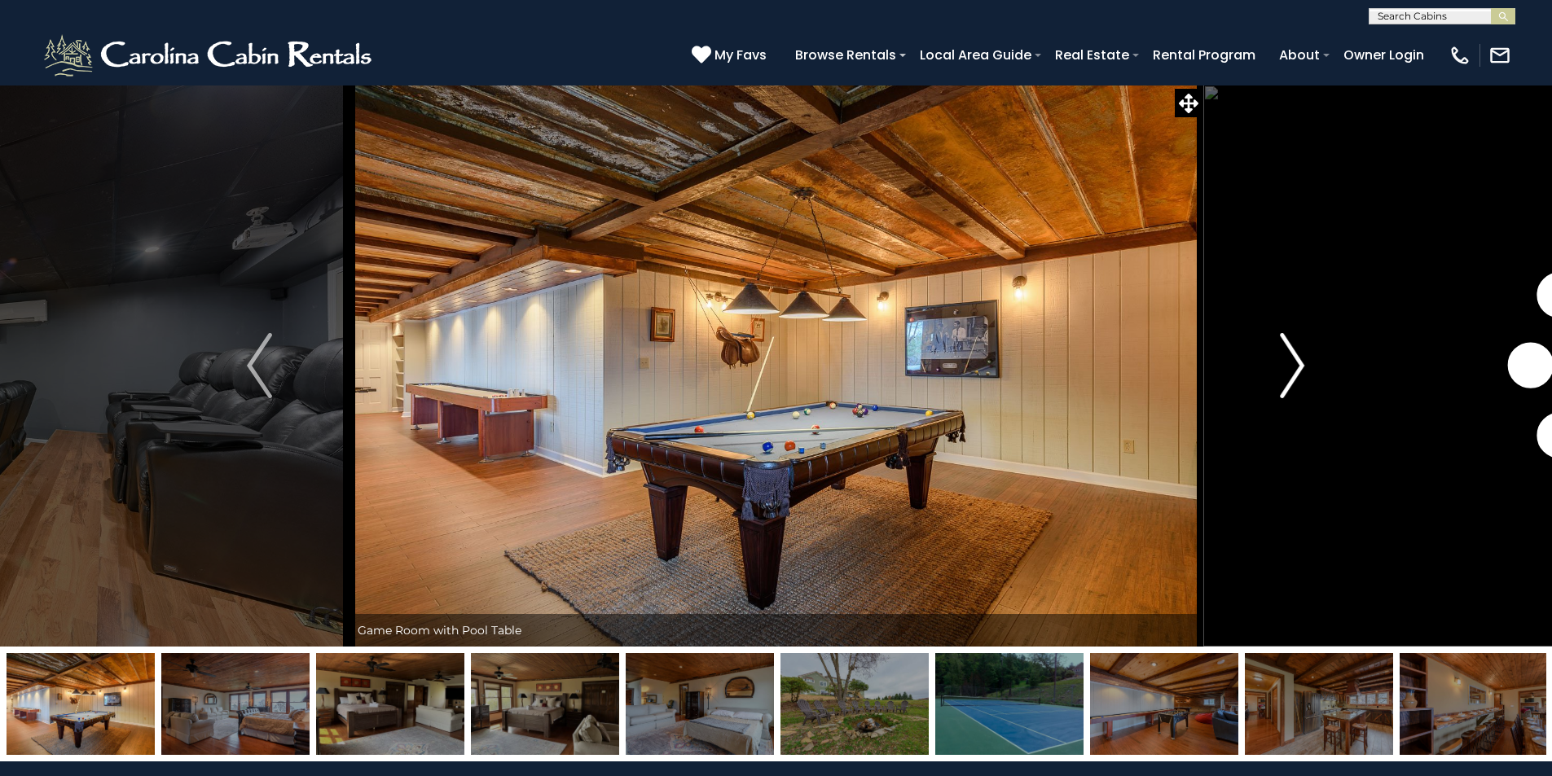
click at [1296, 366] on img "Next" at bounding box center [1292, 365] width 24 height 65
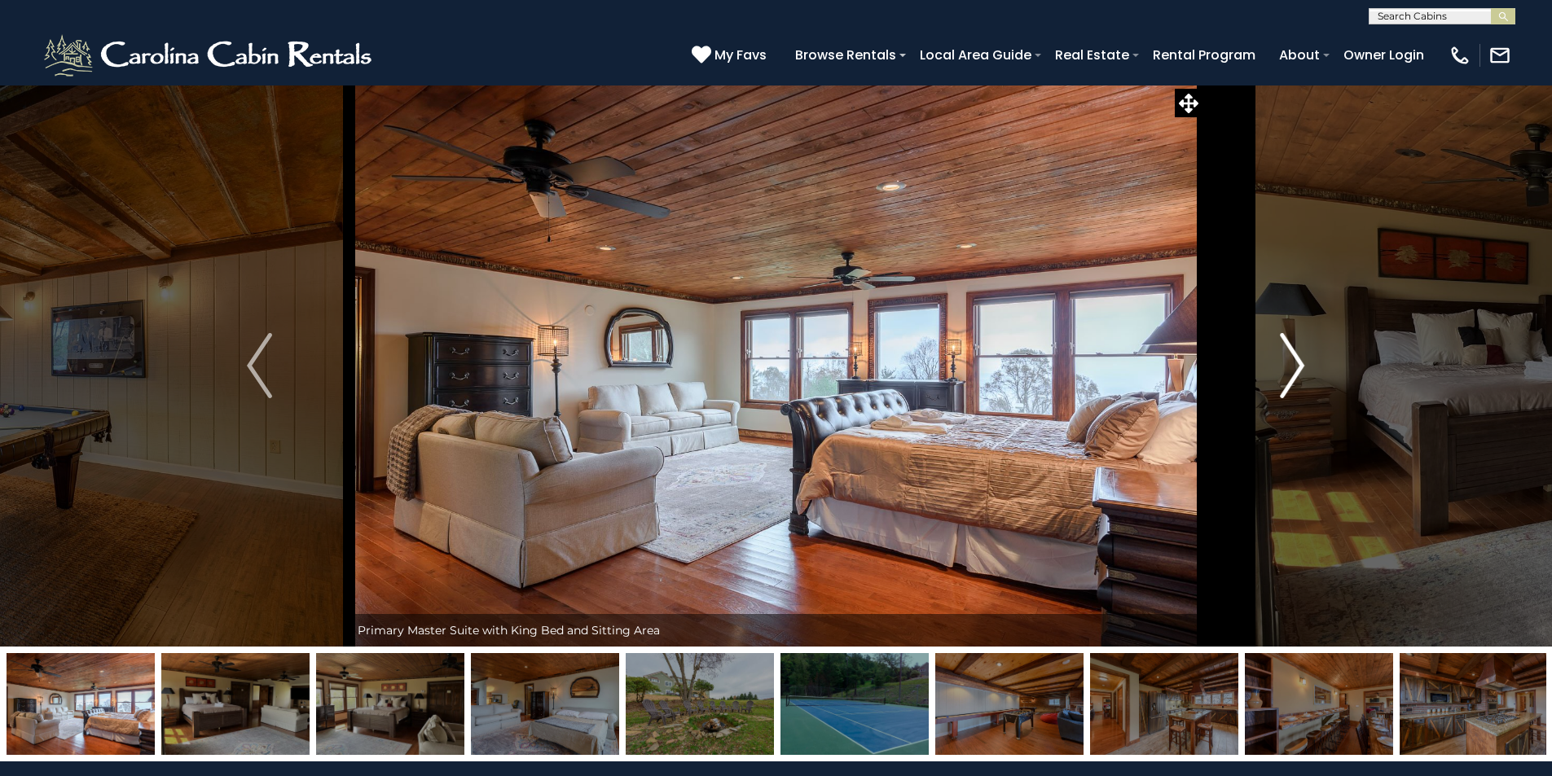
click at [1296, 366] on img "Next" at bounding box center [1292, 365] width 24 height 65
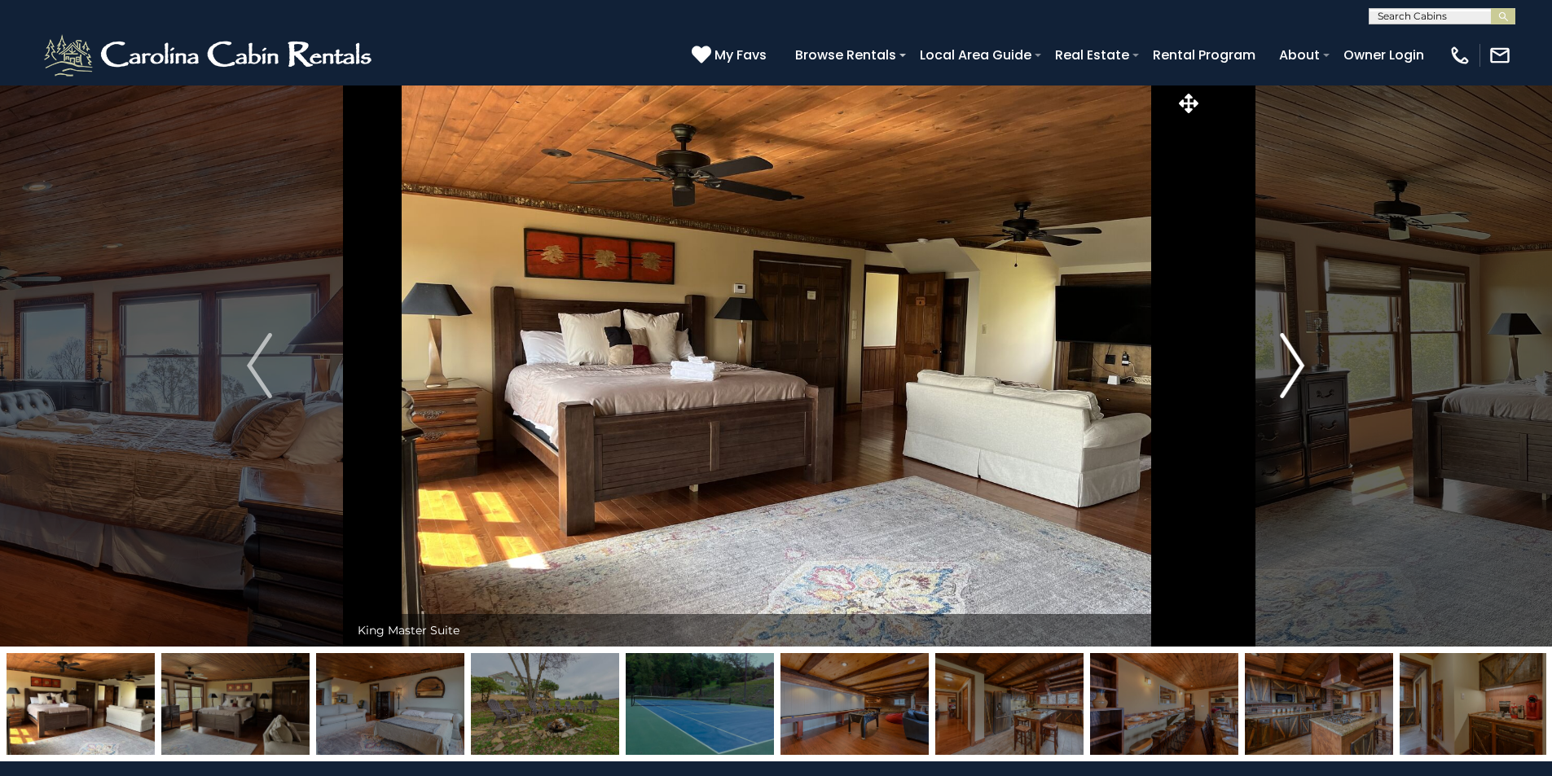
click at [1296, 366] on img "Next" at bounding box center [1292, 365] width 24 height 65
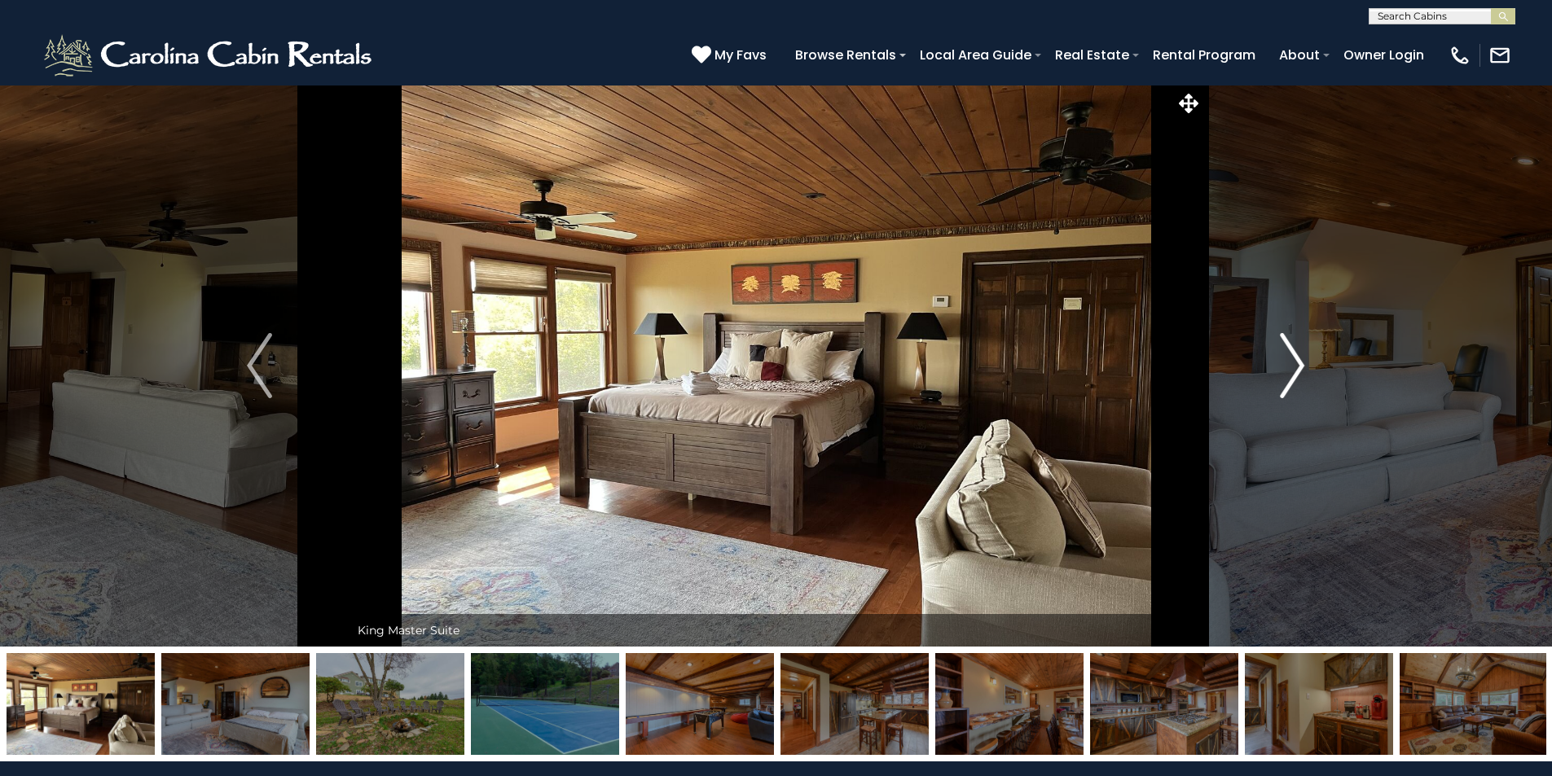
click at [1296, 366] on img "Next" at bounding box center [1292, 365] width 24 height 65
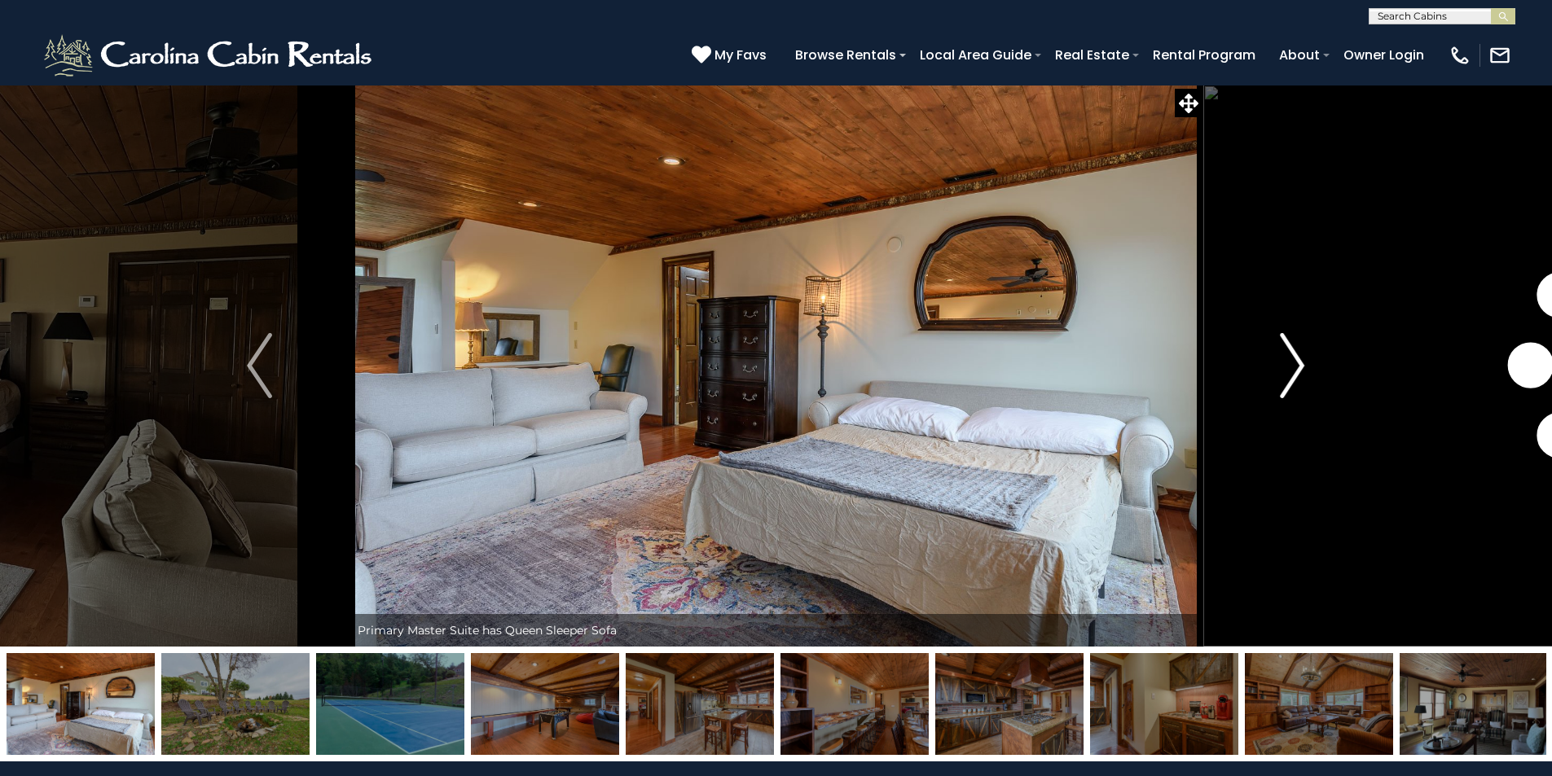
click at [1296, 366] on img "Next" at bounding box center [1292, 365] width 24 height 65
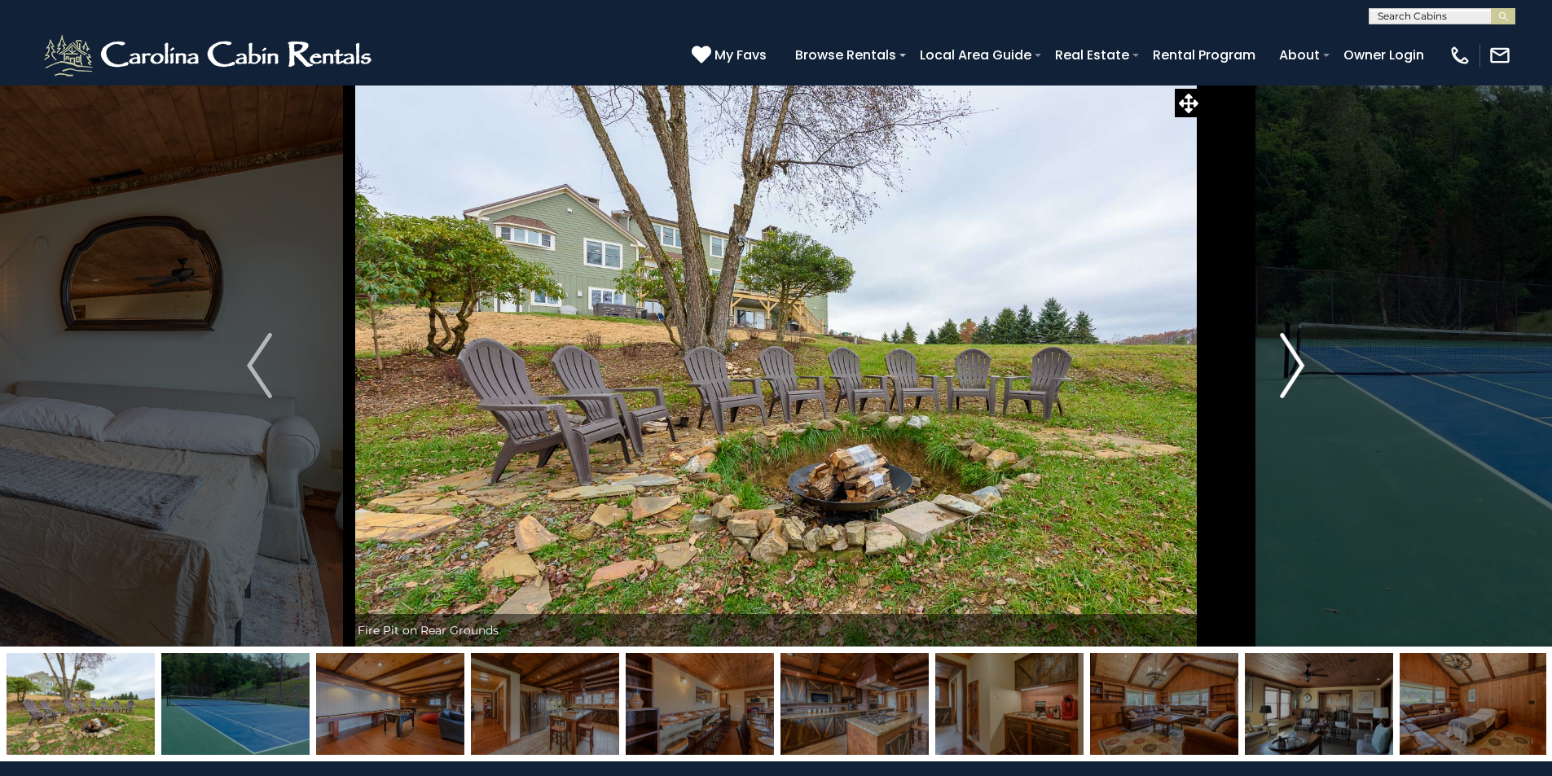
click at [1296, 366] on img "Next" at bounding box center [1292, 365] width 24 height 65
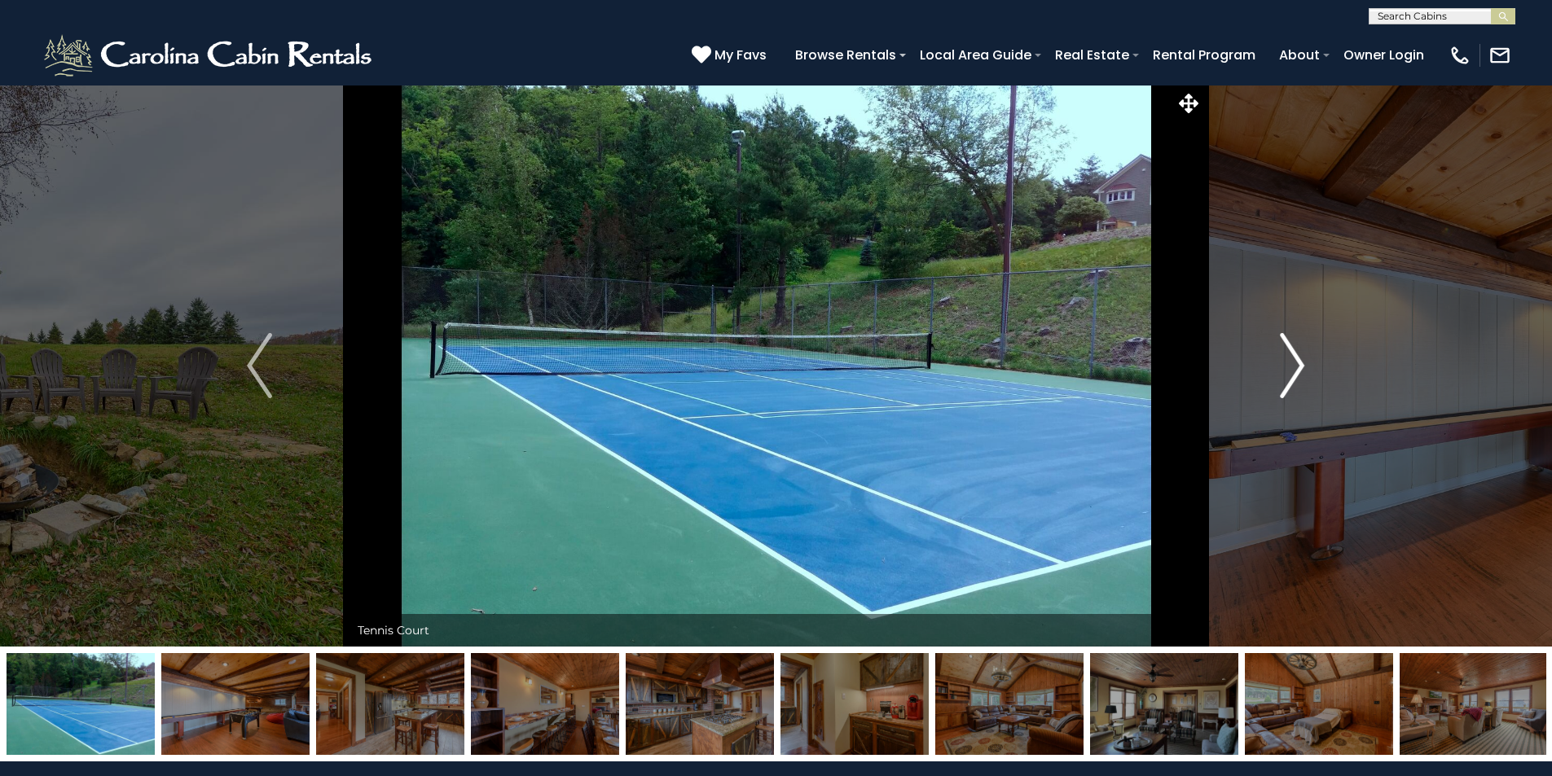
click at [1296, 366] on img "Next" at bounding box center [1292, 365] width 24 height 65
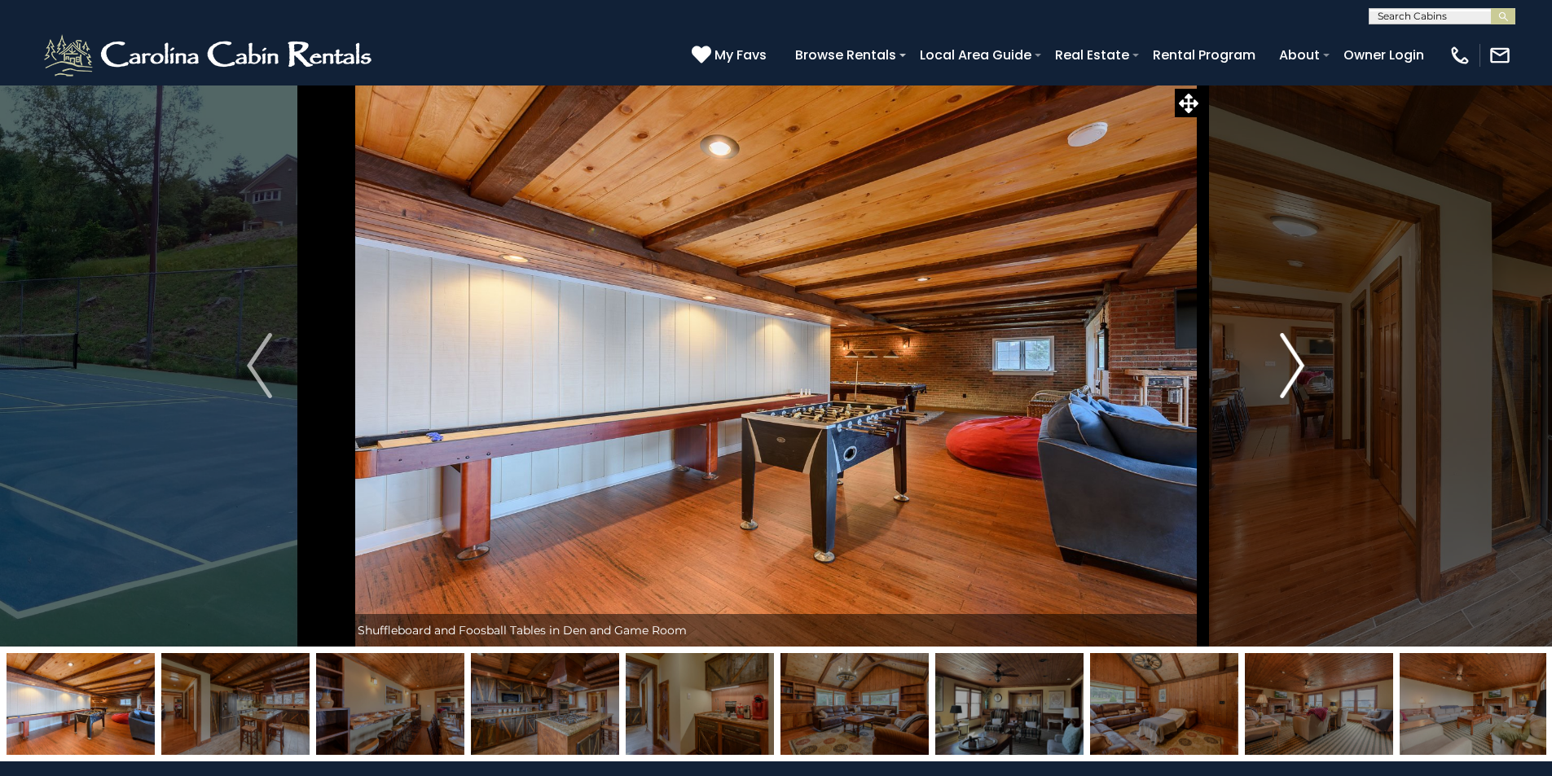
click at [1296, 366] on img "Next" at bounding box center [1292, 365] width 24 height 65
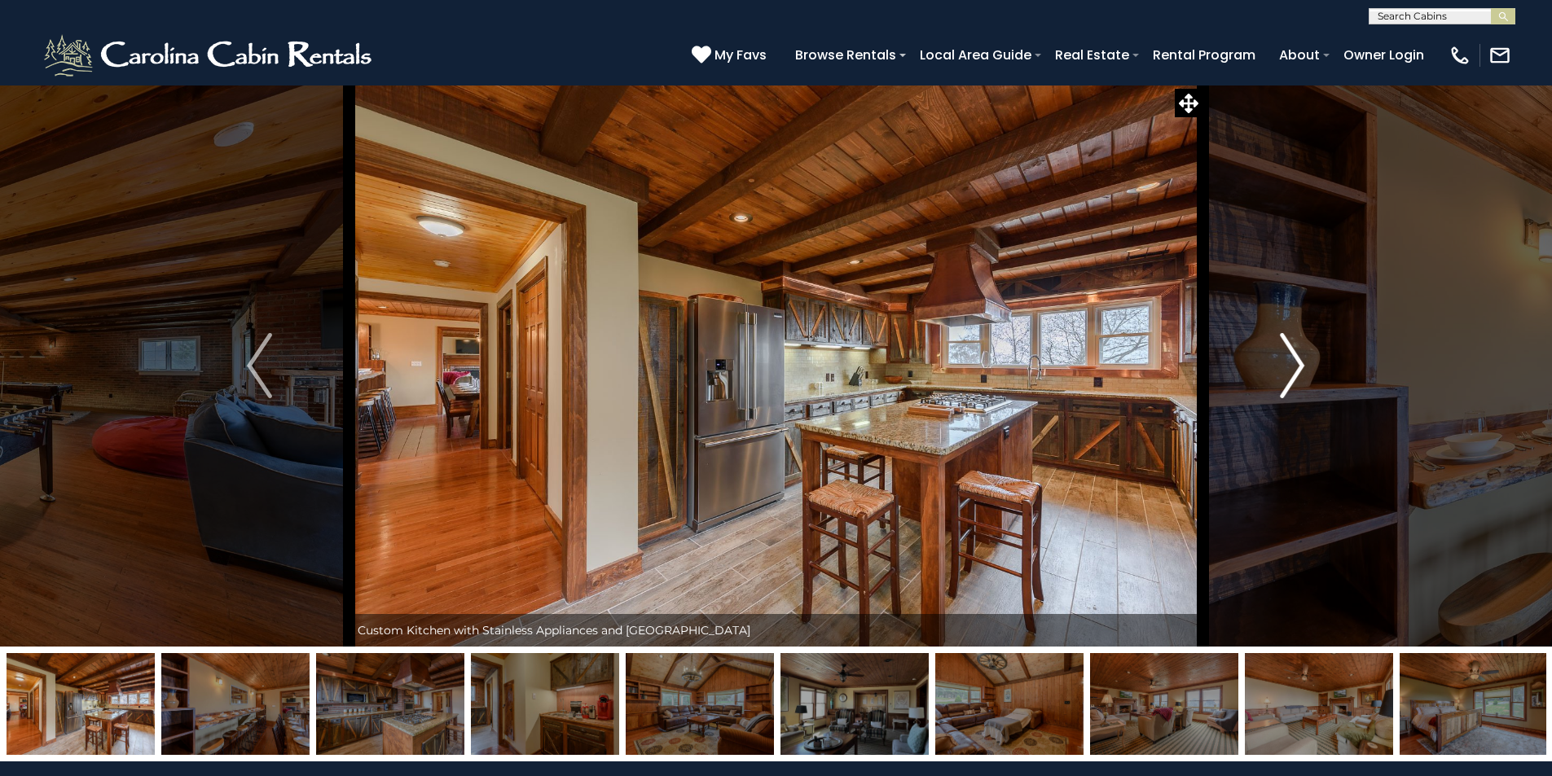
click at [1296, 366] on img "Next" at bounding box center [1292, 365] width 24 height 65
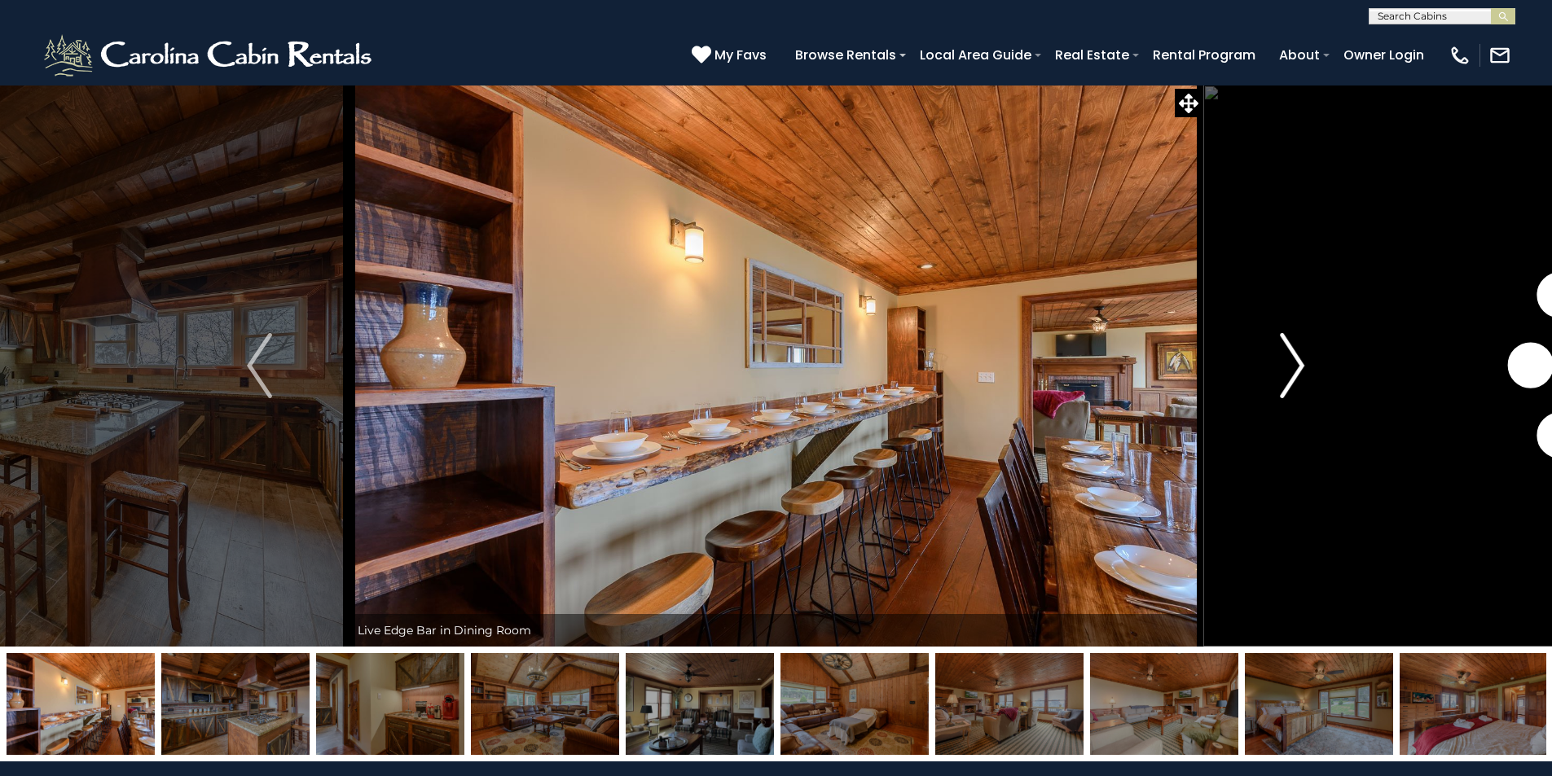
click at [1296, 366] on img "Next" at bounding box center [1292, 365] width 24 height 65
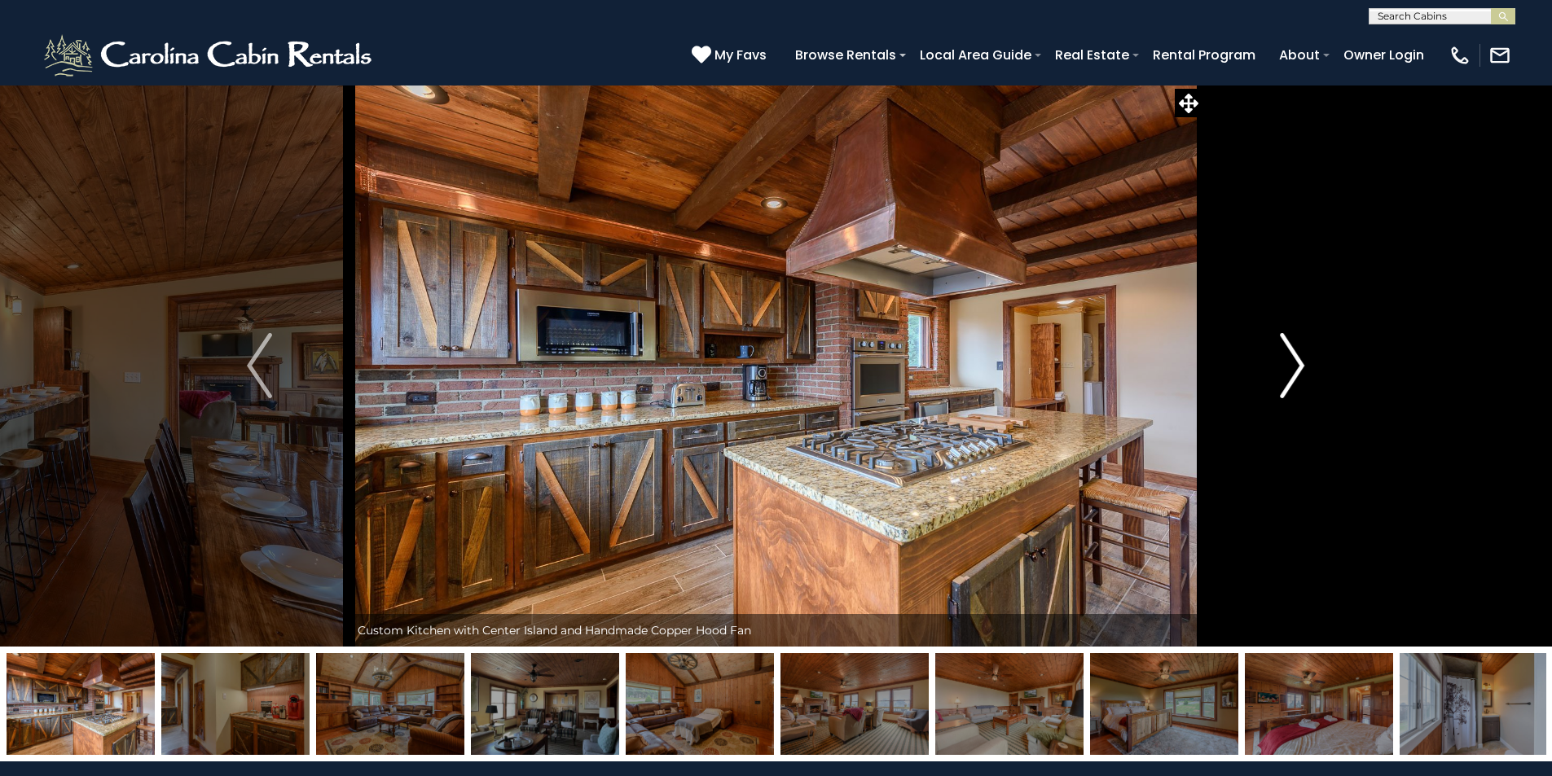
click at [1296, 366] on img "Next" at bounding box center [1292, 365] width 24 height 65
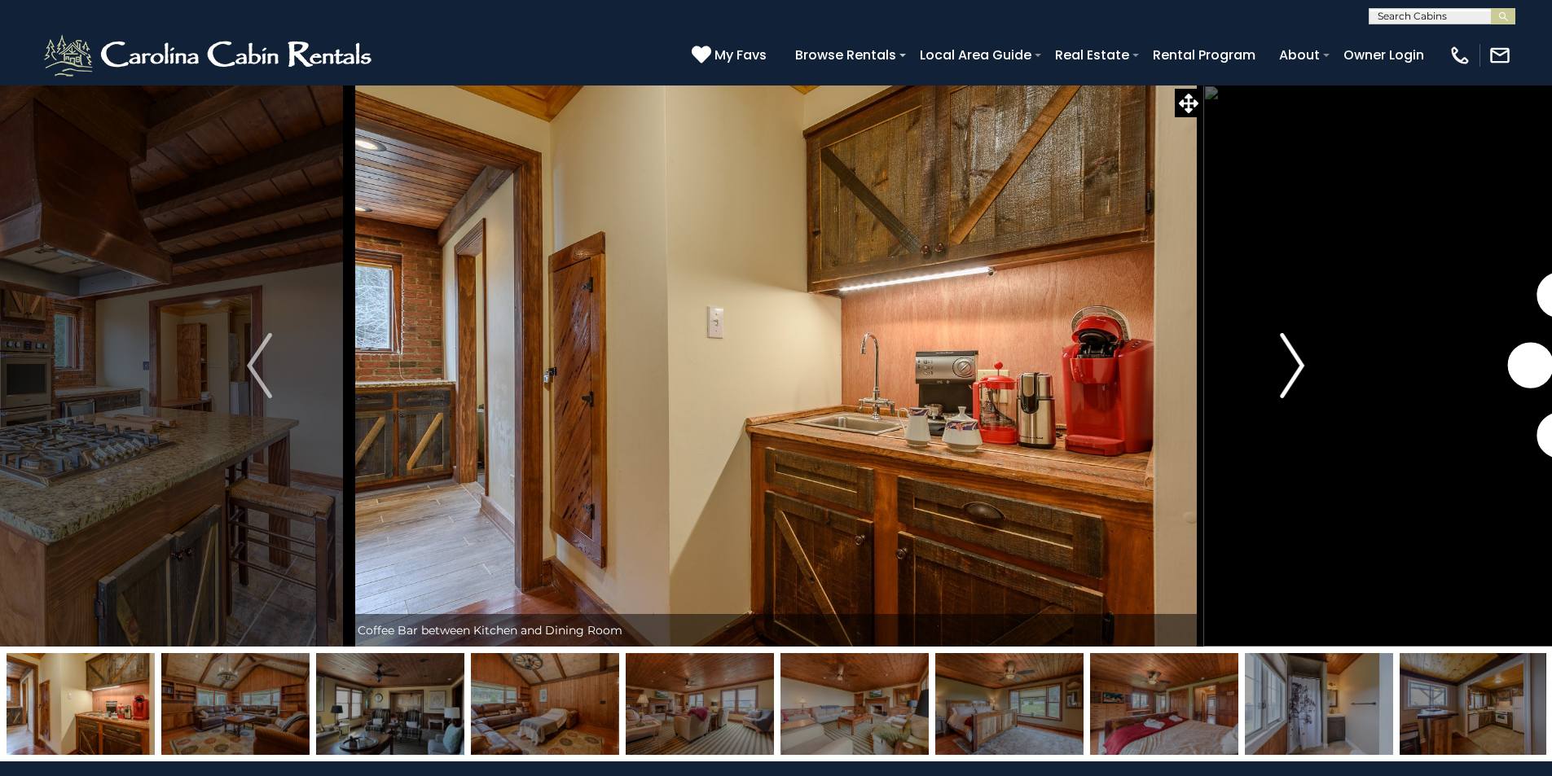
click at [1296, 366] on img "Next" at bounding box center [1292, 365] width 24 height 65
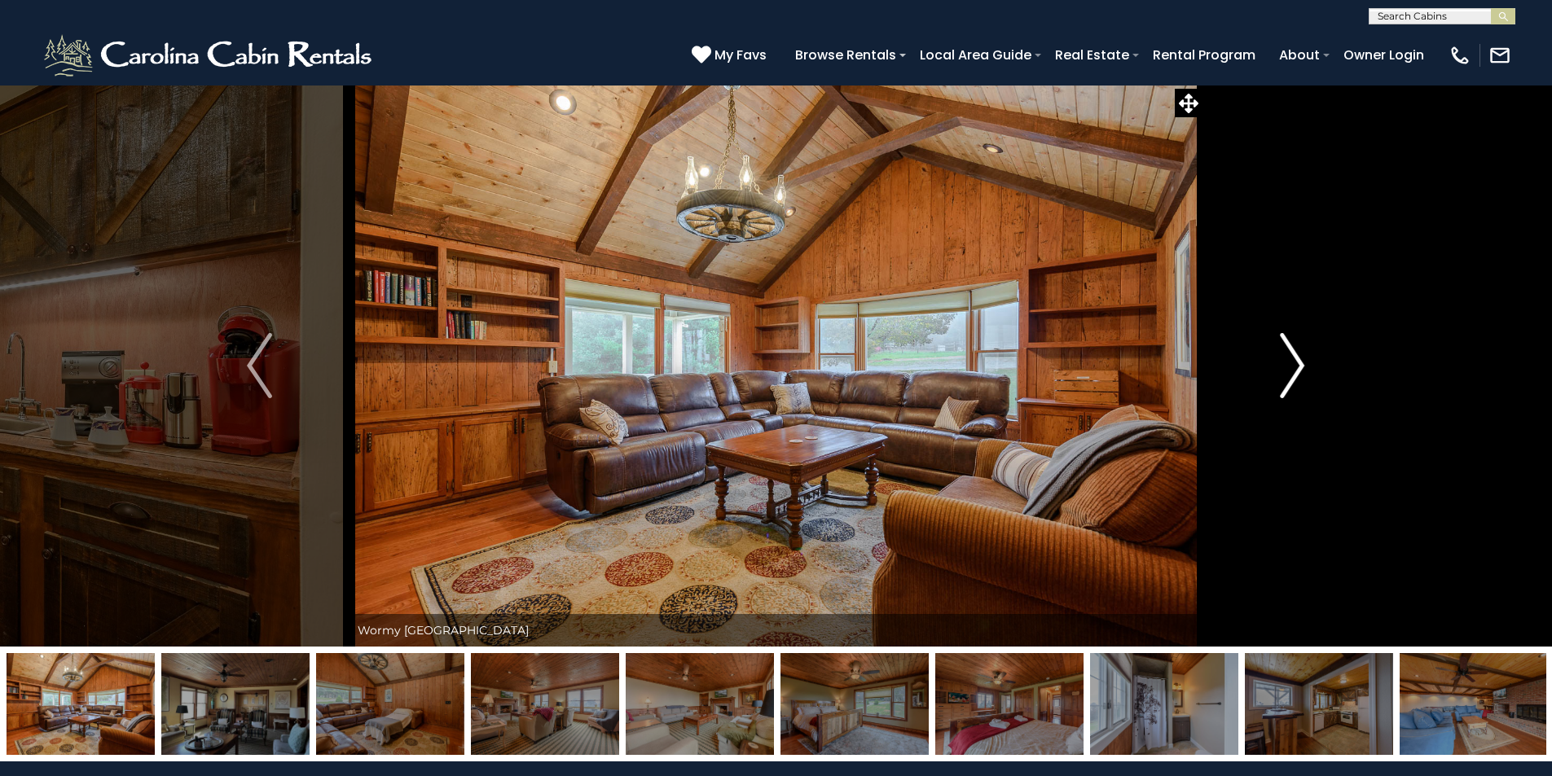
click at [1296, 366] on img "Next" at bounding box center [1292, 365] width 24 height 65
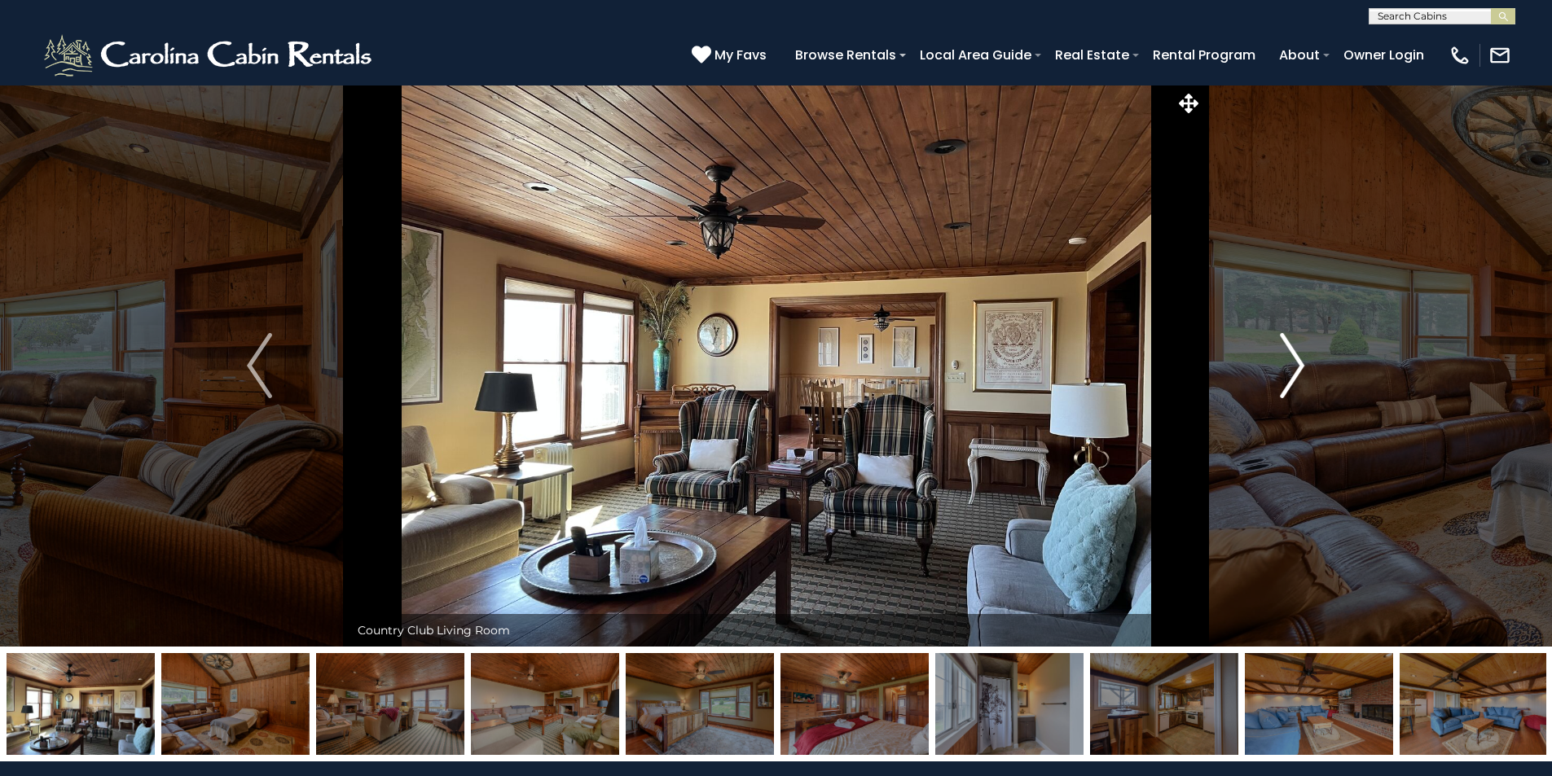
click at [1296, 366] on img "Next" at bounding box center [1292, 365] width 24 height 65
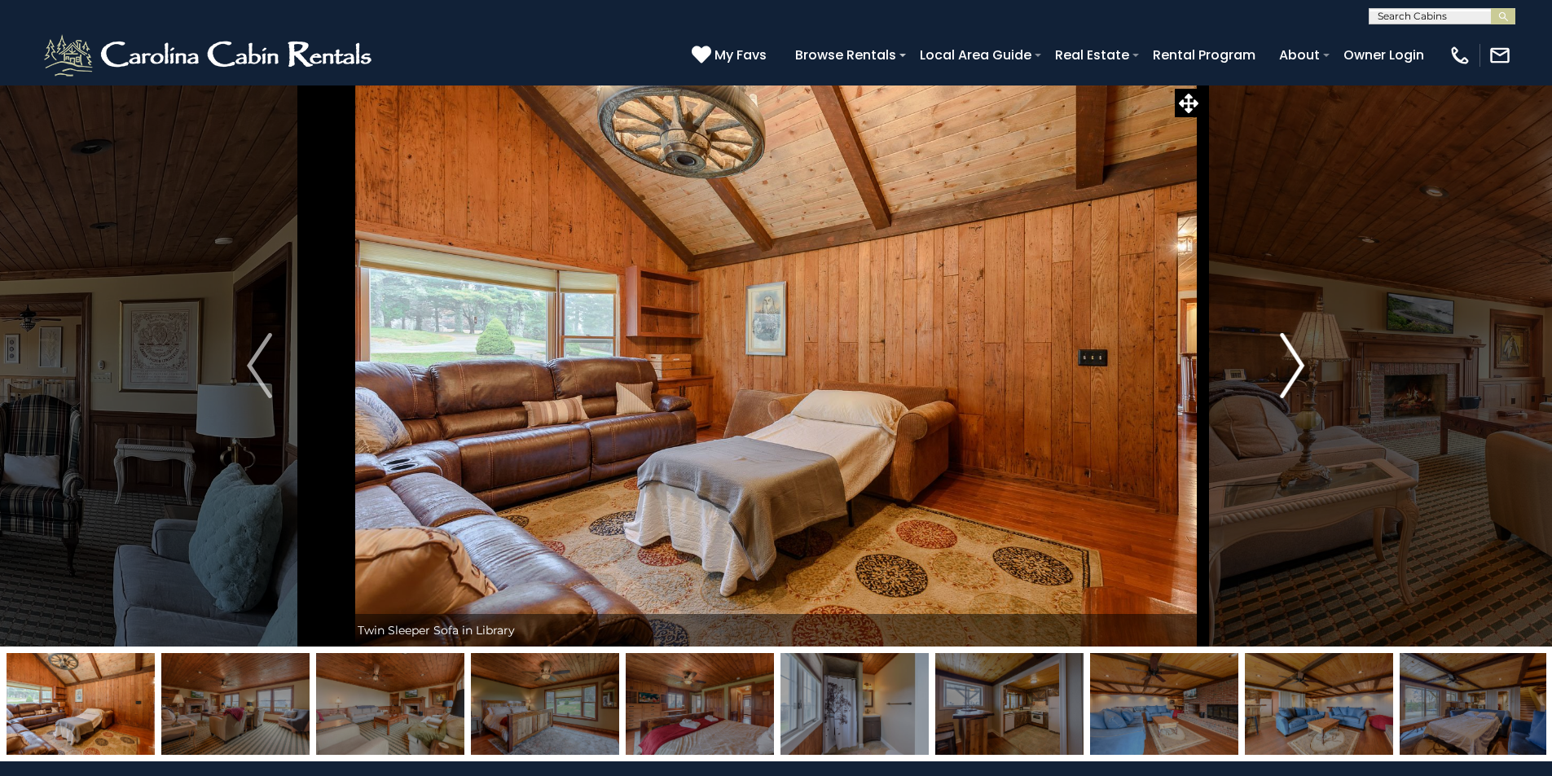
click at [1296, 366] on img "Next" at bounding box center [1292, 365] width 24 height 65
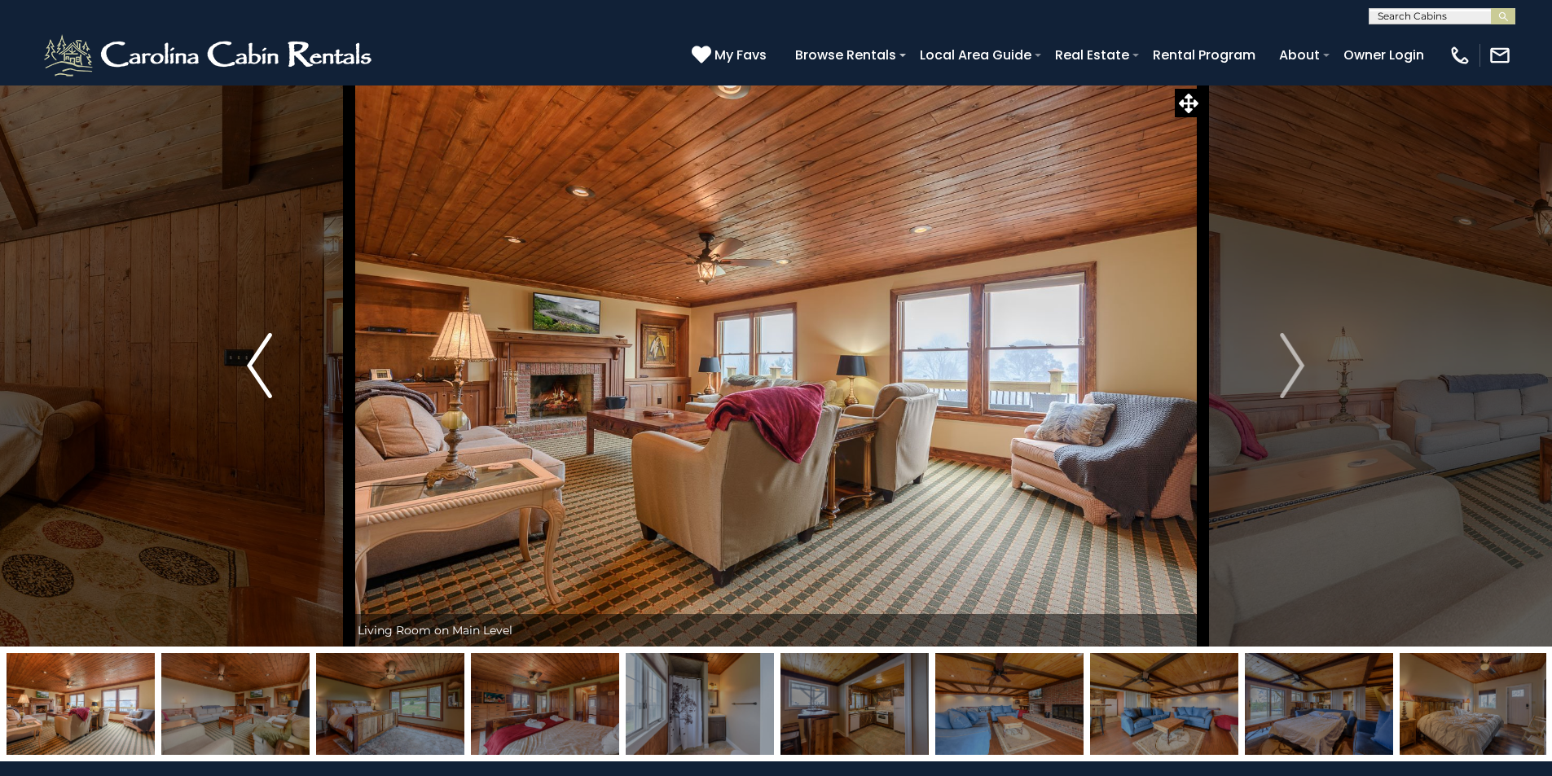
click at [238, 365] on button "Previous" at bounding box center [258, 366] width 179 height 562
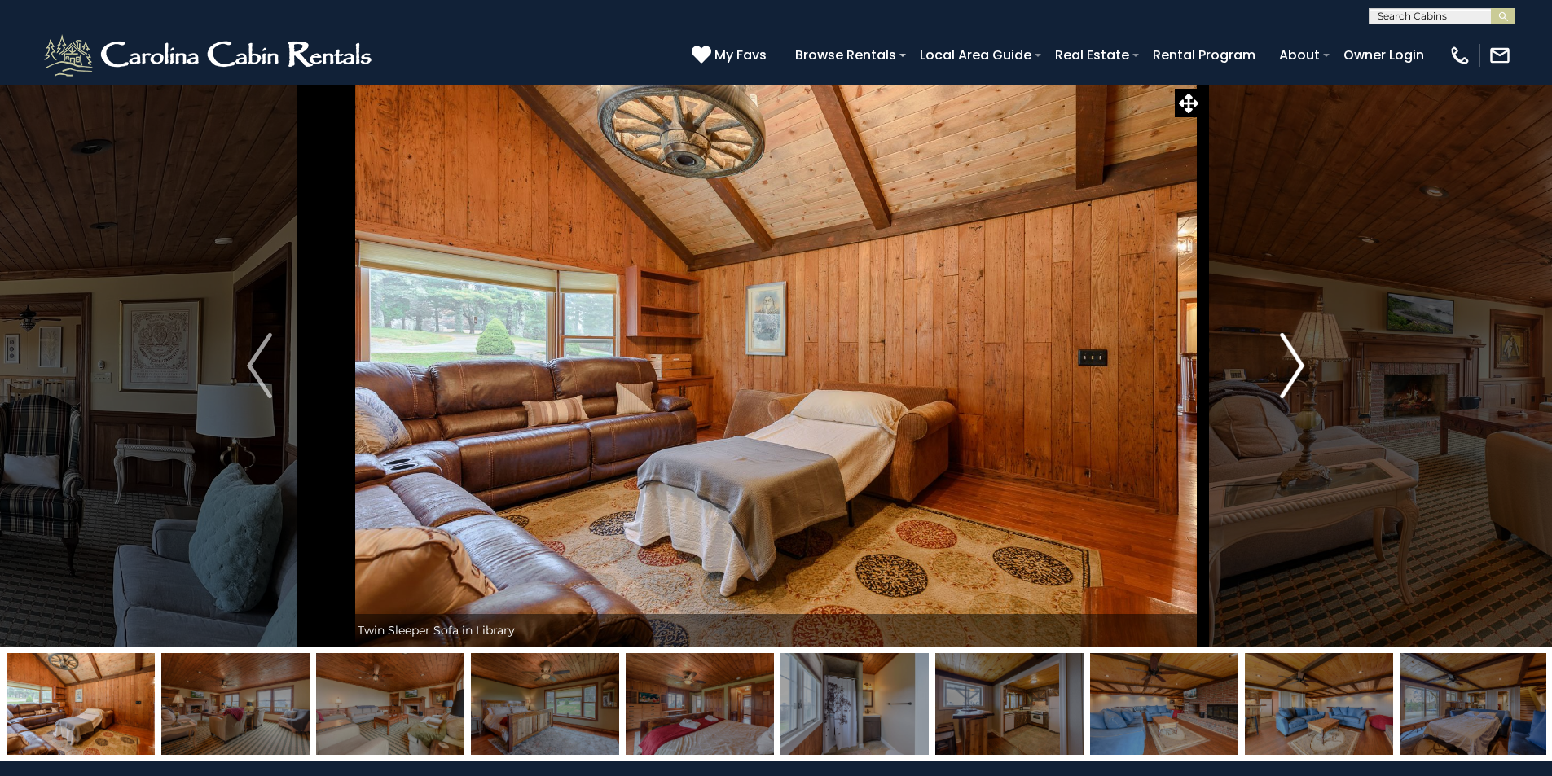
click at [1290, 371] on img "Next" at bounding box center [1292, 365] width 24 height 65
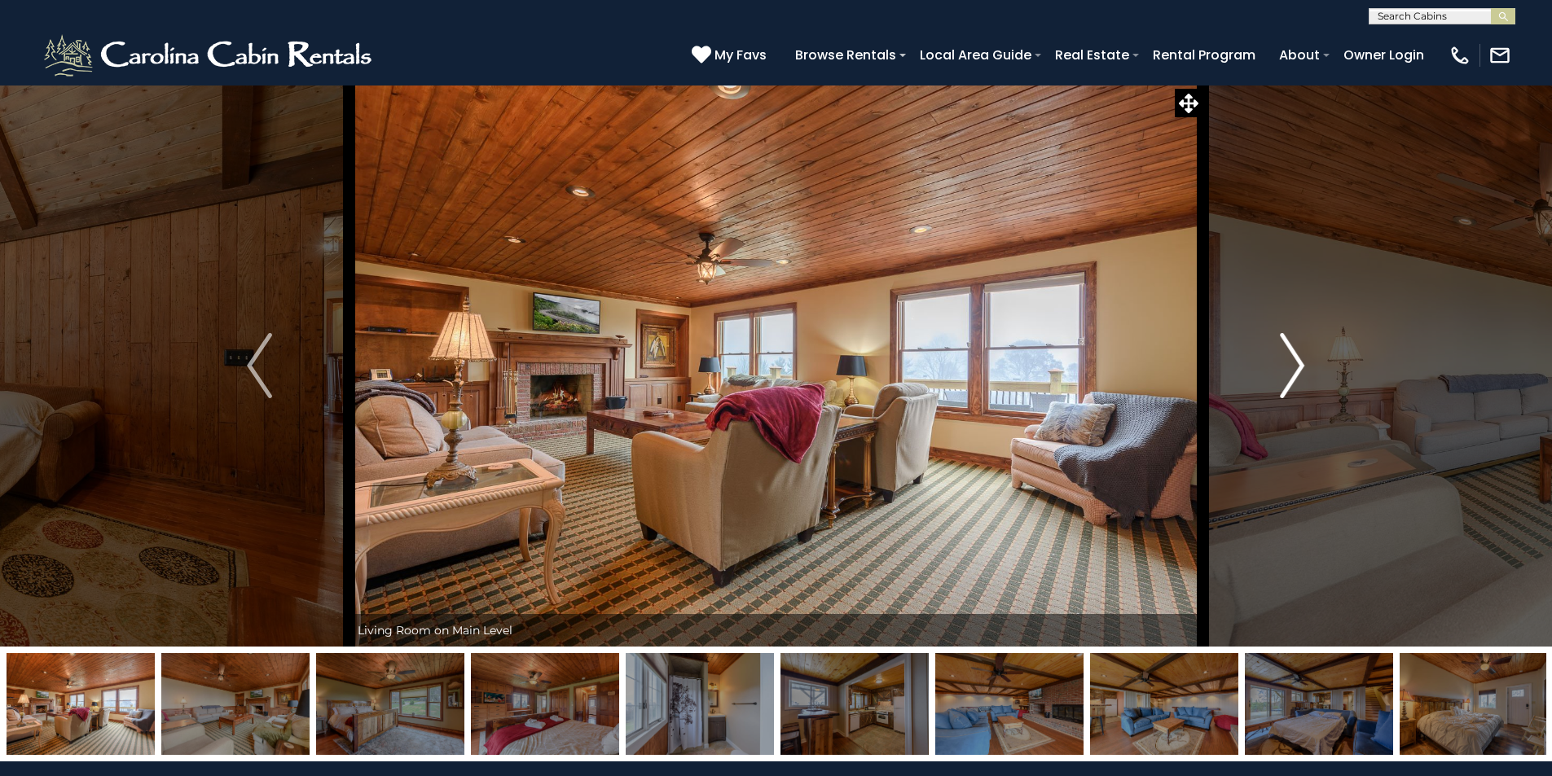
click at [1290, 371] on img "Next" at bounding box center [1292, 365] width 24 height 65
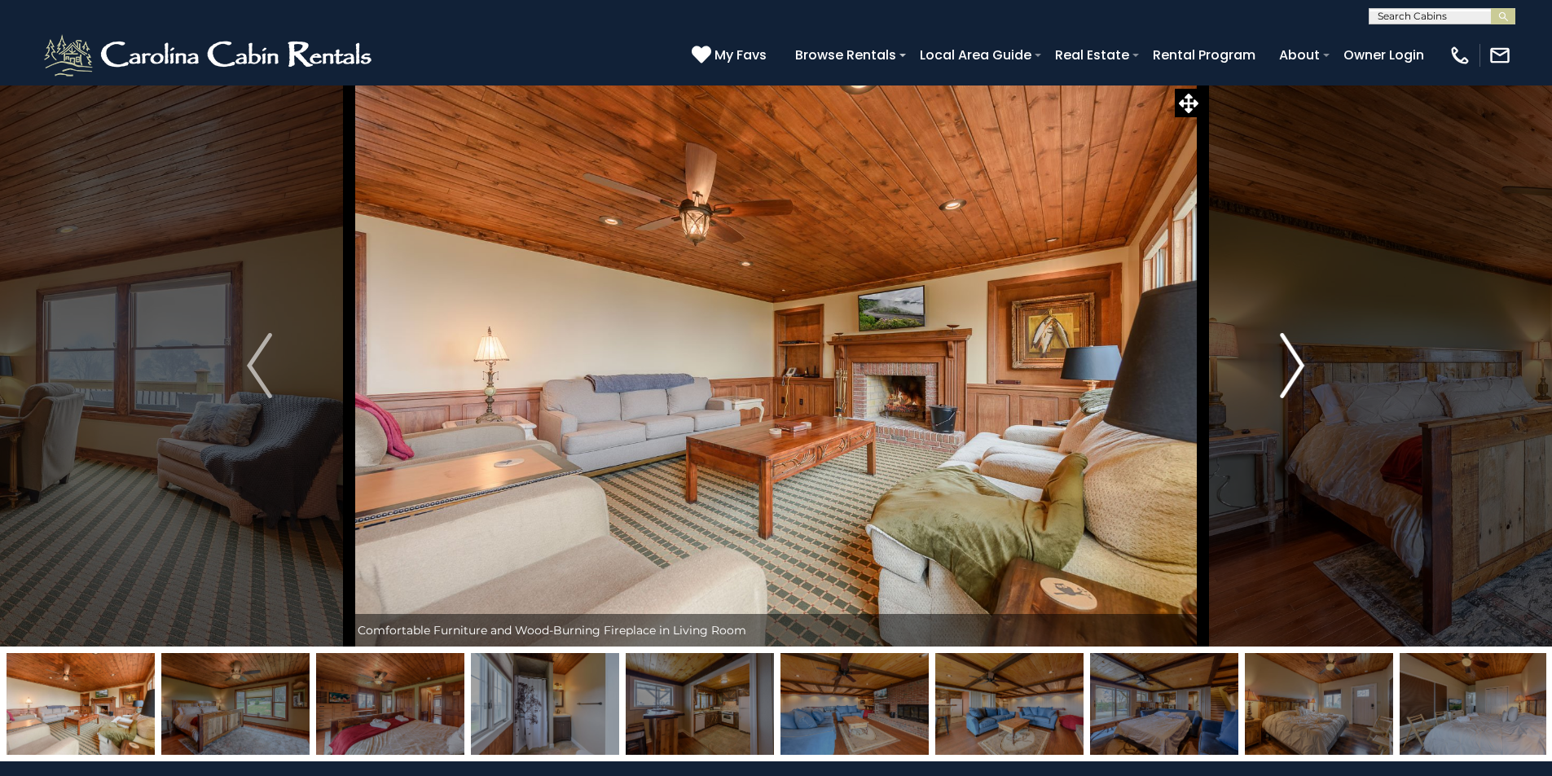
click at [1290, 371] on img "Next" at bounding box center [1292, 365] width 24 height 65
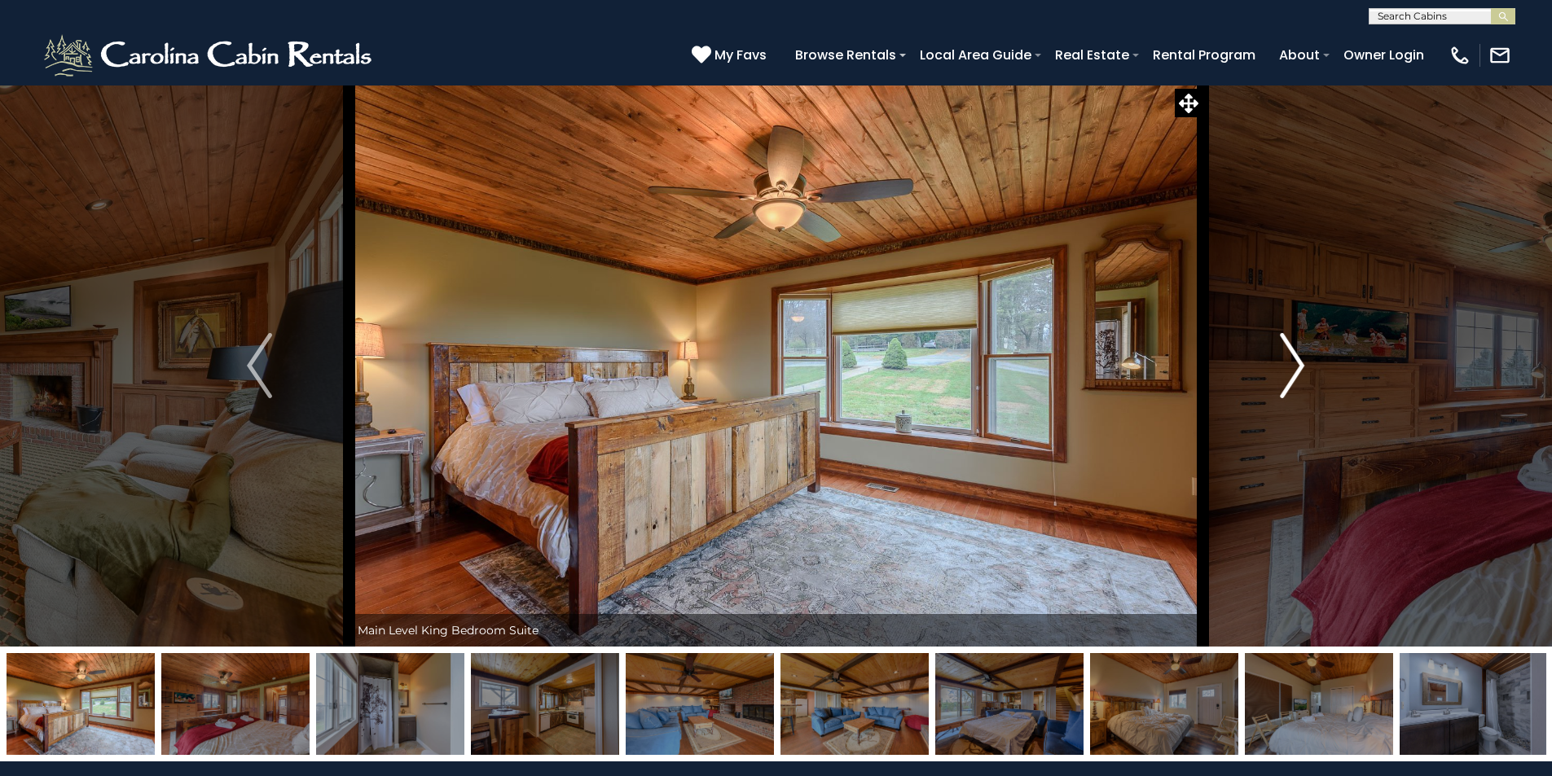
click at [1290, 371] on img "Next" at bounding box center [1292, 365] width 24 height 65
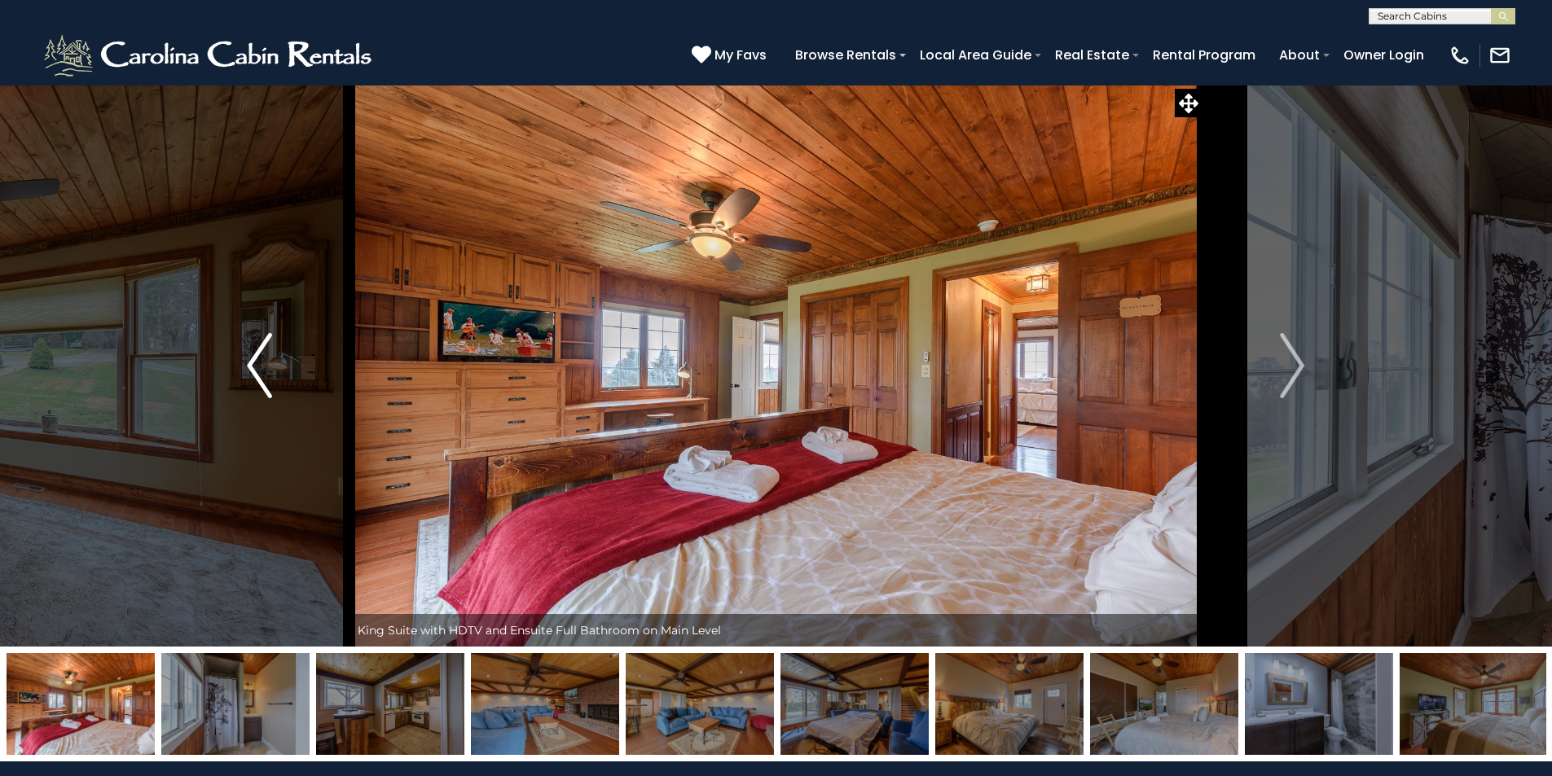
click at [270, 360] on img "Previous" at bounding box center [259, 365] width 24 height 65
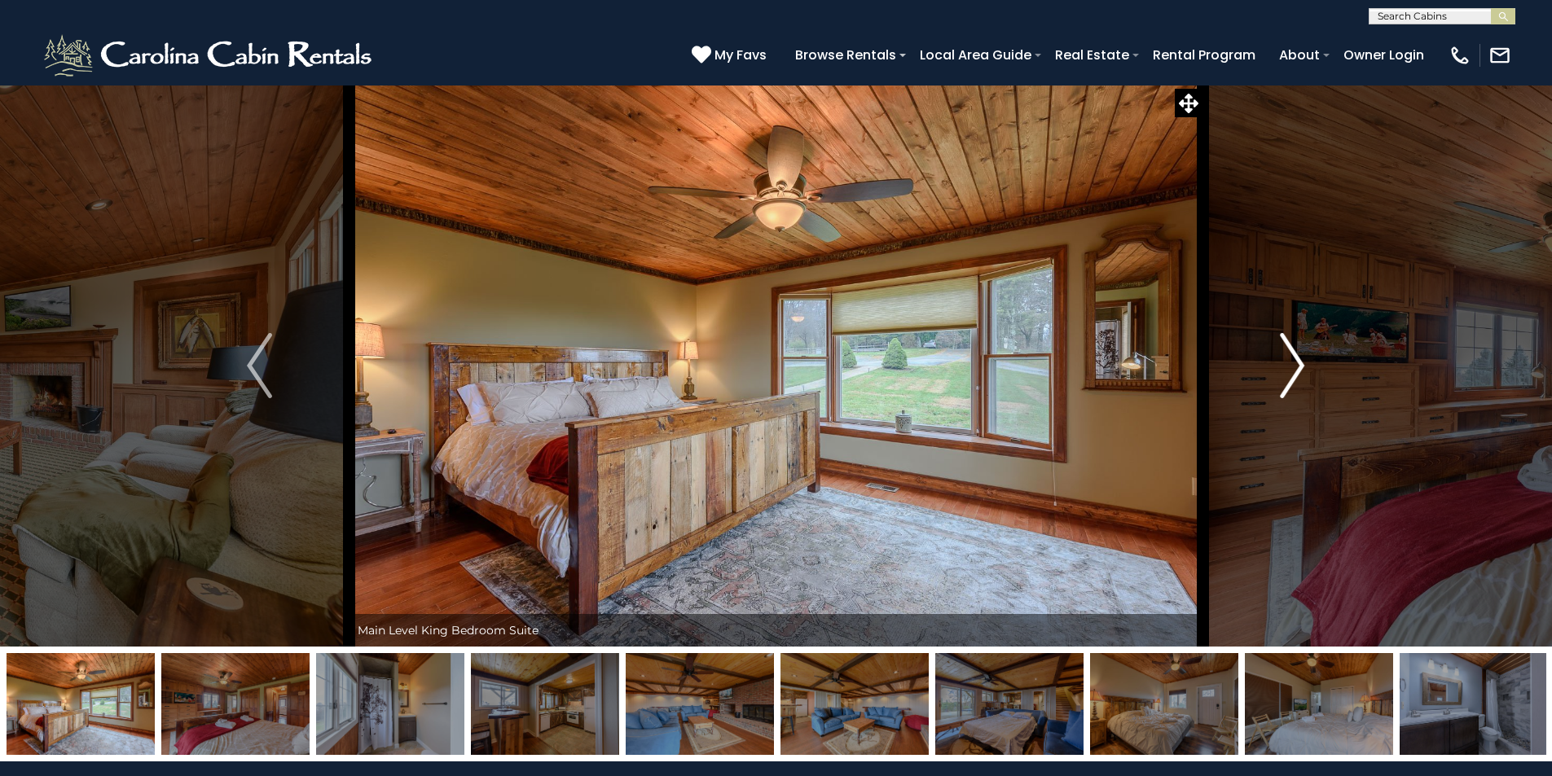
click at [1285, 356] on img "Next" at bounding box center [1292, 365] width 24 height 65
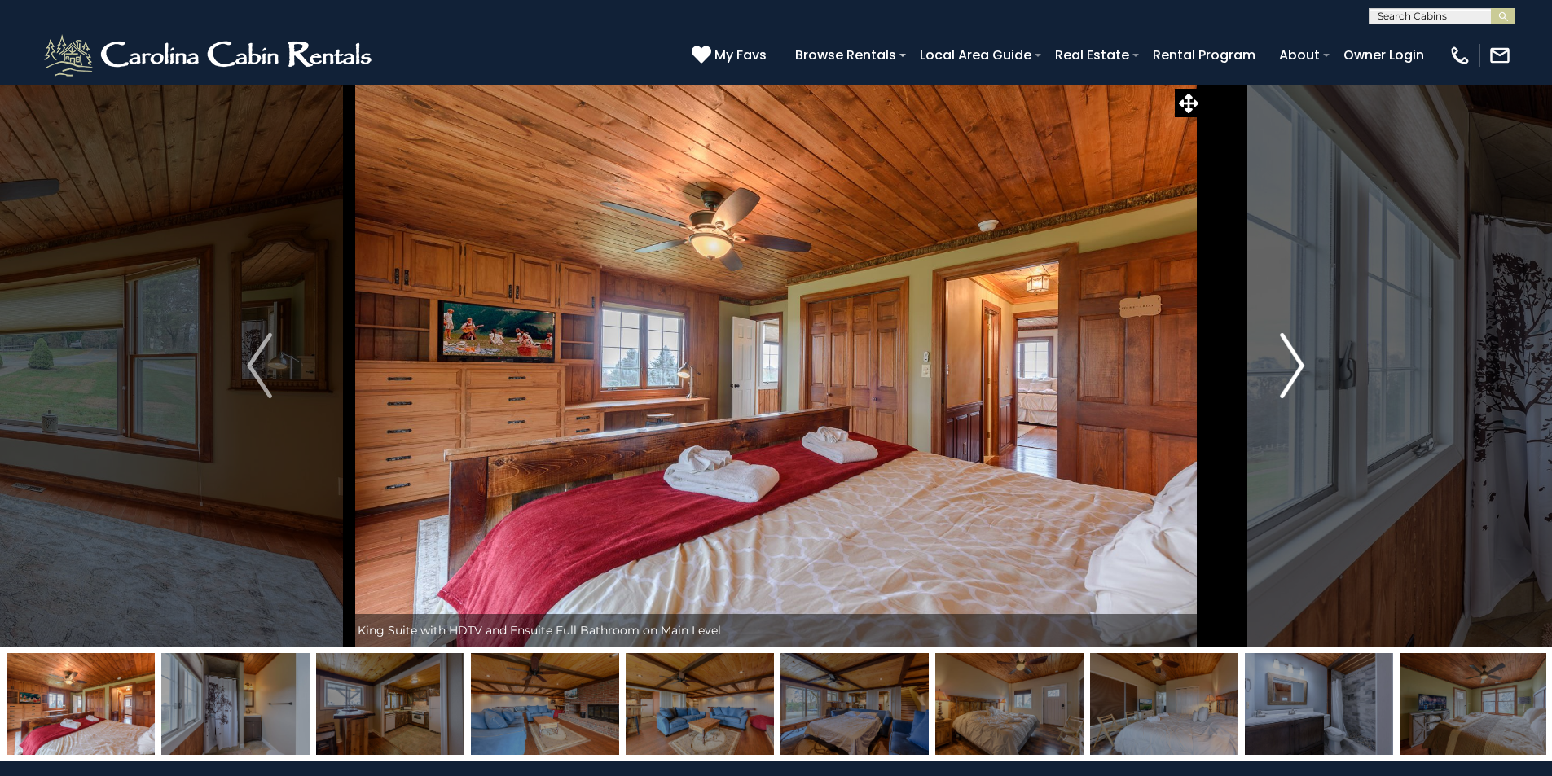
click at [1285, 356] on img "Next" at bounding box center [1292, 365] width 24 height 65
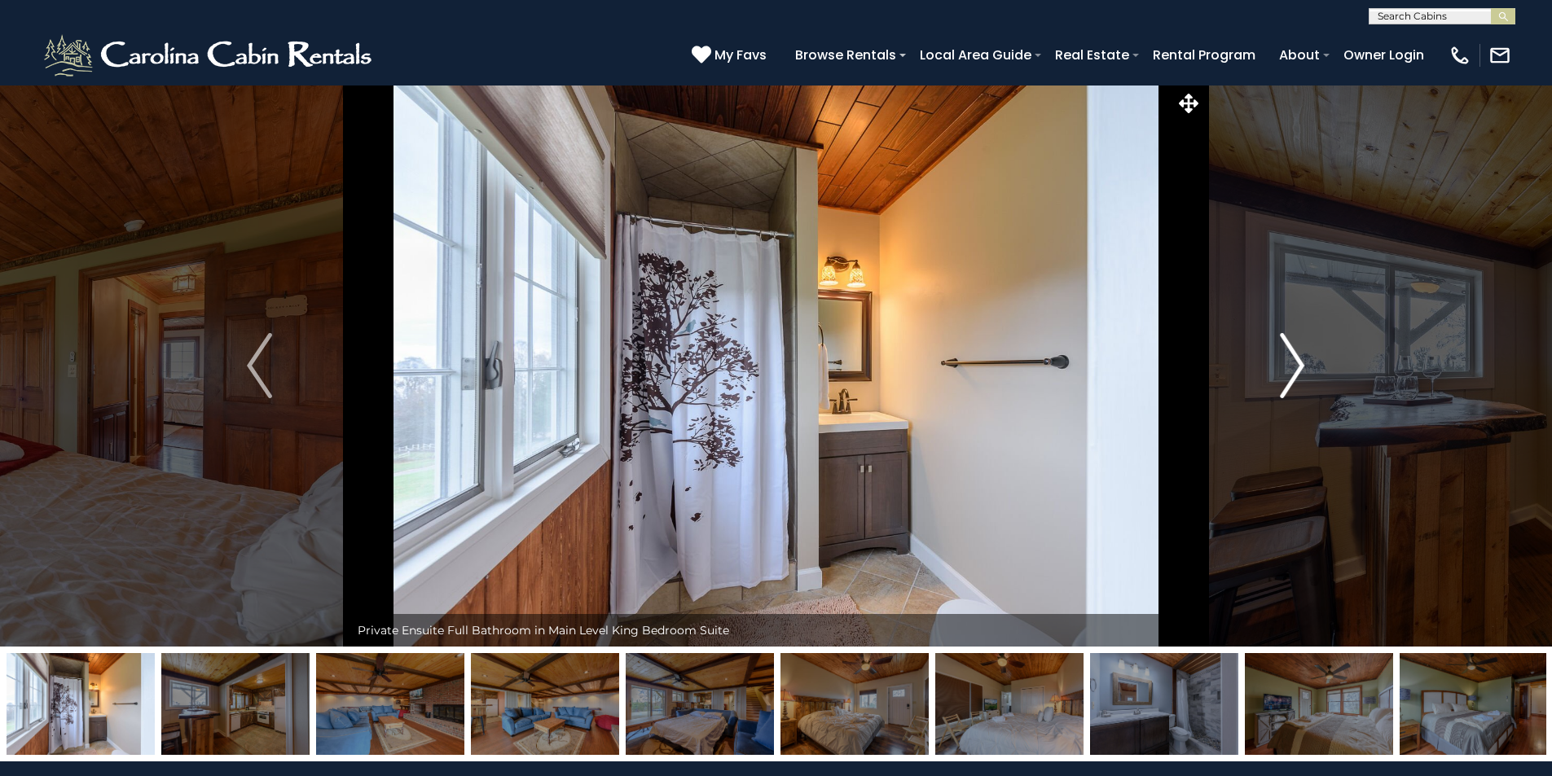
click at [1285, 356] on img "Next" at bounding box center [1292, 365] width 24 height 65
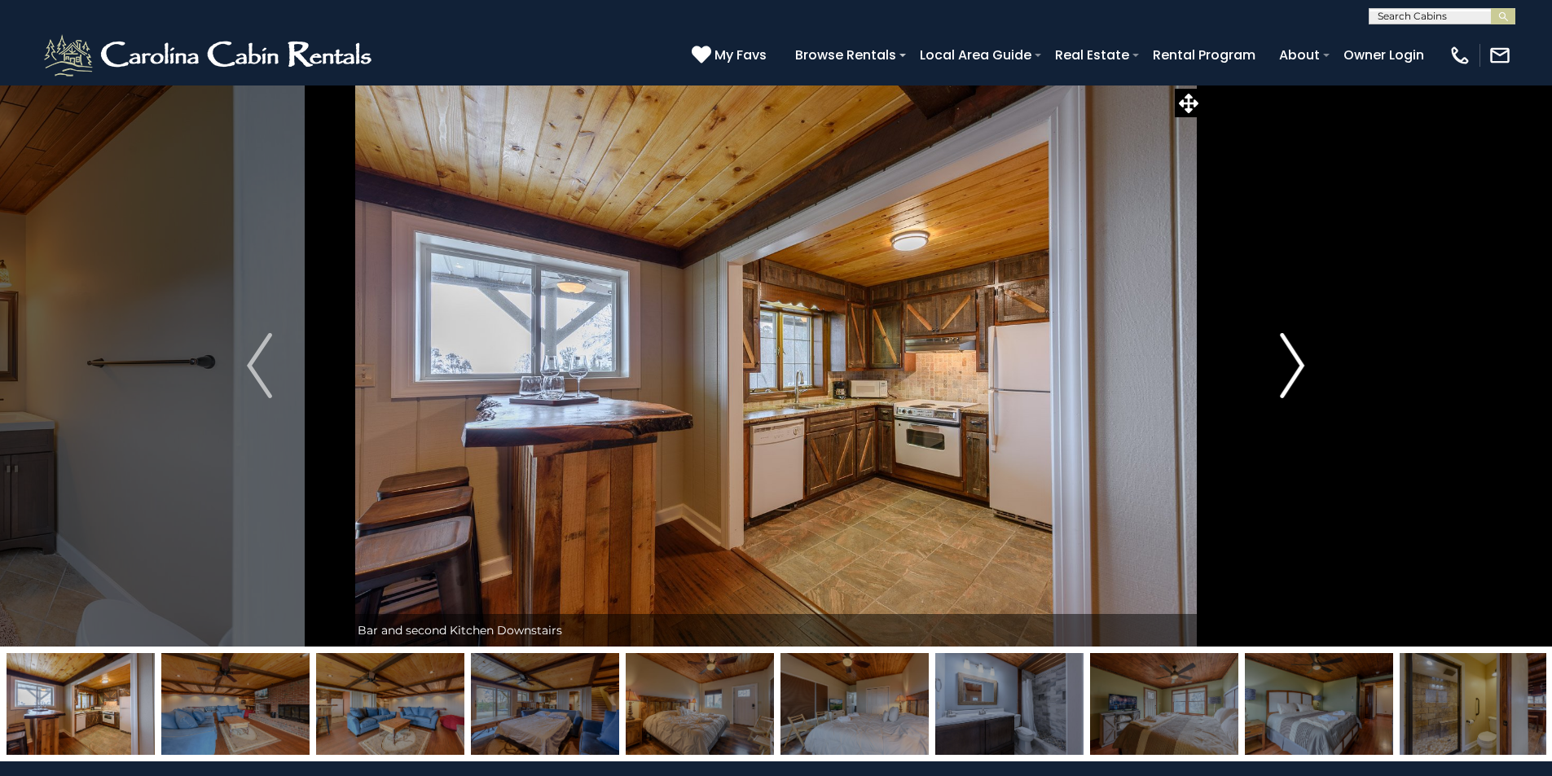
click at [1285, 356] on img "Next" at bounding box center [1292, 365] width 24 height 65
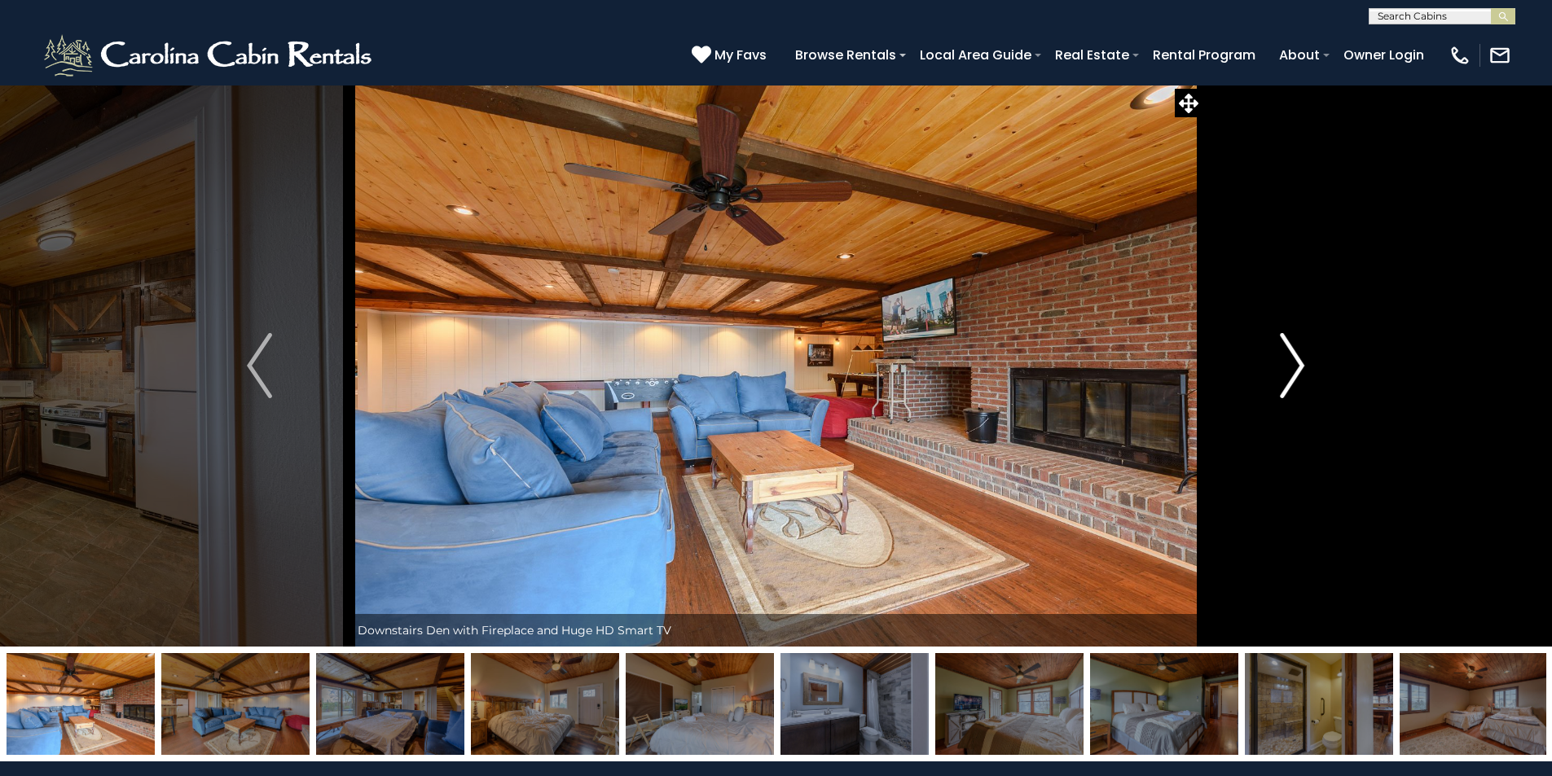
click at [1285, 356] on img "Next" at bounding box center [1292, 365] width 24 height 65
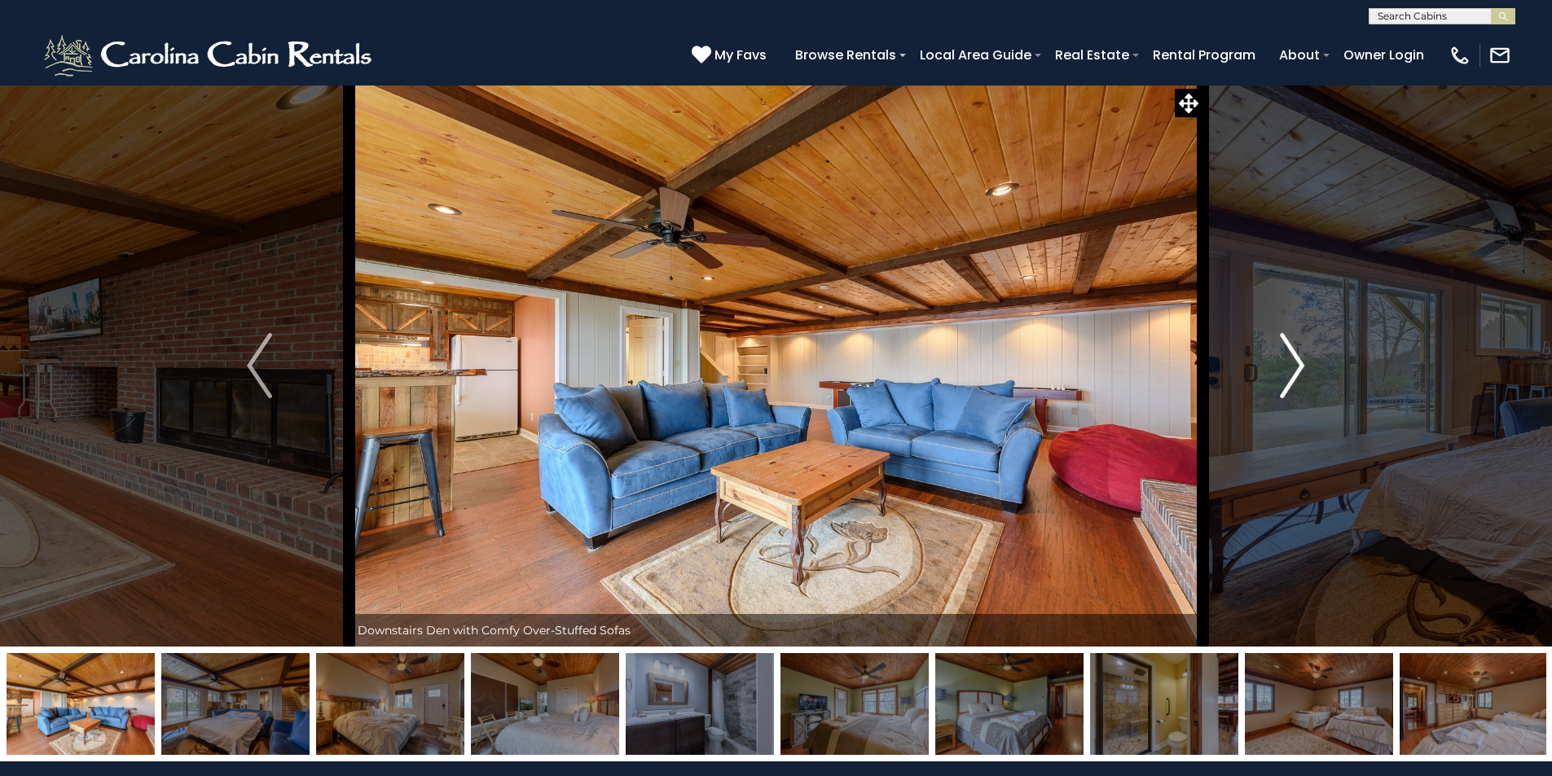
click at [1285, 356] on img "Next" at bounding box center [1292, 365] width 24 height 65
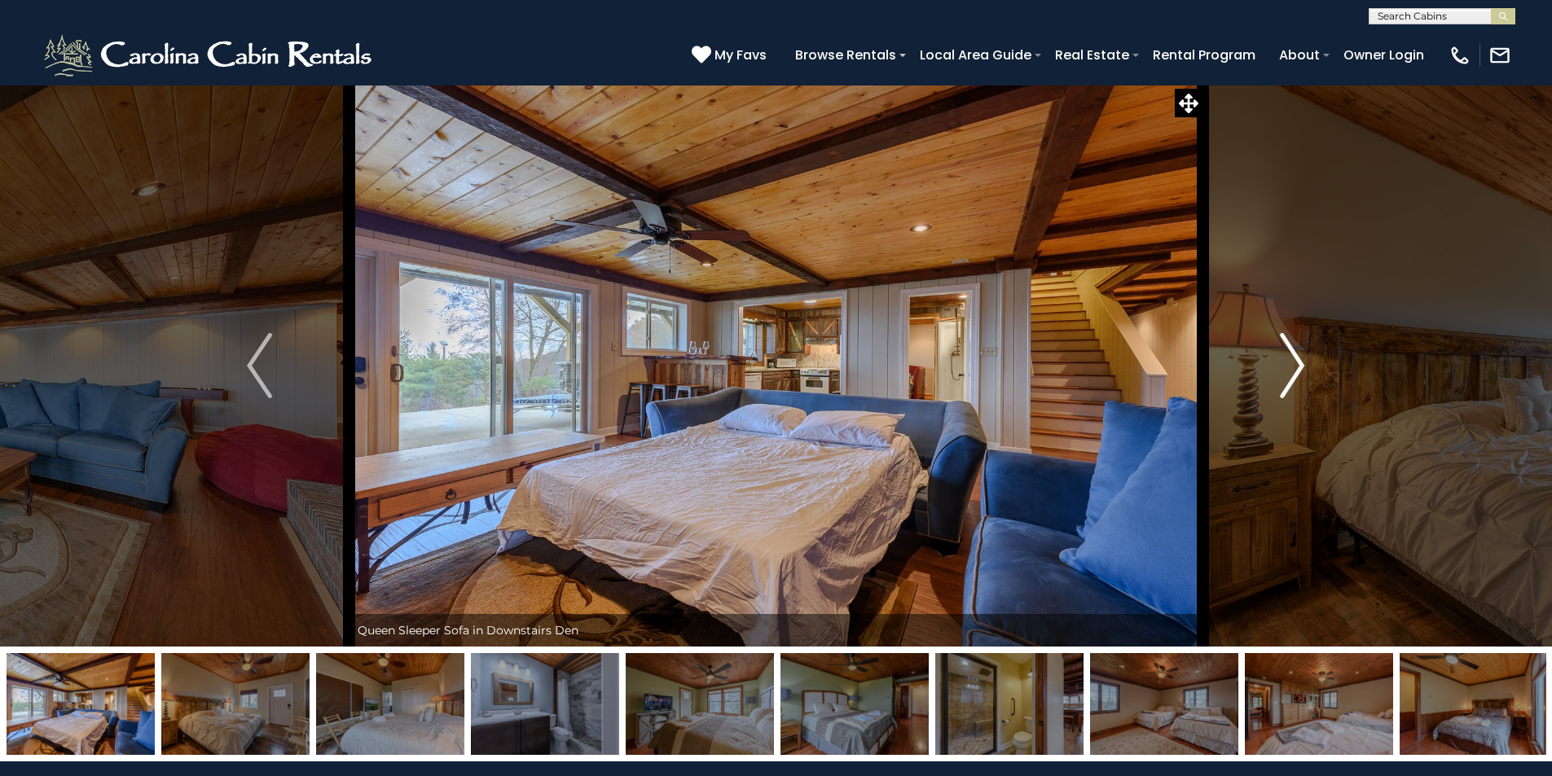
click at [1285, 356] on img "Next" at bounding box center [1292, 365] width 24 height 65
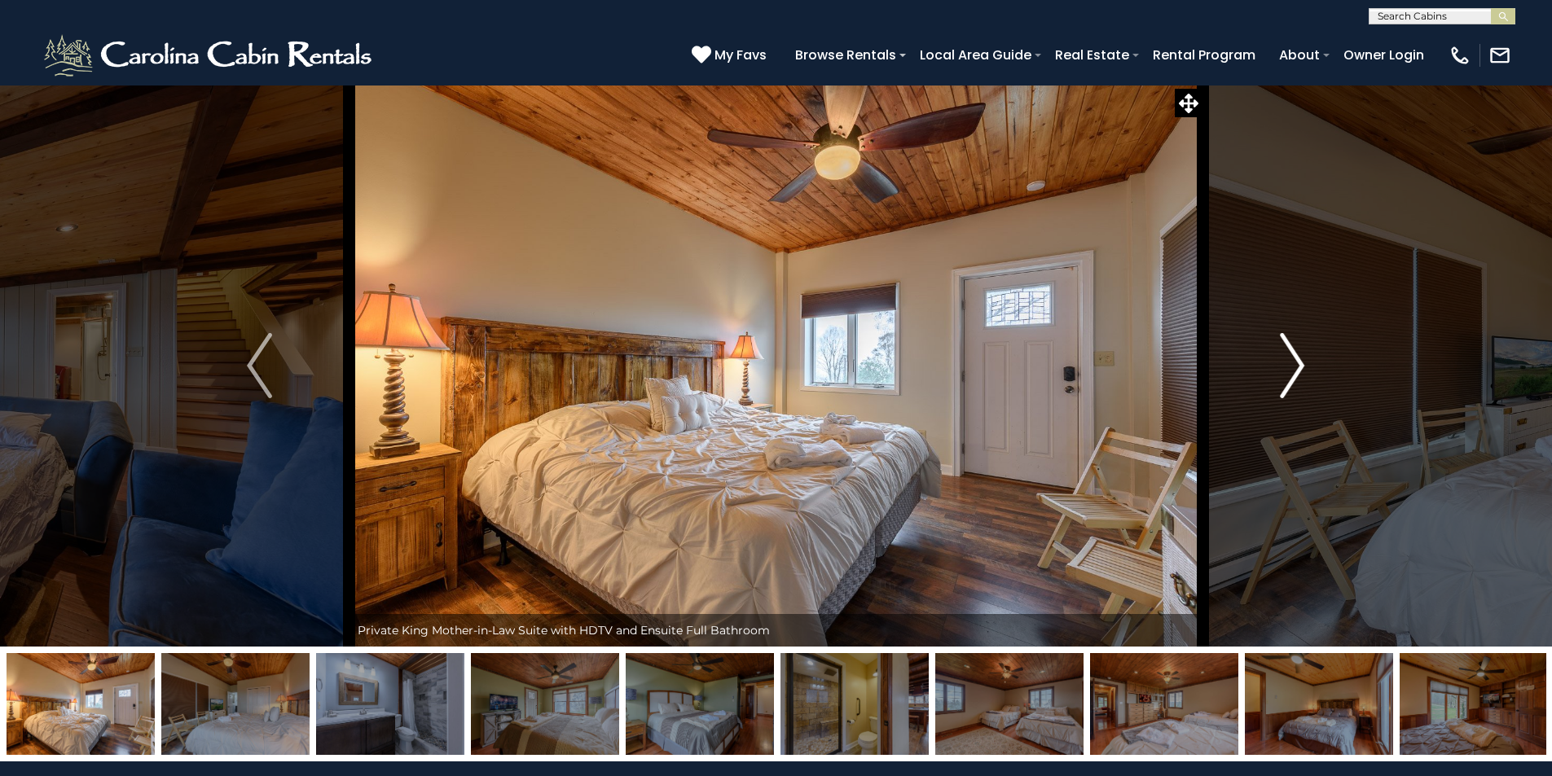
click at [1285, 356] on img "Next" at bounding box center [1292, 365] width 24 height 65
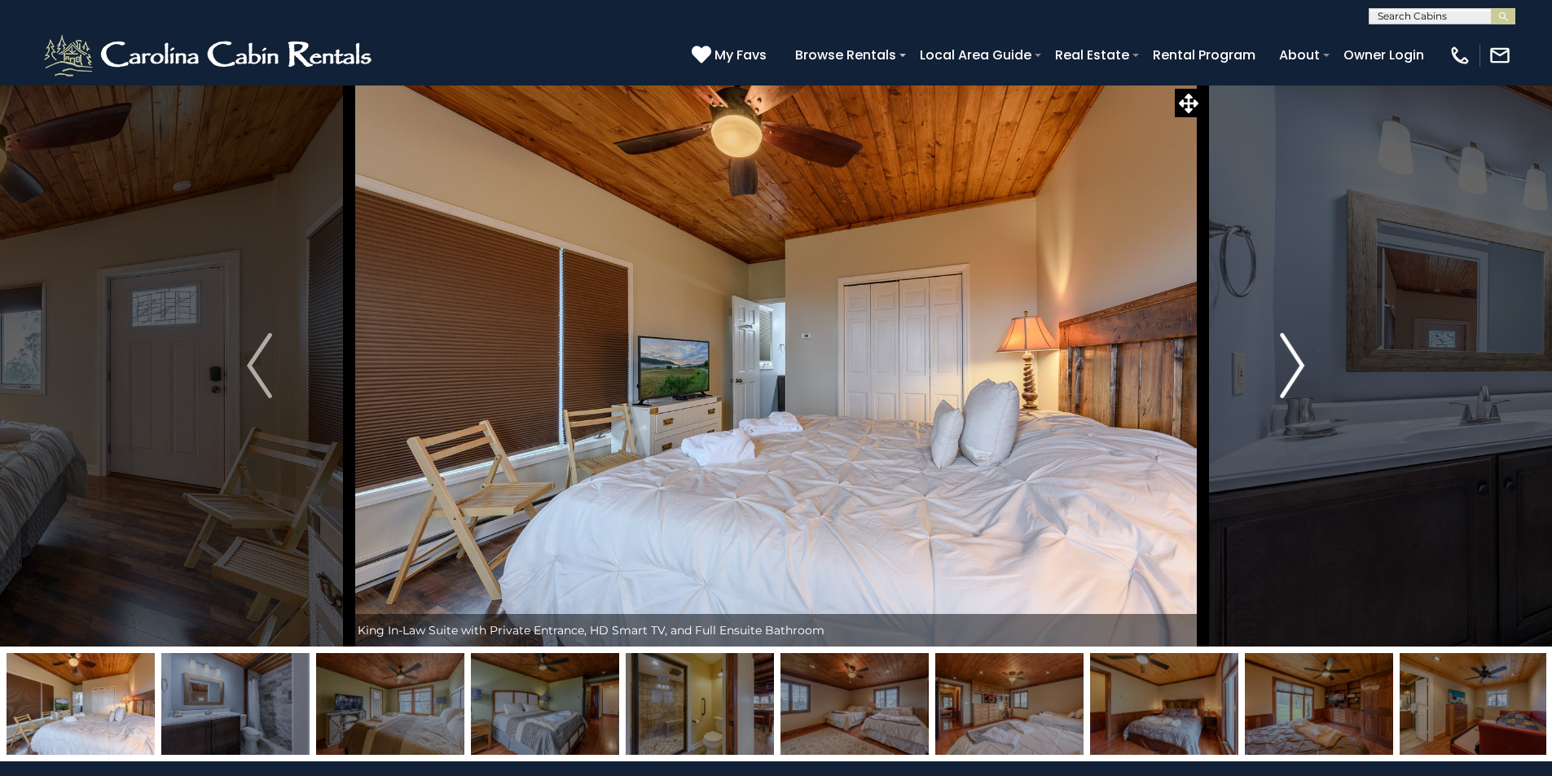
click at [1285, 356] on img "Next" at bounding box center [1292, 365] width 24 height 65
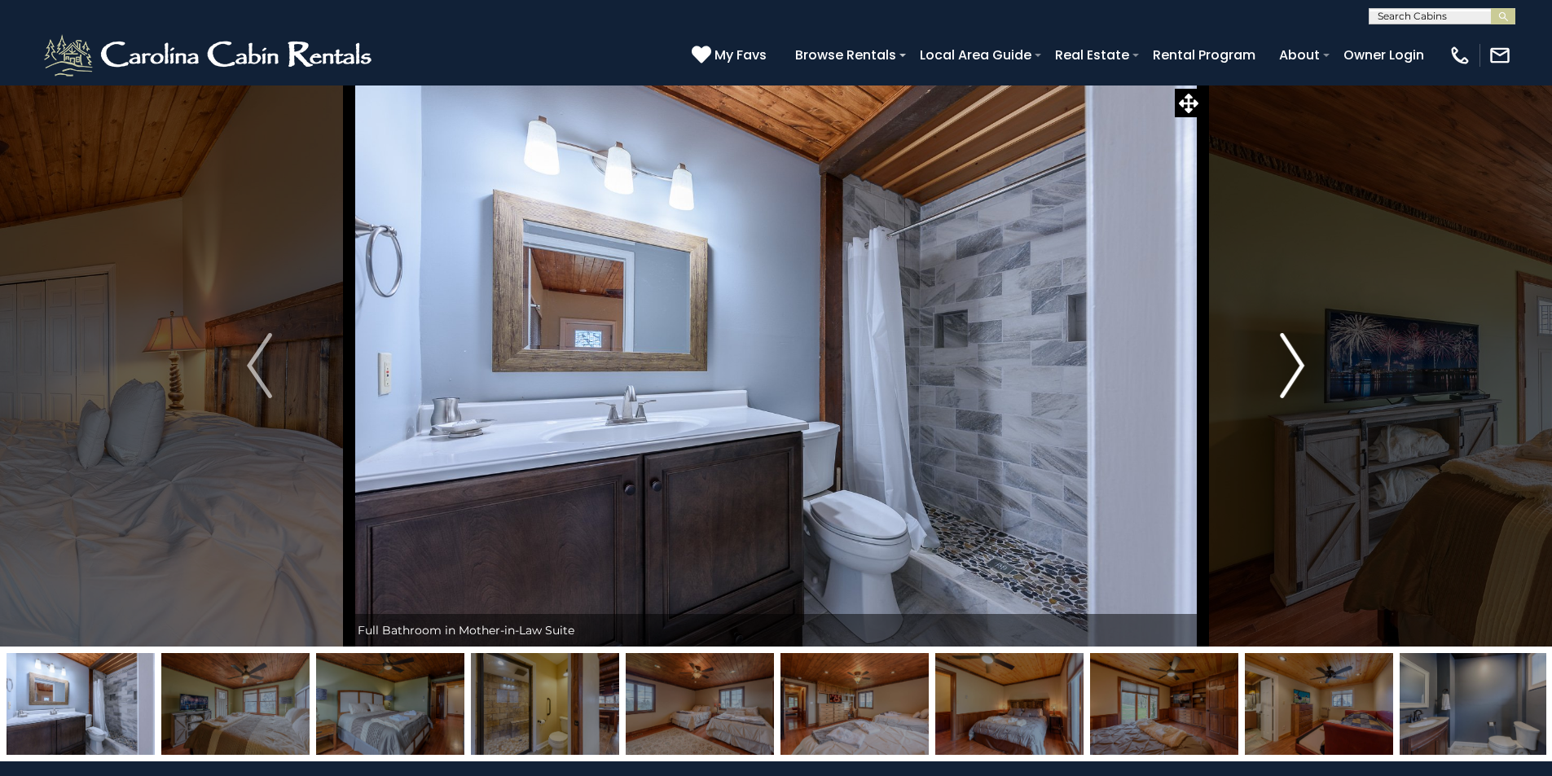
click at [1285, 356] on img "Next" at bounding box center [1292, 365] width 24 height 65
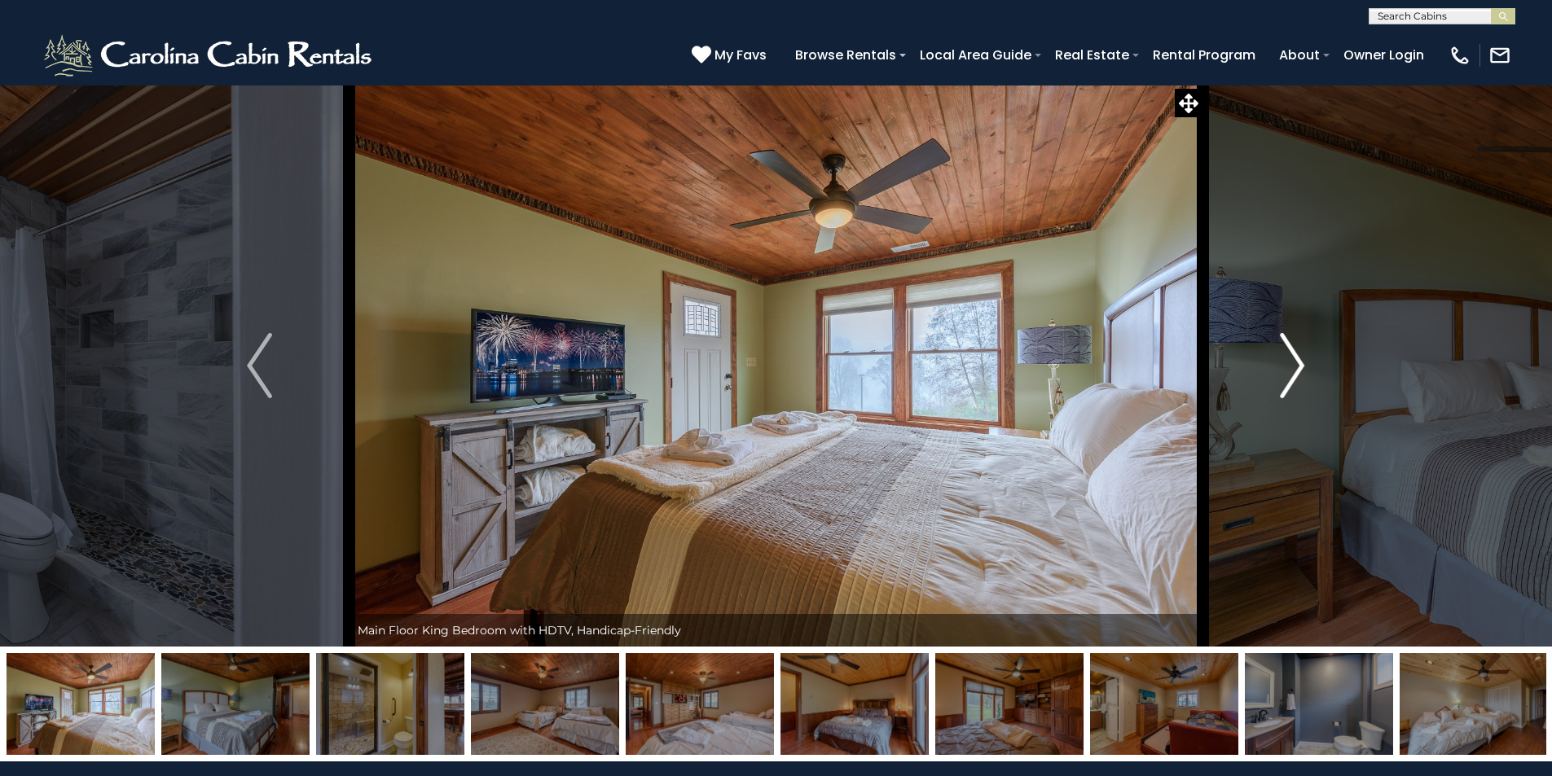
click at [1285, 356] on img "Next" at bounding box center [1292, 365] width 24 height 65
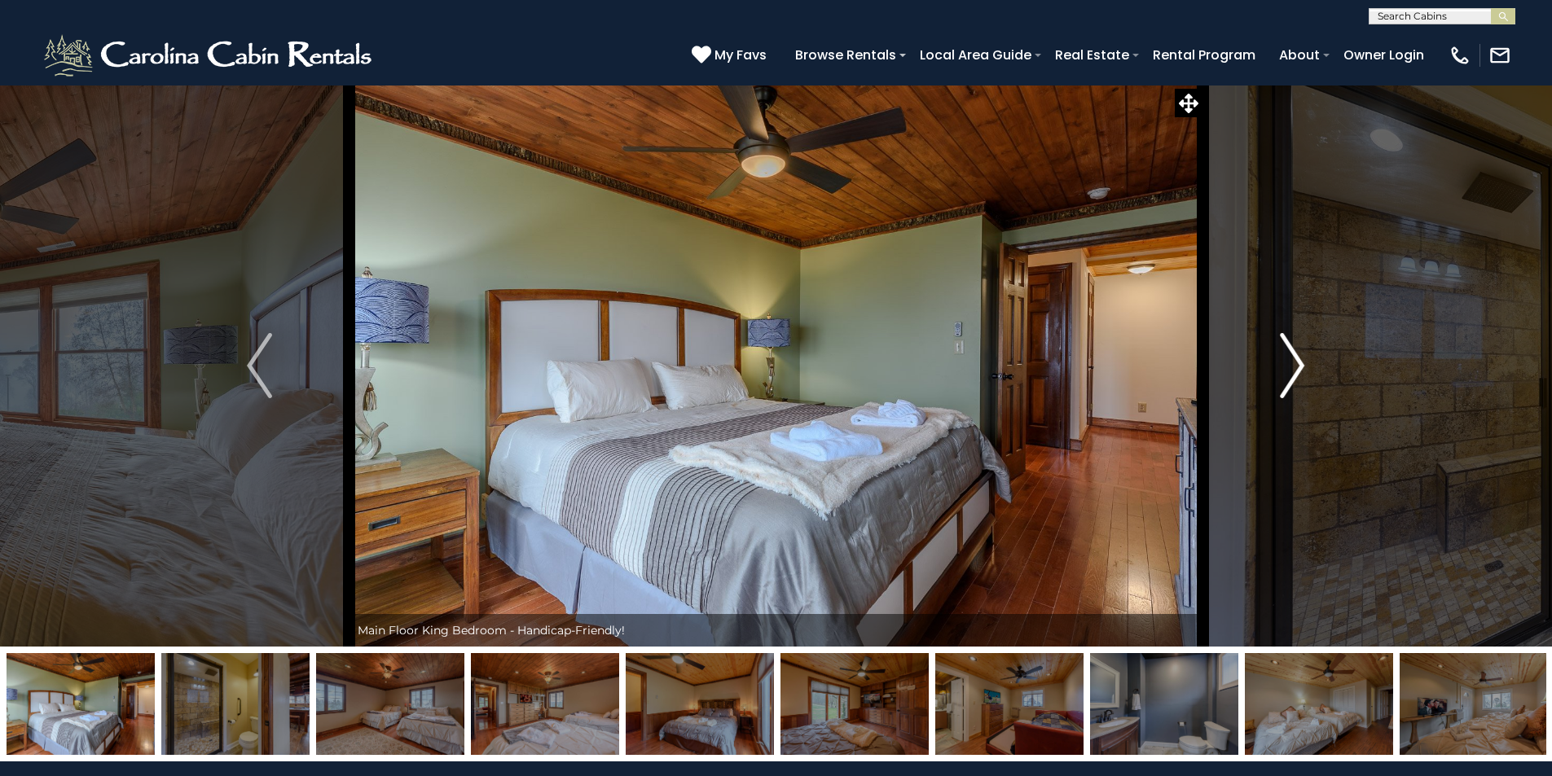
click at [1285, 356] on img "Next" at bounding box center [1292, 365] width 24 height 65
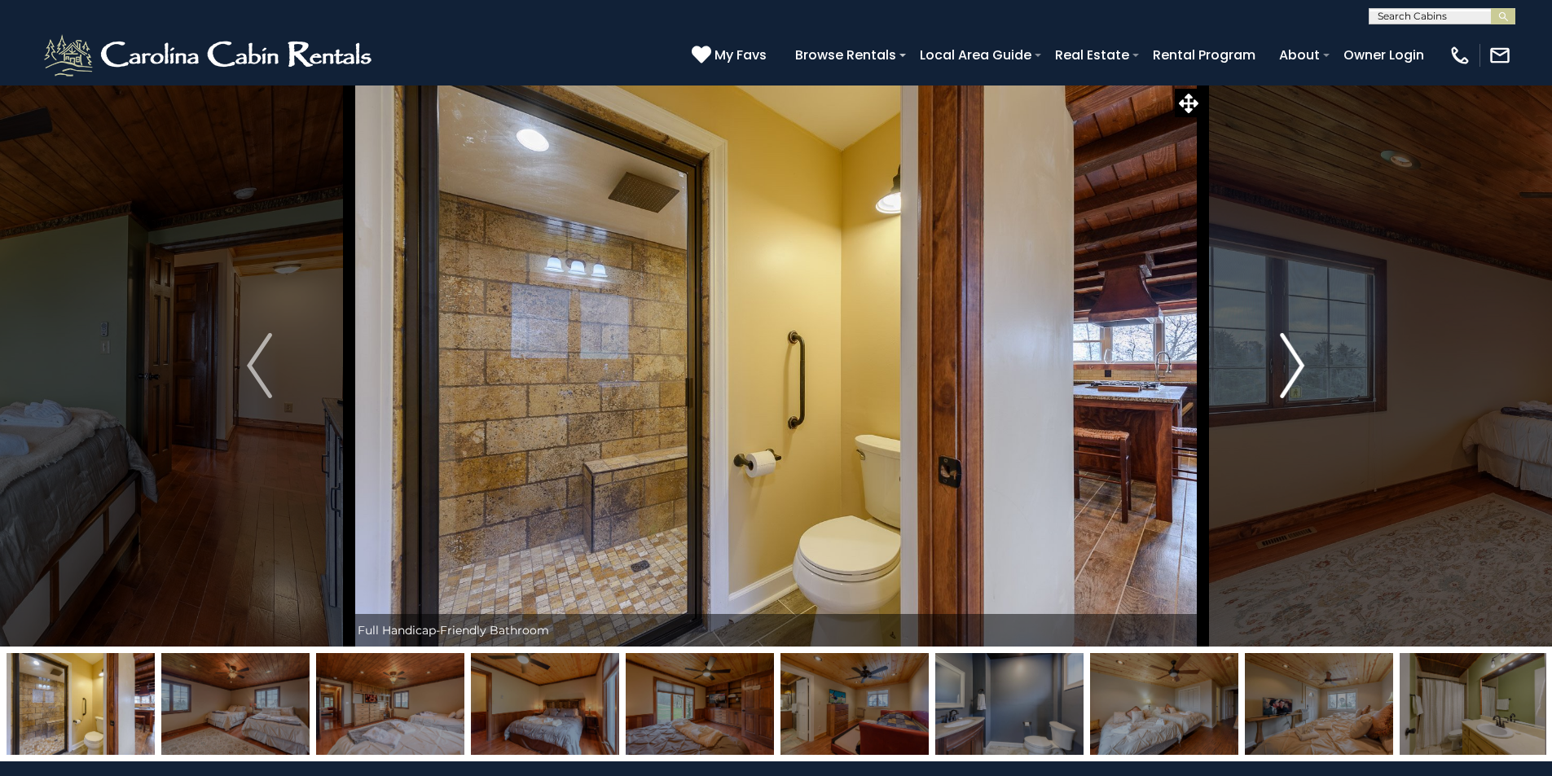
click at [1285, 356] on img "Next" at bounding box center [1292, 365] width 24 height 65
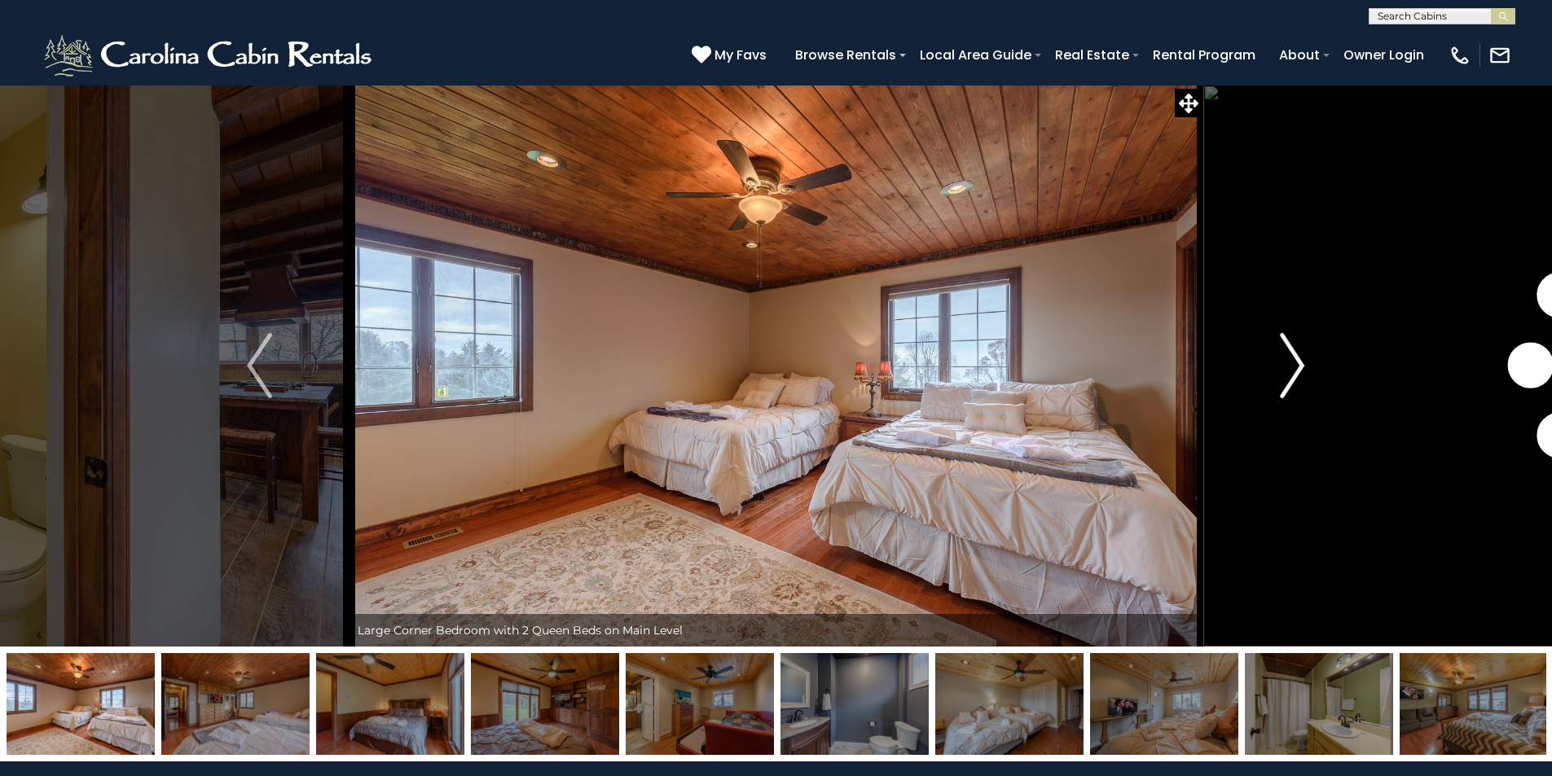
click at [1285, 356] on img "Next" at bounding box center [1292, 365] width 24 height 65
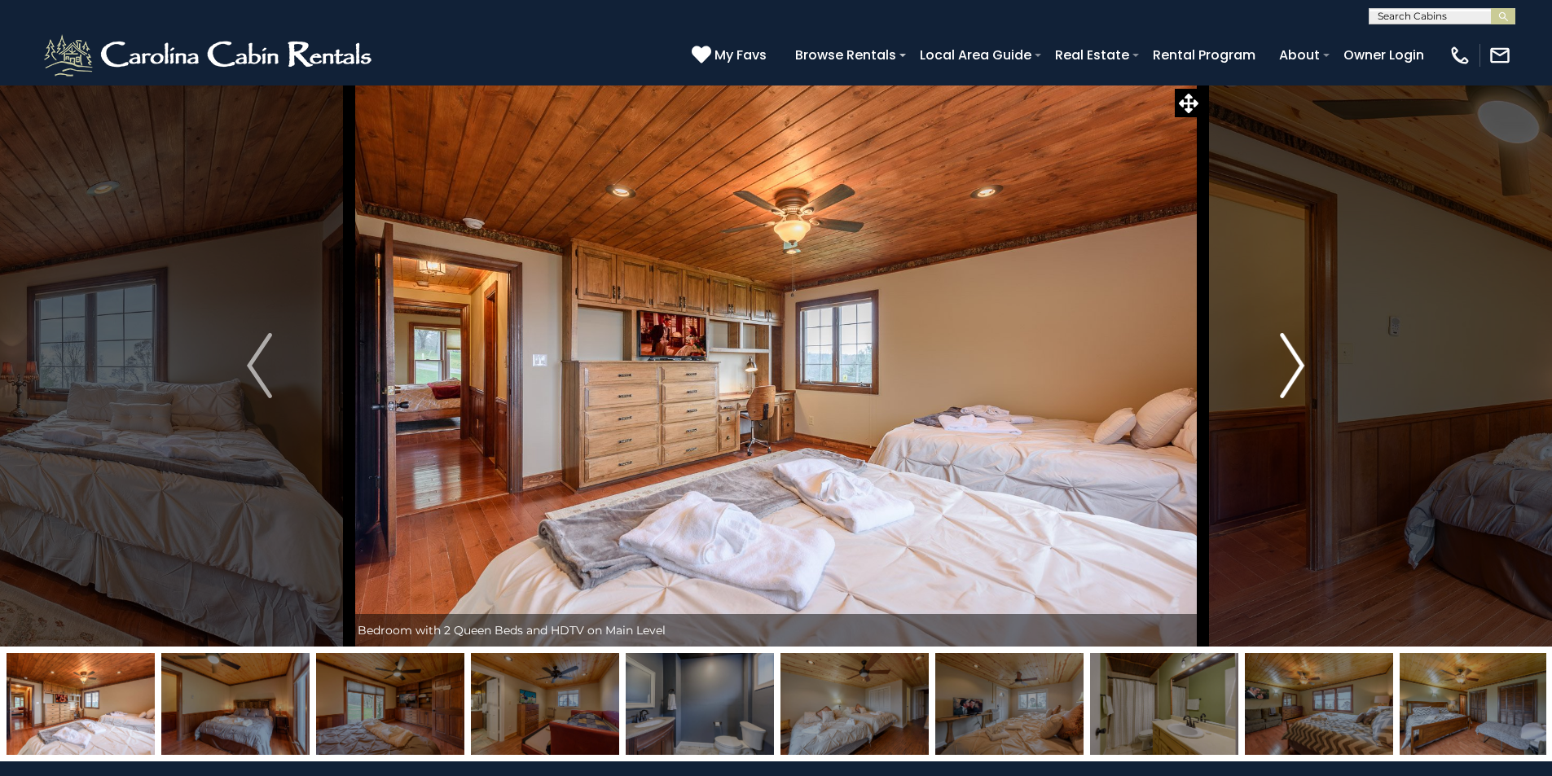
click at [1285, 356] on img "Next" at bounding box center [1292, 365] width 24 height 65
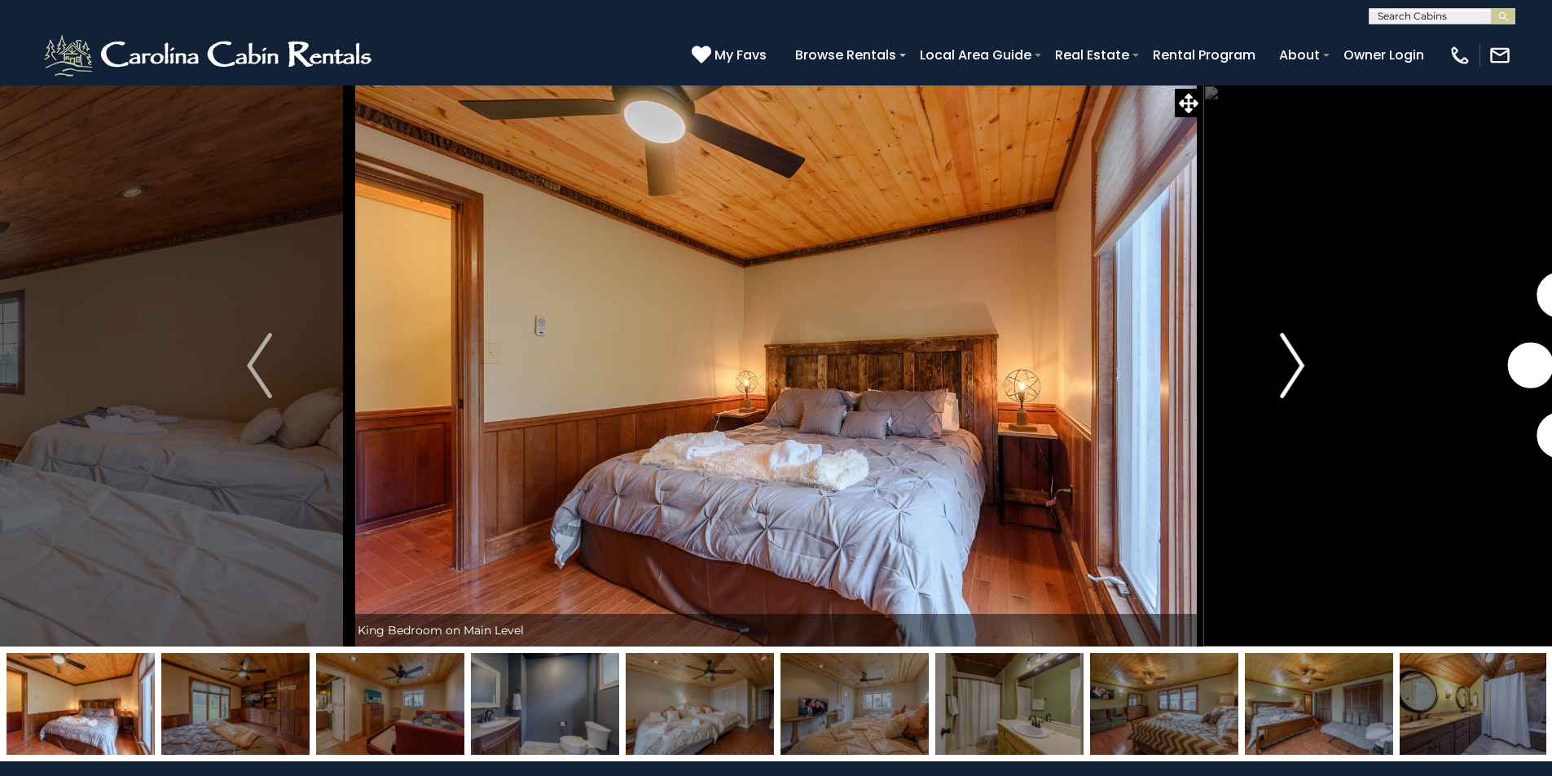
click at [1285, 356] on img "Next" at bounding box center [1292, 365] width 24 height 65
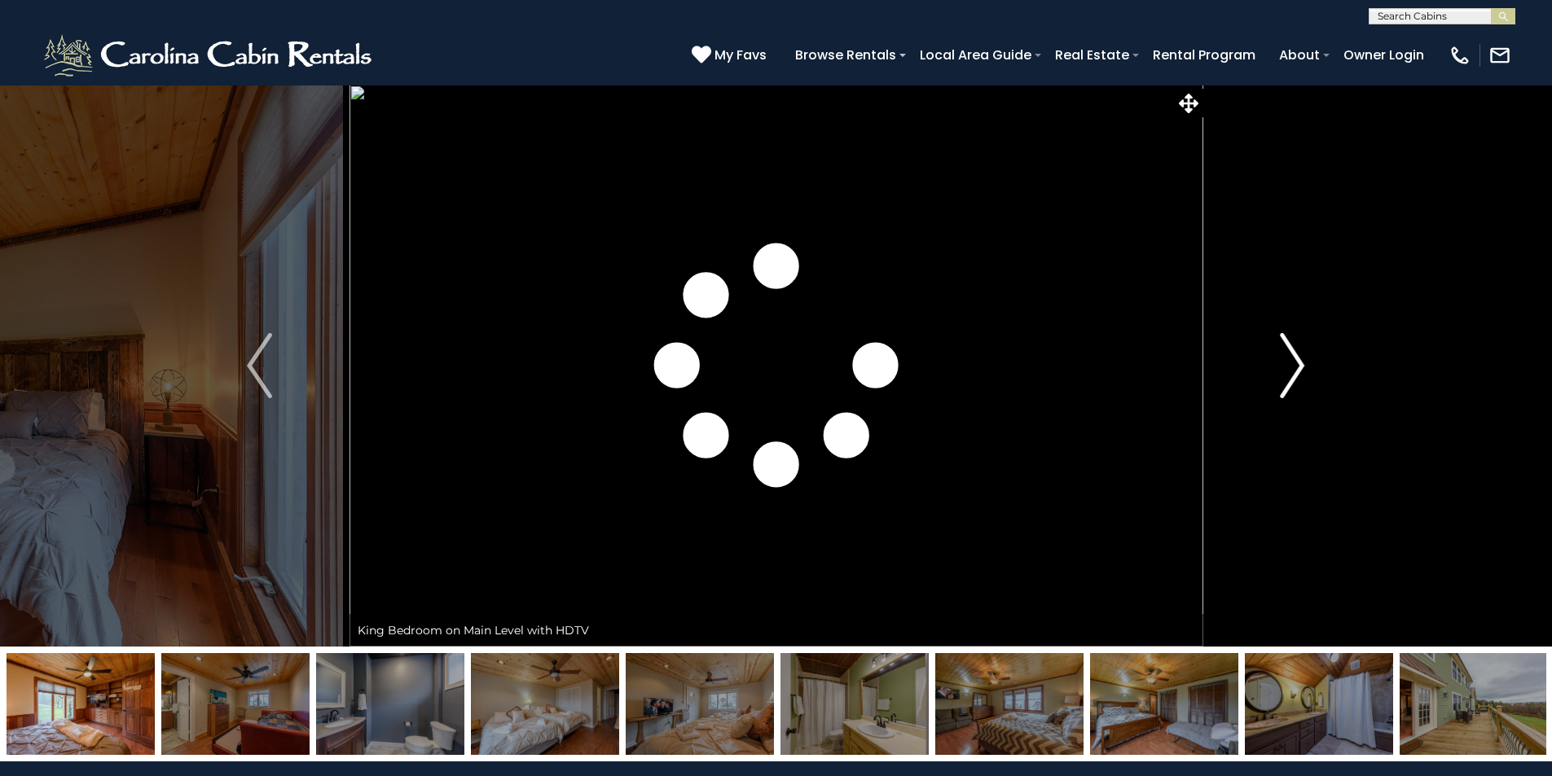
click at [1285, 356] on img "Next" at bounding box center [1292, 365] width 24 height 65
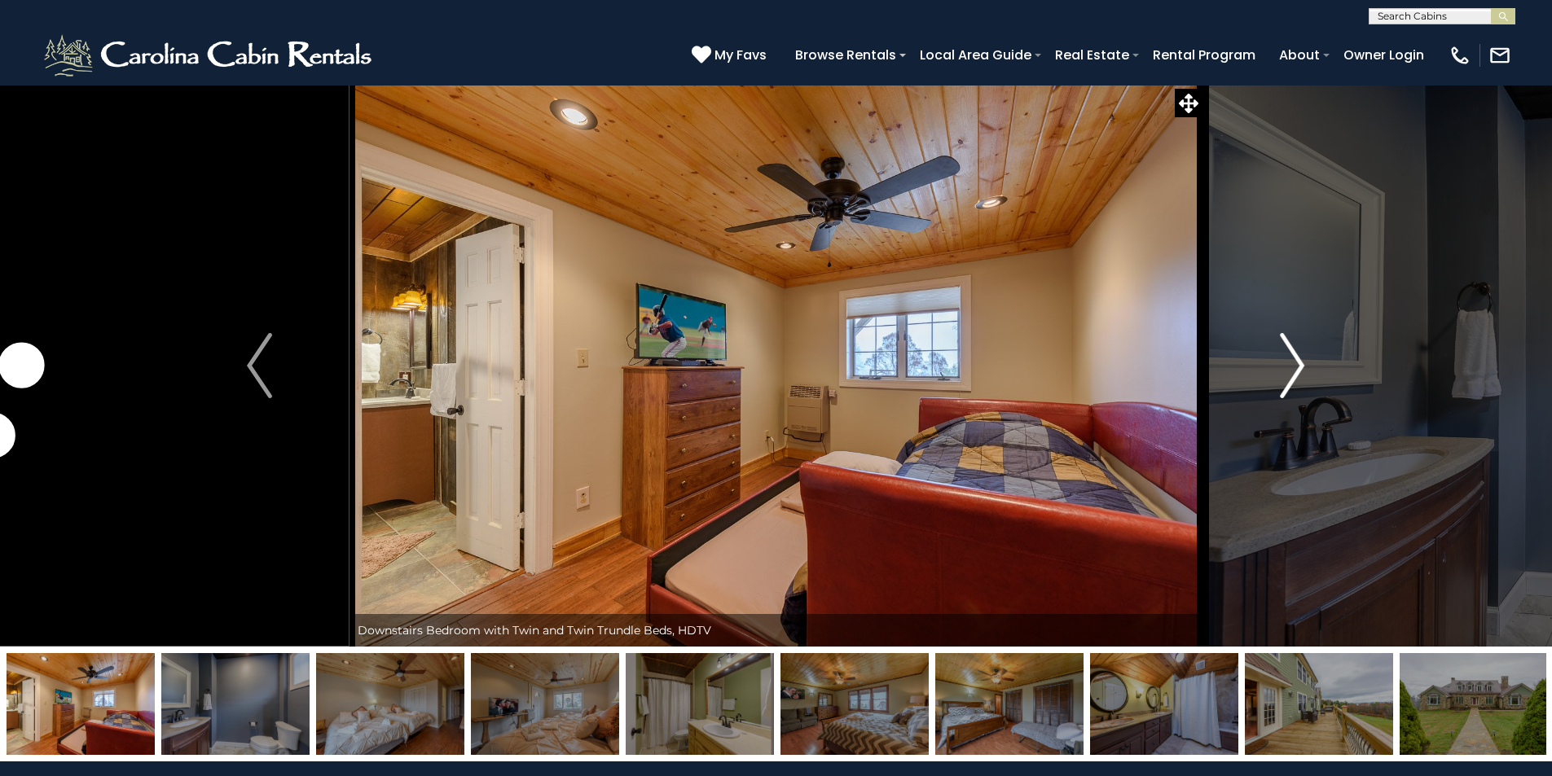
click at [1285, 356] on img "Next" at bounding box center [1292, 365] width 24 height 65
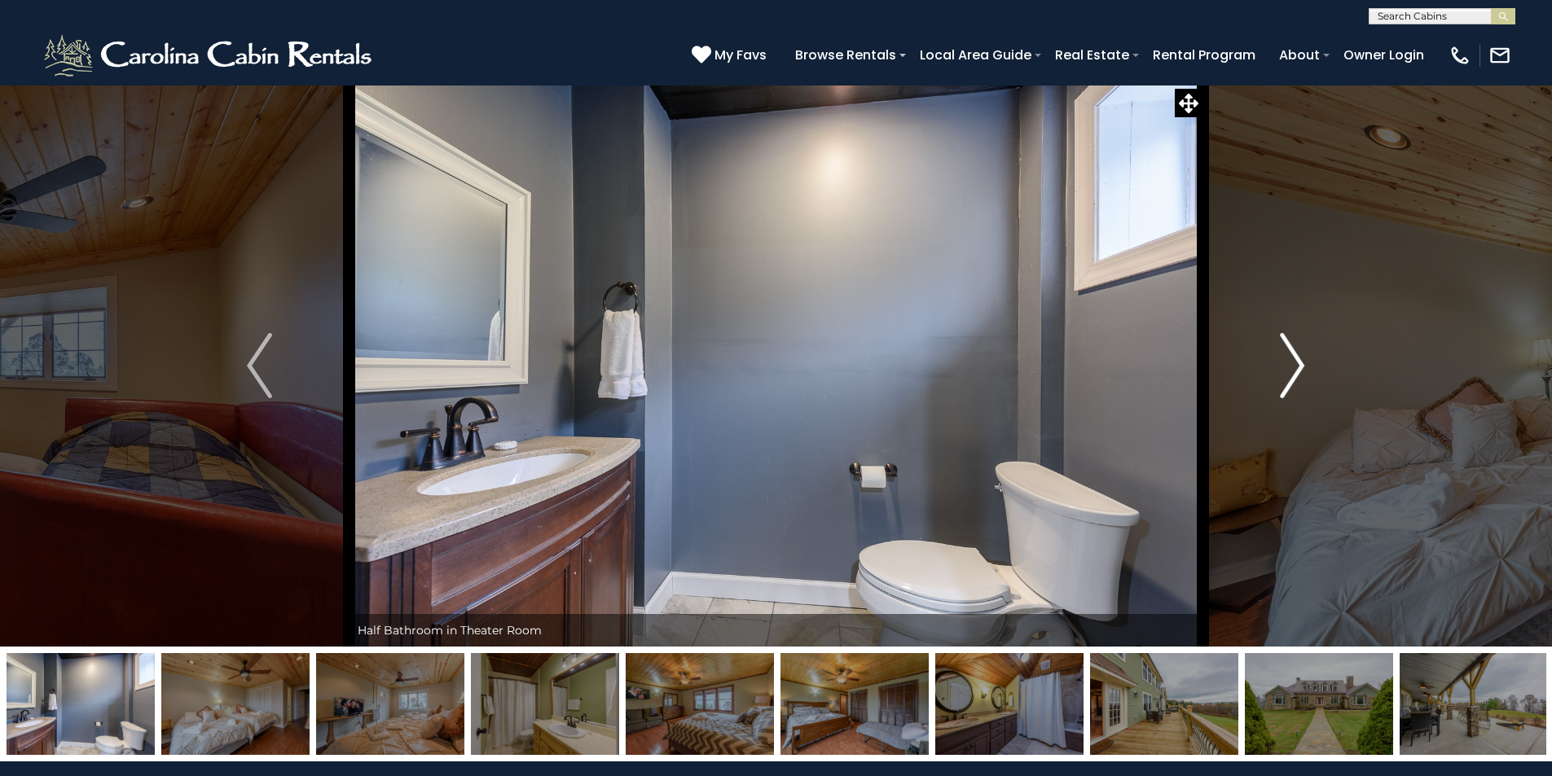
click at [1285, 356] on img "Next" at bounding box center [1292, 365] width 24 height 65
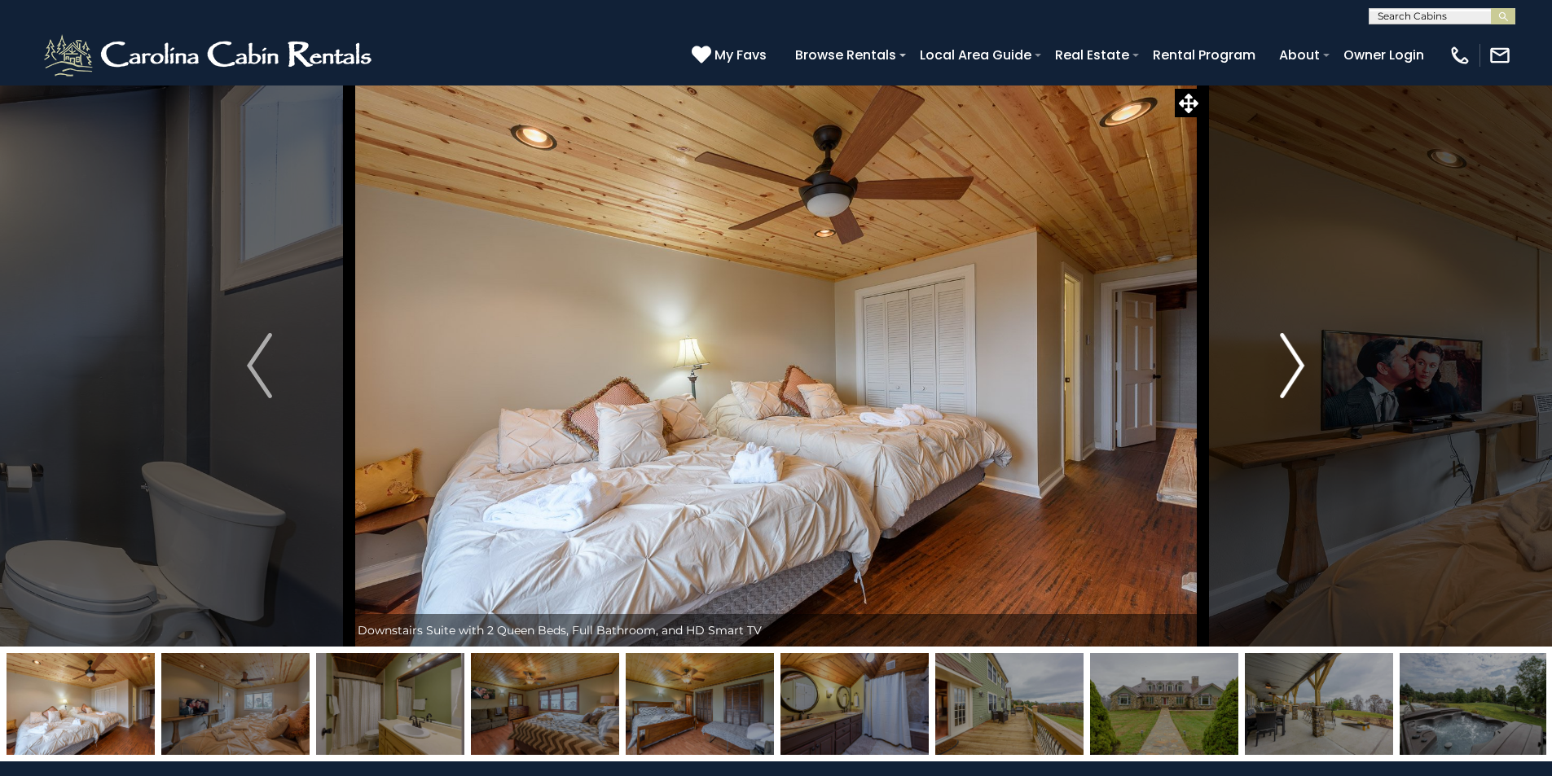
click at [1285, 356] on img "Next" at bounding box center [1292, 365] width 24 height 65
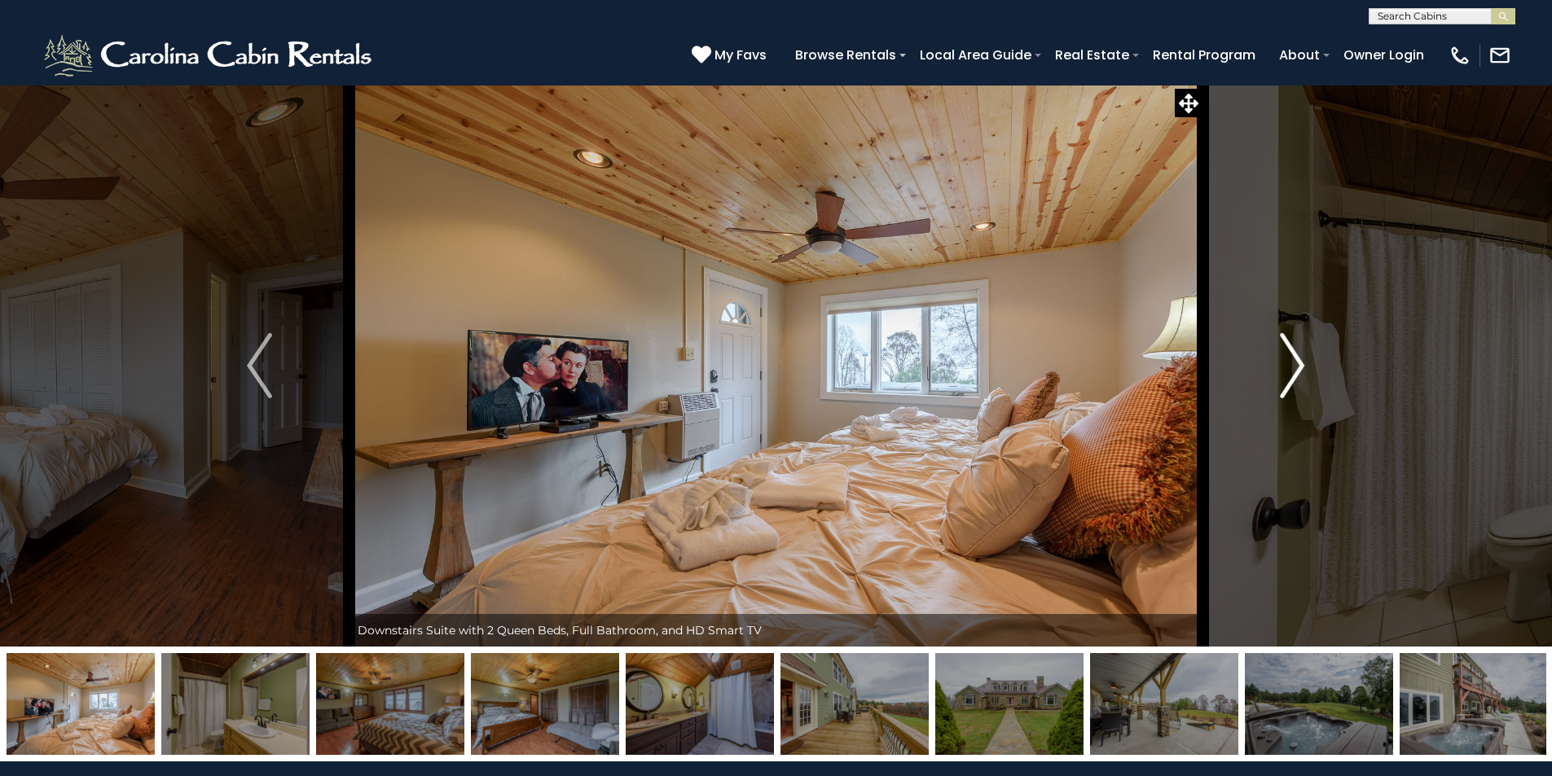
click at [1285, 356] on img "Next" at bounding box center [1292, 365] width 24 height 65
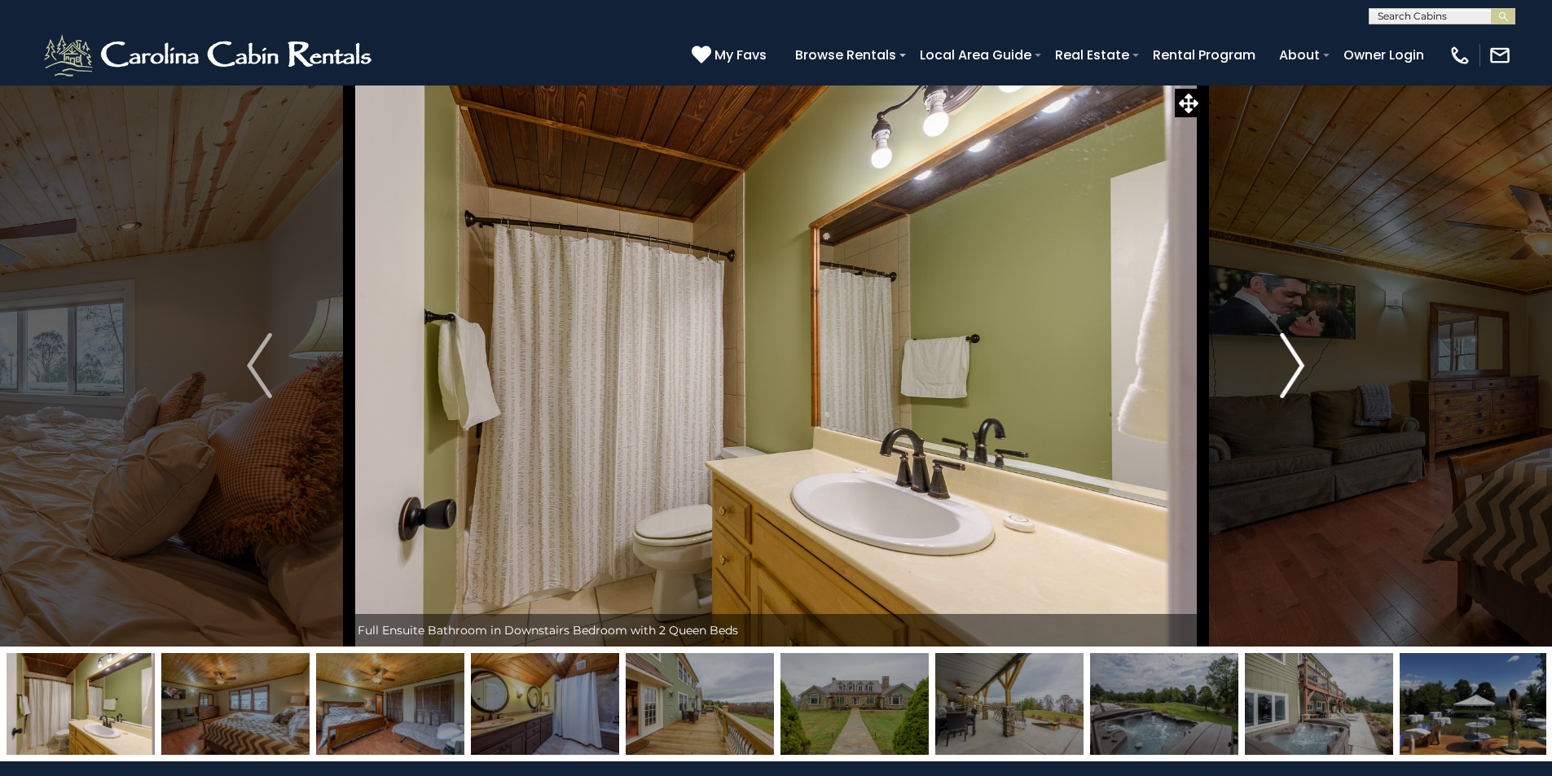
click at [1285, 356] on img "Next" at bounding box center [1292, 365] width 24 height 65
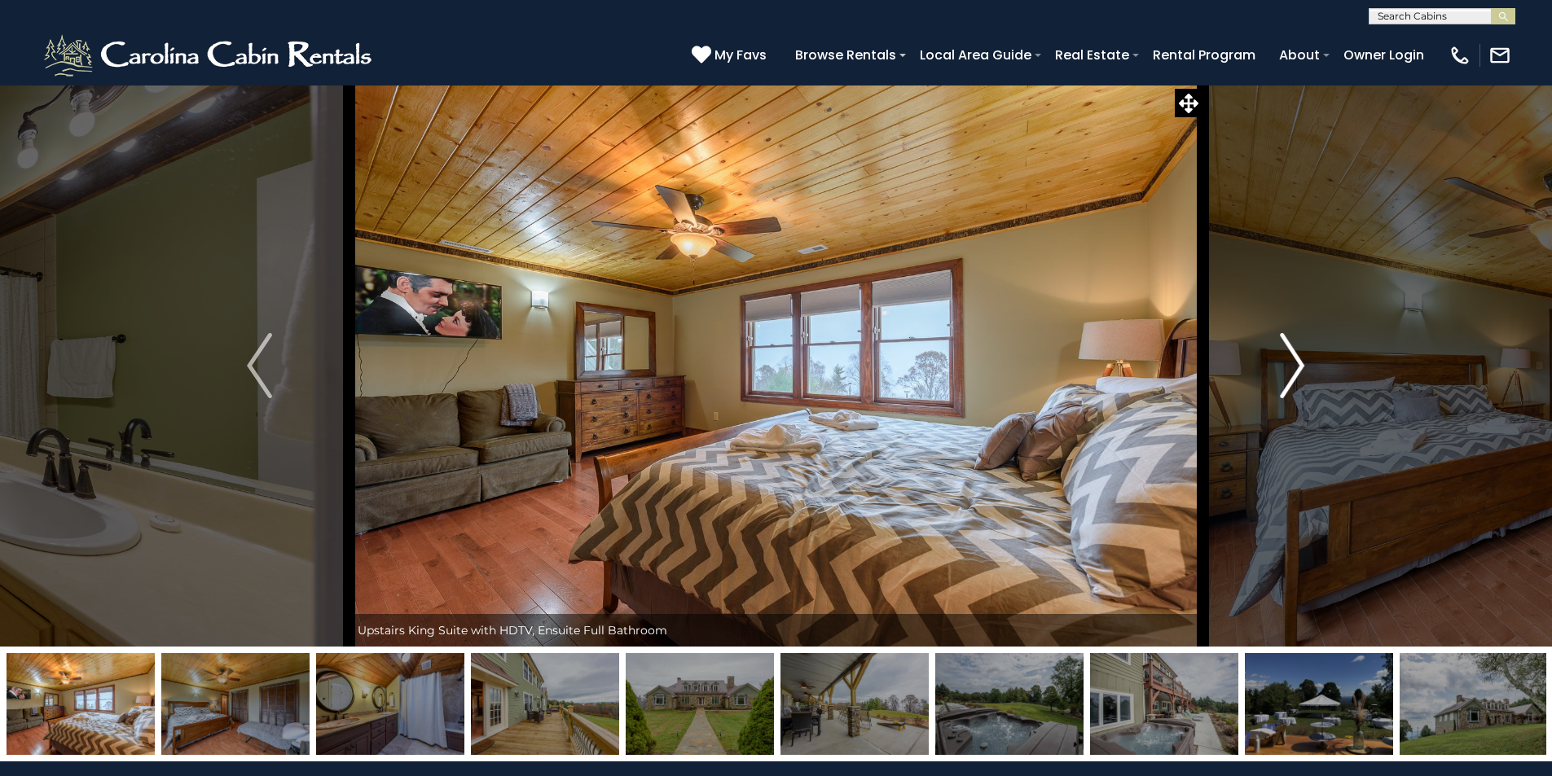
click at [1285, 356] on img "Next" at bounding box center [1292, 365] width 24 height 65
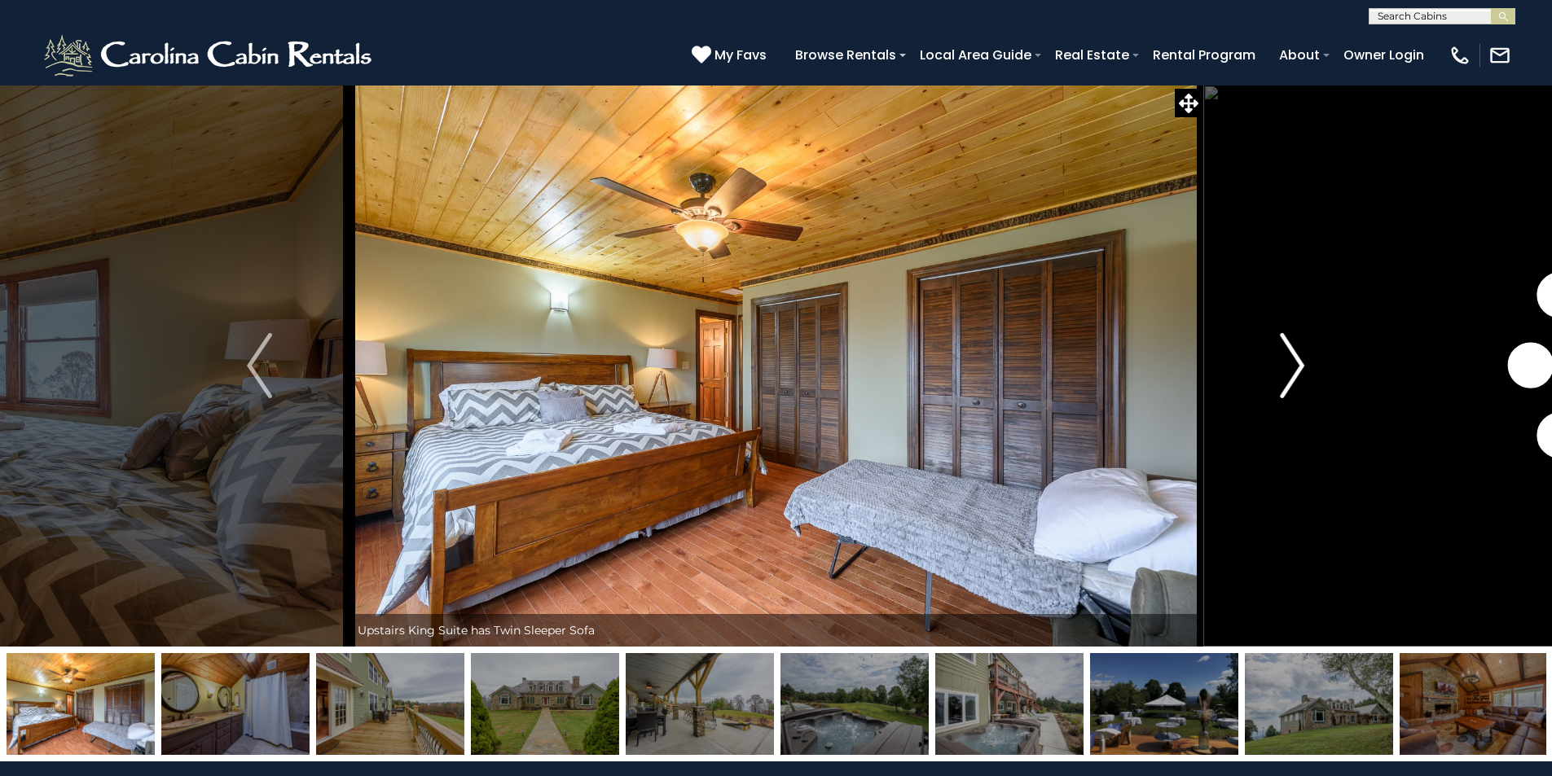
click at [1285, 356] on img "Next" at bounding box center [1292, 365] width 24 height 65
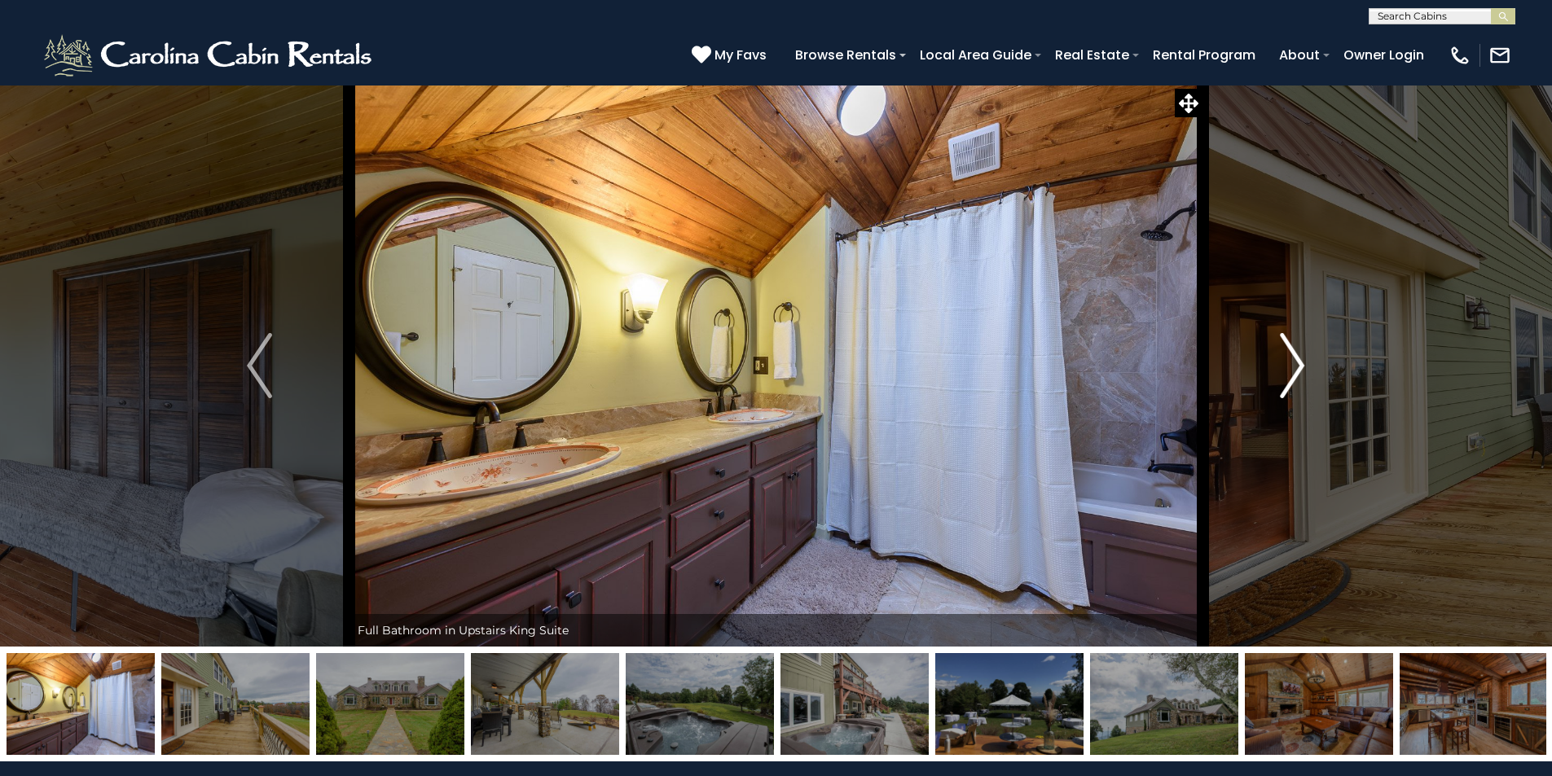
click at [1285, 356] on img "Next" at bounding box center [1292, 365] width 24 height 65
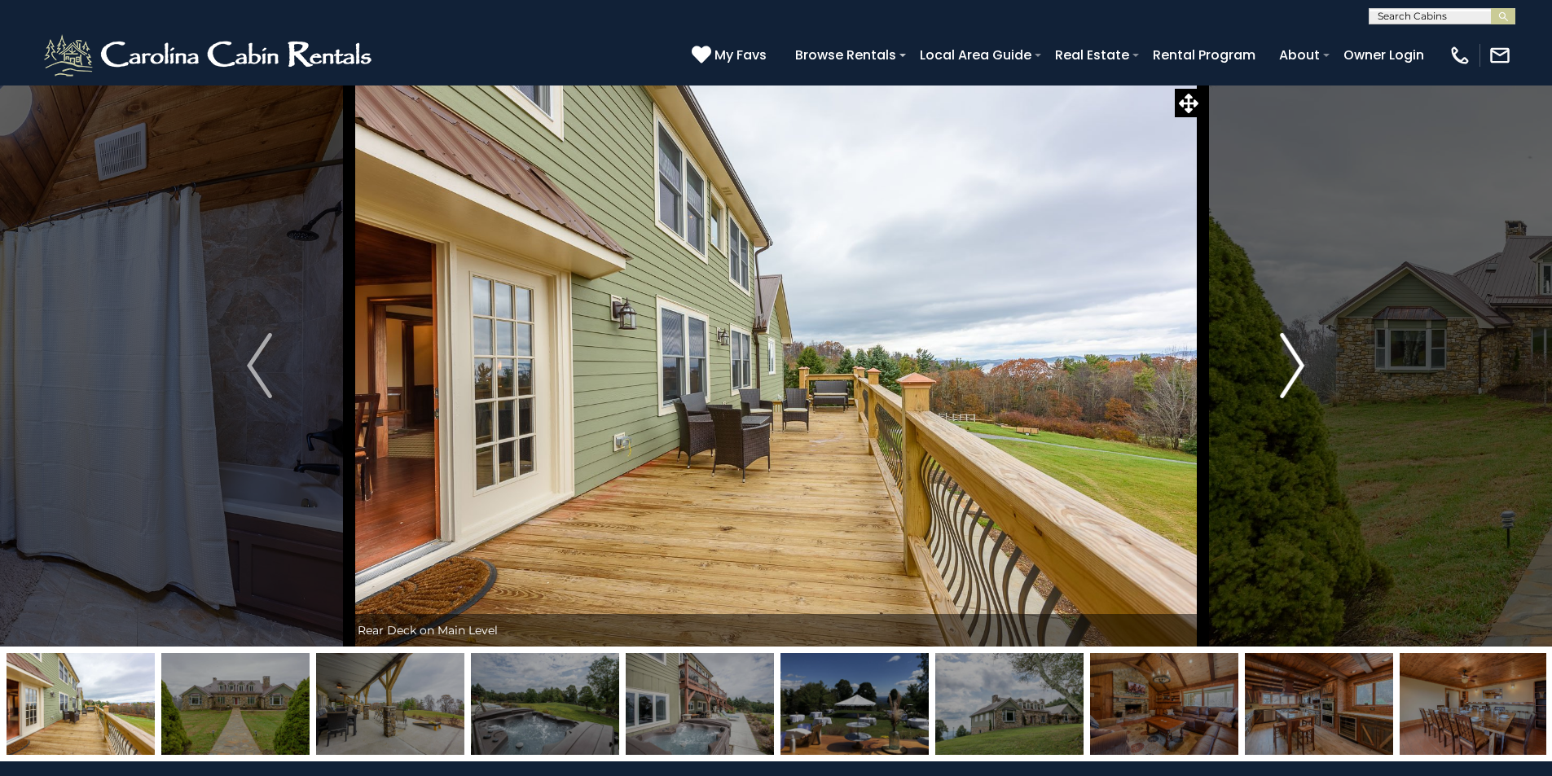
click at [1285, 356] on img "Next" at bounding box center [1292, 365] width 24 height 65
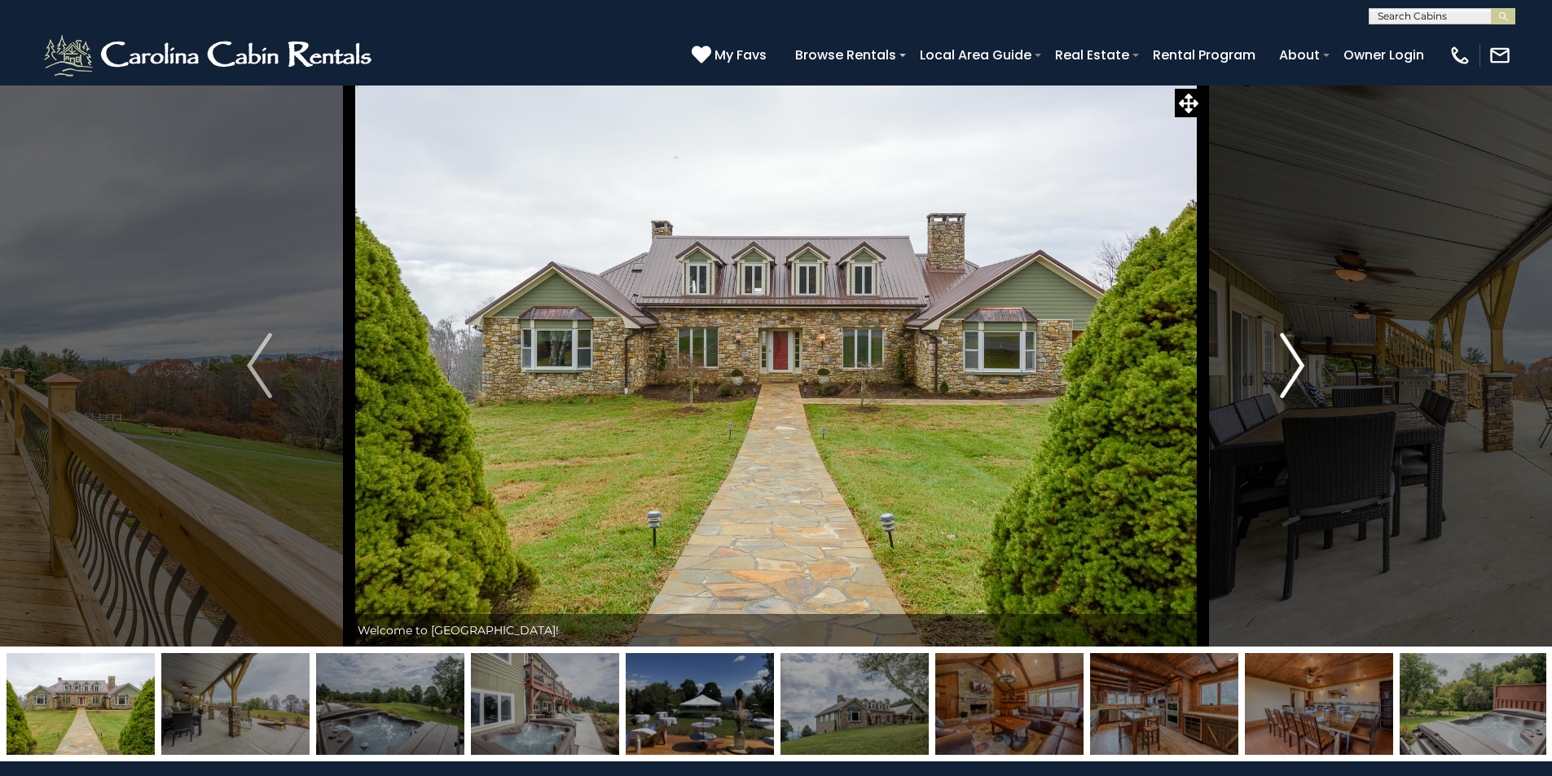
click at [1285, 356] on img "Next" at bounding box center [1292, 365] width 24 height 65
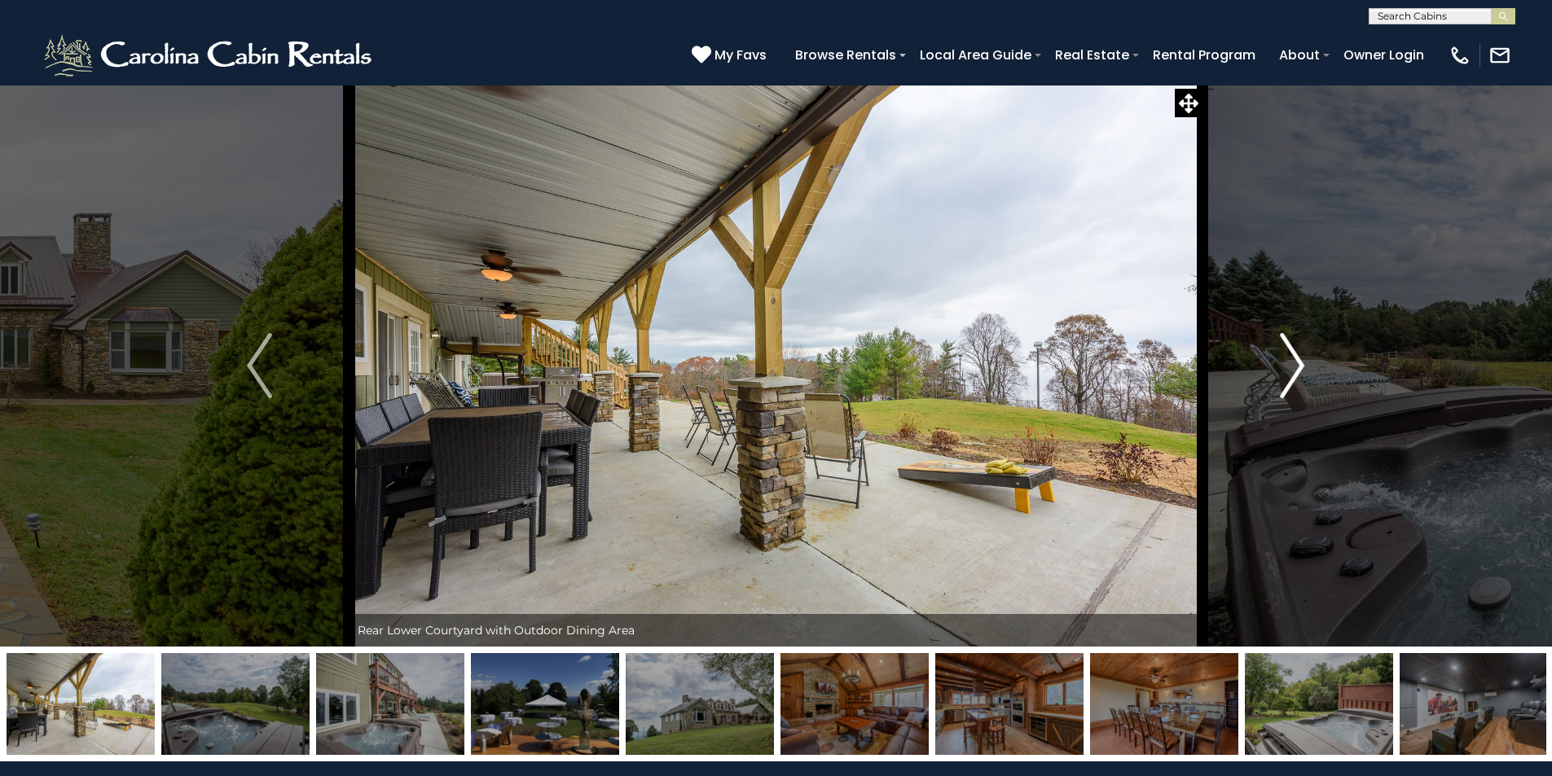
click at [1285, 356] on img "Next" at bounding box center [1292, 365] width 24 height 65
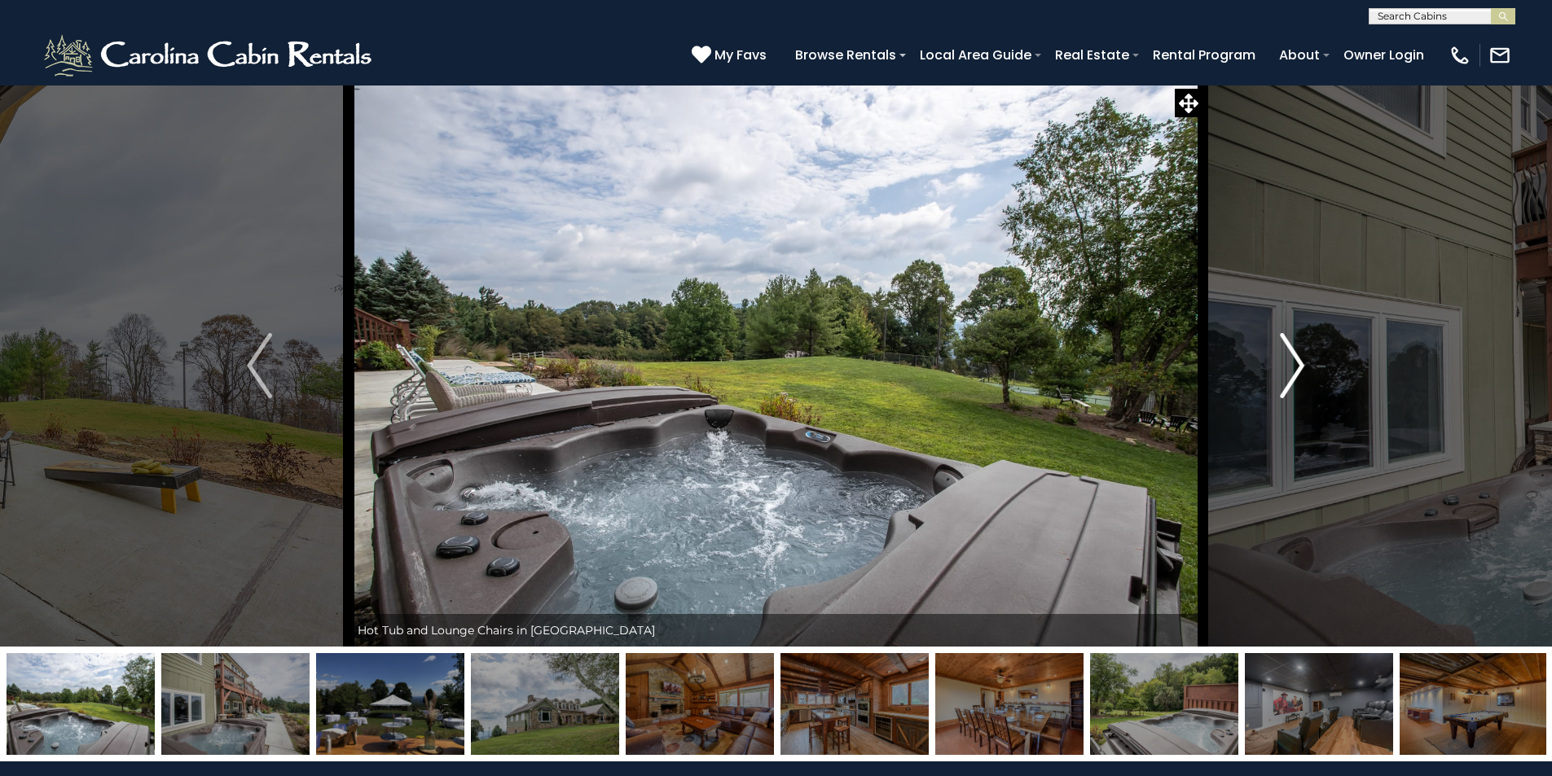
click at [1285, 356] on img "Next" at bounding box center [1292, 365] width 24 height 65
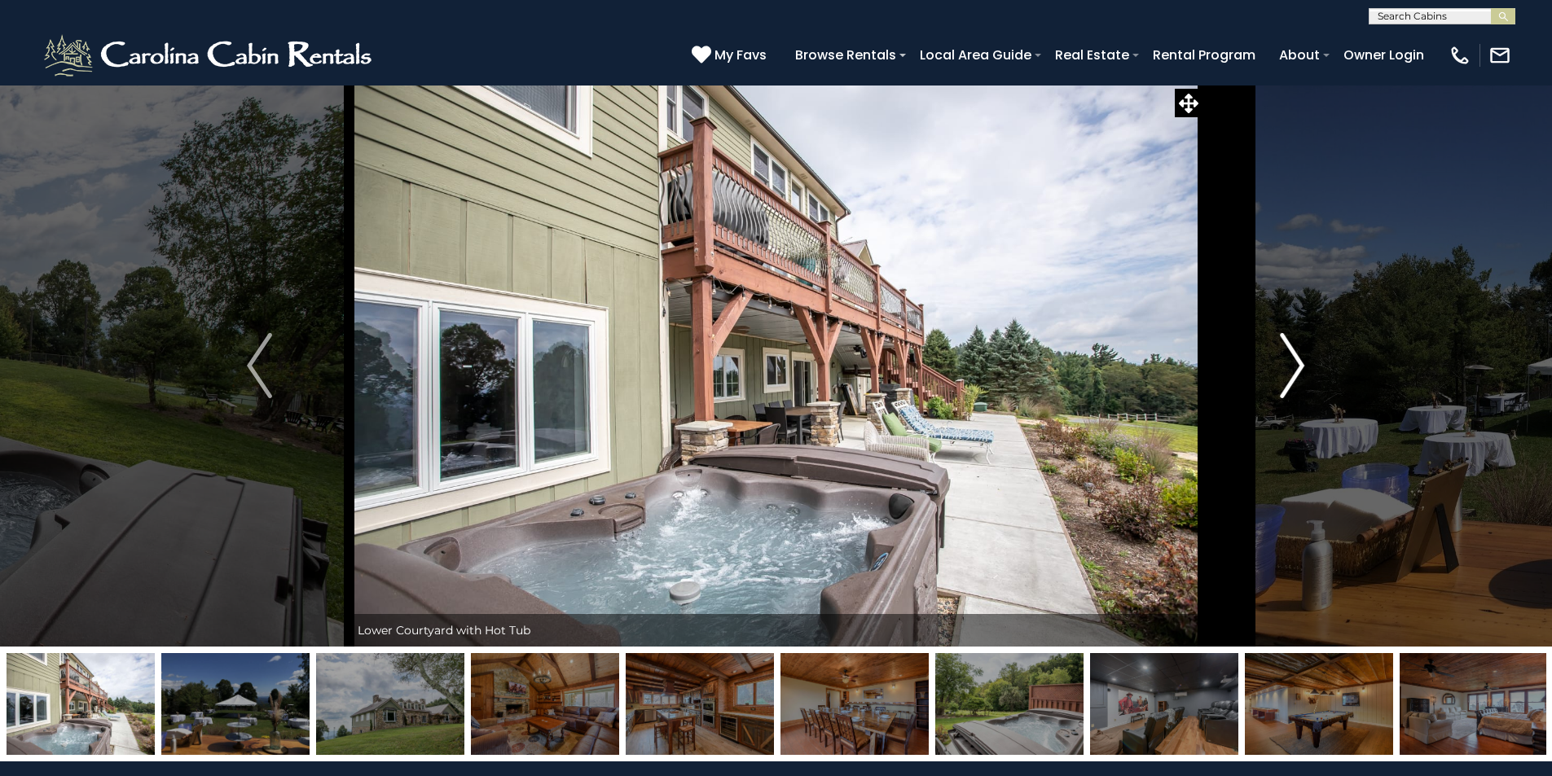
click at [1285, 356] on img "Next" at bounding box center [1292, 365] width 24 height 65
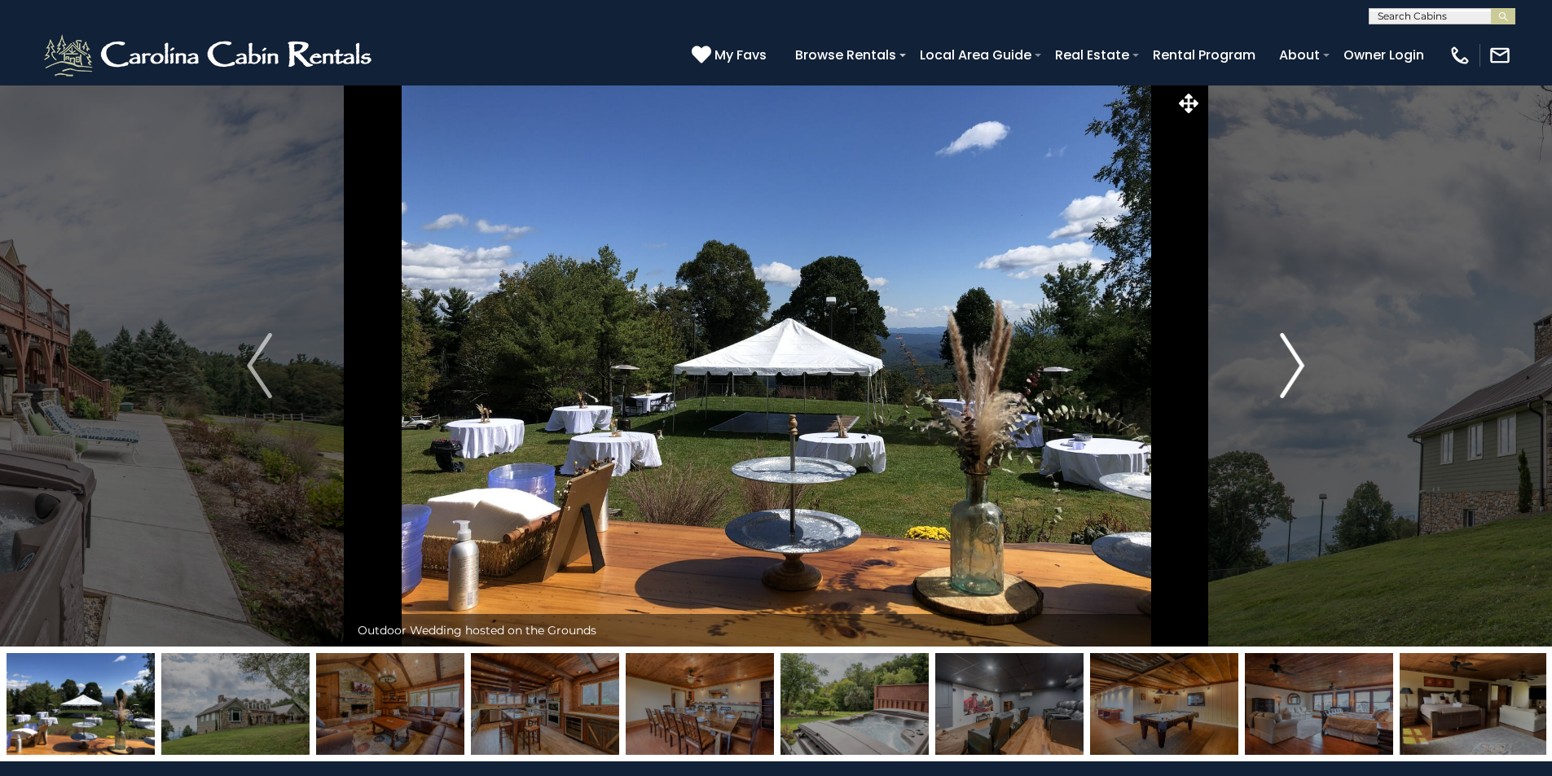
click at [1288, 362] on img "Next" at bounding box center [1292, 365] width 24 height 65
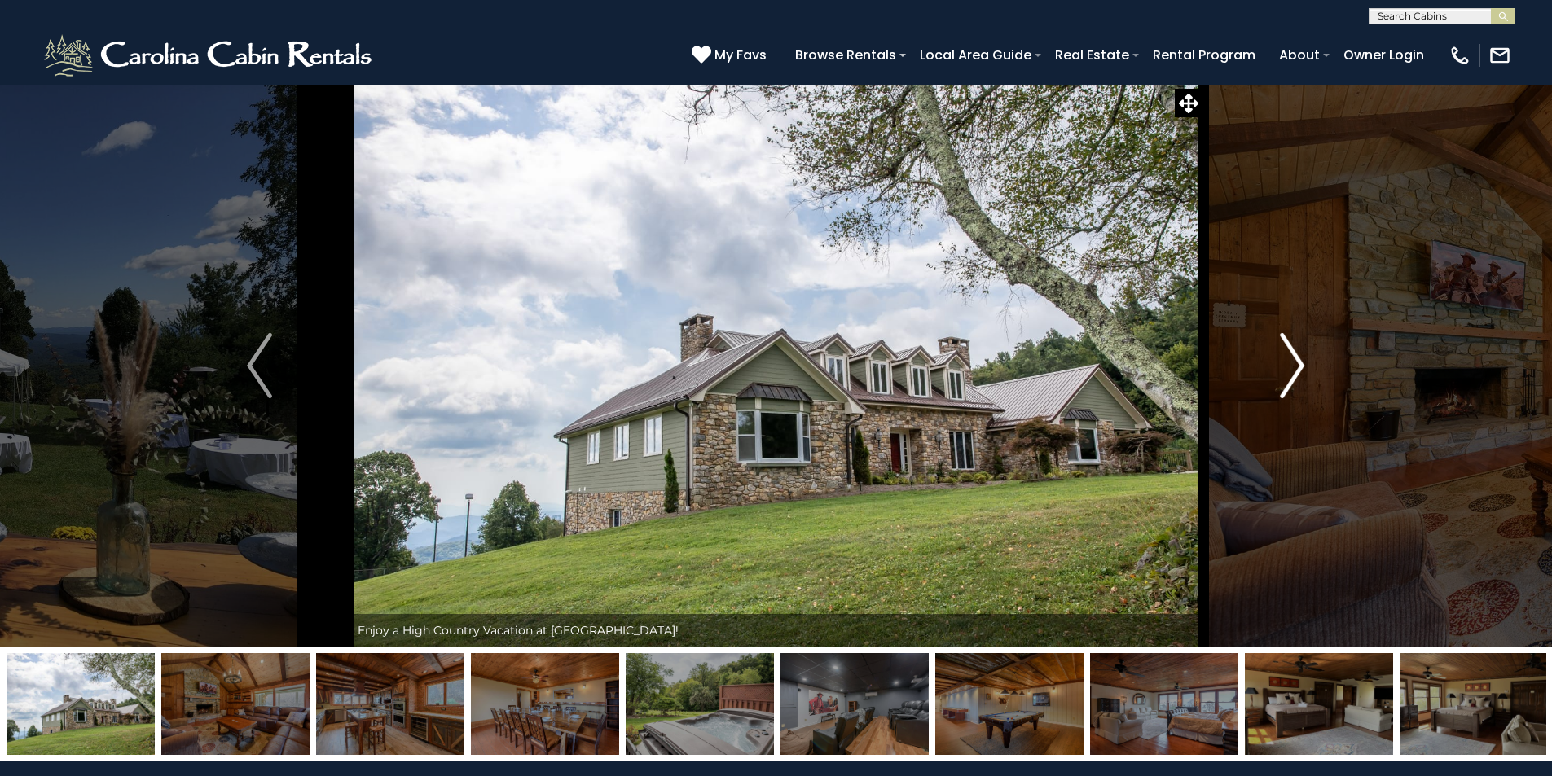
click at [1288, 362] on img "Next" at bounding box center [1292, 365] width 24 height 65
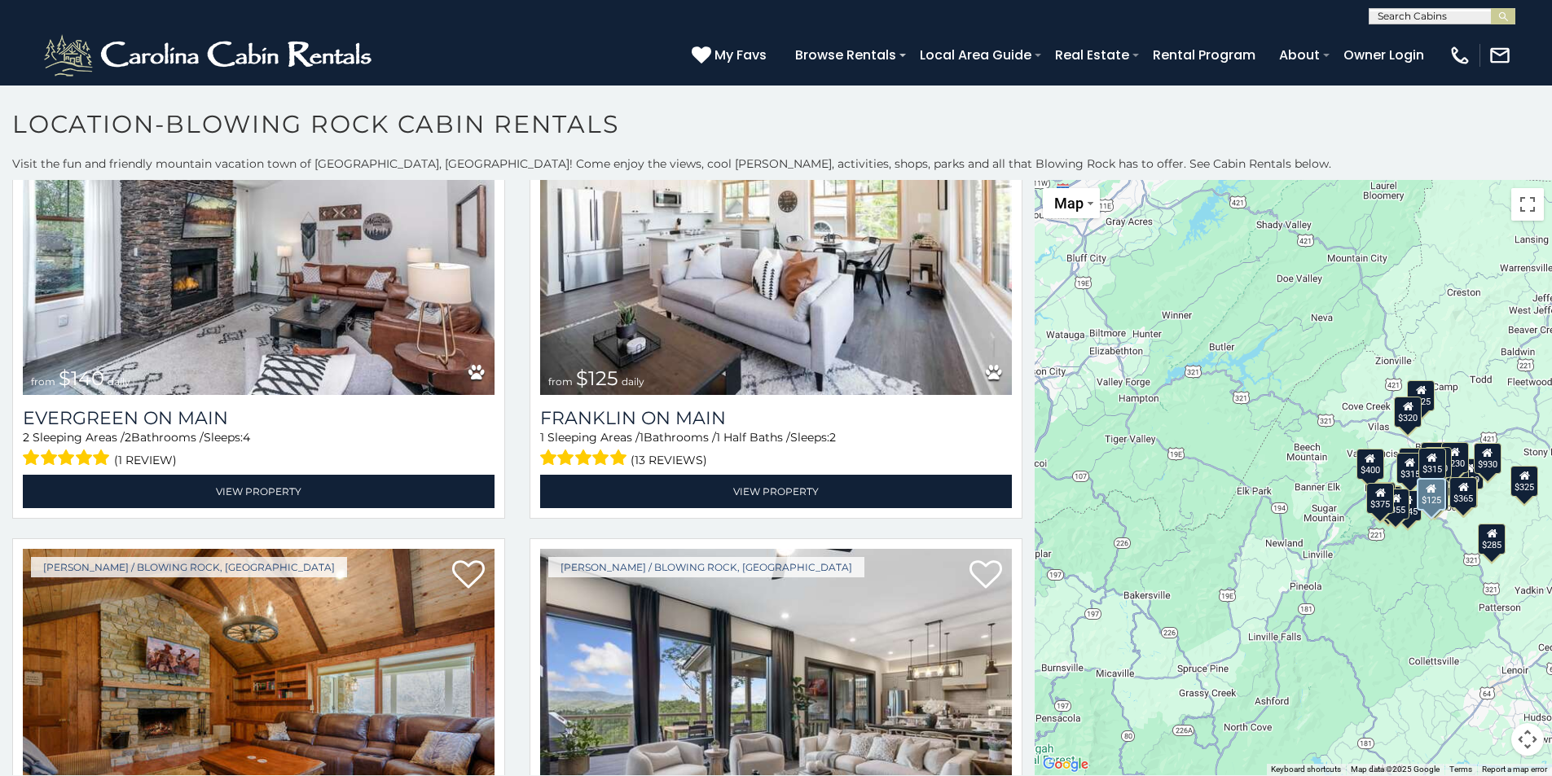
scroll to position [1792, 0]
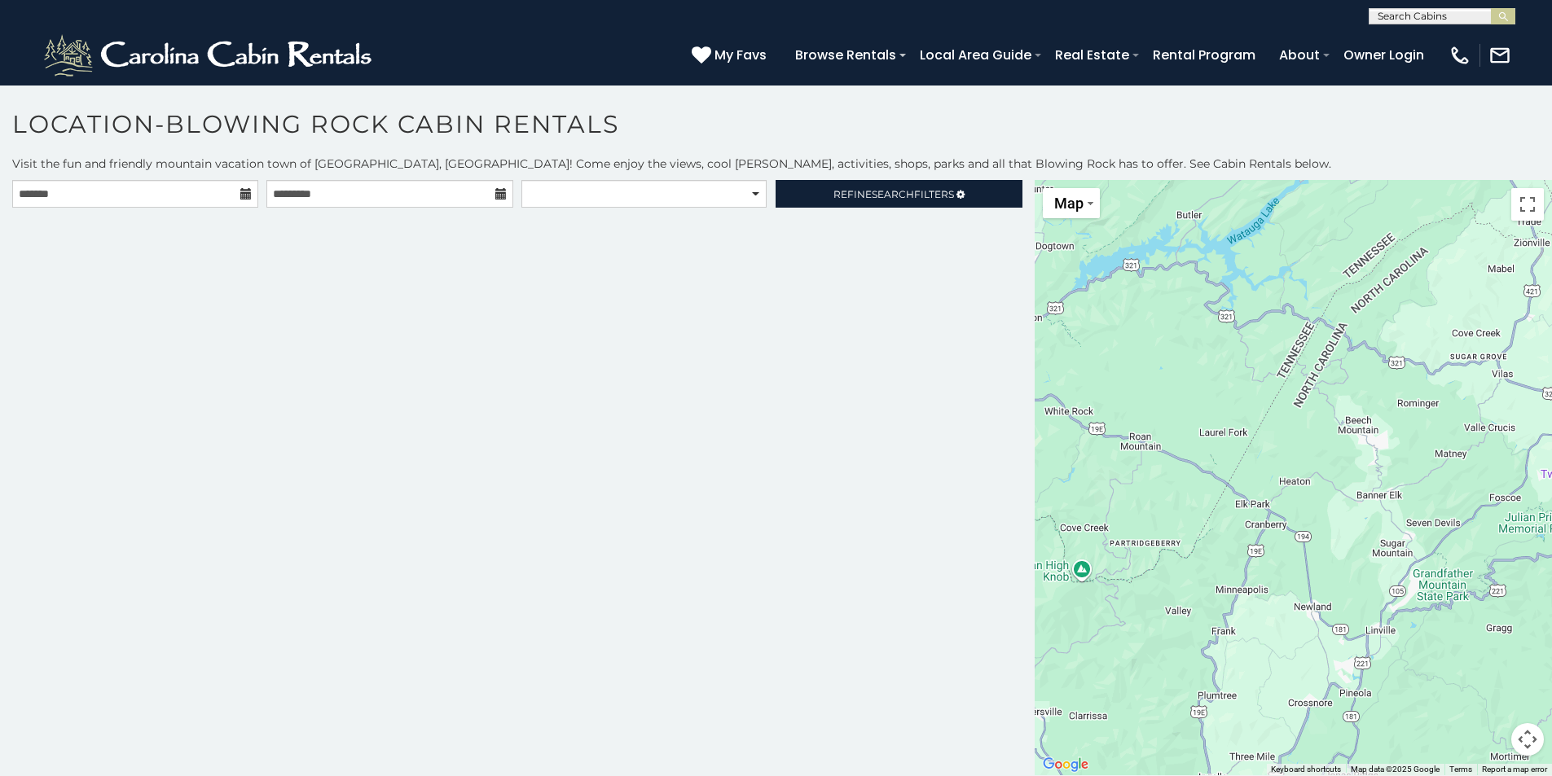
click at [498, 197] on icon at bounding box center [500, 193] width 11 height 11
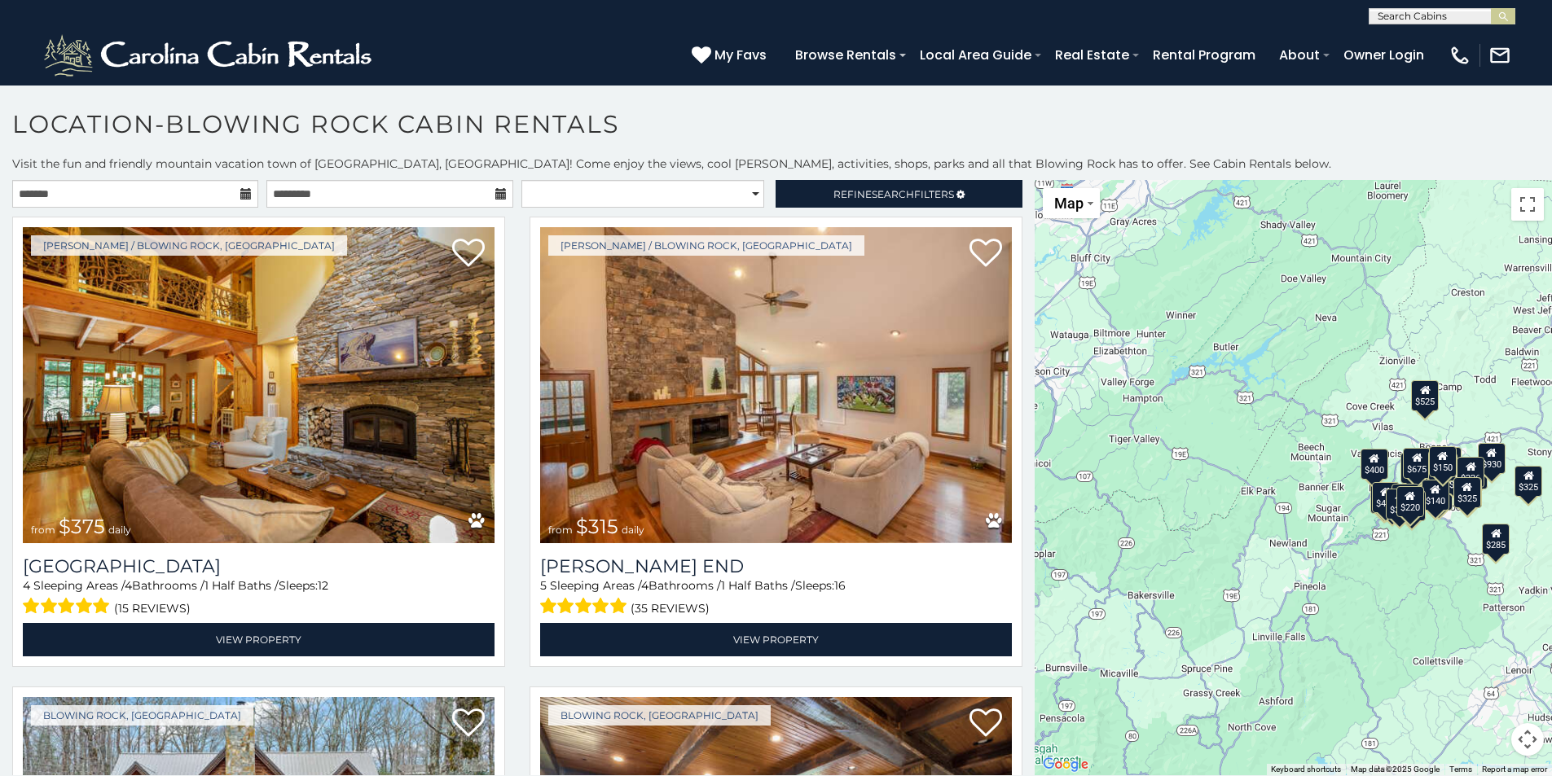
click at [498, 197] on icon at bounding box center [500, 193] width 11 height 11
click at [243, 191] on icon at bounding box center [245, 193] width 11 height 11
click at [213, 191] on input "text" at bounding box center [135, 194] width 246 height 28
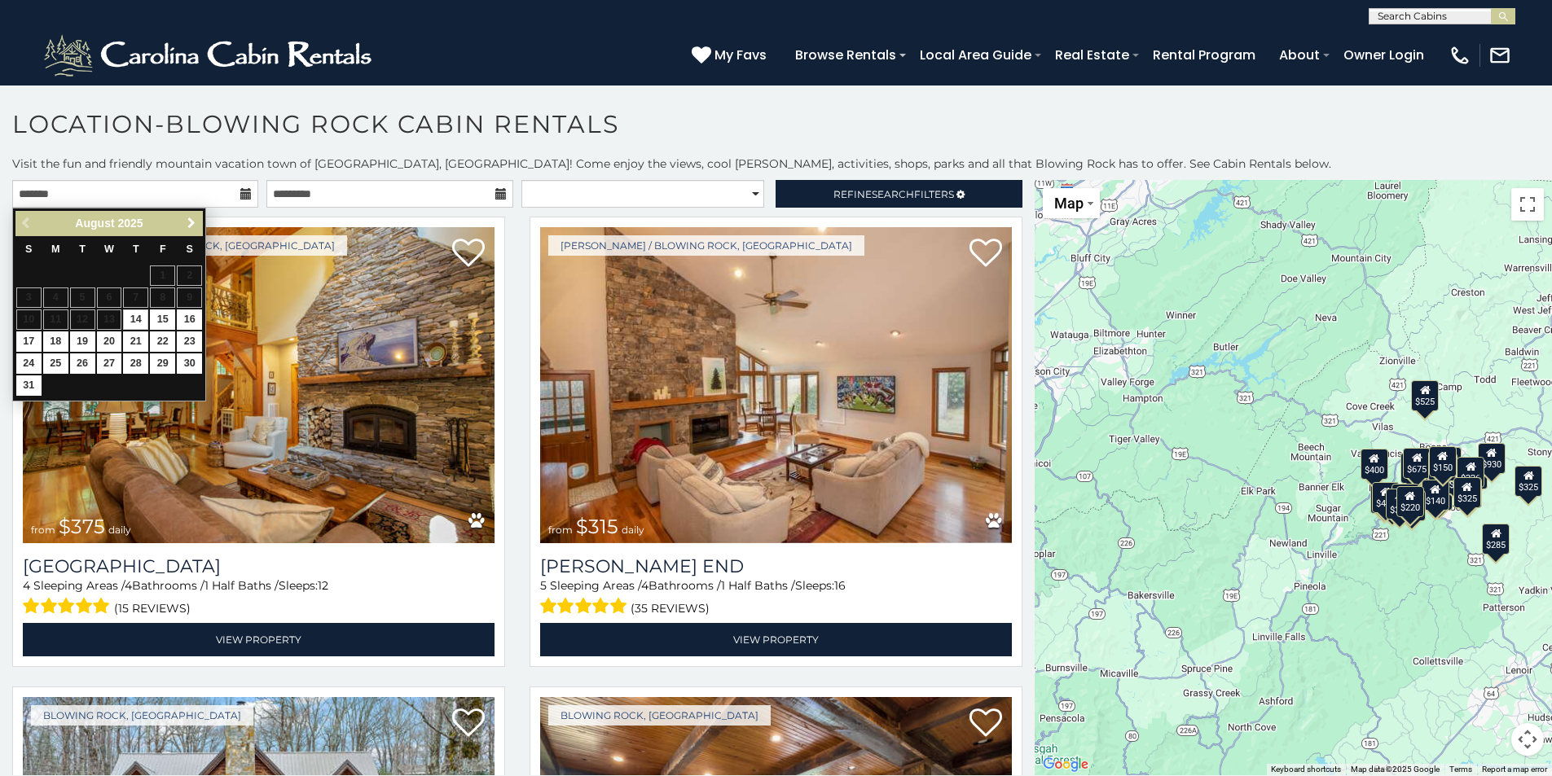
click at [192, 232] on link "Next" at bounding box center [191, 223] width 20 height 20
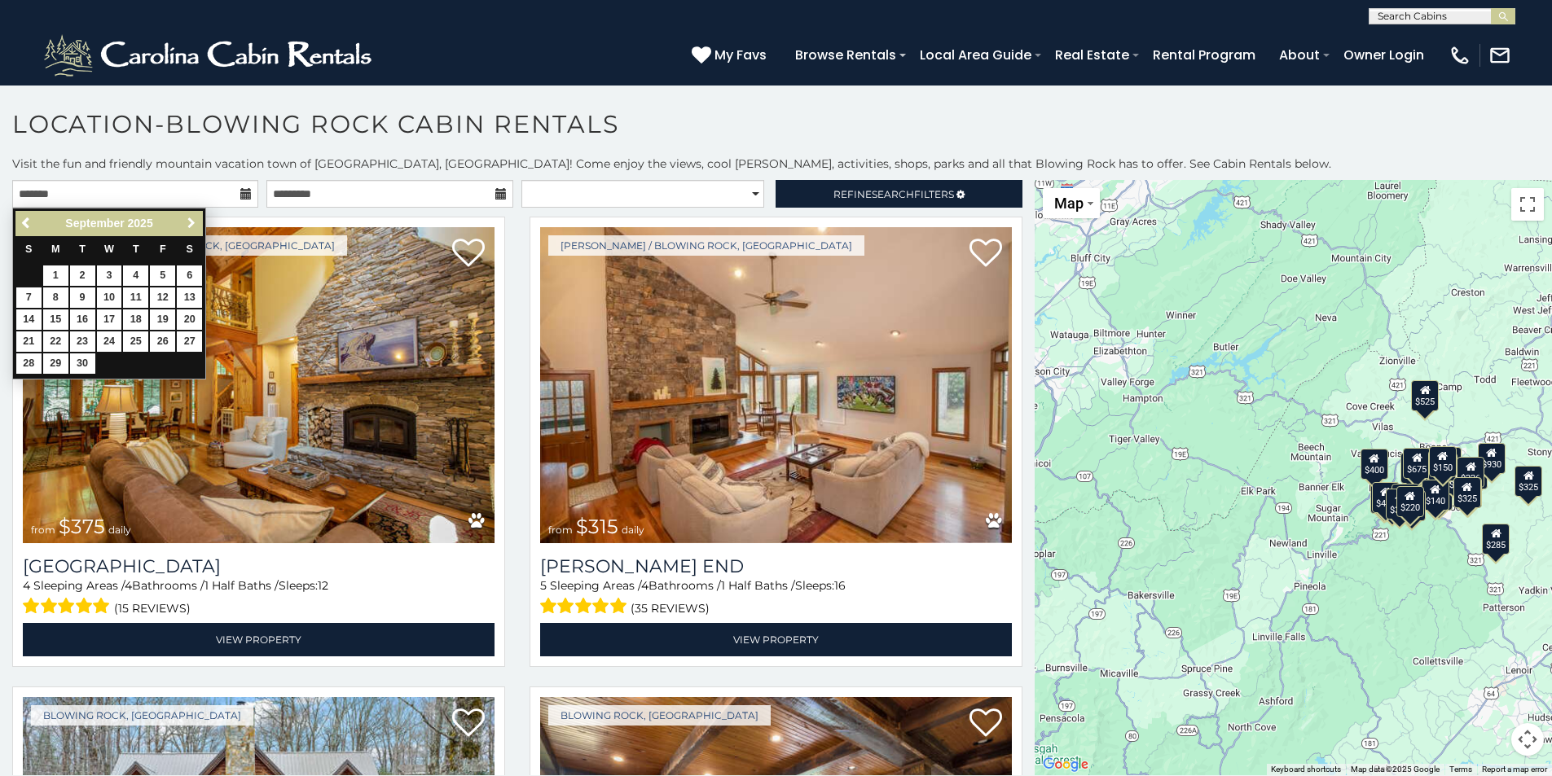
click at [192, 230] on span "Next" at bounding box center [191, 223] width 13 height 13
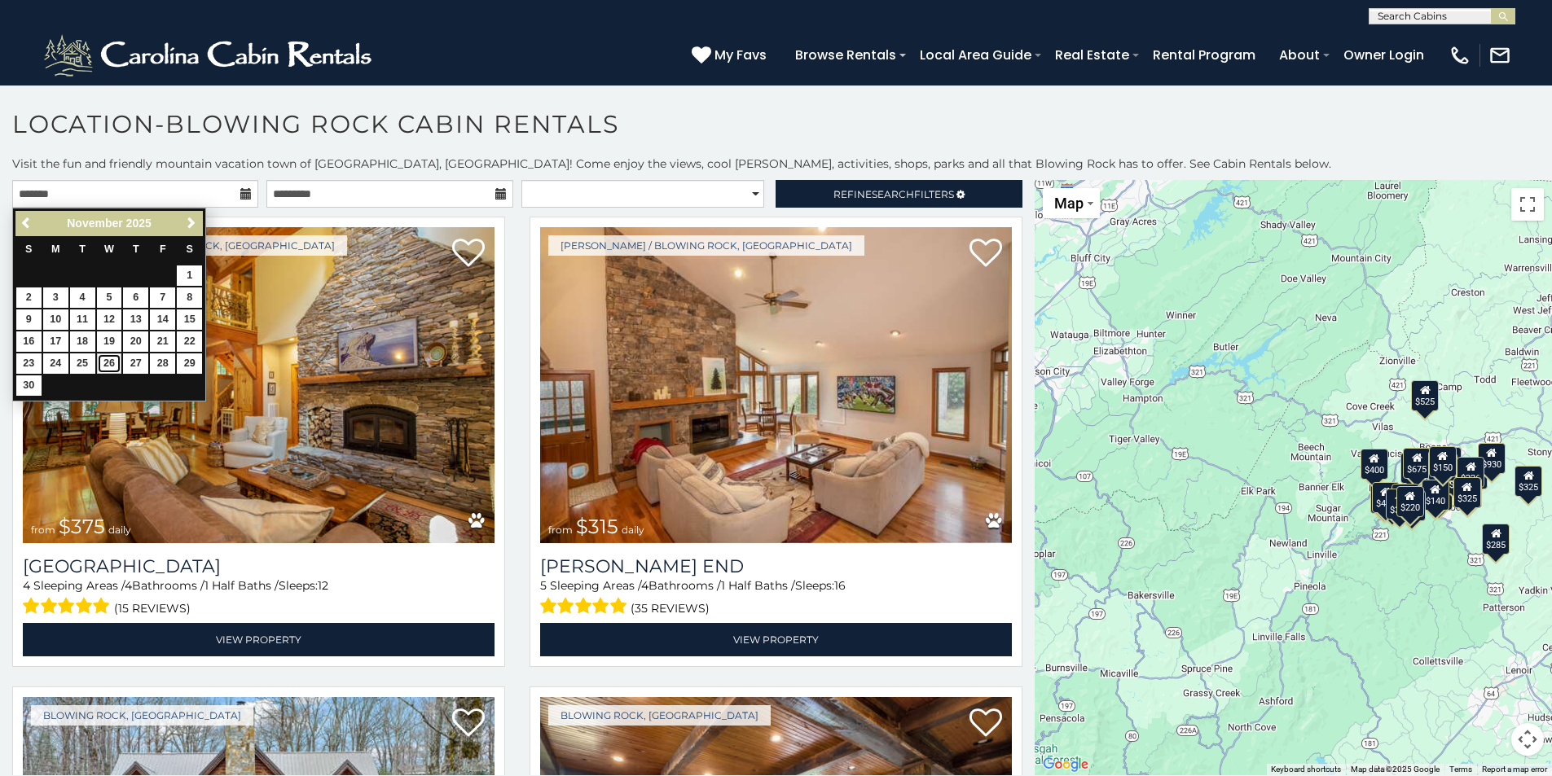
click at [107, 358] on link "26" at bounding box center [109, 364] width 25 height 20
type input "**********"
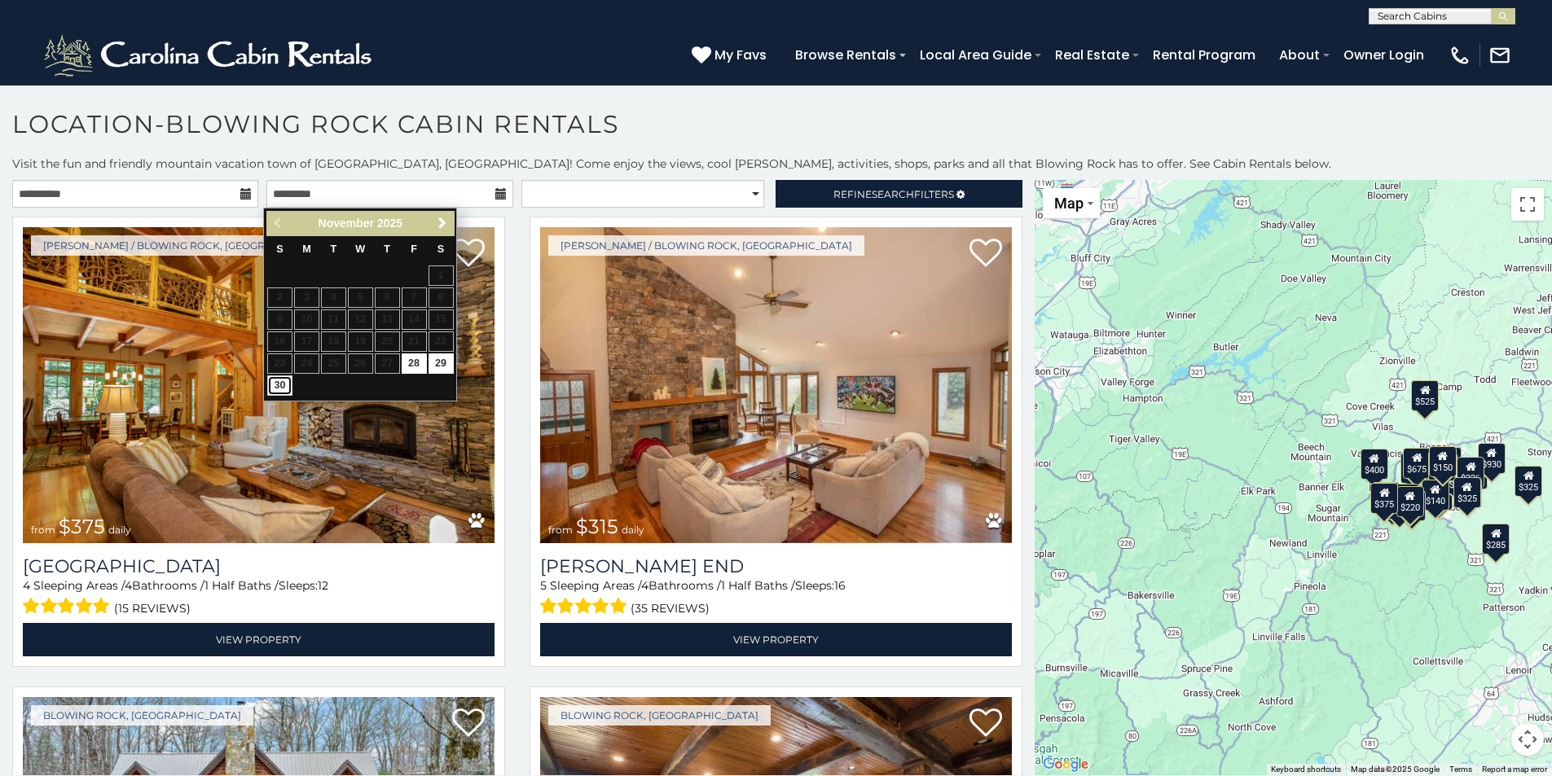
click at [281, 384] on link "30" at bounding box center [279, 386] width 25 height 20
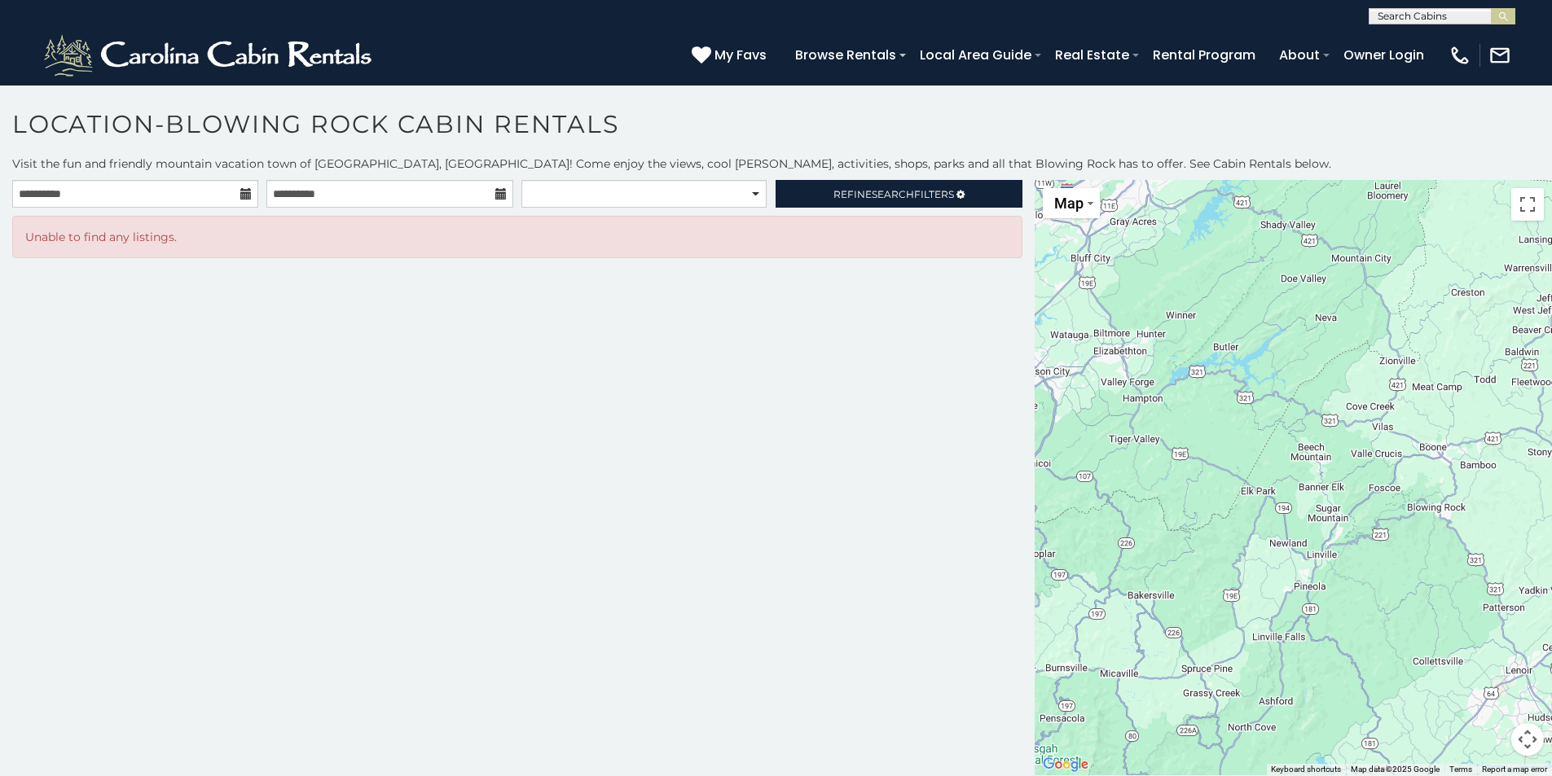
click at [498, 195] on icon at bounding box center [500, 193] width 11 height 11
click at [485, 187] on input "**********" at bounding box center [389, 194] width 246 height 28
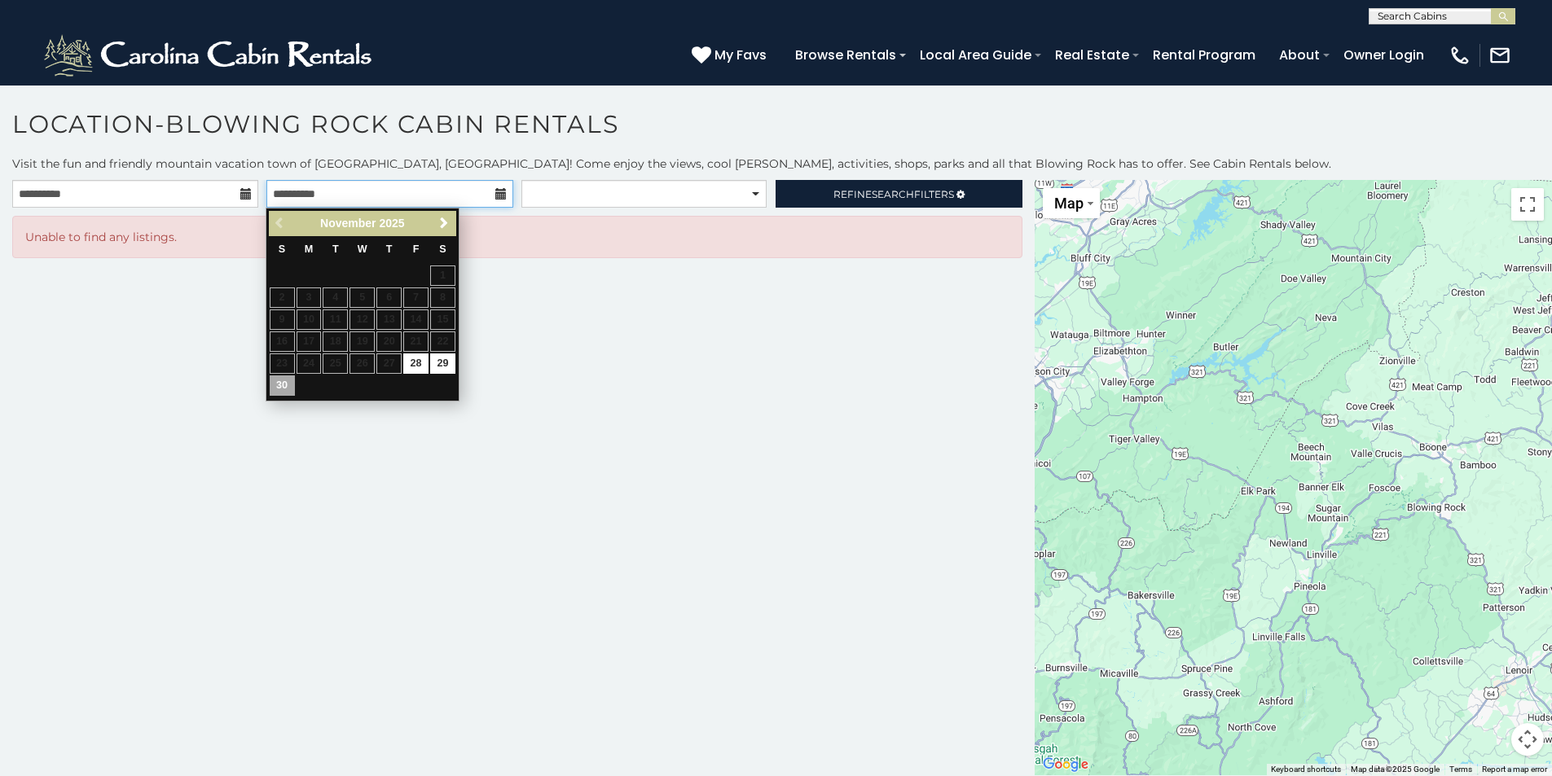
click at [504, 194] on input "**********" at bounding box center [389, 194] width 246 height 28
click at [445, 358] on link "29" at bounding box center [442, 364] width 25 height 20
type input "**********"
